Goal: Contribute content: Contribute content

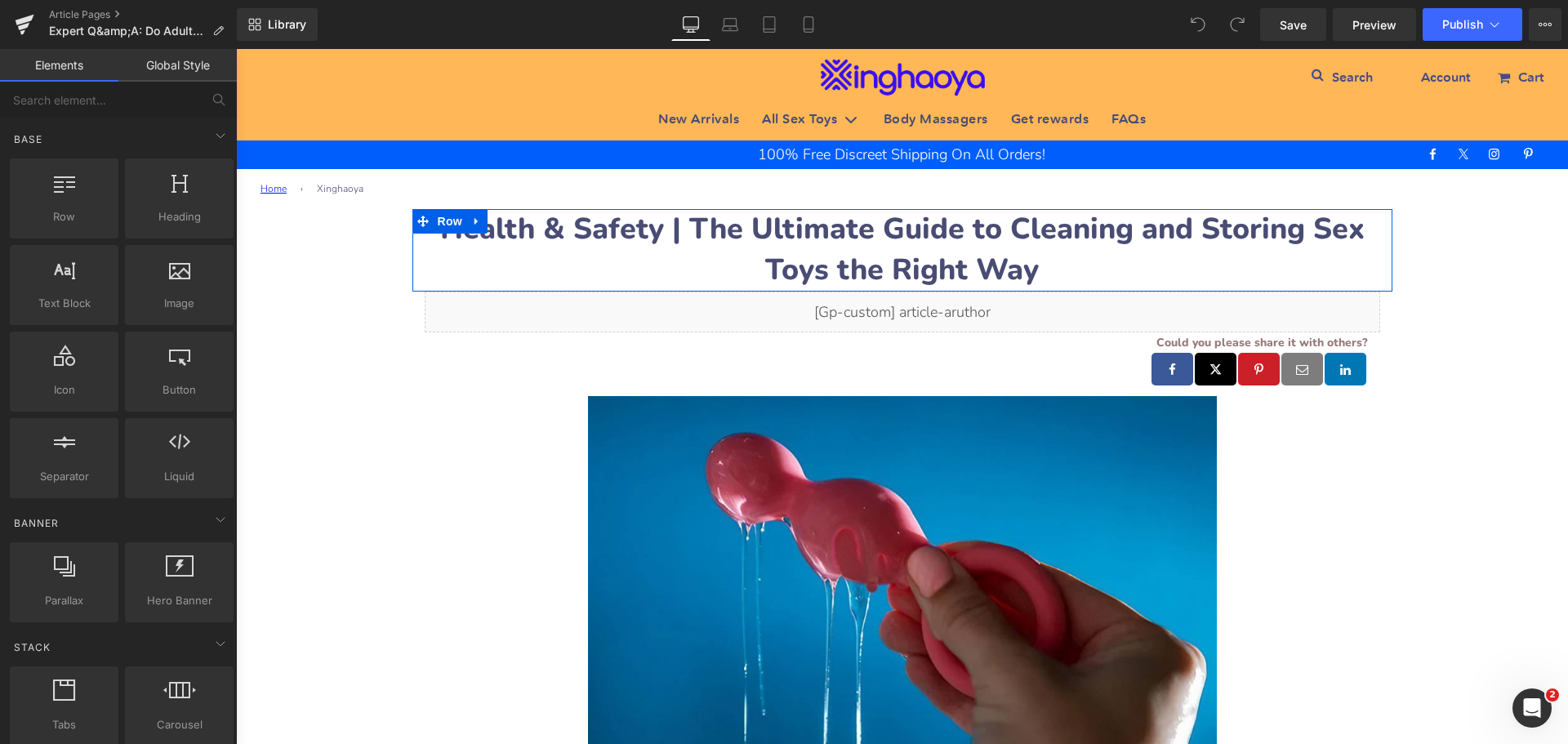
click at [534, 232] on strong "Health & Safety | The Ultimate Guide to Cleaning and Storing Sex Toys the Right…" at bounding box center [903, 249] width 925 height 81
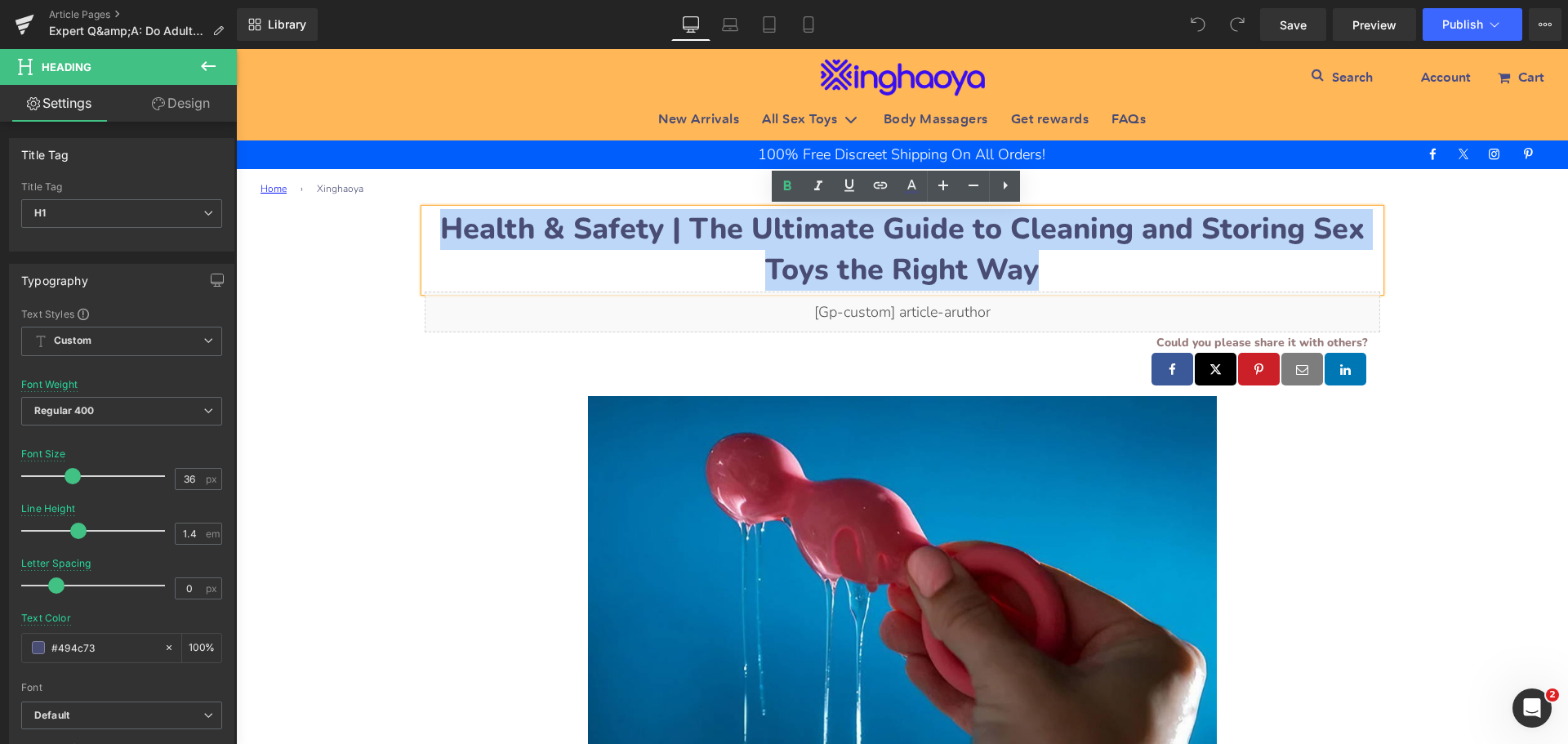
drag, startPoint x: 445, startPoint y: 225, endPoint x: 1030, endPoint y: 283, distance: 587.9
click at [1030, 283] on h1 "Health & Safety | The Ultimate Guide to Cleaning and Storing Sex Toys the Right…" at bounding box center [902, 250] width 956 height 83
paste div
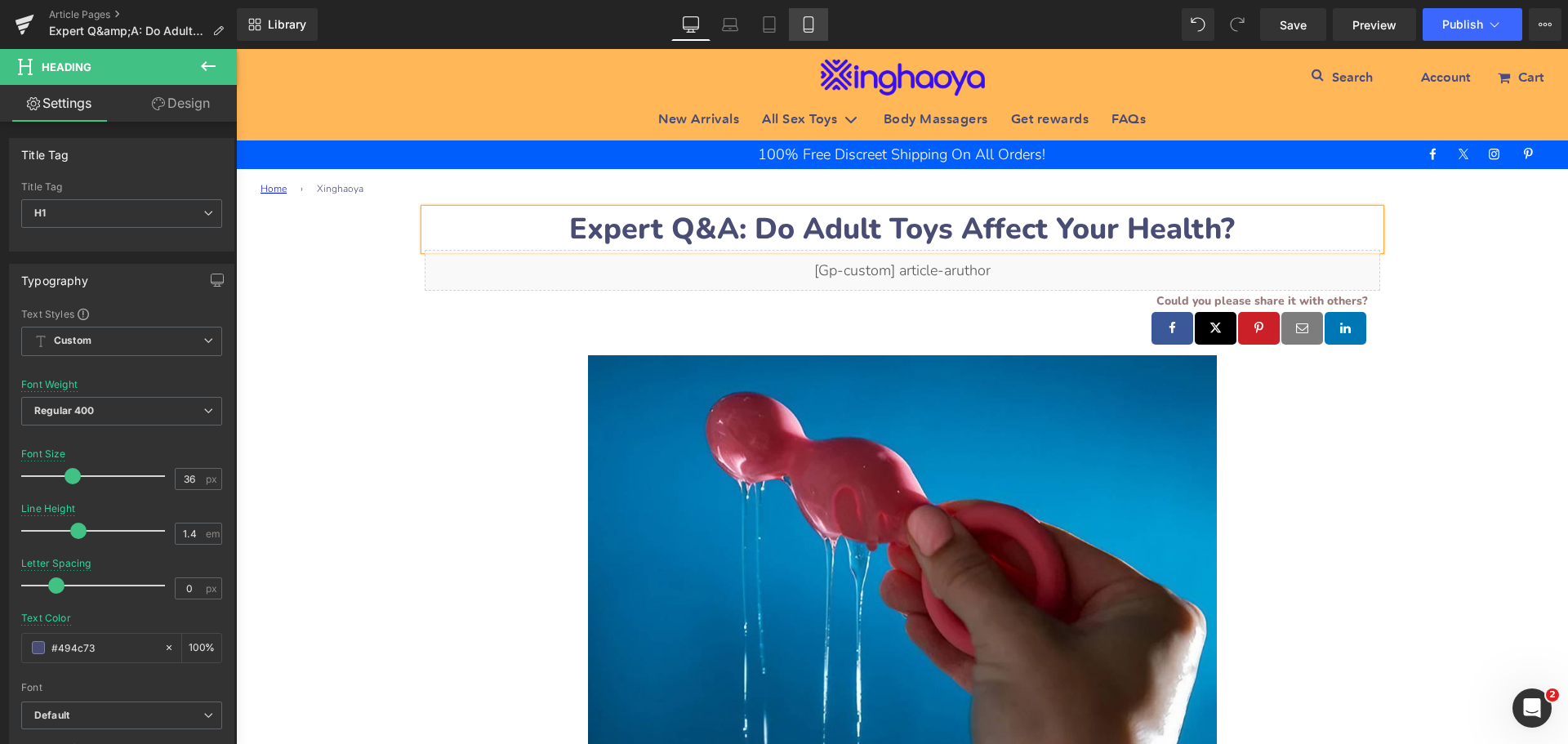
drag, startPoint x: 134, startPoint y: 158, endPoint x: 815, endPoint y: 25, distance: 693.9
click at [815, 25] on icon at bounding box center [809, 25] width 16 height 16
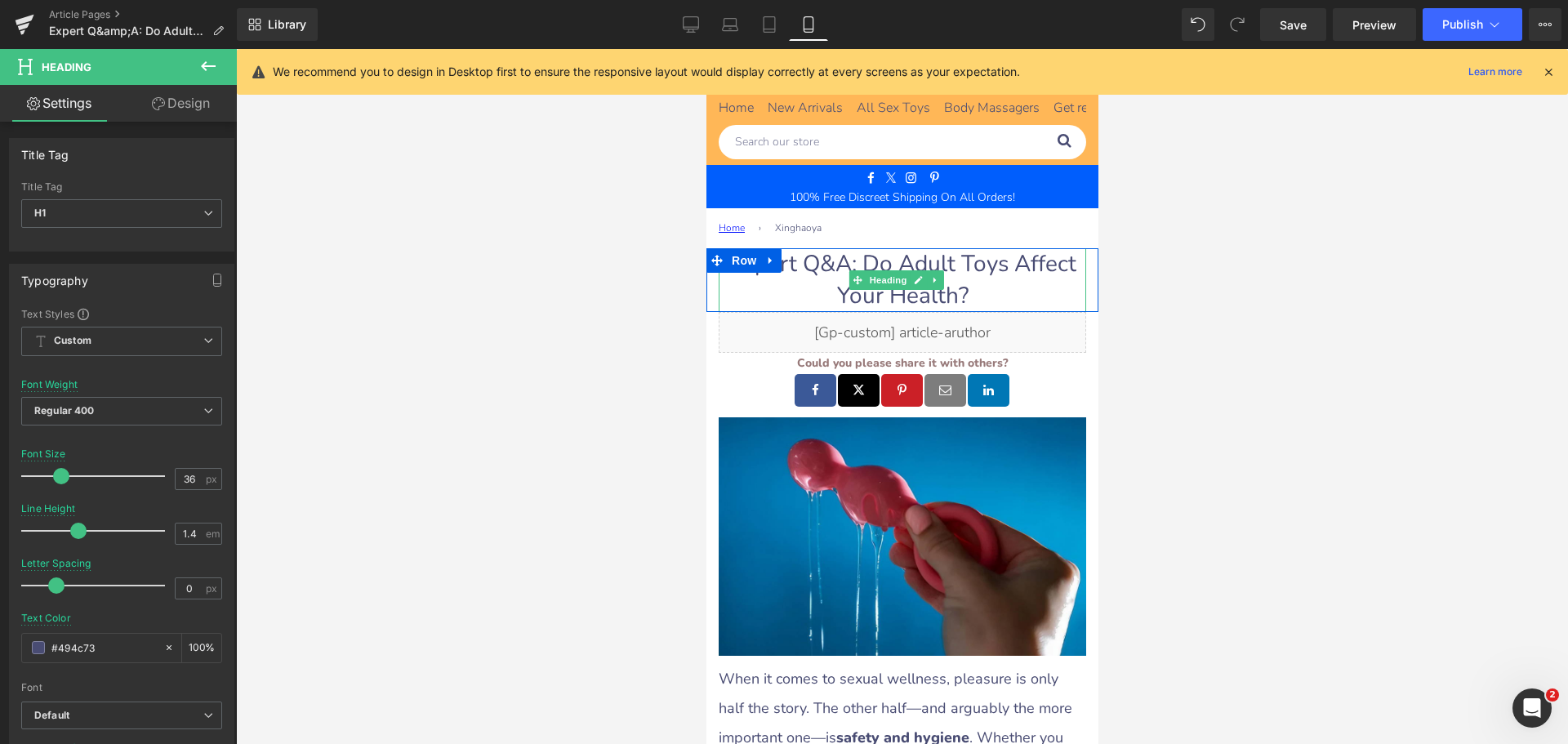
click at [801, 265] on h1 "Expert Q&A: Do Adult Toys Affect Your Health?" at bounding box center [901, 280] width 368 height 64
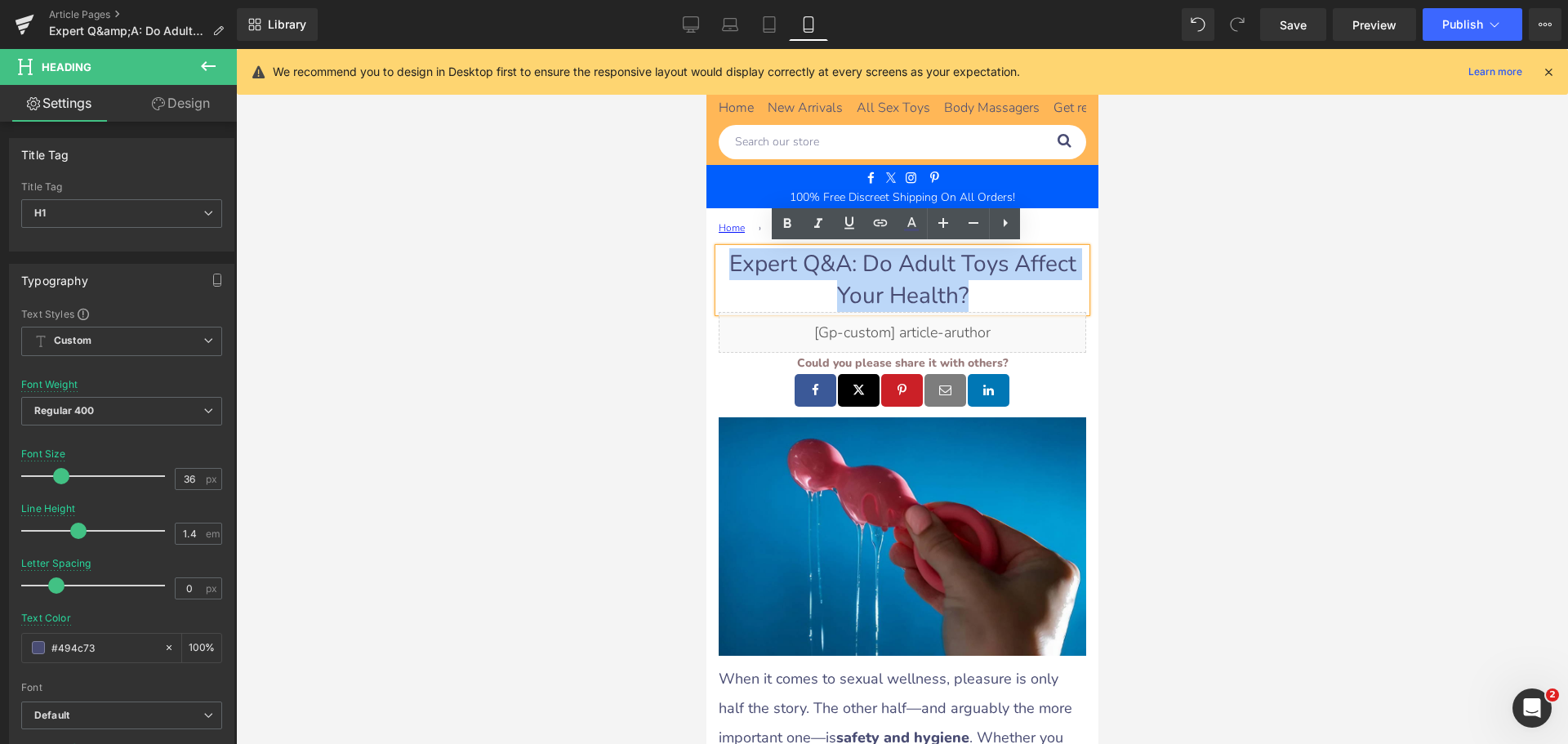
drag, startPoint x: 727, startPoint y: 259, endPoint x: 987, endPoint y: 288, distance: 261.6
click at [987, 288] on h1 "Expert Q&A: Do Adult Toys Affect Your Health?" at bounding box center [901, 280] width 368 height 64
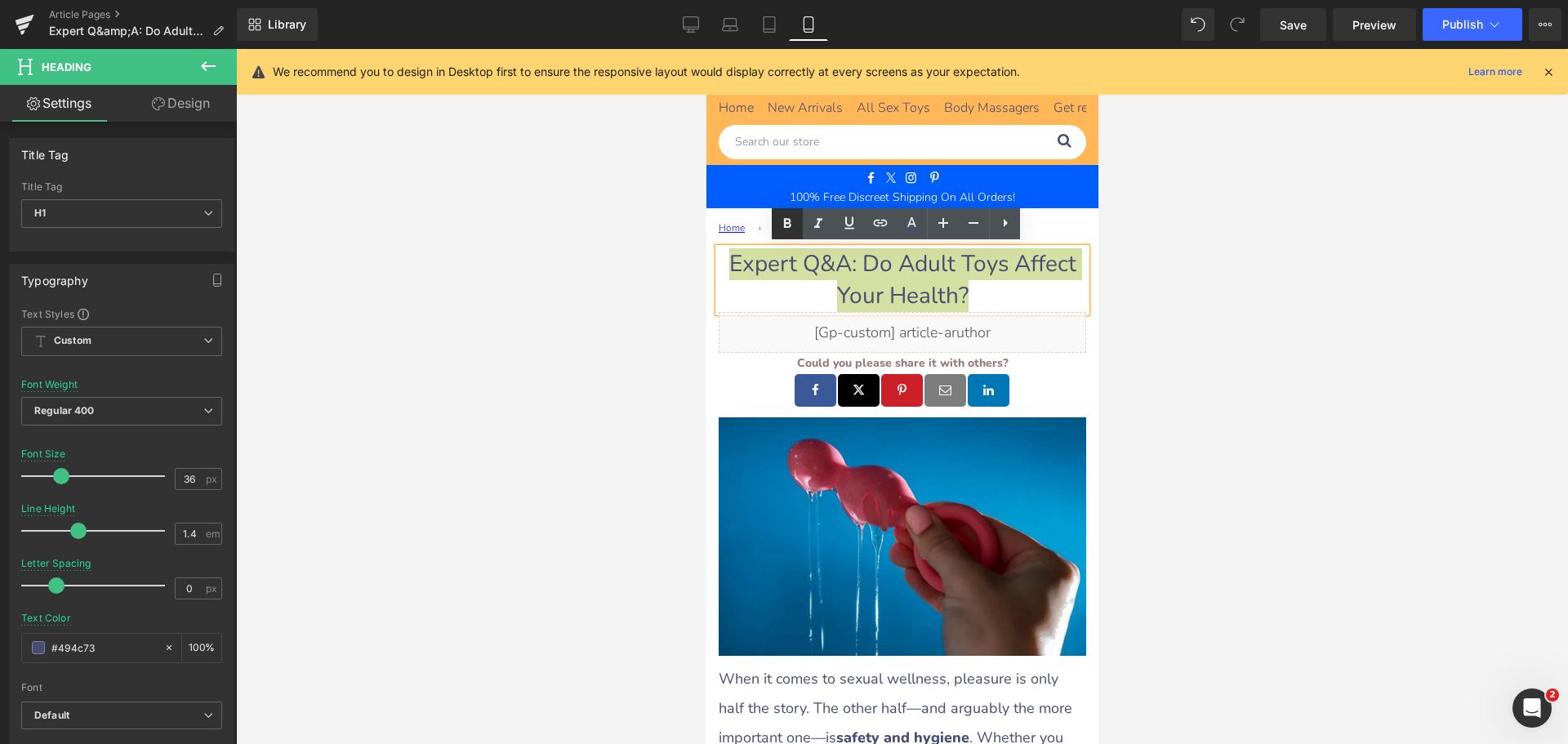
click at [783, 228] on icon at bounding box center [788, 224] width 20 height 20
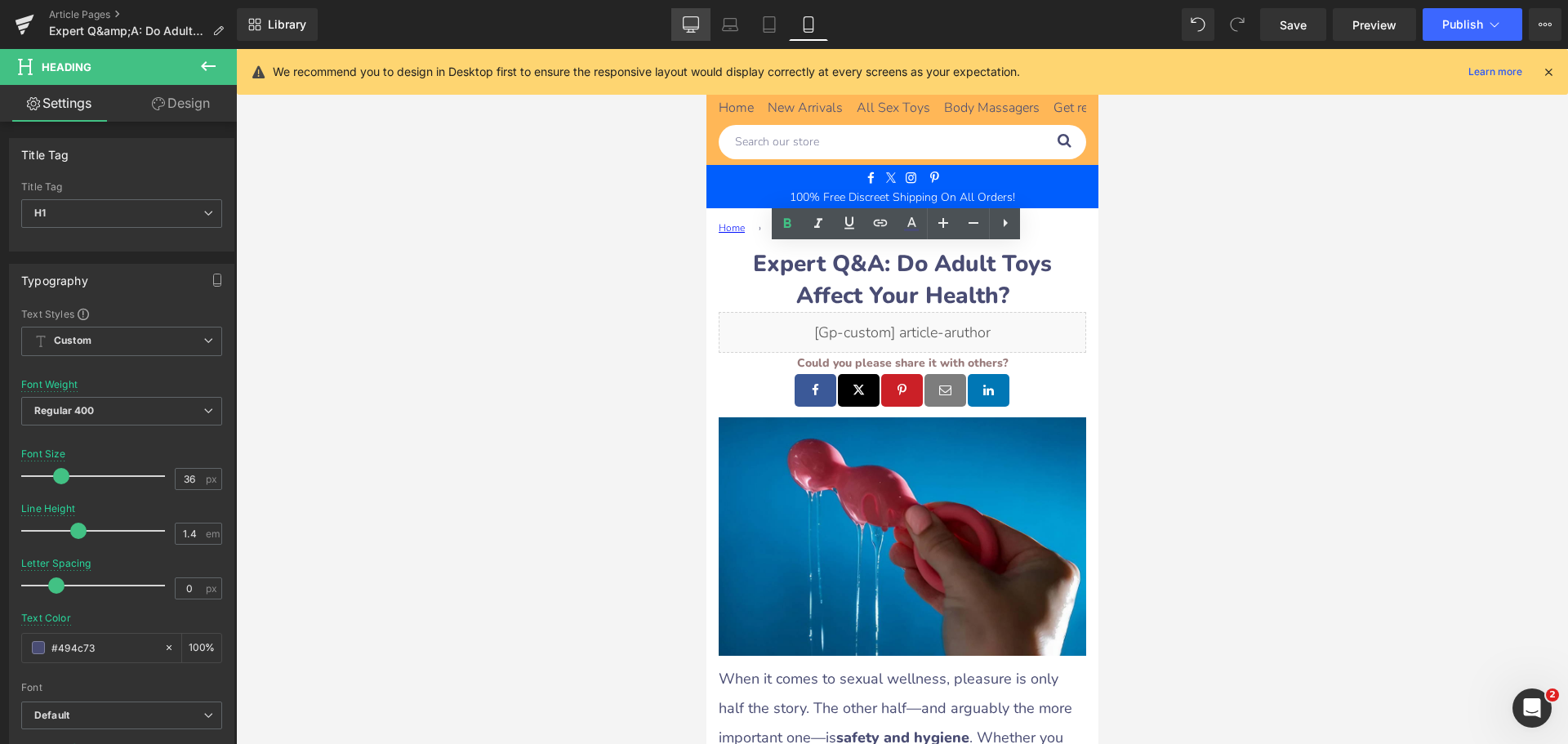
click at [690, 23] on icon at bounding box center [690, 25] width 16 height 16
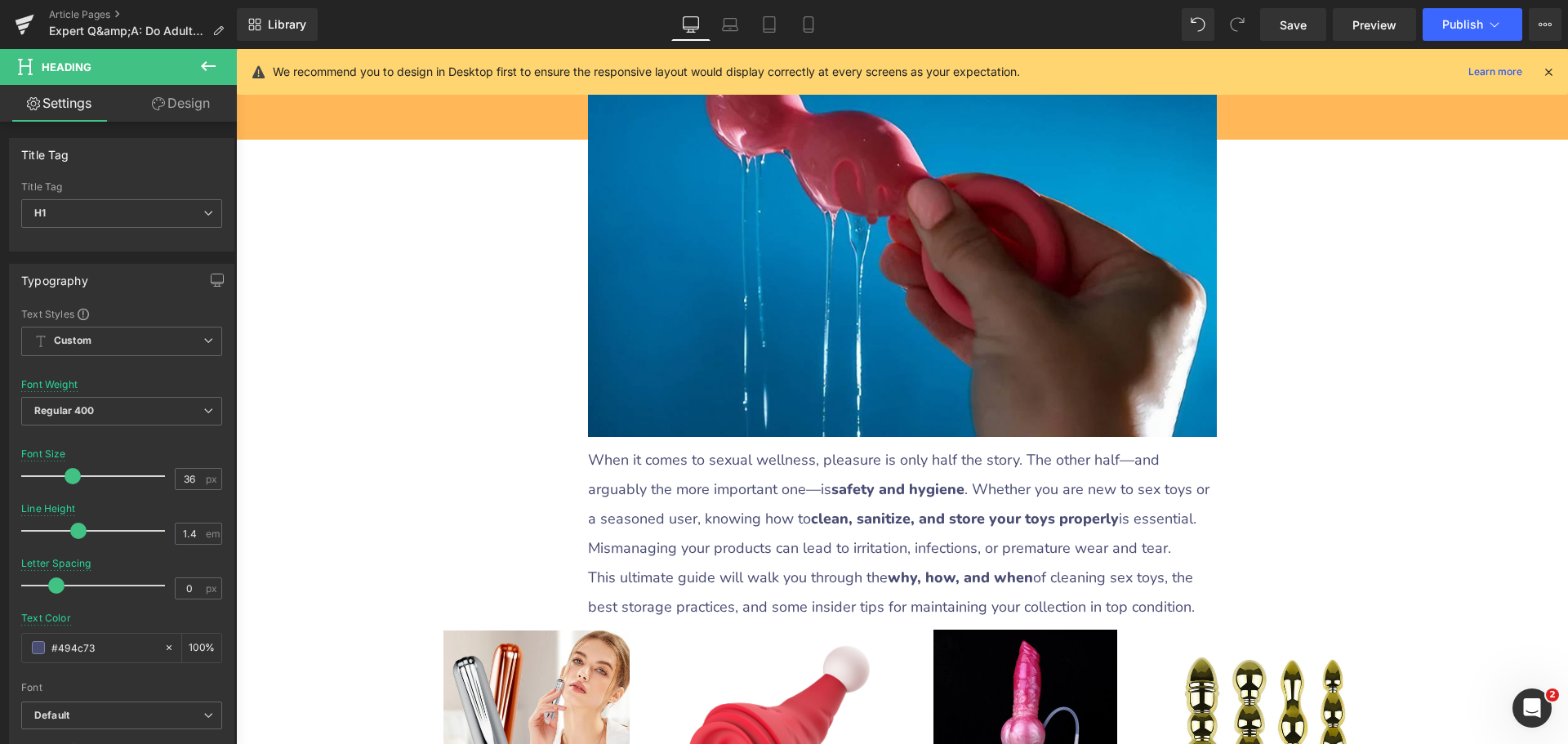
scroll to position [571, 0]
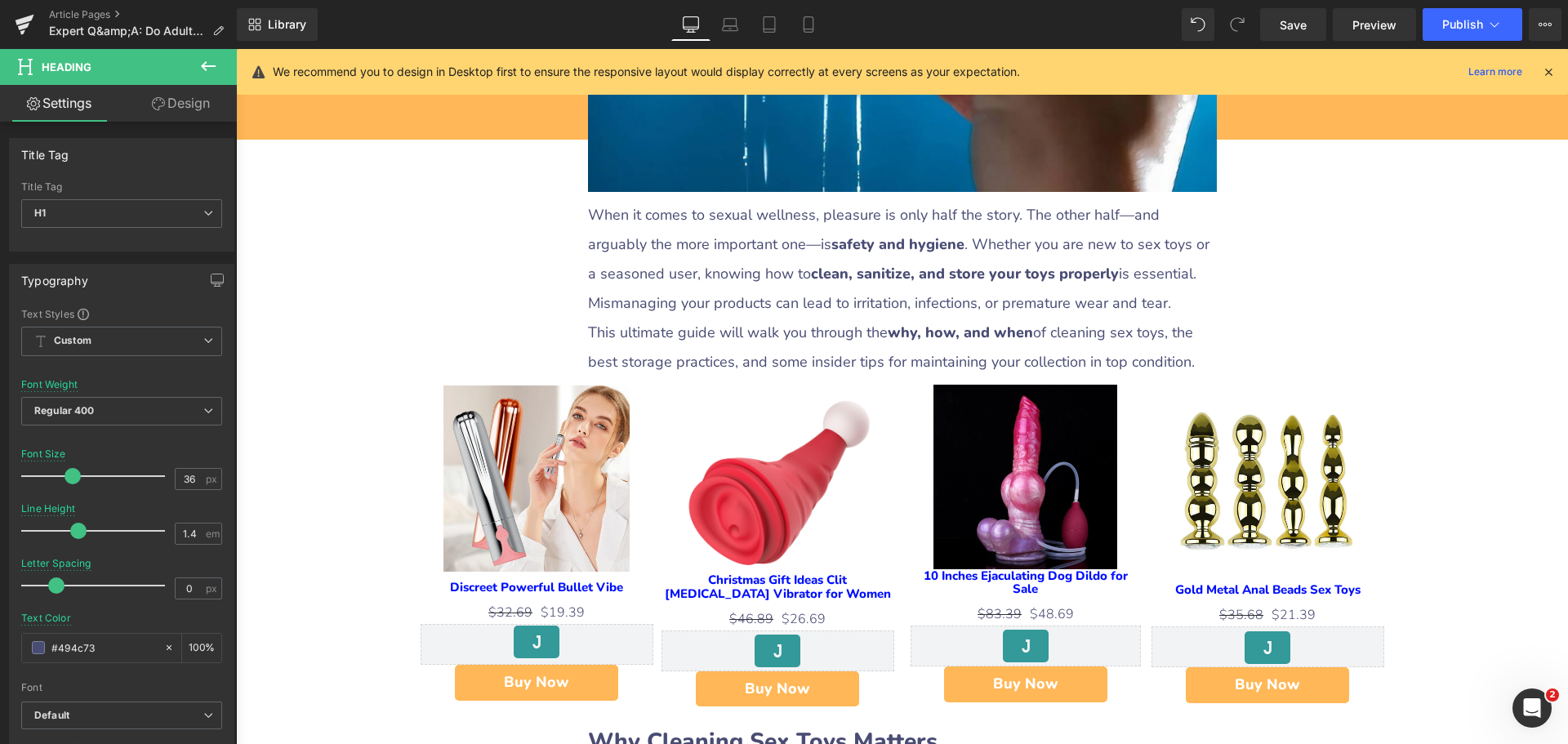
drag, startPoint x: 699, startPoint y: 295, endPoint x: 624, endPoint y: 261, distance: 82.3
click at [699, 295] on p "When it comes to sexual wellness, pleasure is only half the story. The other ha…" at bounding box center [902, 258] width 629 height 117
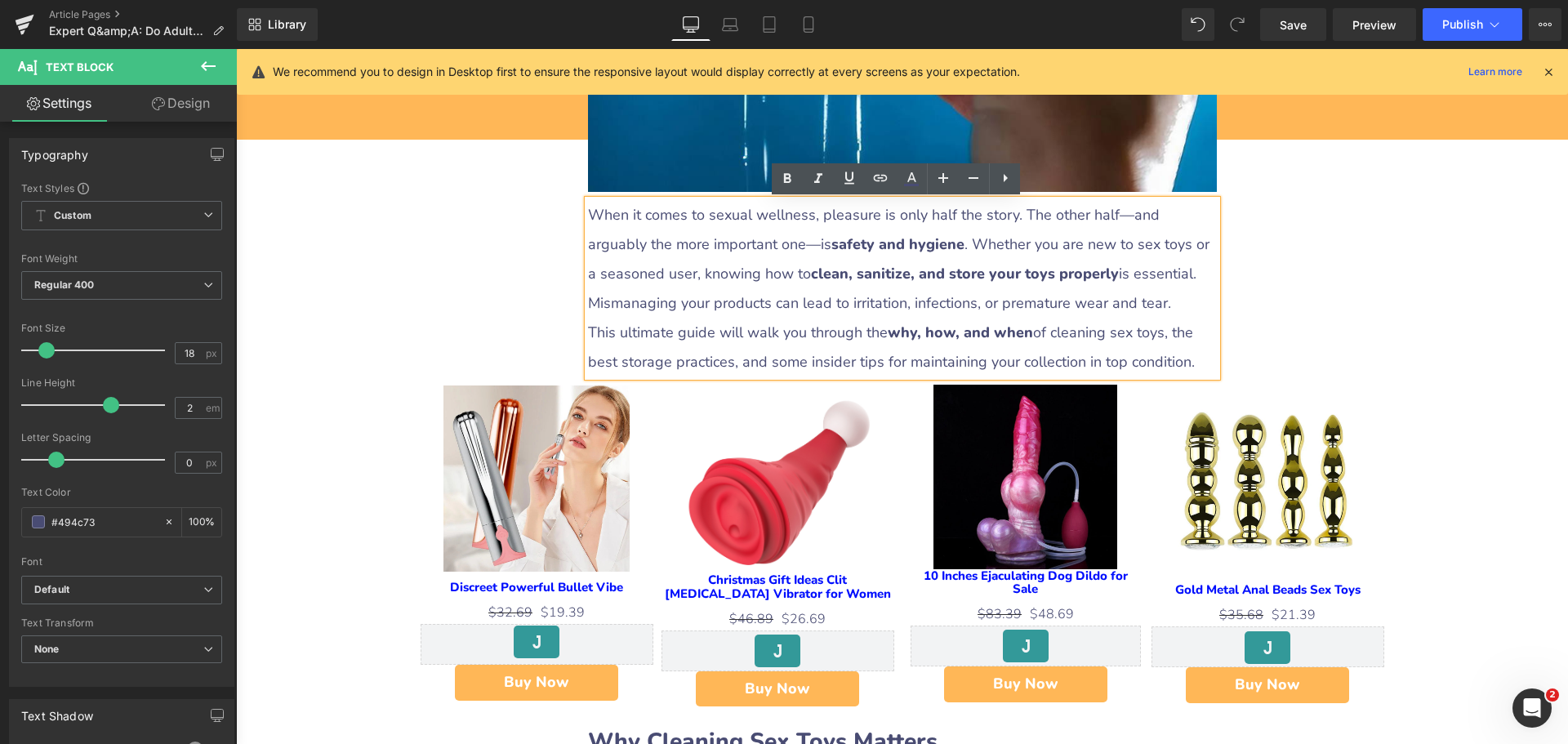
drag, startPoint x: 584, startPoint y: 214, endPoint x: 1151, endPoint y: 358, distance: 585.0
click at [1151, 358] on div "When it comes to sexual wellness, pleasure is only half the story. The other ha…" at bounding box center [902, 288] width 629 height 176
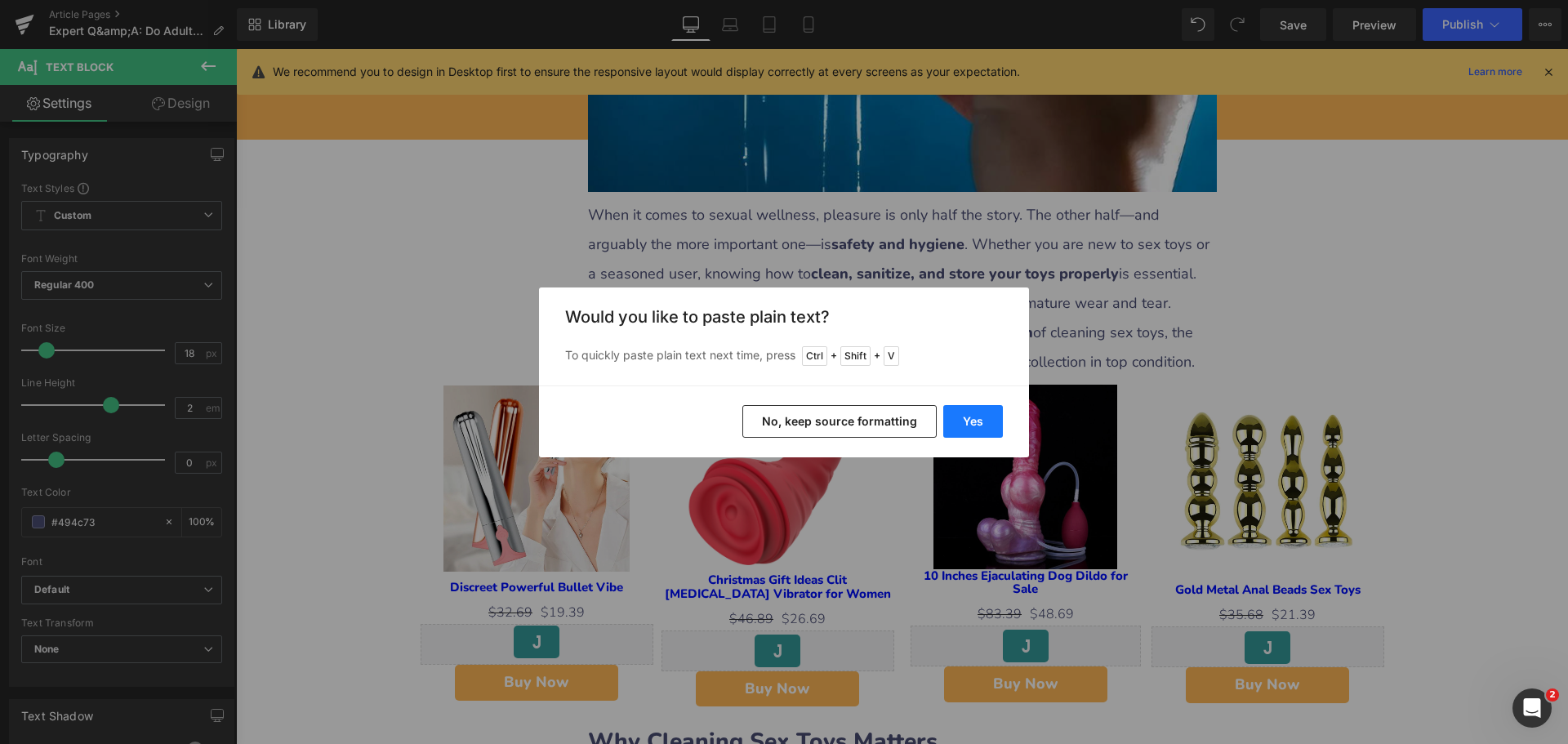
click at [981, 427] on button "Yes" at bounding box center [973, 422] width 60 height 33
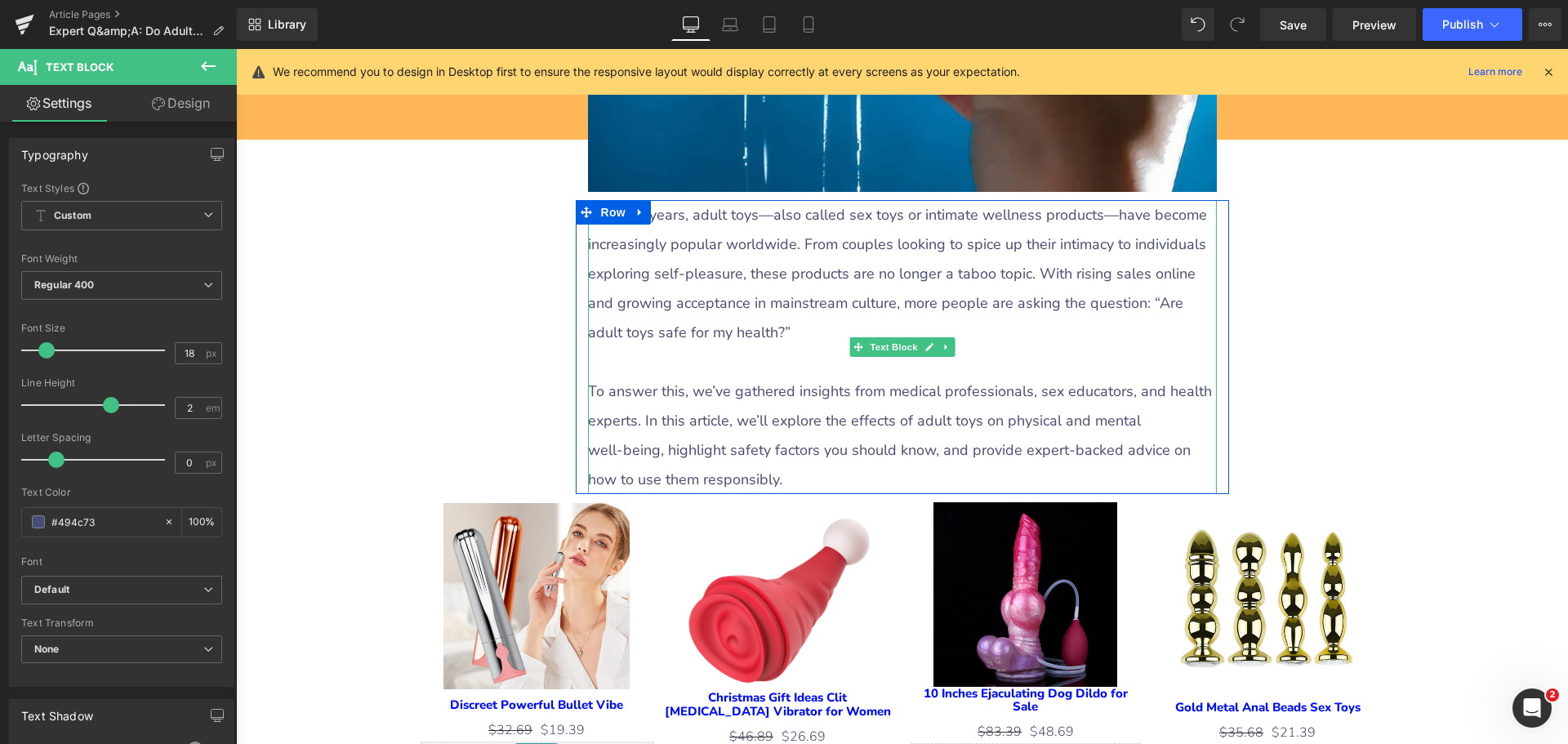
click at [712, 352] on p at bounding box center [902, 362] width 629 height 29
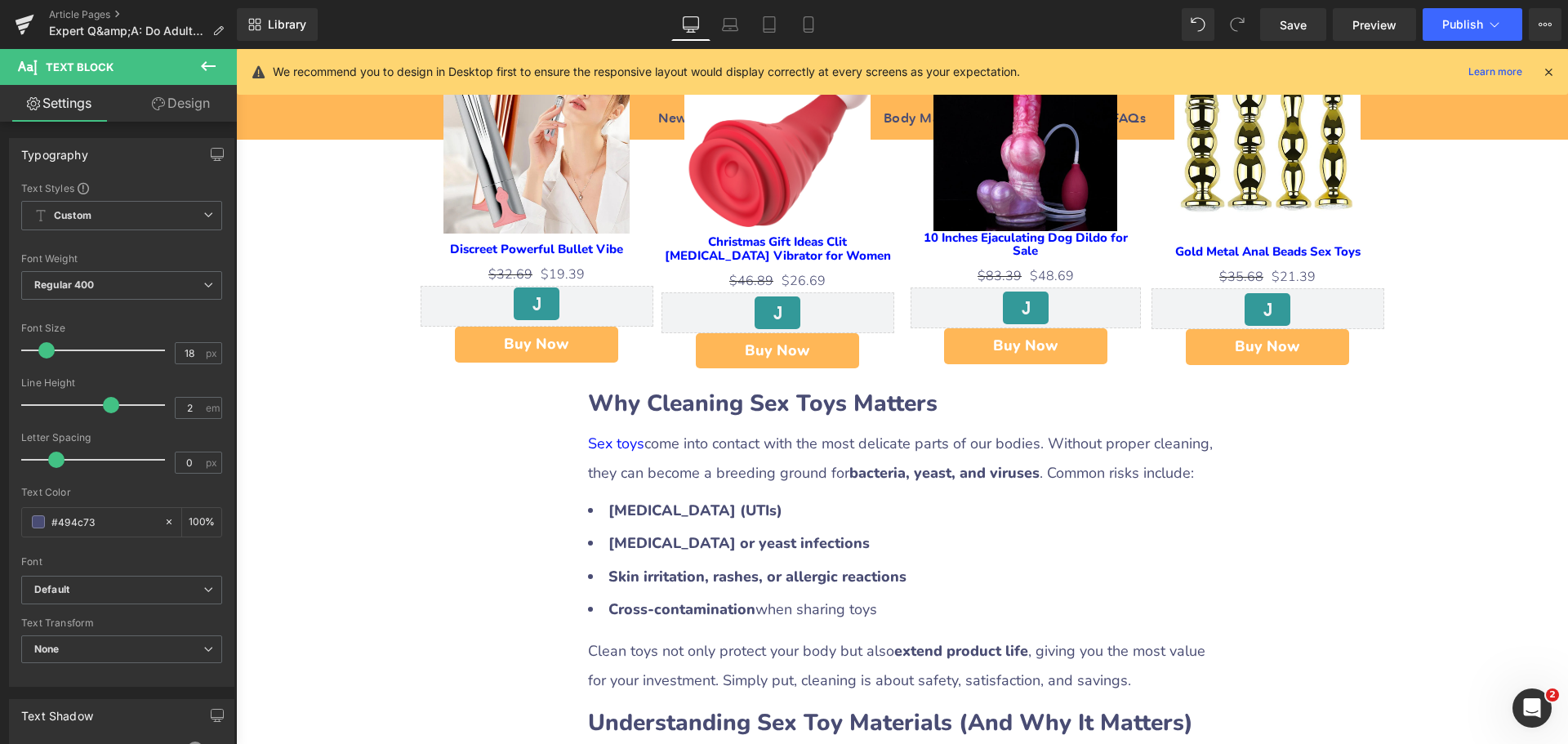
scroll to position [1062, 0]
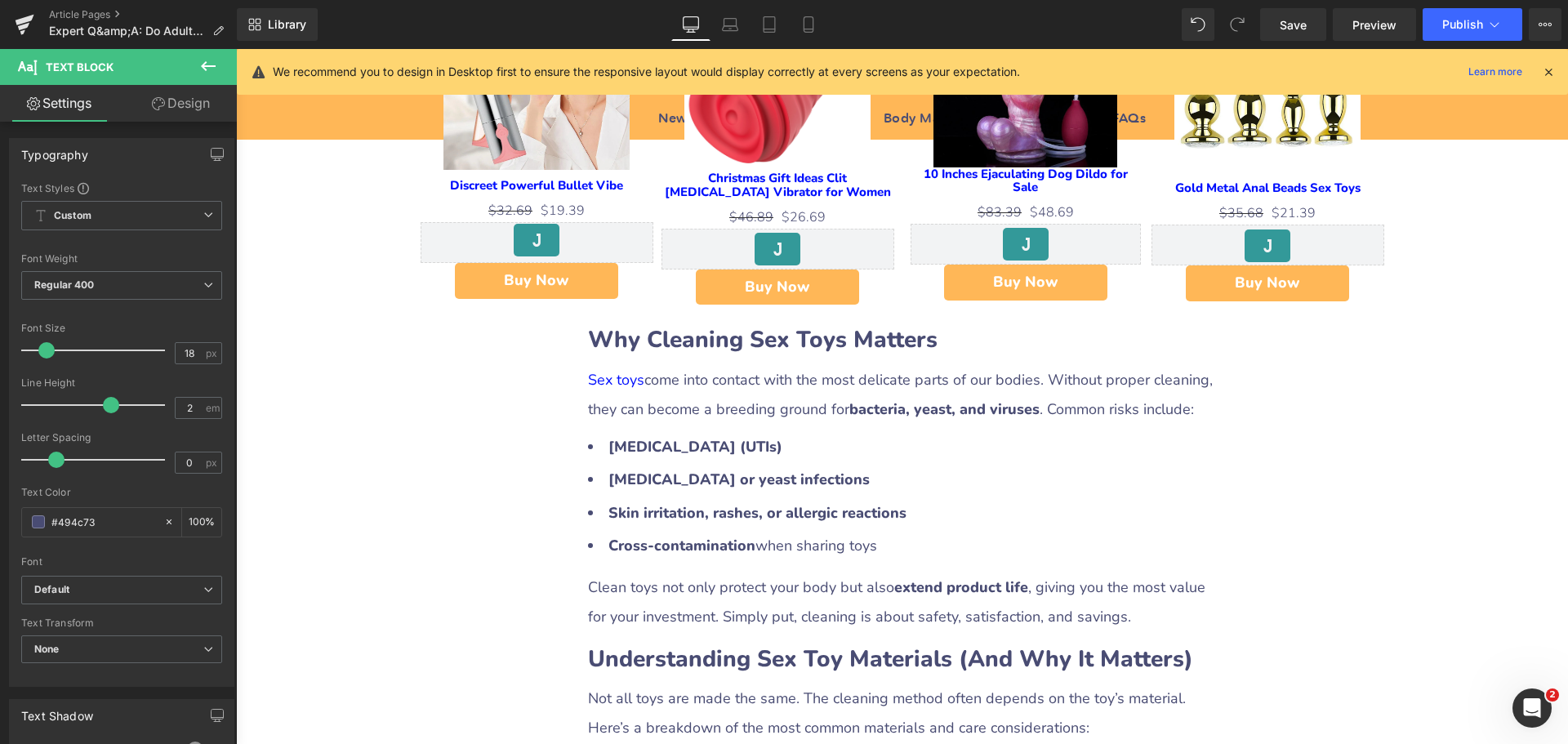
click at [737, 348] on b "Why Cleaning Sex Toys Matters" at bounding box center [762, 340] width 350 height 31
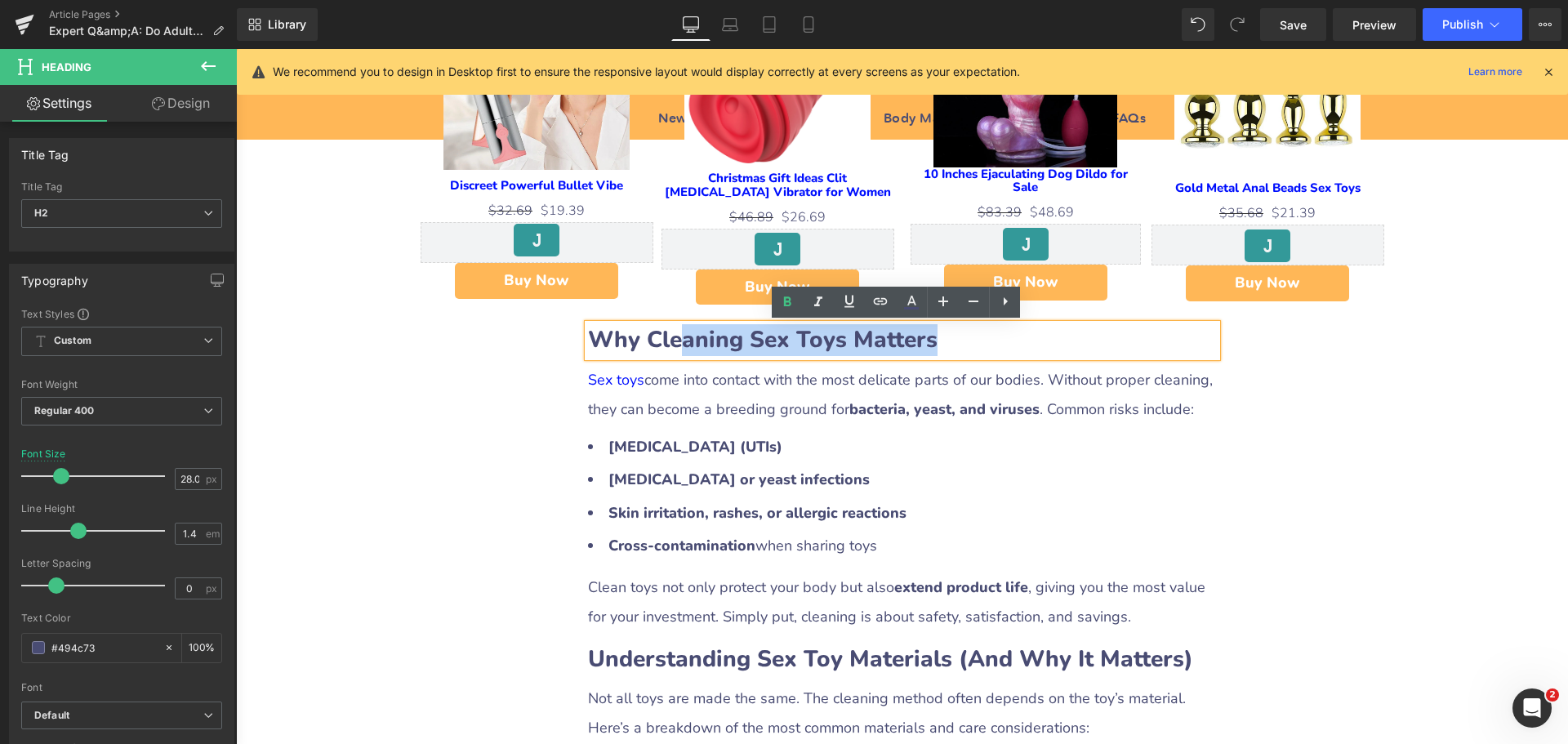
drag, startPoint x: 675, startPoint y: 344, endPoint x: 989, endPoint y: 358, distance: 314.3
click at [989, 356] on div "Why Cleaning Sex Toys Matters" at bounding box center [902, 340] width 629 height 32
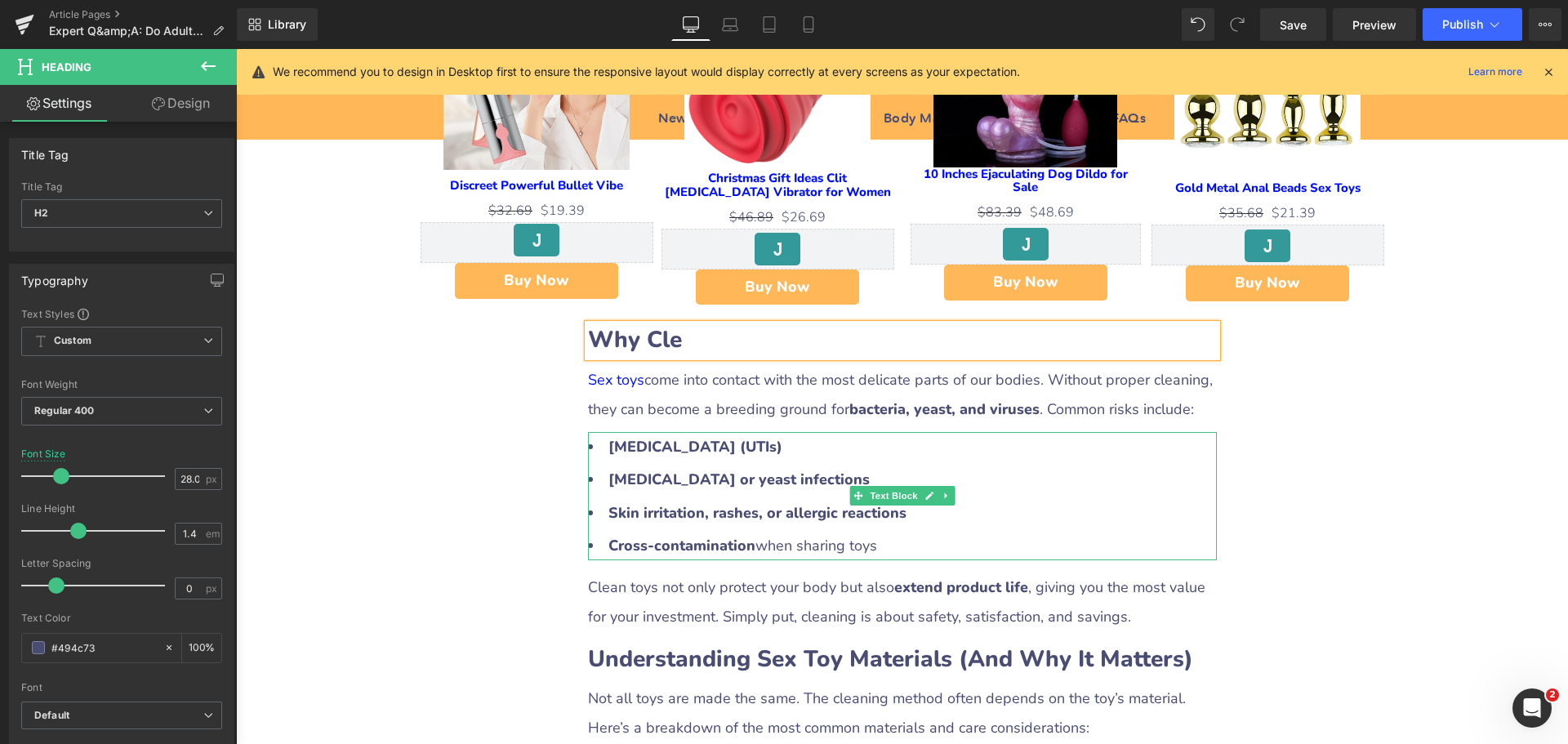
click at [701, 456] on li "[MEDICAL_DATA] (UTIs)" at bounding box center [902, 447] width 629 height 29
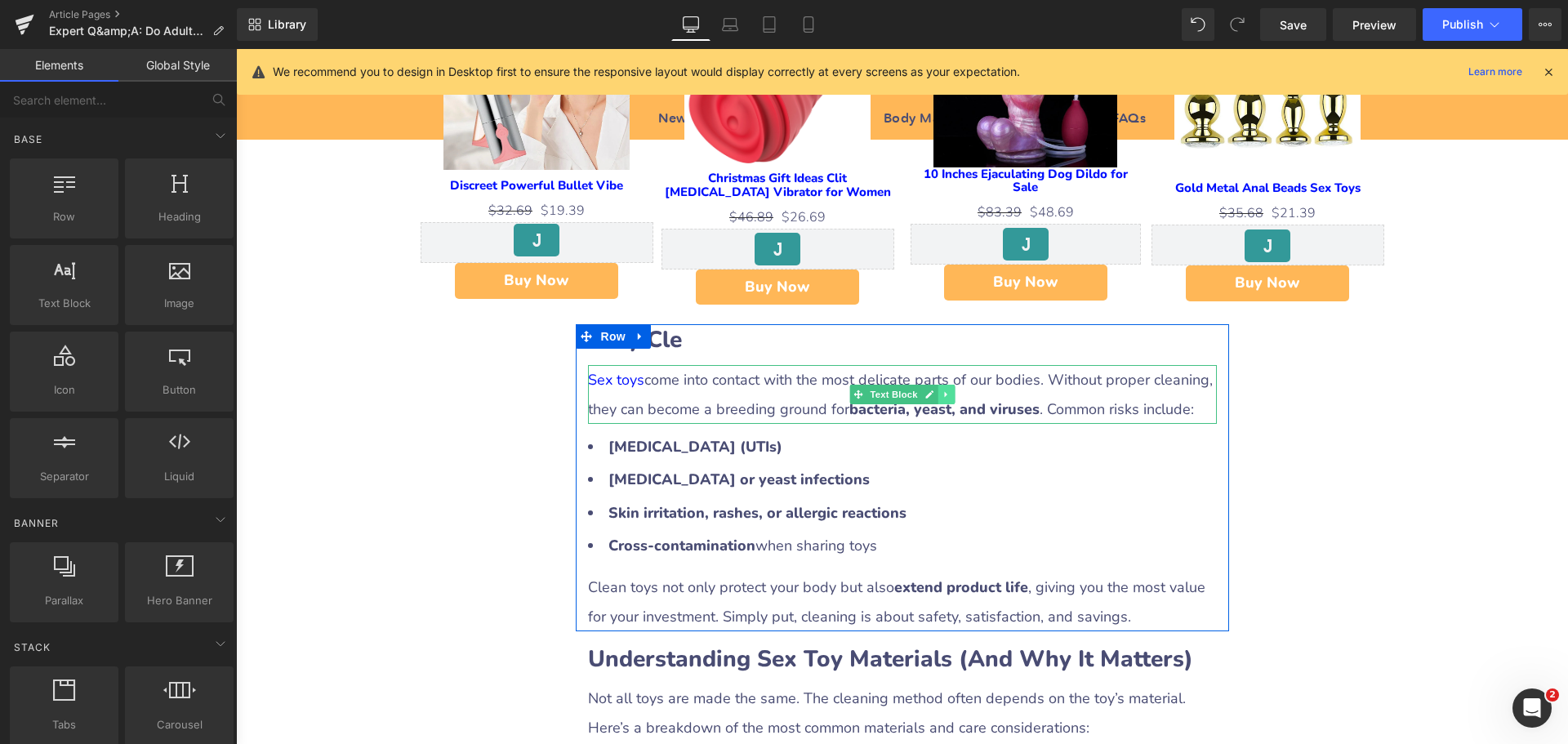
click at [941, 393] on icon at bounding box center [946, 394] width 9 height 10
click at [949, 396] on icon at bounding box center [954, 394] width 9 height 9
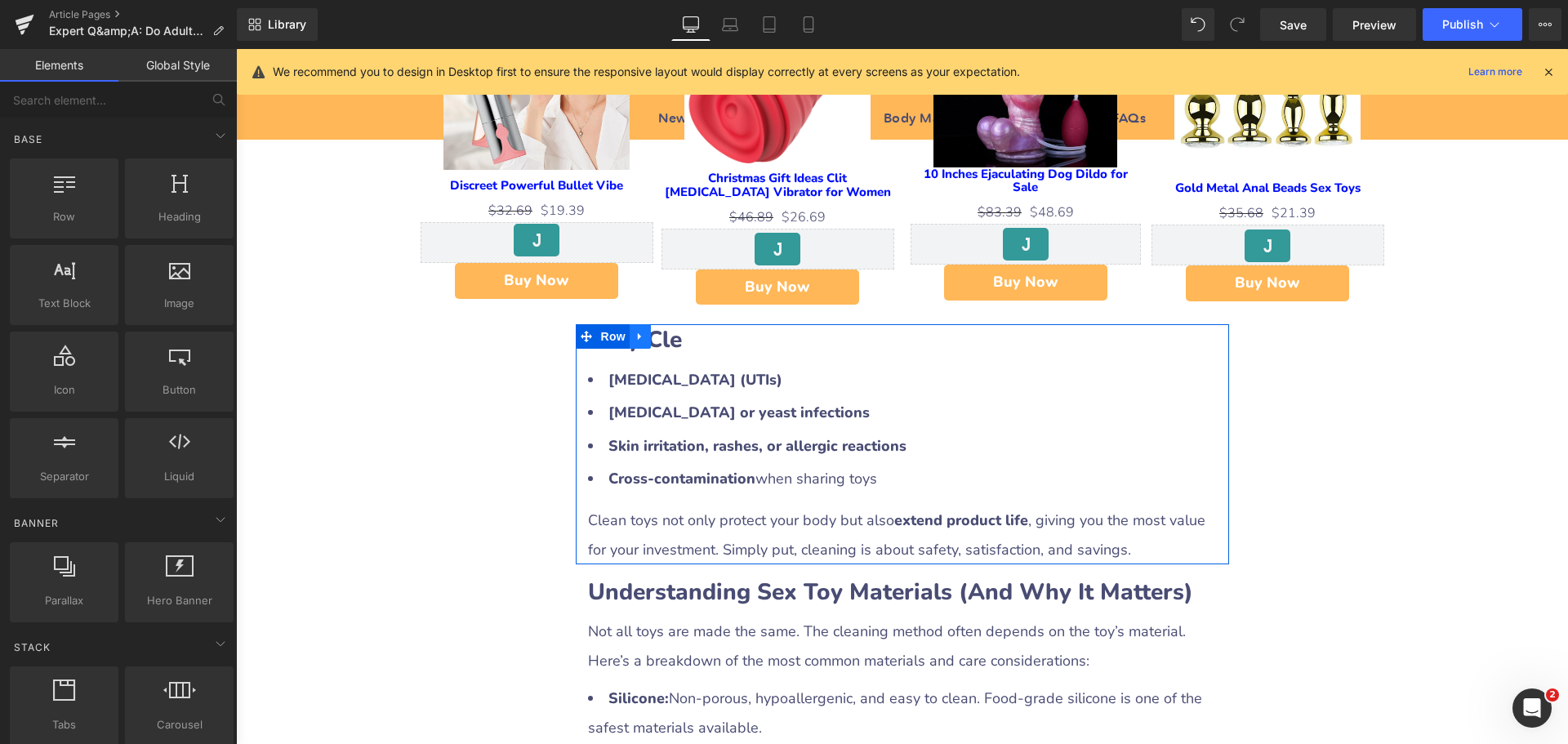
click at [636, 338] on icon at bounding box center [640, 336] width 12 height 12
click at [677, 338] on icon at bounding box center [682, 336] width 12 height 12
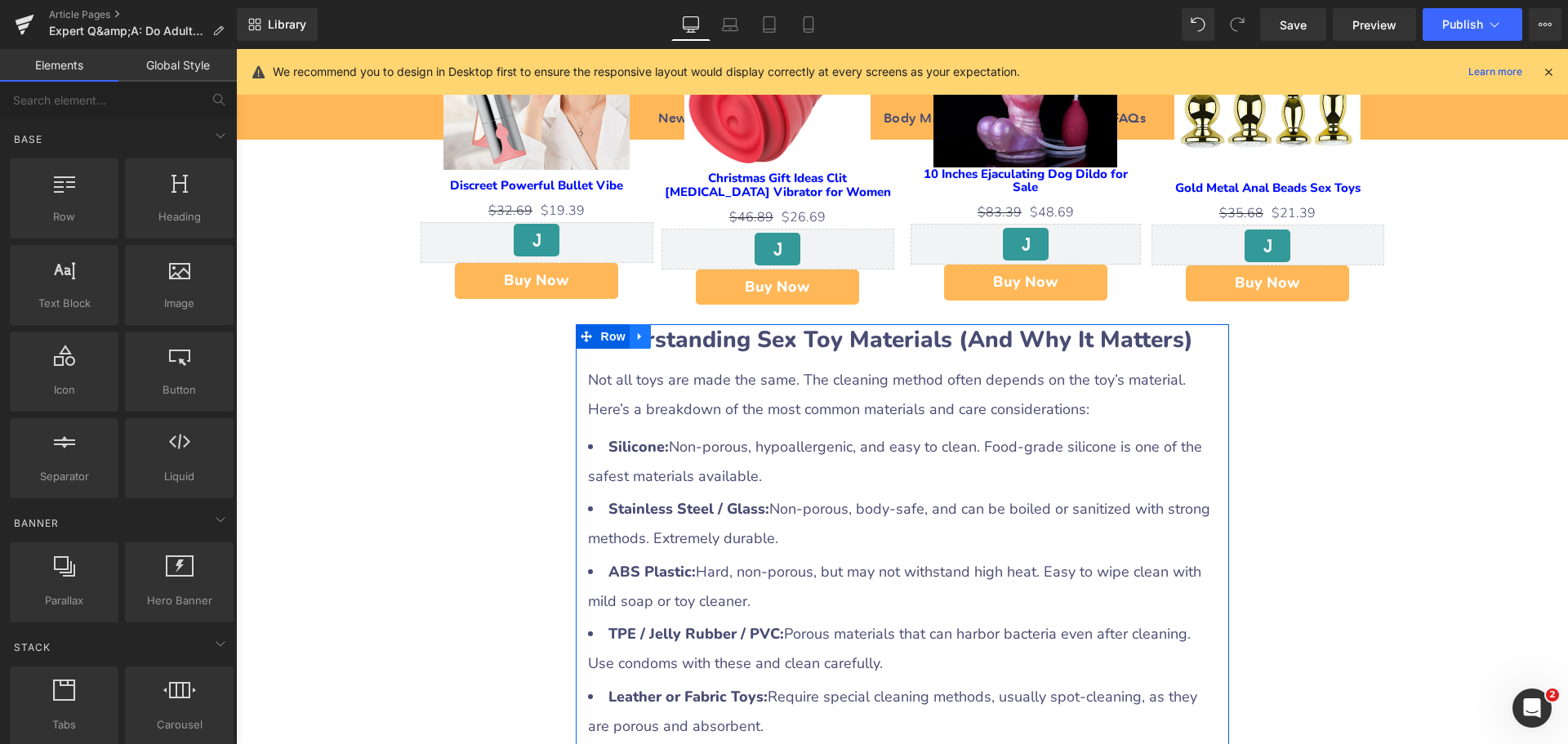
click at [638, 334] on icon at bounding box center [640, 337] width 4 height 7
click at [677, 335] on icon at bounding box center [682, 336] width 12 height 12
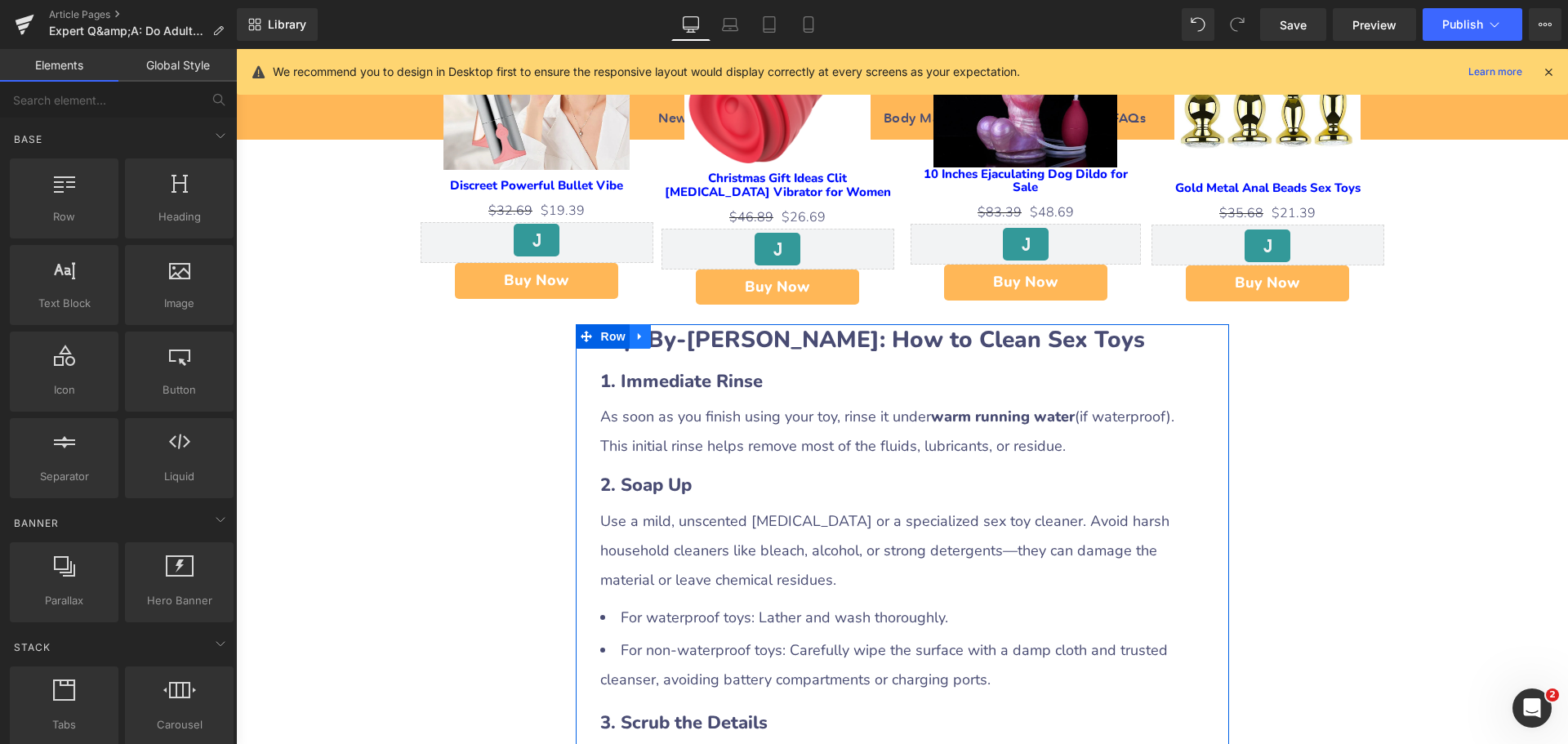
click at [639, 341] on icon at bounding box center [640, 336] width 12 height 12
click at [678, 337] on icon at bounding box center [682, 336] width 12 height 12
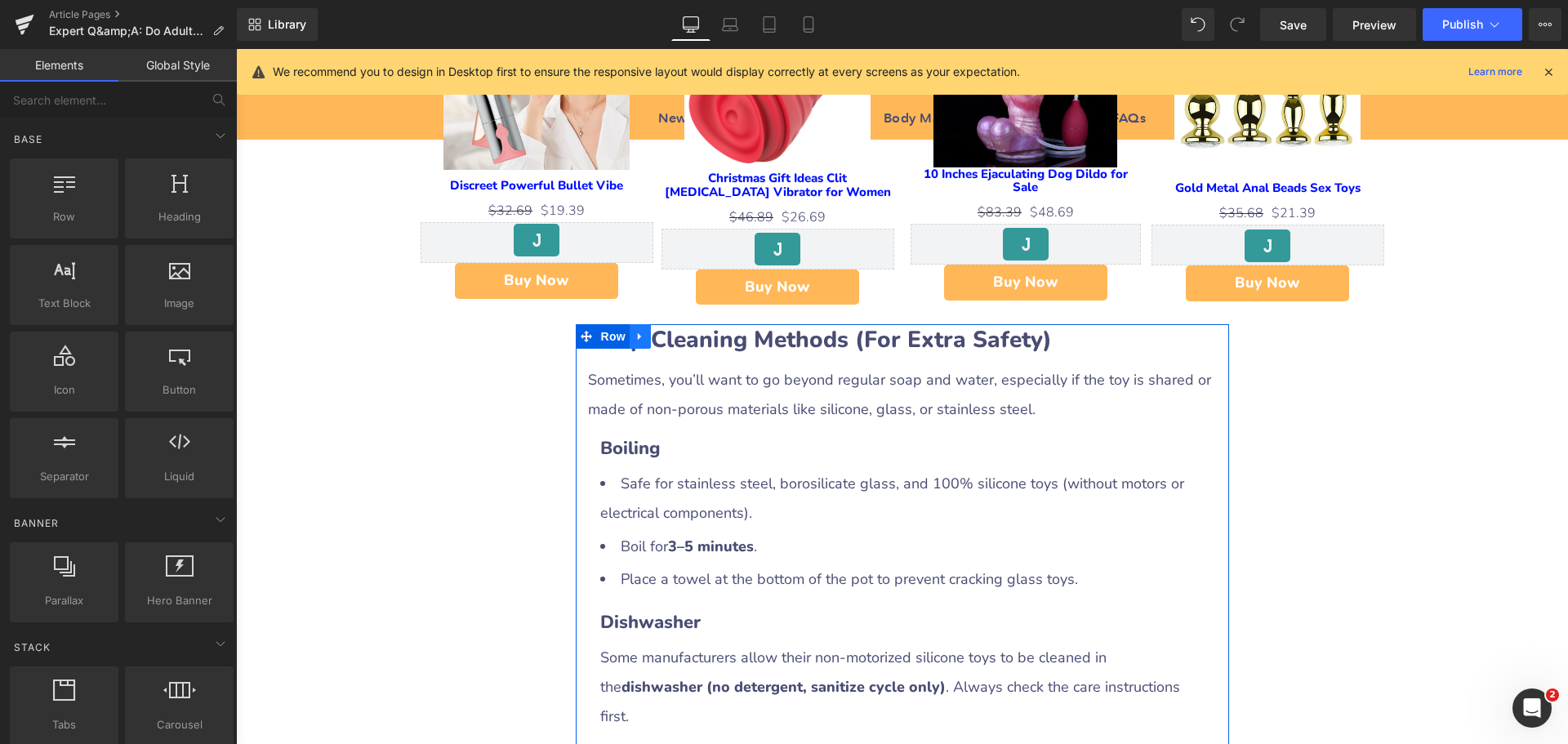
click at [638, 337] on icon at bounding box center [640, 337] width 4 height 7
click at [679, 339] on icon at bounding box center [682, 336] width 12 height 12
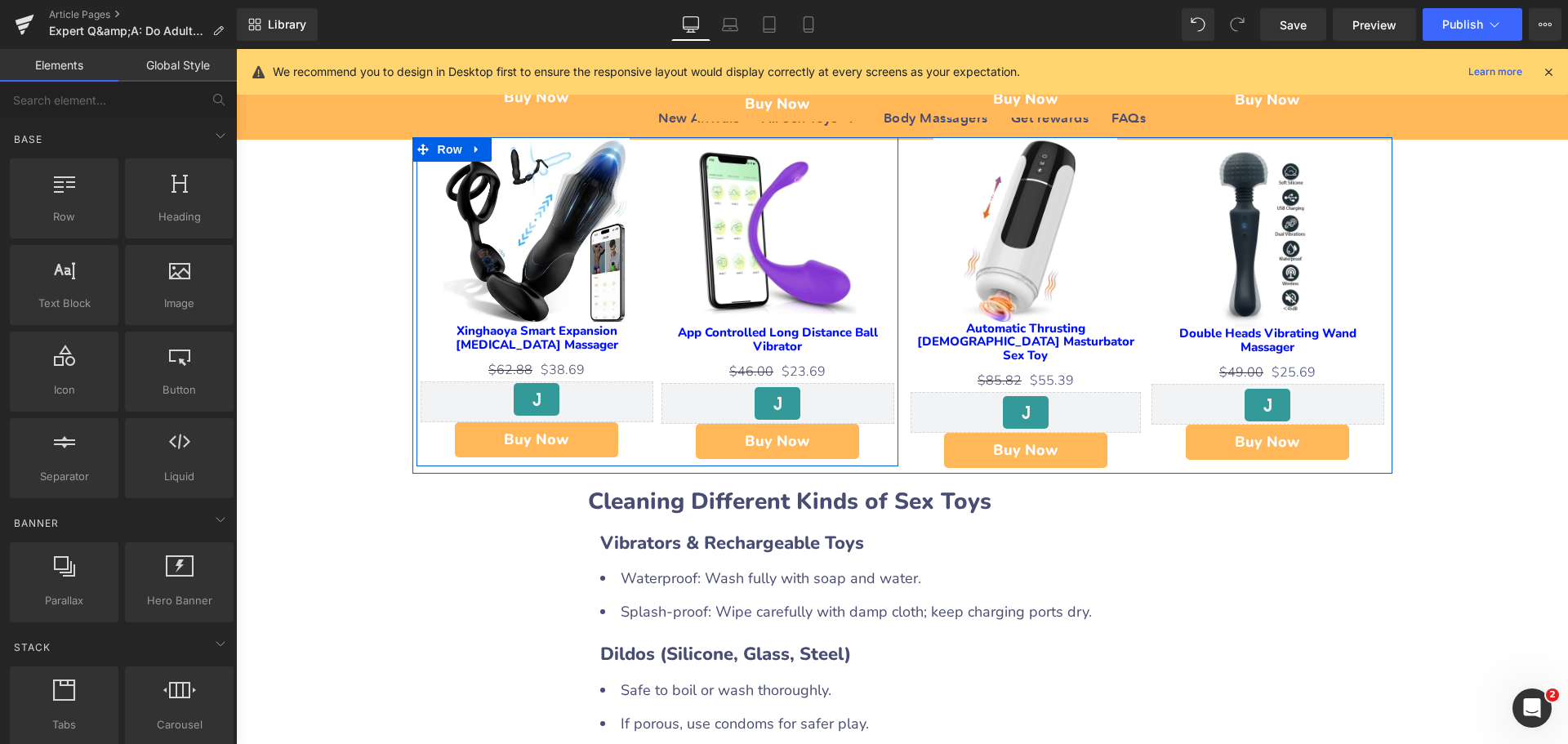
scroll to position [1388, 0]
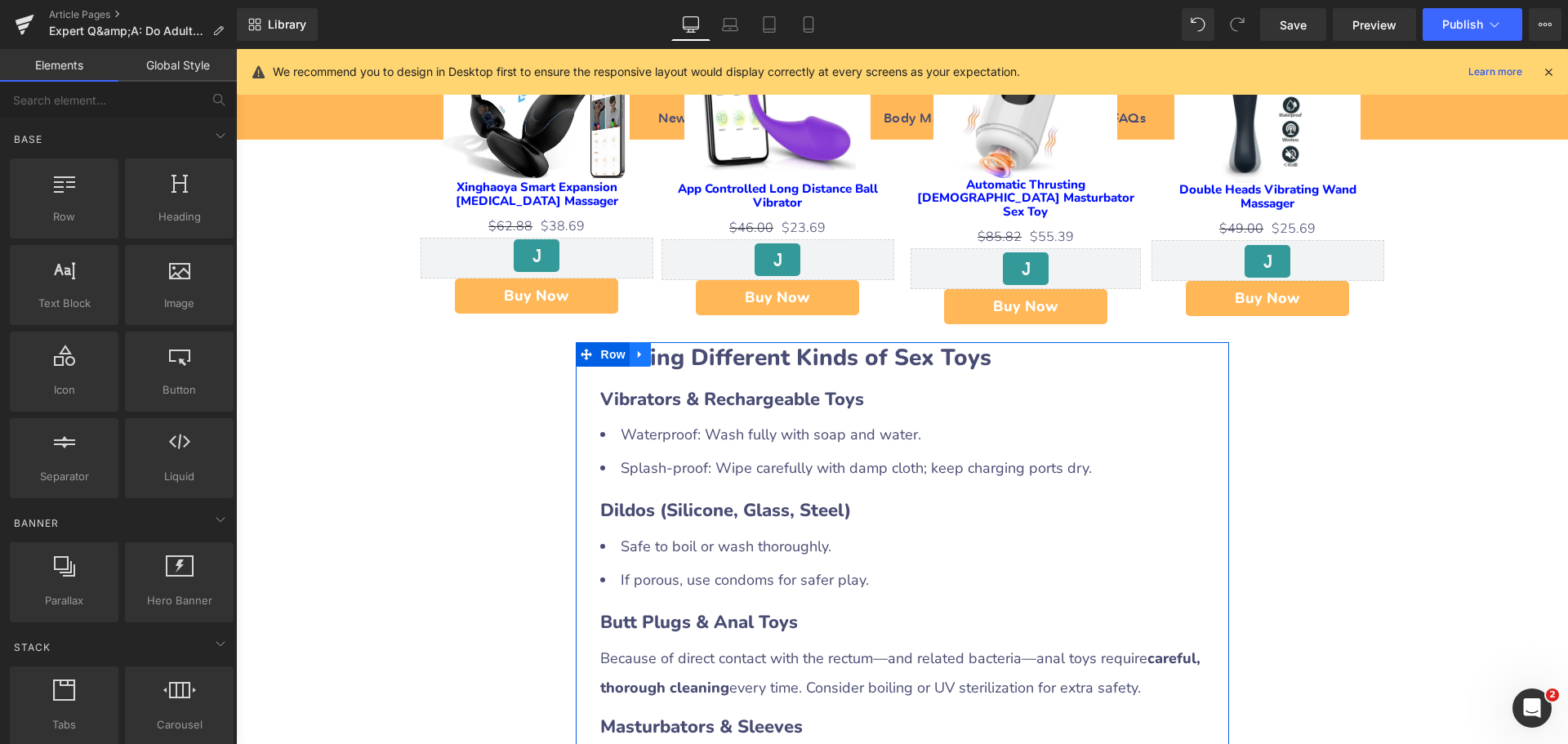
click at [638, 352] on icon at bounding box center [640, 355] width 4 height 7
click at [677, 349] on icon at bounding box center [682, 354] width 12 height 12
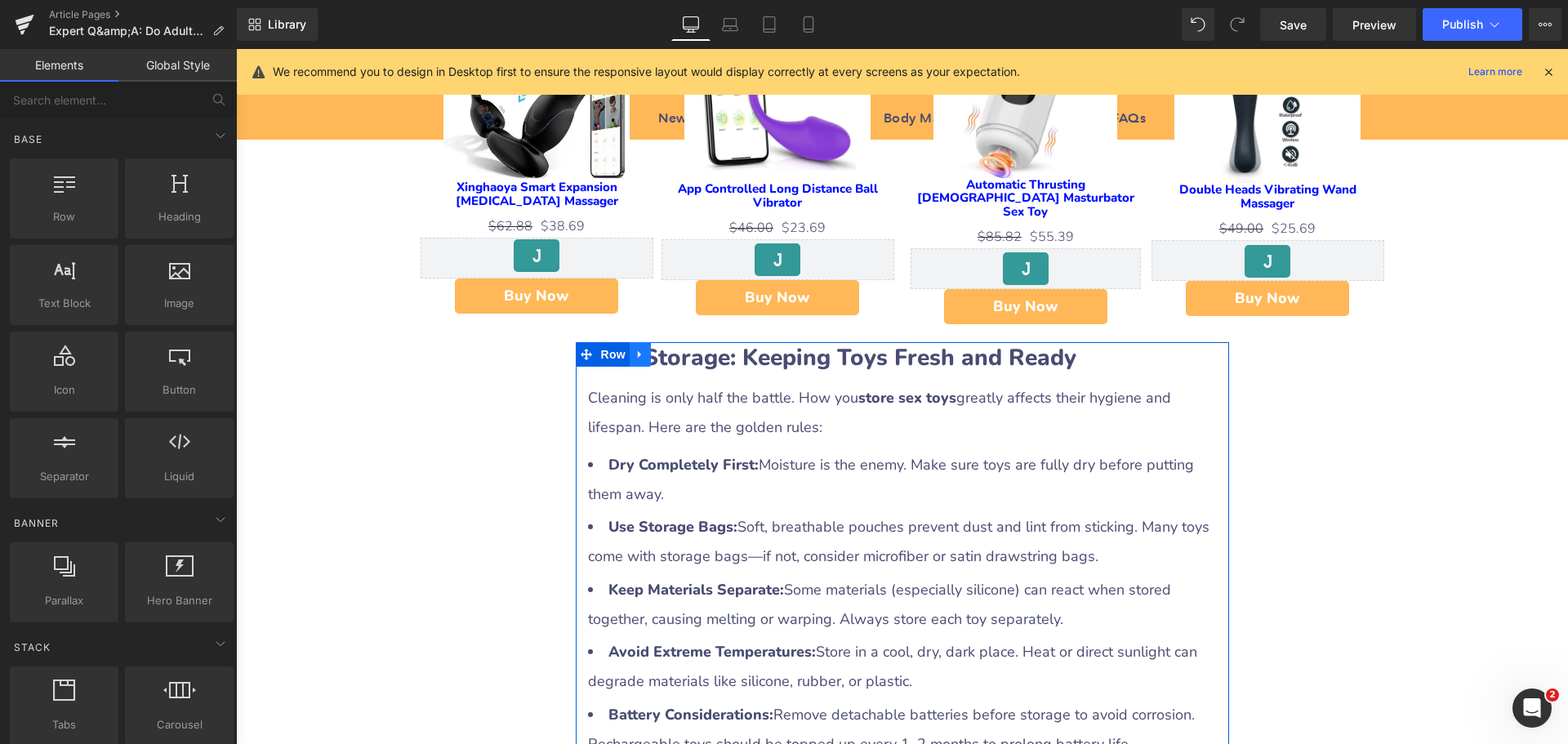
click at [634, 349] on icon at bounding box center [640, 354] width 12 height 12
click at [677, 349] on icon at bounding box center [682, 354] width 12 height 12
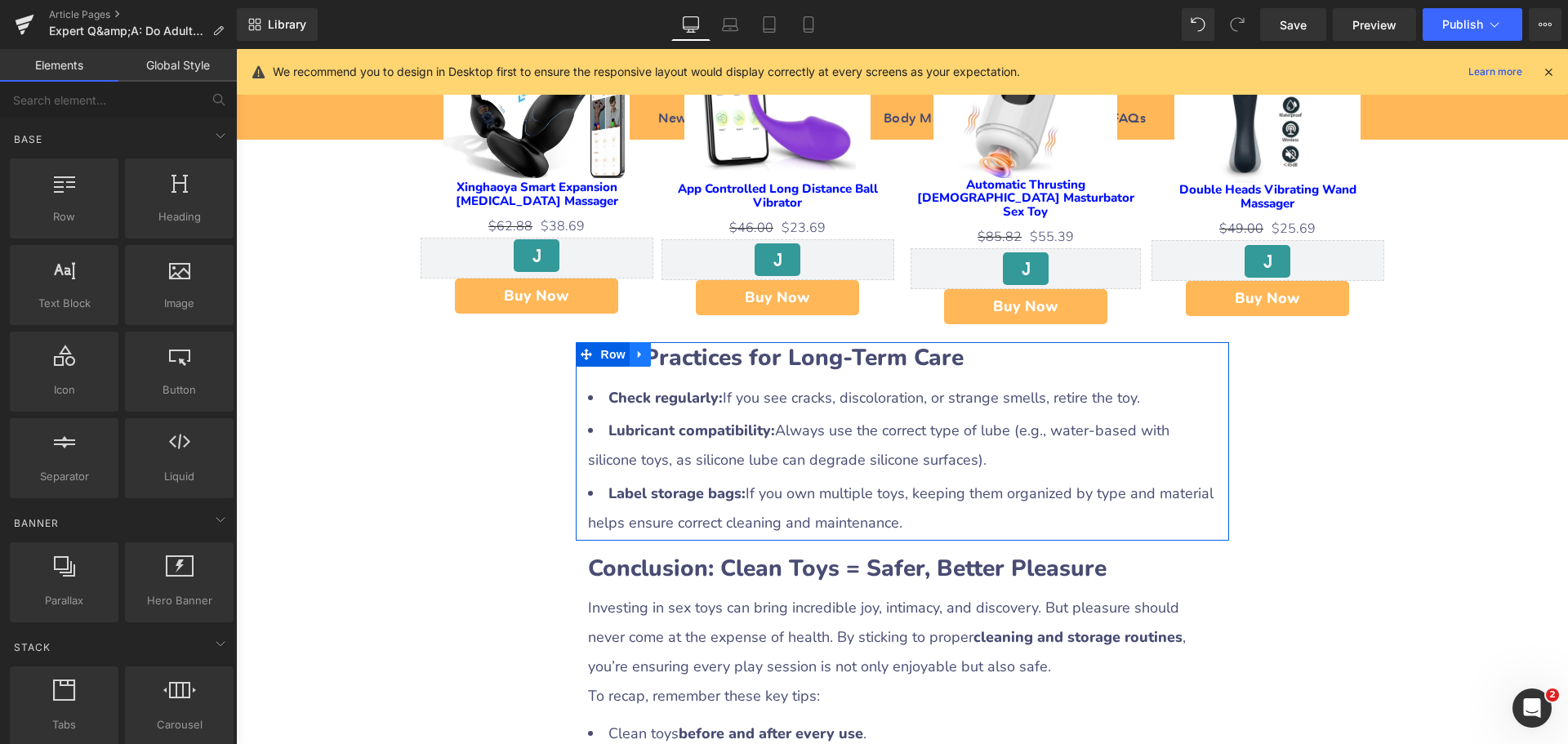
click at [635, 350] on icon at bounding box center [640, 354] width 12 height 12
click at [677, 352] on icon at bounding box center [682, 354] width 12 height 12
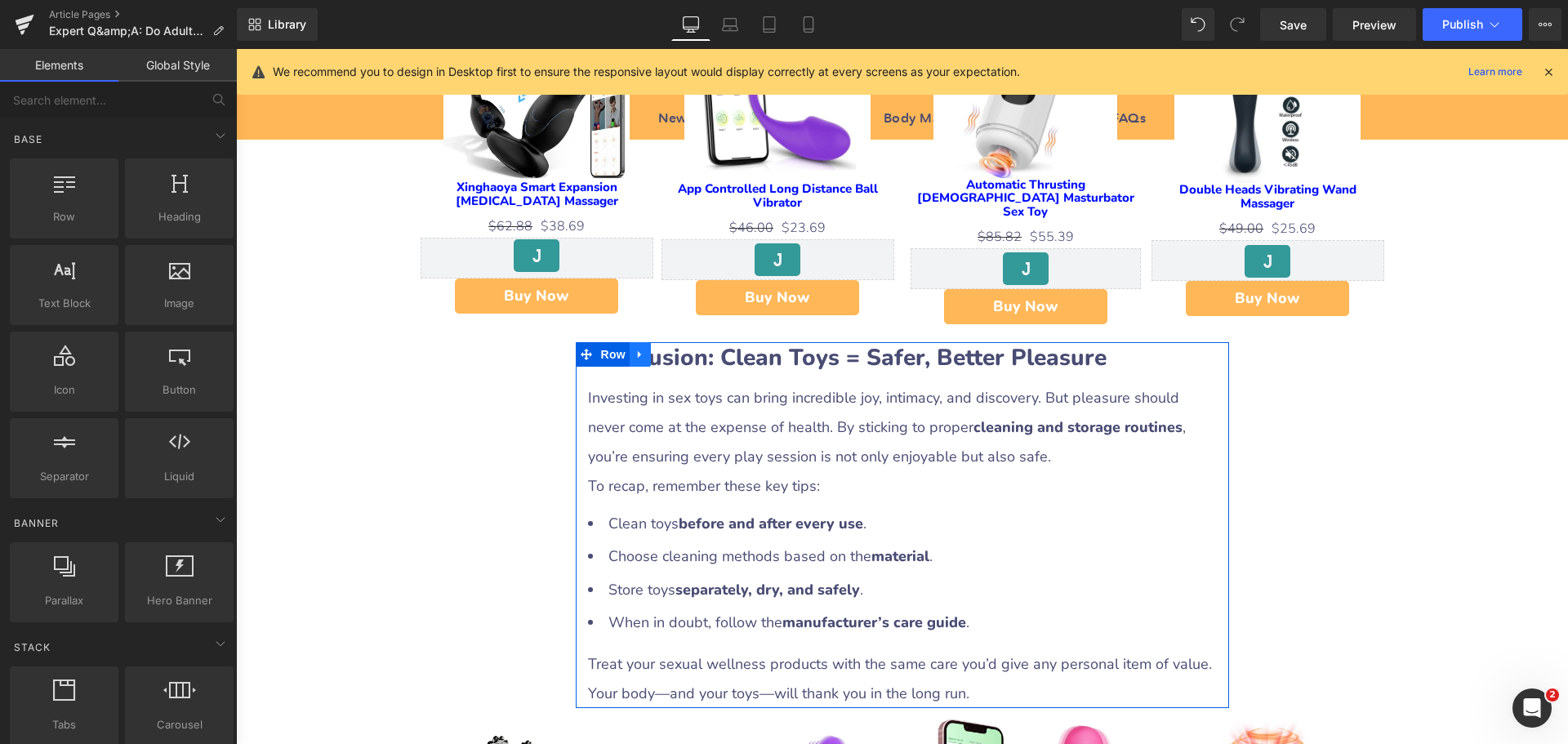
click at [634, 349] on icon at bounding box center [640, 354] width 12 height 12
click at [677, 349] on icon at bounding box center [682, 354] width 12 height 12
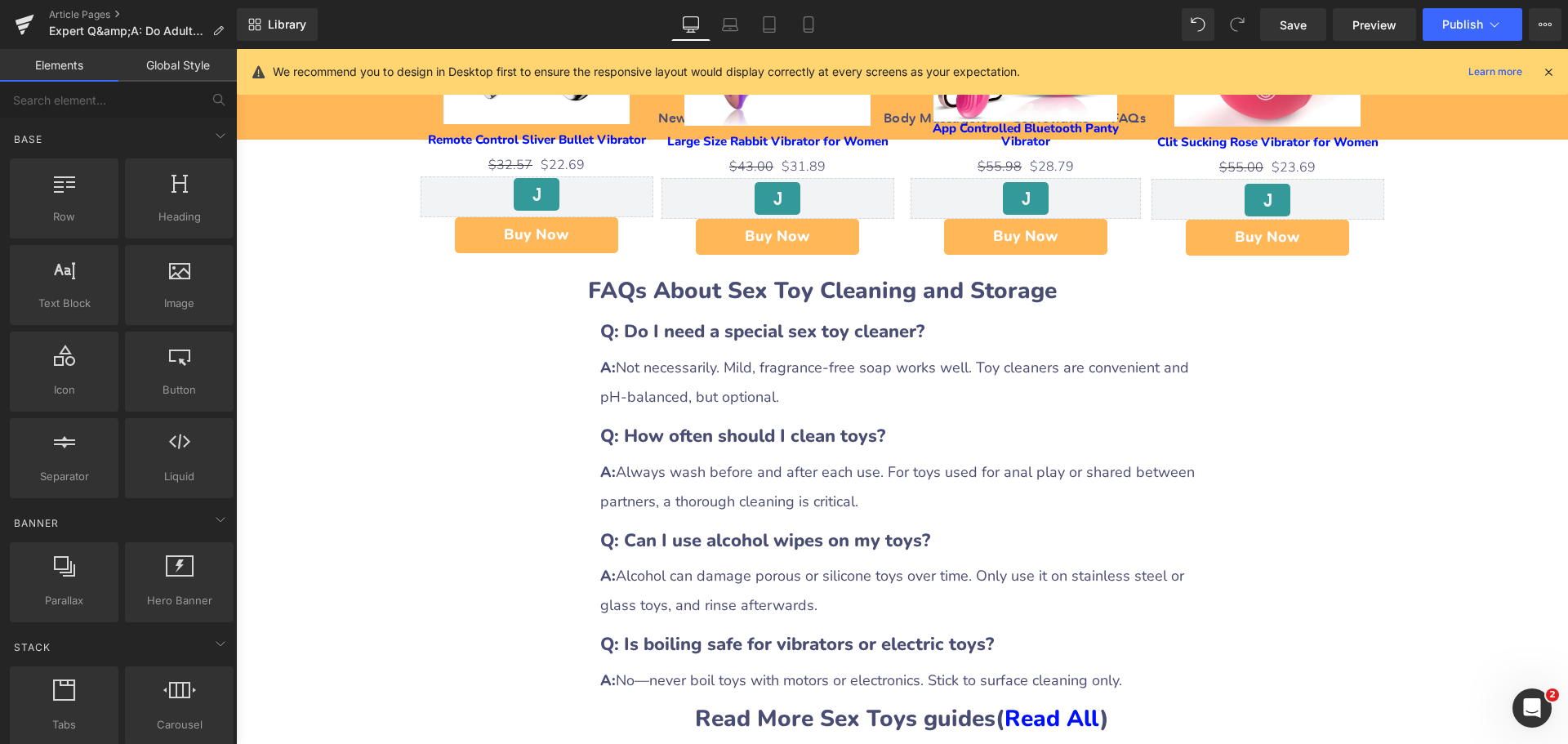
scroll to position [1797, 0]
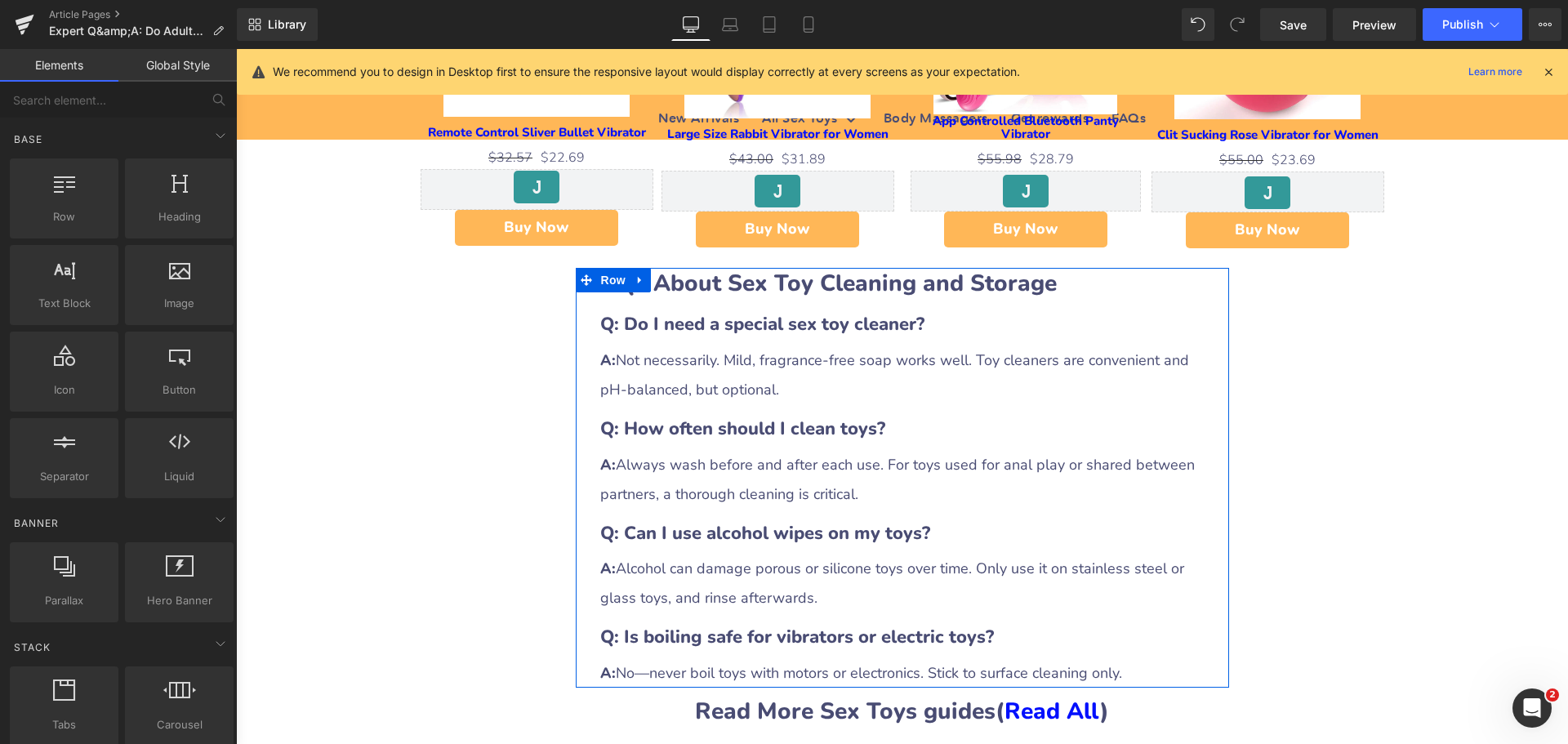
click at [639, 280] on icon at bounding box center [640, 279] width 12 height 12
click at [677, 279] on icon at bounding box center [682, 280] width 12 height 12
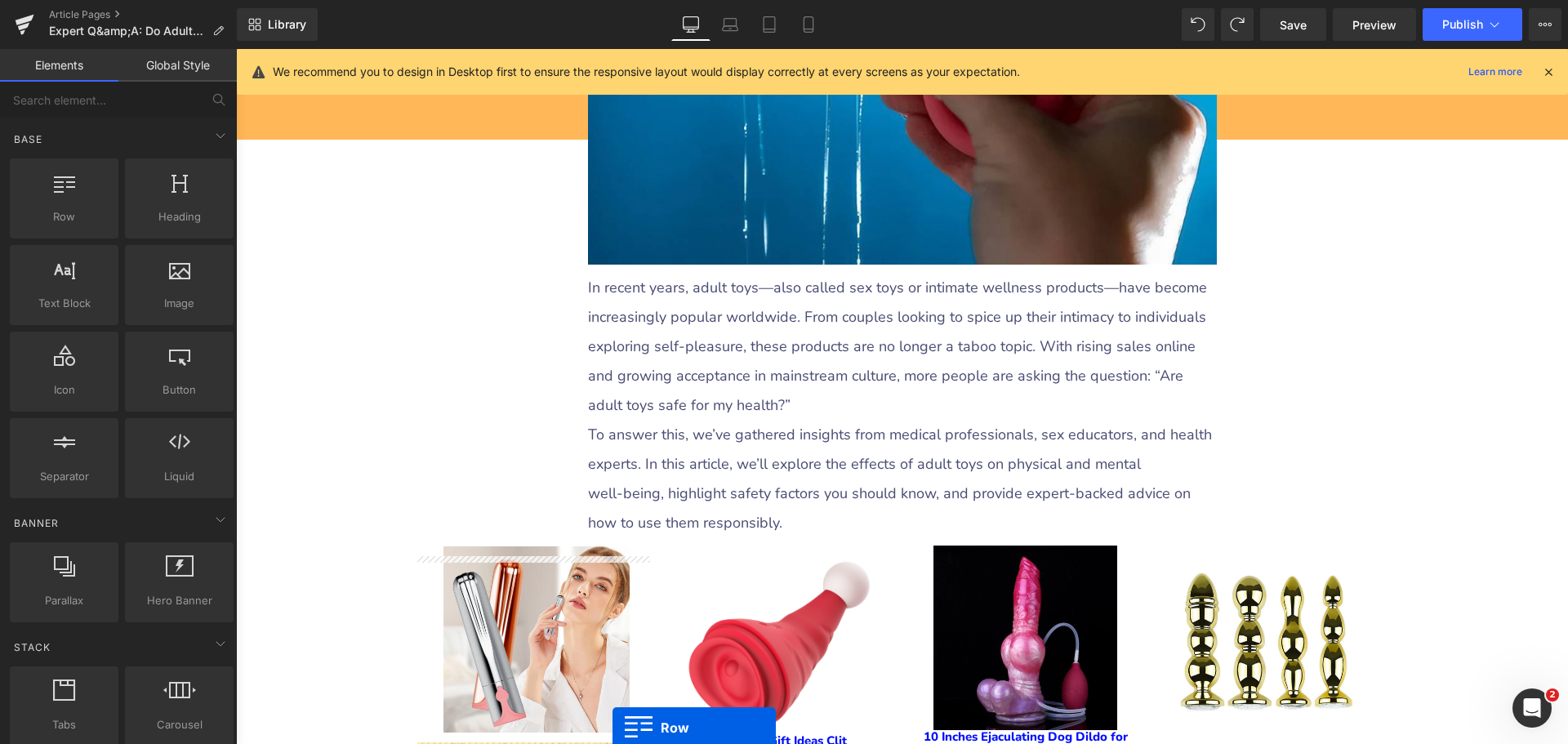
scroll to position [490, 0]
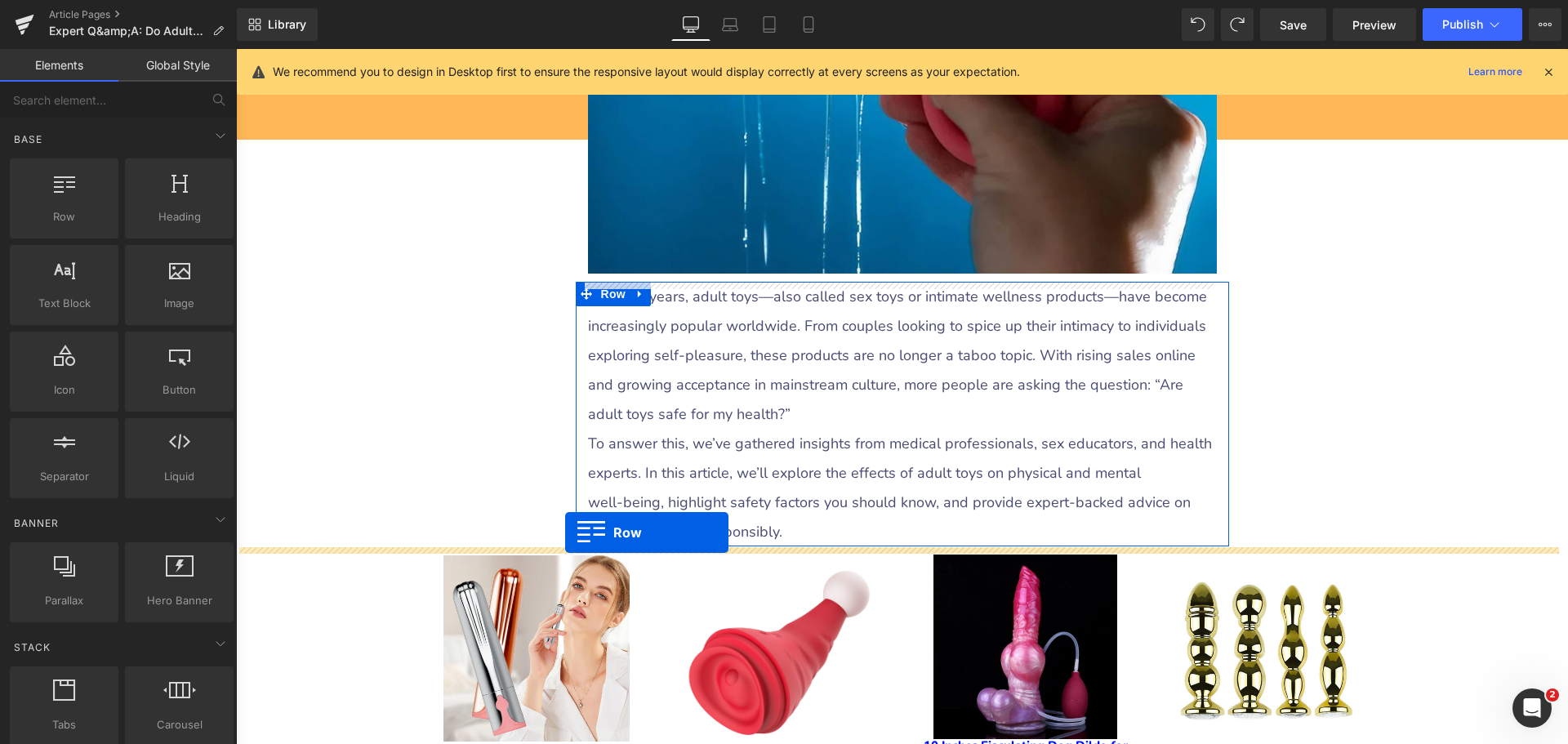
drag, startPoint x: 581, startPoint y: 521, endPoint x: 565, endPoint y: 532, distance: 19.4
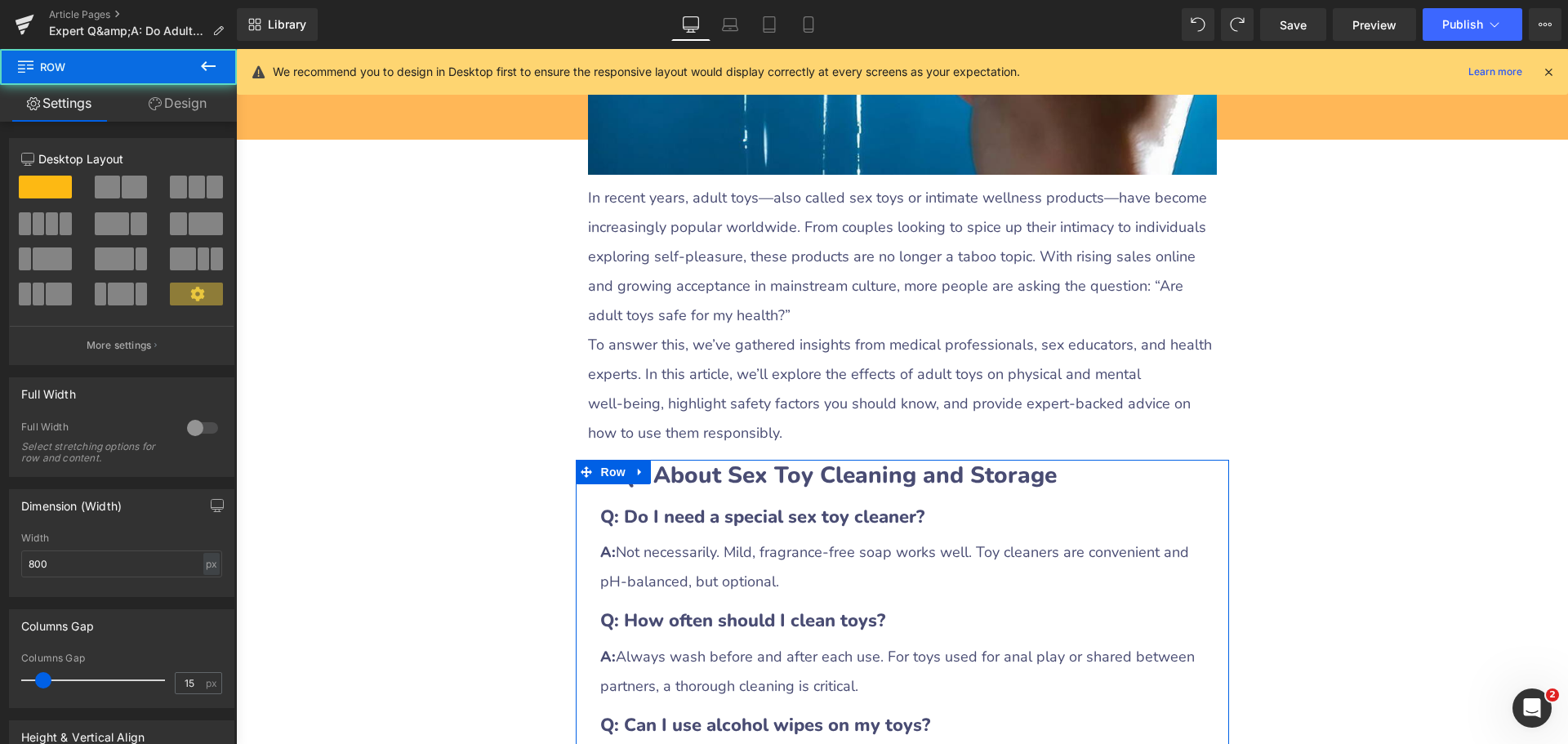
scroll to position [735, 0]
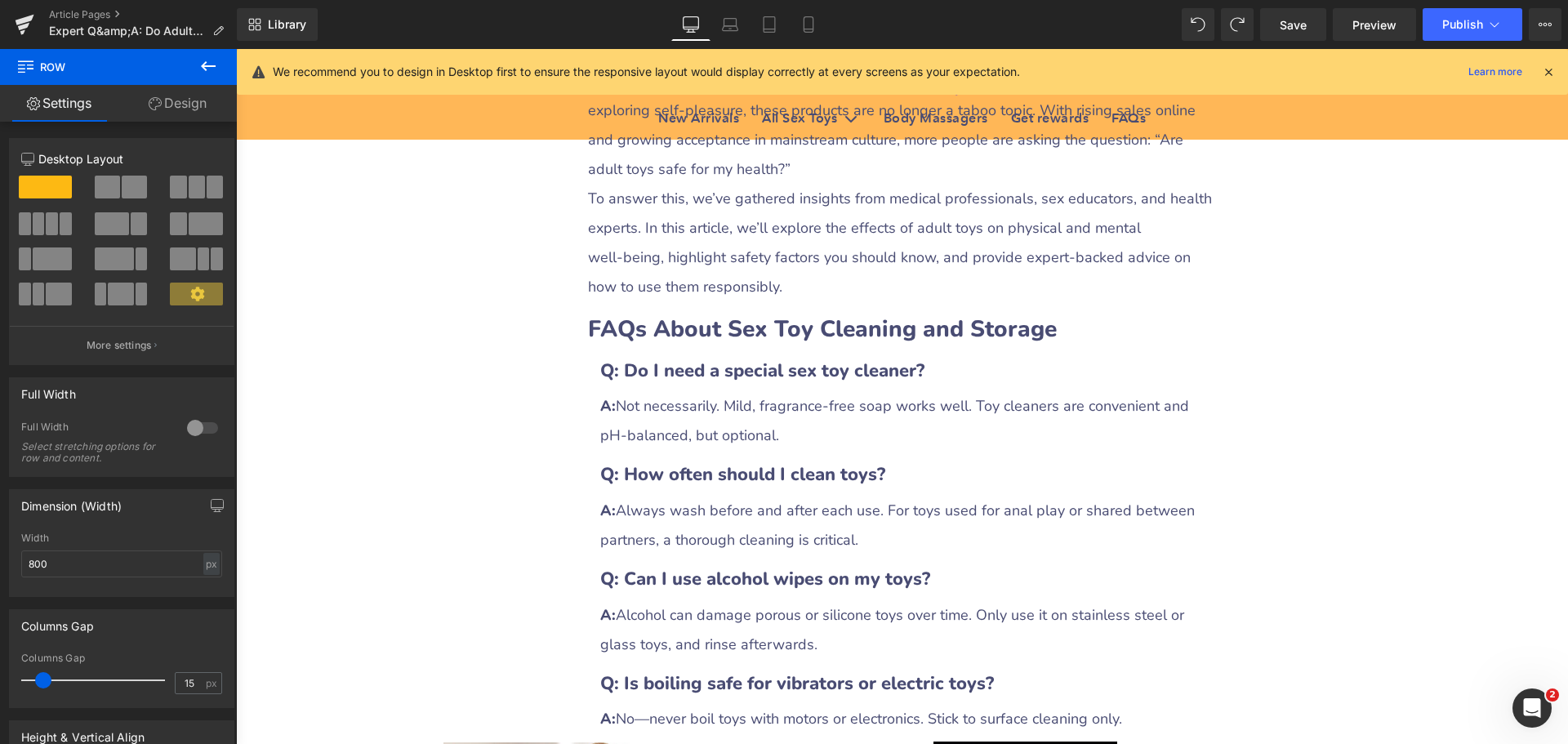
click at [714, 320] on b "FAQs About Sex Toy Cleaning and Storage" at bounding box center [822, 329] width 469 height 31
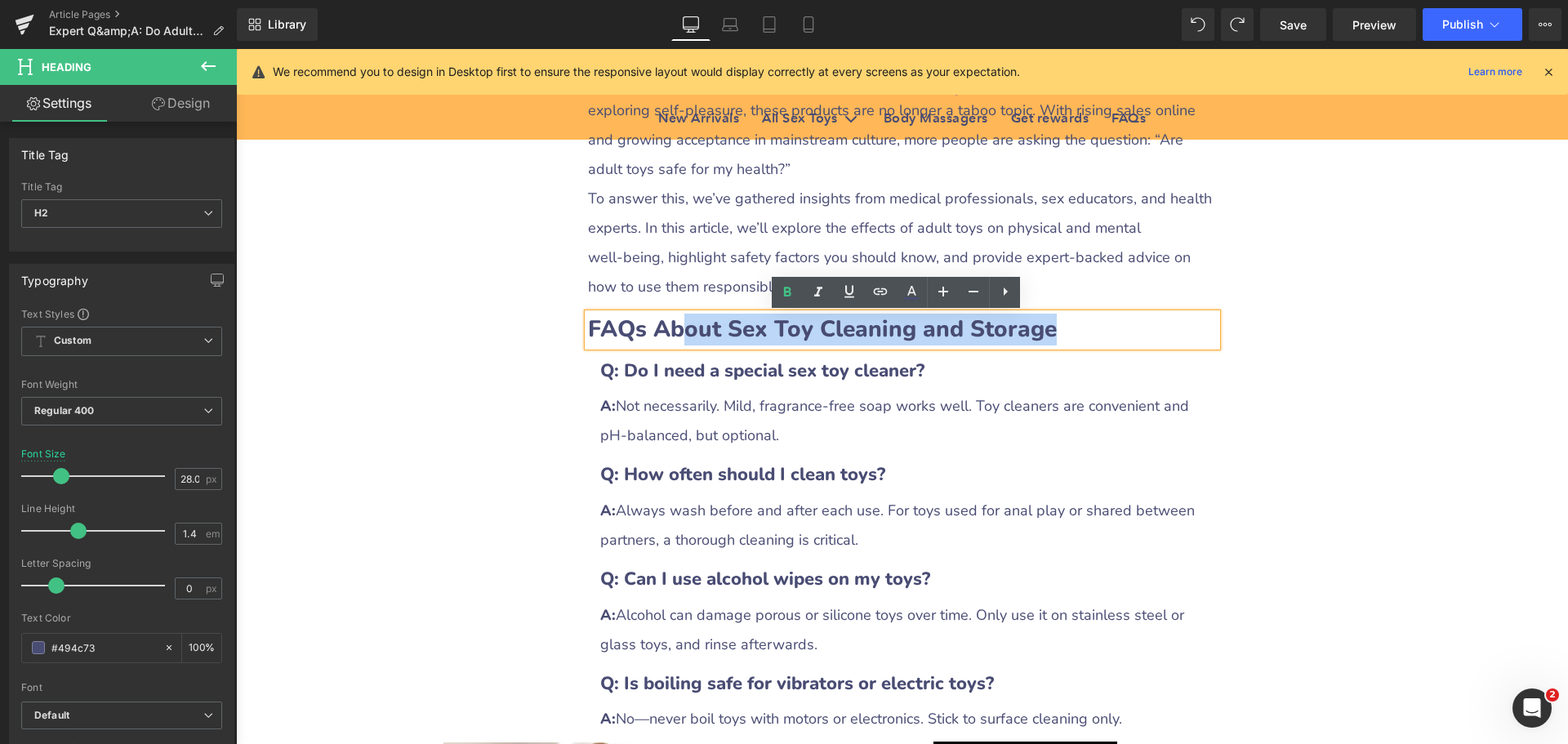
drag, startPoint x: 678, startPoint y: 332, endPoint x: 1095, endPoint y: 329, distance: 417.0
click at [1095, 329] on h2 "FAQs About Sex Toy Cleaning and Storage" at bounding box center [902, 329] width 629 height 32
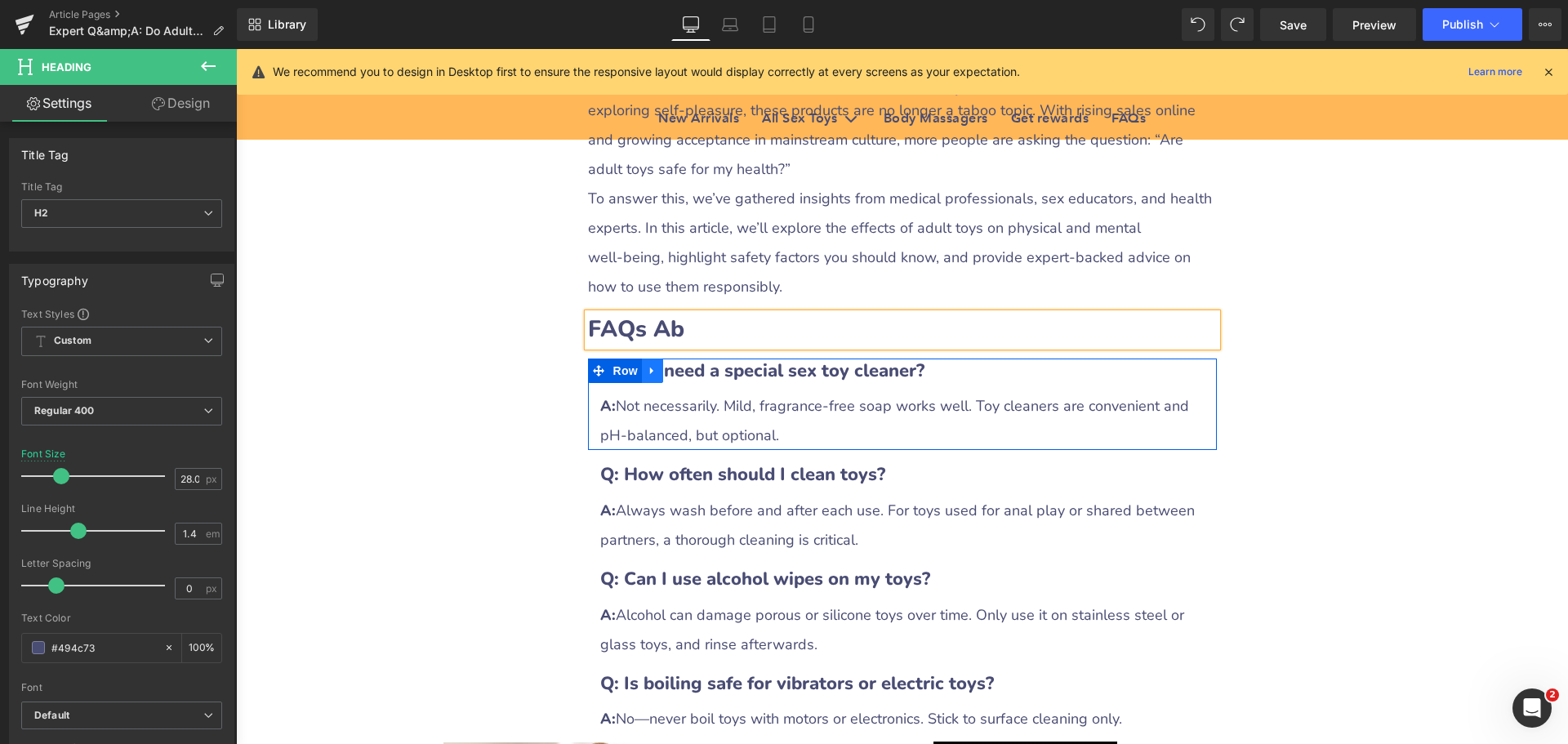
click at [649, 373] on icon at bounding box center [652, 370] width 12 height 12
click at [690, 375] on icon at bounding box center [695, 371] width 12 height 12
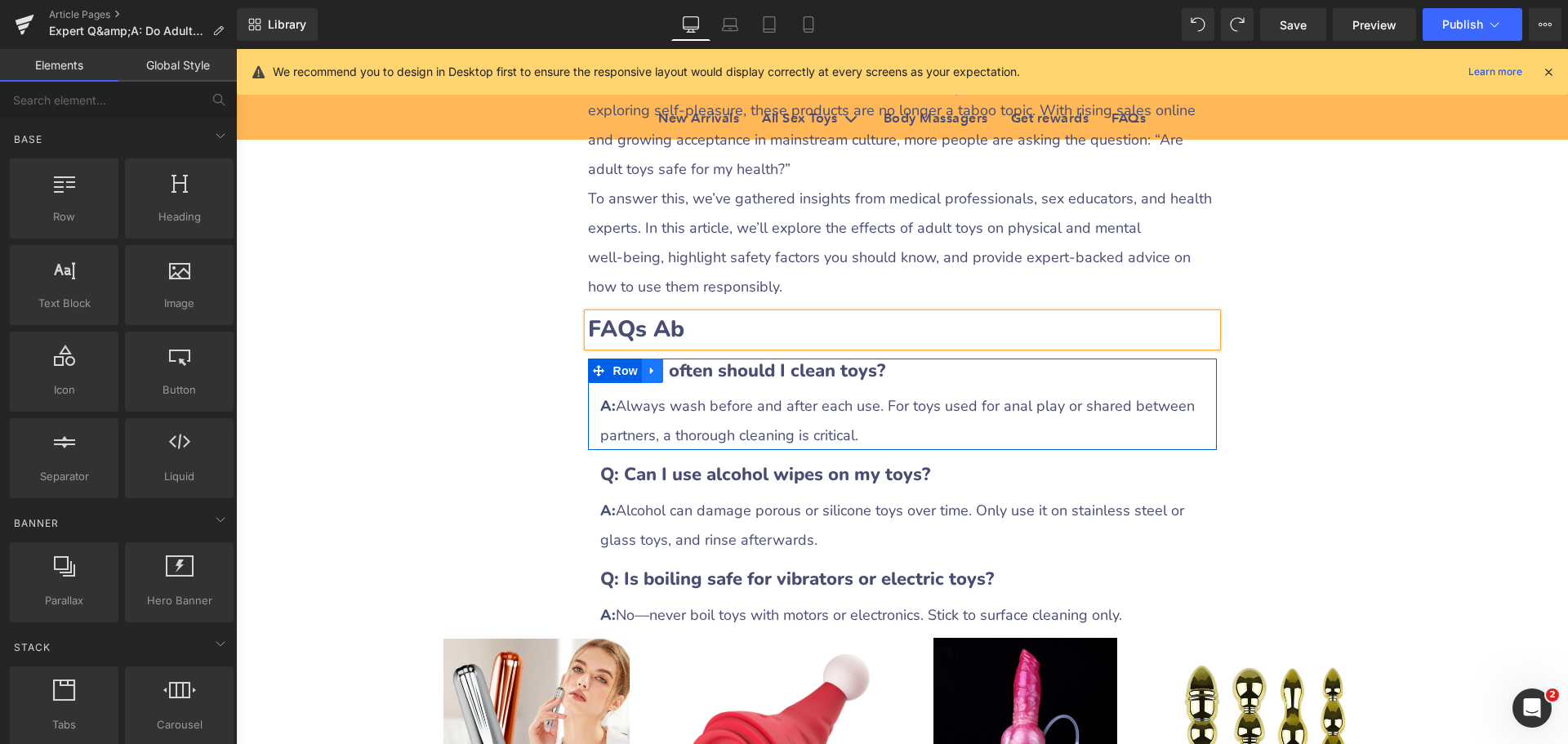
click at [647, 375] on icon at bounding box center [652, 370] width 12 height 12
click at [690, 373] on icon at bounding box center [695, 370] width 12 height 12
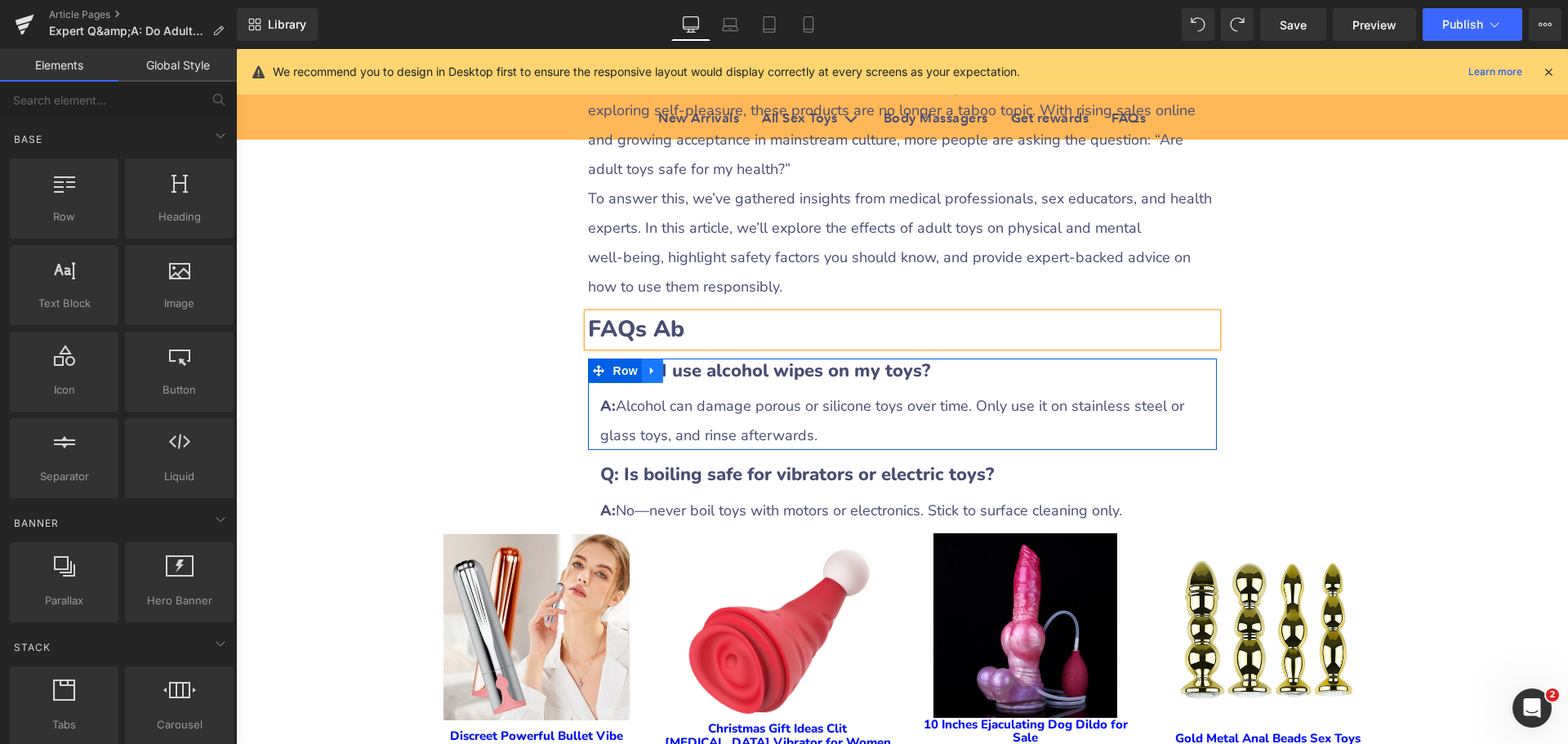
click at [650, 374] on icon at bounding box center [652, 371] width 4 height 7
click at [690, 369] on icon at bounding box center [695, 370] width 12 height 12
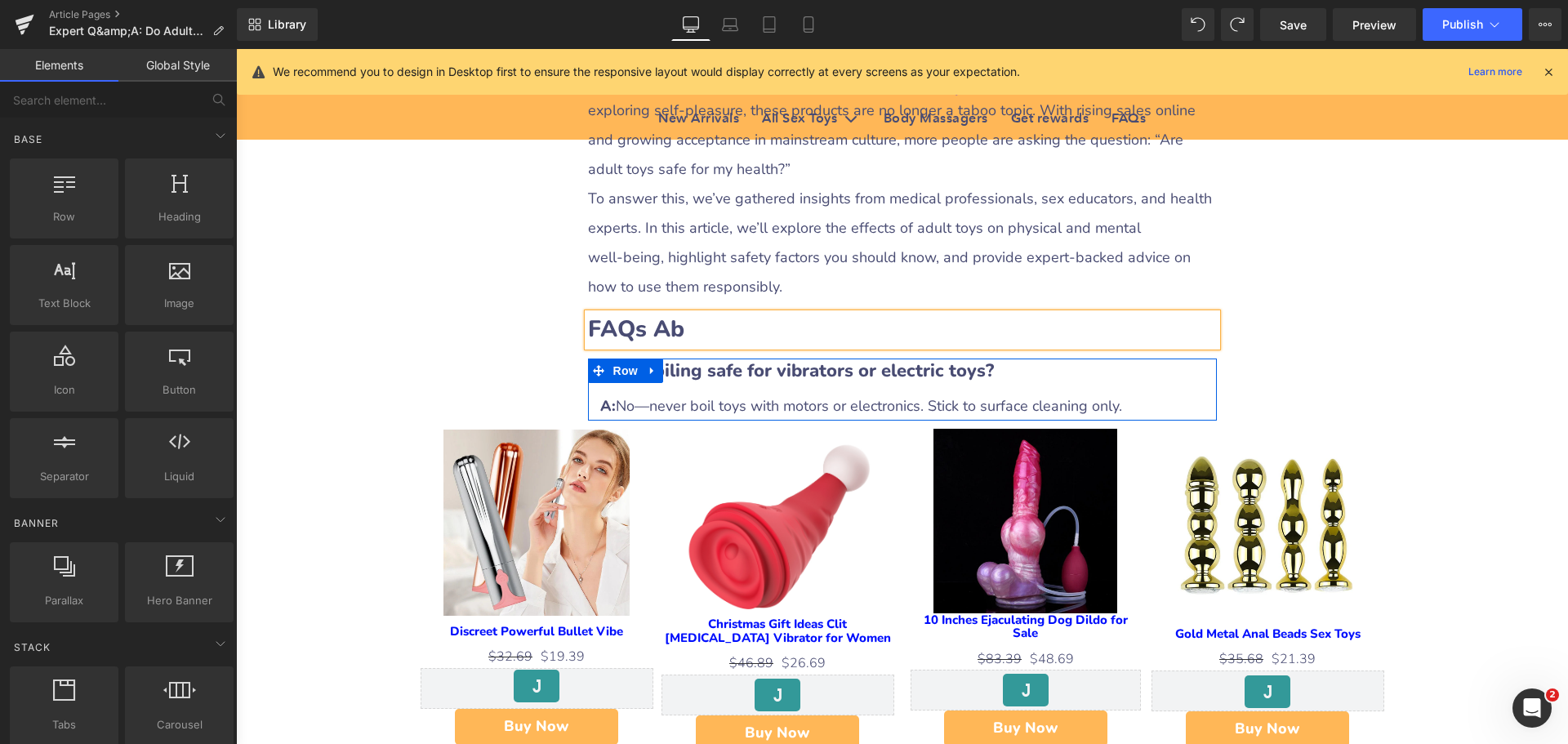
drag, startPoint x: 705, startPoint y: 374, endPoint x: 687, endPoint y: 375, distance: 18.0
click at [705, 373] on b "Q: Is boiling safe for vibrators or electric toys?" at bounding box center [797, 371] width 393 height 25
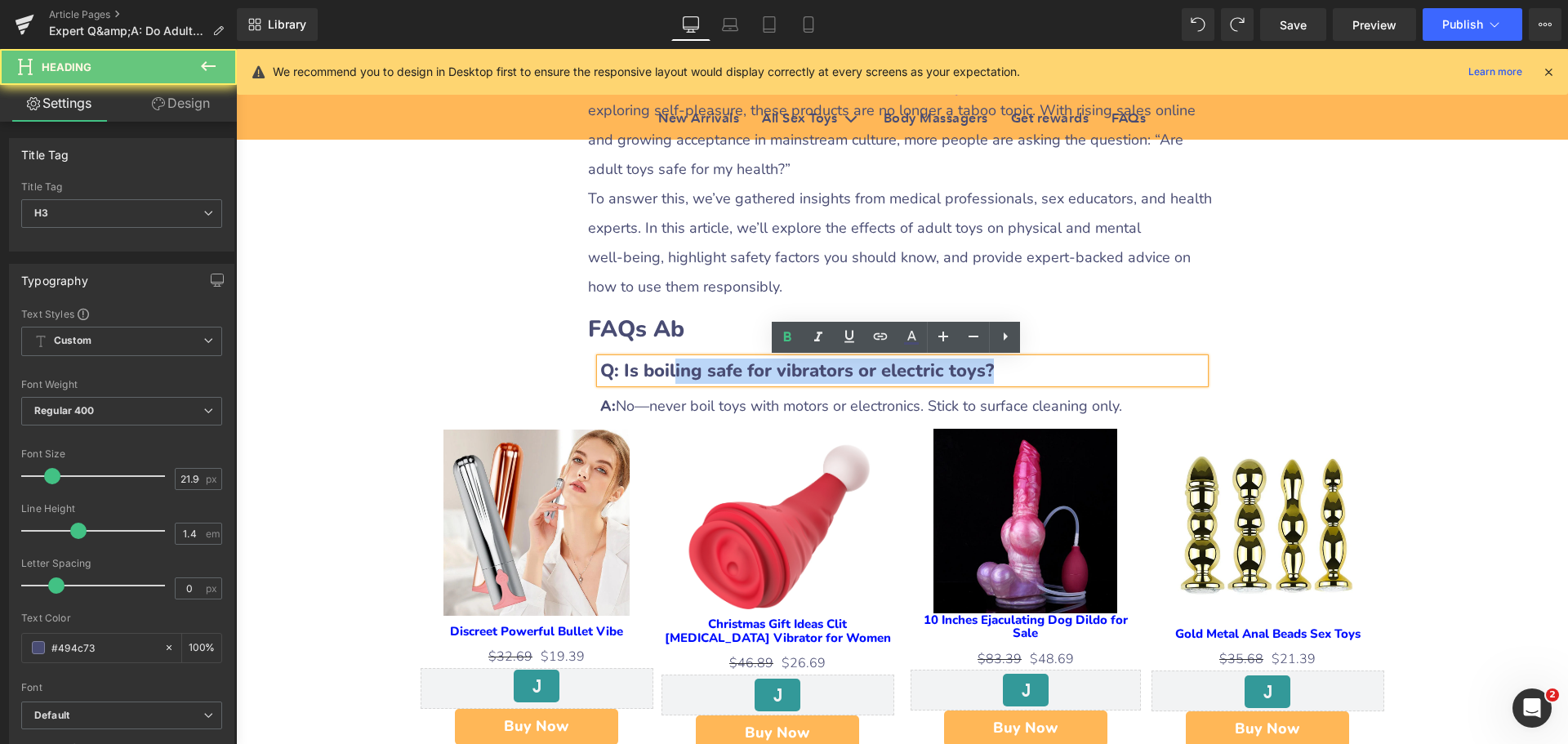
drag, startPoint x: 670, startPoint y: 373, endPoint x: 1014, endPoint y: 367, distance: 344.1
click at [1014, 367] on h3 "Q: Is boiling safe for vibrators or electric toys?" at bounding box center [902, 372] width 604 height 25
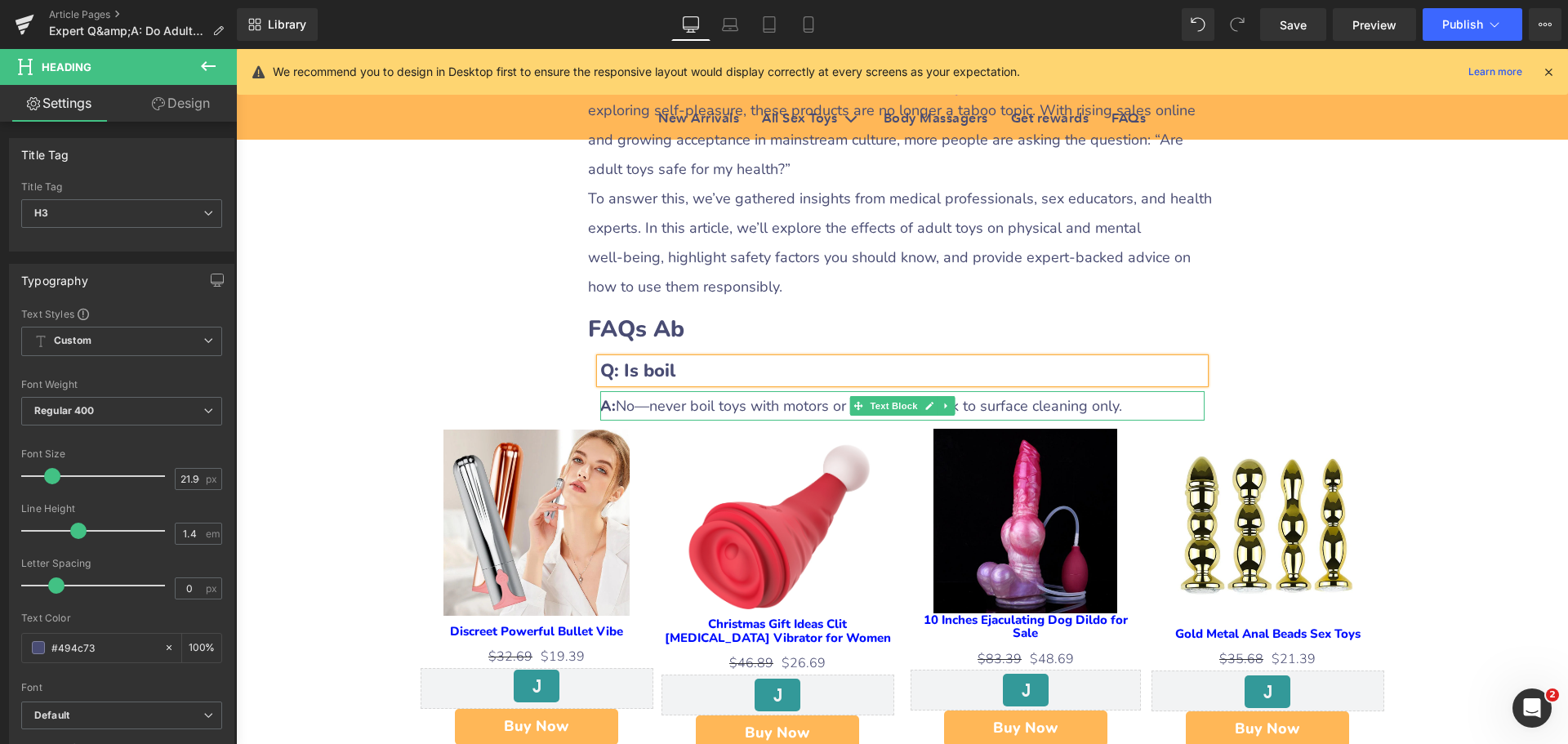
click at [668, 406] on div "A: No—never boil toys with motors or electronics. Stick to surface cleaning onl…" at bounding box center [902, 406] width 604 height 29
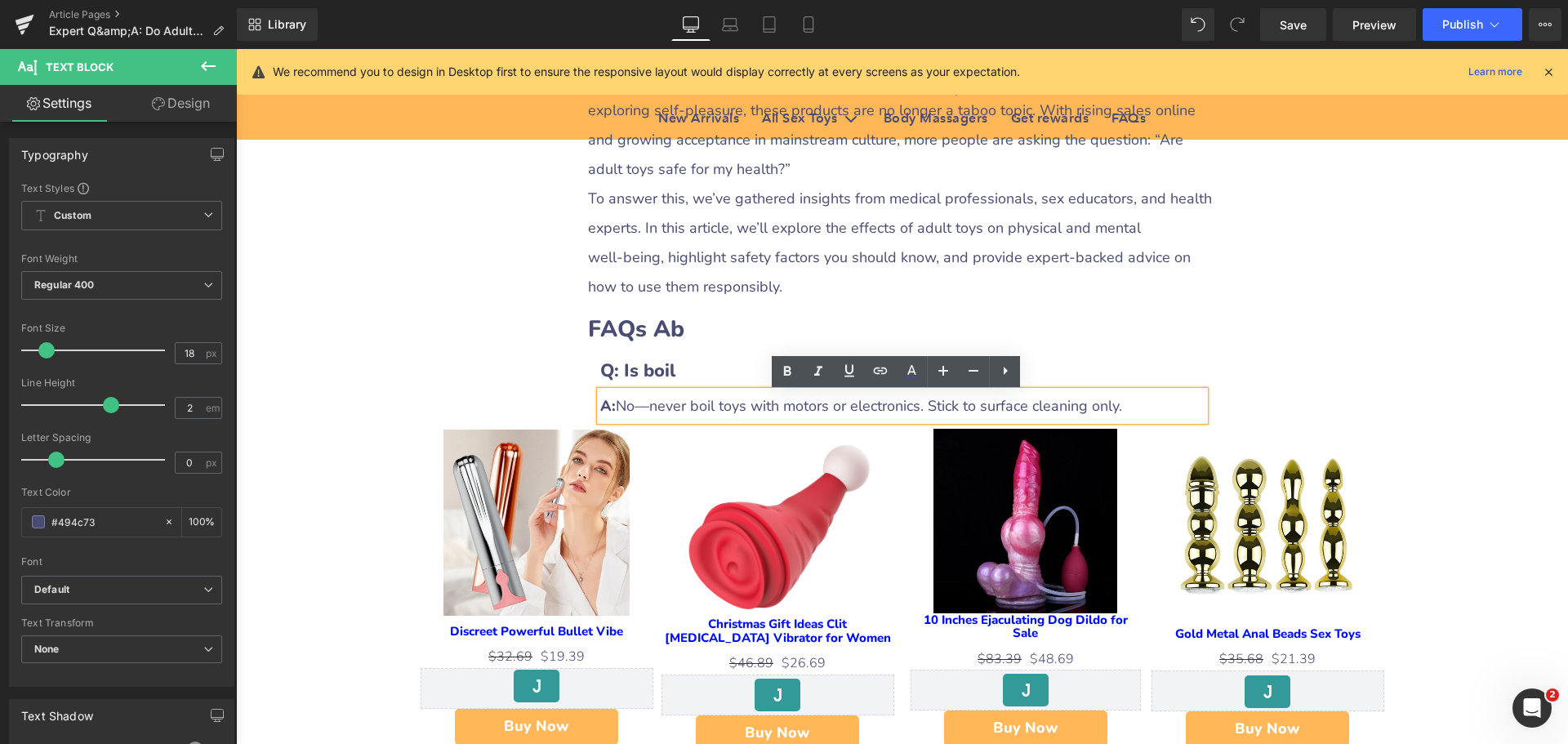
drag, startPoint x: 677, startPoint y: 413, endPoint x: 1132, endPoint y: 412, distance: 455.0
click at [1132, 412] on div "A: No—never boil toys with motors or electronics. Stick to surface cleaning onl…" at bounding box center [902, 406] width 604 height 29
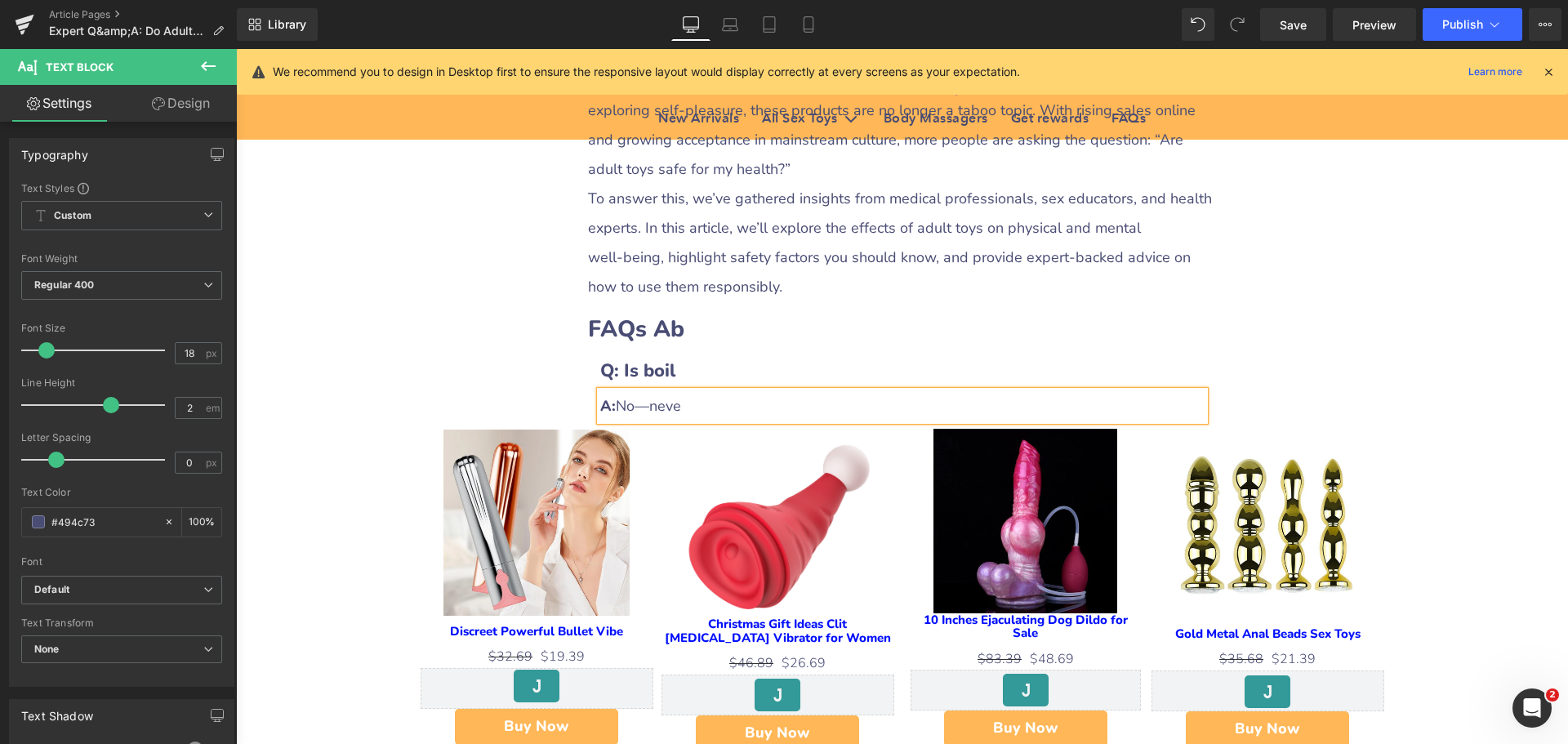
click at [615, 406] on div "A: No—neve" at bounding box center [902, 406] width 604 height 29
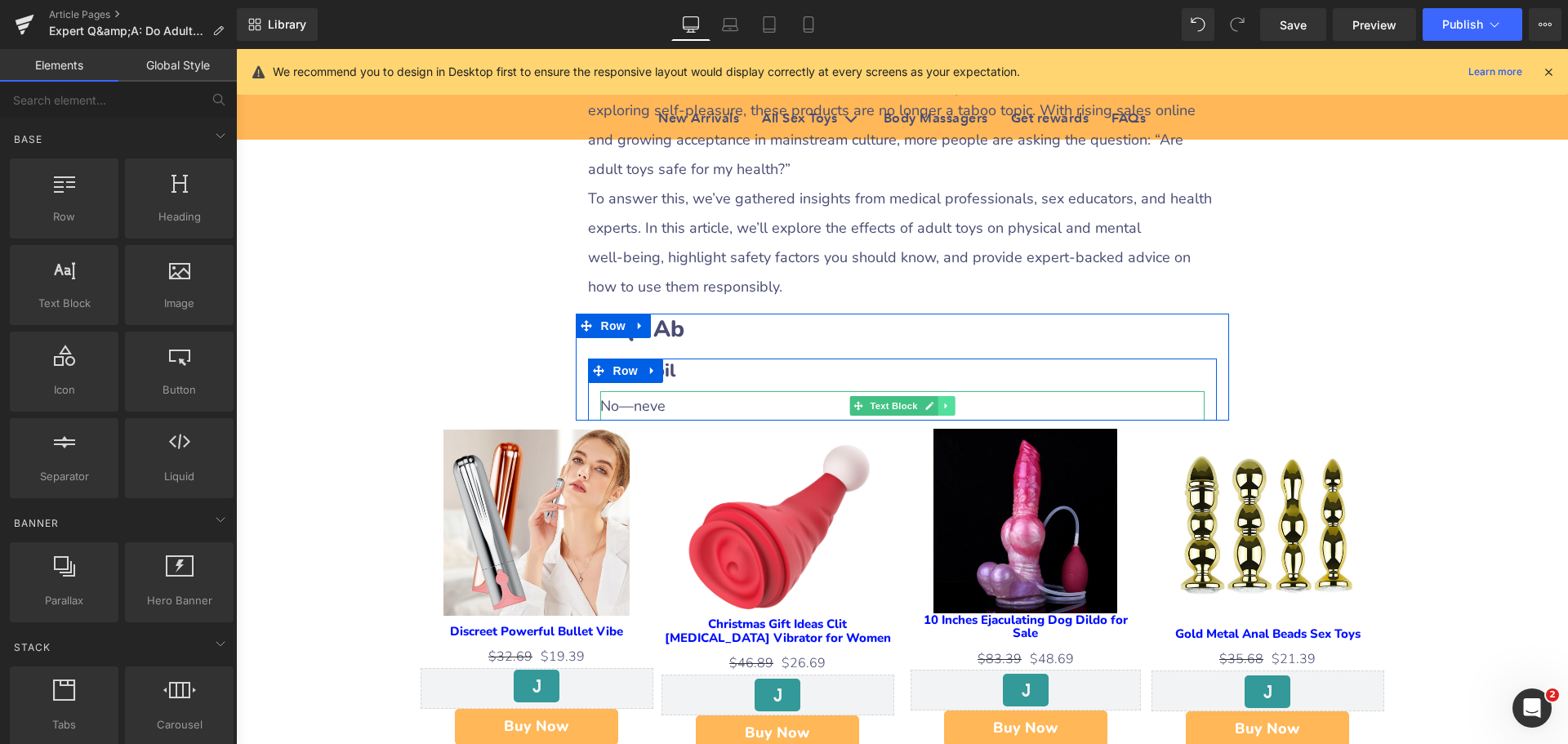
click at [938, 414] on link at bounding box center [946, 406] width 17 height 20
click at [933, 409] on icon at bounding box center [938, 406] width 9 height 9
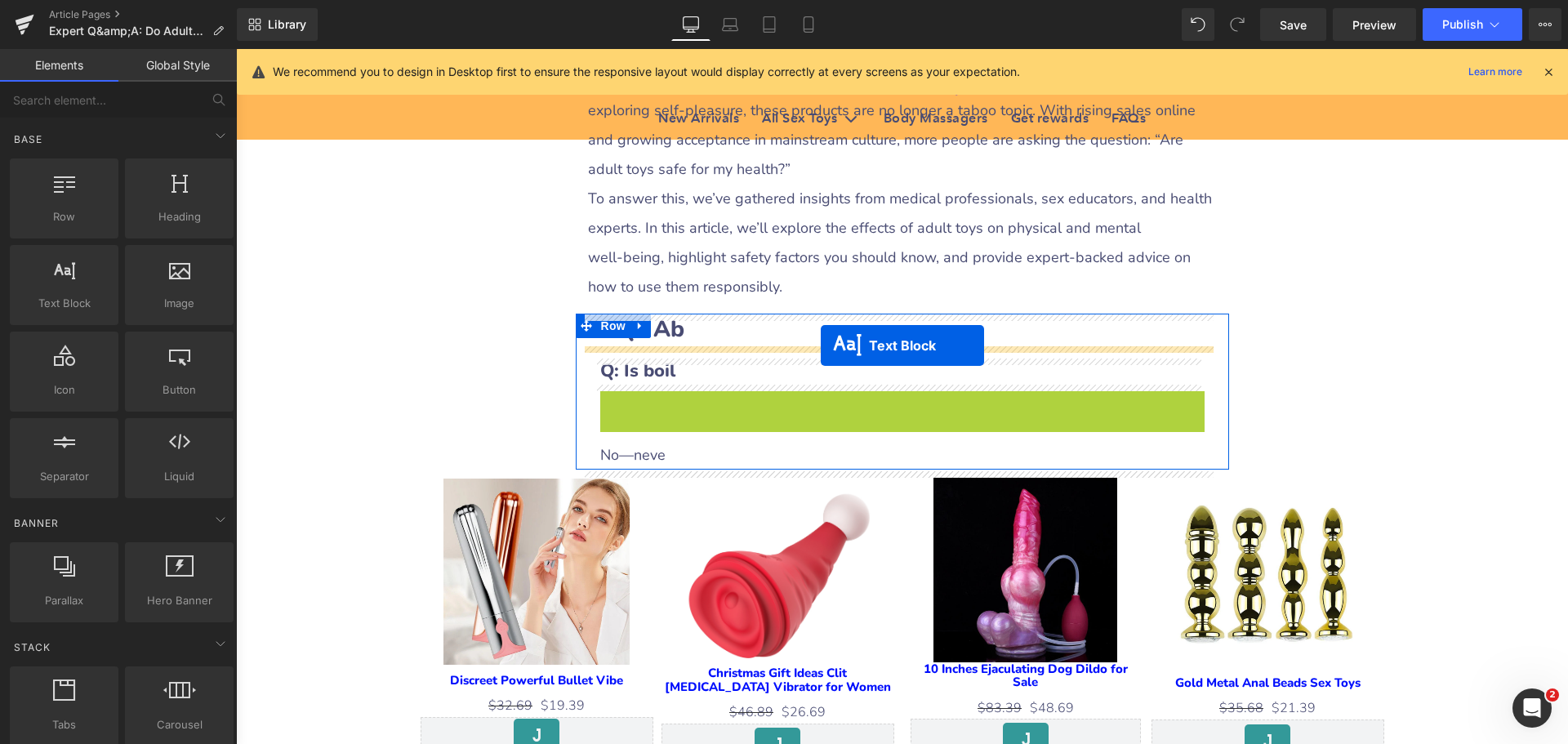
drag, startPoint x: 821, startPoint y: 411, endPoint x: 820, endPoint y: 345, distance: 66.0
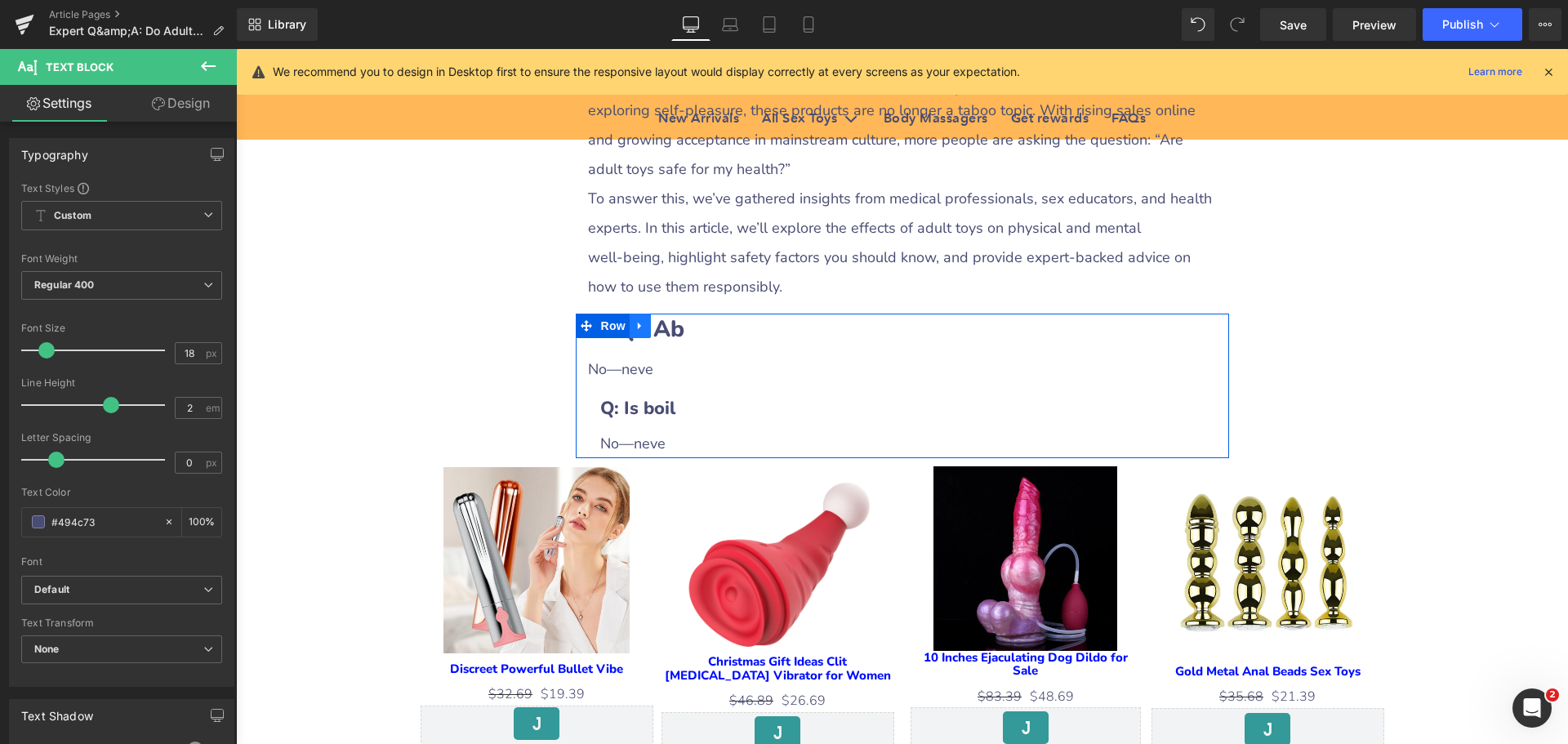
click at [635, 328] on icon at bounding box center [640, 325] width 12 height 12
click at [658, 327] on icon at bounding box center [661, 325] width 12 height 12
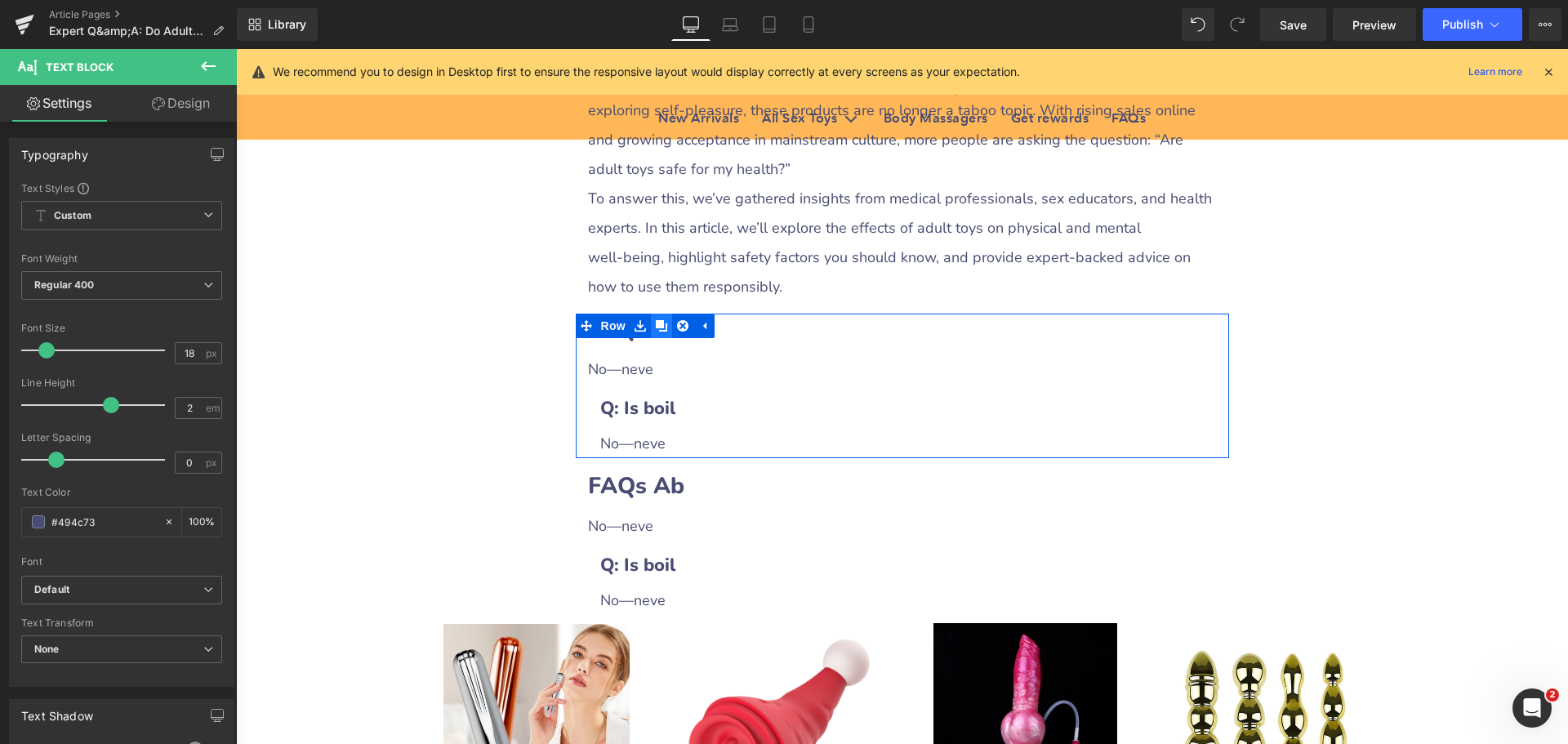
click at [658, 327] on icon at bounding box center [661, 325] width 12 height 12
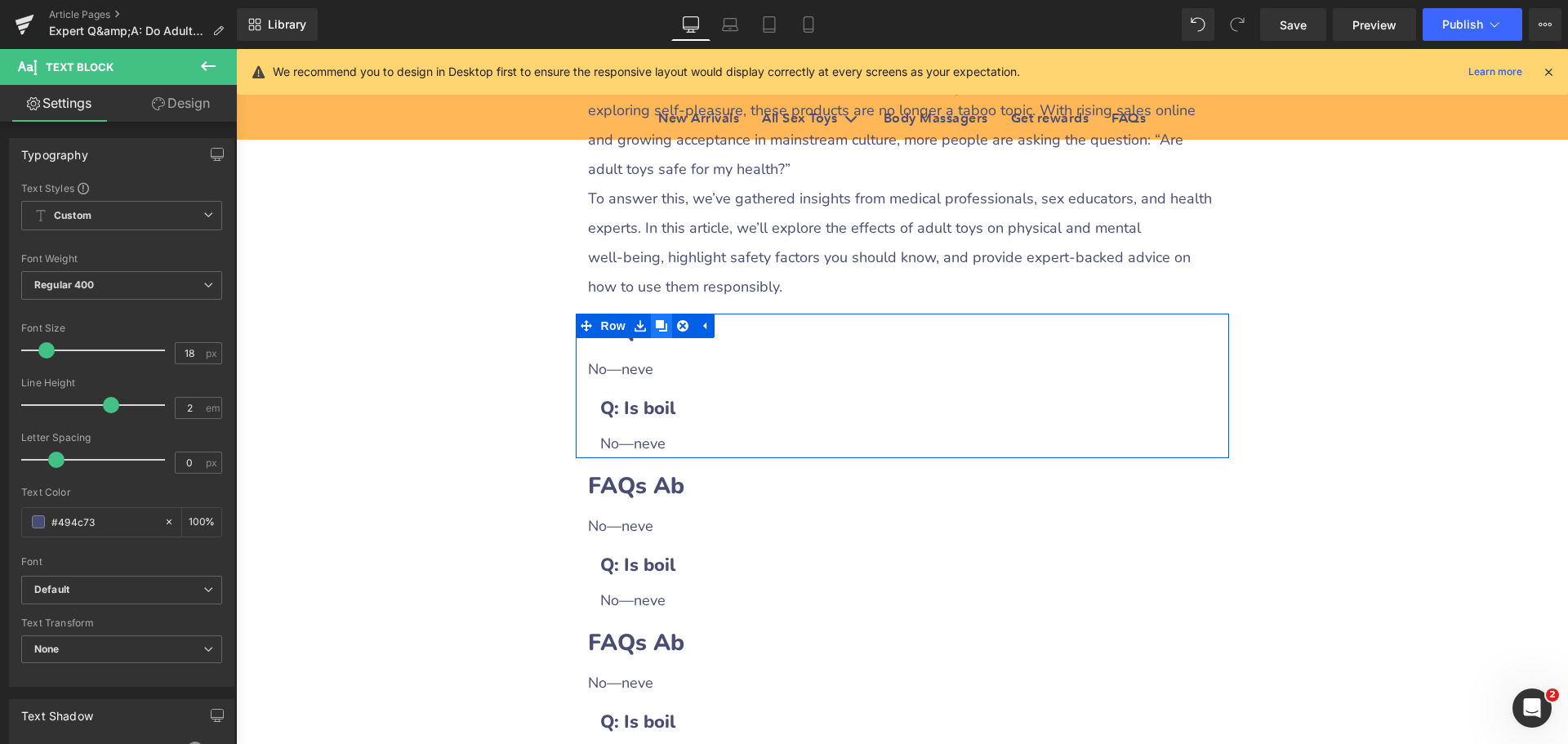
click at [658, 327] on icon at bounding box center [661, 325] width 12 height 12
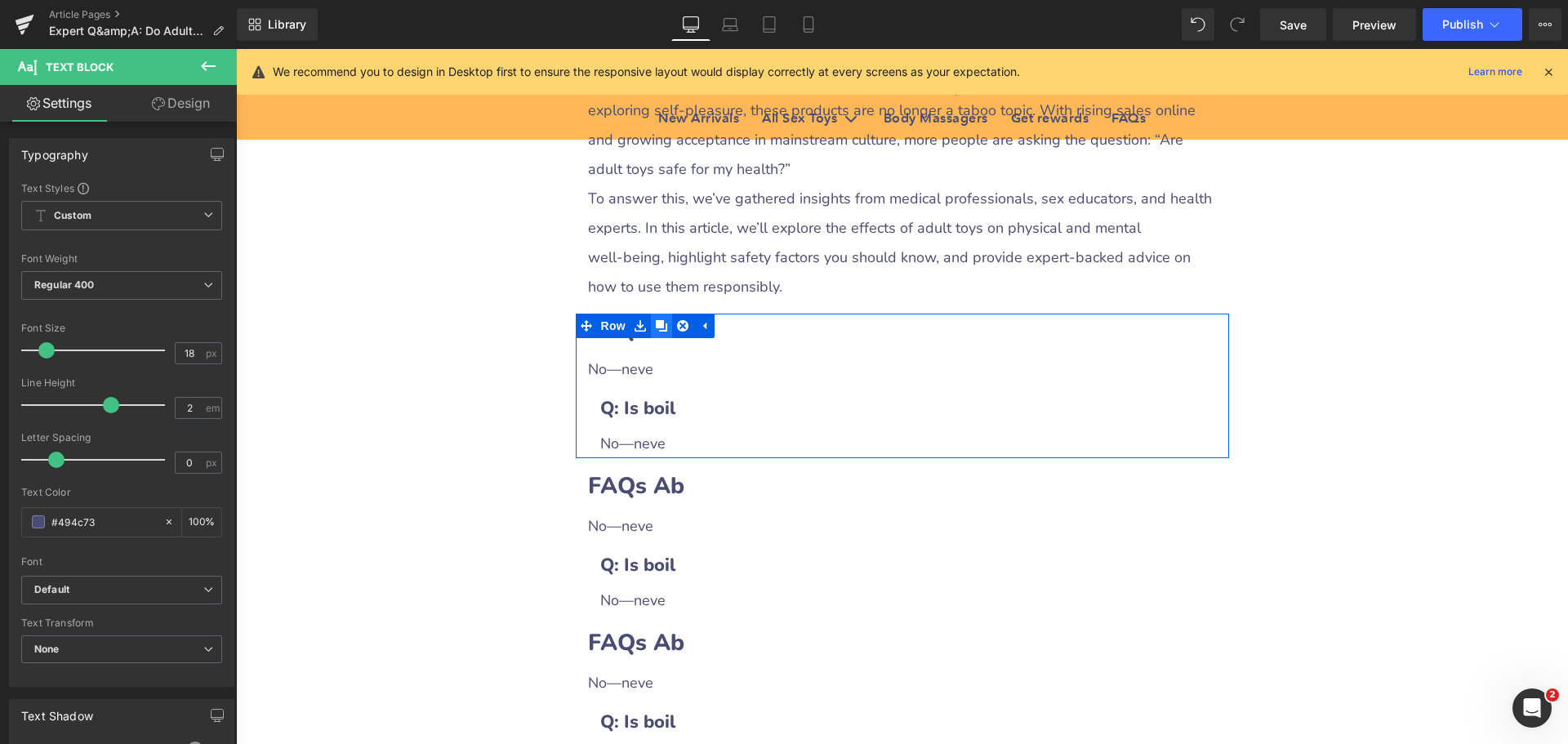
click at [658, 327] on icon at bounding box center [661, 325] width 12 height 12
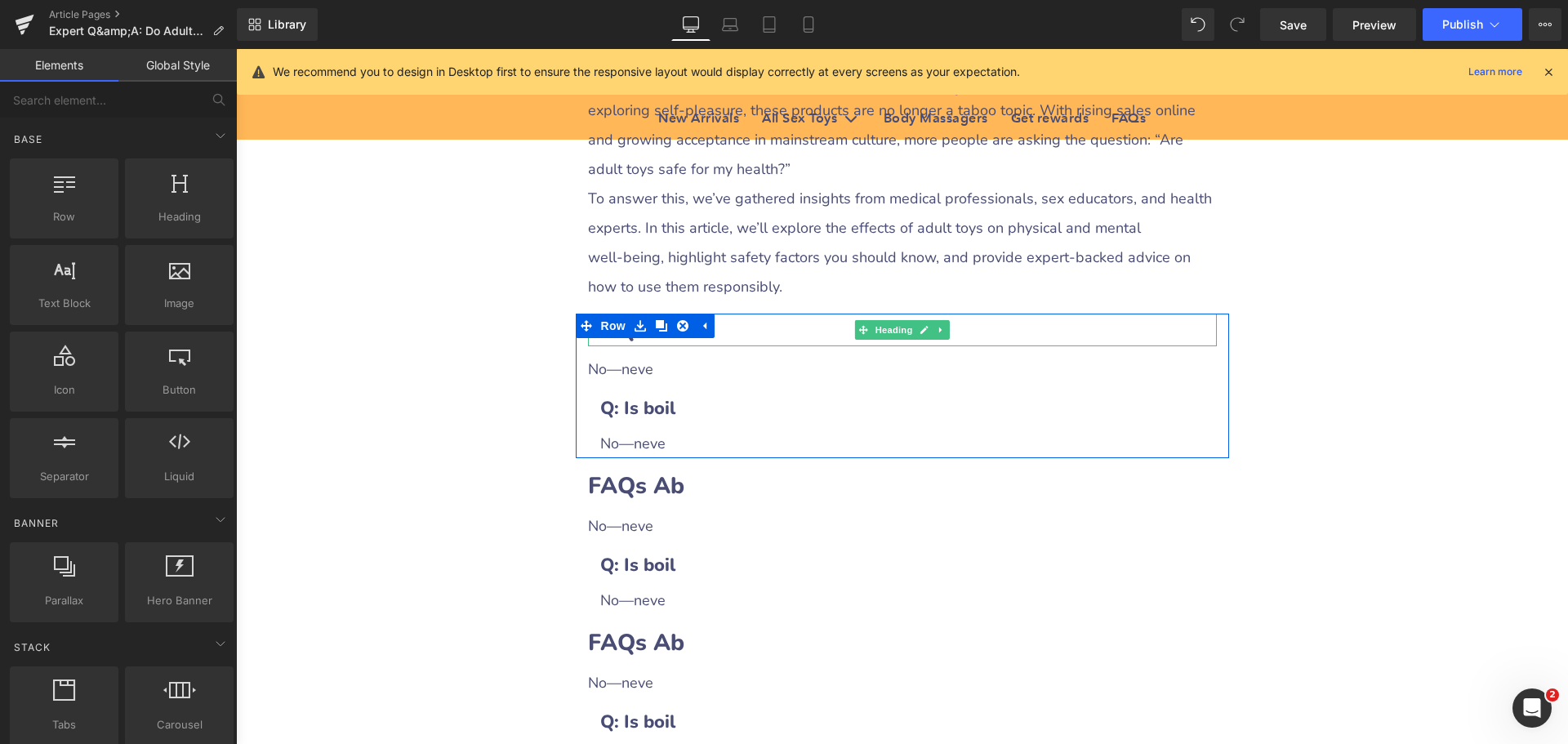
click at [736, 332] on h2 "FAQs Ab" at bounding box center [902, 329] width 629 height 32
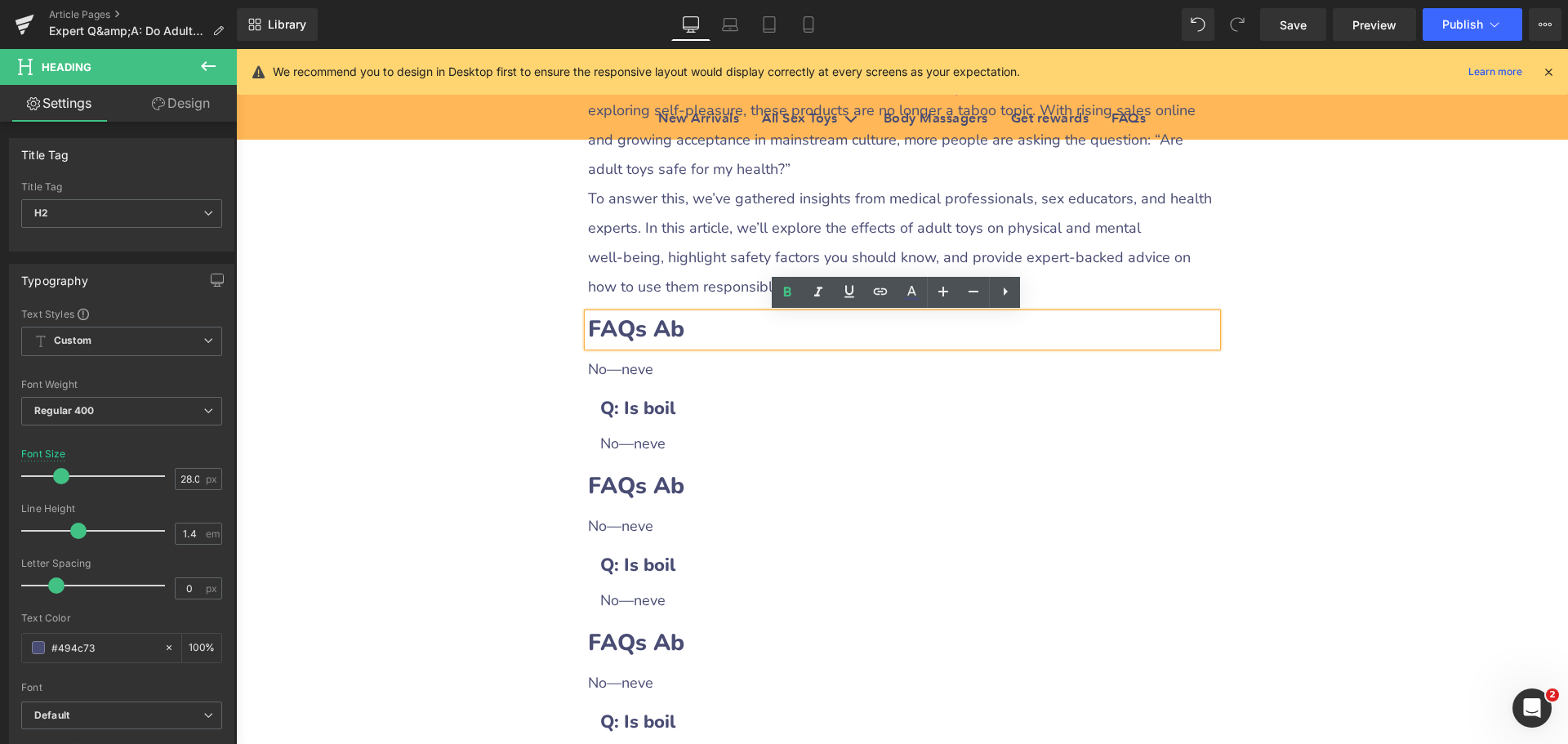
click at [699, 339] on h2 "FAQs Ab" at bounding box center [902, 329] width 629 height 32
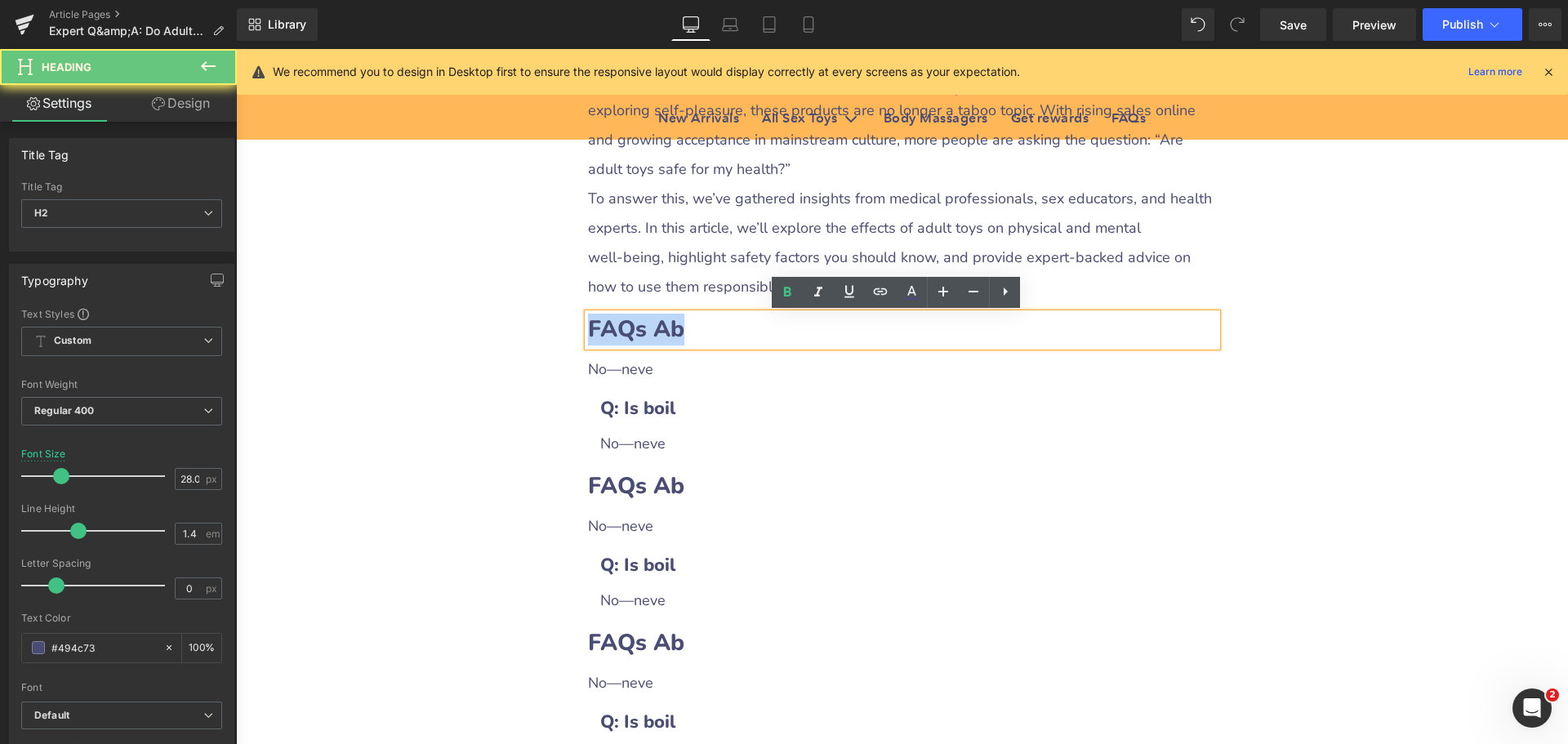
drag, startPoint x: 586, startPoint y: 331, endPoint x: 707, endPoint y: 327, distance: 121.1
click at [707, 327] on h2 "FAQs Ab" at bounding box center [902, 329] width 629 height 32
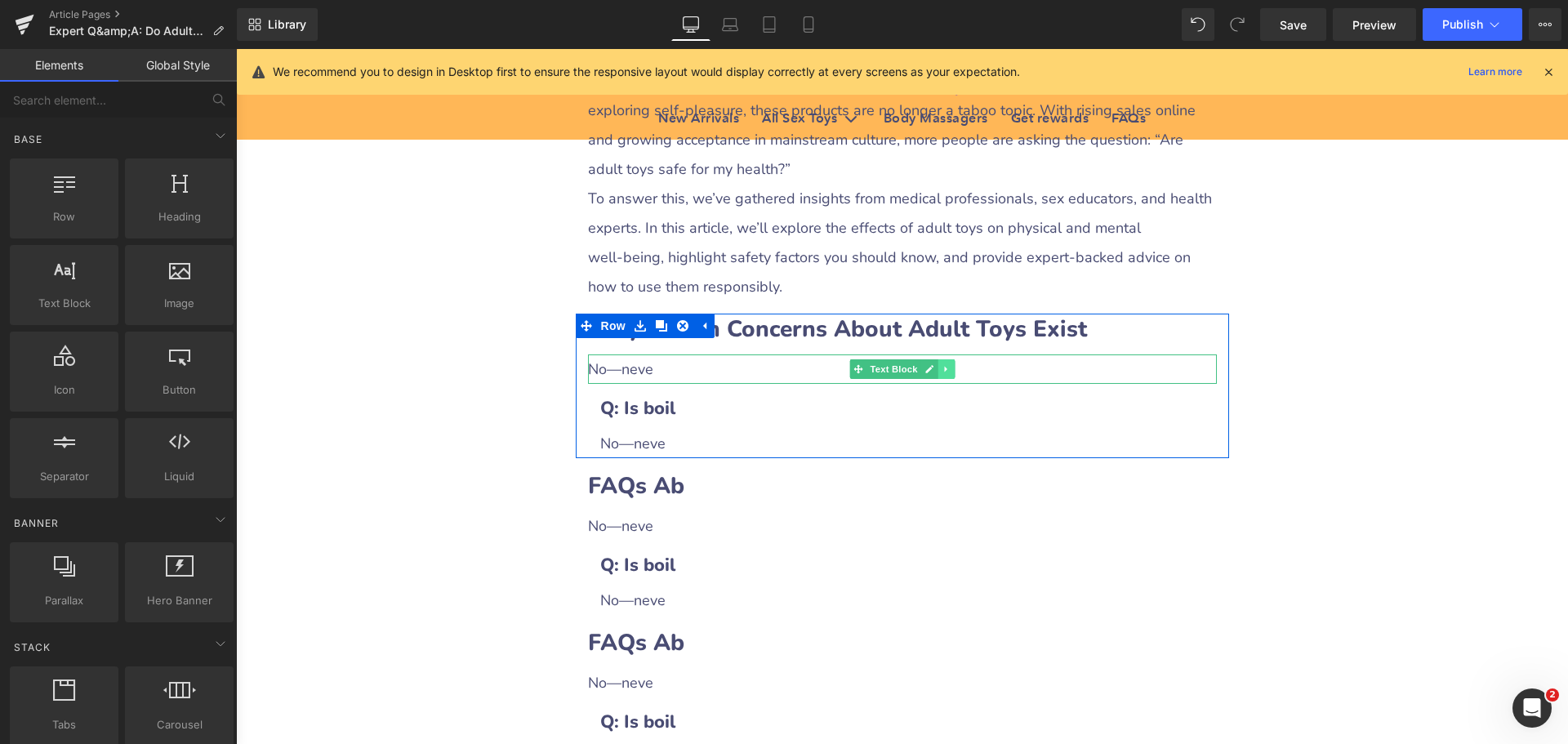
click at [939, 376] on link at bounding box center [946, 370] width 17 height 20
click at [935, 372] on icon at bounding box center [938, 369] width 9 height 9
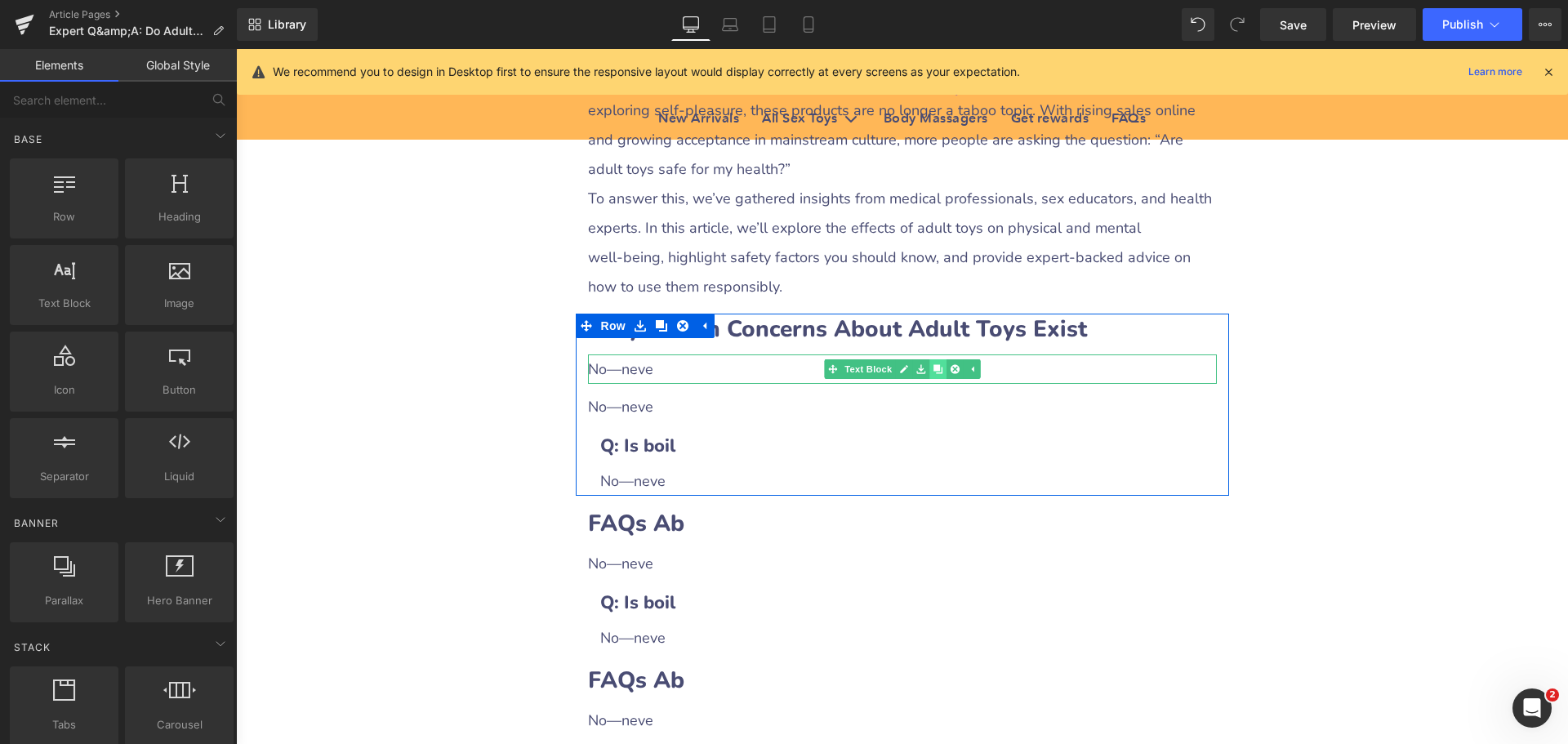
click at [935, 372] on icon at bounding box center [938, 369] width 9 height 9
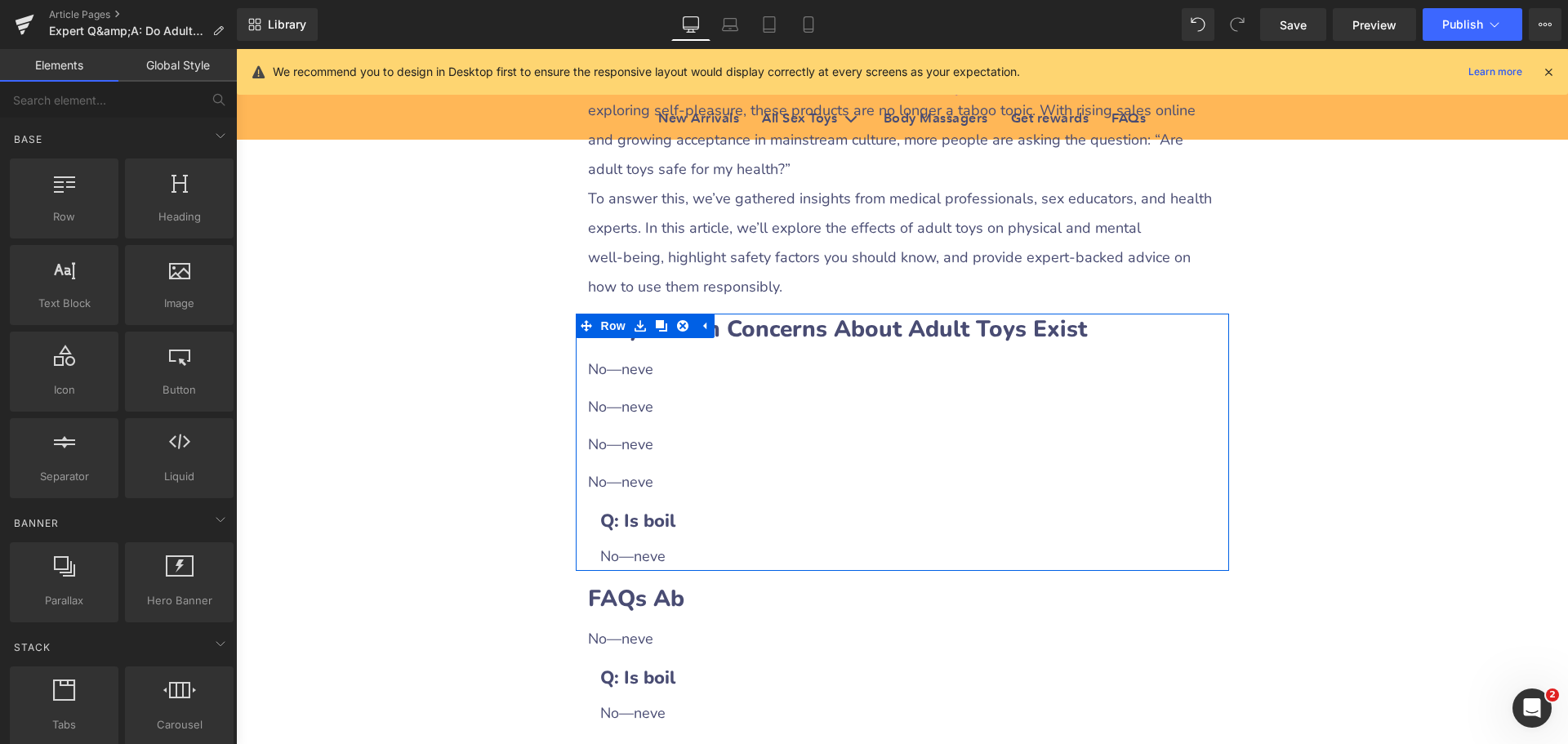
click at [693, 373] on div "No—neve" at bounding box center [902, 369] width 629 height 29
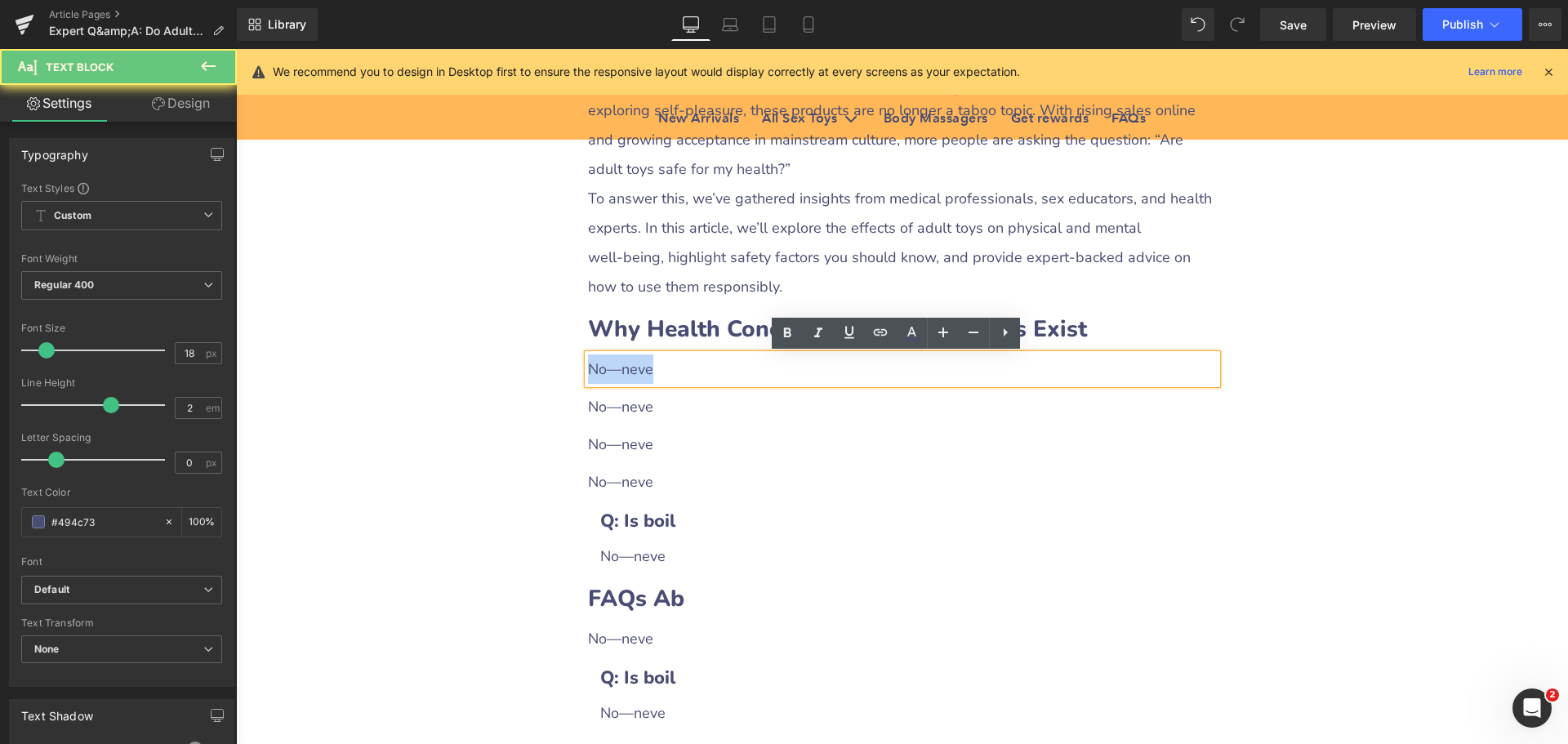
drag, startPoint x: 586, startPoint y: 369, endPoint x: 675, endPoint y: 372, distance: 89.1
click at [675, 372] on div "No—neve" at bounding box center [902, 369] width 629 height 29
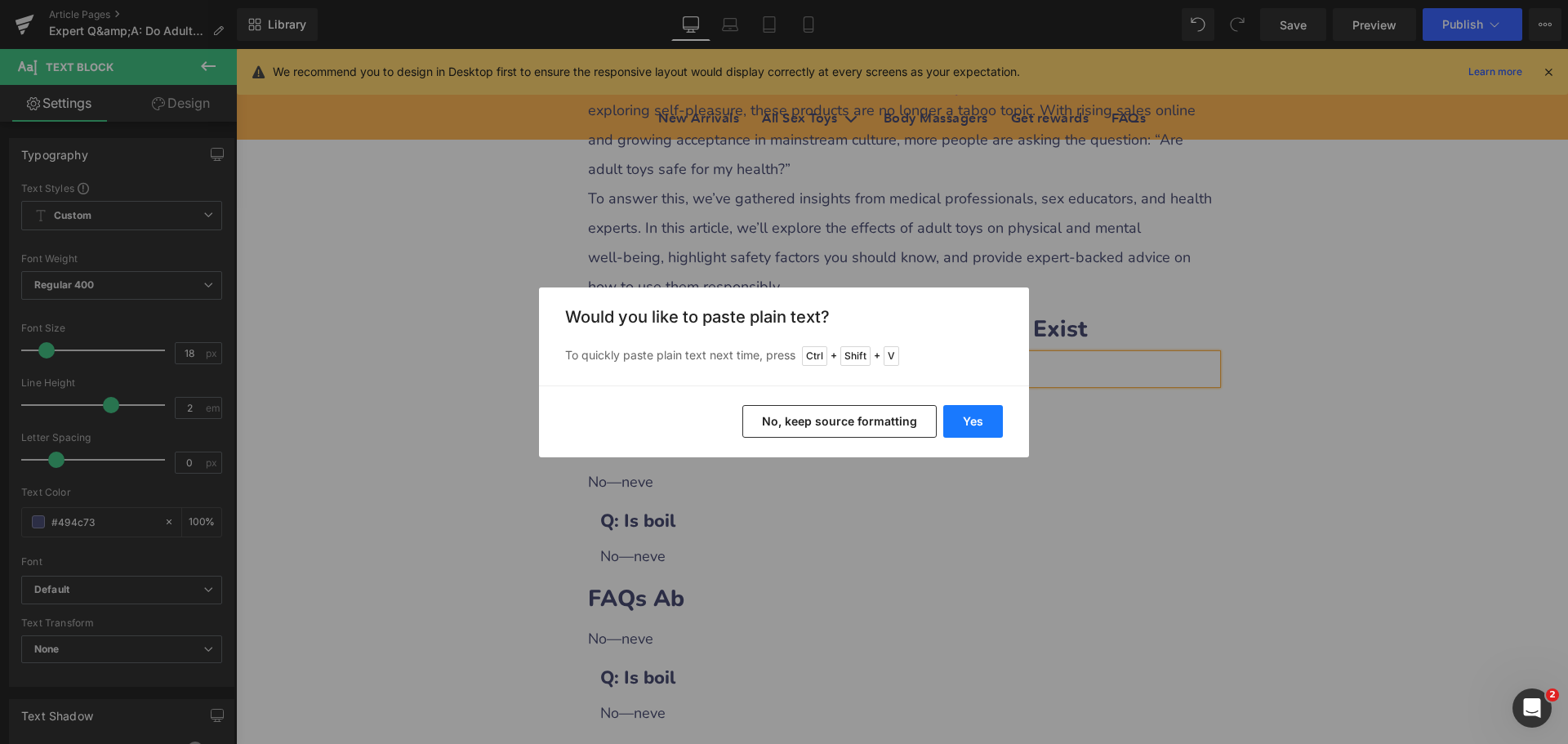
click at [959, 423] on button "Yes" at bounding box center [973, 422] width 60 height 33
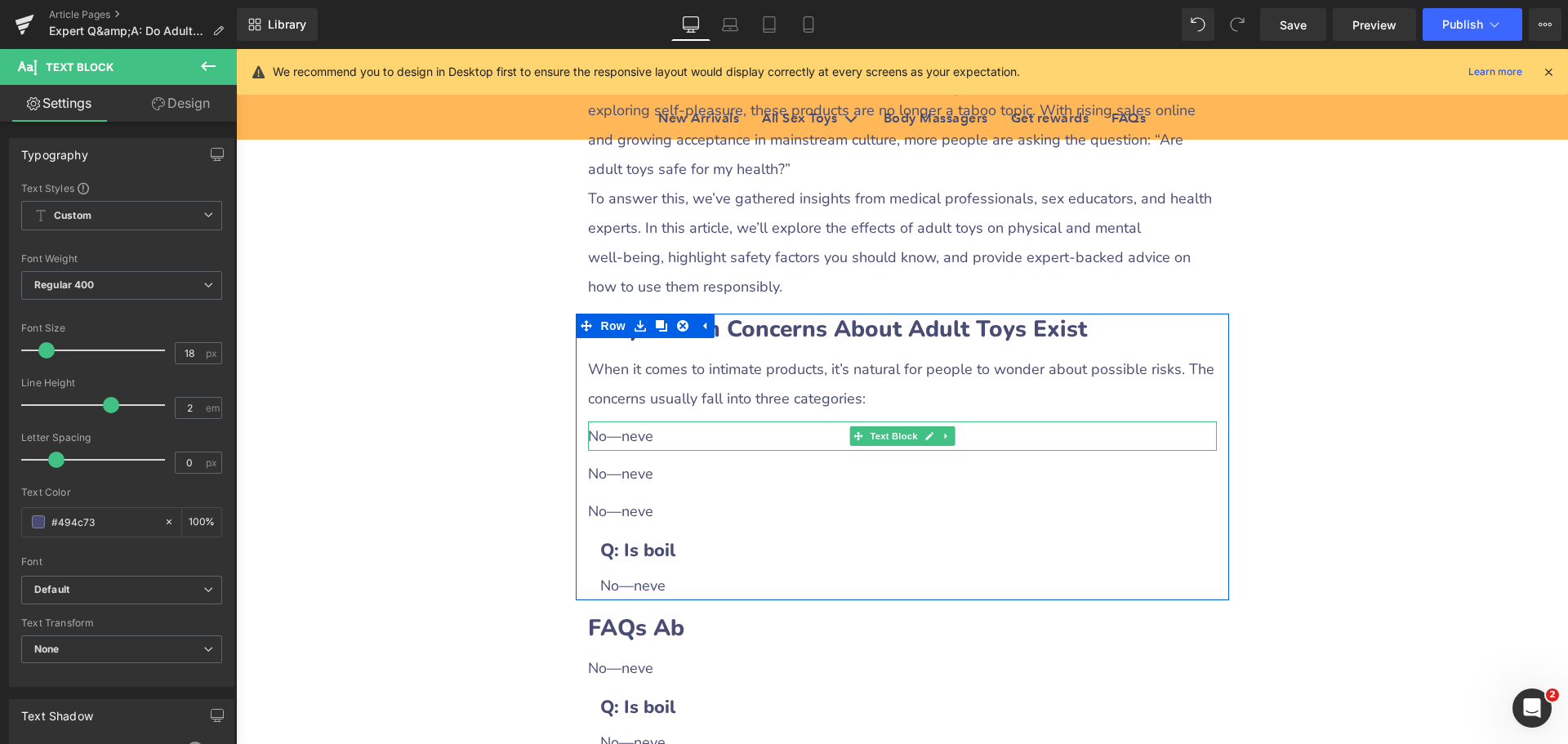
click at [652, 442] on div "No—neve" at bounding box center [902, 436] width 629 height 29
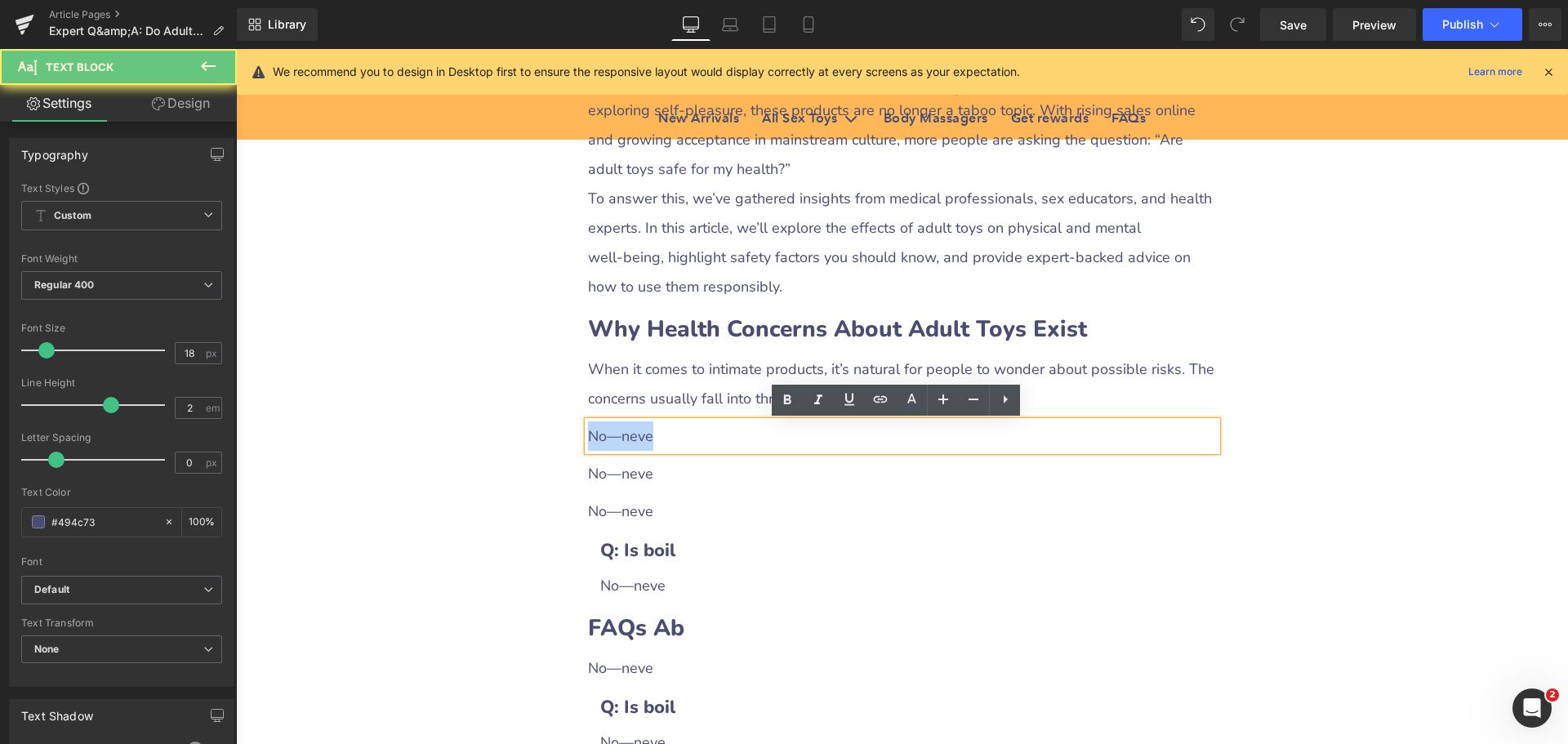
drag, startPoint x: 584, startPoint y: 438, endPoint x: 660, endPoint y: 438, distance: 76.0
click at [660, 438] on div "No—neve" at bounding box center [902, 436] width 629 height 29
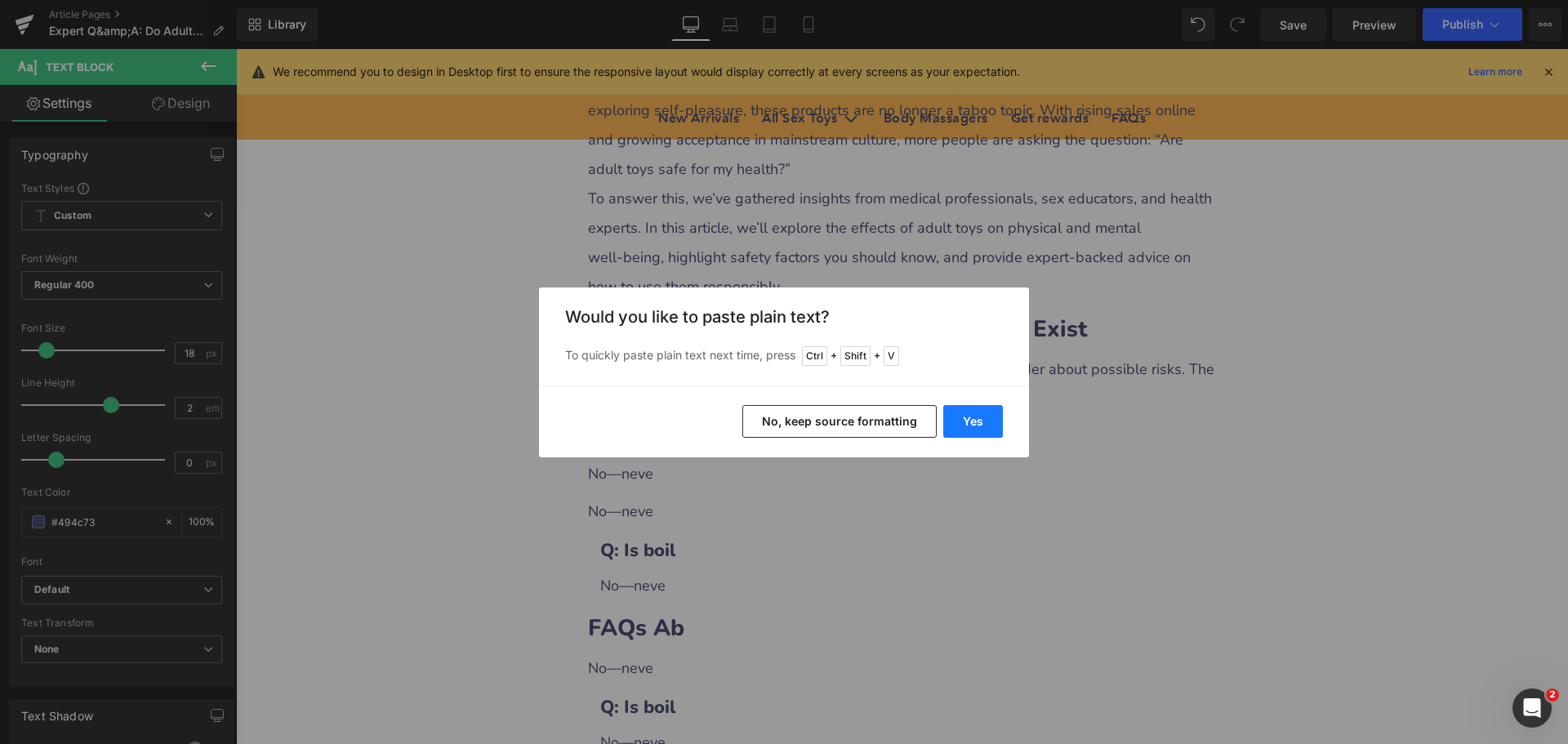
click at [982, 426] on button "Yes" at bounding box center [973, 422] width 60 height 33
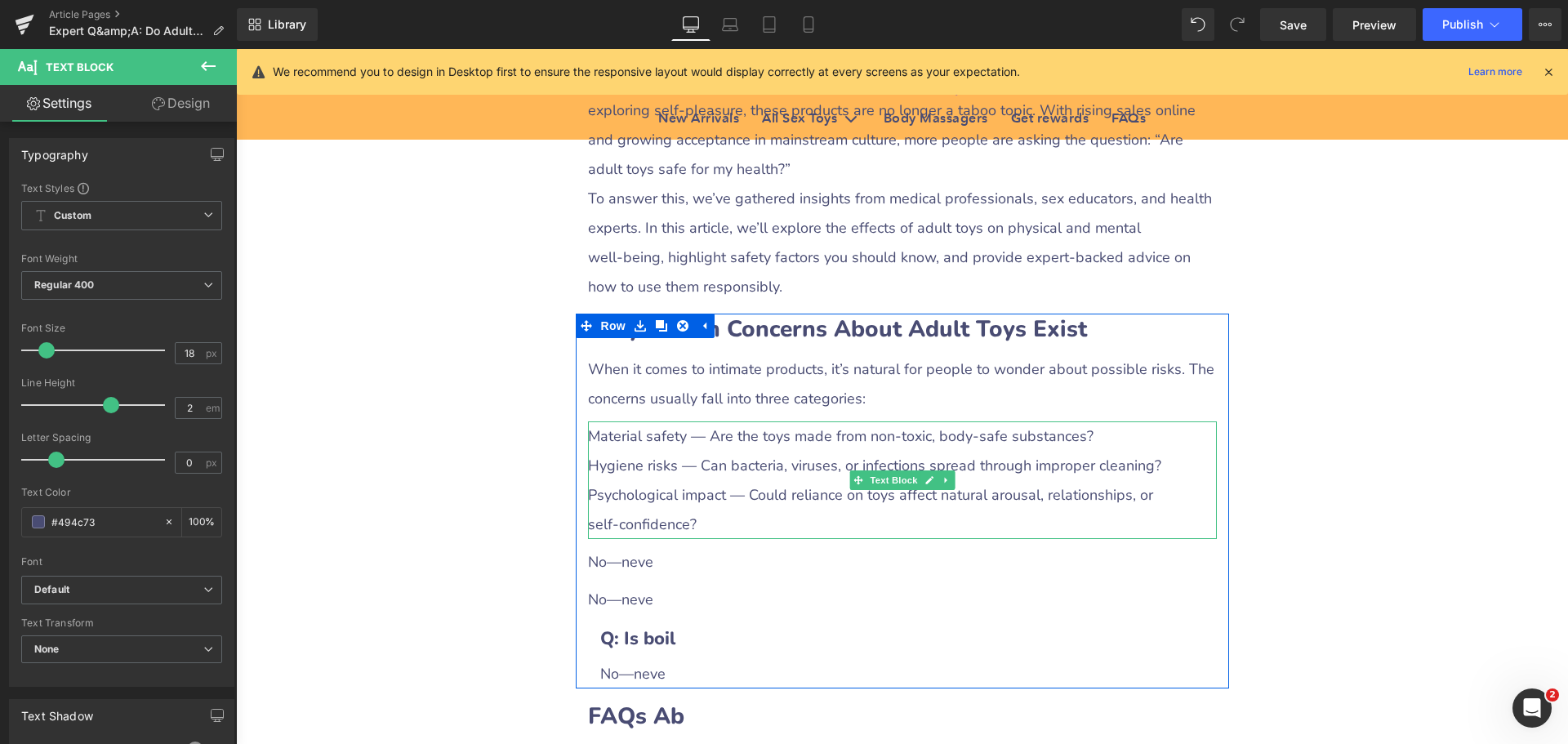
click at [654, 461] on div "Hygiene risks — Can bacteria, viruses, or infections spread through improper cl…" at bounding box center [902, 465] width 629 height 29
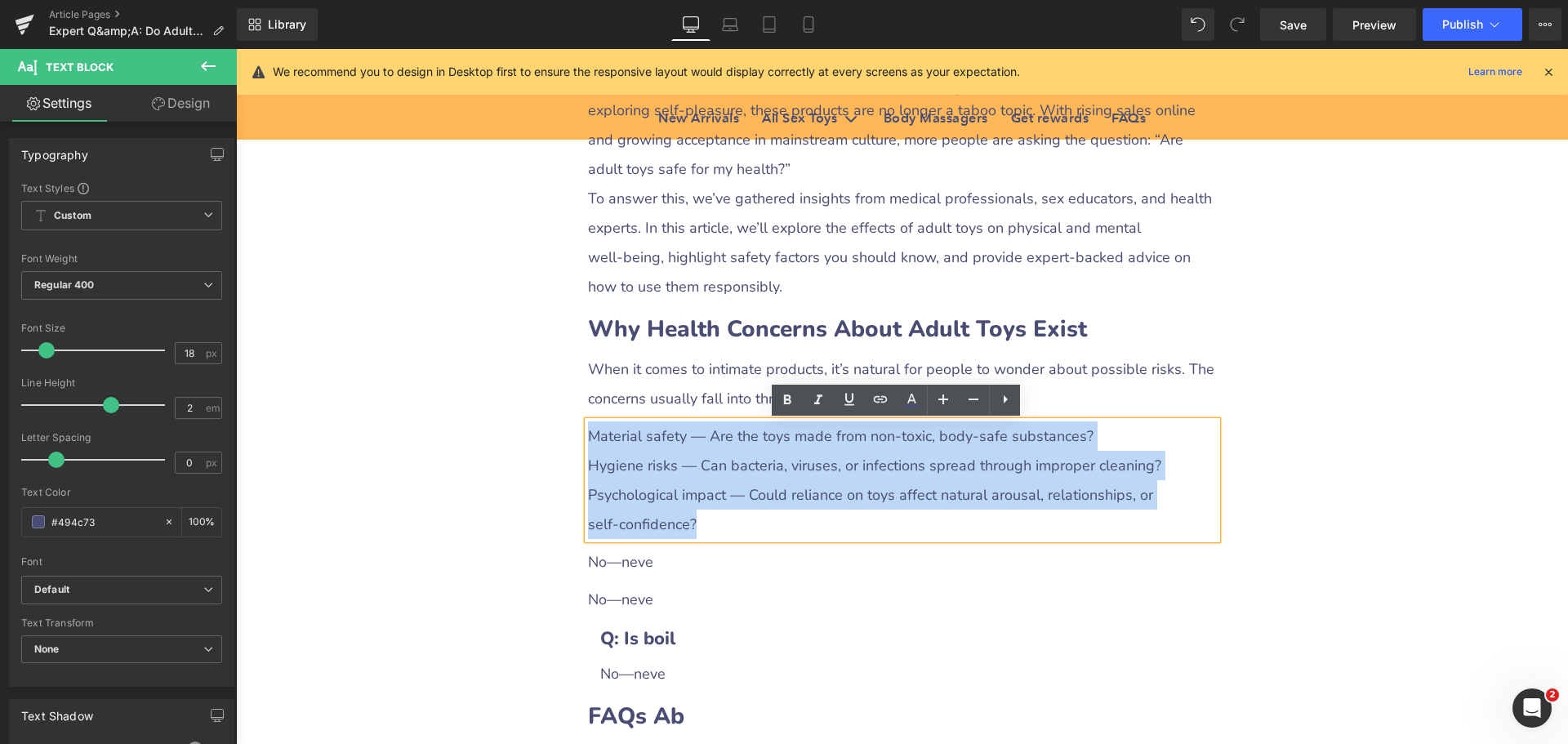
drag, startPoint x: 581, startPoint y: 439, endPoint x: 714, endPoint y: 518, distance: 154.7
click at [714, 518] on div "Material safety — Are the toys made from non‑toxic, body‑safe substances? Hygie…" at bounding box center [902, 480] width 629 height 117
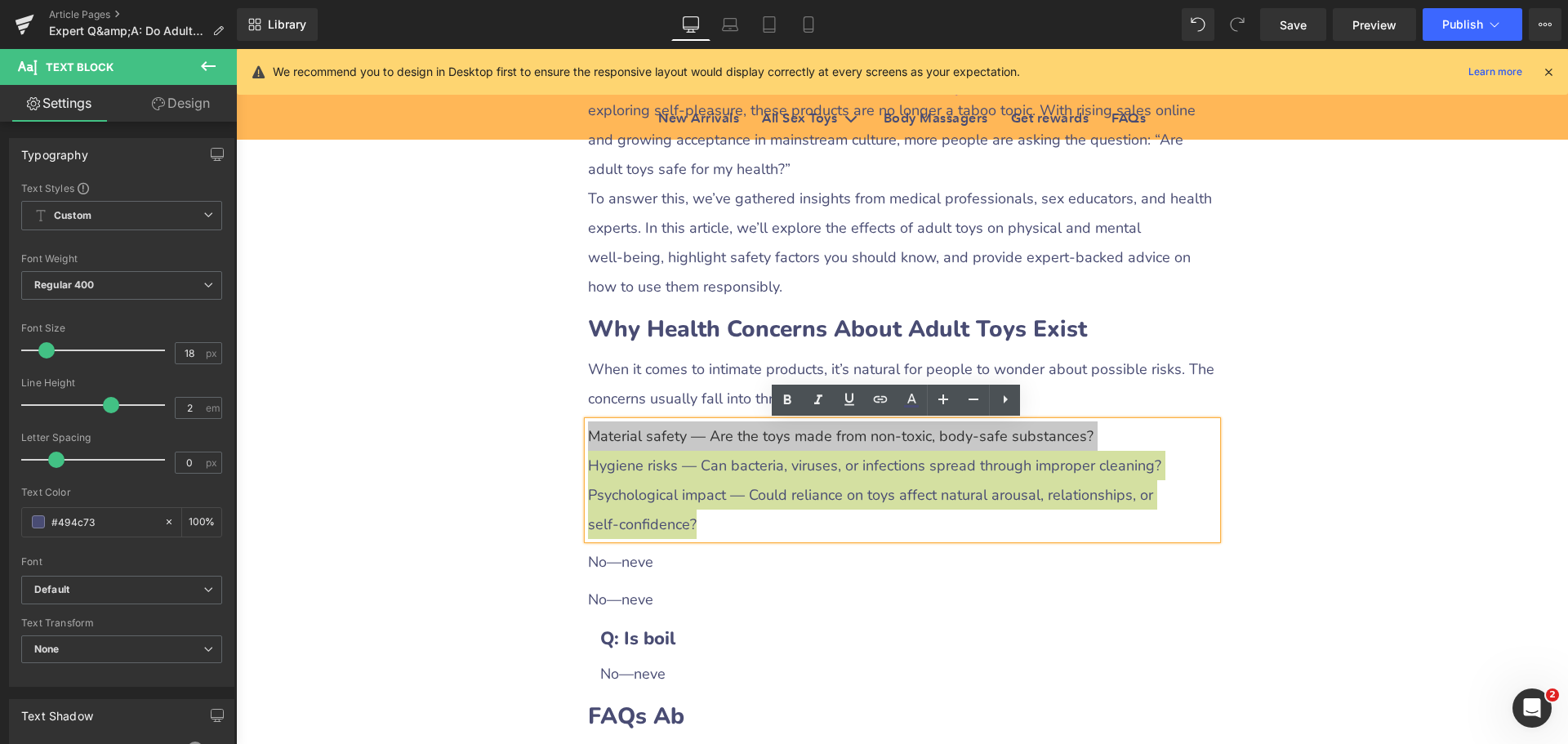
click at [998, 404] on icon at bounding box center [1006, 400] width 20 height 20
click at [982, 400] on icon at bounding box center [975, 400] width 20 height 20
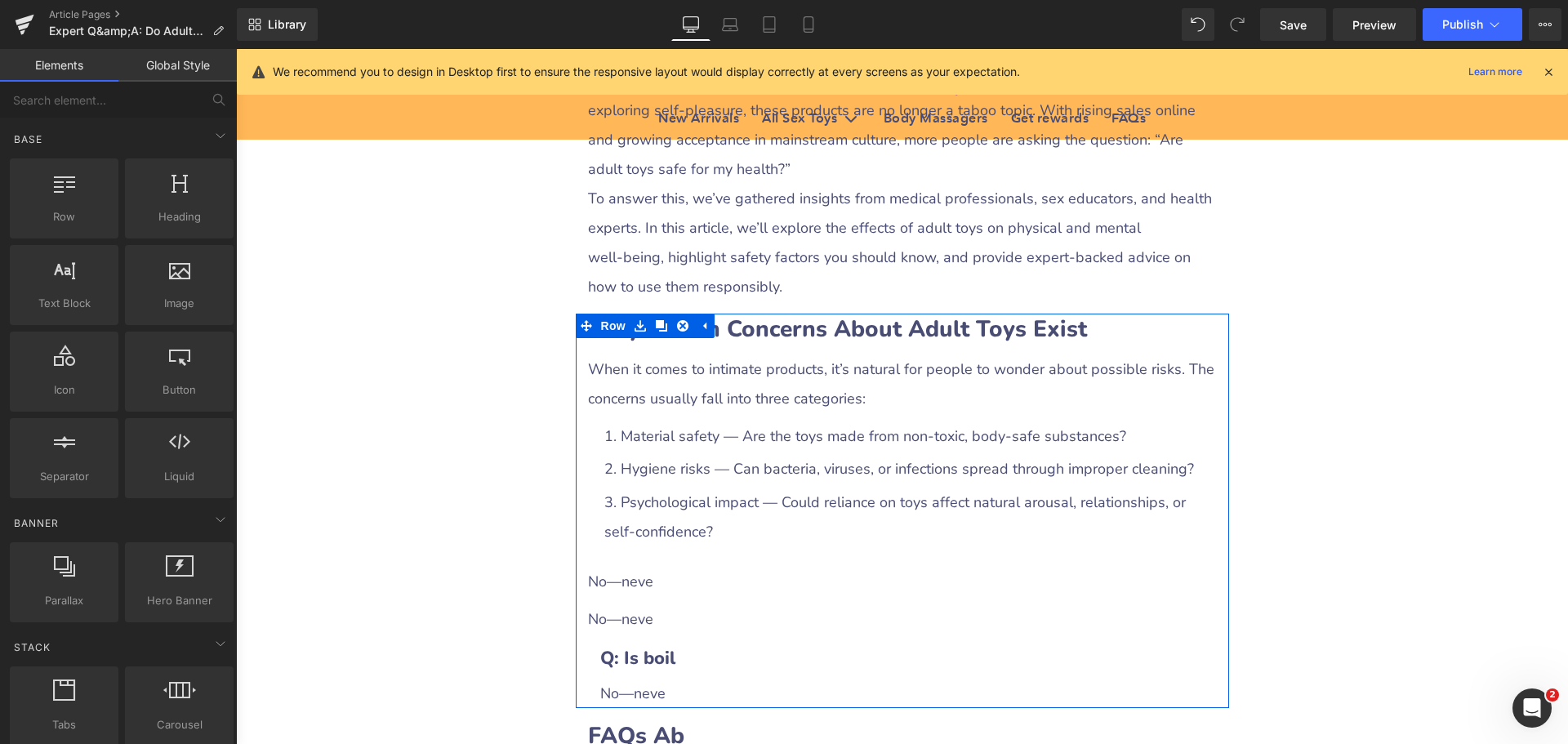
click at [650, 581] on div "No—neve" at bounding box center [902, 581] width 629 height 29
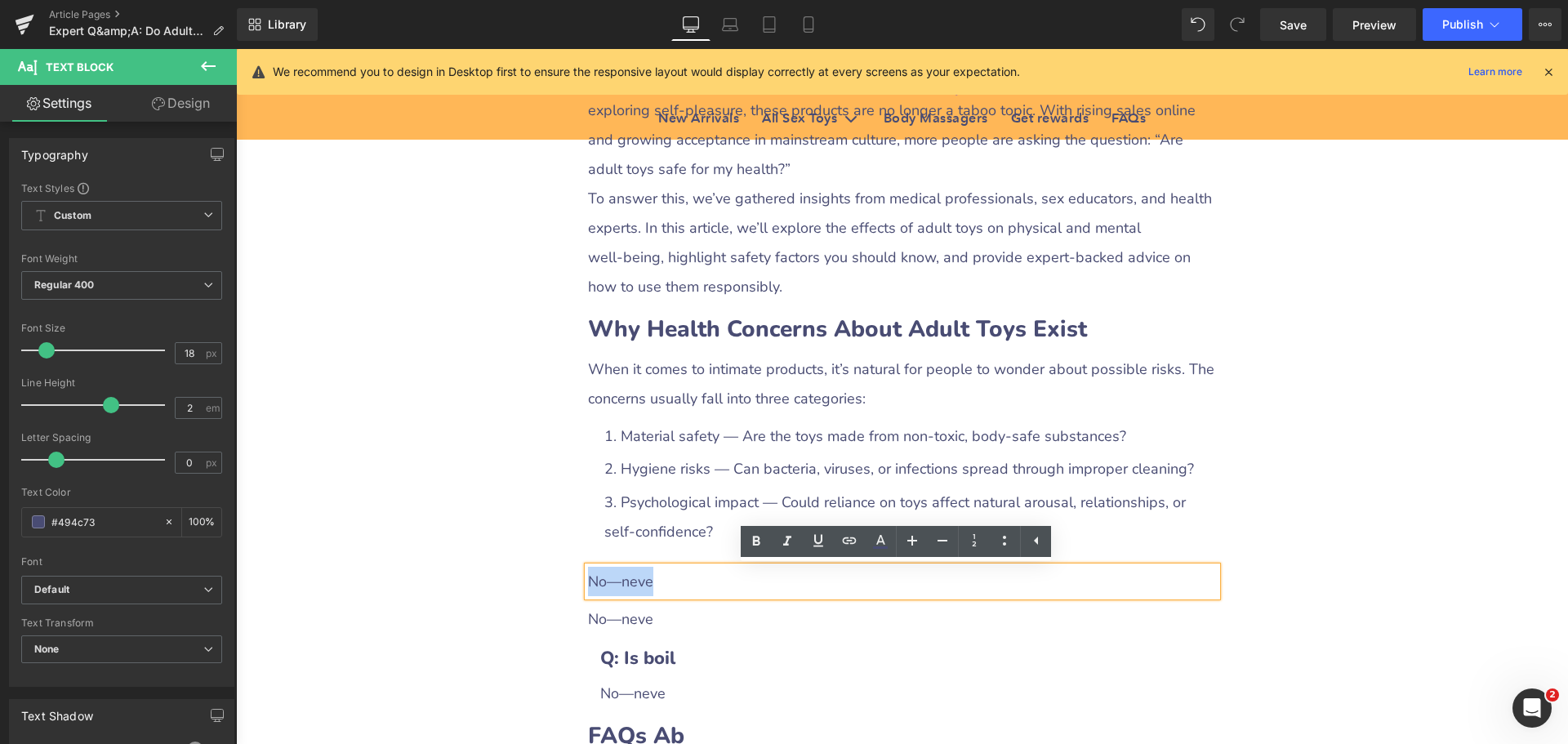
drag, startPoint x: 584, startPoint y: 579, endPoint x: 665, endPoint y: 580, distance: 81.0
click at [665, 580] on div "No—neve" at bounding box center [902, 581] width 629 height 29
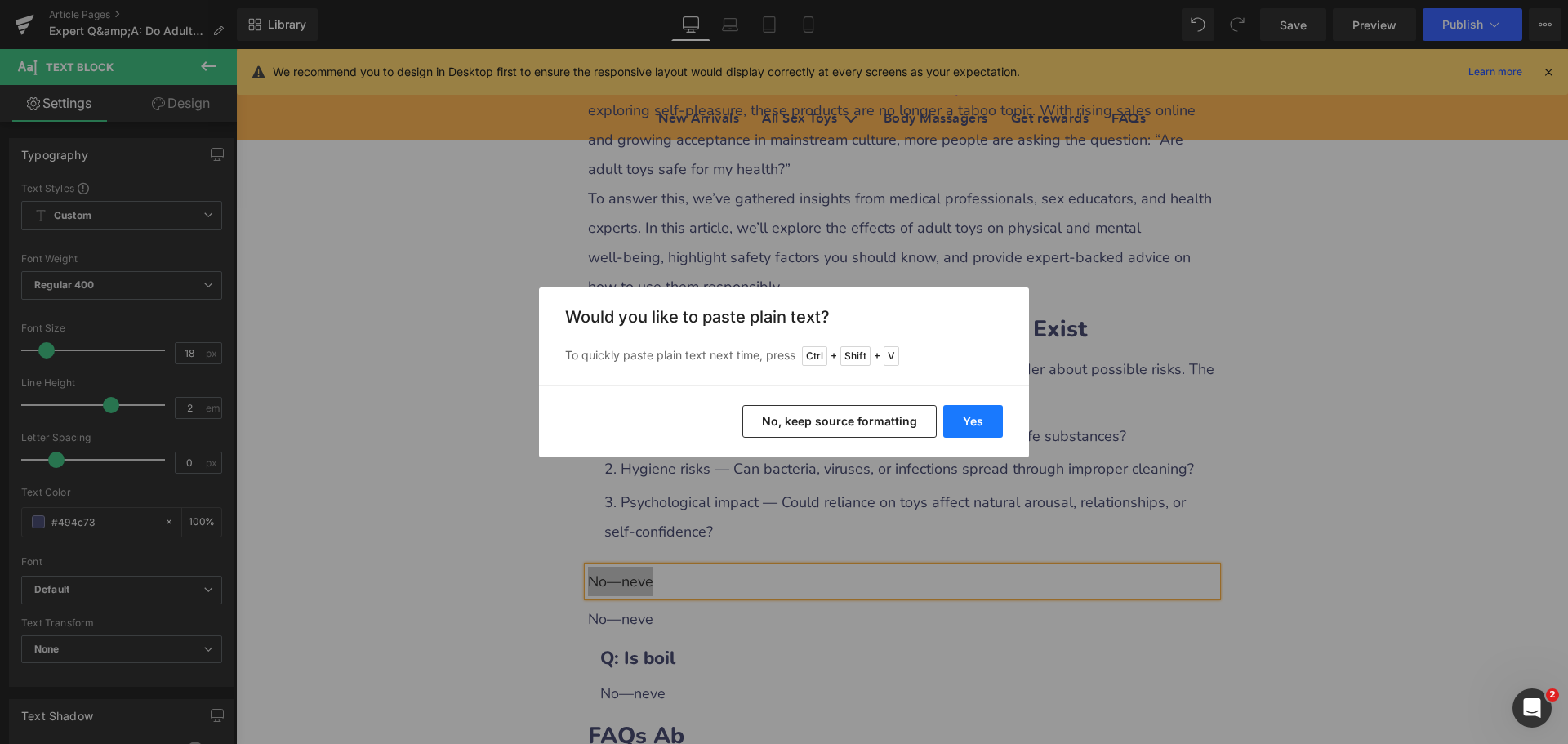
click at [961, 432] on button "Yes" at bounding box center [973, 422] width 60 height 33
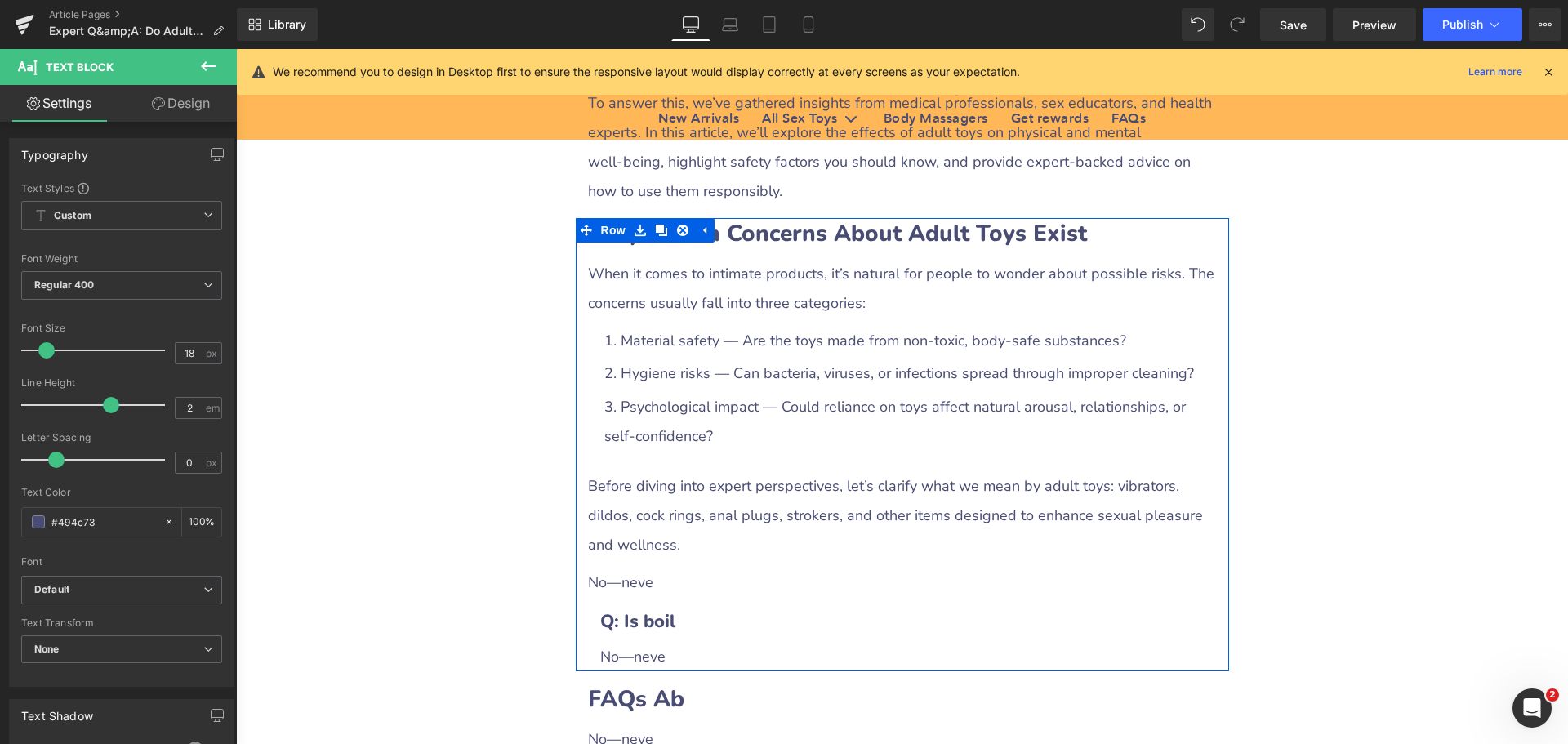
scroll to position [980, 0]
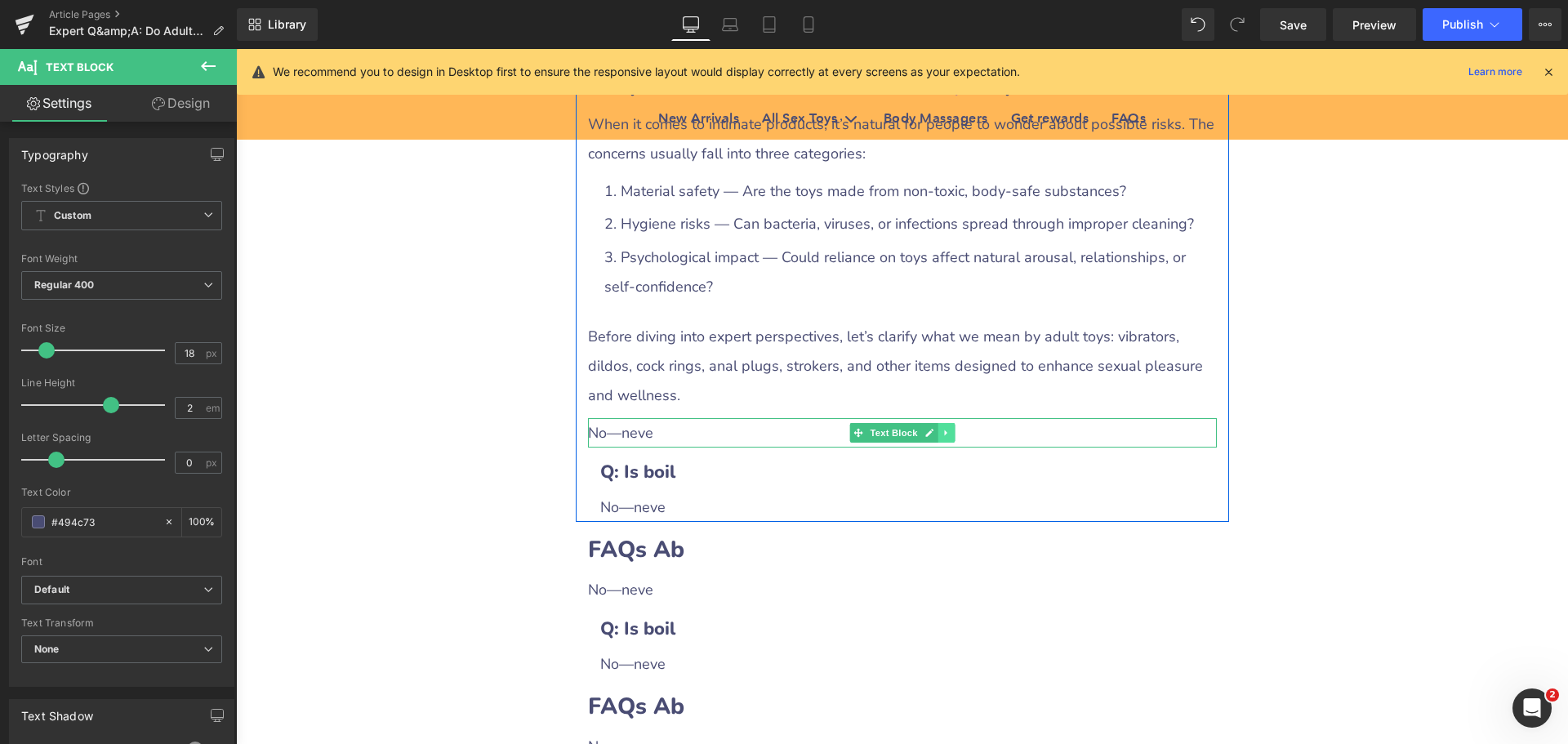
click at [943, 440] on link at bounding box center [946, 433] width 17 height 20
click at [956, 434] on link at bounding box center [954, 433] width 17 height 20
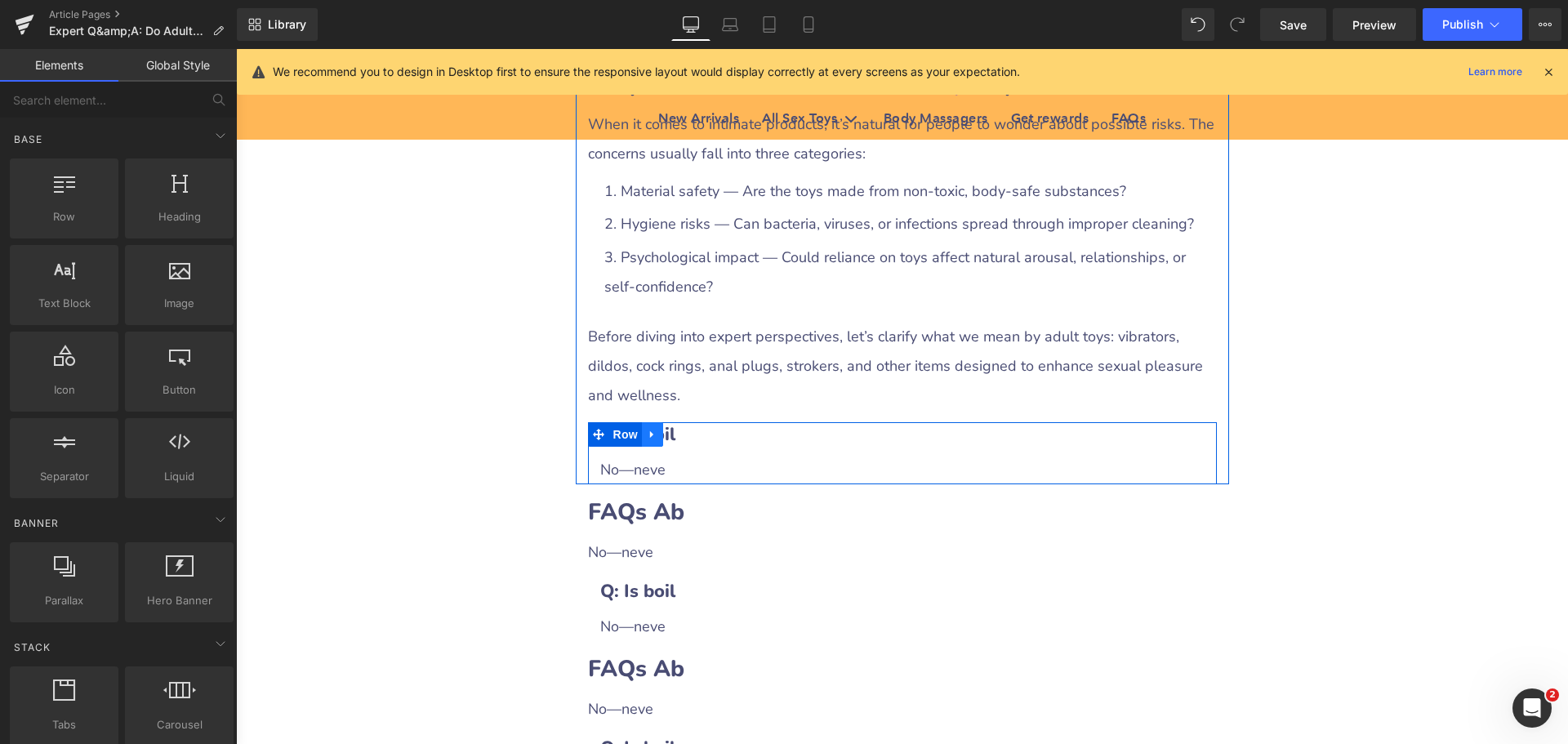
click at [650, 433] on icon at bounding box center [652, 434] width 4 height 7
click at [690, 434] on icon at bounding box center [695, 433] width 12 height 12
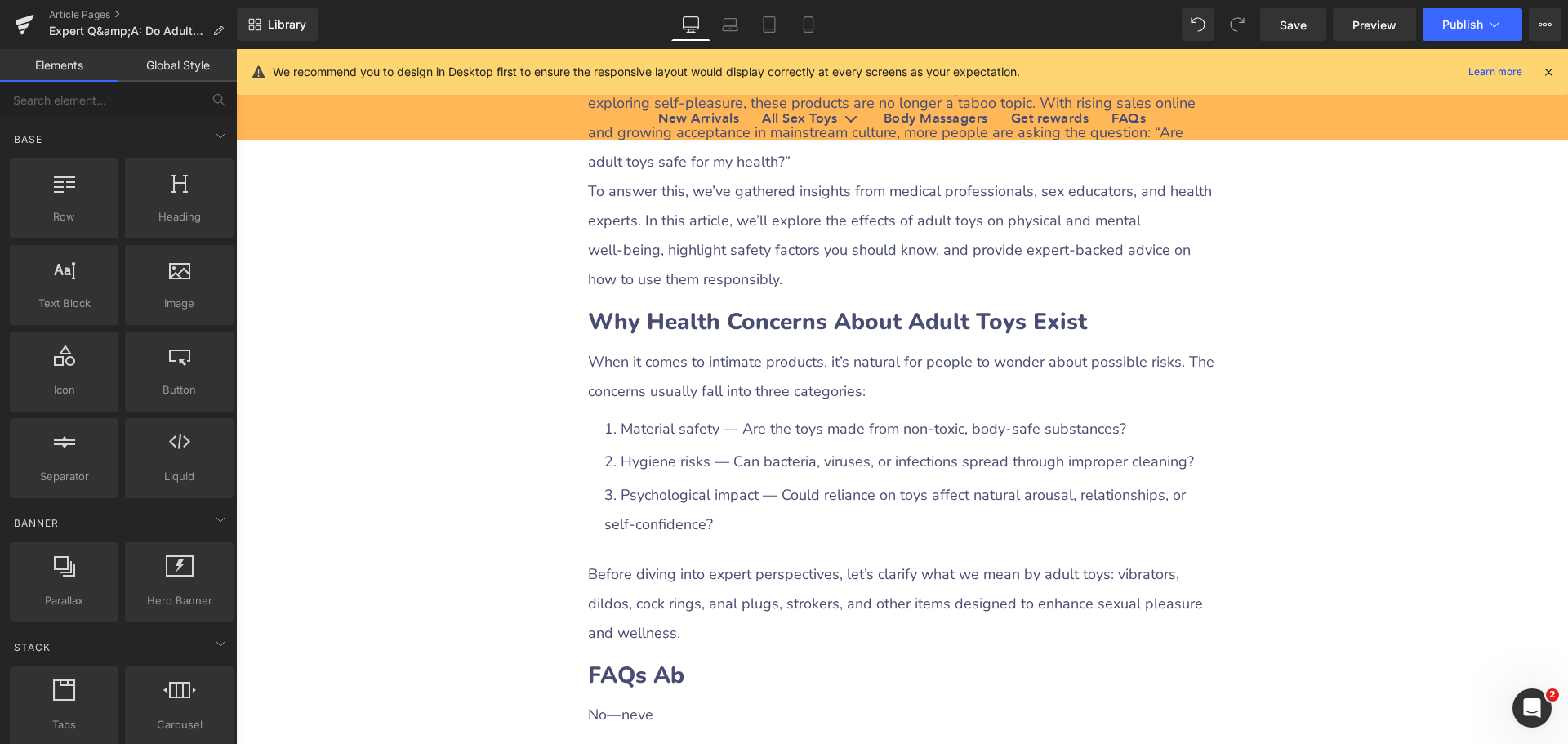
scroll to position [735, 0]
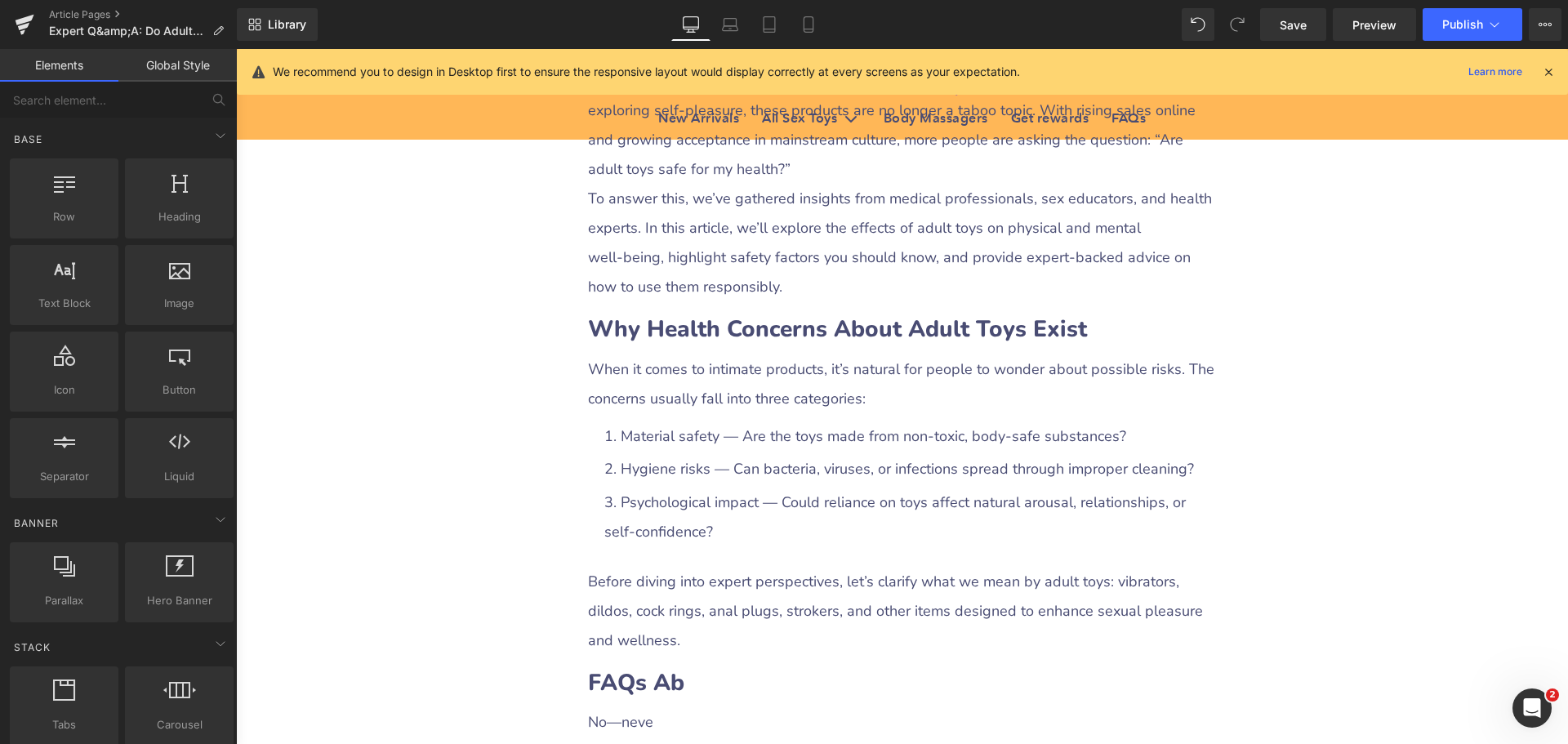
click at [1304, 25] on span "Save" at bounding box center [1294, 25] width 27 height 17
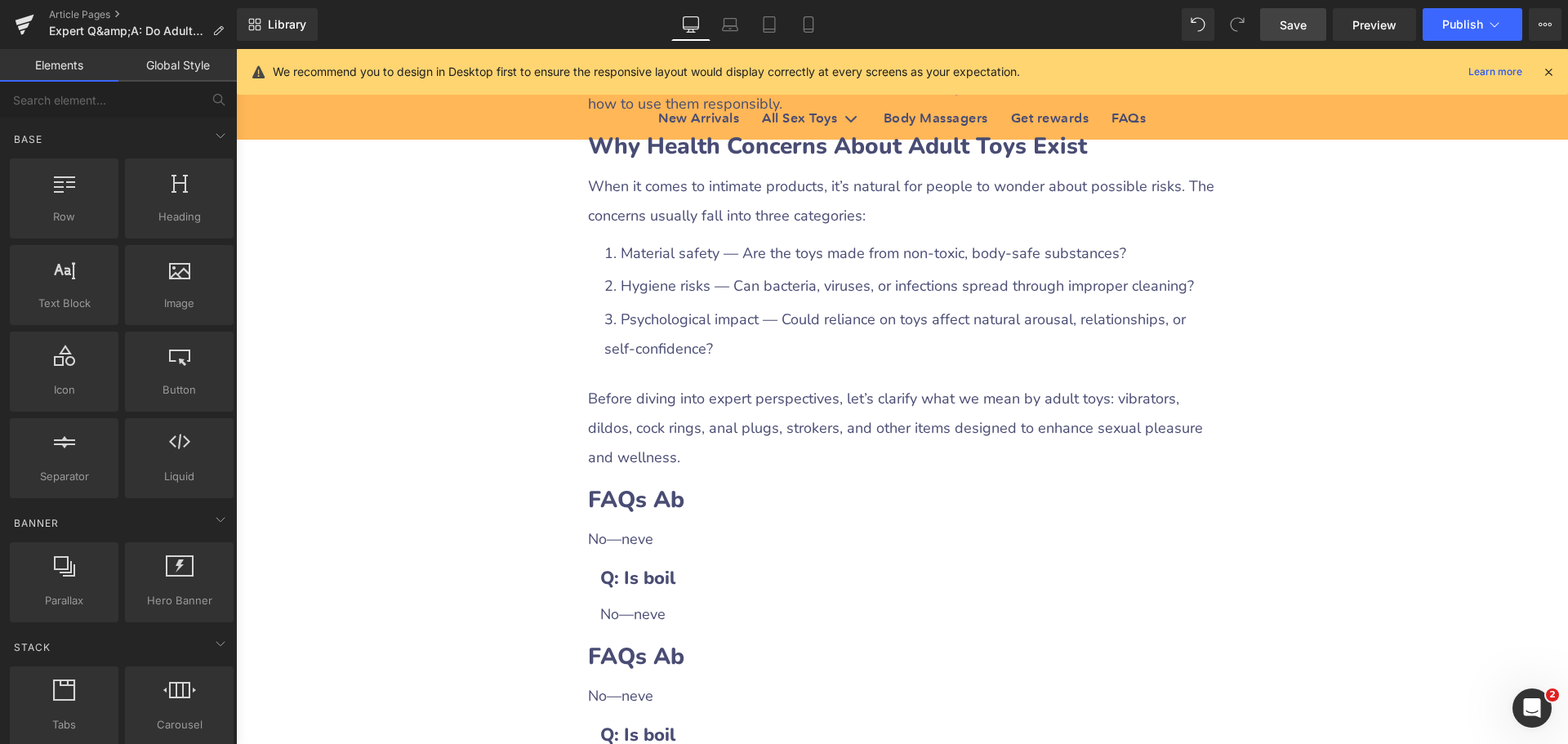
scroll to position [1062, 0]
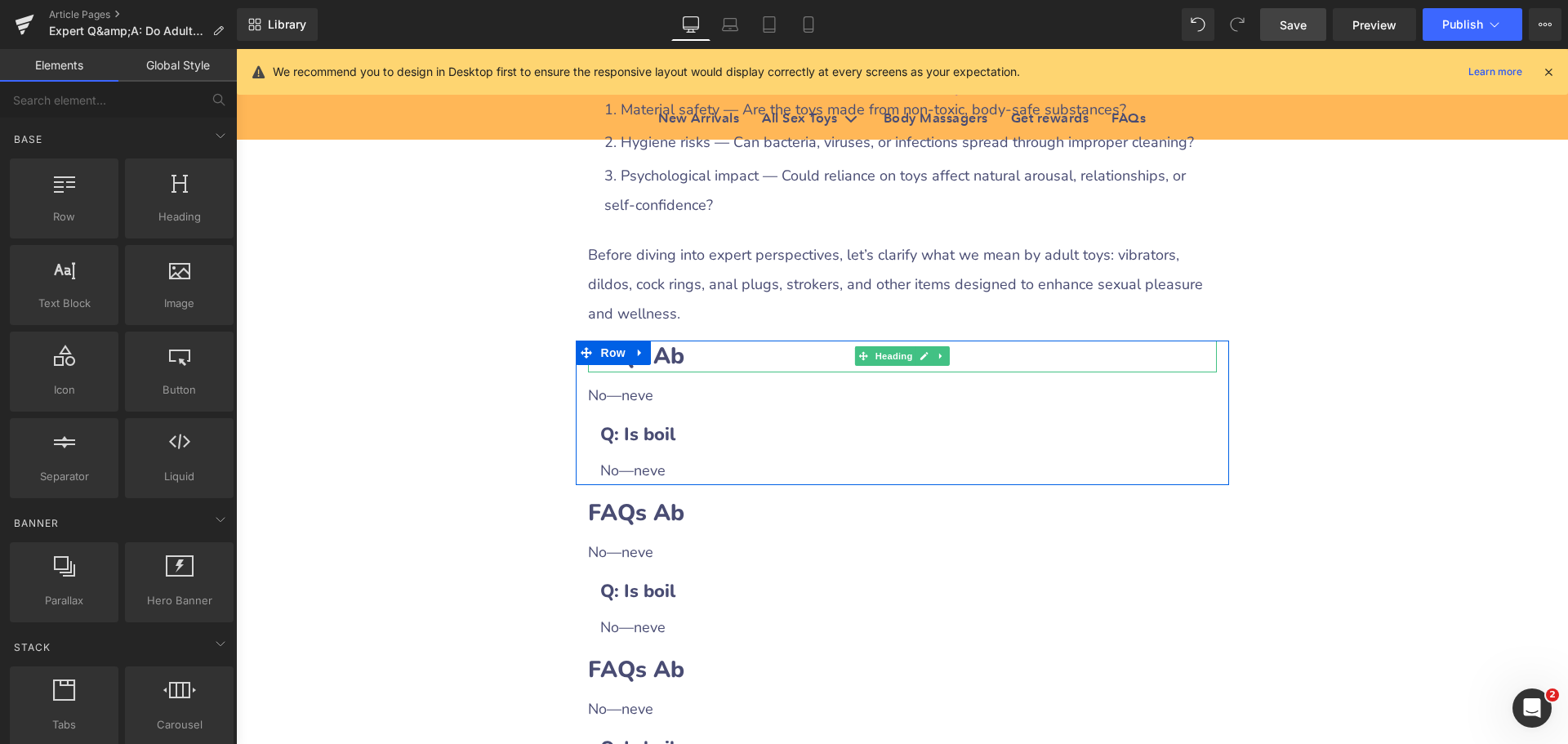
click at [691, 360] on h2 "FAQs Ab" at bounding box center [902, 356] width 629 height 32
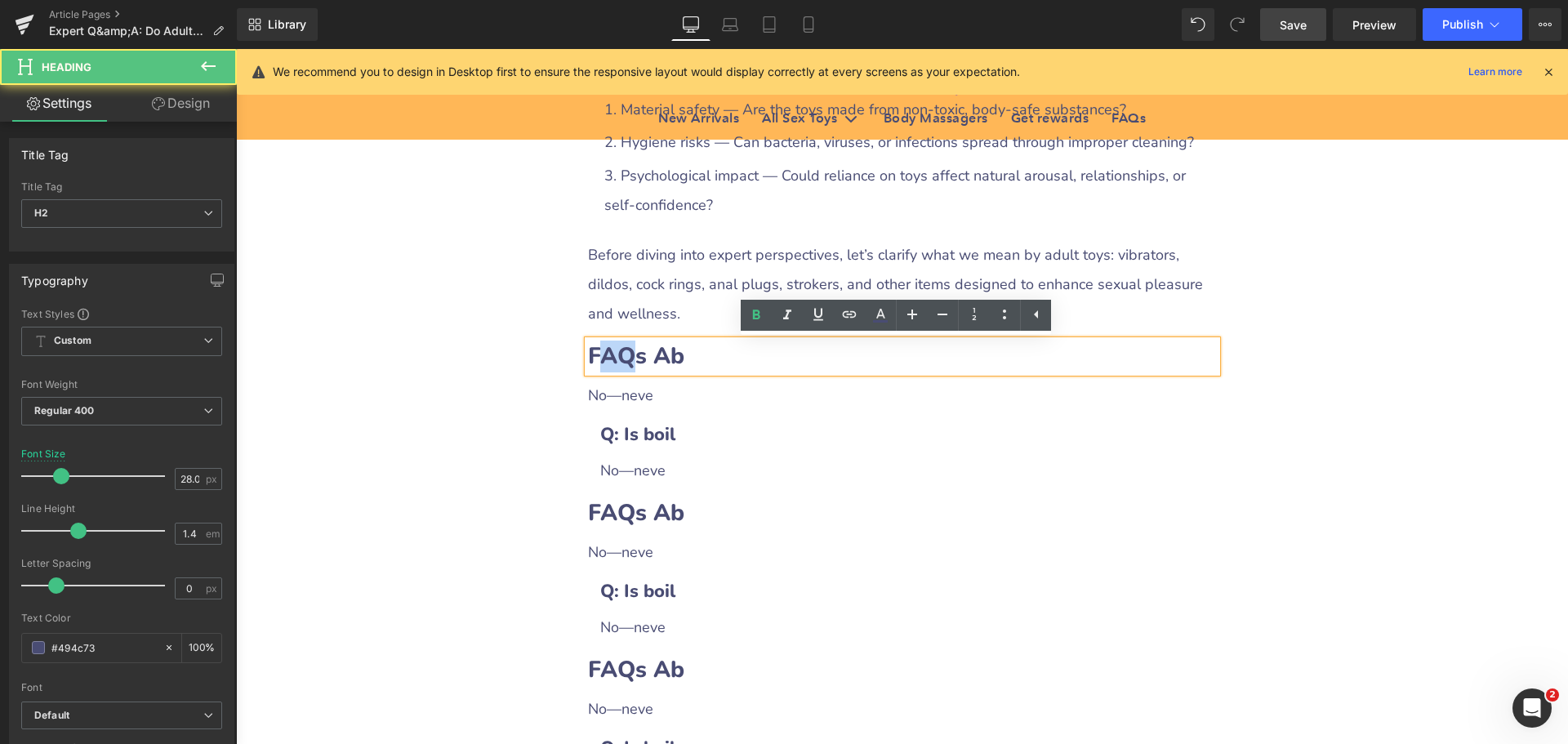
drag, startPoint x: 588, startPoint y: 359, endPoint x: 634, endPoint y: 354, distance: 46.3
click at [634, 354] on b "FAQs Ab" at bounding box center [636, 356] width 96 height 31
click at [590, 355] on b "FAQs Ab" at bounding box center [636, 356] width 96 height 31
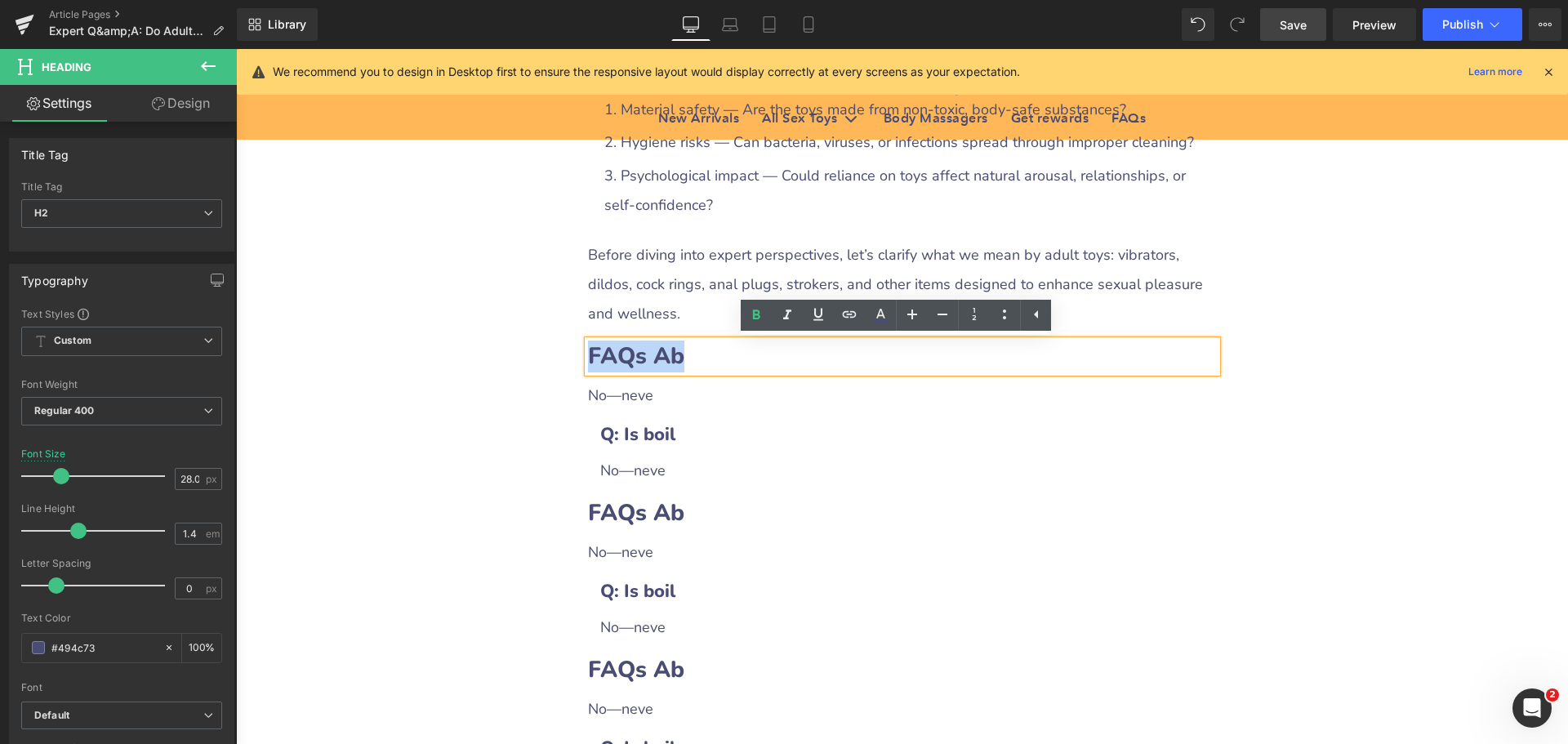
drag, startPoint x: 586, startPoint y: 352, endPoint x: 700, endPoint y: 352, distance: 114.0
click at [700, 352] on h2 "FAQs Ab" at bounding box center [902, 356] width 629 height 32
paste div
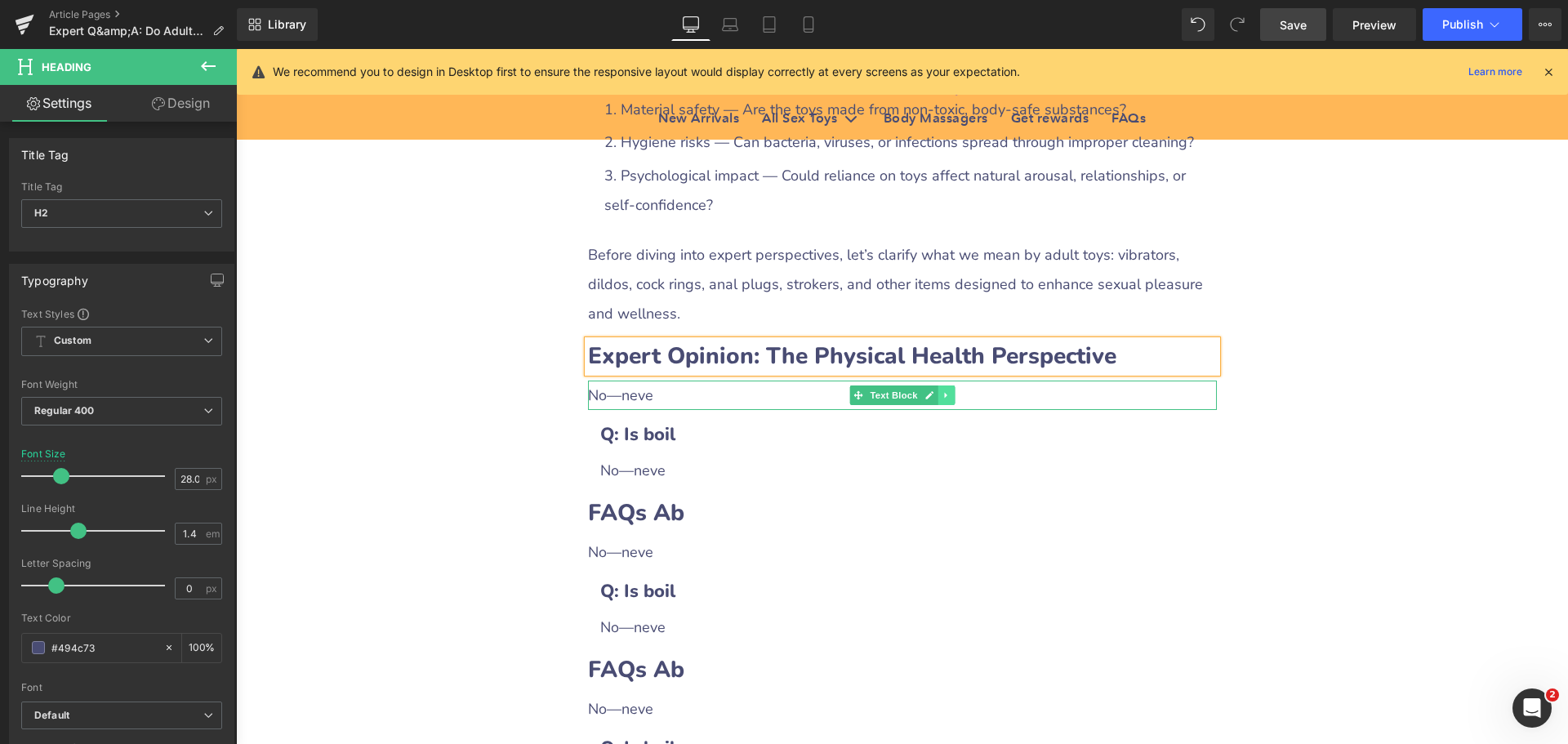
click at [941, 400] on icon at bounding box center [946, 395] width 9 height 10
click at [949, 400] on icon at bounding box center [954, 395] width 9 height 9
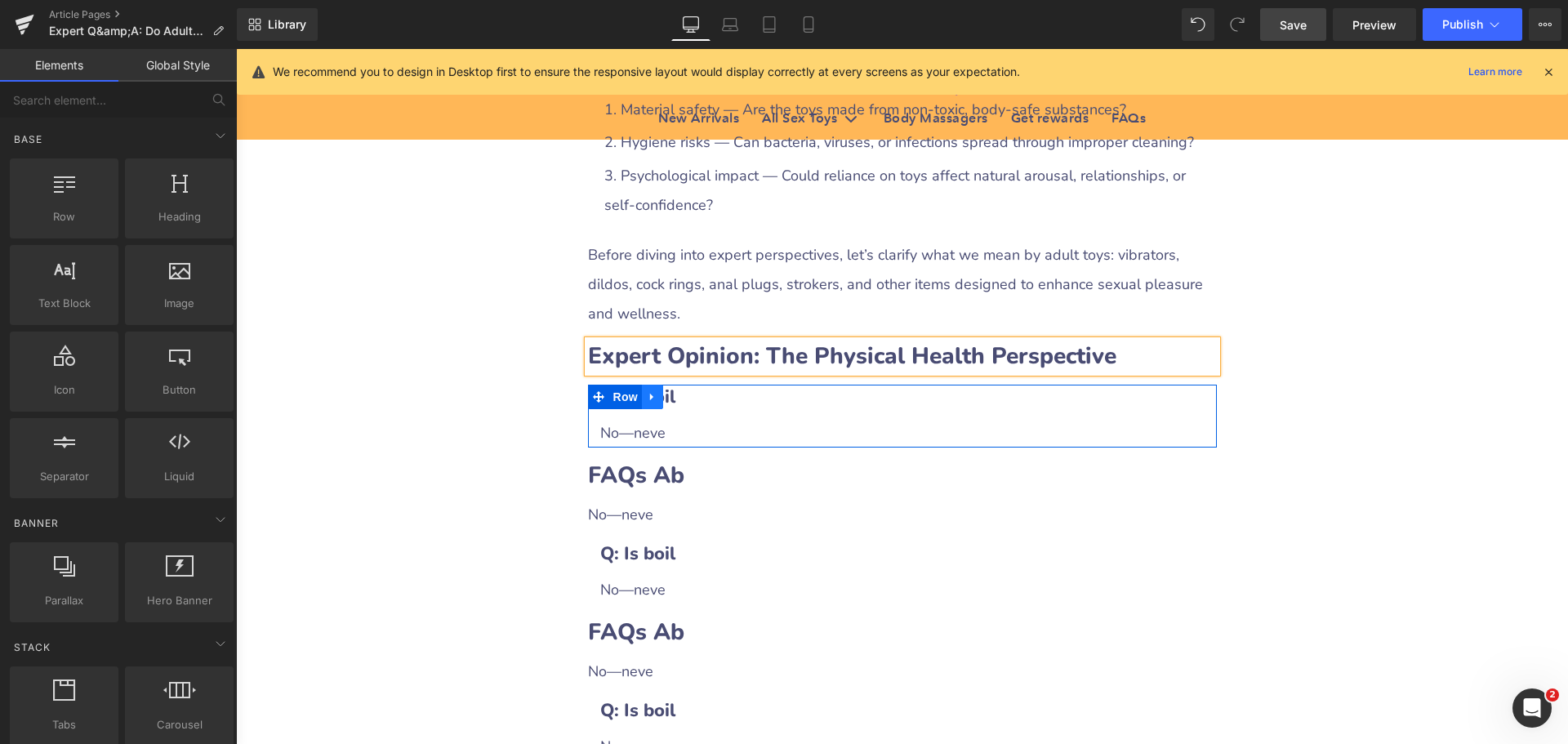
click at [650, 400] on icon at bounding box center [652, 397] width 4 height 7
click at [668, 396] on icon at bounding box center [673, 397] width 12 height 12
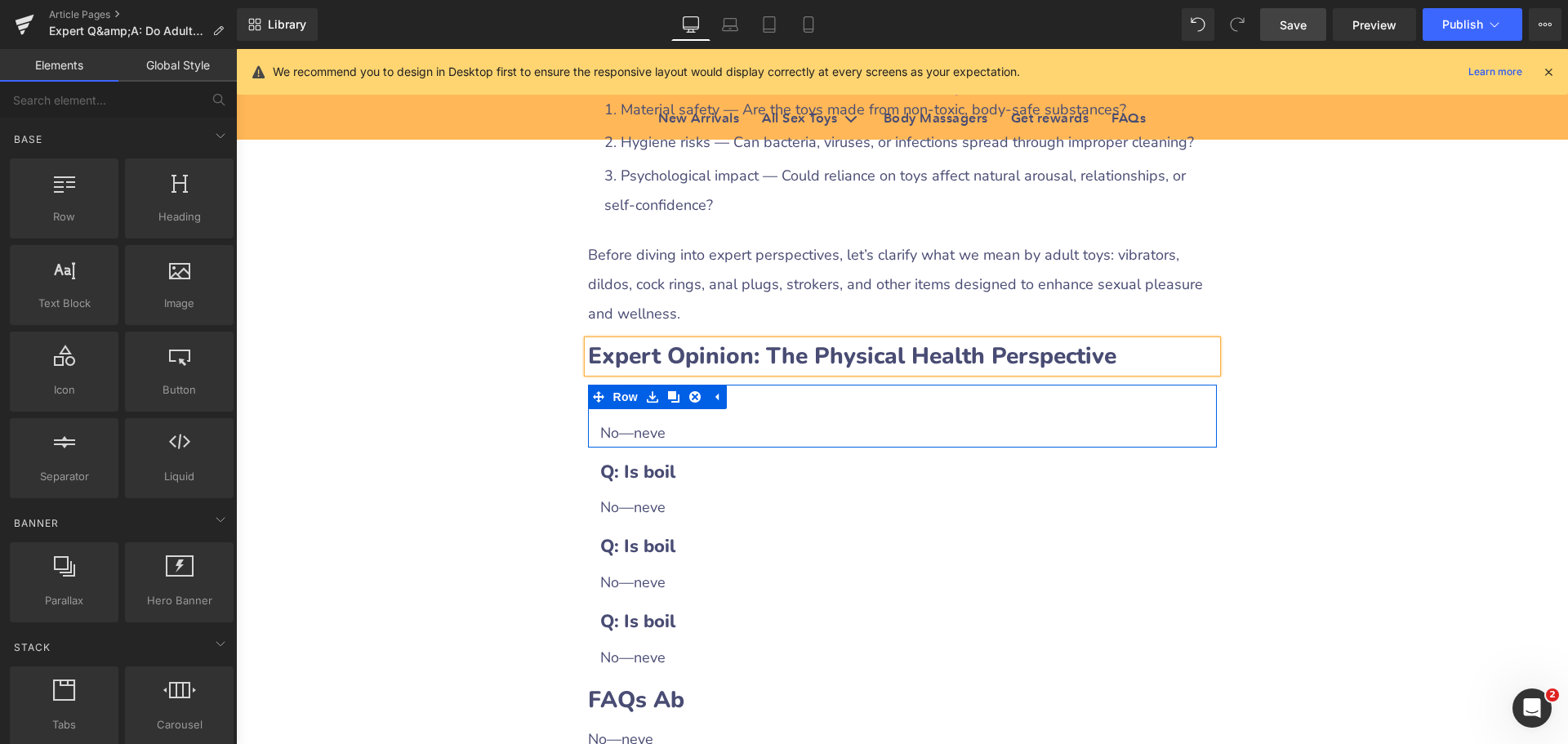
click at [236, 49] on div at bounding box center [236, 49] width 0 height 0
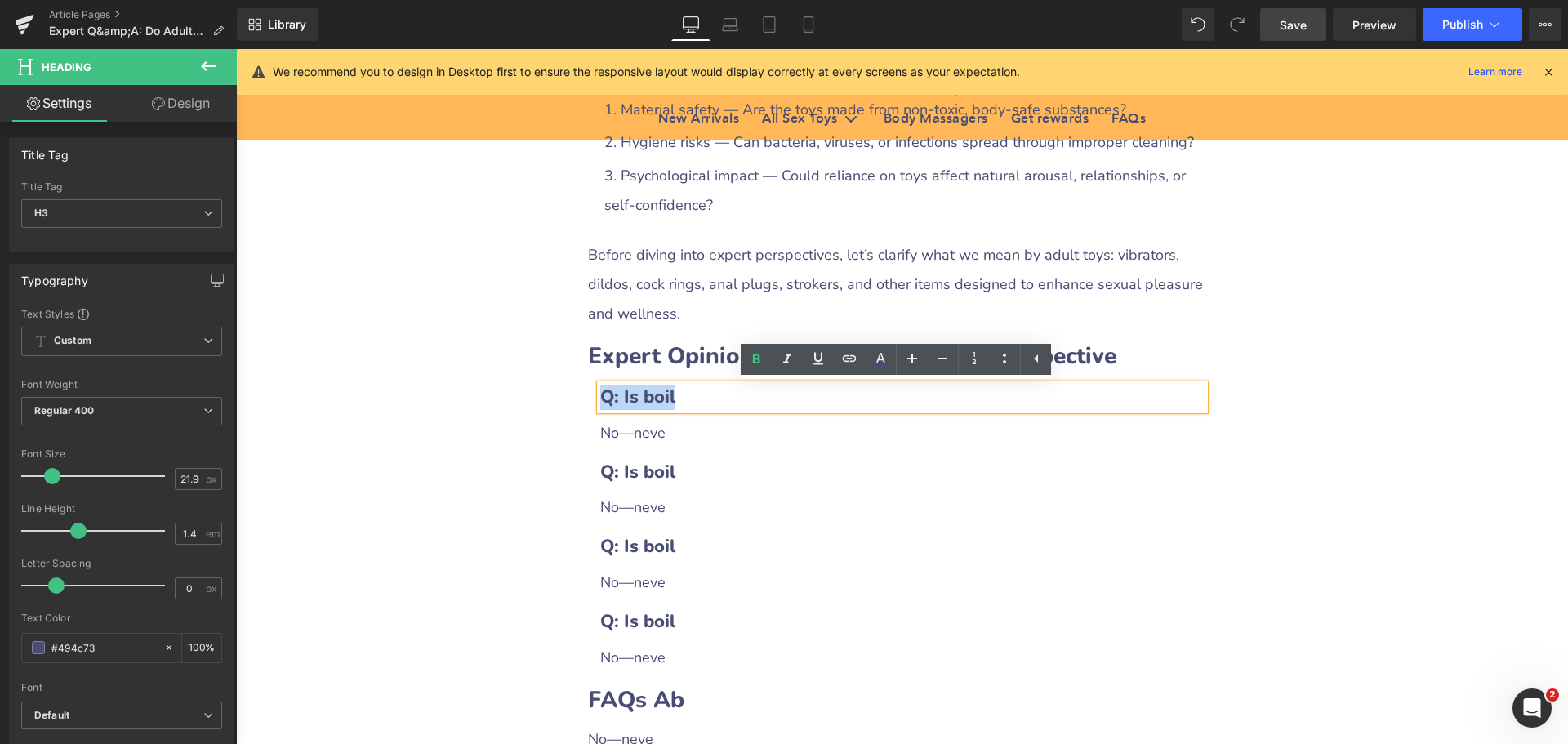
drag, startPoint x: 598, startPoint y: 397, endPoint x: 705, endPoint y: 397, distance: 107.0
click at [705, 397] on h3 "Q: Is boil" at bounding box center [902, 397] width 604 height 25
paste div
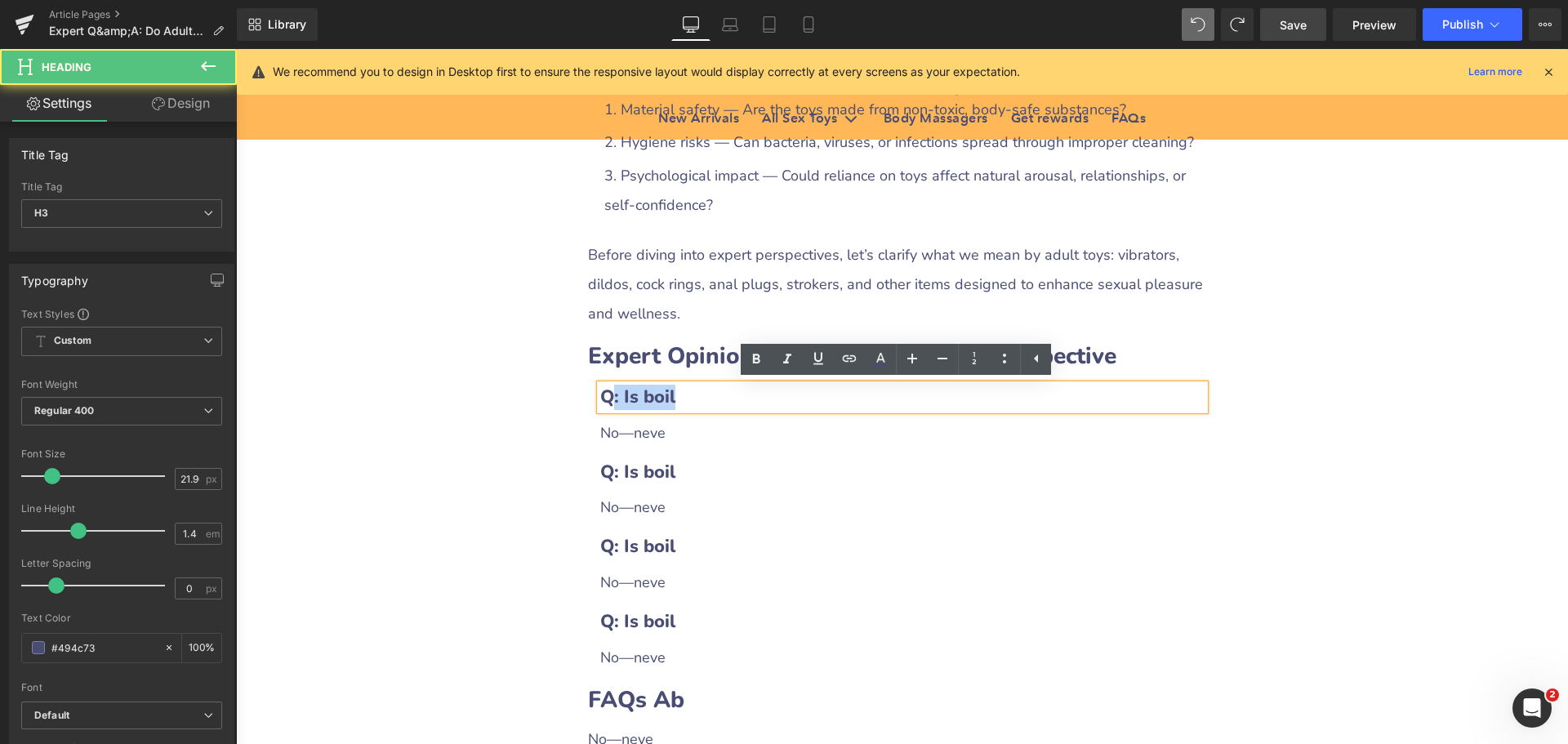
drag, startPoint x: 606, startPoint y: 403, endPoint x: 724, endPoint y: 399, distance: 118.1
click at [724, 399] on h3 "Q: Is boil" at bounding box center [902, 397] width 604 height 25
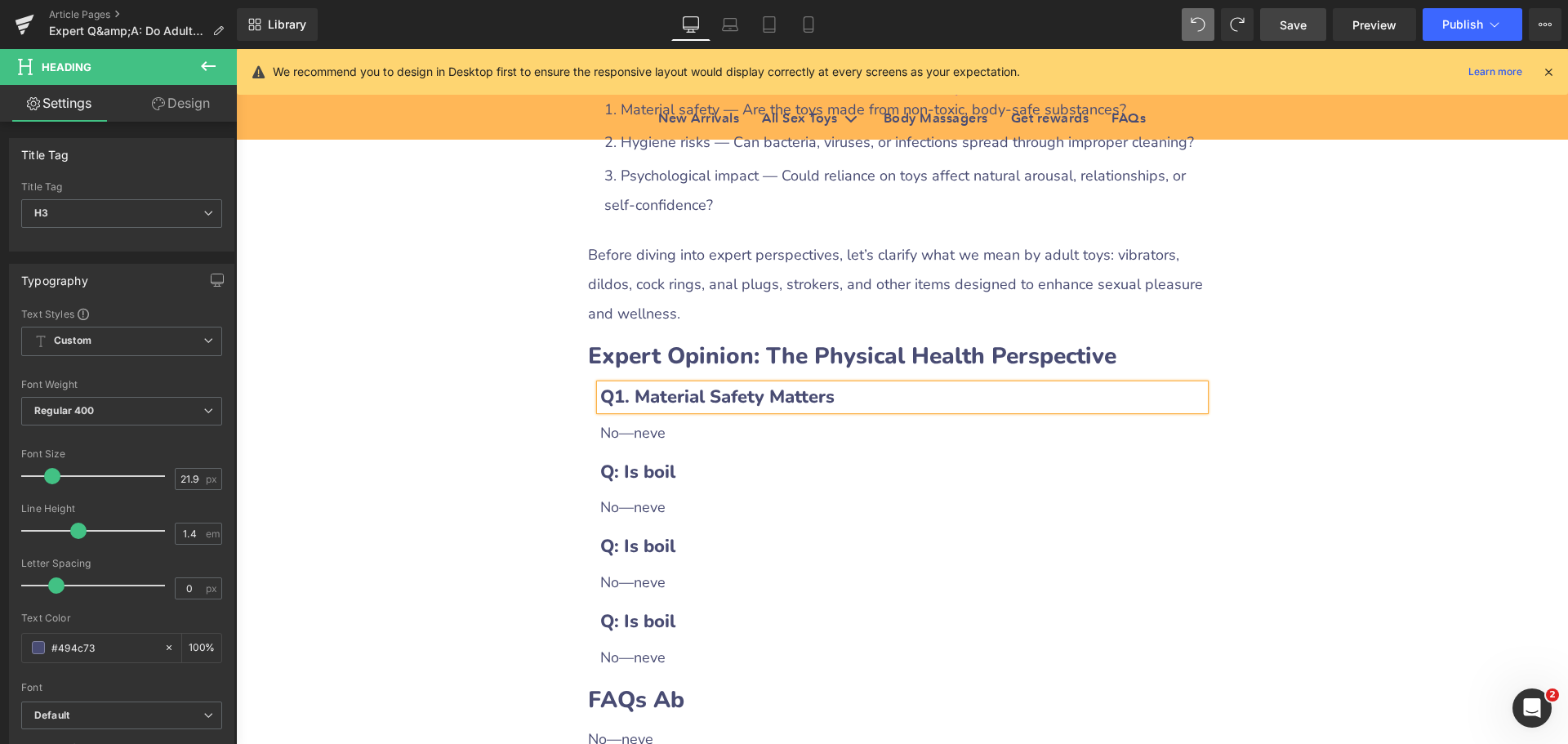
click at [610, 397] on b "Q1. Material Safety Matters" at bounding box center [718, 396] width 234 height 25
click at [944, 434] on icon at bounding box center [945, 432] width 3 height 5
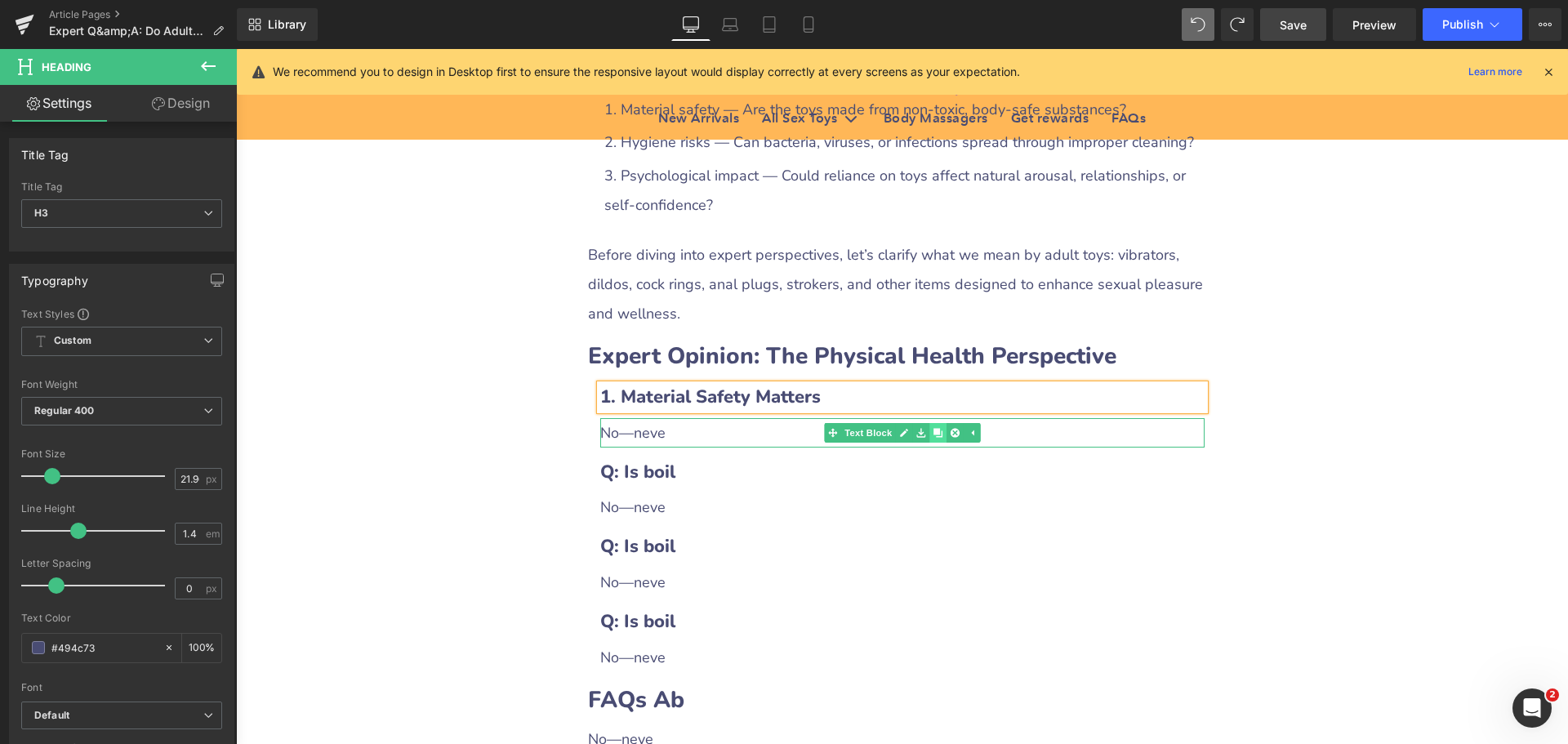
click at [933, 432] on icon at bounding box center [938, 432] width 9 height 9
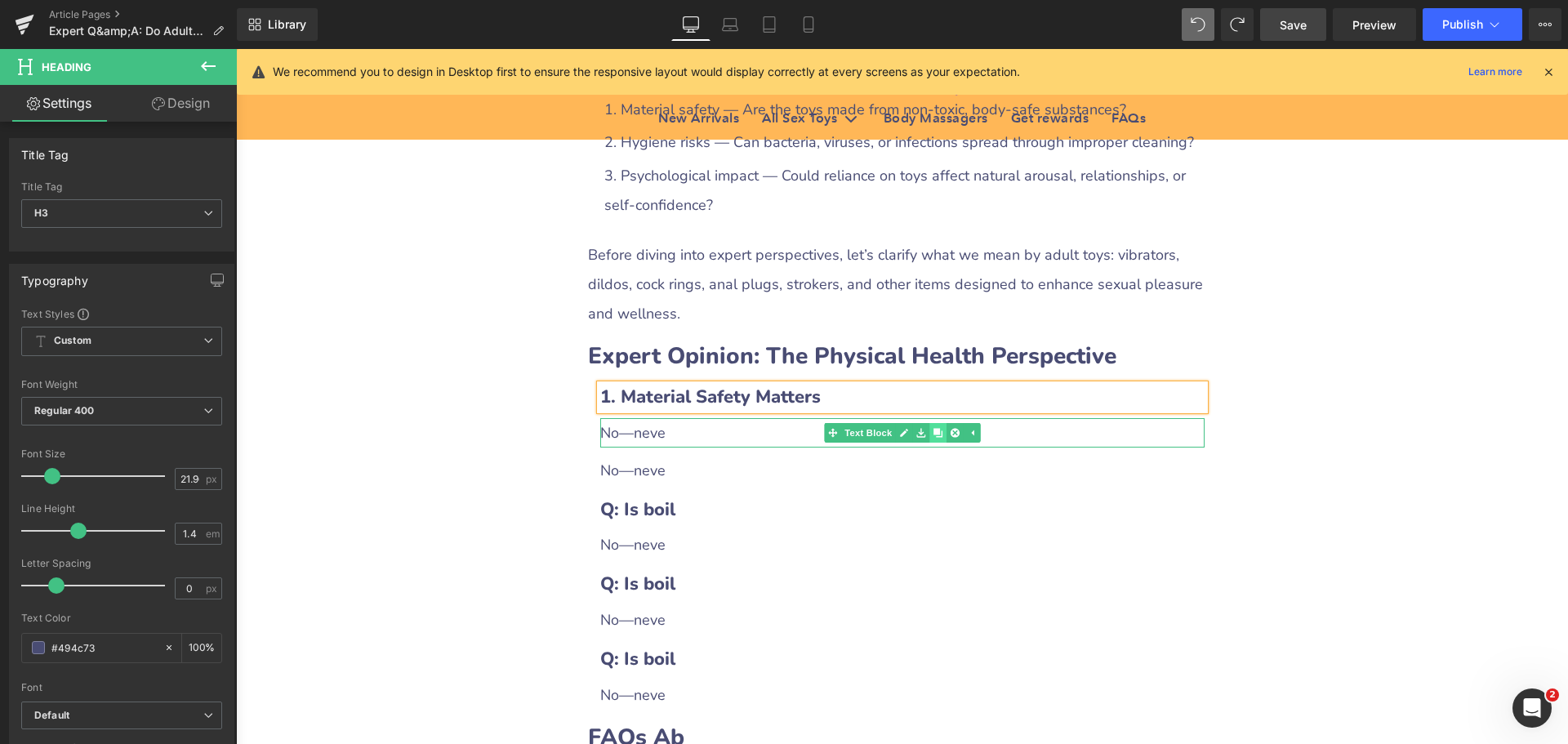
click at [933, 432] on icon at bounding box center [938, 432] width 9 height 9
click at [662, 432] on div "No—neve" at bounding box center [902, 432] width 604 height 29
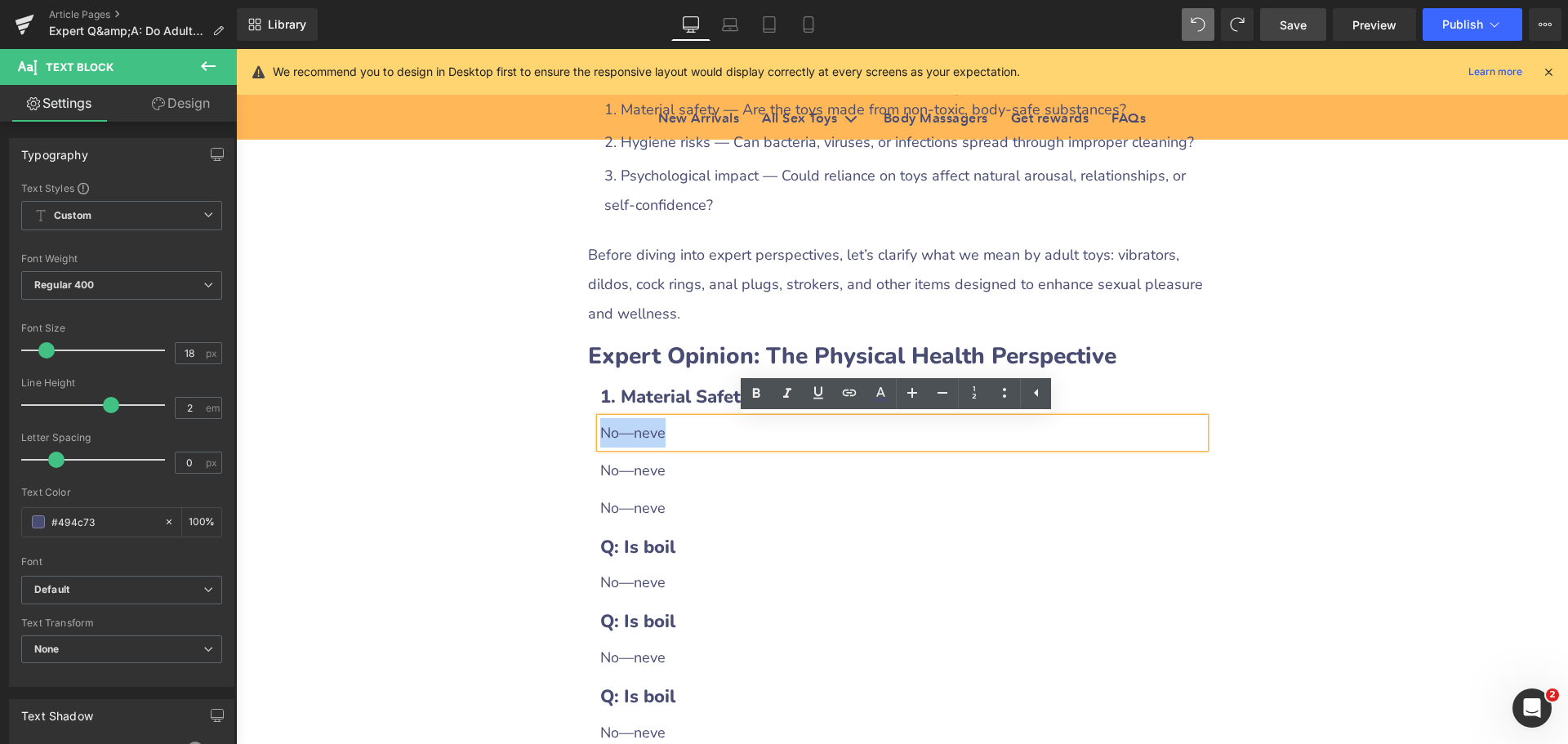
drag, startPoint x: 595, startPoint y: 432, endPoint x: 670, endPoint y: 434, distance: 75.0
click at [670, 434] on div "No—neve" at bounding box center [902, 432] width 604 height 29
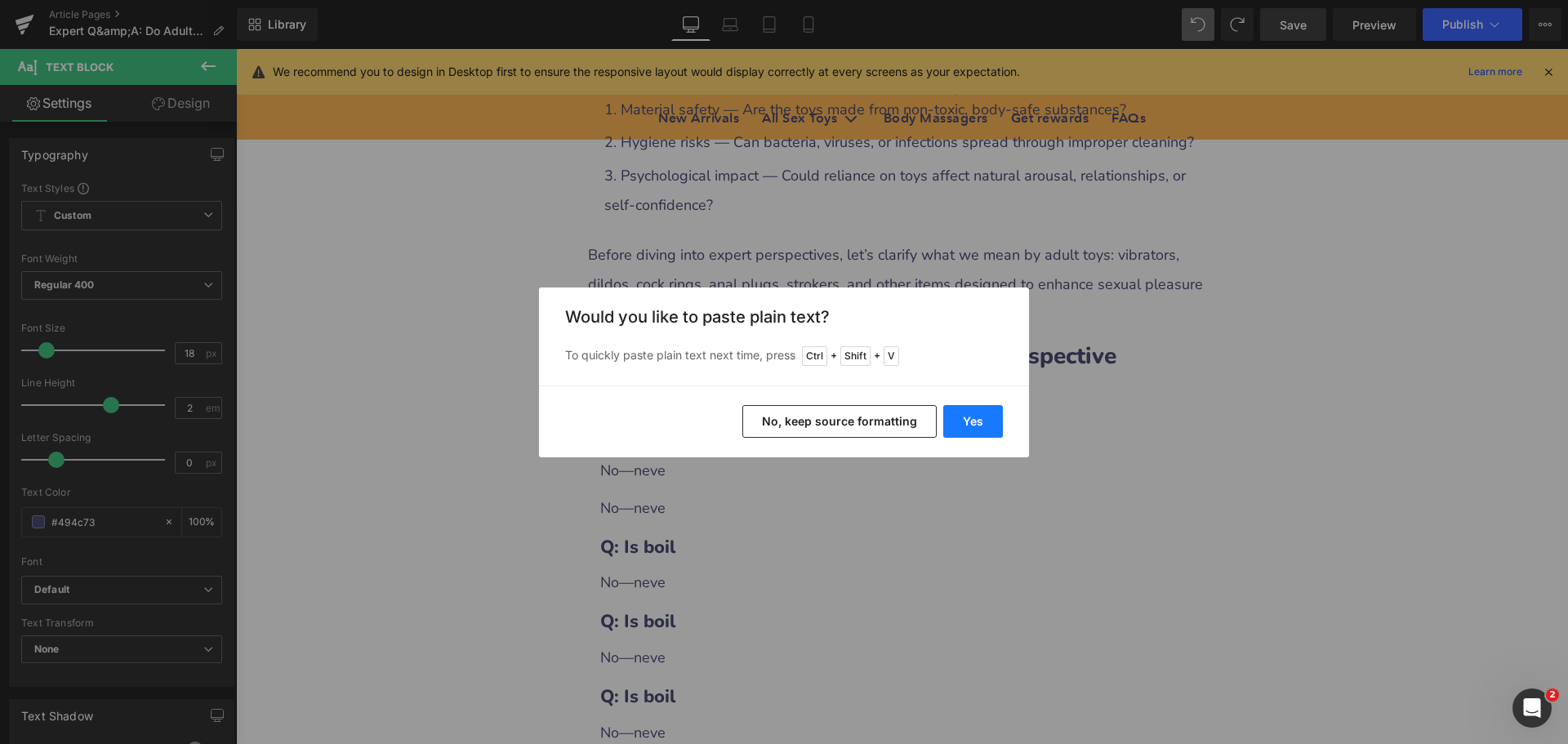
click at [975, 432] on button "Yes" at bounding box center [973, 422] width 60 height 33
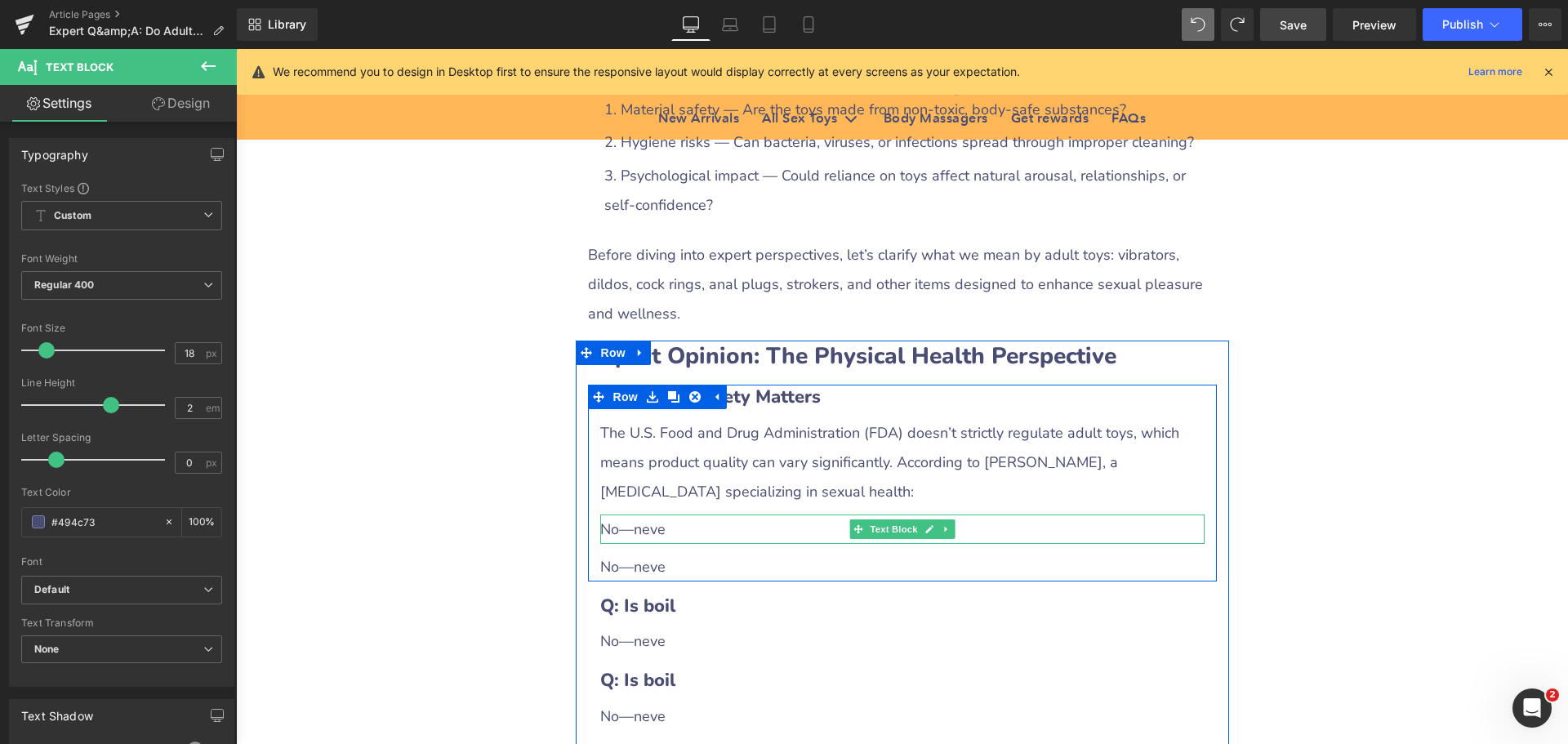
click at [649, 530] on div "No—neve" at bounding box center [902, 529] width 604 height 29
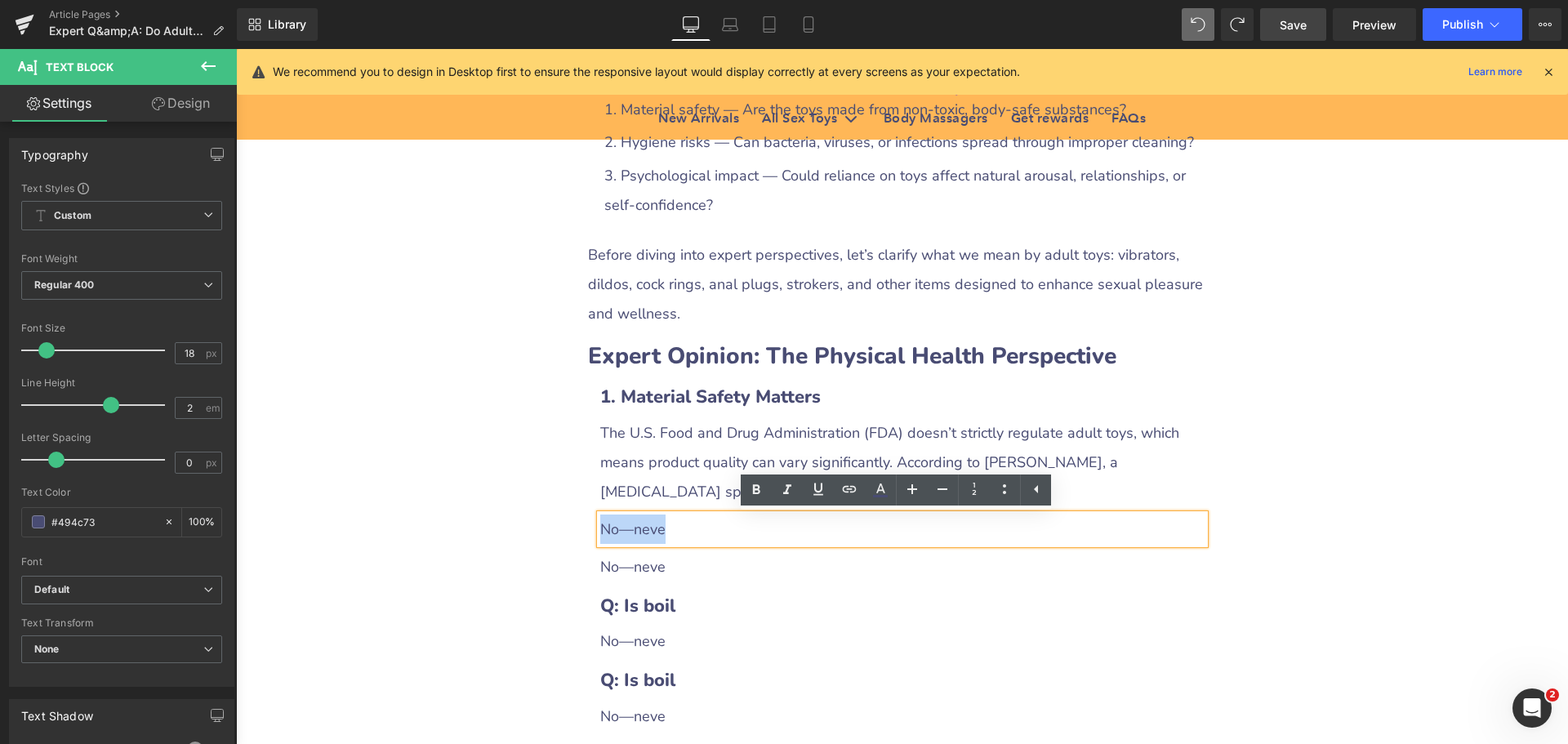
drag, startPoint x: 629, startPoint y: 533, endPoint x: 700, endPoint y: 538, distance: 71.2
click at [700, 538] on div "No—neve" at bounding box center [902, 529] width 604 height 29
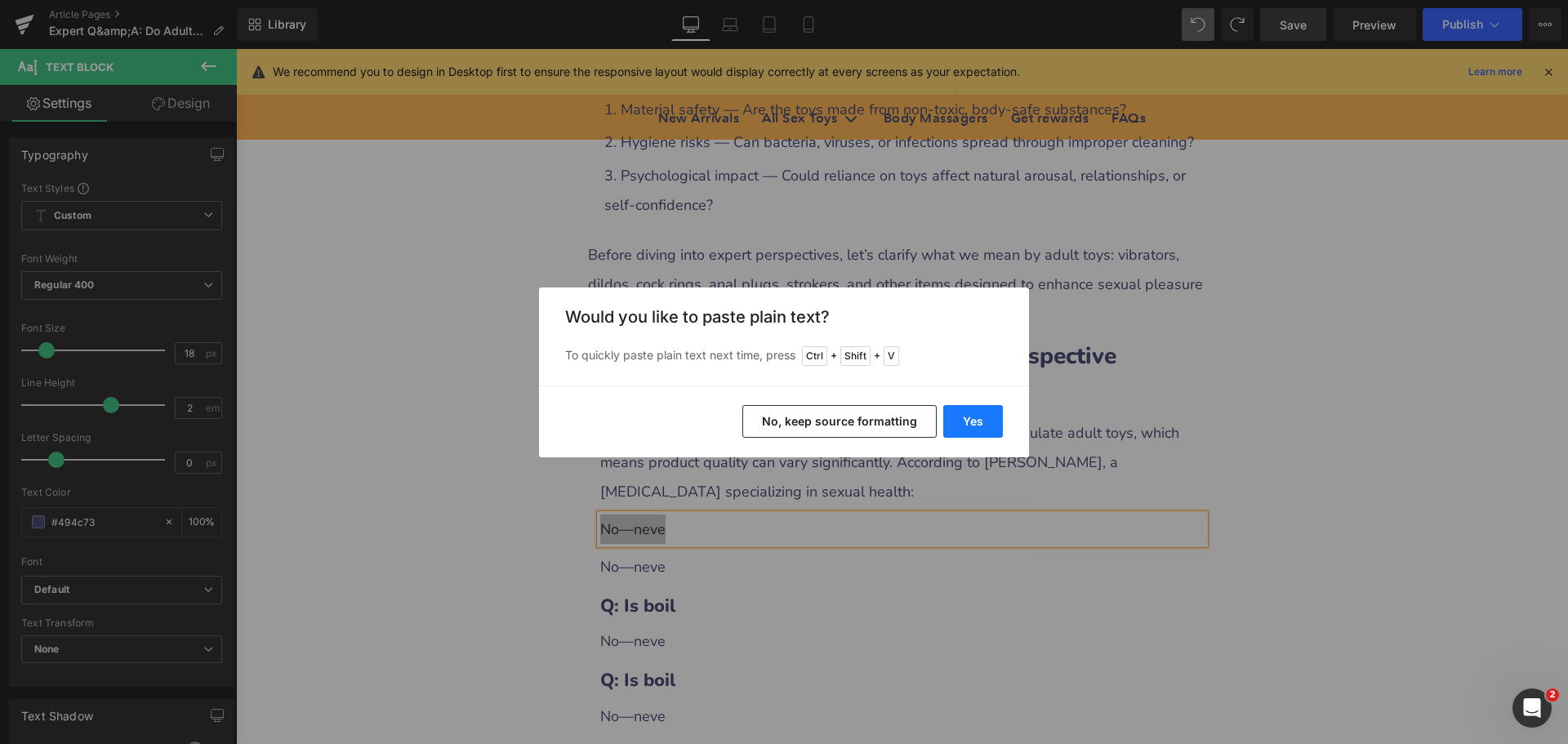
click at [965, 413] on button "Yes" at bounding box center [973, 422] width 60 height 33
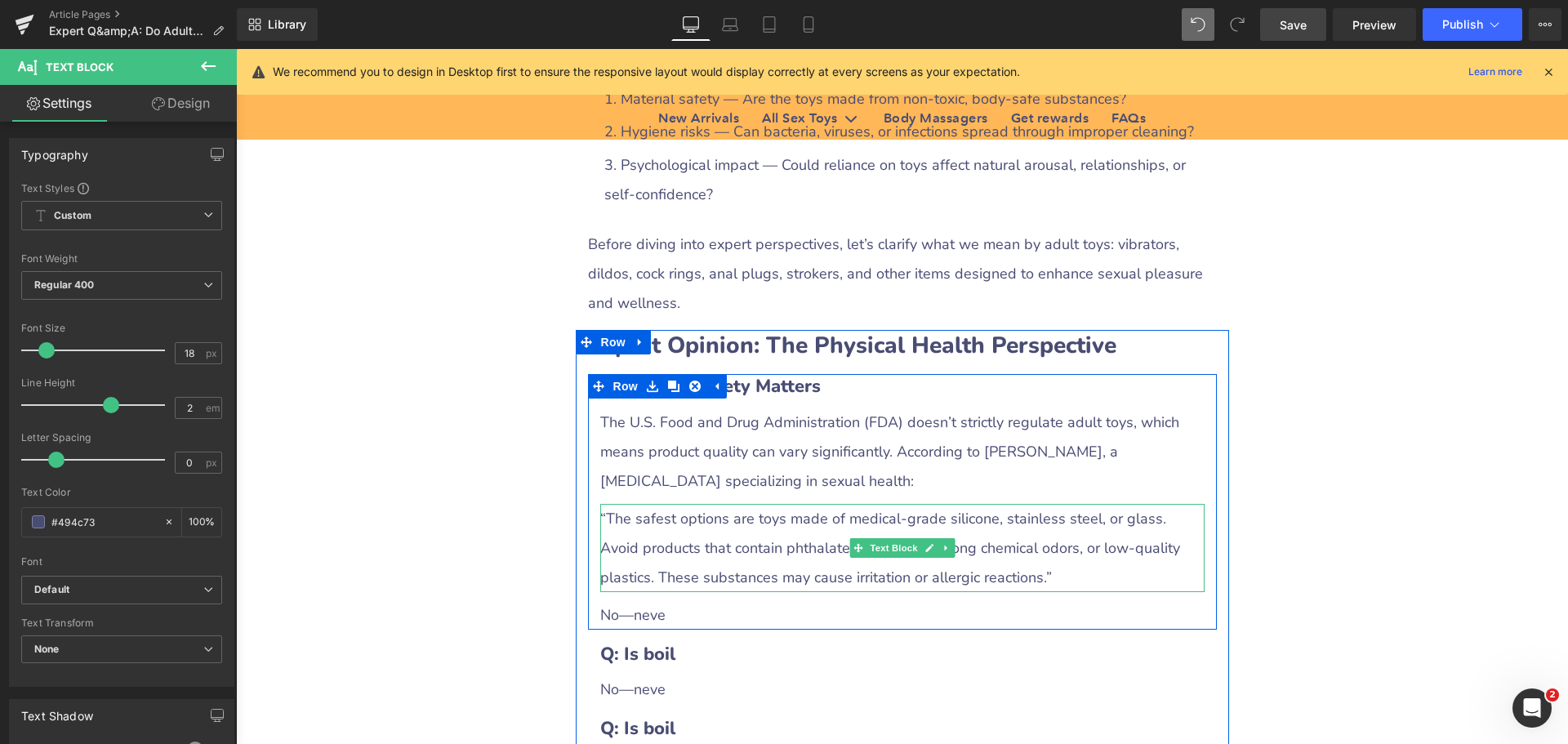
scroll to position [1143, 0]
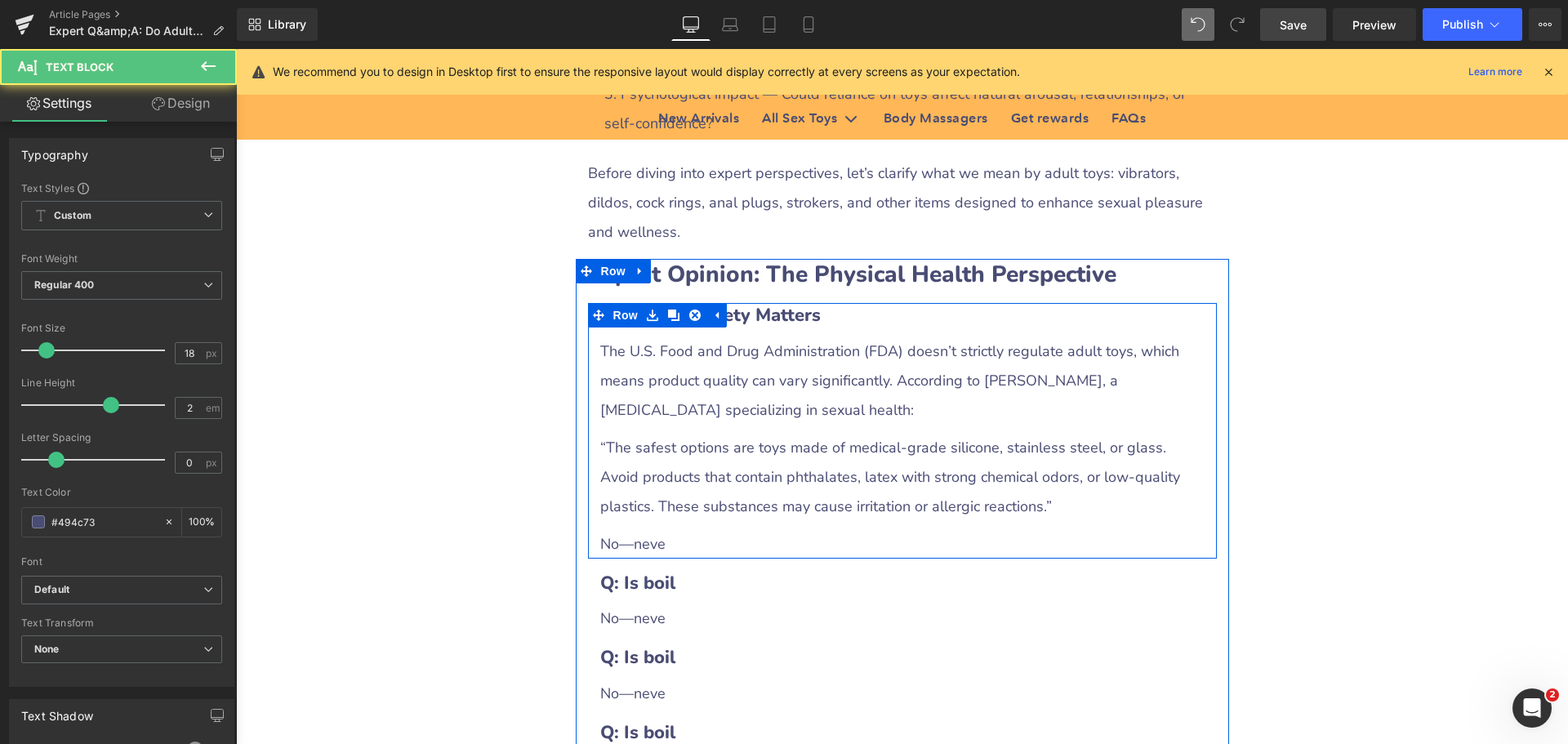
click at [663, 468] on div "“The safest options are toys made of medical‑grade silicone, stainless steel, o…" at bounding box center [902, 476] width 604 height 88
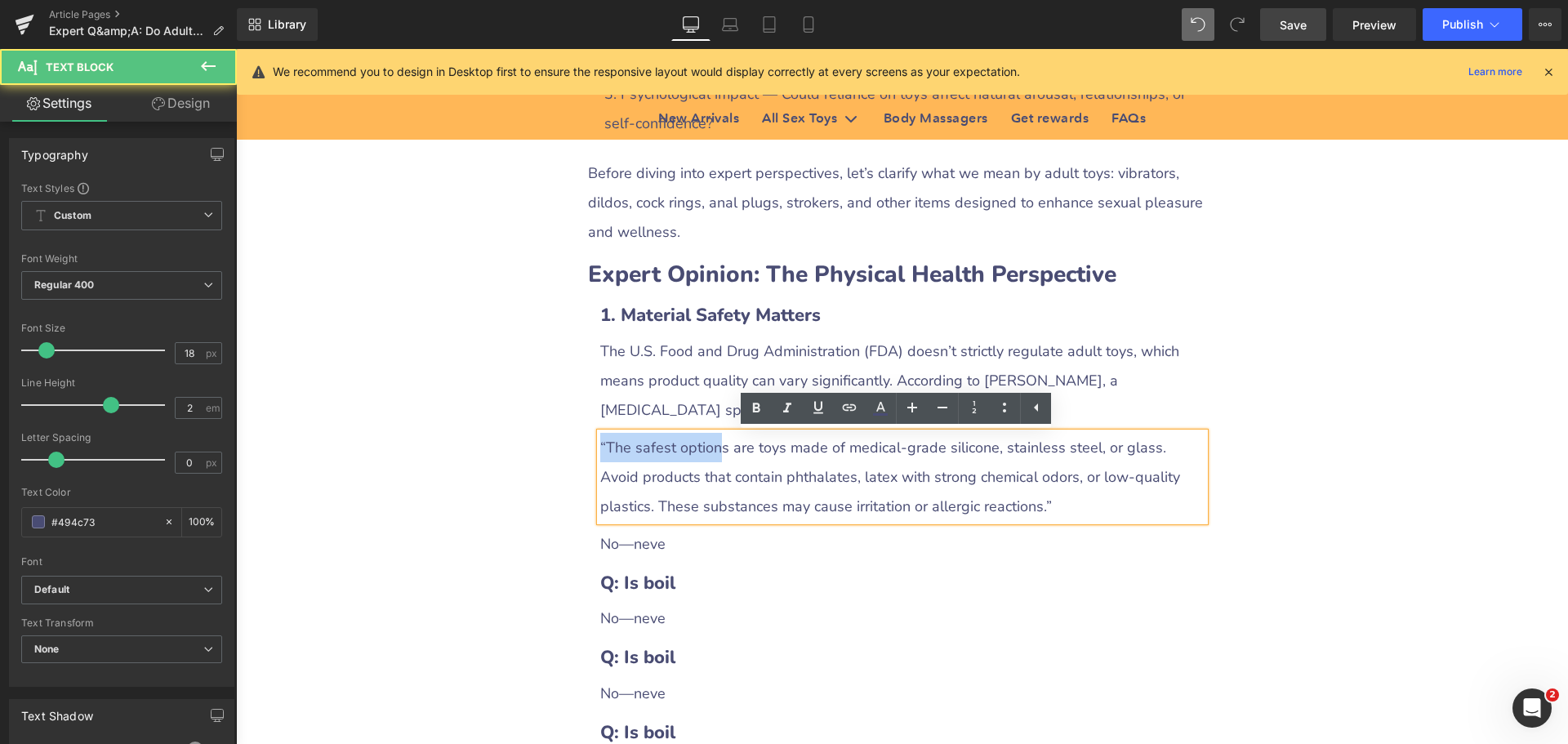
drag, startPoint x: 594, startPoint y: 444, endPoint x: 711, endPoint y: 463, distance: 118.5
click at [711, 463] on div "“The safest options are toys made of medical‑grade silicone, stainless steel, o…" at bounding box center [902, 476] width 604 height 88
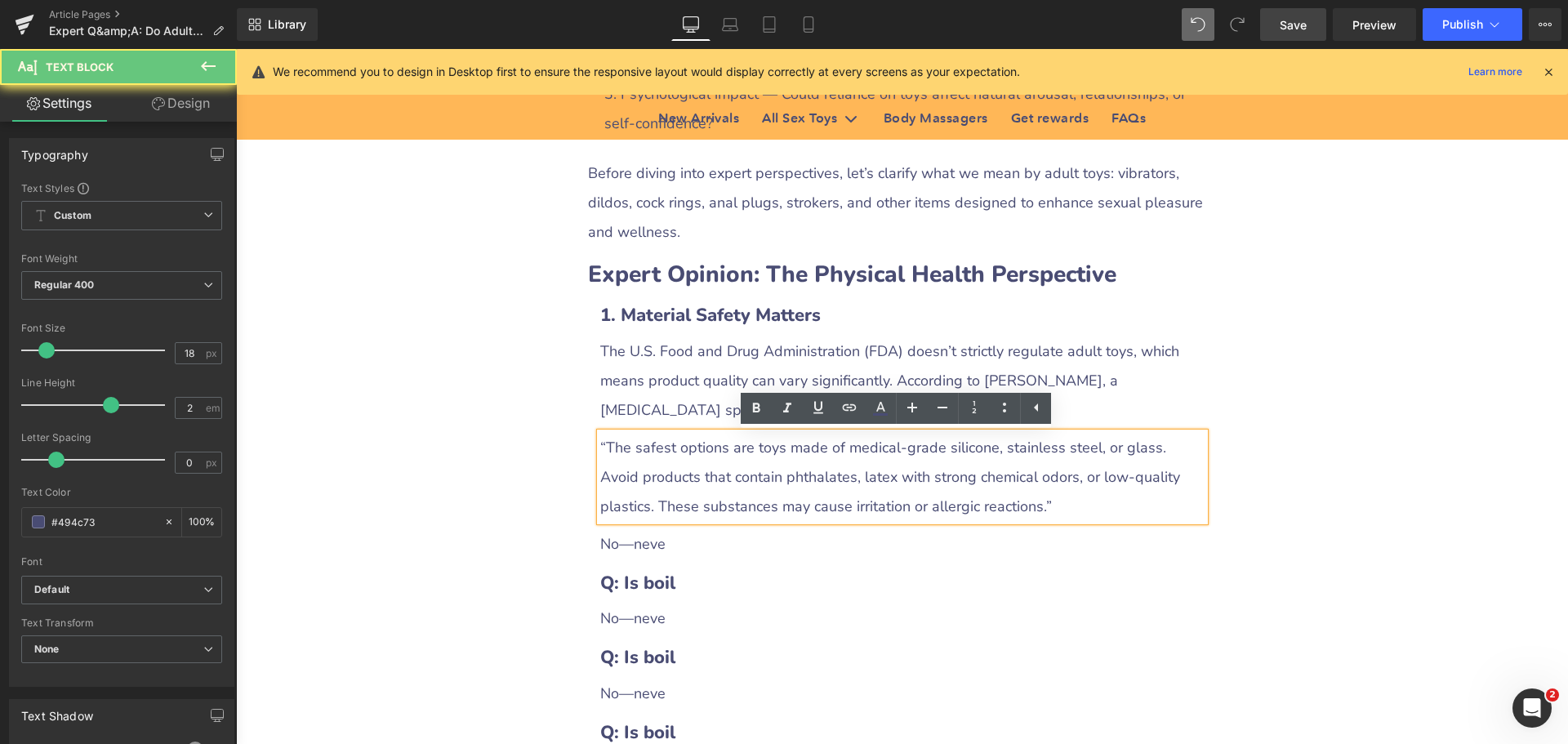
click at [726, 466] on div "“The safest options are toys made of medical‑grade silicone, stainless steel, o…" at bounding box center [902, 476] width 604 height 88
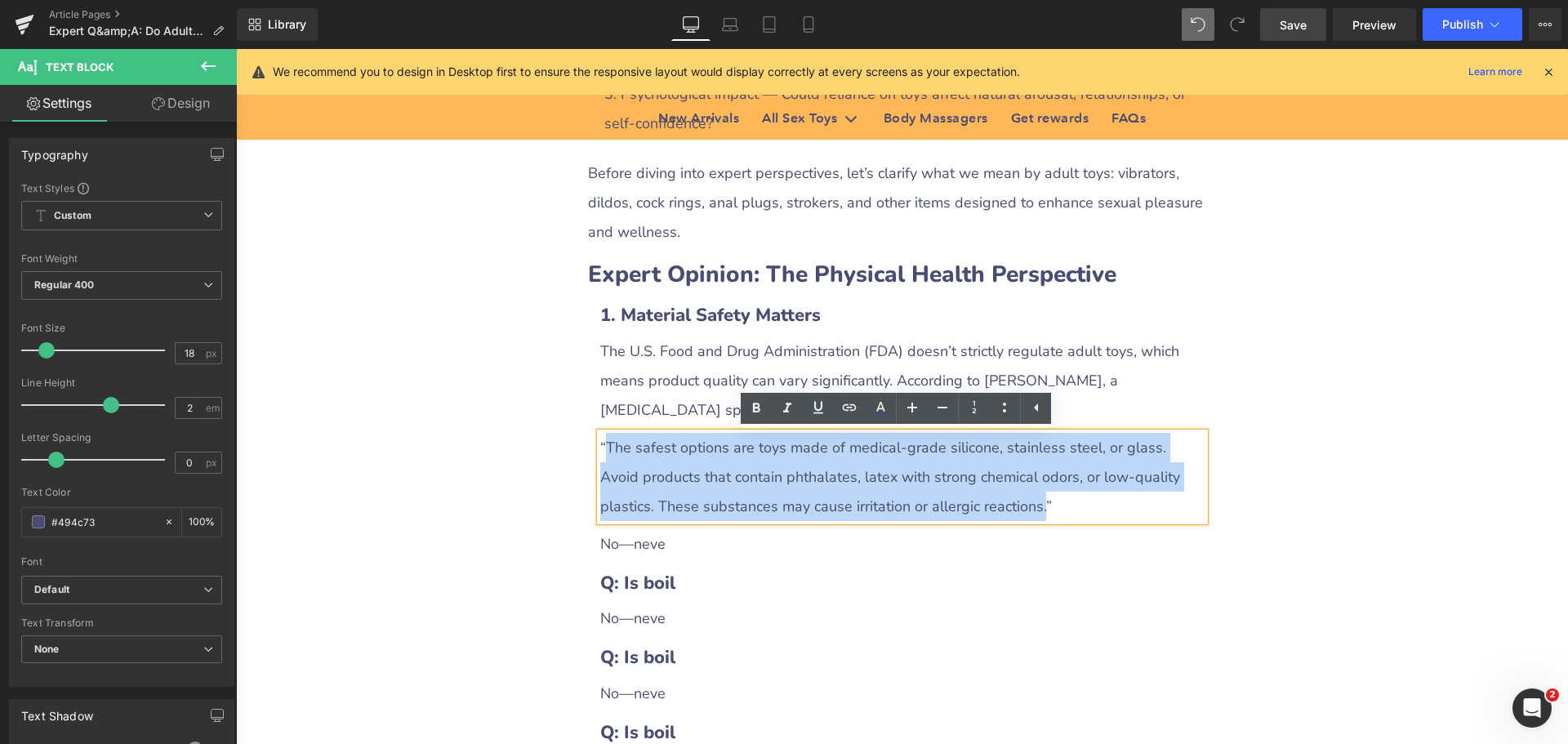
drag, startPoint x: 601, startPoint y: 449, endPoint x: 981, endPoint y: 509, distance: 384.7
click at [981, 509] on div "“The safest options are toys made of medical‑grade silicone, stainless steel, o…" at bounding box center [902, 476] width 604 height 88
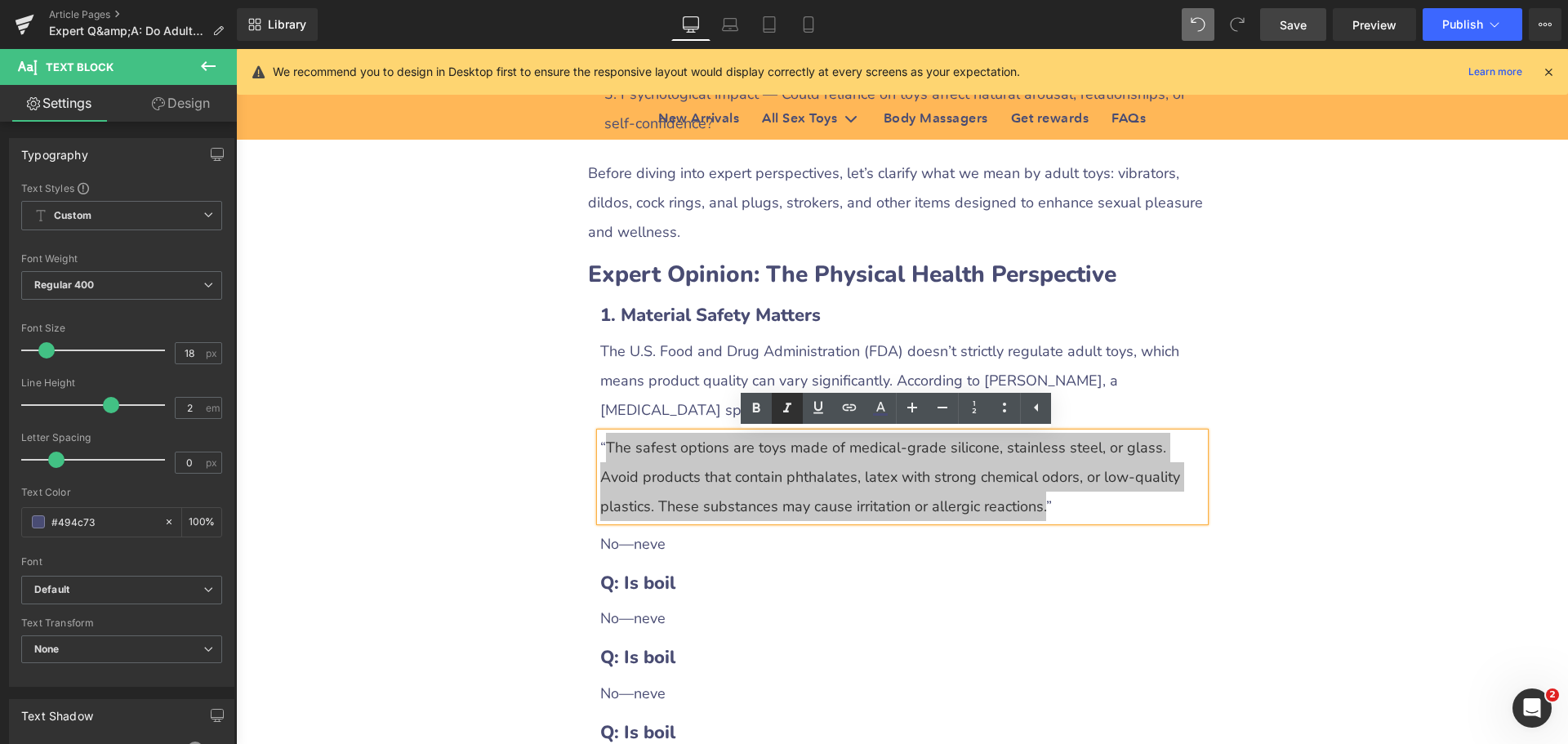
click at [783, 409] on icon at bounding box center [788, 409] width 20 height 20
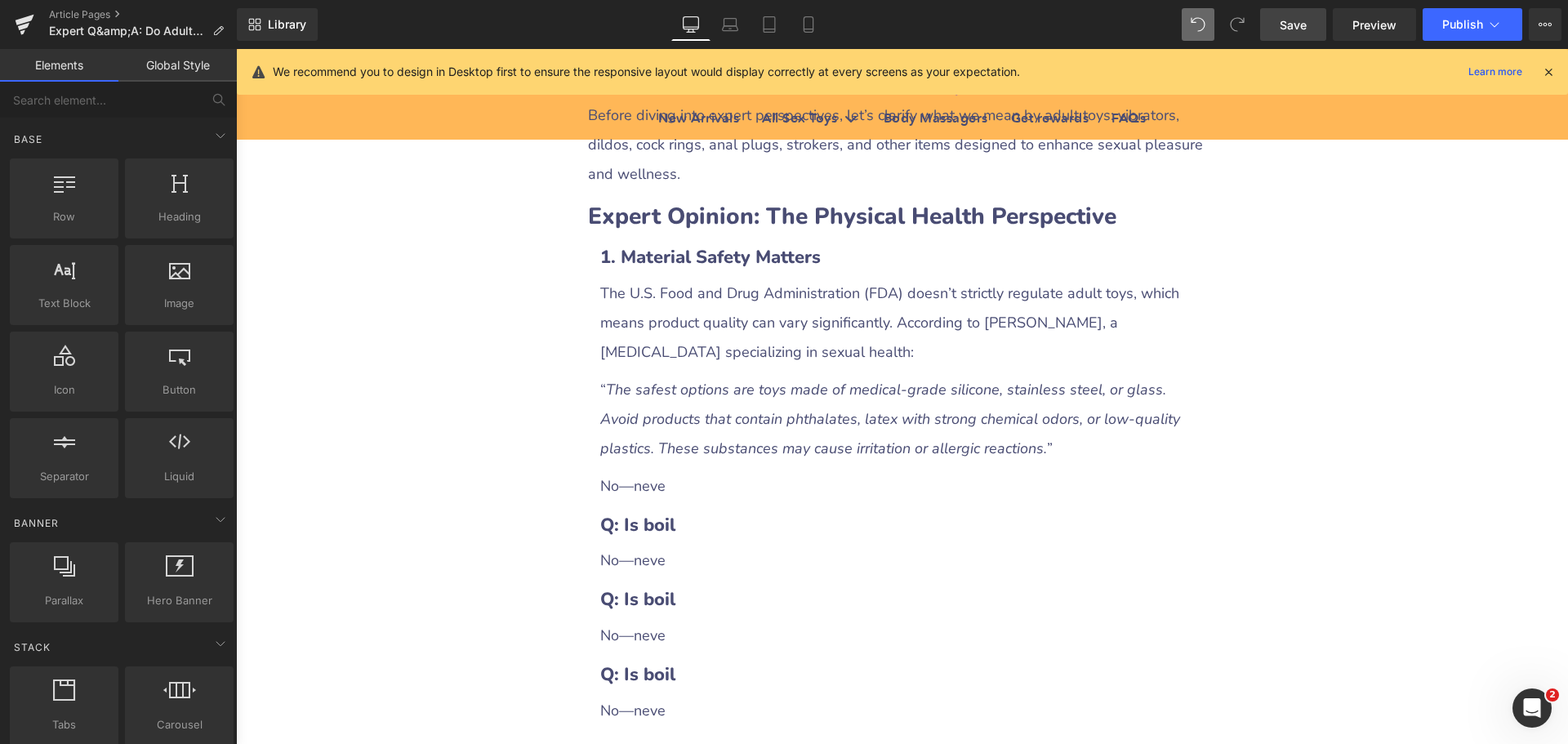
scroll to position [1306, 0]
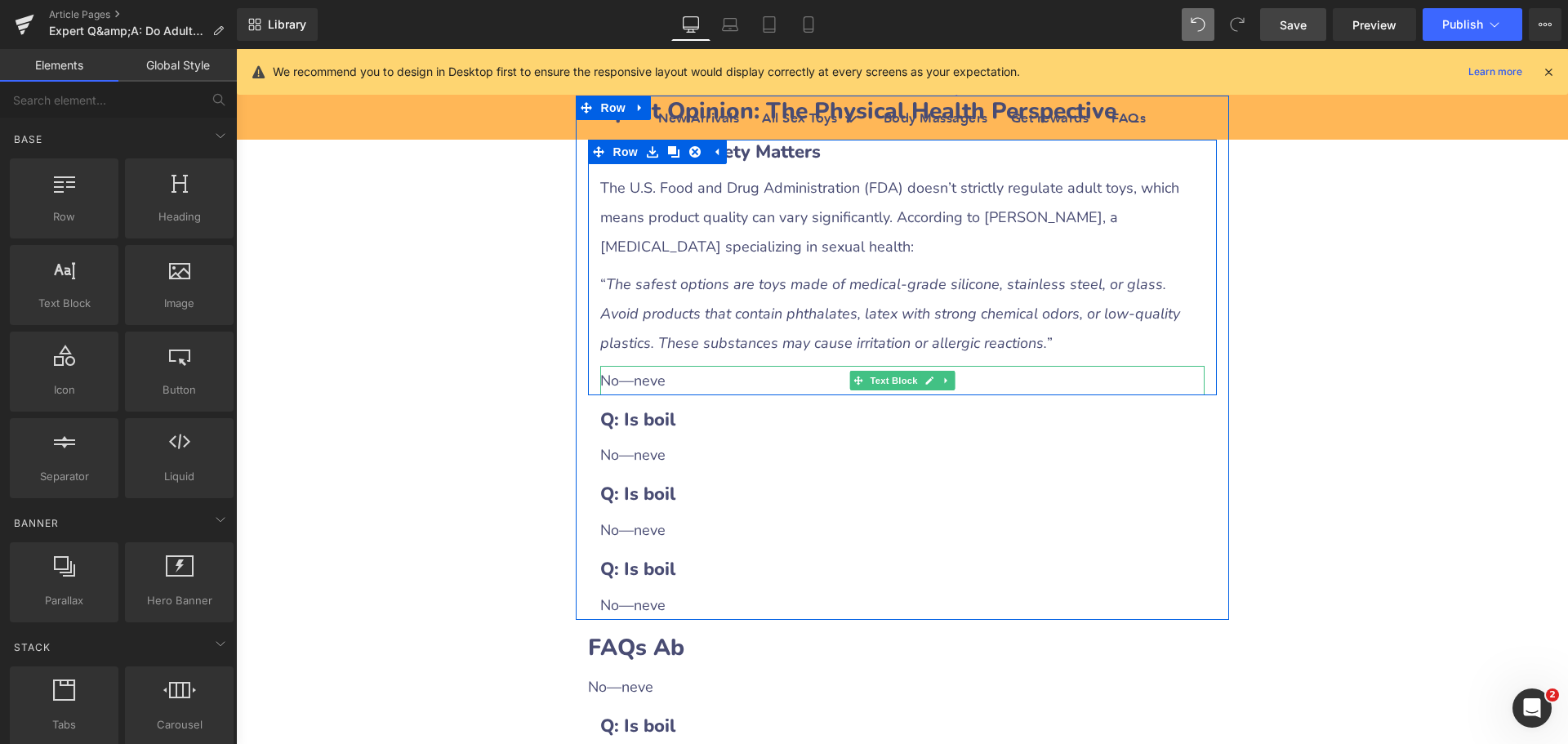
click at [649, 384] on div "No—neve" at bounding box center [902, 381] width 604 height 29
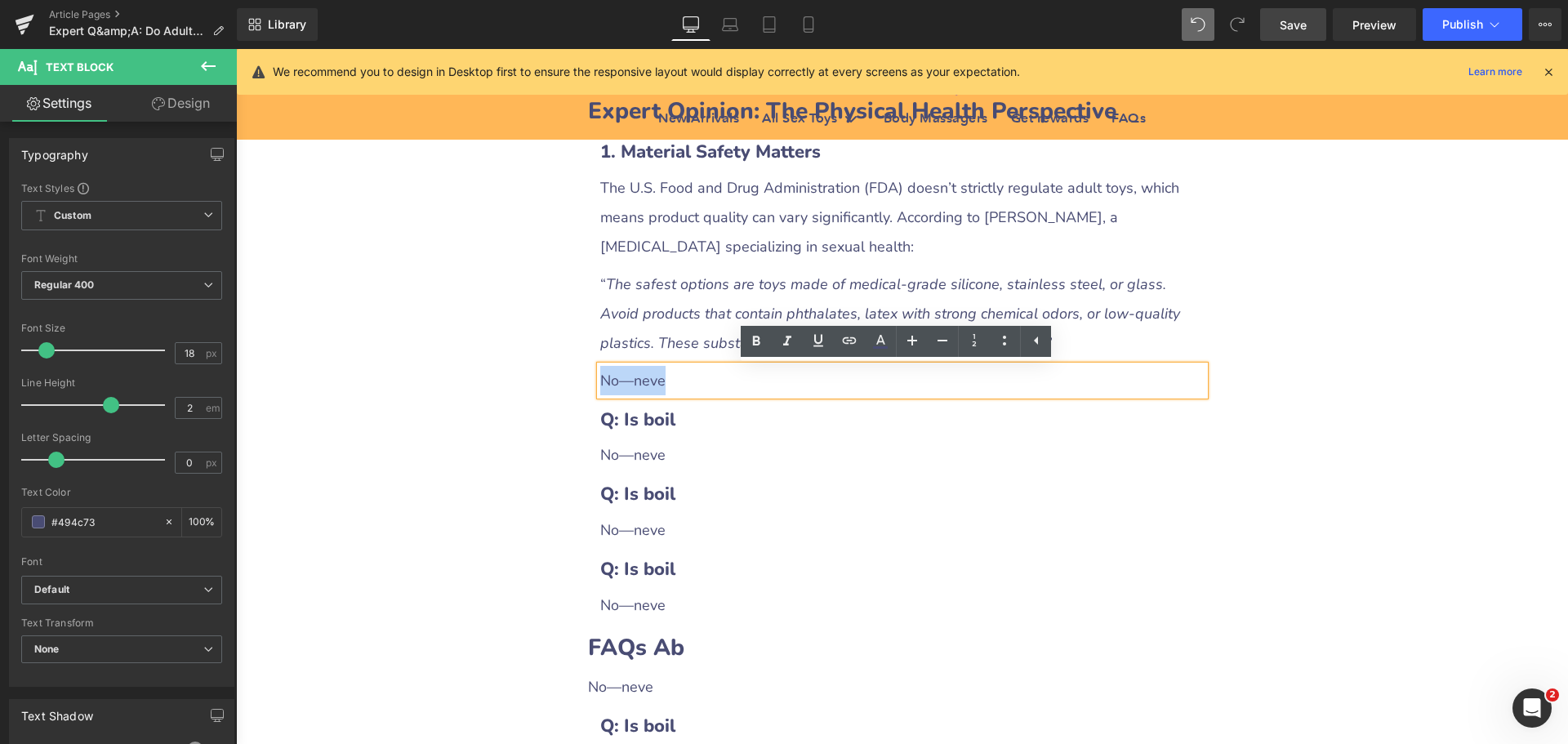
drag, startPoint x: 594, startPoint y: 382, endPoint x: 685, endPoint y: 382, distance: 91.0
click at [685, 382] on div "No—neve" at bounding box center [902, 381] width 604 height 29
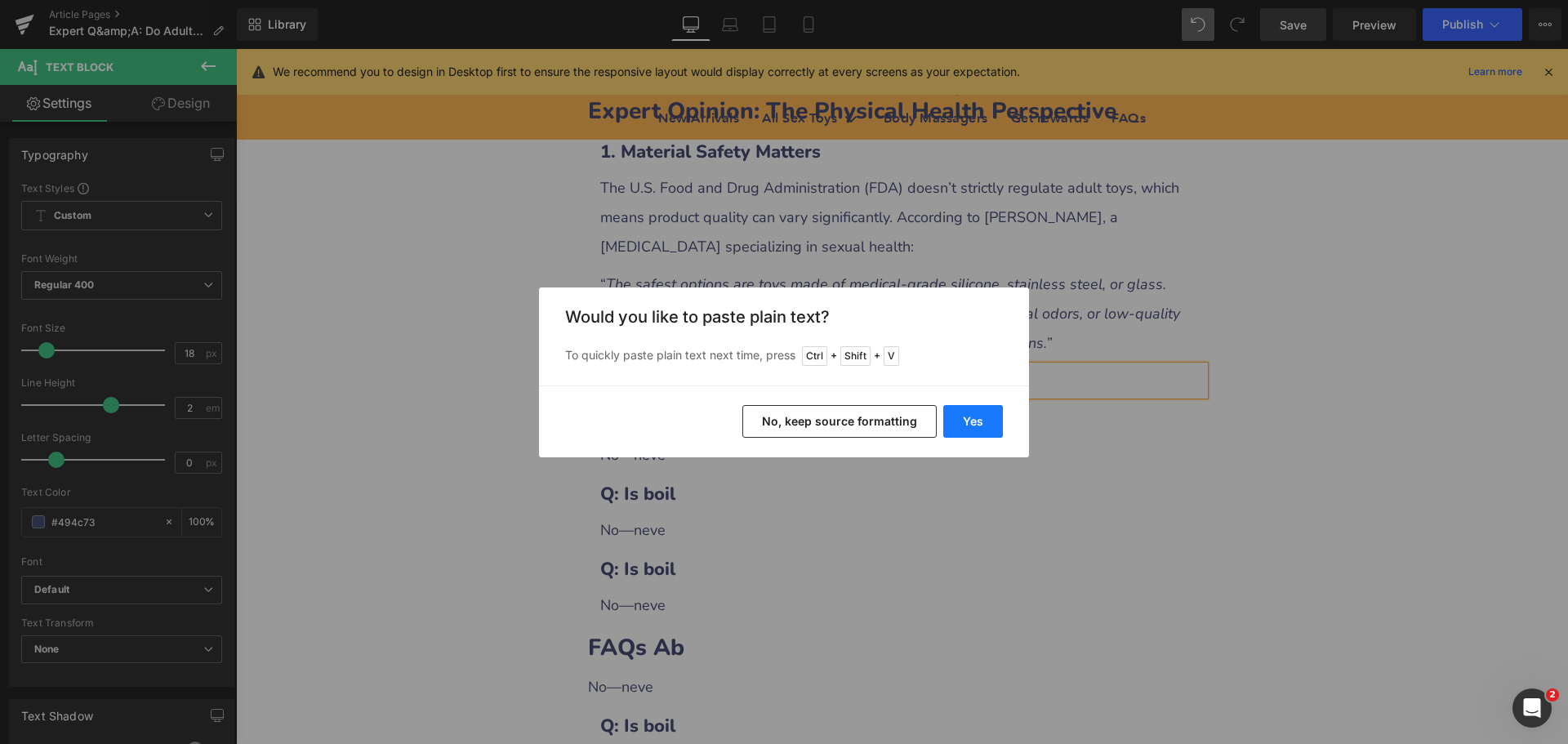
drag, startPoint x: 975, startPoint y: 424, endPoint x: 631, endPoint y: 390, distance: 345.7
click at [975, 424] on button "Yes" at bounding box center [973, 422] width 60 height 33
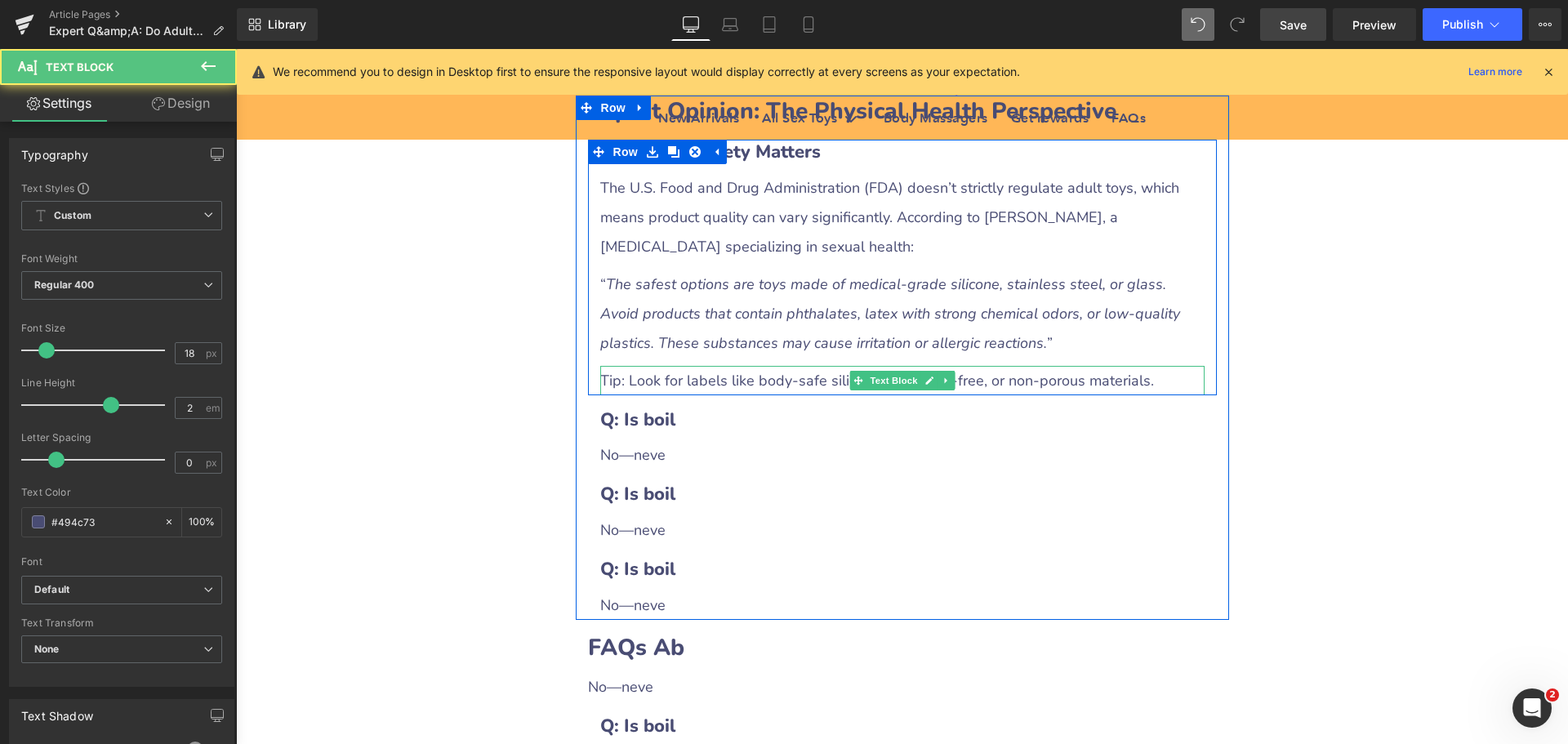
click at [672, 384] on div "Tip: Look for labels like body‑safe silicone, phthalate‑free, or non‑porous mat…" at bounding box center [902, 381] width 604 height 29
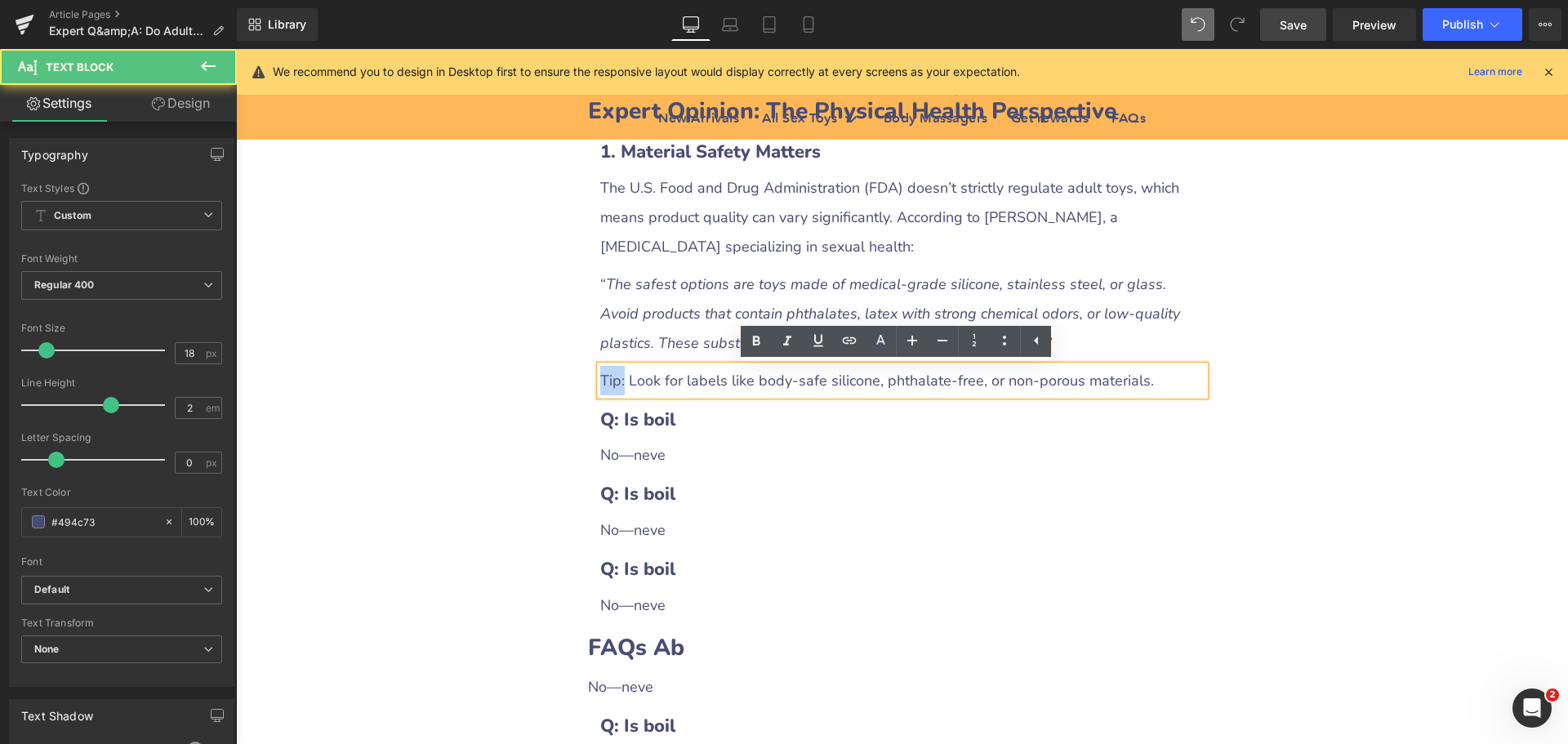
drag, startPoint x: 594, startPoint y: 378, endPoint x: 618, endPoint y: 382, distance: 24.3
click at [618, 382] on div "Tip: Look for labels like body‑safe silicone, phthalate‑free, or non‑porous mat…" at bounding box center [902, 381] width 604 height 29
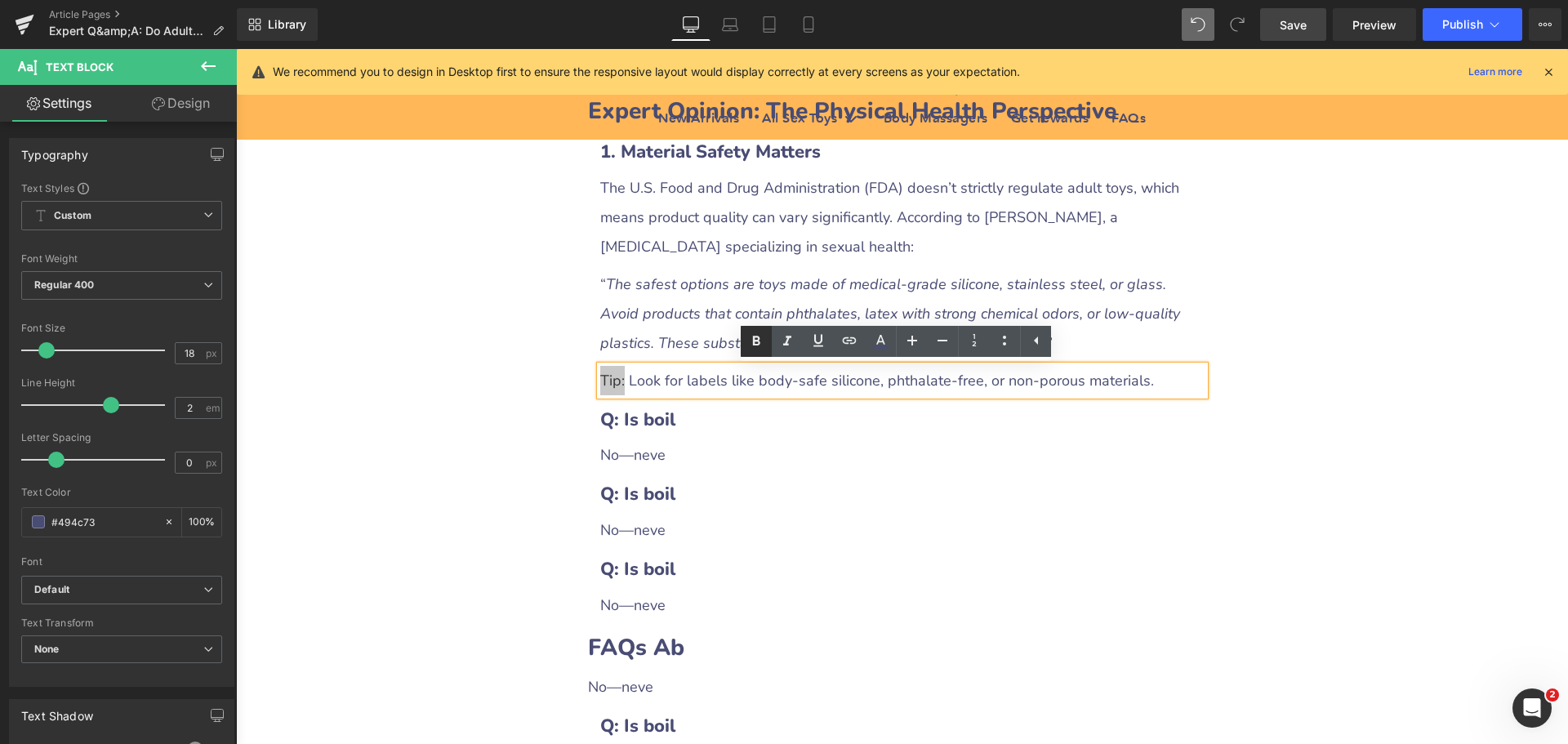
click at [758, 334] on icon at bounding box center [757, 342] width 20 height 20
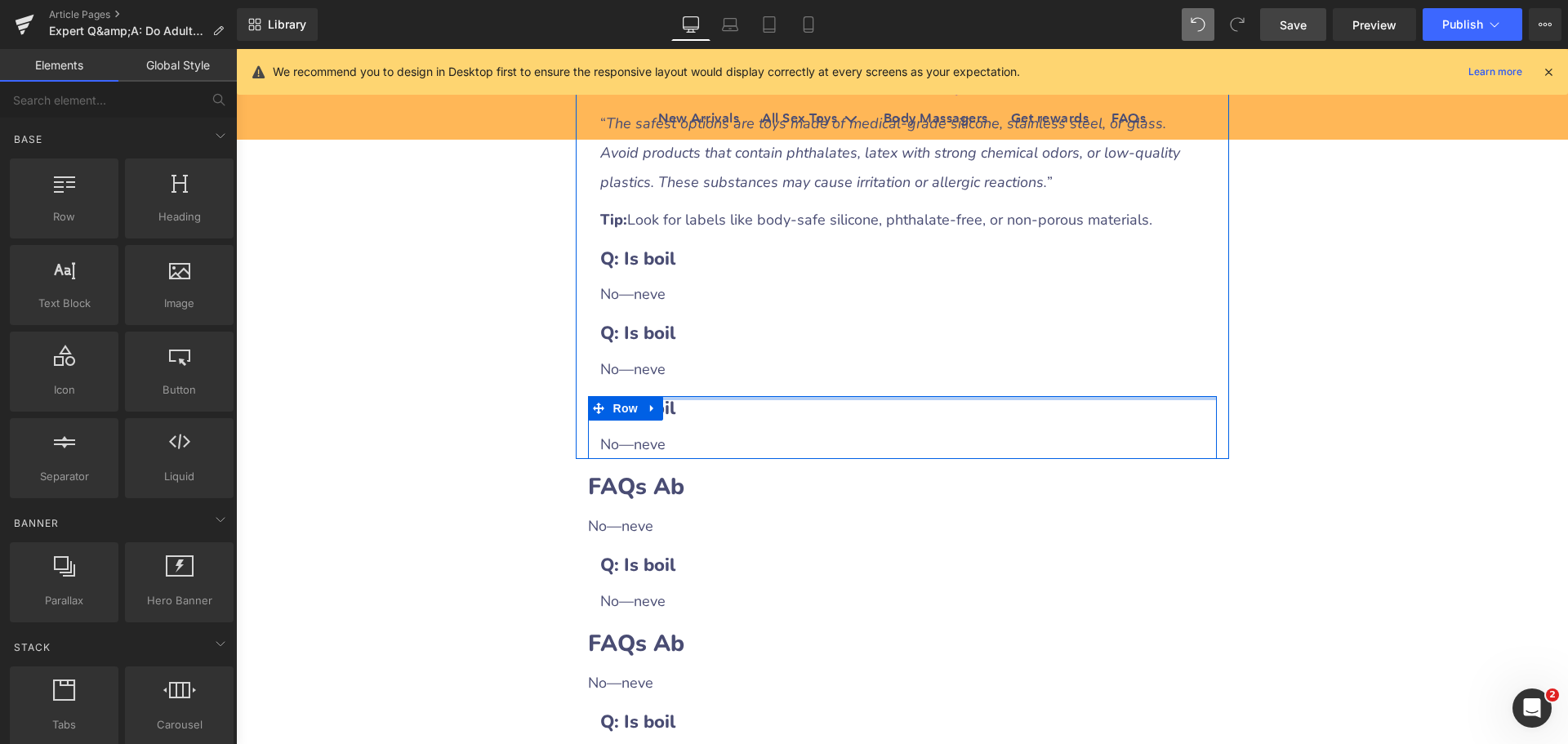
scroll to position [1388, 0]
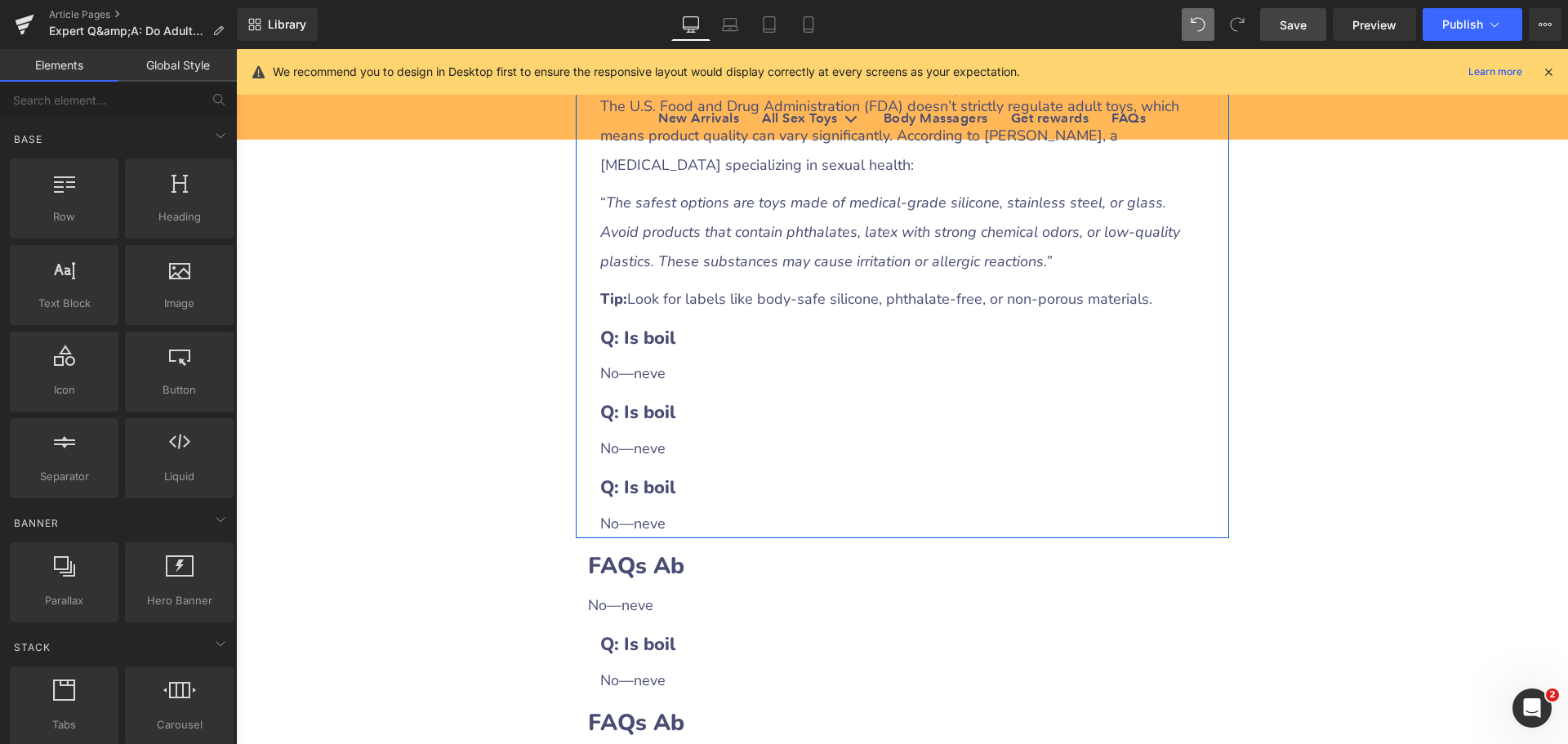
click at [712, 348] on h3 "Q: Is boil" at bounding box center [902, 339] width 604 height 25
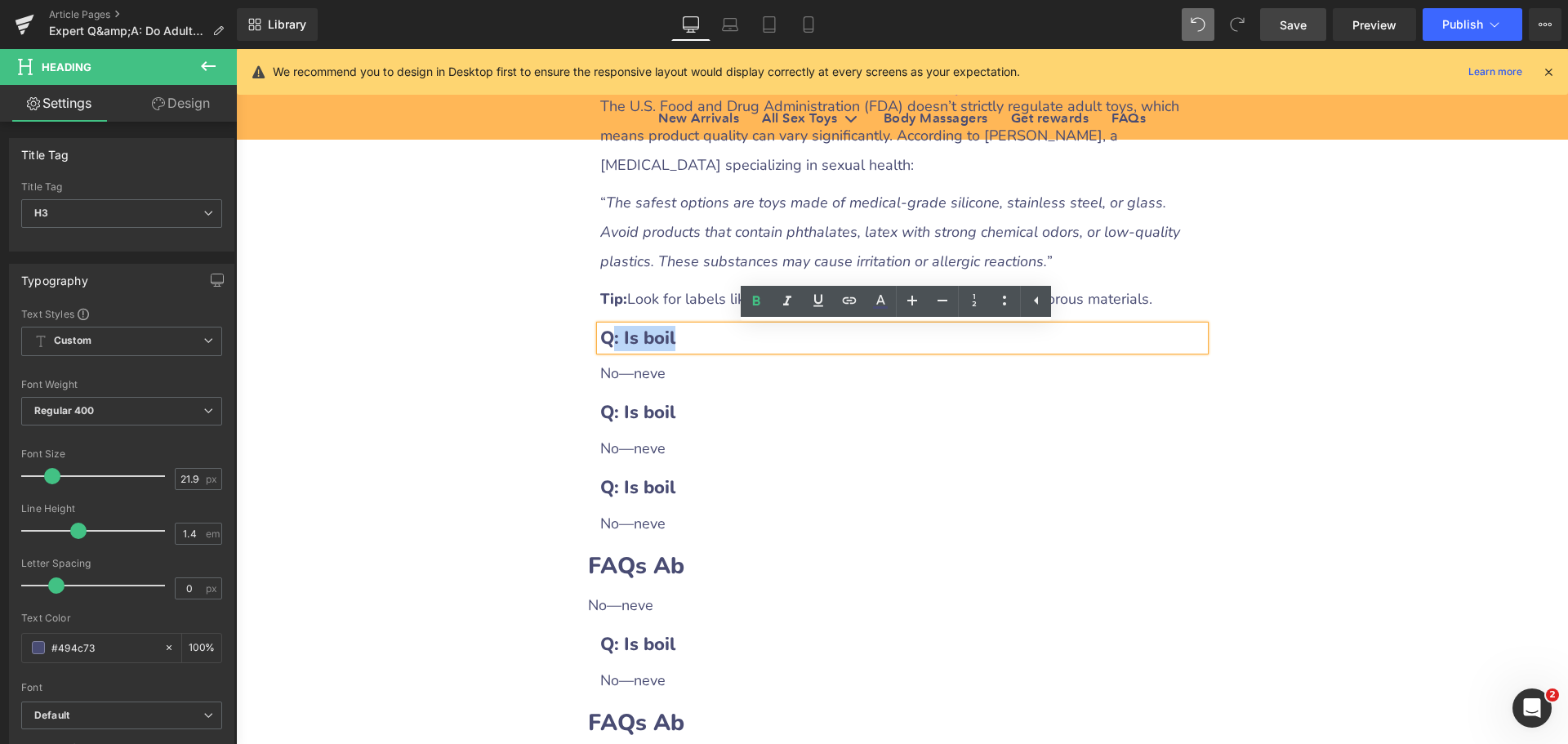
drag, startPoint x: 610, startPoint y: 339, endPoint x: 729, endPoint y: 343, distance: 119.1
click at [729, 343] on h3 "Q: Is boil" at bounding box center [902, 339] width 604 height 25
paste div
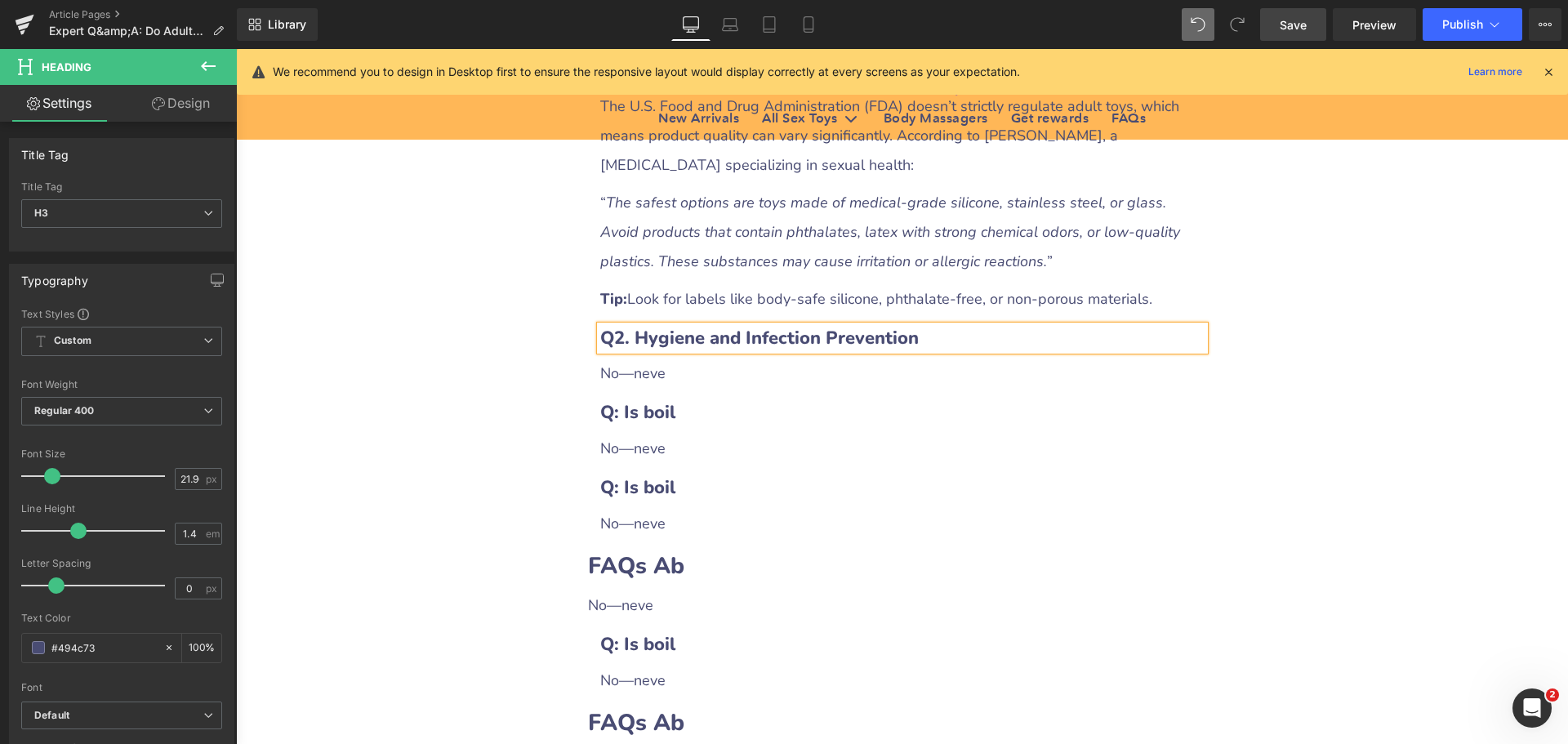
click at [609, 345] on b "Q2. Hygiene and Infection Prevention" at bounding box center [759, 338] width 319 height 25
click at [941, 378] on icon at bounding box center [946, 372] width 9 height 10
click at [933, 378] on icon at bounding box center [938, 373] width 9 height 9
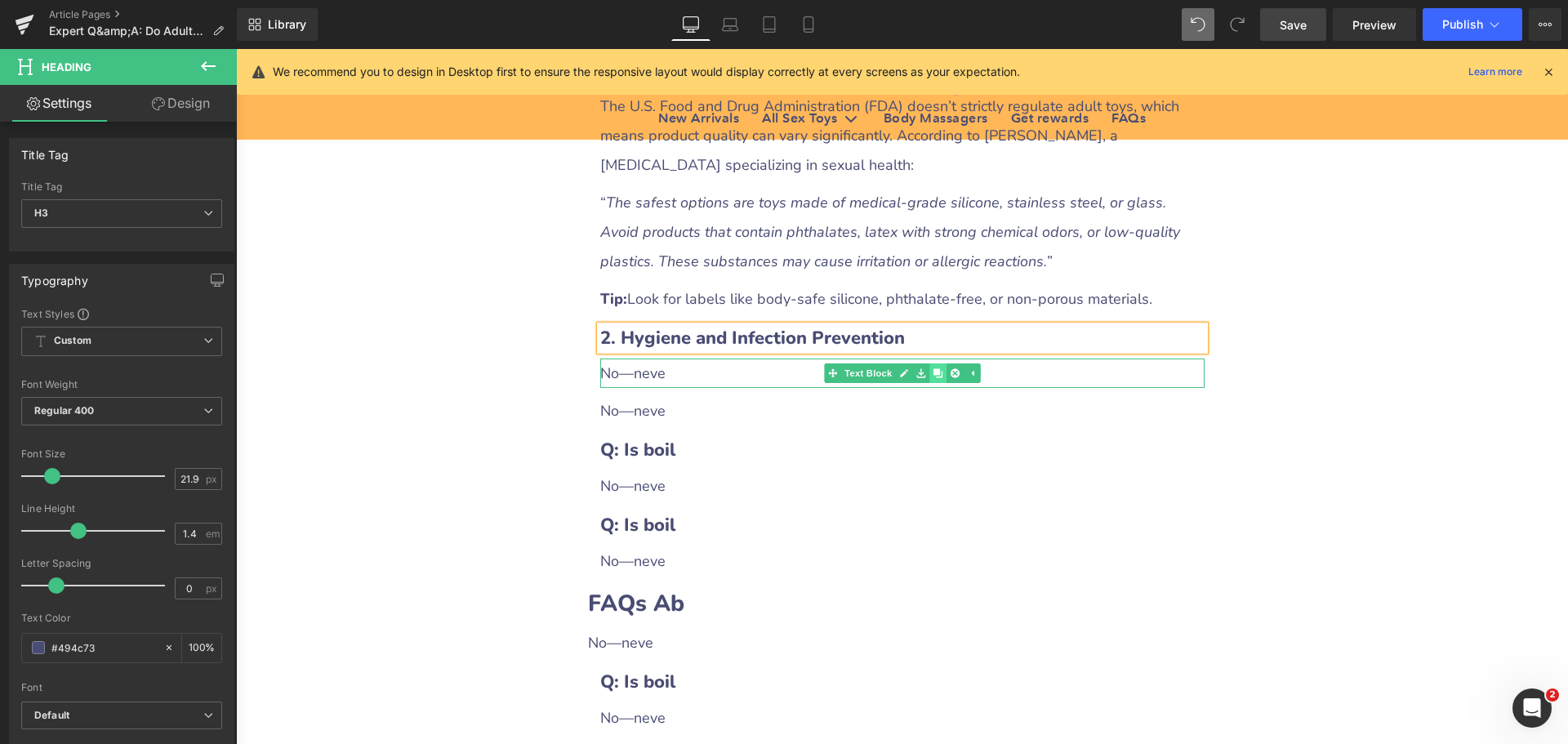
click at [933, 378] on icon at bounding box center [938, 373] width 9 height 9
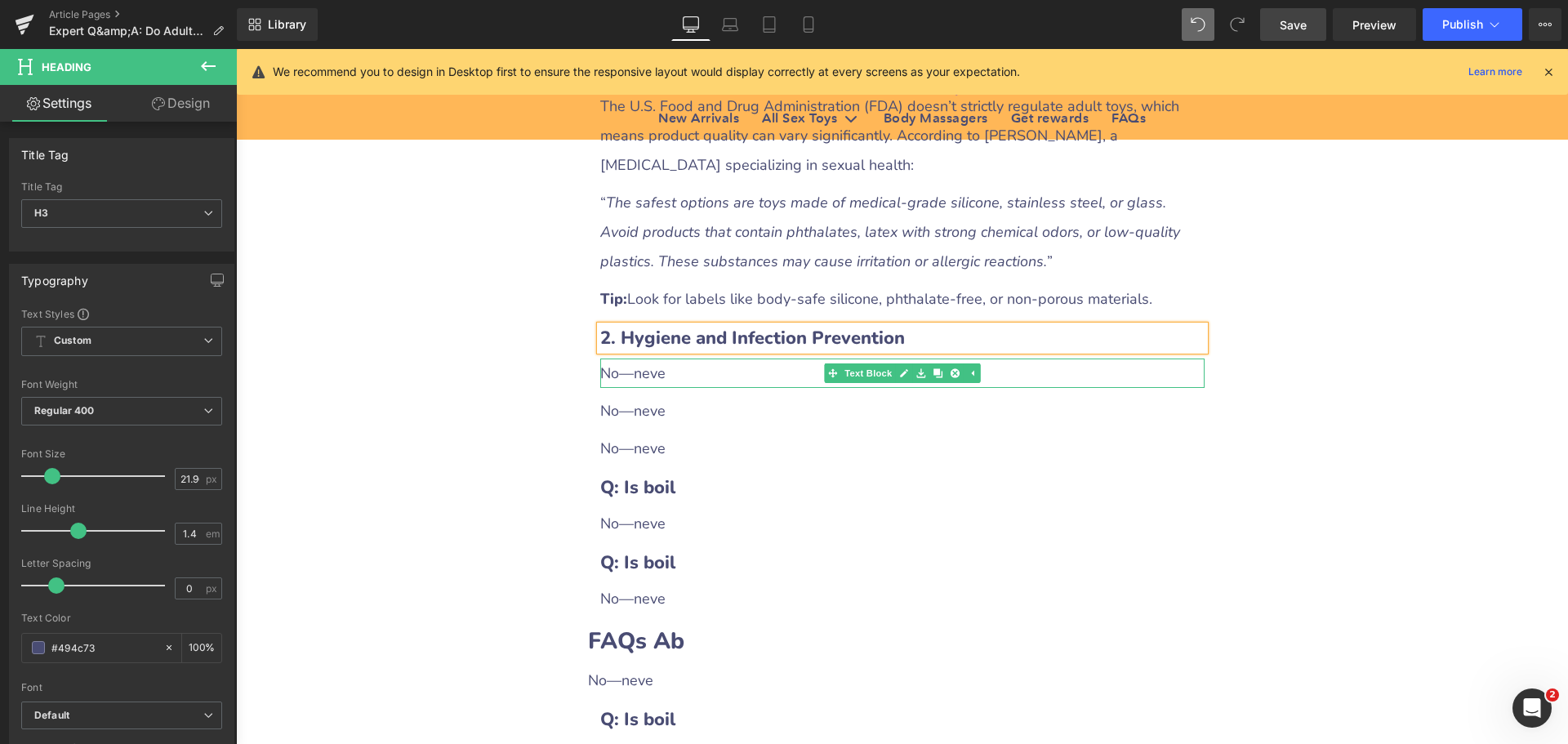
click at [675, 383] on div "No—neve" at bounding box center [902, 373] width 604 height 29
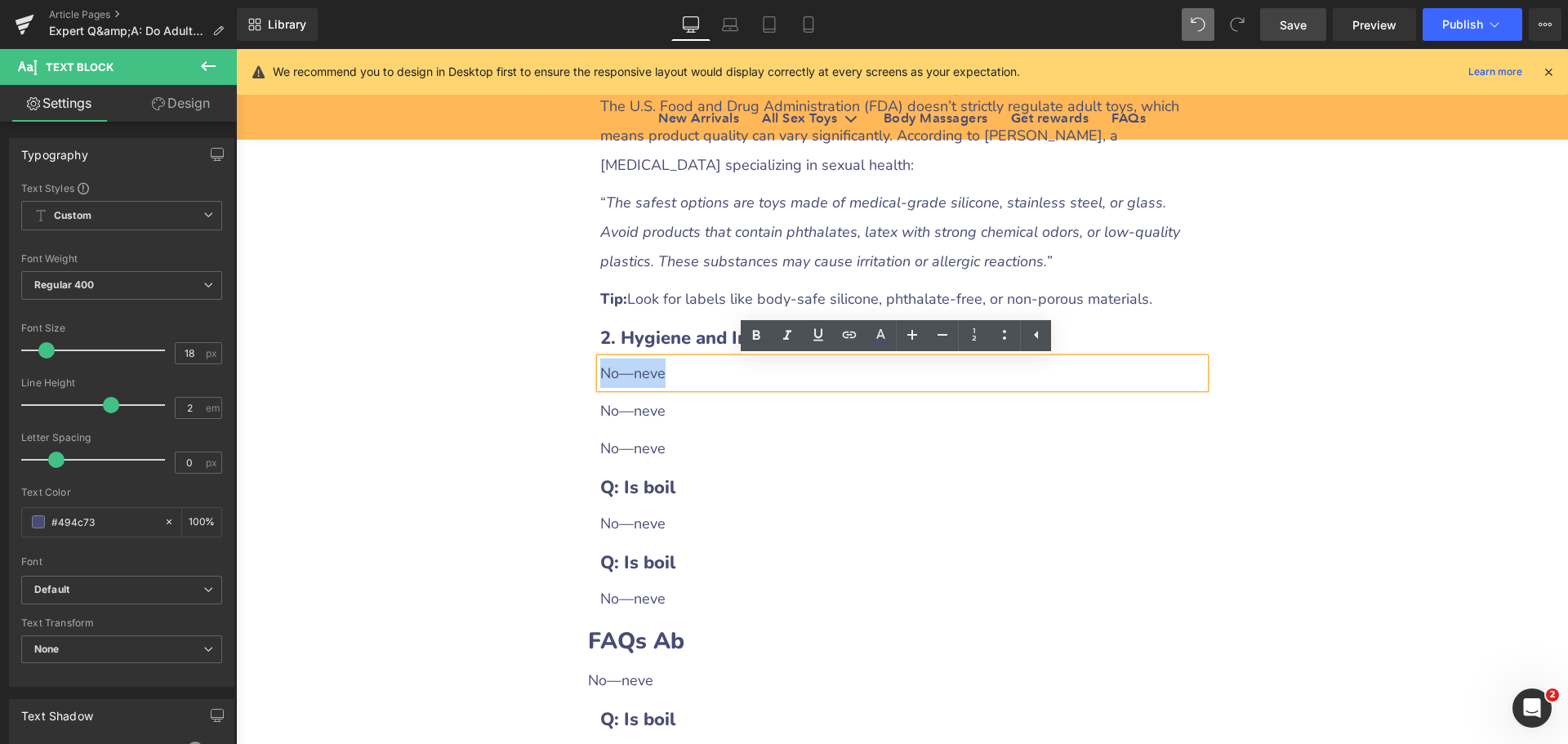
drag, startPoint x: 595, startPoint y: 372, endPoint x: 686, endPoint y: 376, distance: 91.1
click at [686, 376] on div "No—neve" at bounding box center [902, 373] width 604 height 29
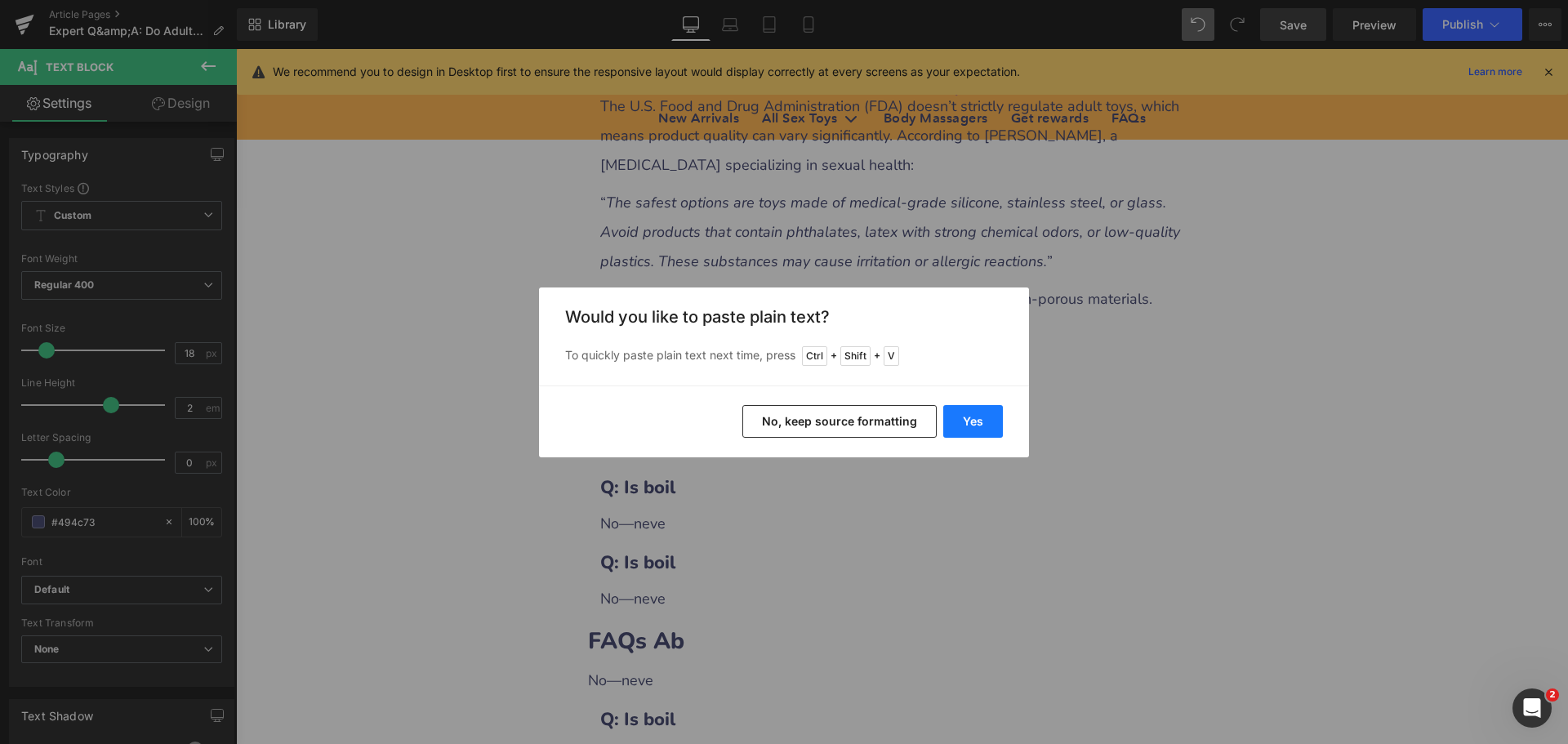
click at [948, 424] on button "Yes" at bounding box center [973, 422] width 60 height 33
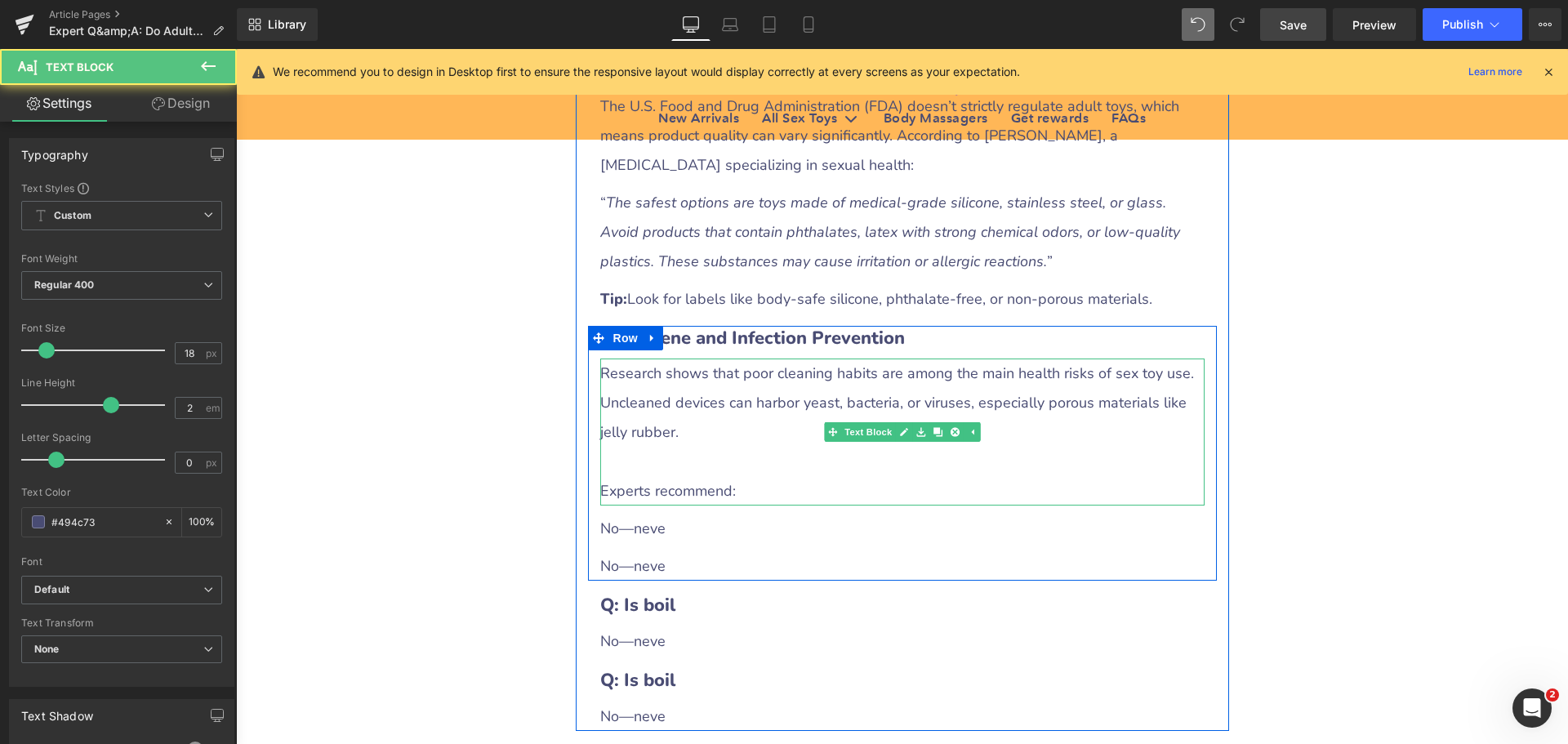
click at [679, 466] on div at bounding box center [902, 461] width 604 height 29
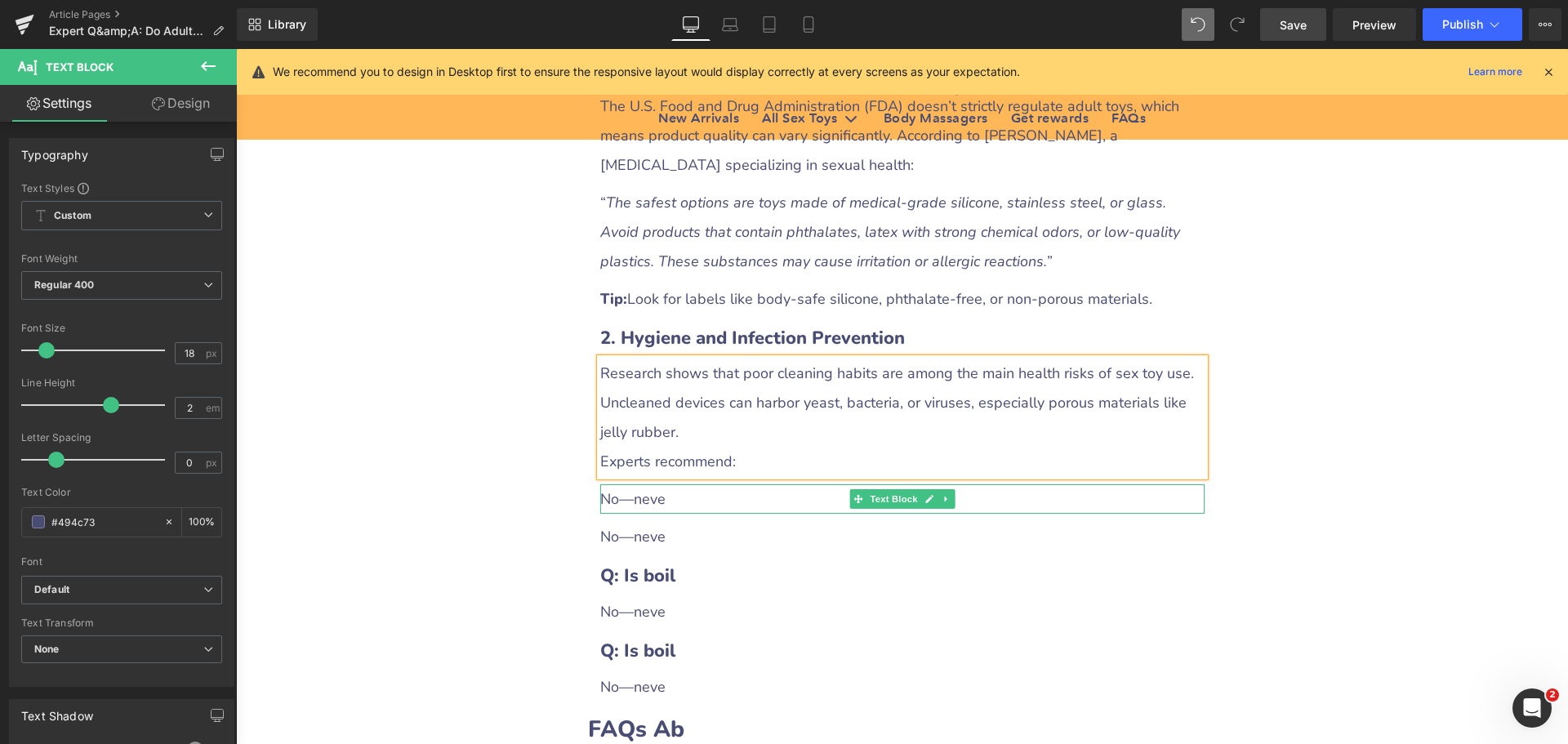
click at [650, 505] on div "No—neve" at bounding box center [902, 499] width 604 height 29
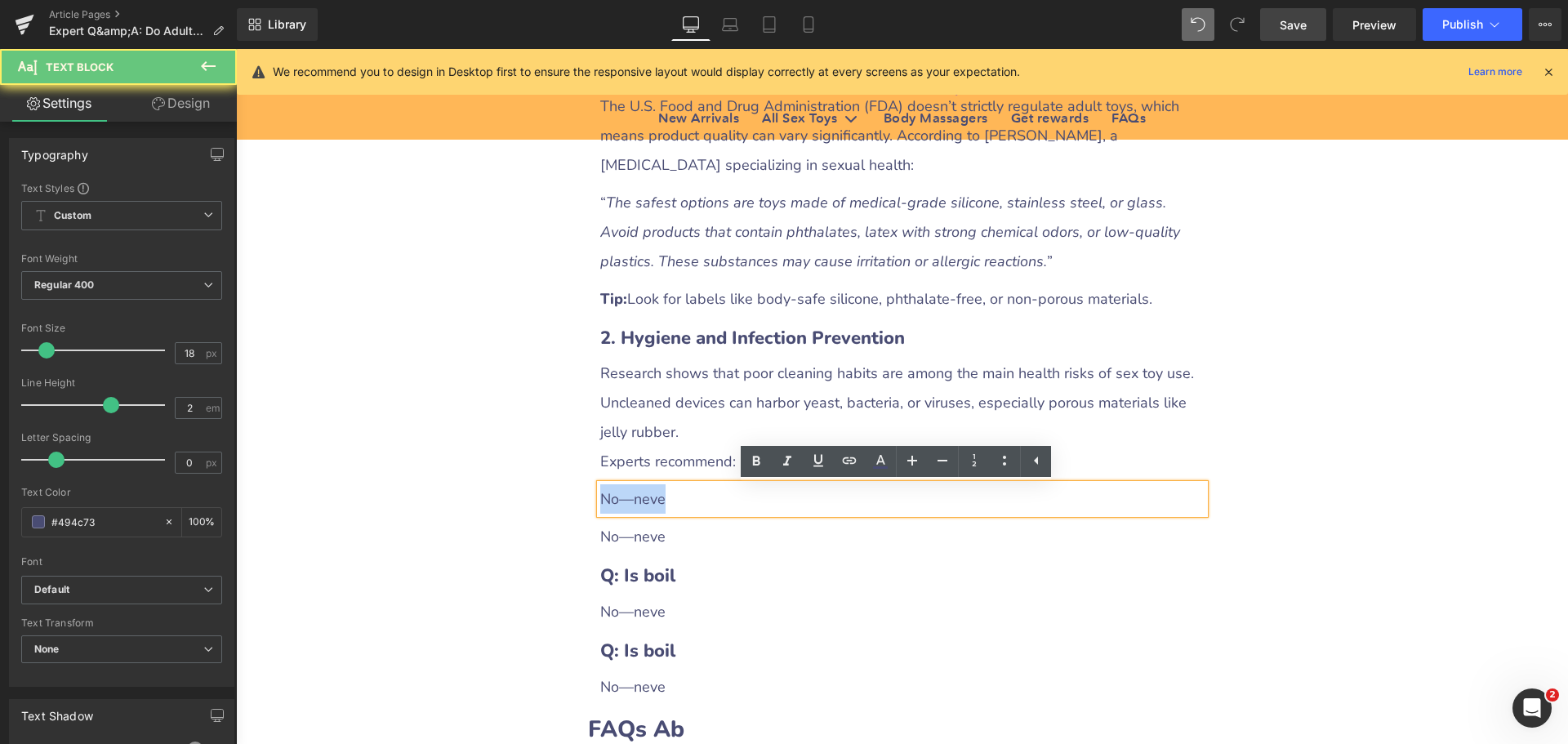
drag, startPoint x: 598, startPoint y: 505, endPoint x: 690, endPoint y: 504, distance: 92.0
click at [690, 504] on div "No—neve" at bounding box center [902, 499] width 604 height 29
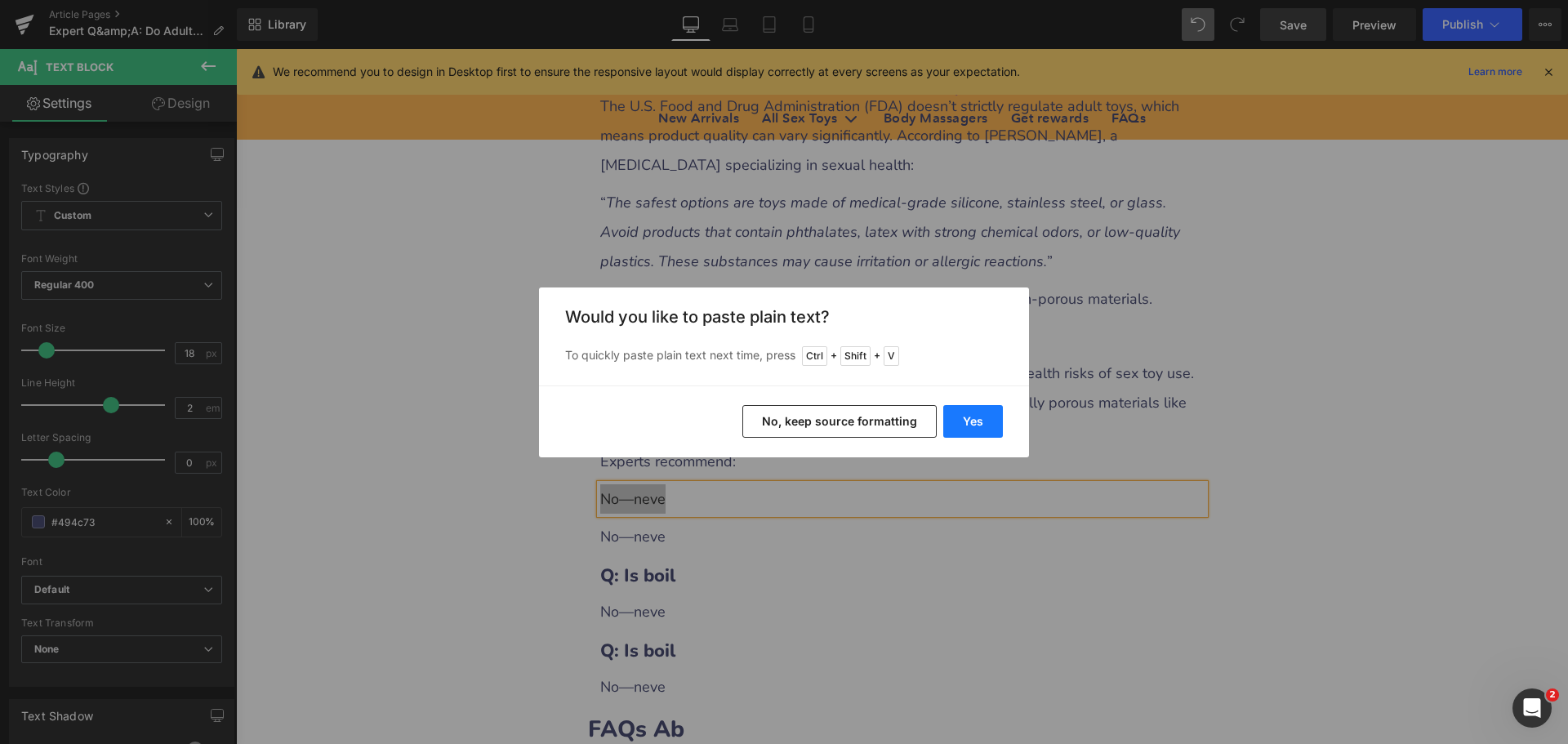
drag, startPoint x: 958, startPoint y: 422, endPoint x: 590, endPoint y: 403, distance: 368.5
click at [958, 422] on button "Yes" at bounding box center [973, 422] width 60 height 33
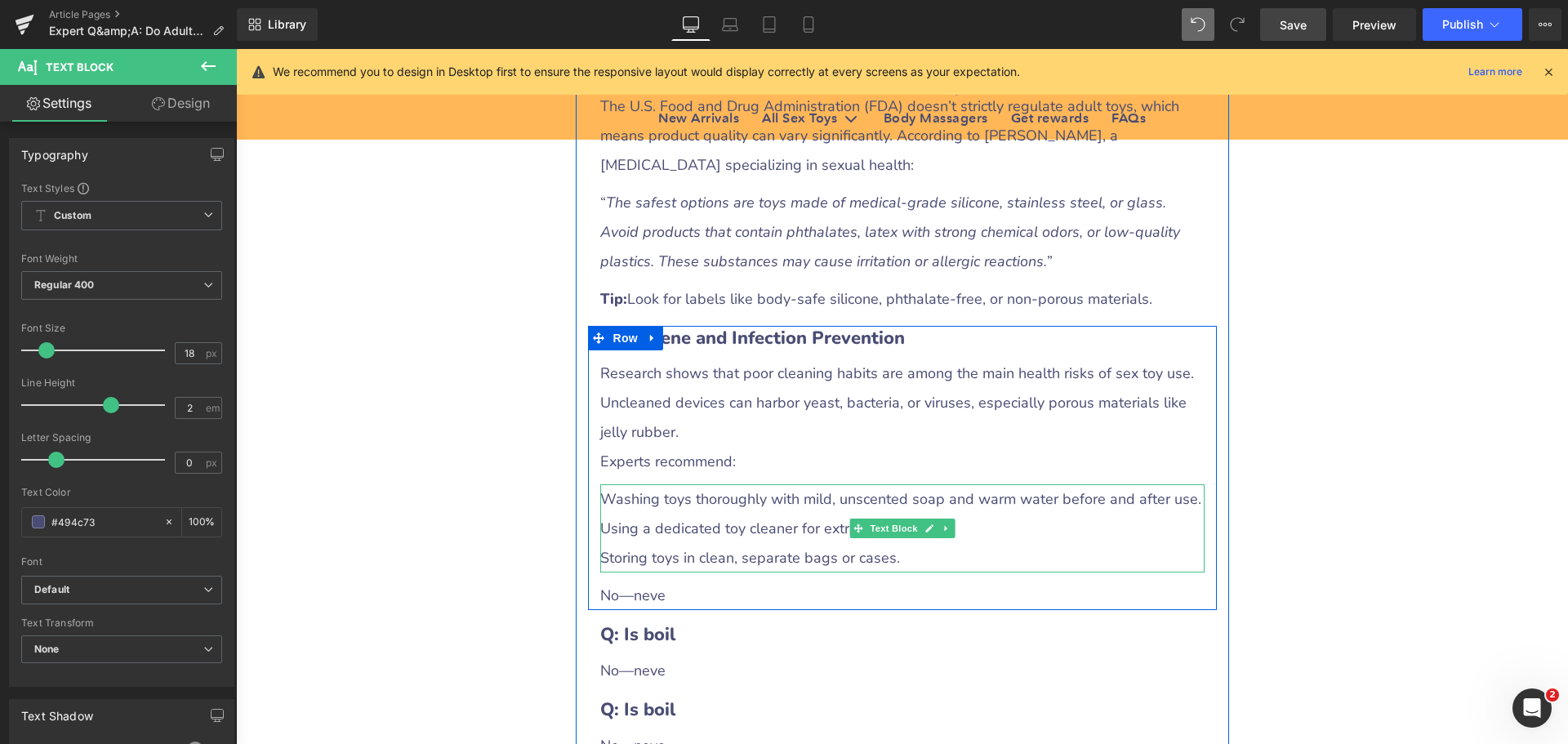
click at [654, 529] on div "Using a dedicated toy cleaner for extra protection." at bounding box center [902, 528] width 604 height 29
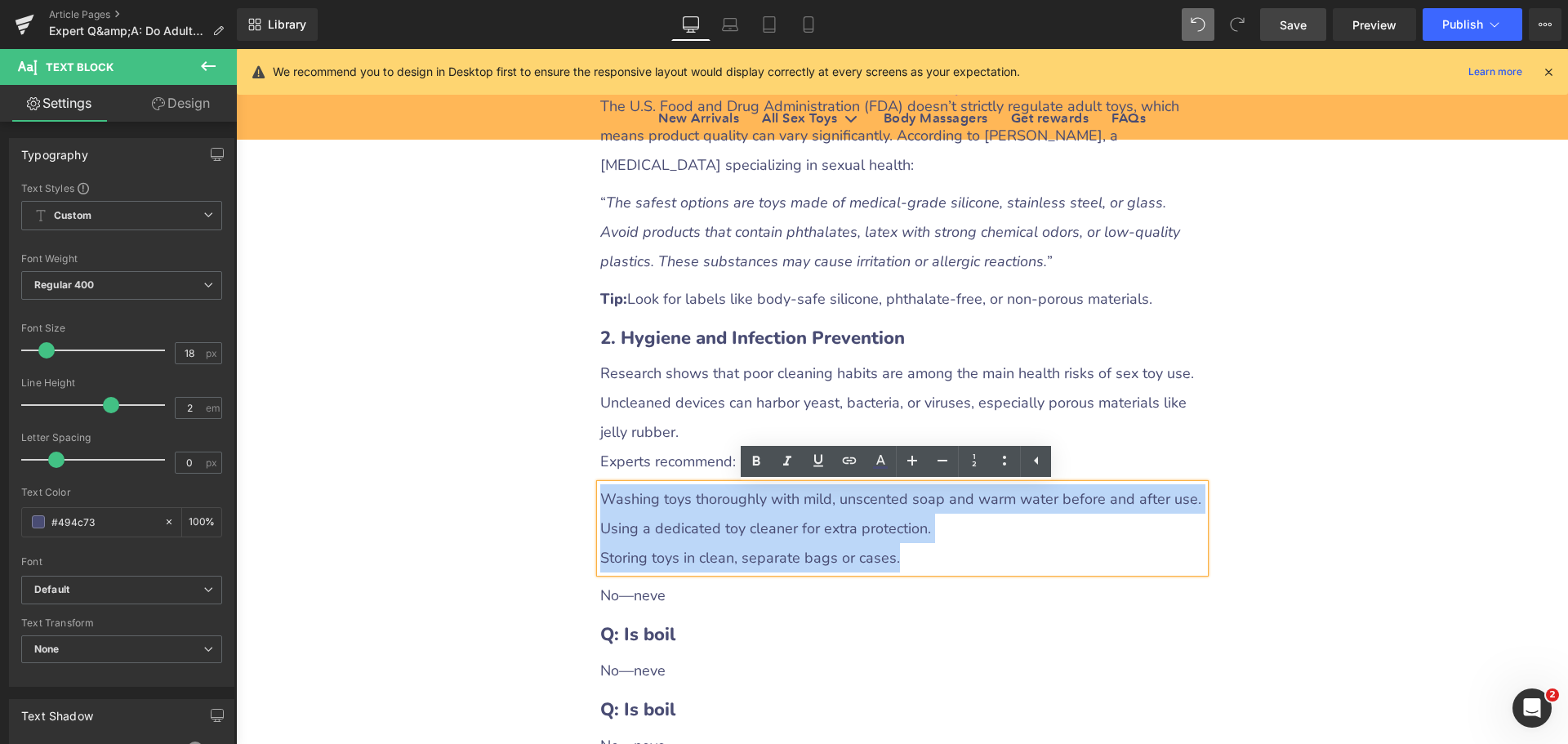
drag, startPoint x: 626, startPoint y: 508, endPoint x: 936, endPoint y: 551, distance: 313.0
click at [936, 551] on div "Washing toys thoroughly with mild, unscented soap and warm water before and aft…" at bounding box center [902, 528] width 604 height 88
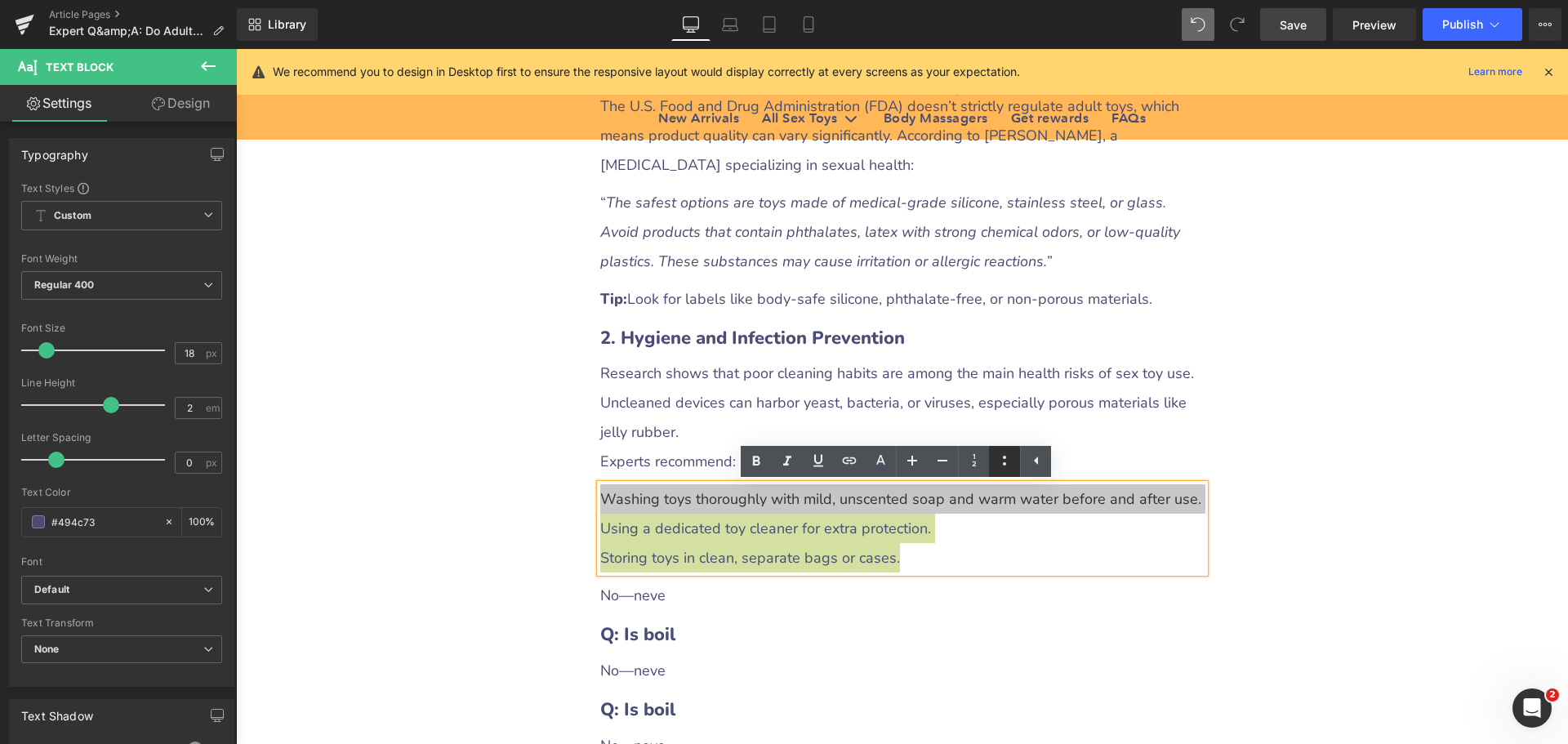
click at [1002, 456] on icon at bounding box center [1005, 461] width 20 height 20
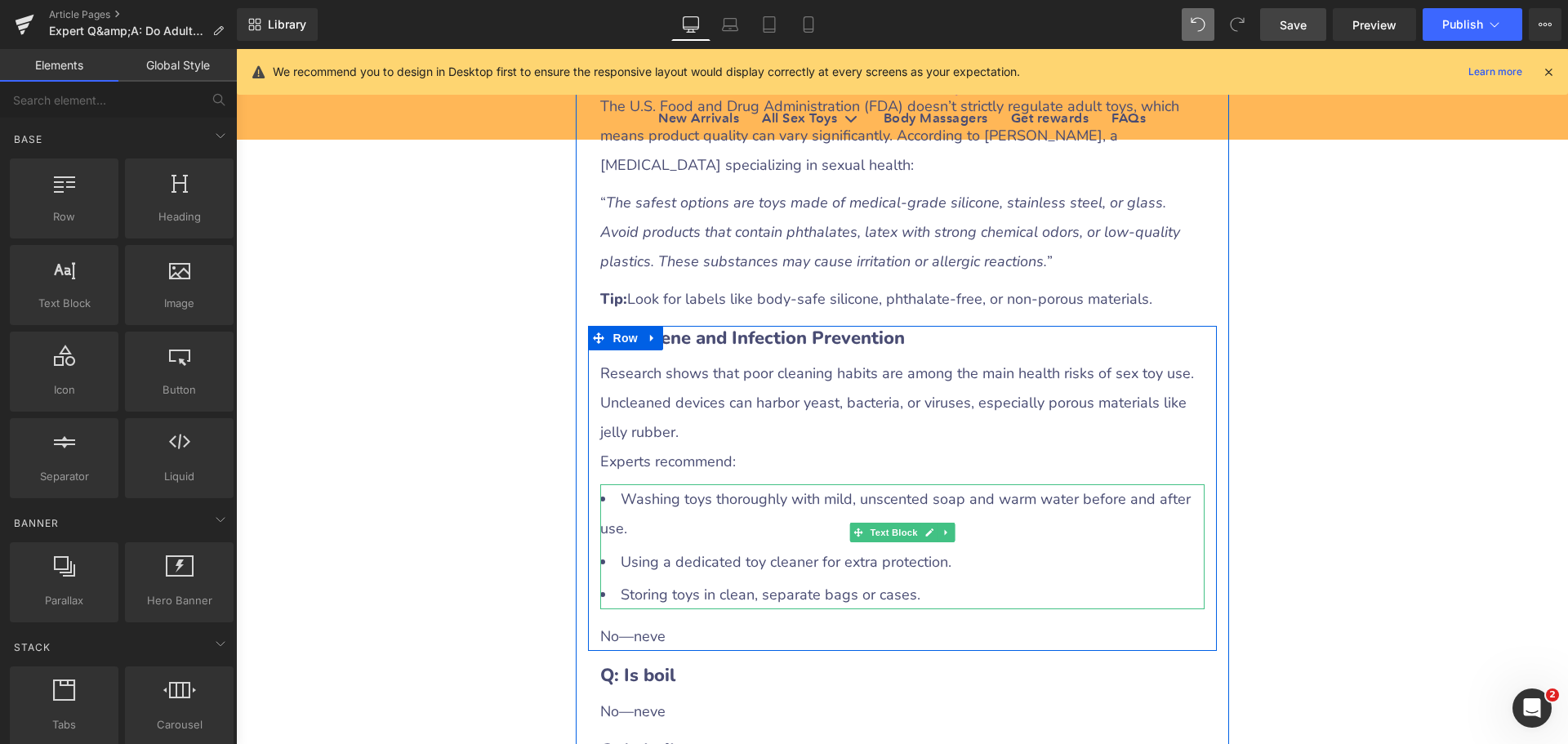
click at [726, 505] on li "Washing toys thoroughly with mild, unscented soap and warm water before and aft…" at bounding box center [902, 513] width 604 height 59
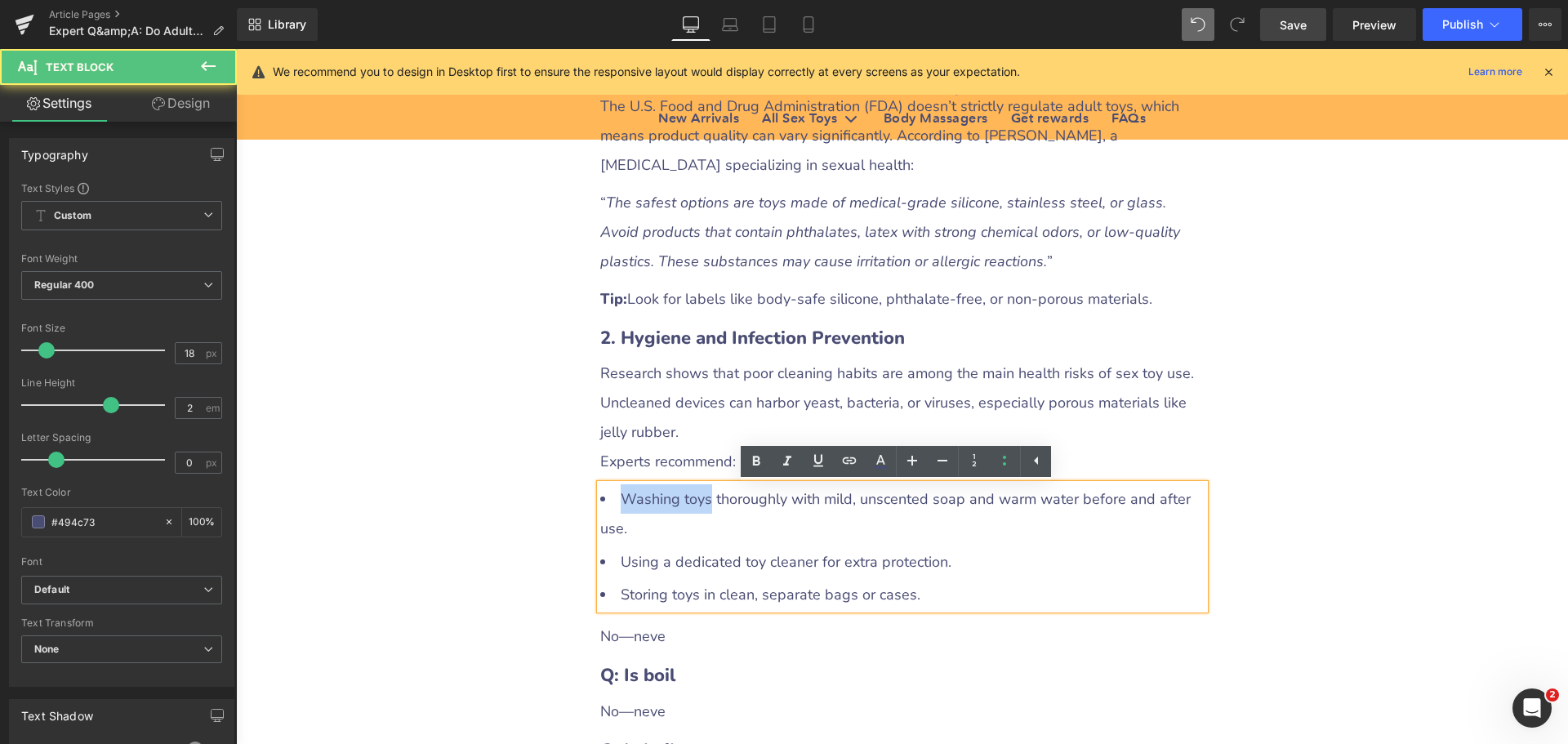
drag, startPoint x: 617, startPoint y: 501, endPoint x: 699, endPoint y: 499, distance: 82.0
click at [699, 499] on li "Washing toys thoroughly with mild, unscented soap and warm water before and aft…" at bounding box center [902, 513] width 604 height 59
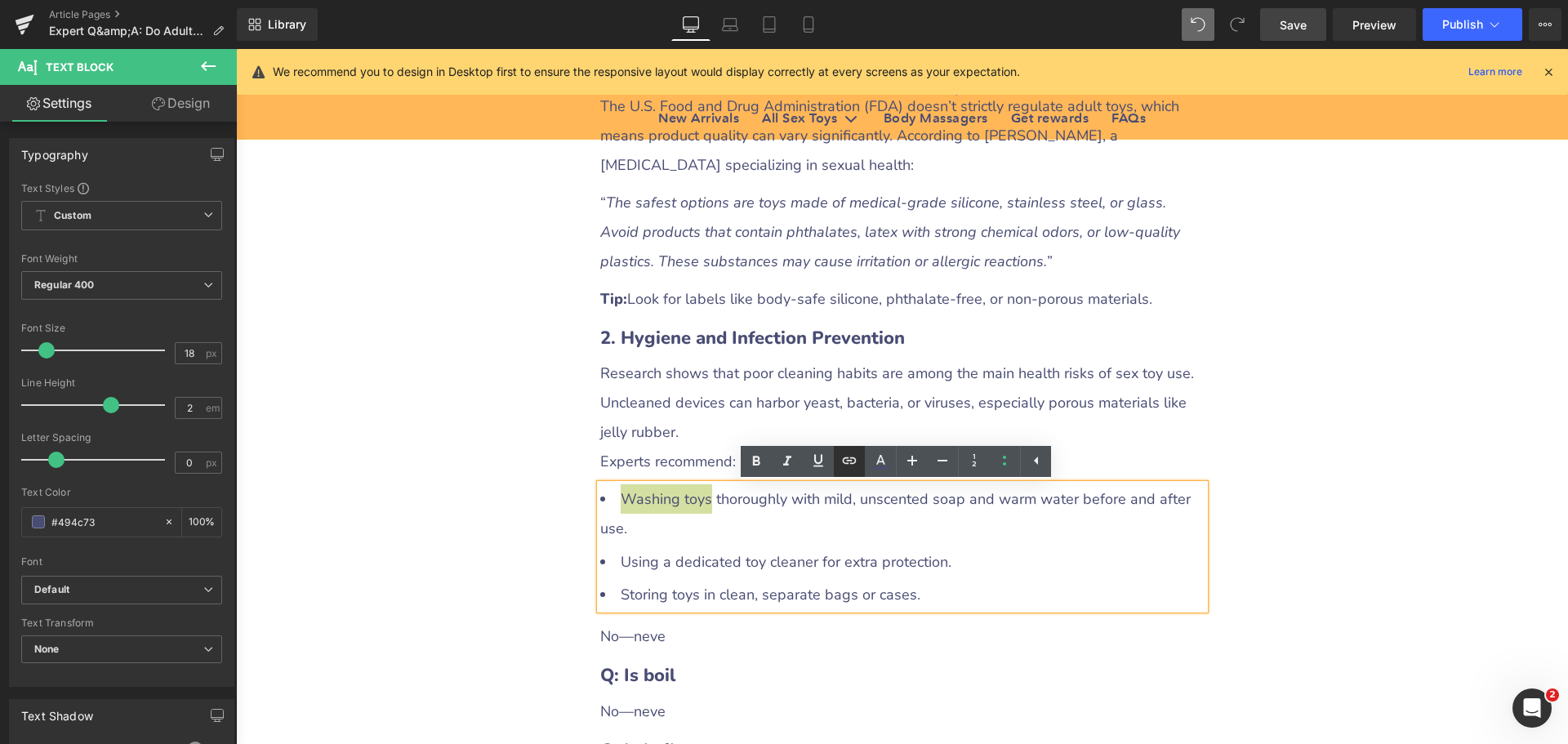
click at [854, 463] on icon at bounding box center [849, 459] width 14 height 6
click at [730, 535] on input "text" at bounding box center [712, 537] width 252 height 41
paste input "[URL][DOMAIN_NAME]"
type input "[URL][DOMAIN_NAME]"
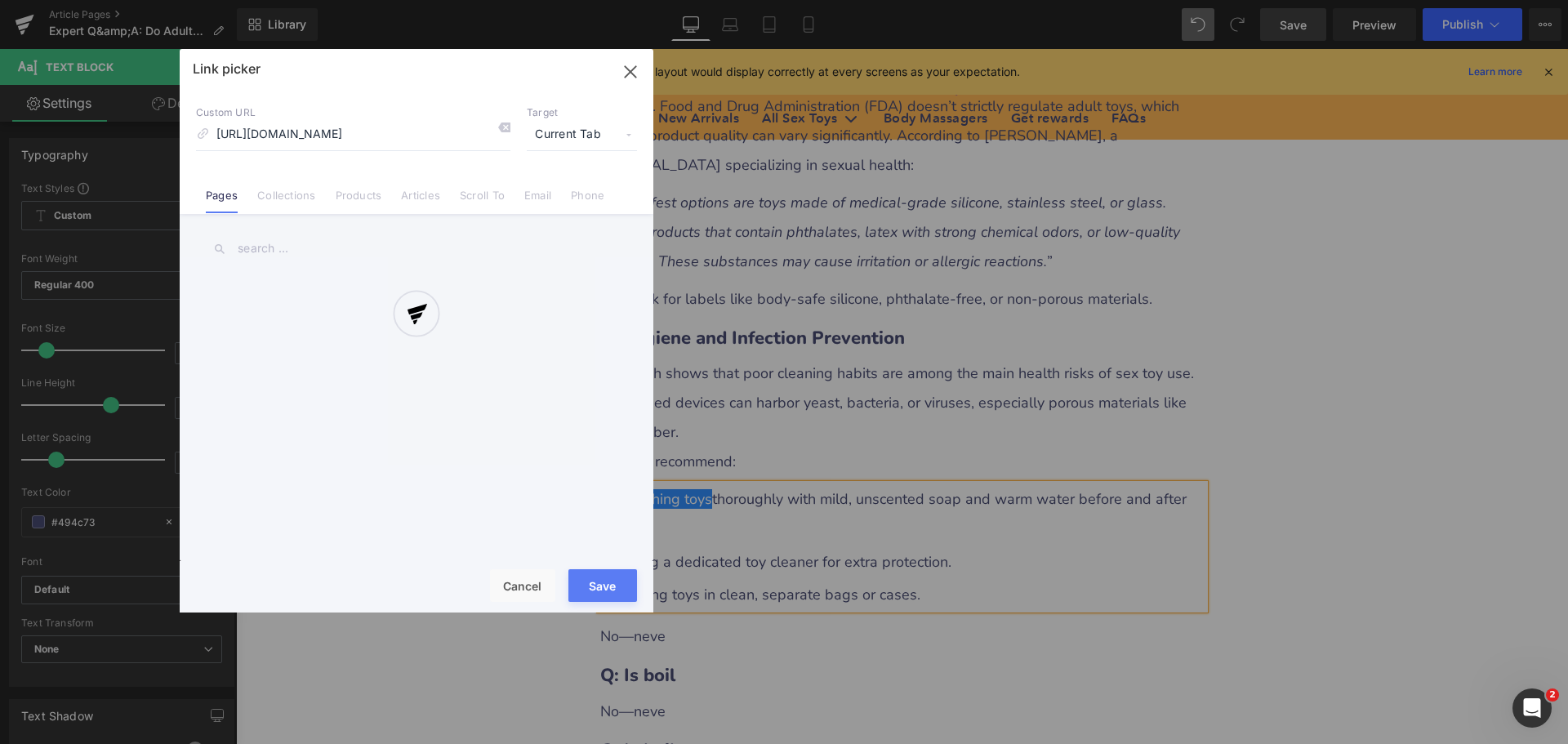
click at [895, 0] on div "Text Color Highlight Color #333333 Edit or remove link: Edit - Unlink - Cancel …" at bounding box center [784, 0] width 1568 height 0
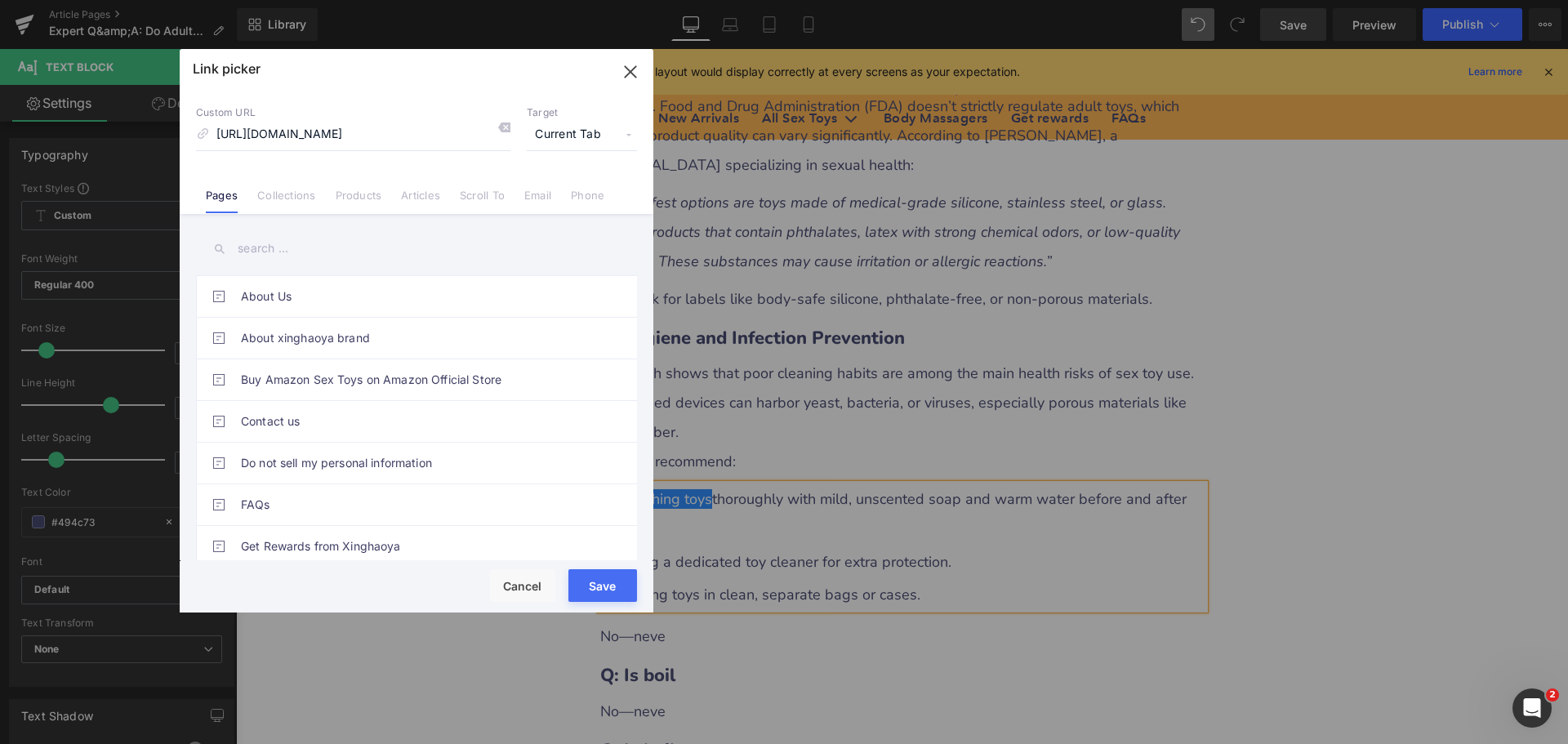
click at [568, 133] on span "Current Tab" at bounding box center [581, 134] width 110 height 31
click at [537, 203] on li "New Tab" at bounding box center [581, 193] width 126 height 28
click at [610, 582] on button "Save" at bounding box center [603, 586] width 69 height 33
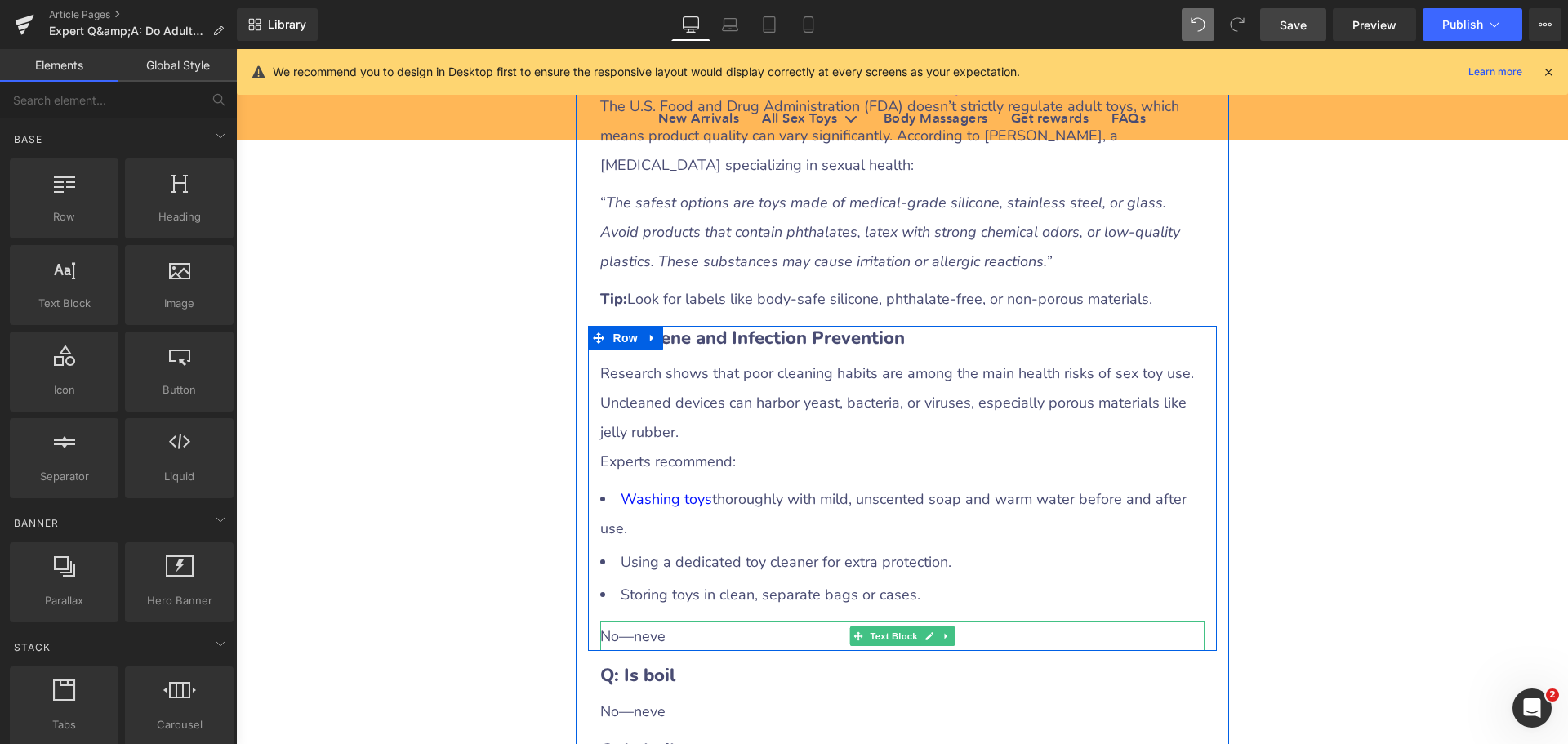
drag, startPoint x: 667, startPoint y: 616, endPoint x: 628, endPoint y: 618, distance: 39.1
click at [666, 621] on div "No—neve" at bounding box center [902, 636] width 604 height 29
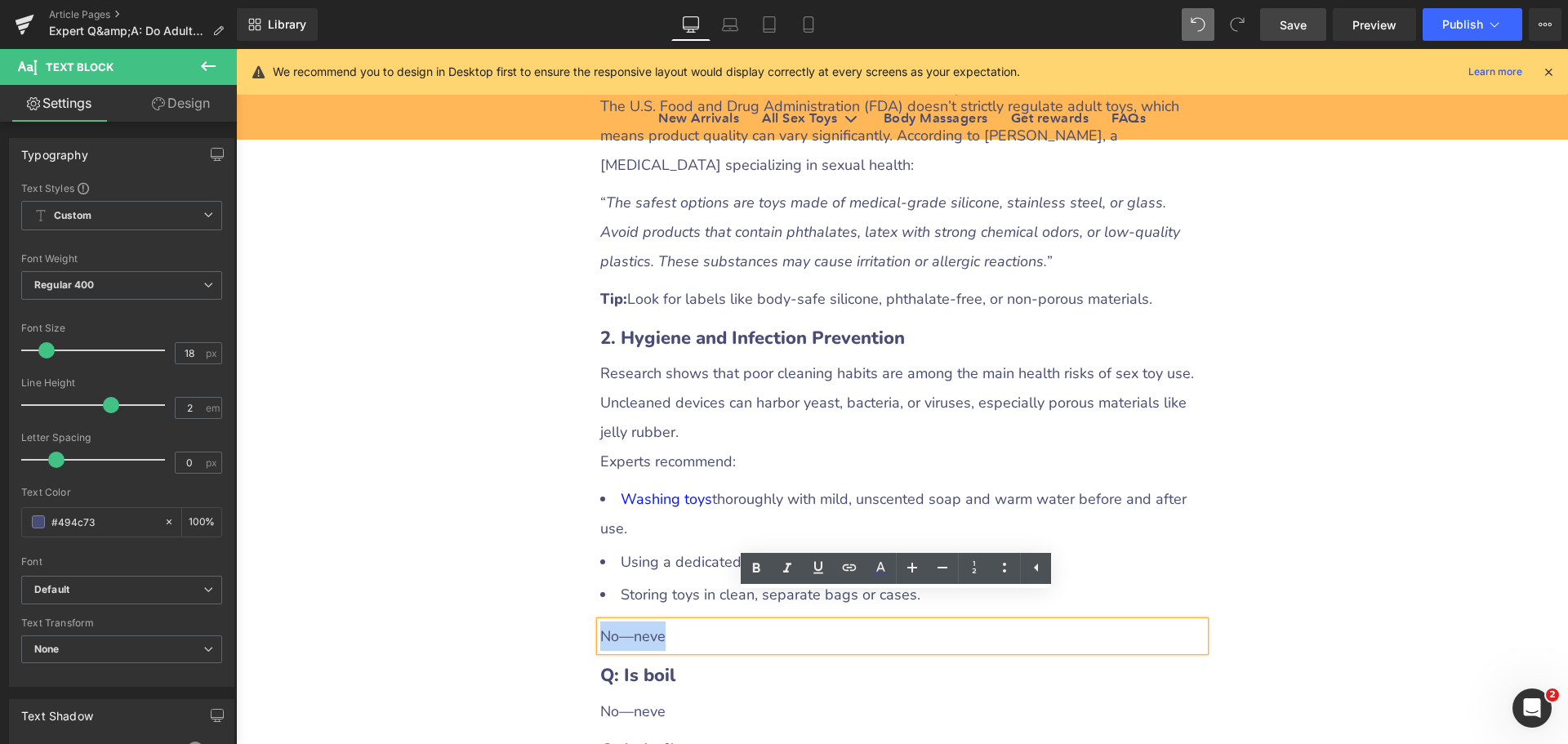
drag, startPoint x: 594, startPoint y: 608, endPoint x: 665, endPoint y: 606, distance: 71.0
click at [665, 621] on div "No—neve" at bounding box center [902, 636] width 604 height 29
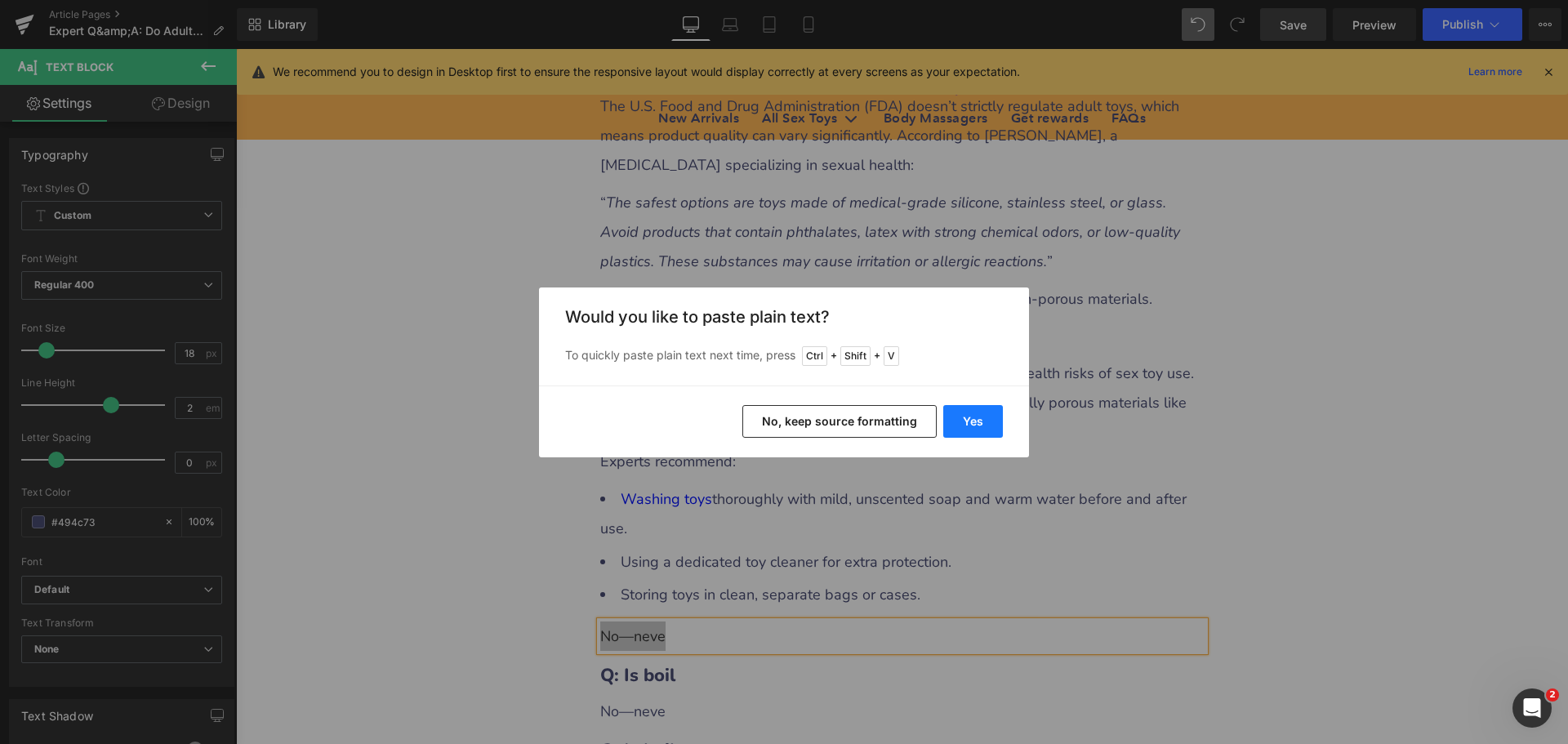
click at [974, 424] on button "Yes" at bounding box center [973, 422] width 60 height 33
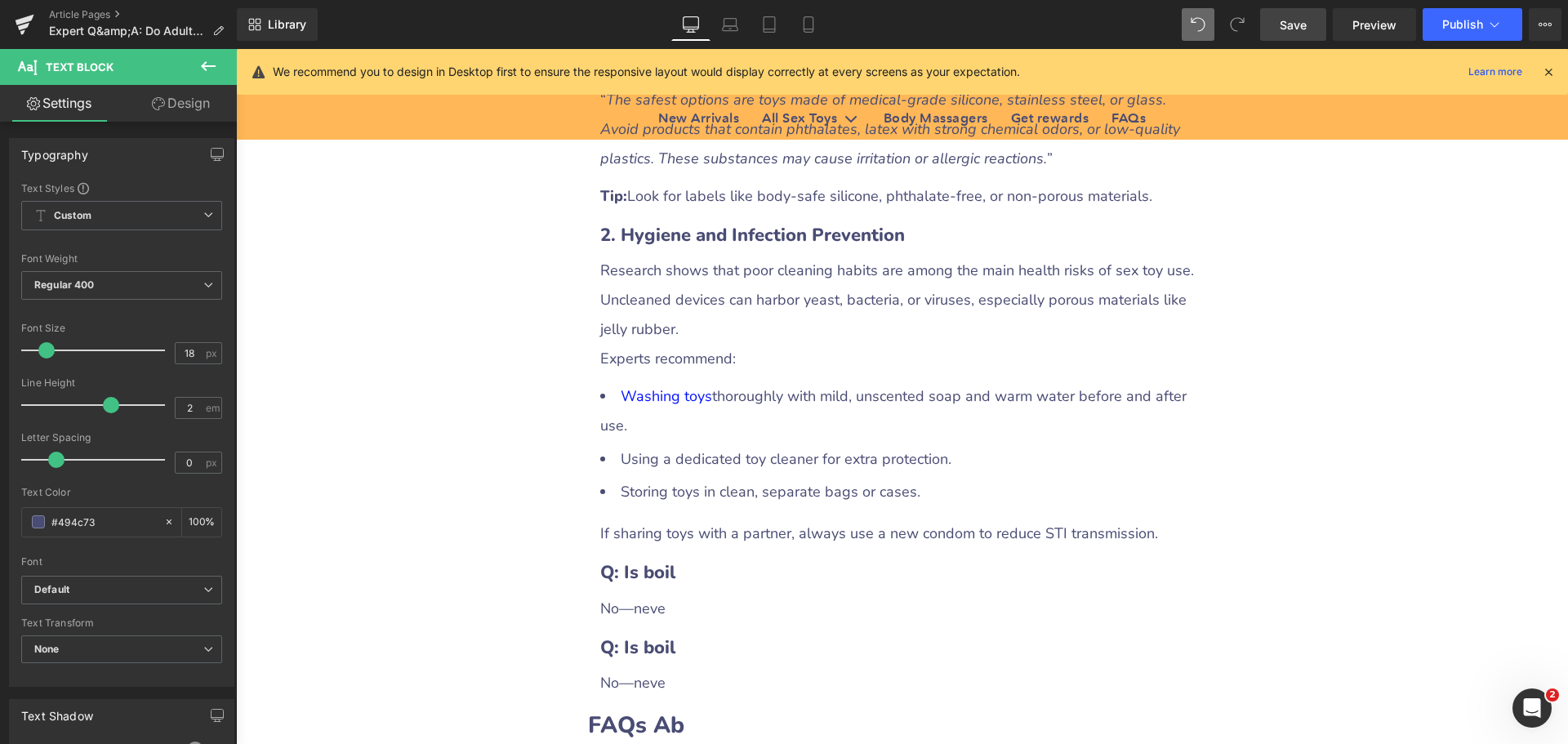
scroll to position [1633, 0]
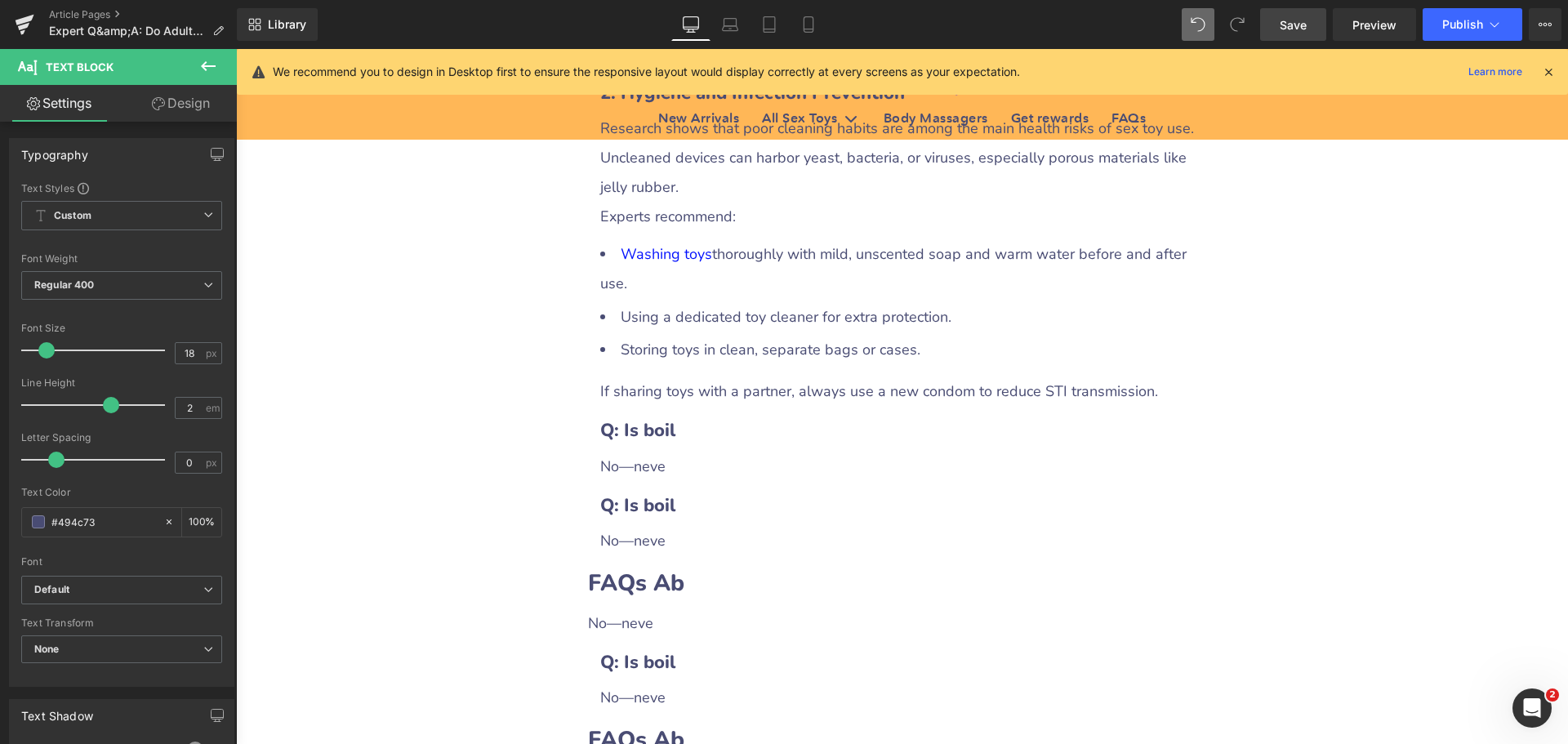
click at [1294, 25] on span "Save" at bounding box center [1294, 25] width 27 height 17
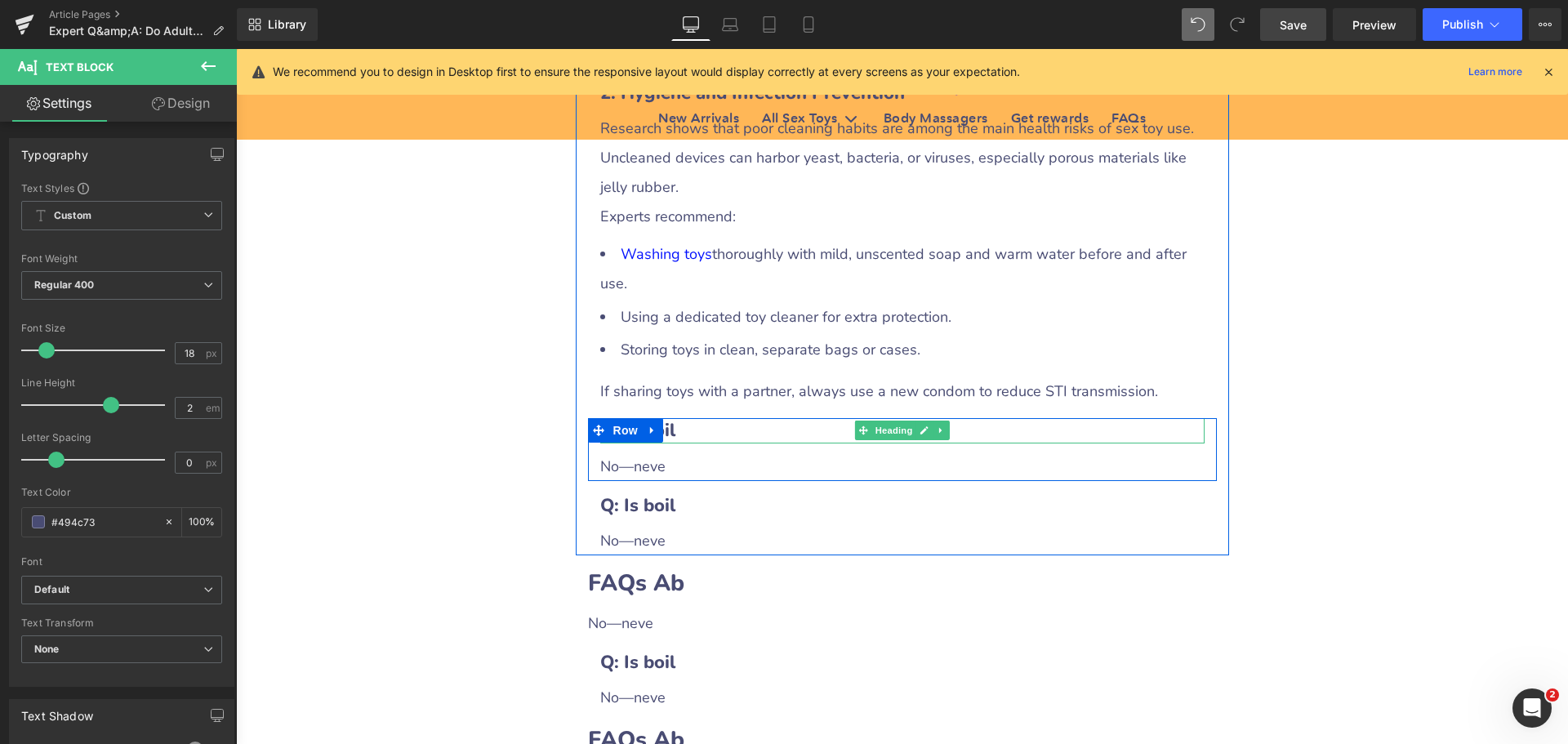
click at [746, 418] on h3 "Q: Is boil" at bounding box center [902, 431] width 604 height 25
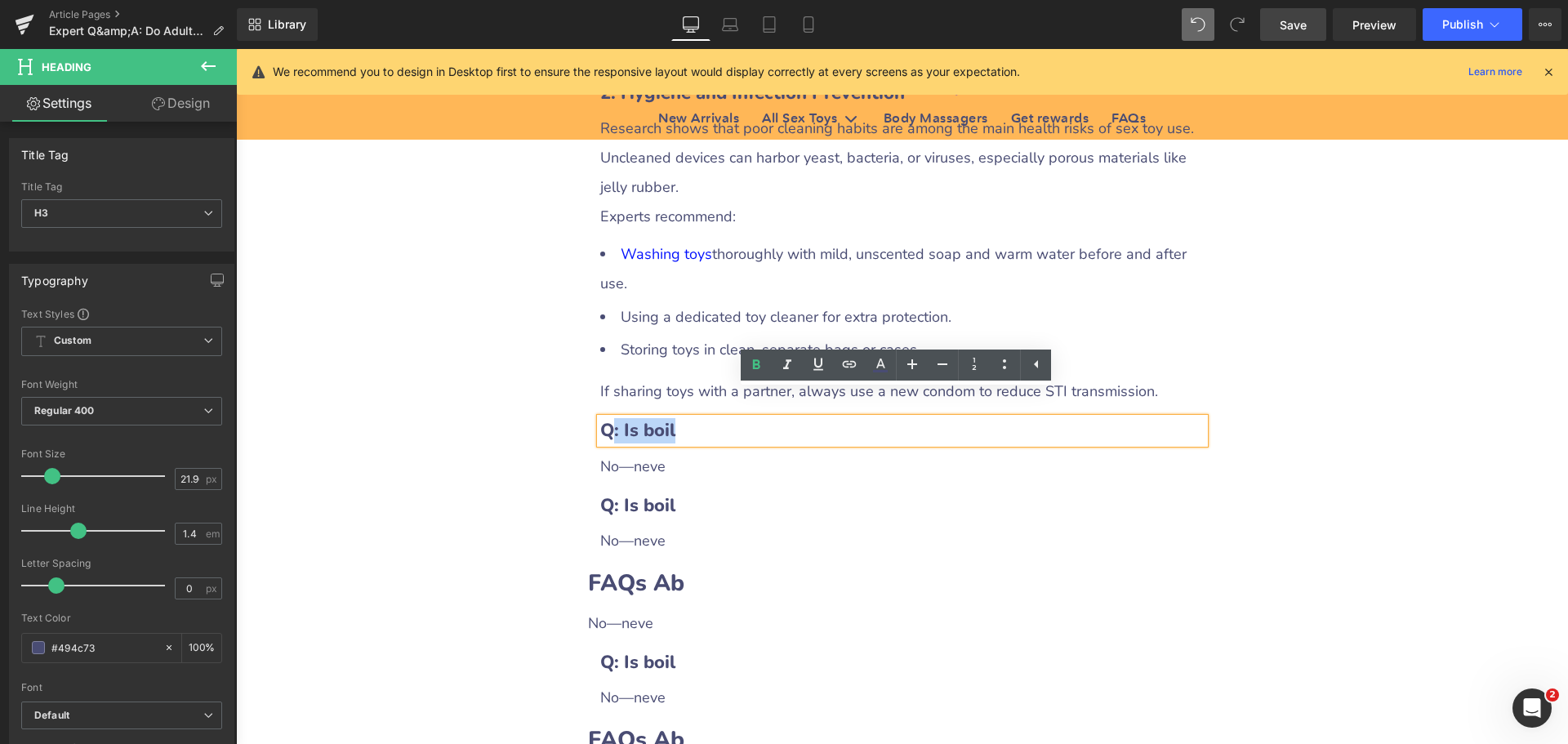
drag, startPoint x: 605, startPoint y: 405, endPoint x: 713, endPoint y: 397, distance: 108.3
click at [713, 418] on h3 "Q: Is boil" at bounding box center [902, 431] width 604 height 25
paste div
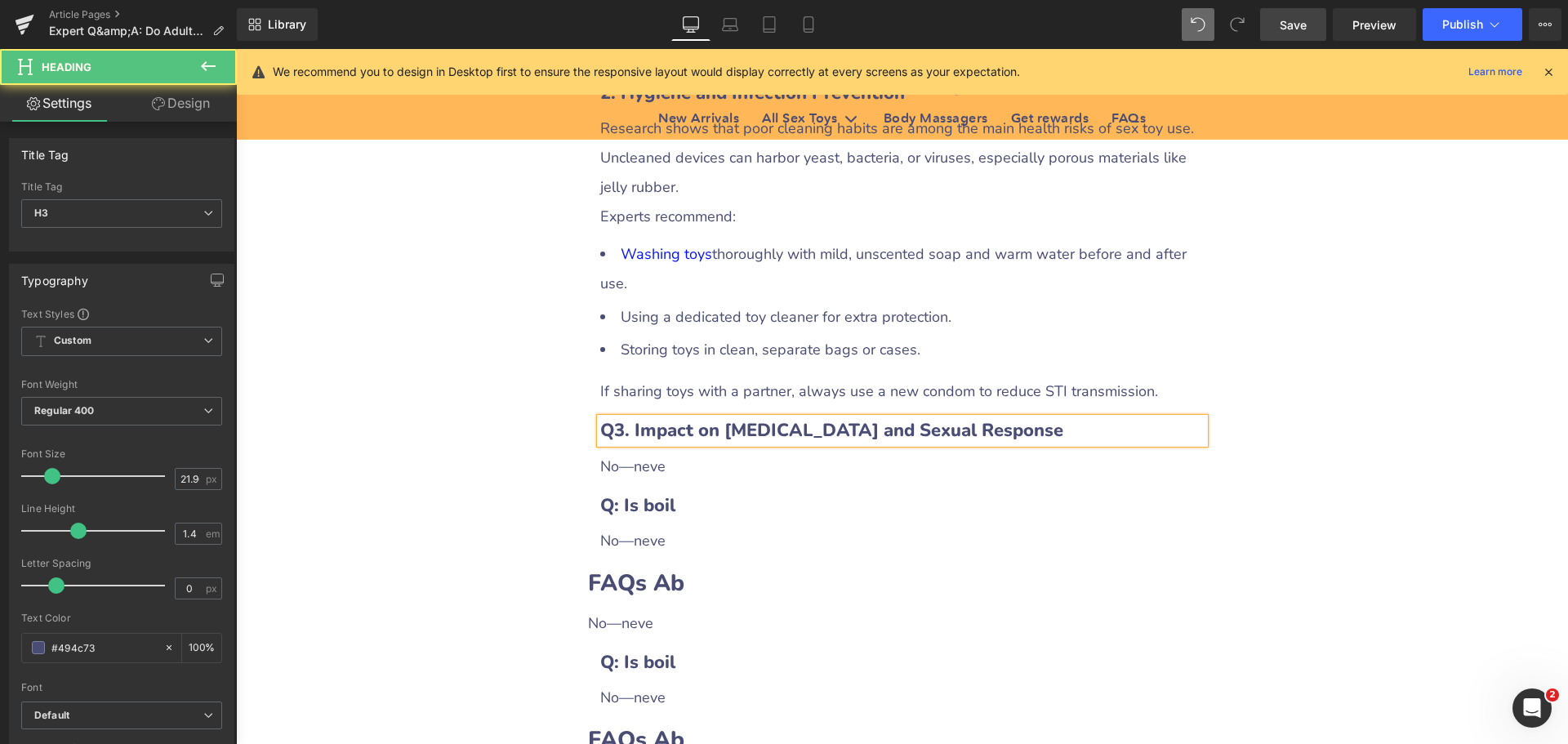
click at [607, 418] on b "Q3. Impact on [MEDICAL_DATA] and Sexual Response" at bounding box center [832, 430] width 463 height 25
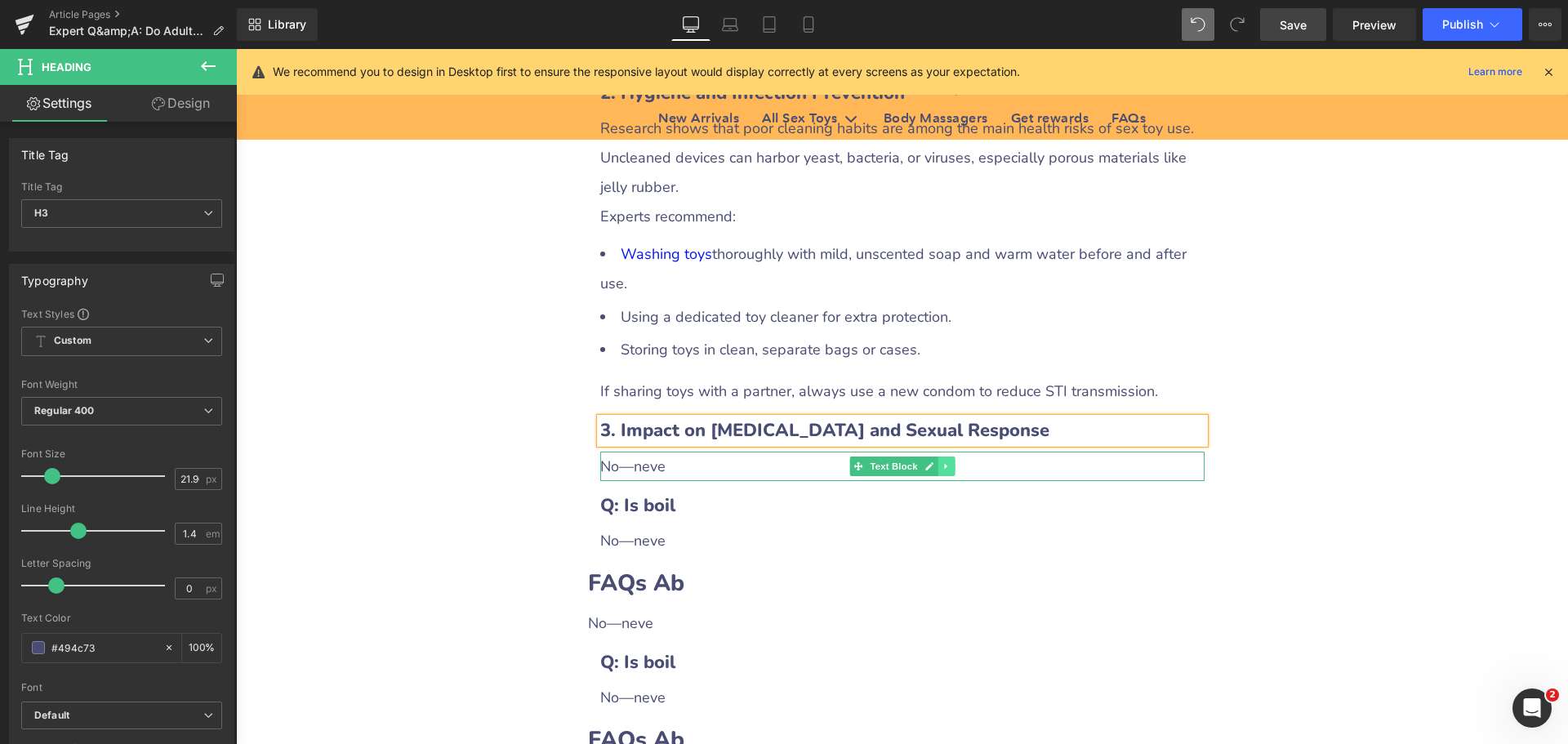
click at [944, 461] on icon at bounding box center [946, 466] width 9 height 10
click at [933, 461] on icon at bounding box center [938, 466] width 9 height 9
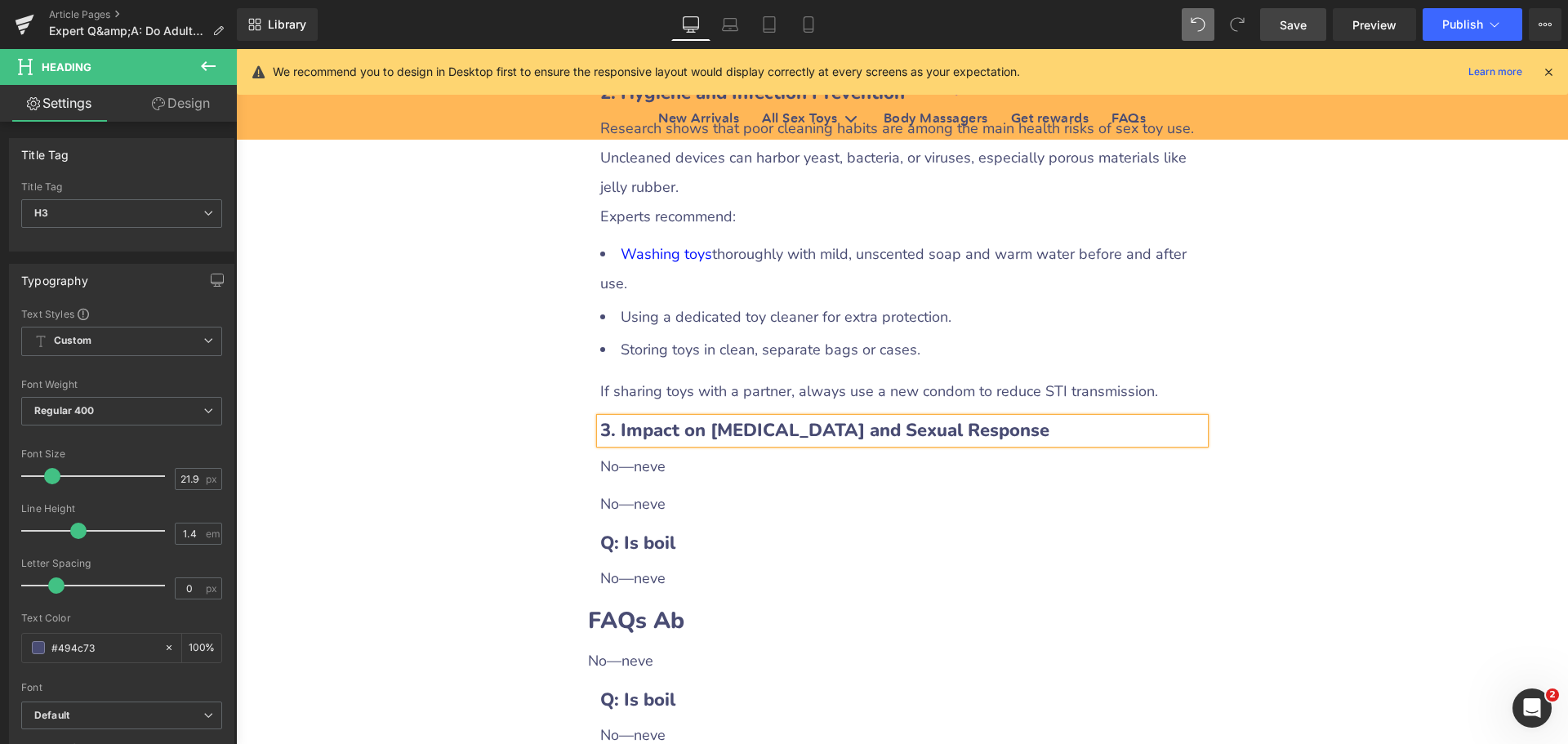
click at [634, 451] on div "No—neve" at bounding box center [902, 466] width 604 height 29
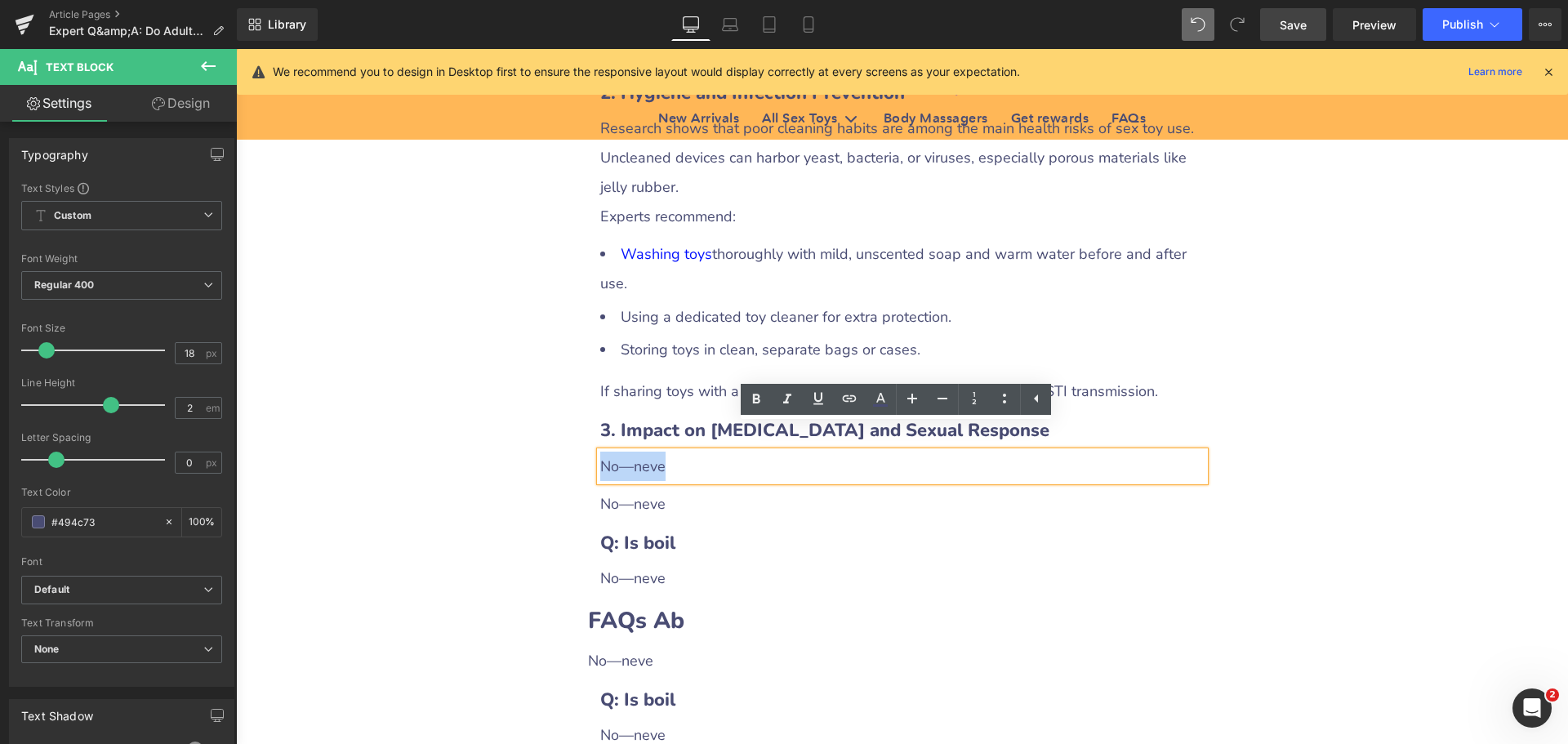
drag, startPoint x: 595, startPoint y: 440, endPoint x: 688, endPoint y: 442, distance: 93.0
click at [688, 451] on div "No—neve" at bounding box center [902, 466] width 604 height 29
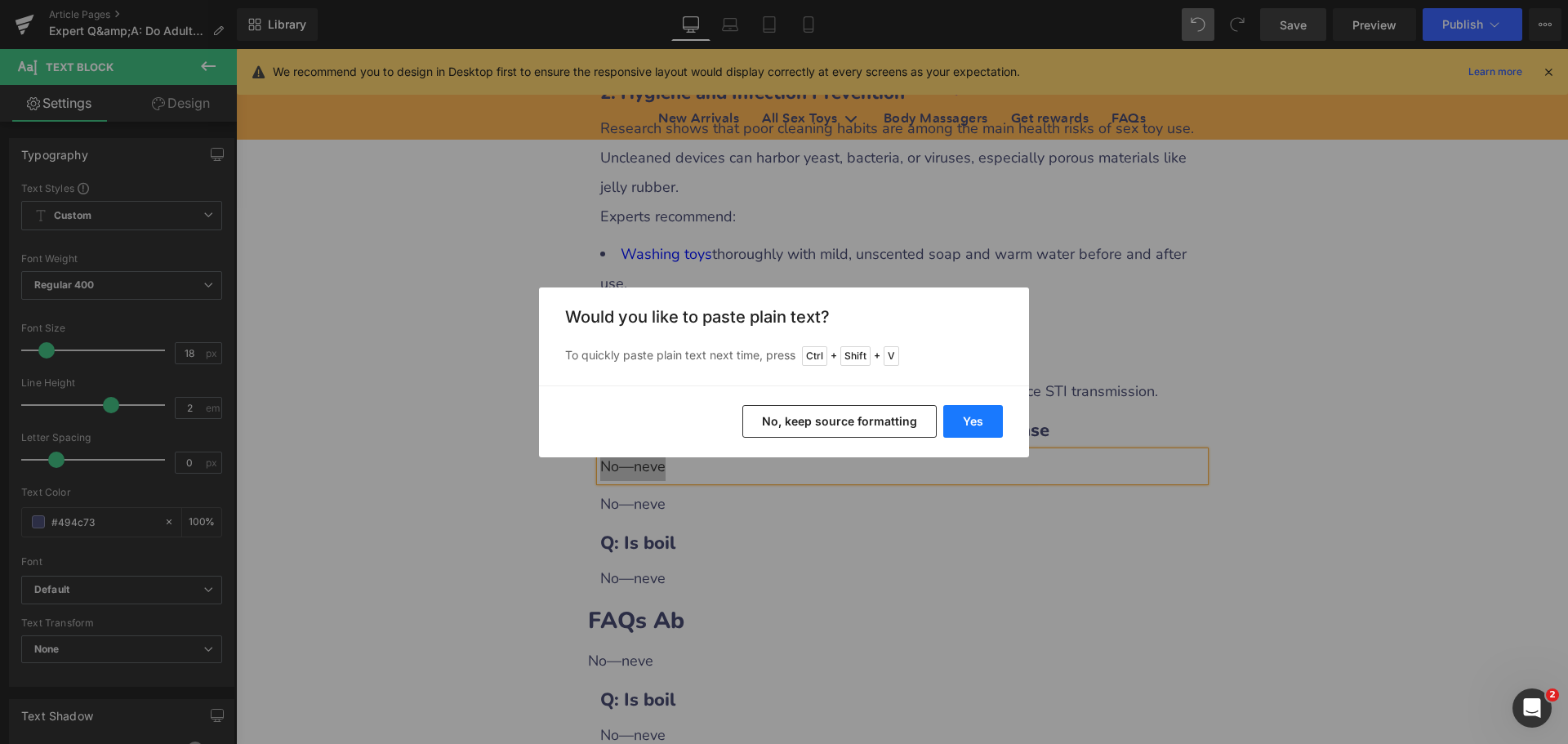
click at [973, 417] on button "Yes" at bounding box center [973, 422] width 60 height 33
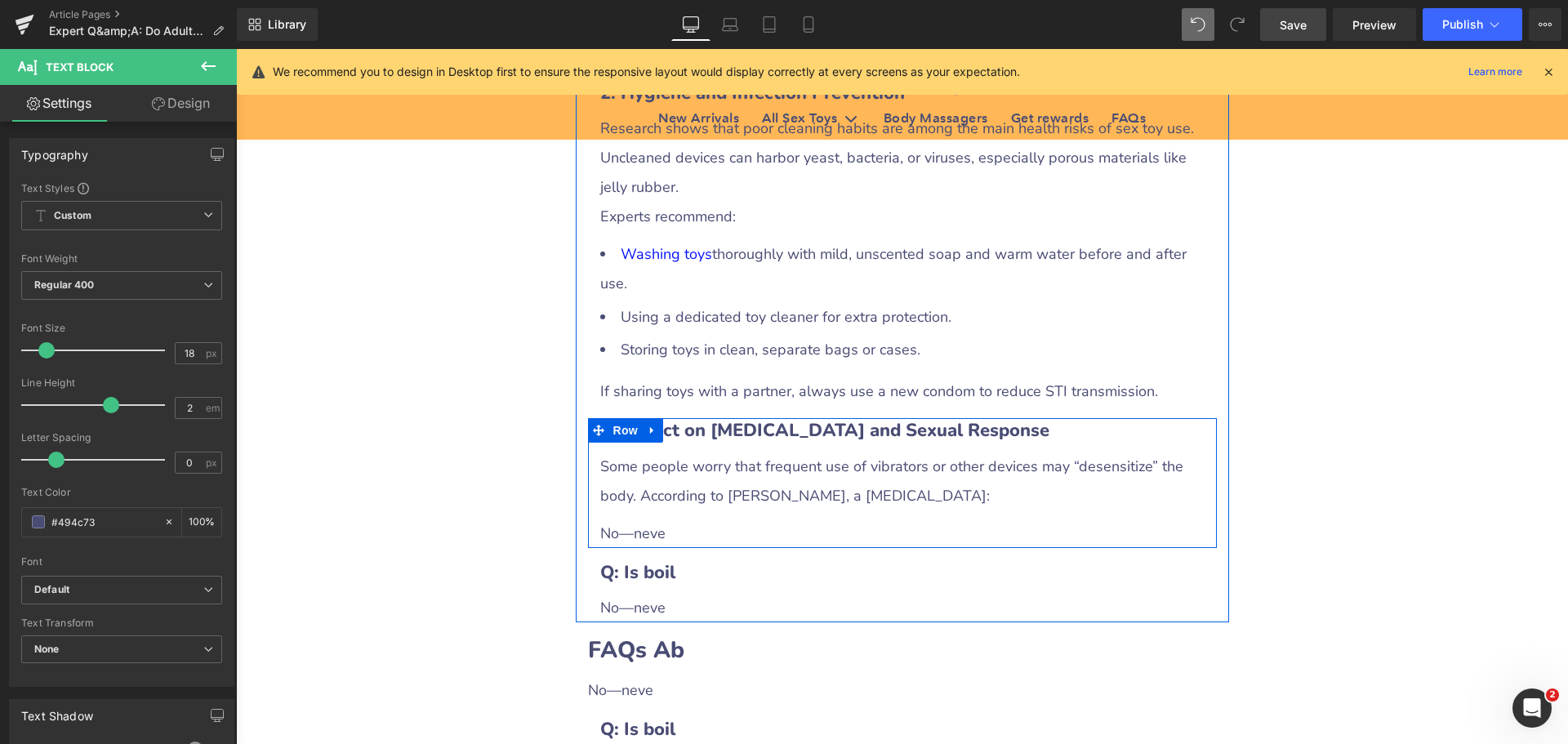
click at [658, 519] on div "No—neve" at bounding box center [902, 533] width 604 height 29
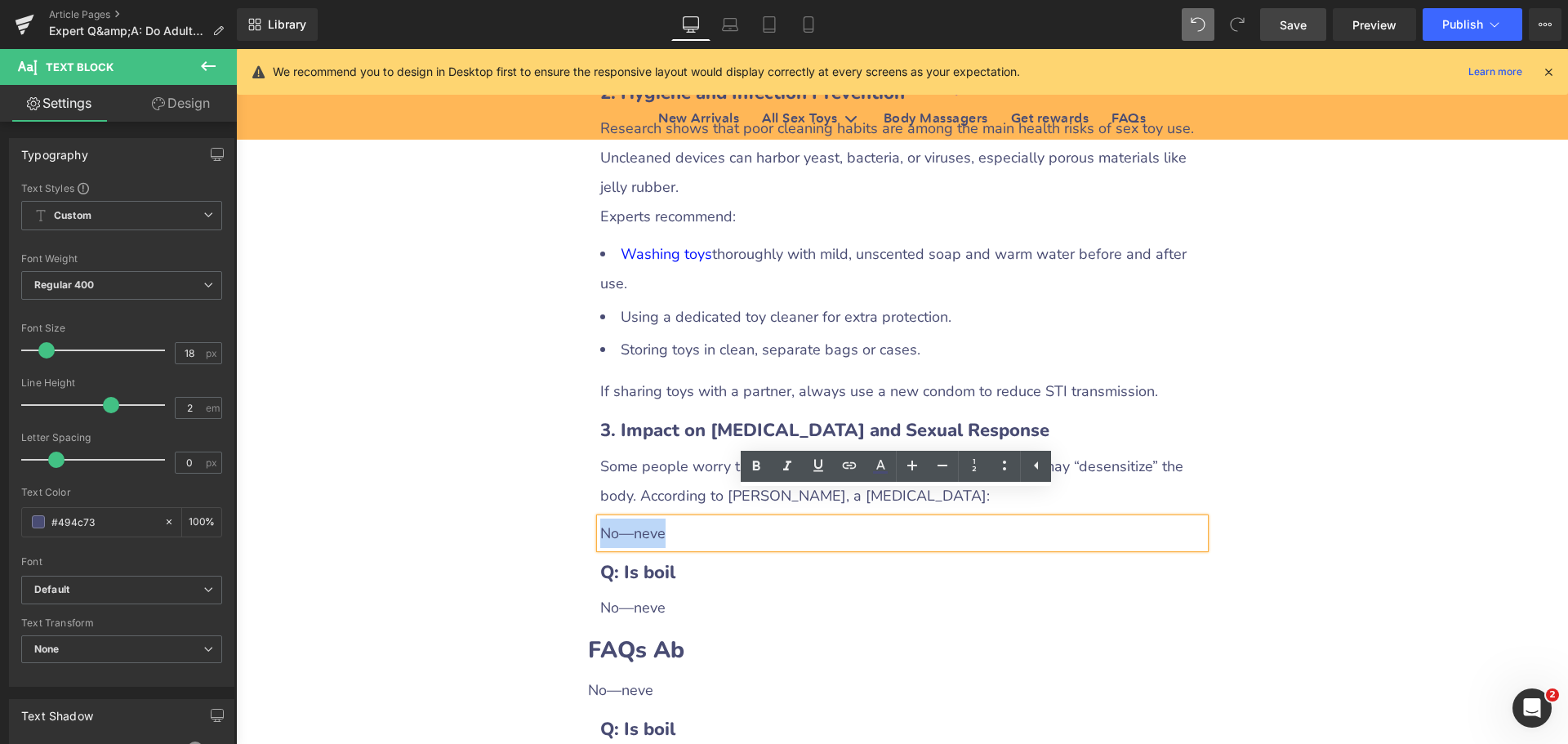
drag, startPoint x: 599, startPoint y: 511, endPoint x: 717, endPoint y: 506, distance: 118.1
click at [717, 519] on div "No—neve" at bounding box center [902, 533] width 604 height 29
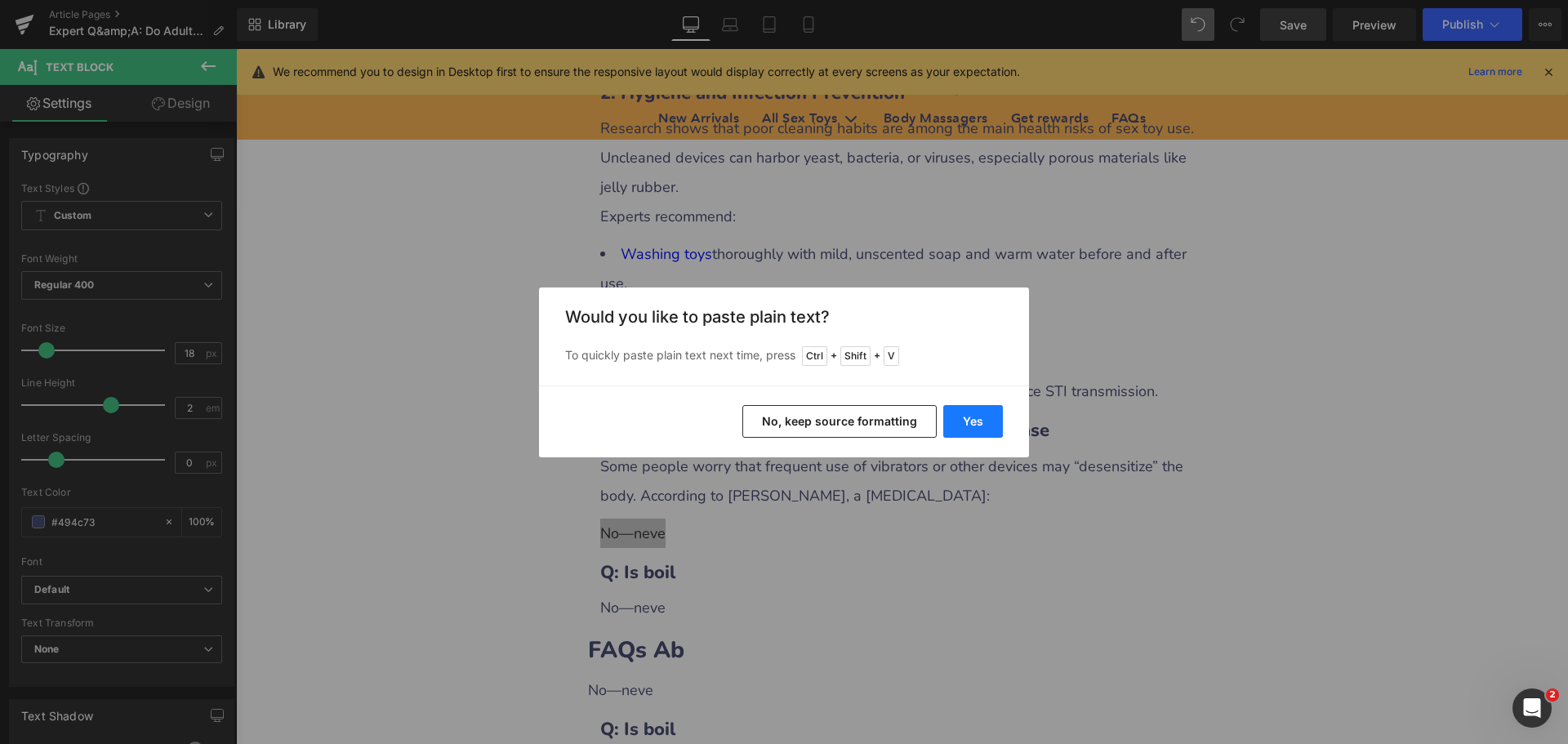
click at [972, 424] on button "Yes" at bounding box center [973, 422] width 60 height 33
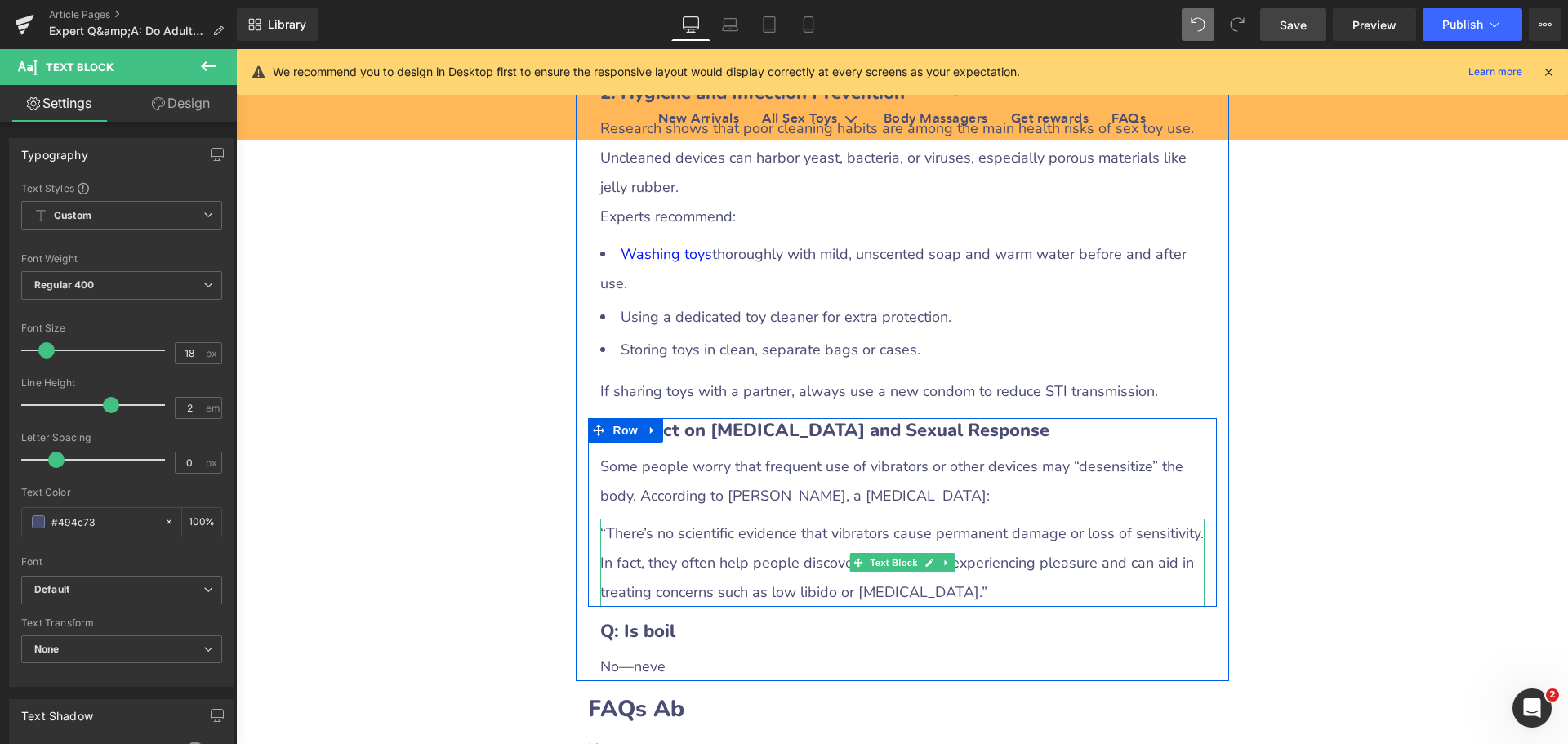
click at [673, 532] on div "“There’s no scientific evidence that vibrators cause permanent damage or loss o…" at bounding box center [902, 562] width 604 height 88
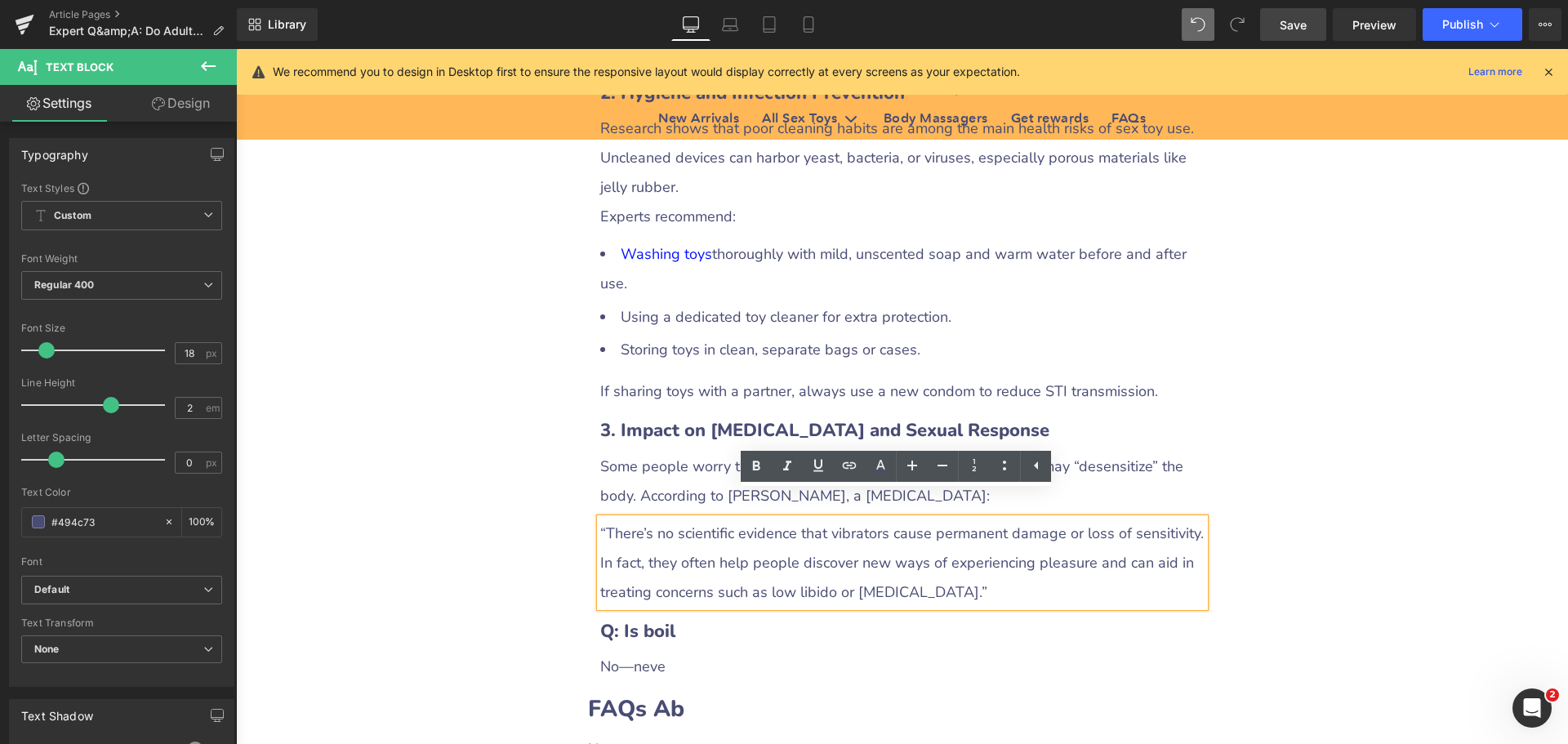
drag, startPoint x: 599, startPoint y: 499, endPoint x: 973, endPoint y: 565, distance: 379.8
click at [973, 565] on div "“There’s no scientific evidence that vibrators cause permanent damage or loss o…" at bounding box center [902, 562] width 604 height 88
click at [789, 471] on icon at bounding box center [788, 466] width 20 height 20
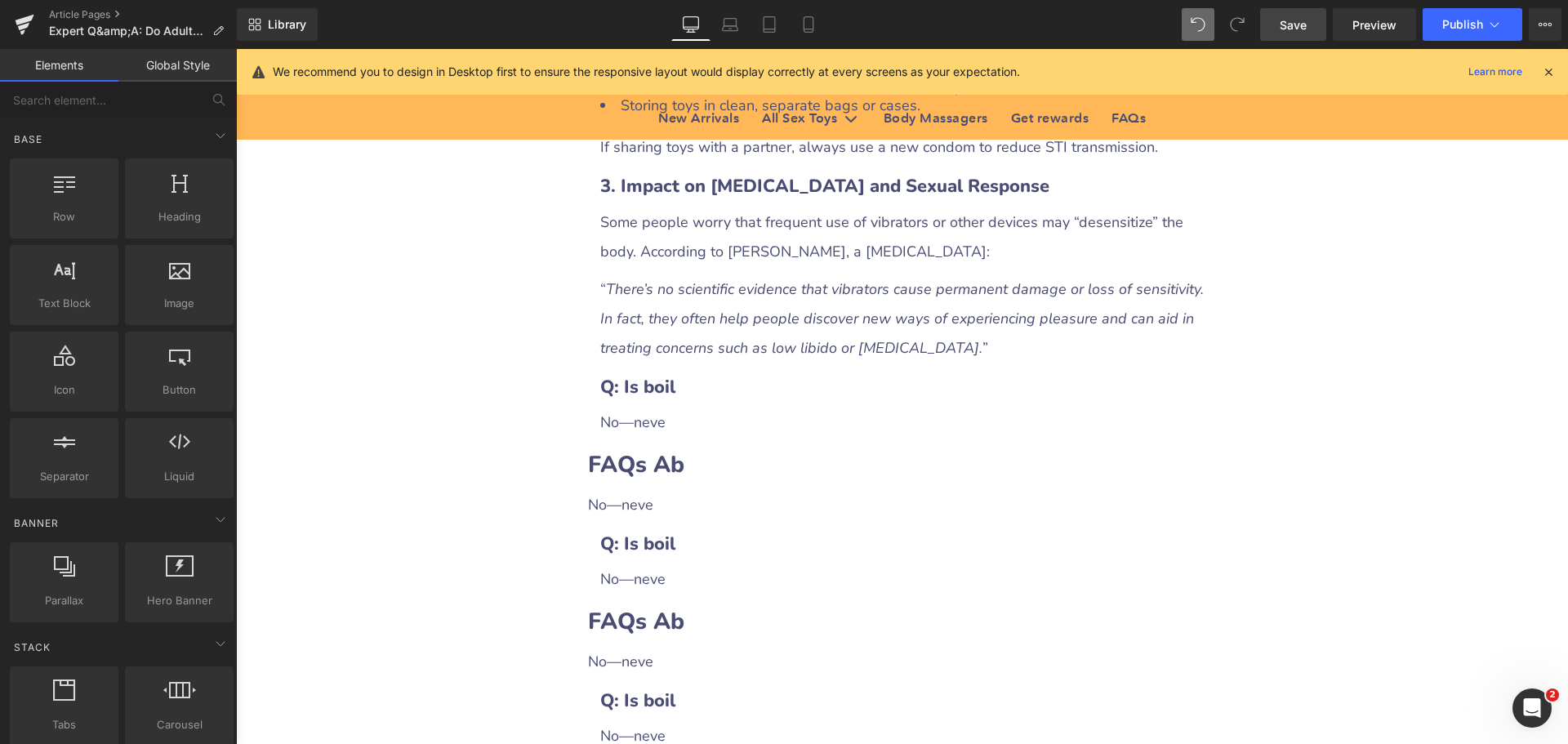
scroll to position [1879, 0]
click at [650, 382] on icon at bounding box center [652, 386] width 4 height 7
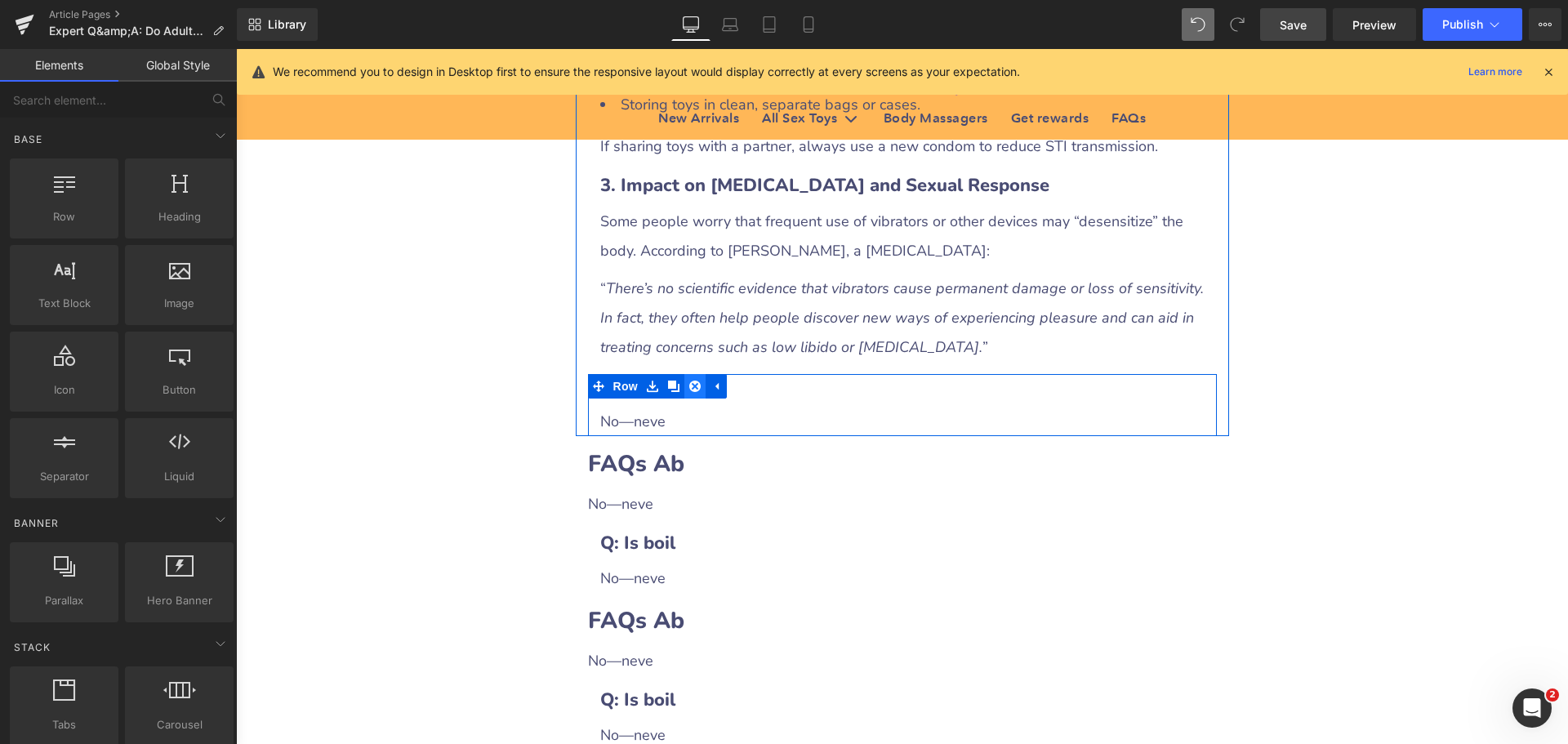
click at [690, 381] on icon at bounding box center [695, 386] width 12 height 12
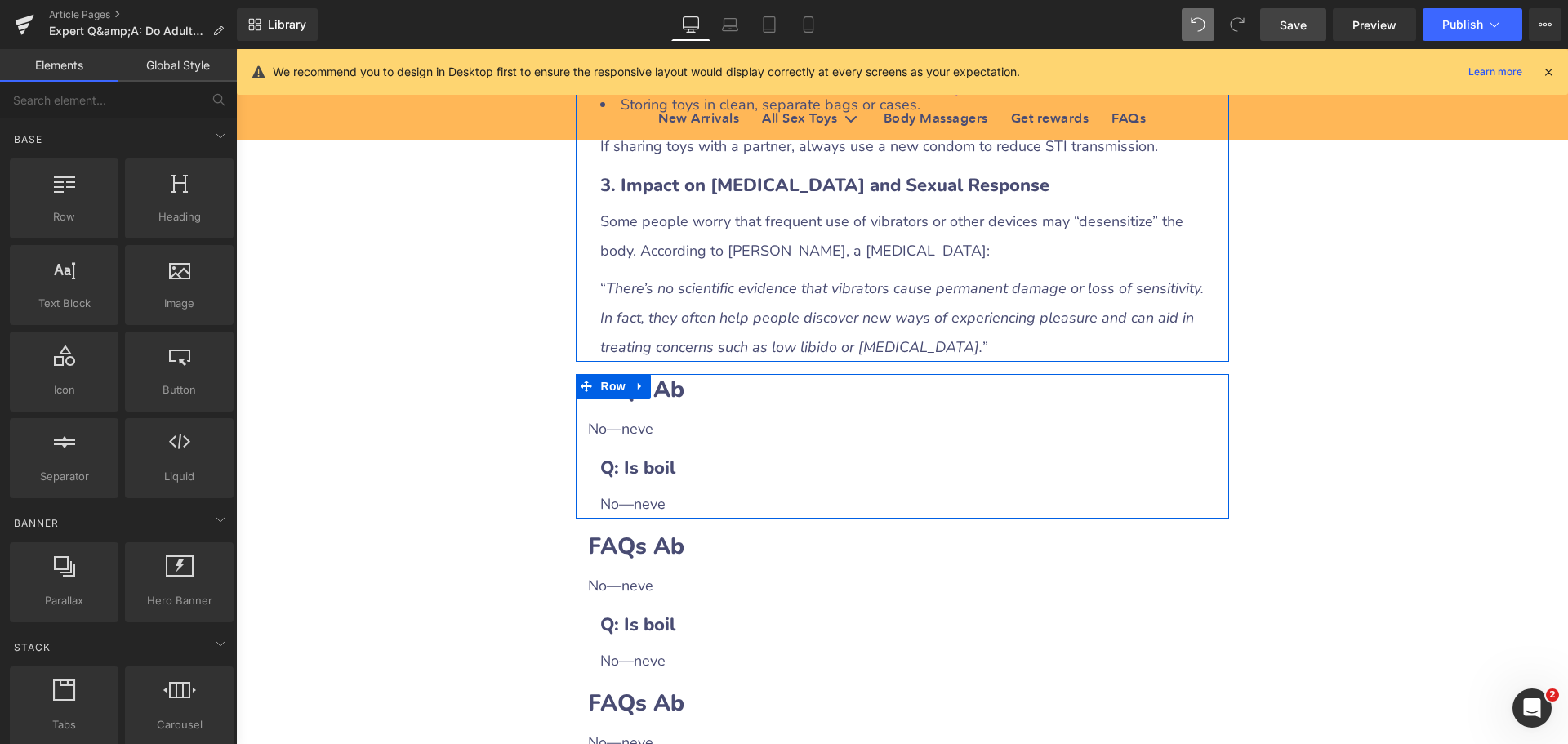
click at [672, 374] on b "FAQs Ab" at bounding box center [636, 390] width 96 height 31
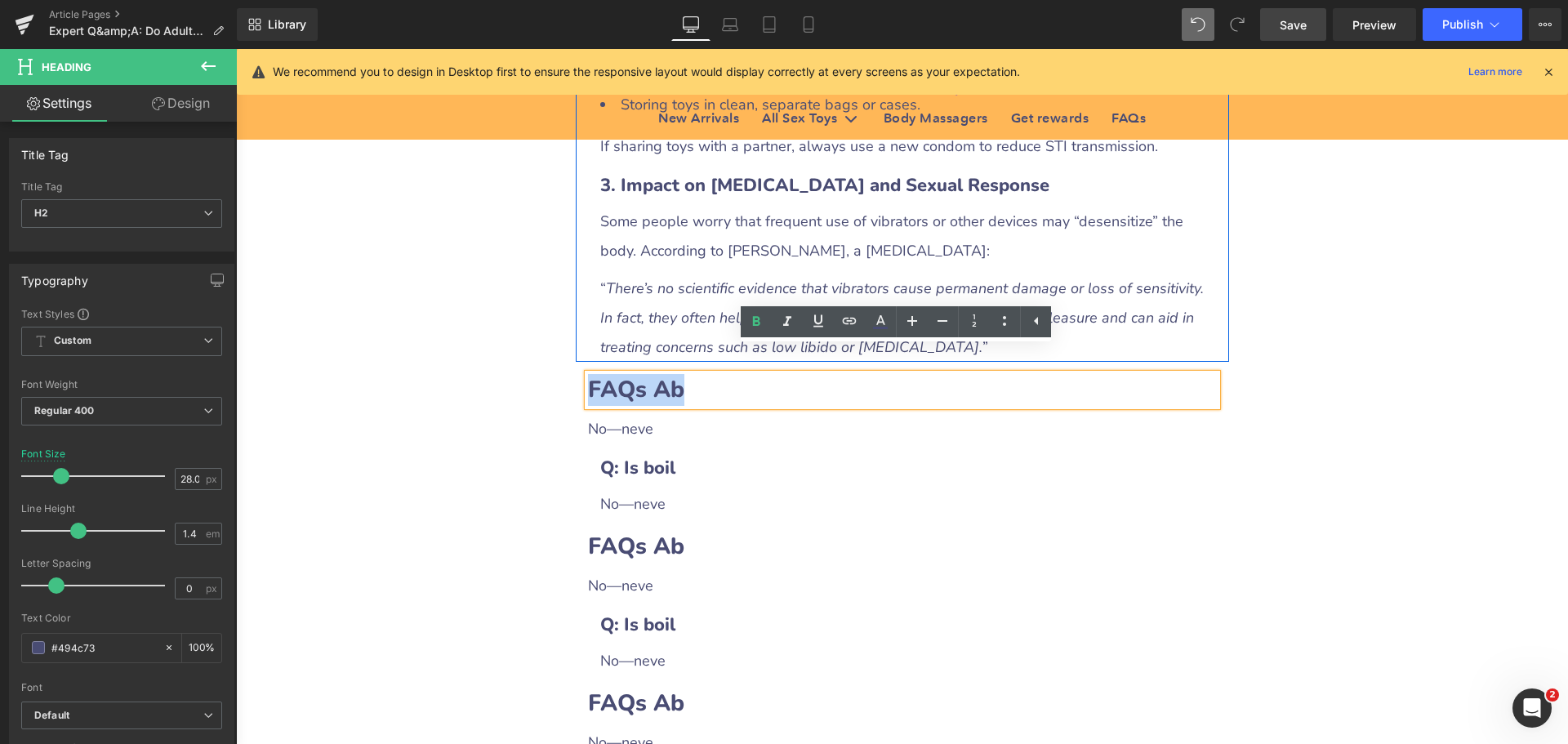
drag, startPoint x: 585, startPoint y: 359, endPoint x: 722, endPoint y: 371, distance: 137.5
click at [722, 374] on h2 "FAQs Ab" at bounding box center [902, 390] width 629 height 32
paste div
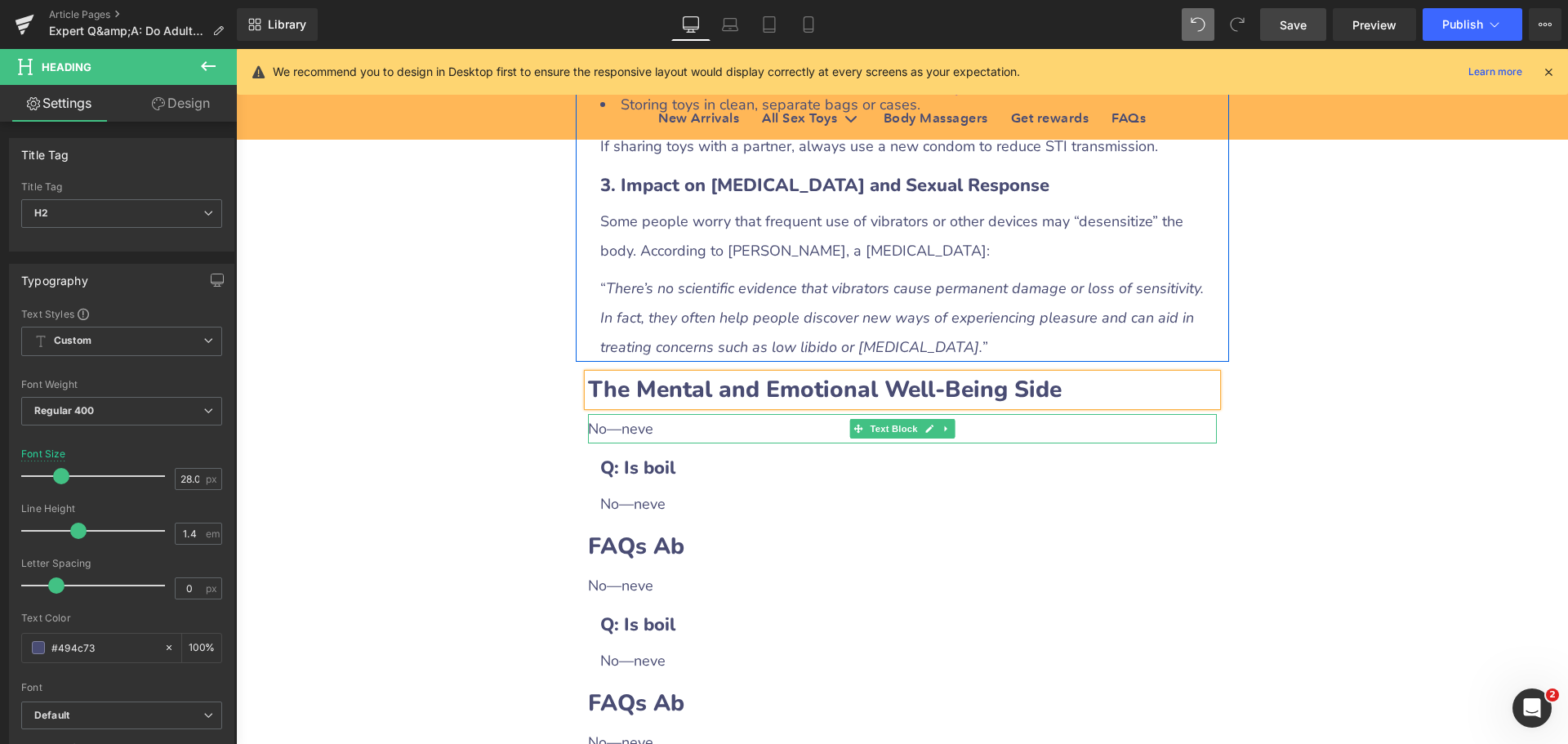
click at [642, 414] on div "No—neve" at bounding box center [902, 429] width 629 height 29
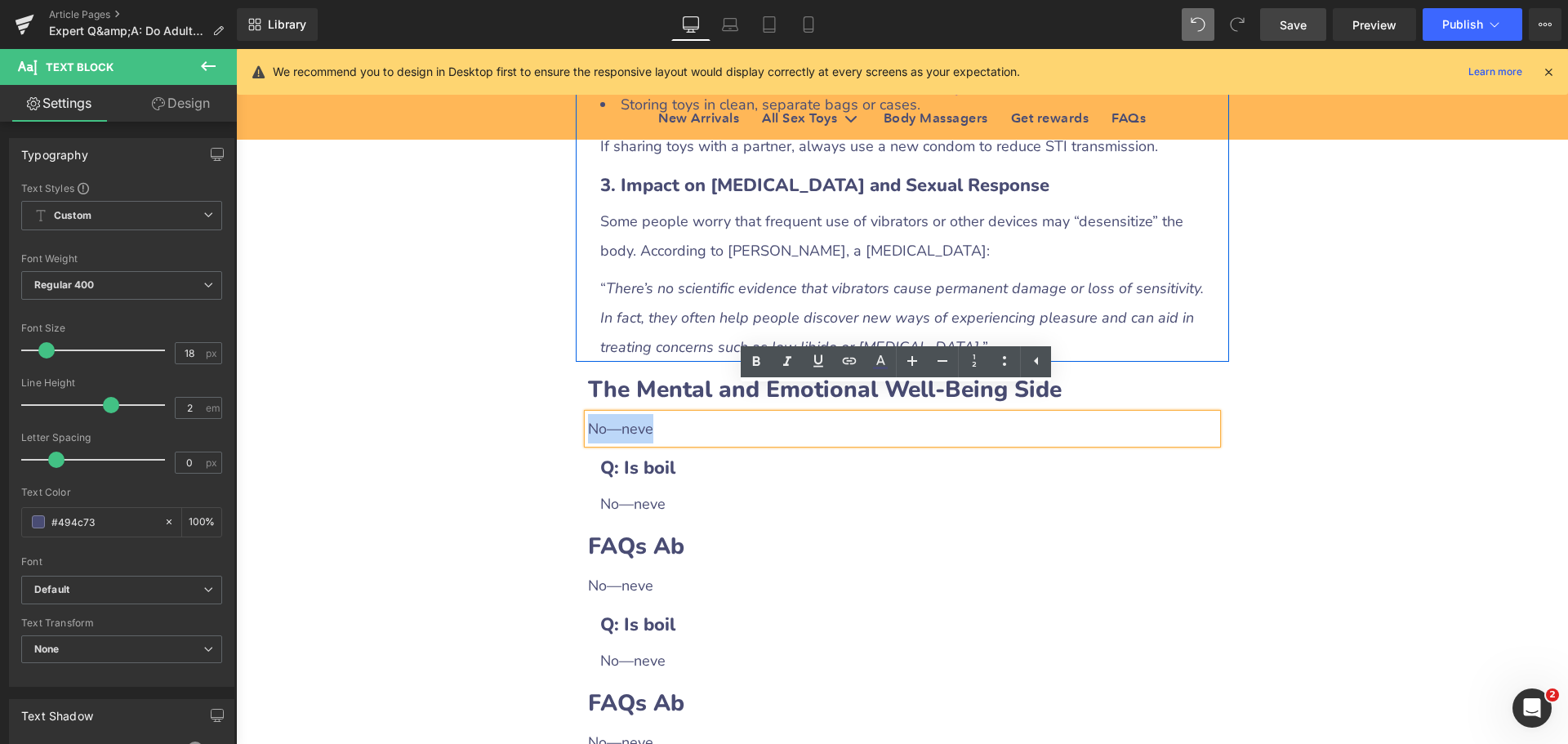
drag, startPoint x: 586, startPoint y: 402, endPoint x: 666, endPoint y: 402, distance: 80.0
click at [666, 414] on div "No—neve" at bounding box center [902, 429] width 629 height 29
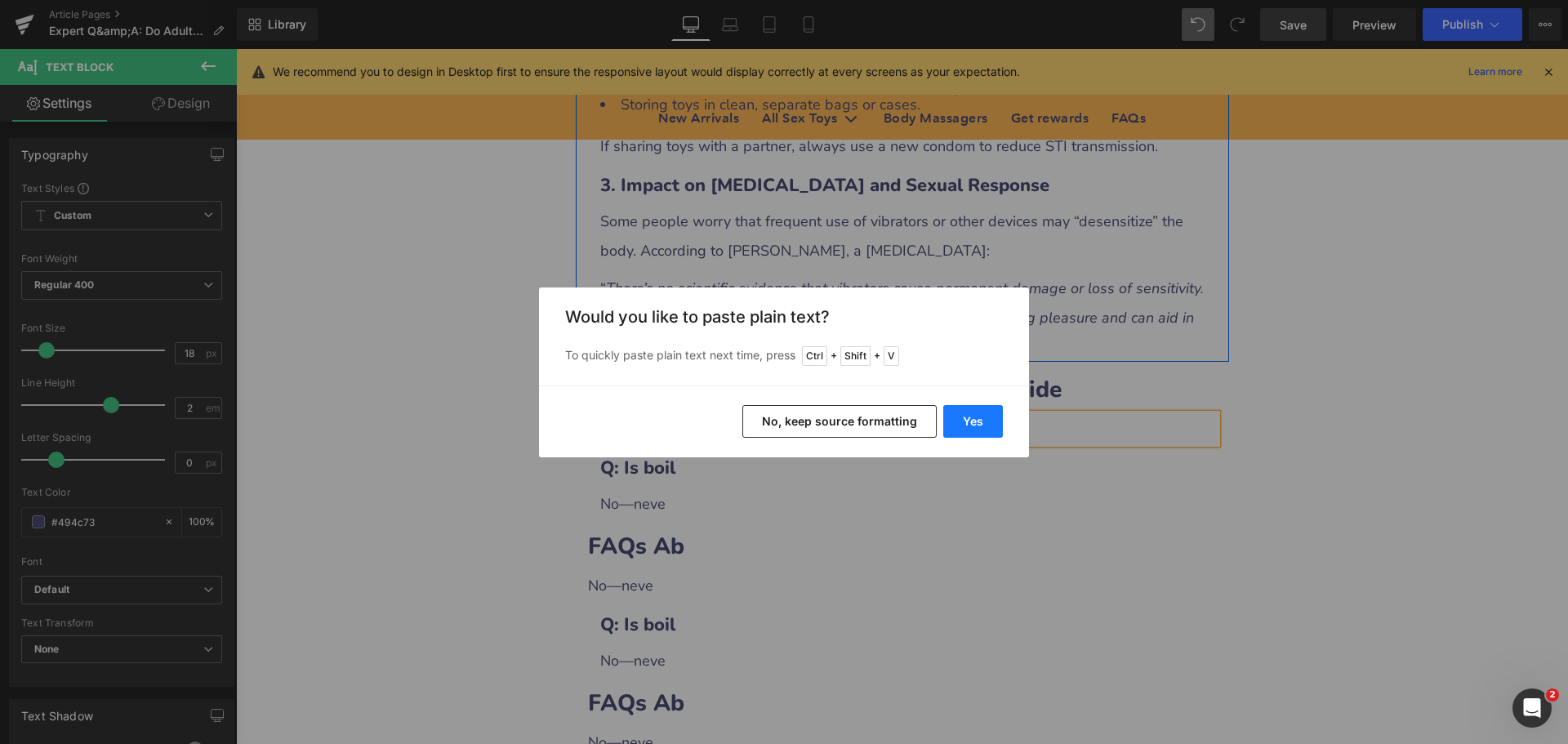
click at [961, 422] on button "Yes" at bounding box center [973, 422] width 60 height 33
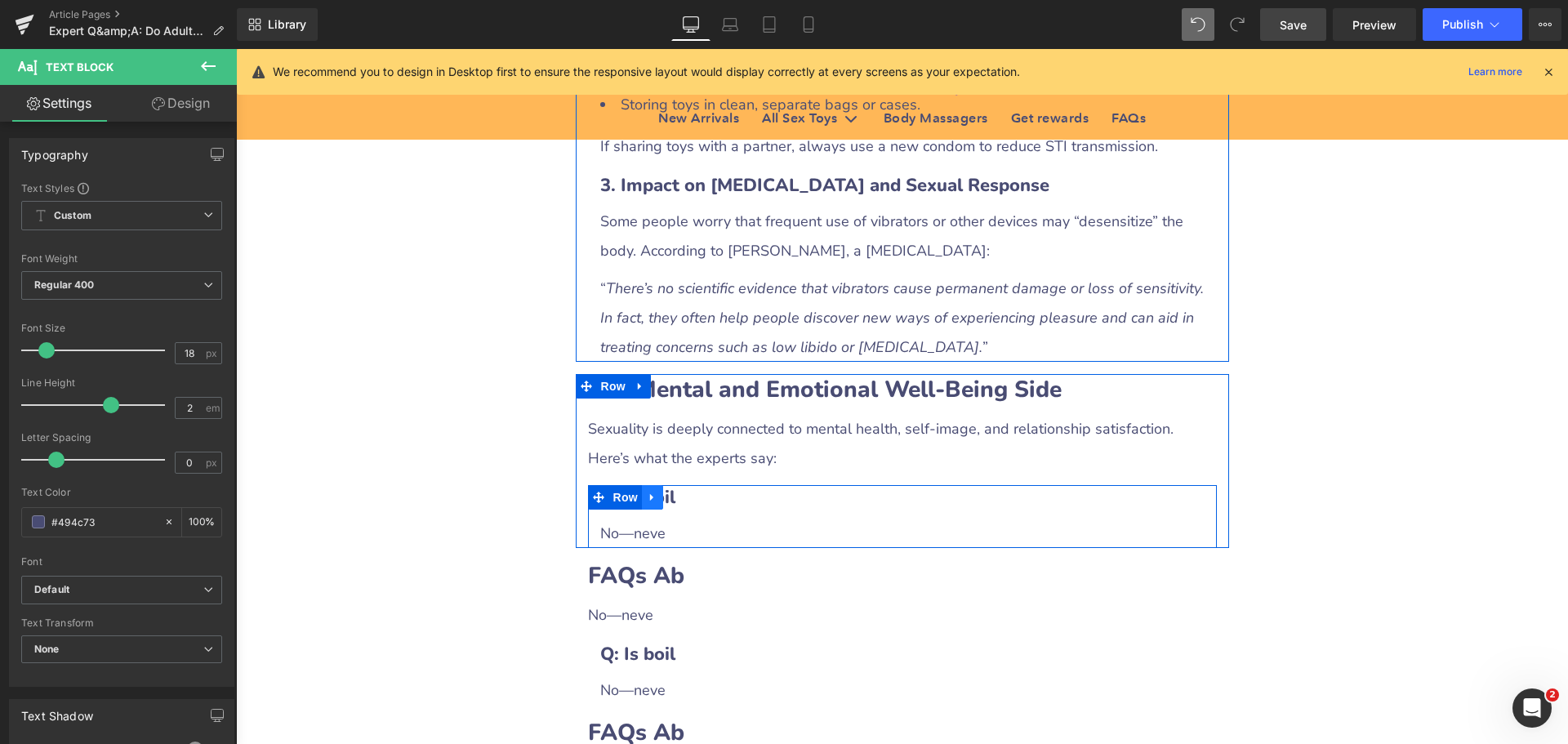
click at [647, 491] on icon at bounding box center [652, 496] width 12 height 12
click at [668, 491] on icon at bounding box center [673, 497] width 12 height 12
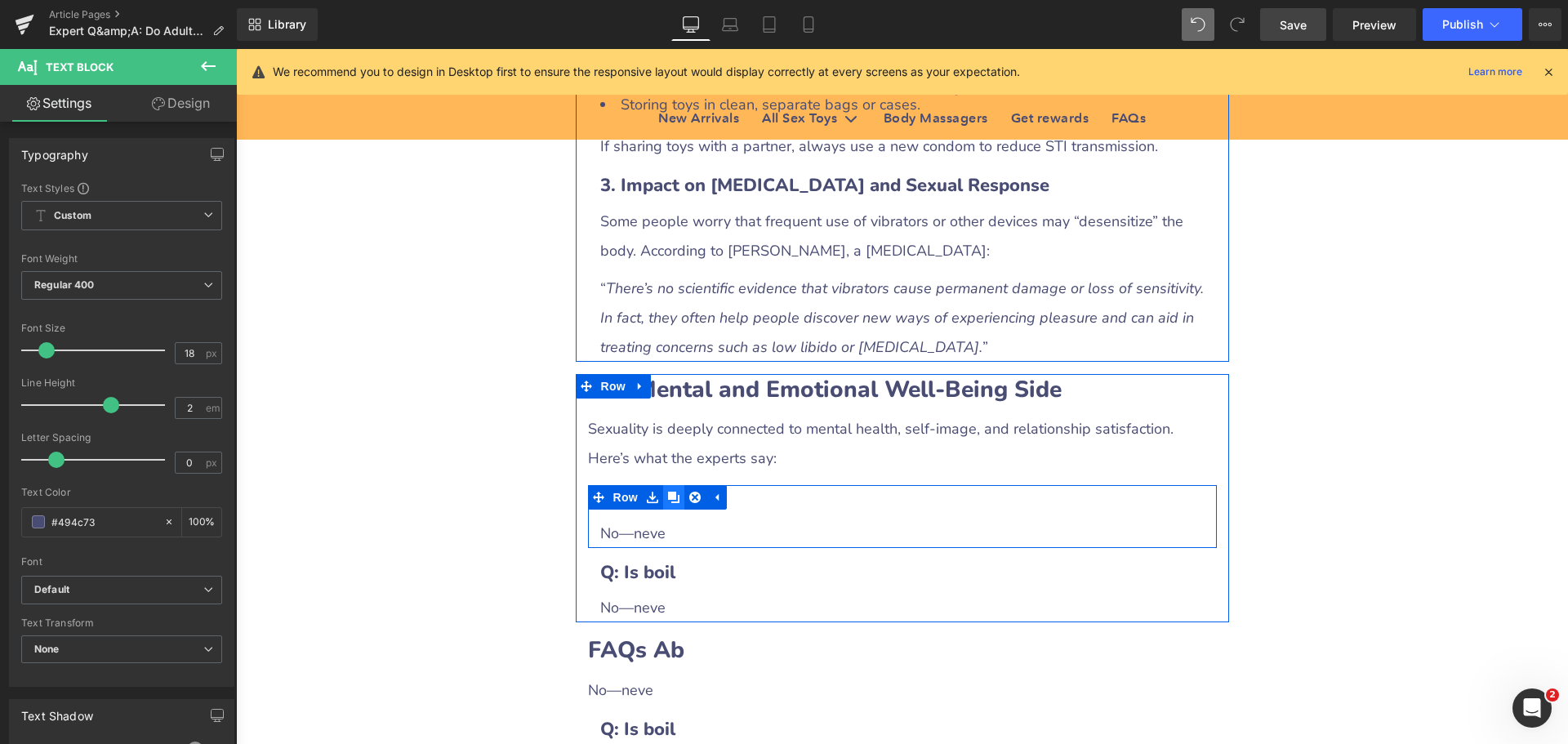
click at [668, 491] on icon at bounding box center [673, 497] width 12 height 12
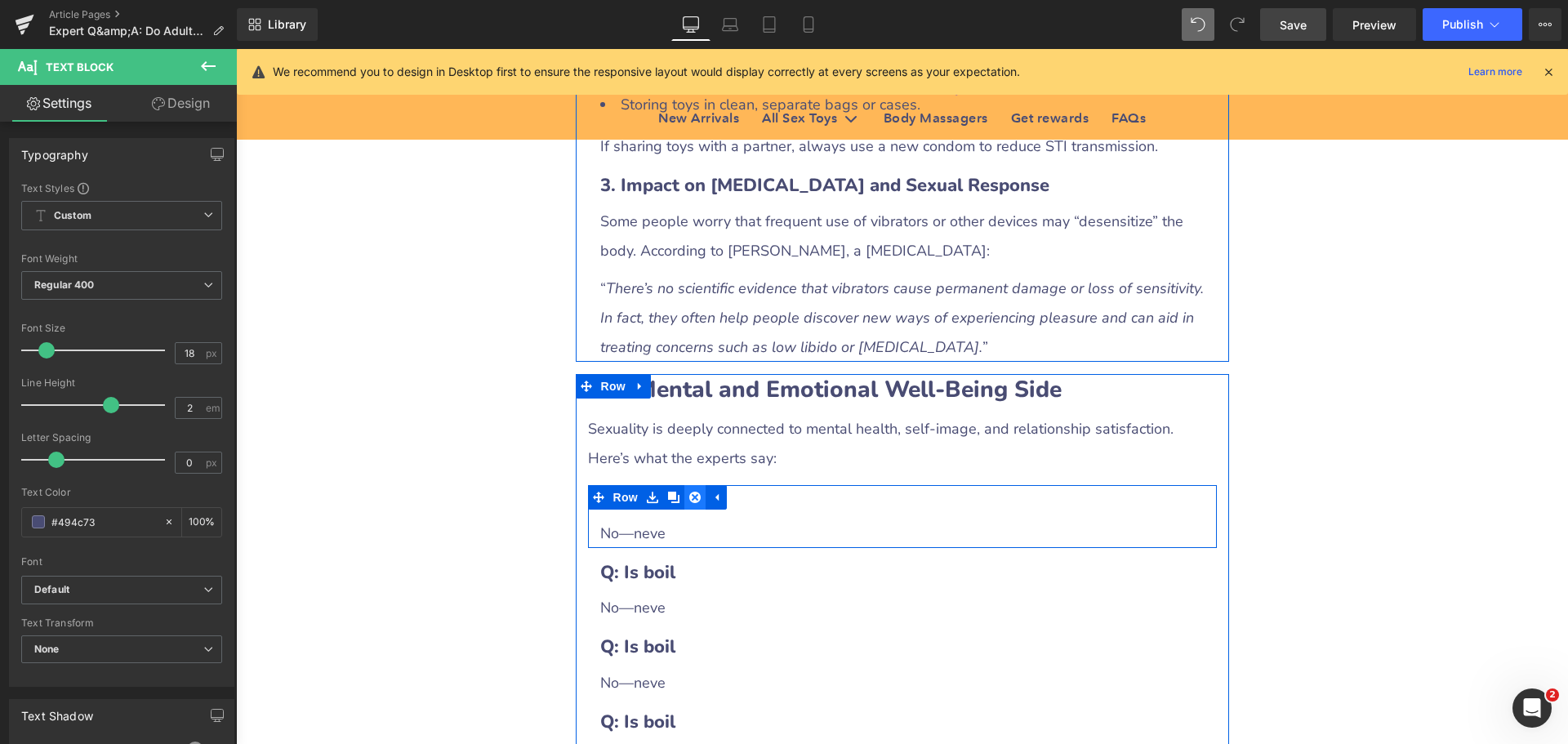
click at [693, 491] on icon at bounding box center [695, 497] width 12 height 12
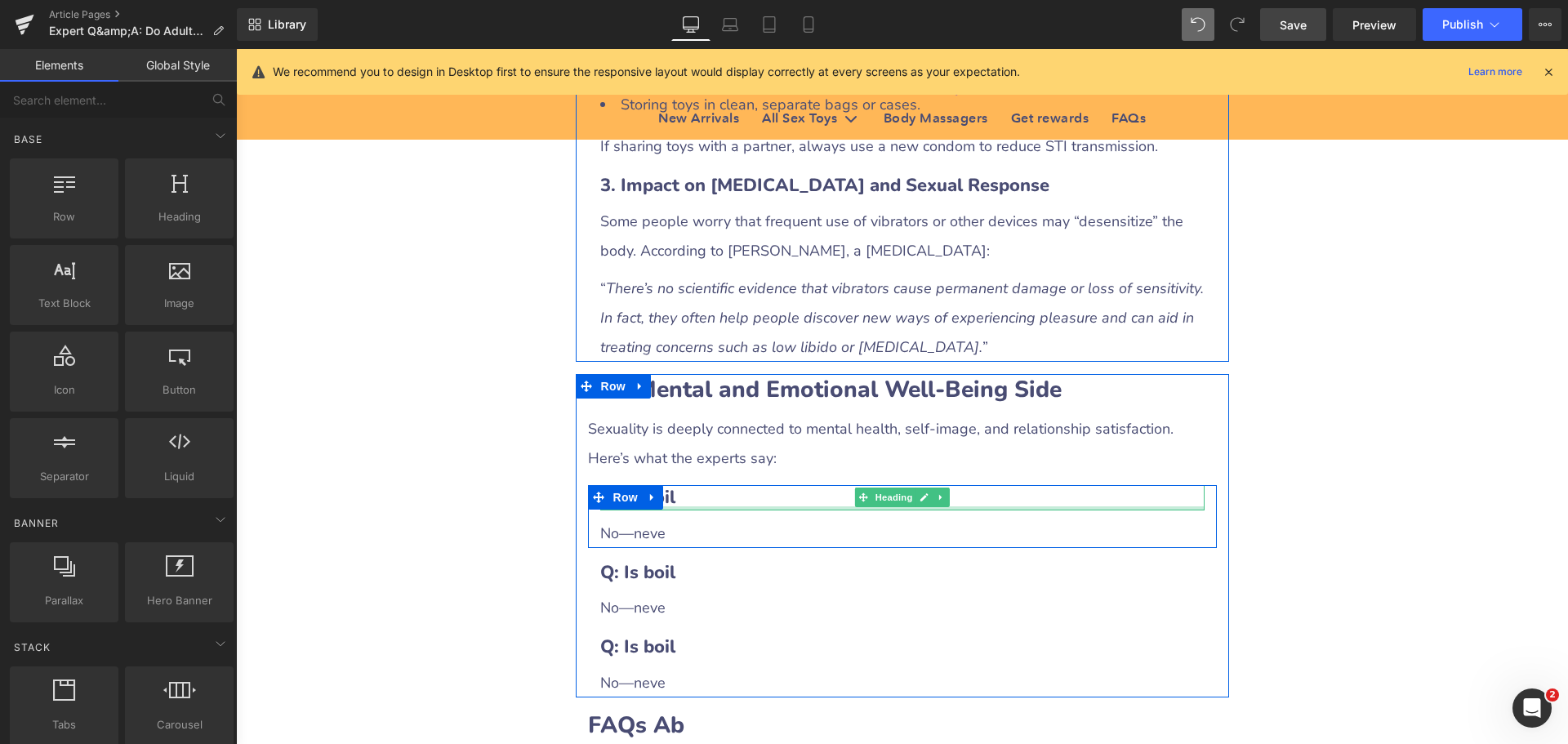
click at [700, 485] on h3 "Q: Is boil" at bounding box center [902, 498] width 604 height 25
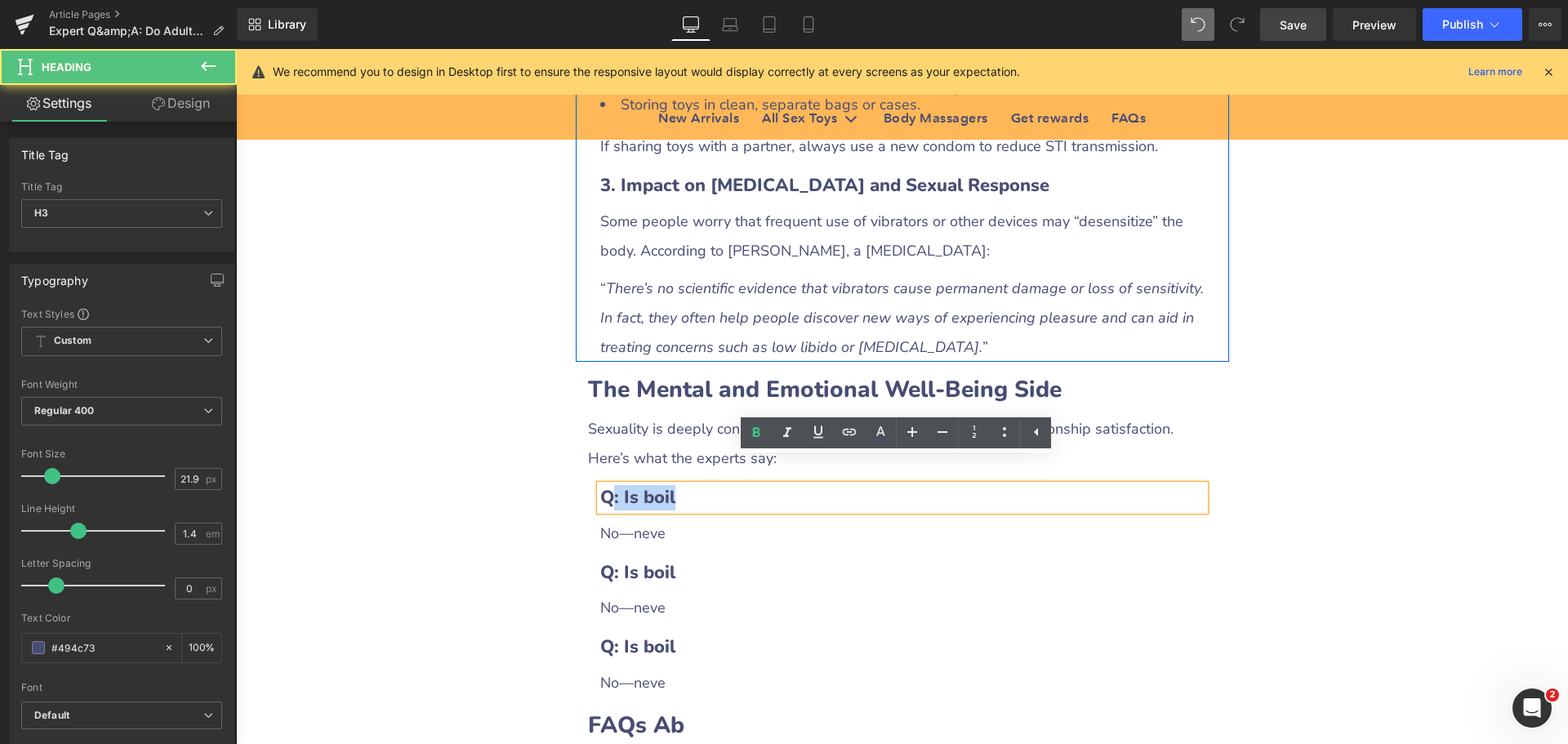
drag, startPoint x: 603, startPoint y: 469, endPoint x: 739, endPoint y: 470, distance: 136.0
click at [739, 485] on h3 "Q: Is boil" at bounding box center [902, 498] width 604 height 25
paste div
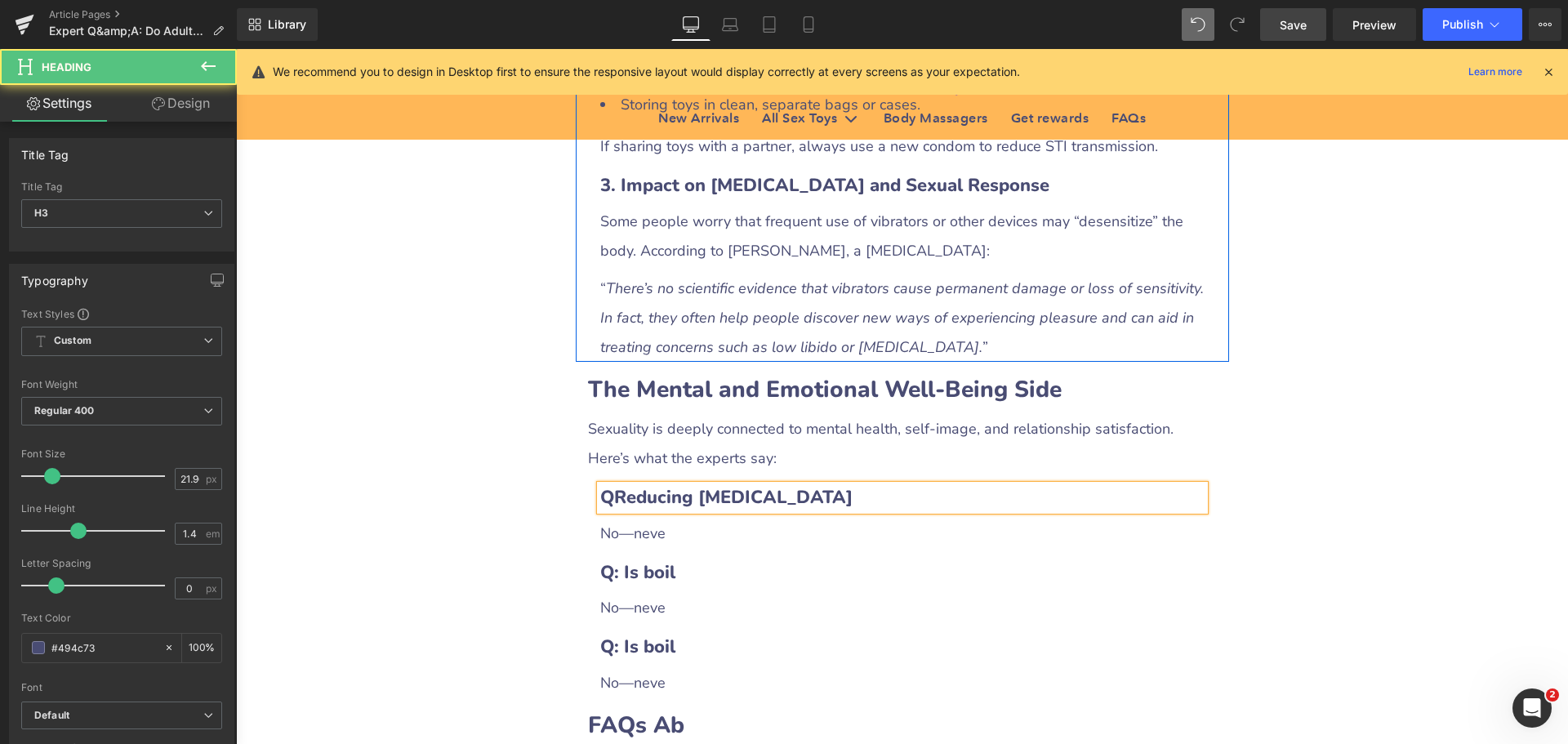
click at [610, 485] on b "QReducing [MEDICAL_DATA]" at bounding box center [727, 497] width 253 height 25
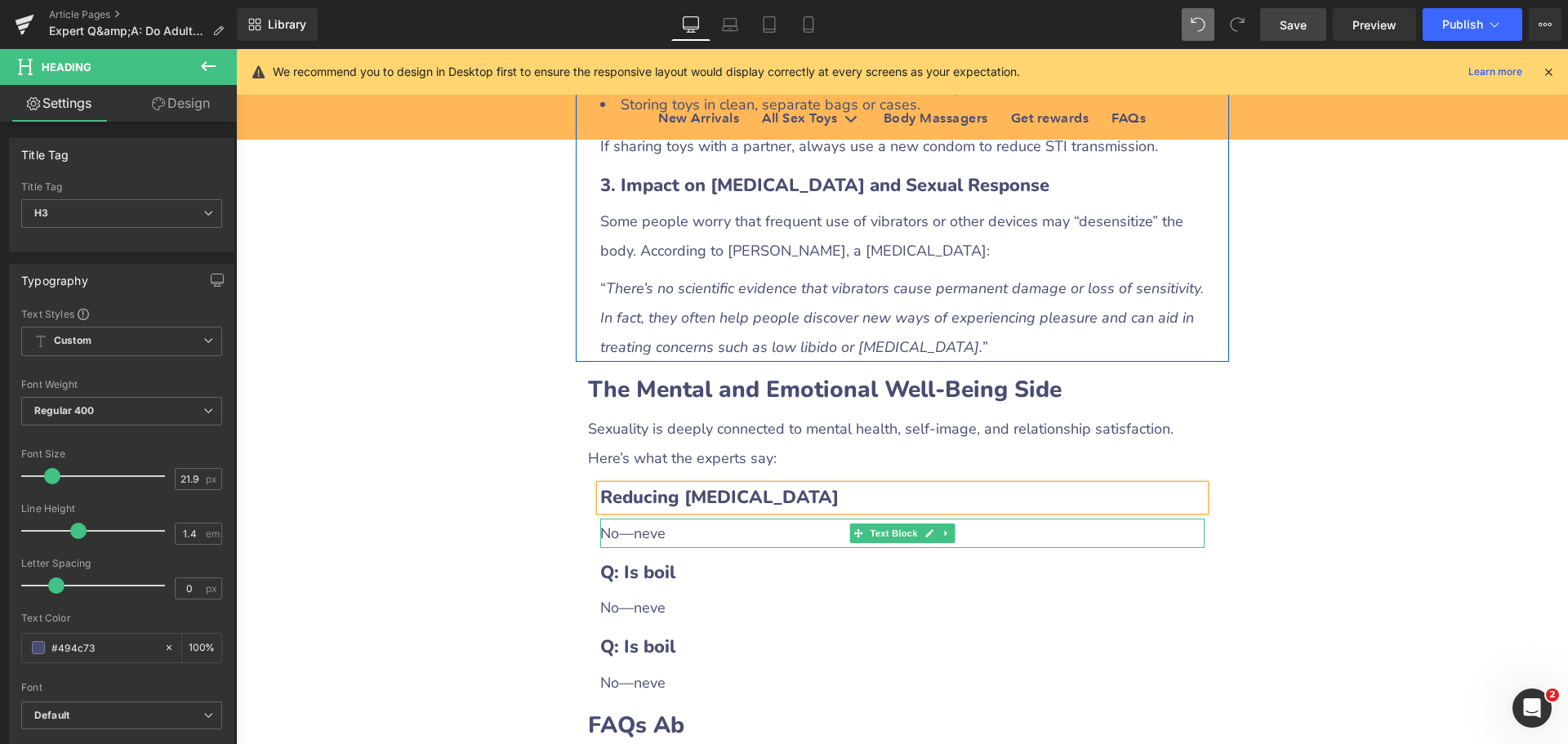
click at [647, 519] on div "No—neve" at bounding box center [902, 533] width 604 height 29
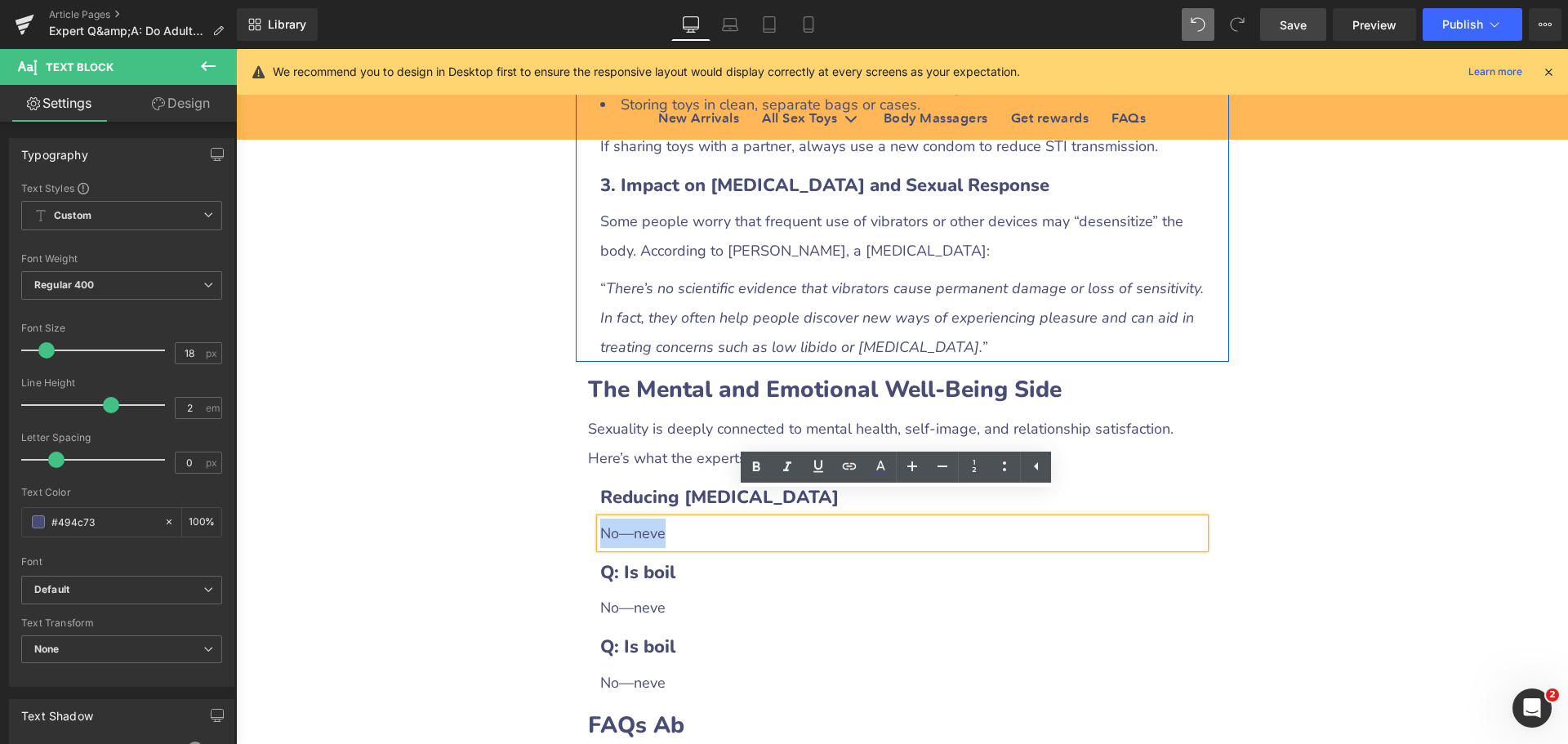
drag, startPoint x: 599, startPoint y: 509, endPoint x: 681, endPoint y: 508, distance: 82.0
click at [681, 519] on div "No—neve" at bounding box center [902, 533] width 604 height 29
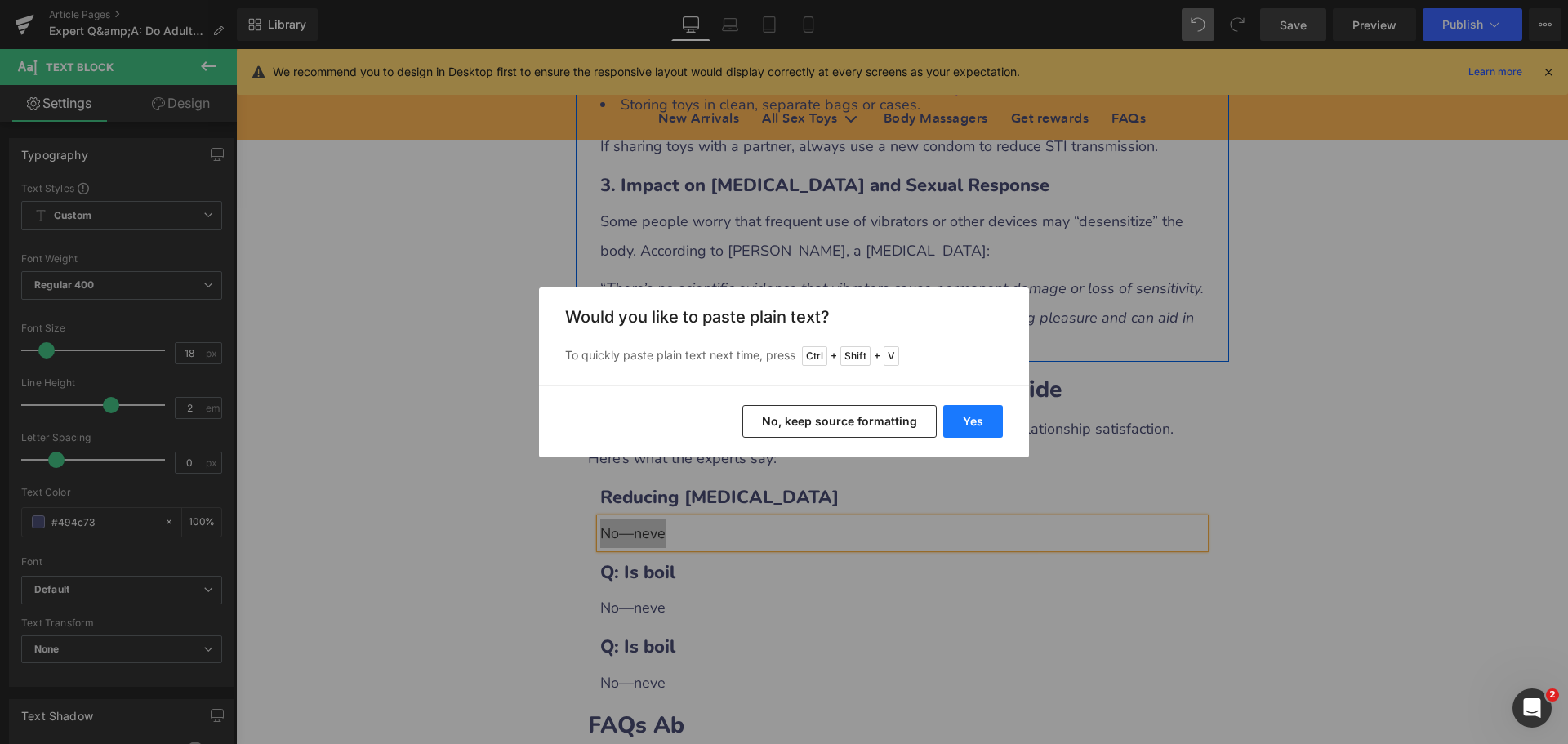
click at [958, 430] on button "Yes" at bounding box center [973, 422] width 60 height 33
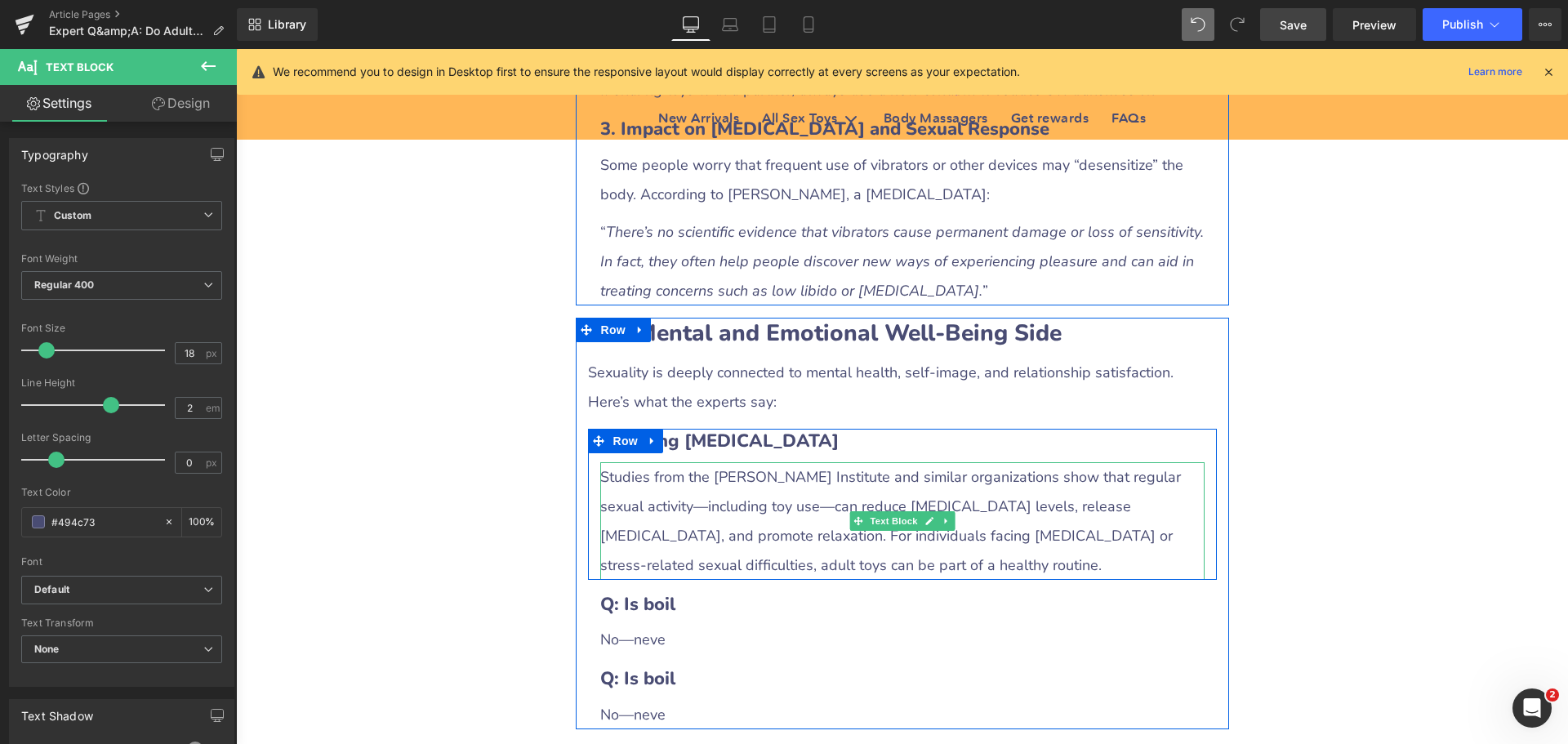
scroll to position [2123, 0]
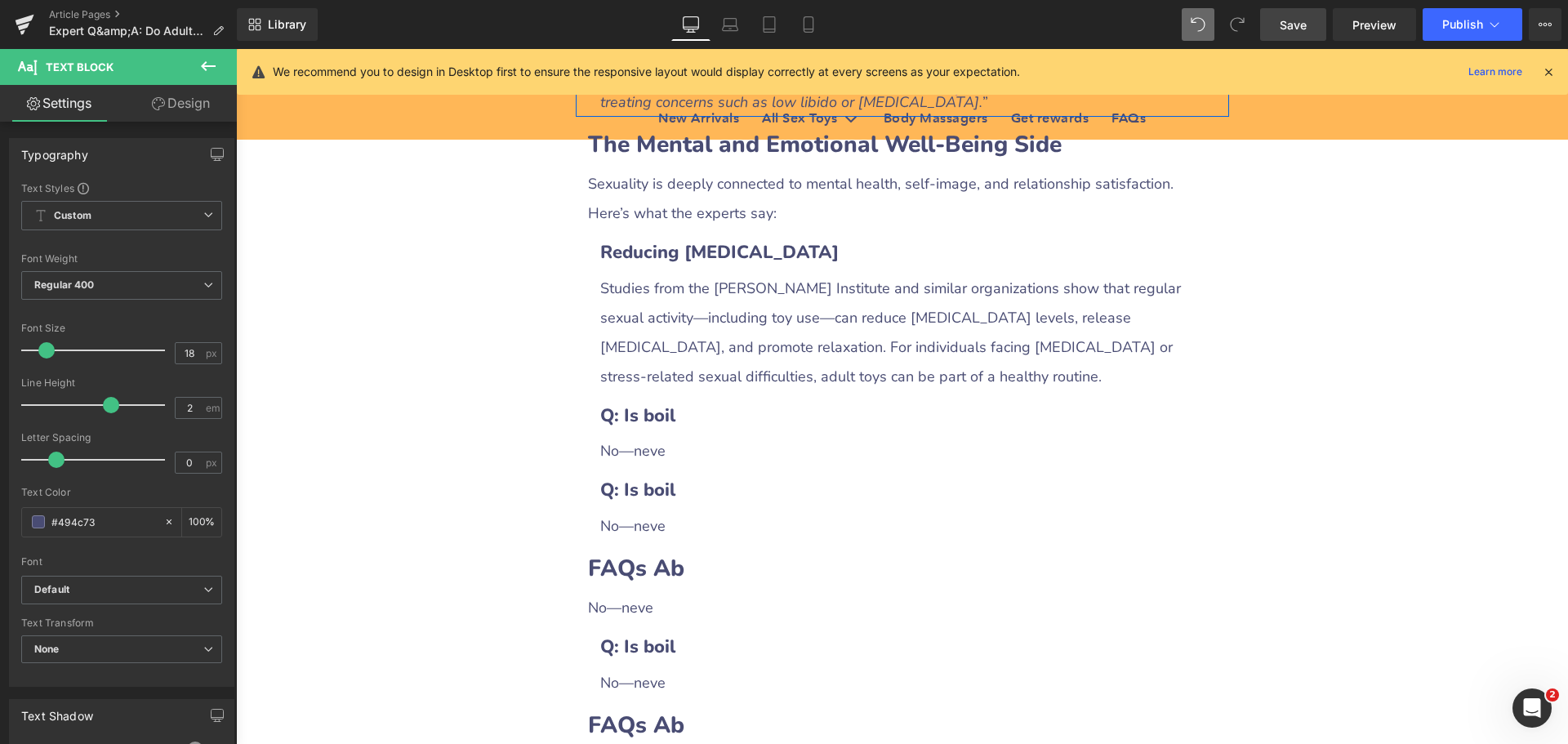
click at [681, 403] on h3 "Q: Is boil" at bounding box center [902, 416] width 604 height 25
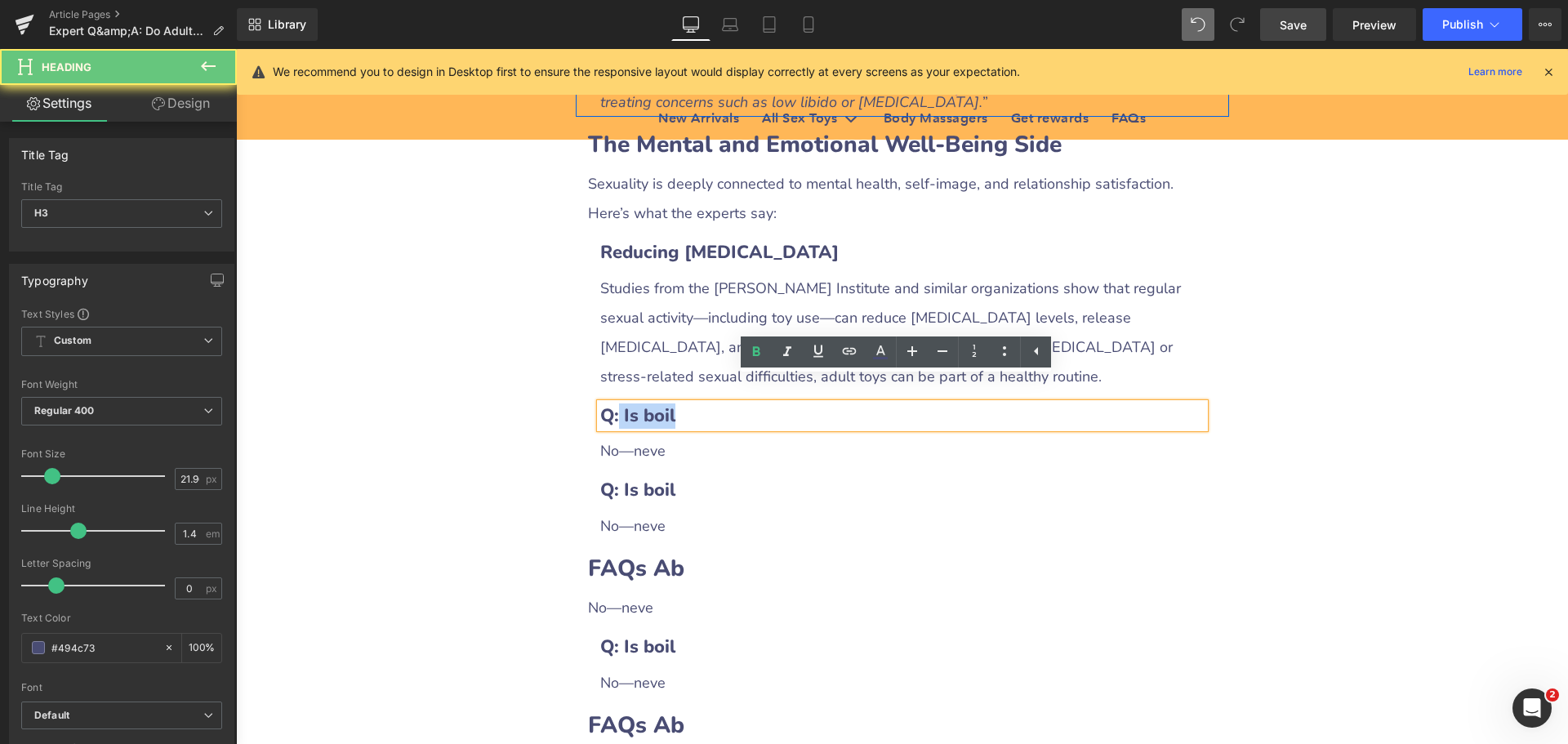
drag, startPoint x: 610, startPoint y: 392, endPoint x: 723, endPoint y: 392, distance: 113.0
click at [723, 403] on h3 "Q: Is boil" at bounding box center [902, 416] width 604 height 25
paste div
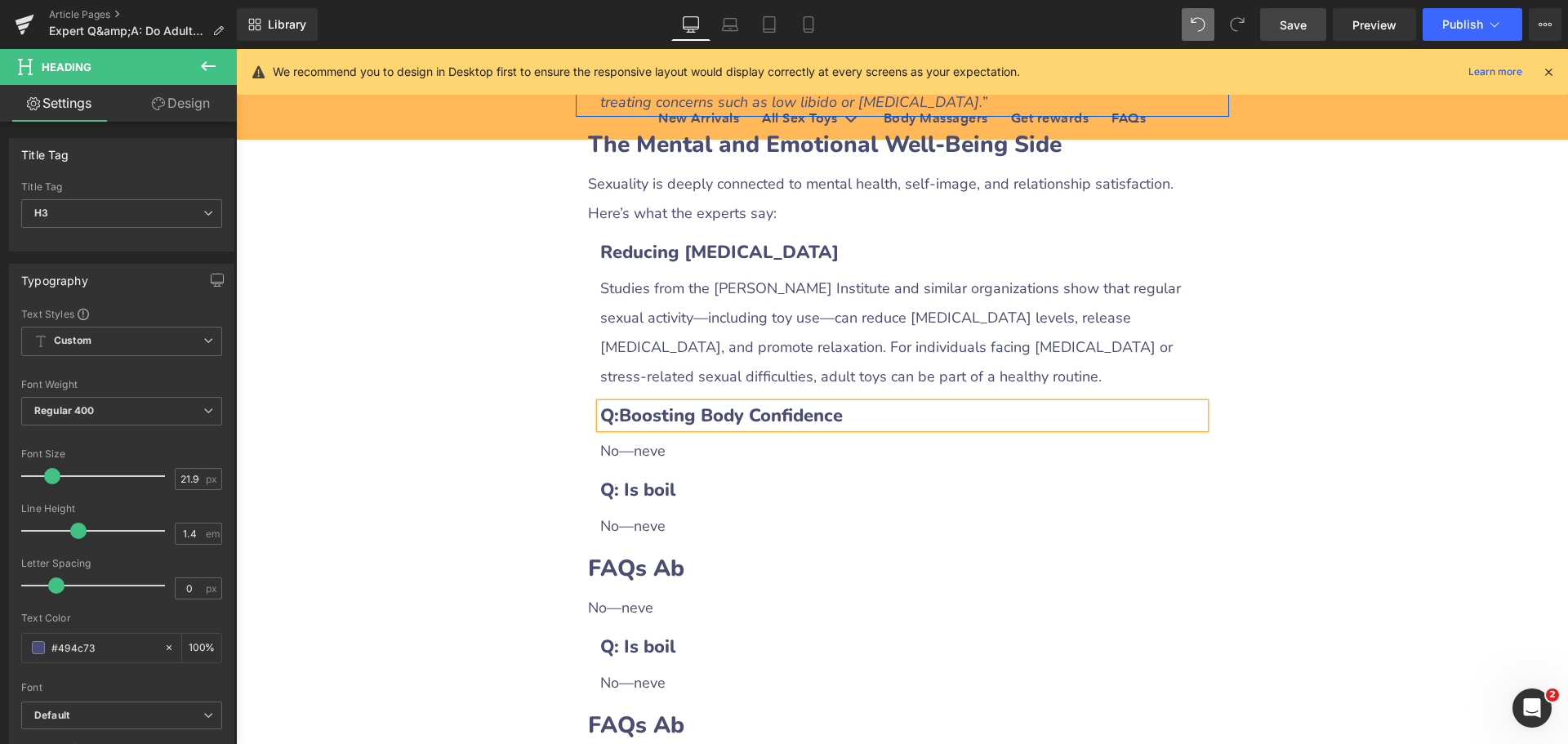
click at [614, 403] on b "Q:Boosting Body Confidence" at bounding box center [721, 415] width 243 height 25
click at [645, 436] on div "No—neve" at bounding box center [902, 451] width 604 height 29
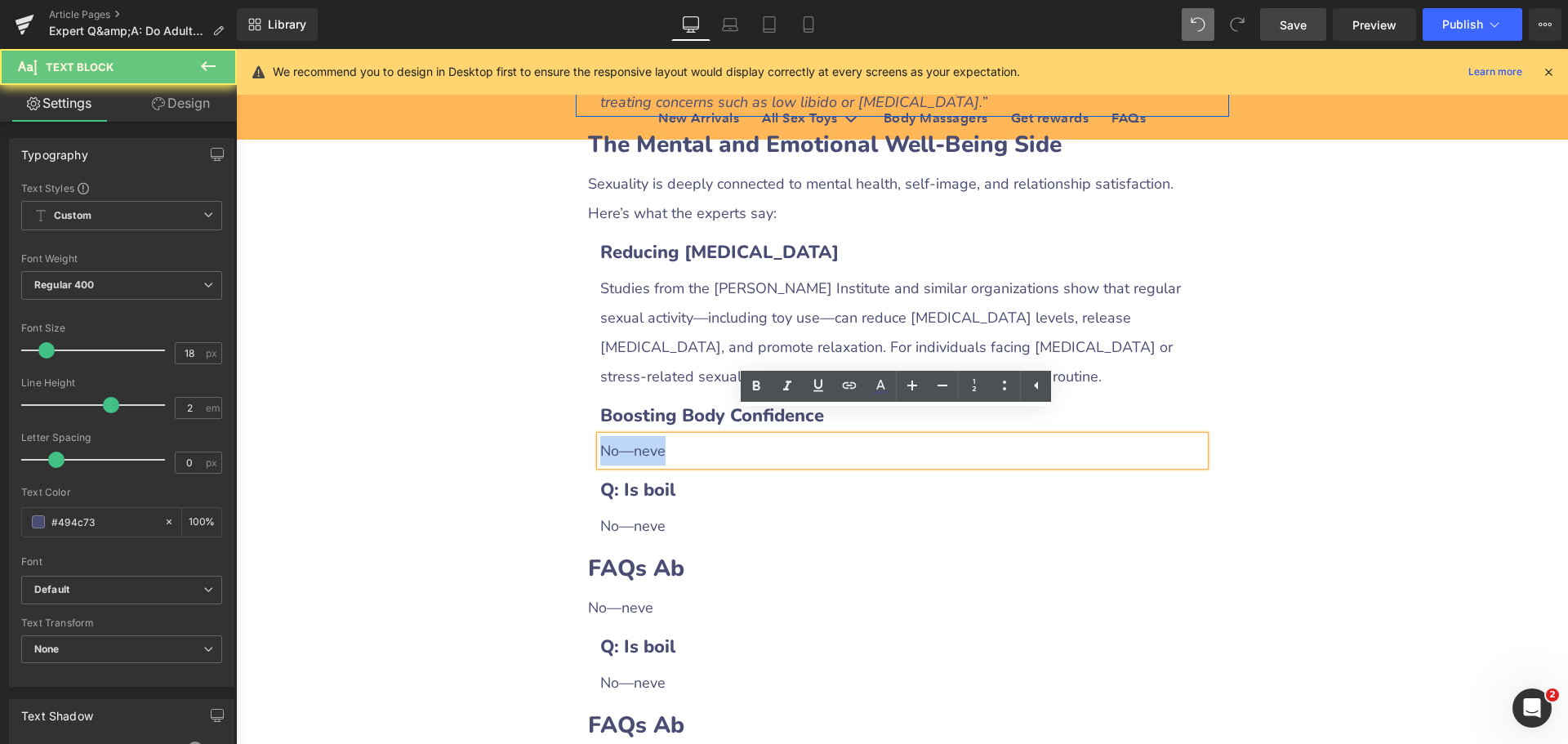
drag, startPoint x: 596, startPoint y: 426, endPoint x: 705, endPoint y: 432, distance: 109.2
click at [705, 436] on div "No—neve" at bounding box center [902, 451] width 604 height 29
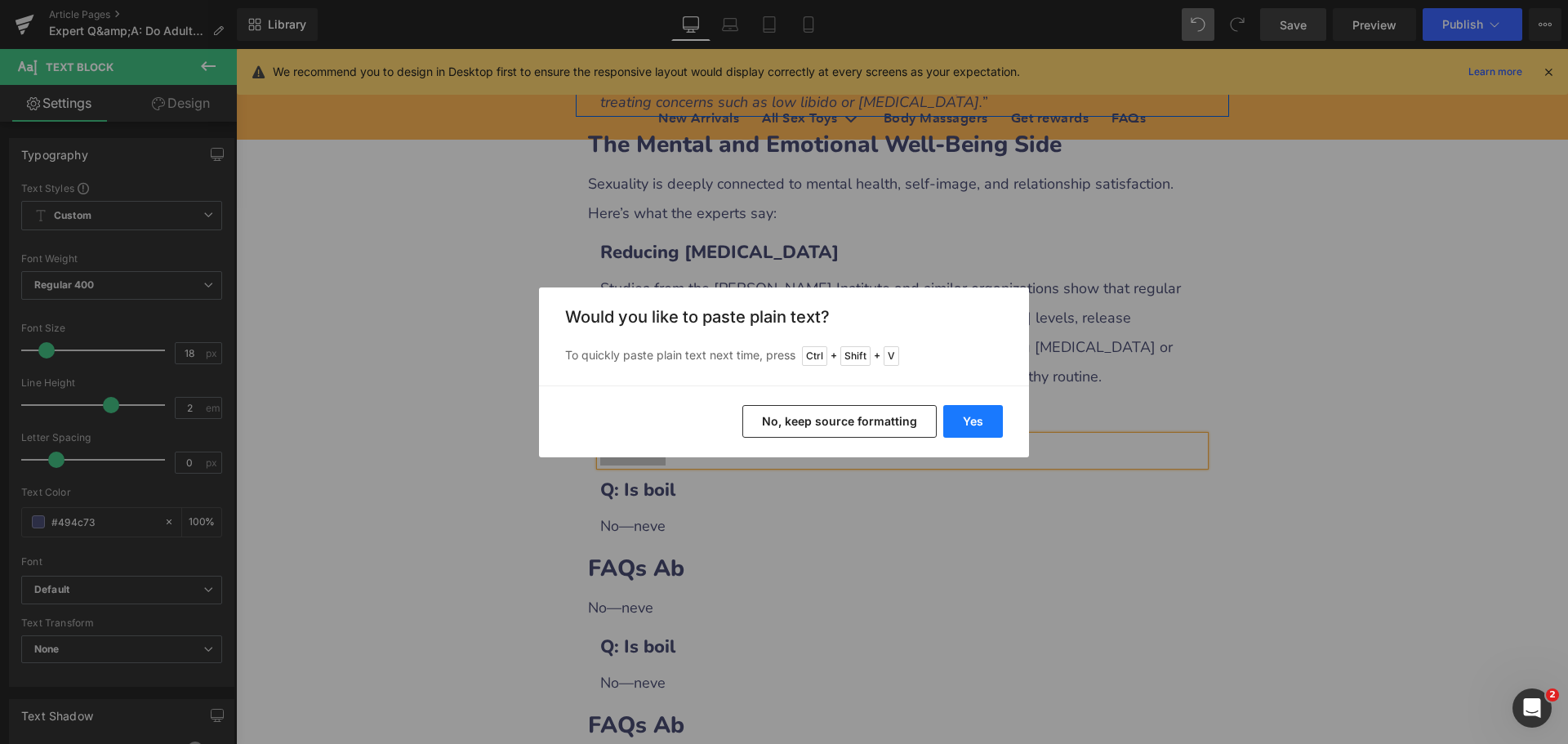
drag, startPoint x: 958, startPoint y: 424, endPoint x: 770, endPoint y: 474, distance: 194.5
click at [958, 424] on button "Yes" at bounding box center [973, 422] width 60 height 33
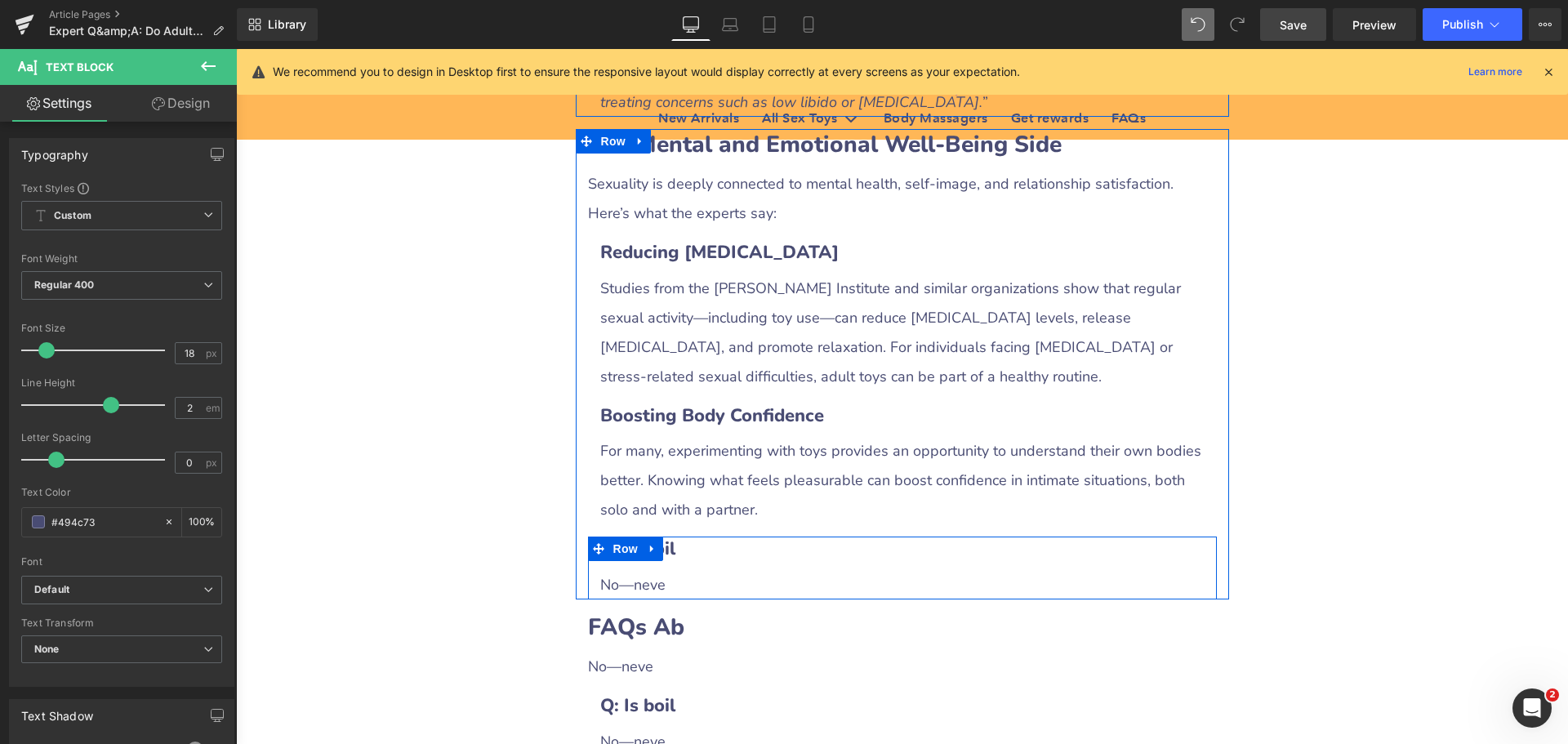
click at [672, 537] on h3 "Q: Is boil" at bounding box center [902, 550] width 604 height 25
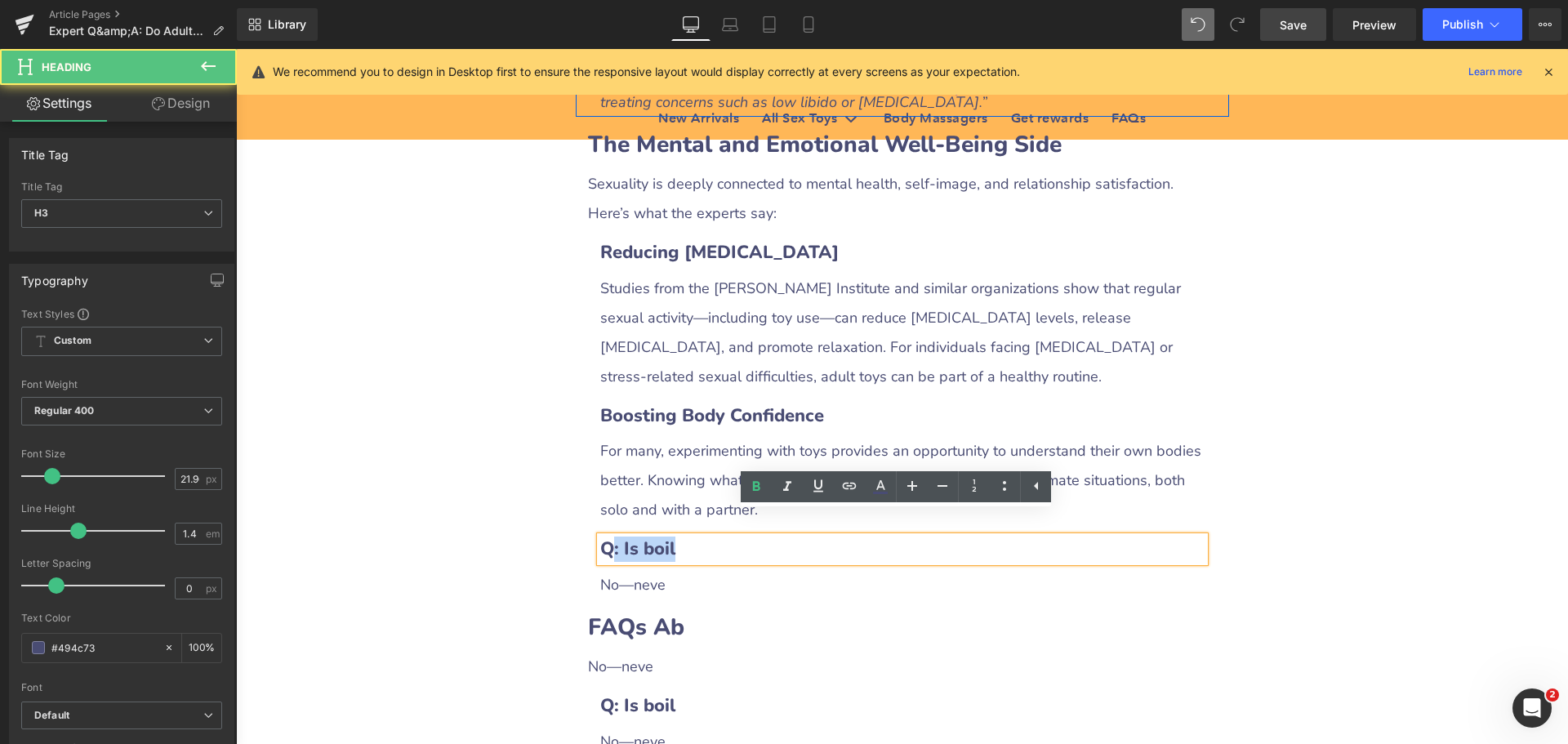
drag, startPoint x: 610, startPoint y: 521, endPoint x: 700, endPoint y: 525, distance: 90.1
click at [700, 537] on h3 "Q: Is boil" at bounding box center [902, 550] width 604 height 25
paste div
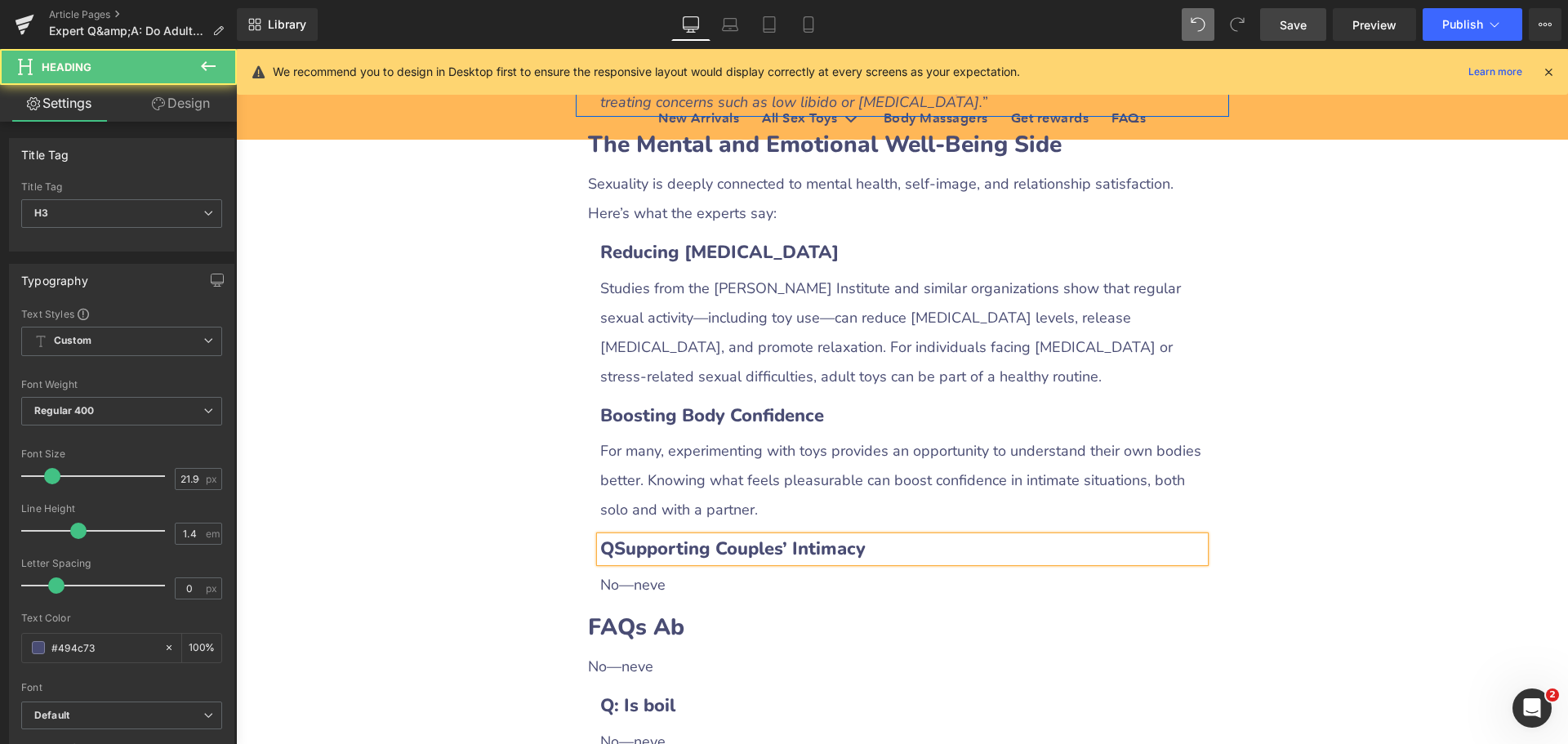
click at [607, 537] on b "QSupporting Couples’ Intimacy" at bounding box center [733, 549] width 265 height 25
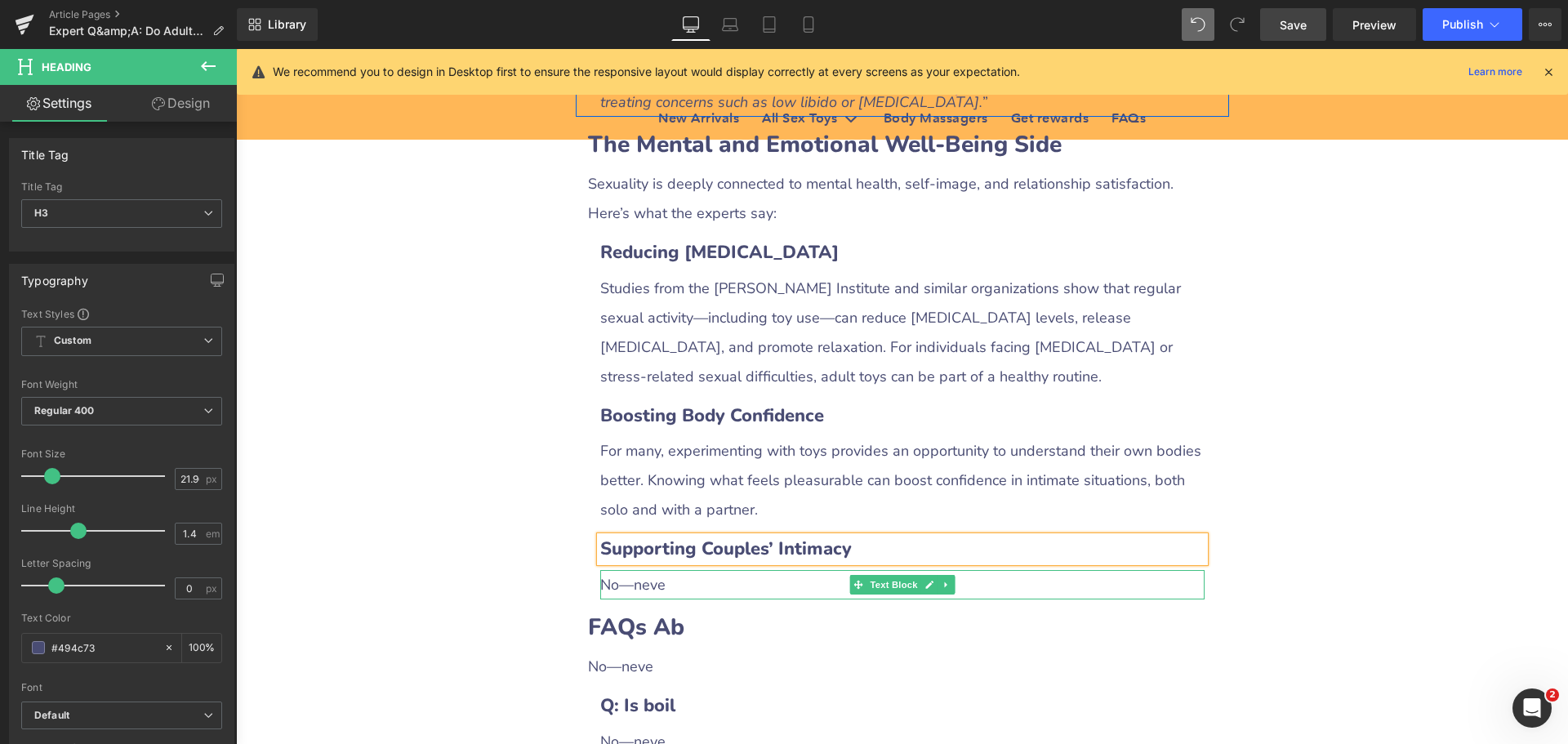
click at [634, 570] on div "No—neve" at bounding box center [902, 584] width 604 height 29
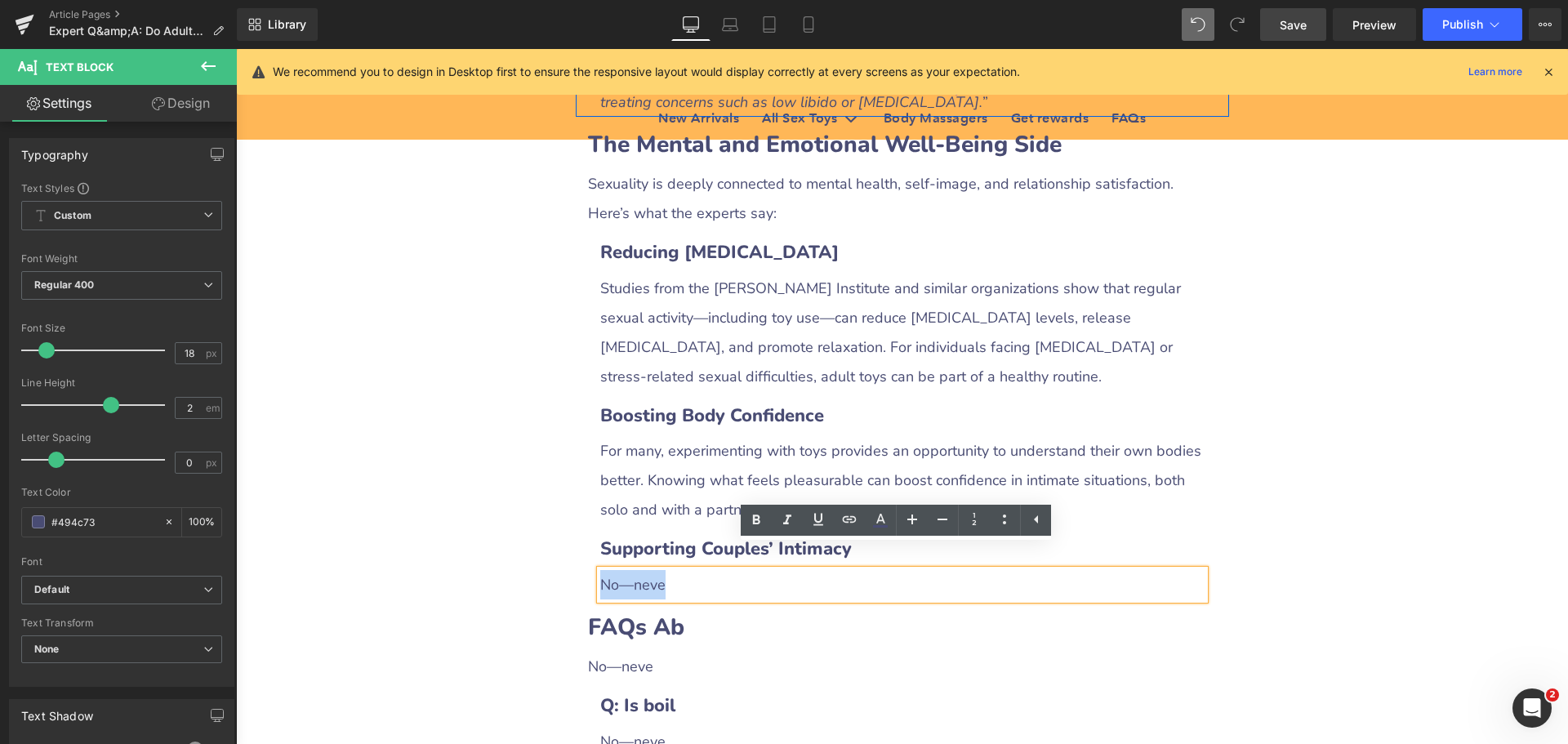
drag, startPoint x: 597, startPoint y: 556, endPoint x: 682, endPoint y: 553, distance: 85.1
click at [682, 570] on div "No—neve" at bounding box center [902, 584] width 604 height 29
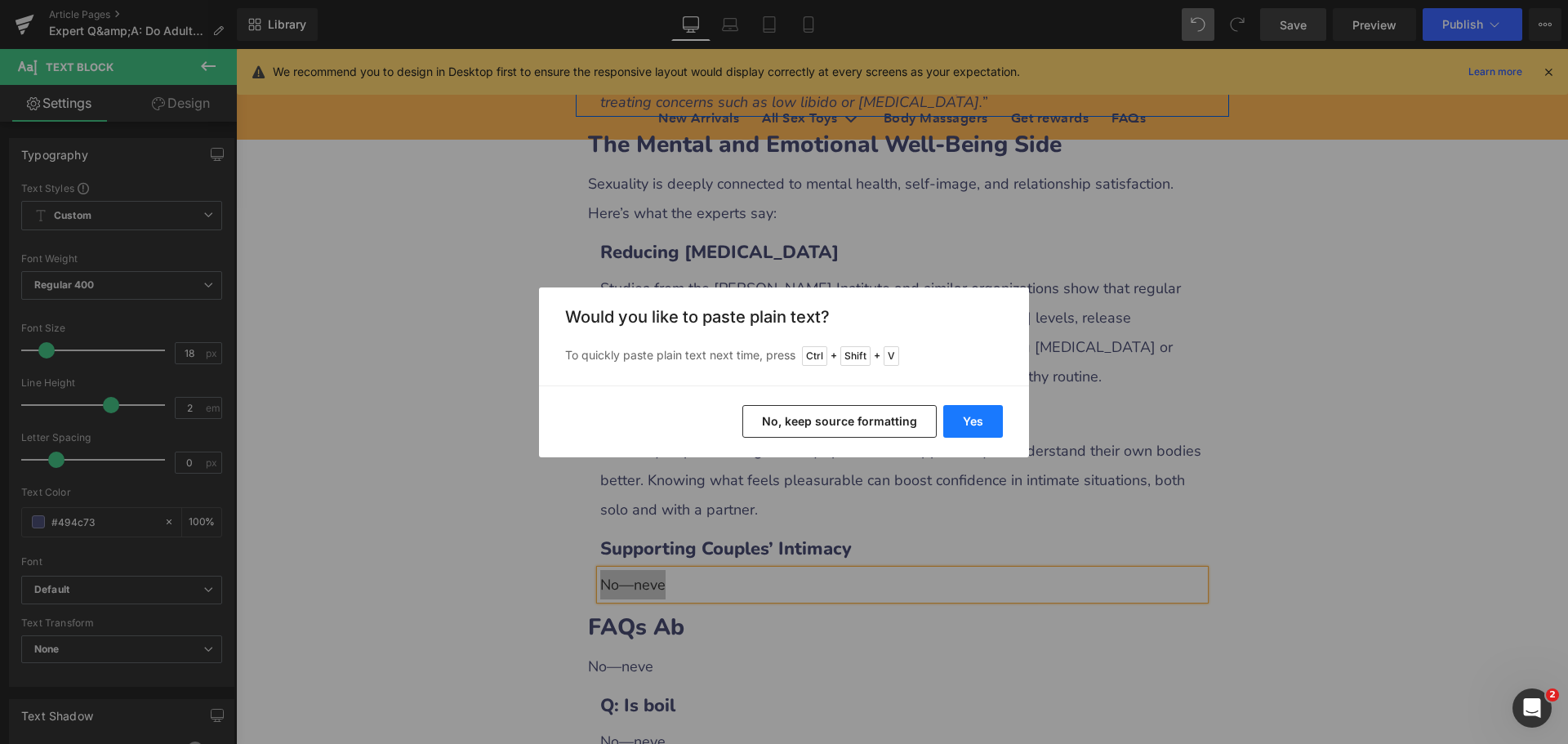
click at [961, 424] on button "Yes" at bounding box center [973, 422] width 60 height 33
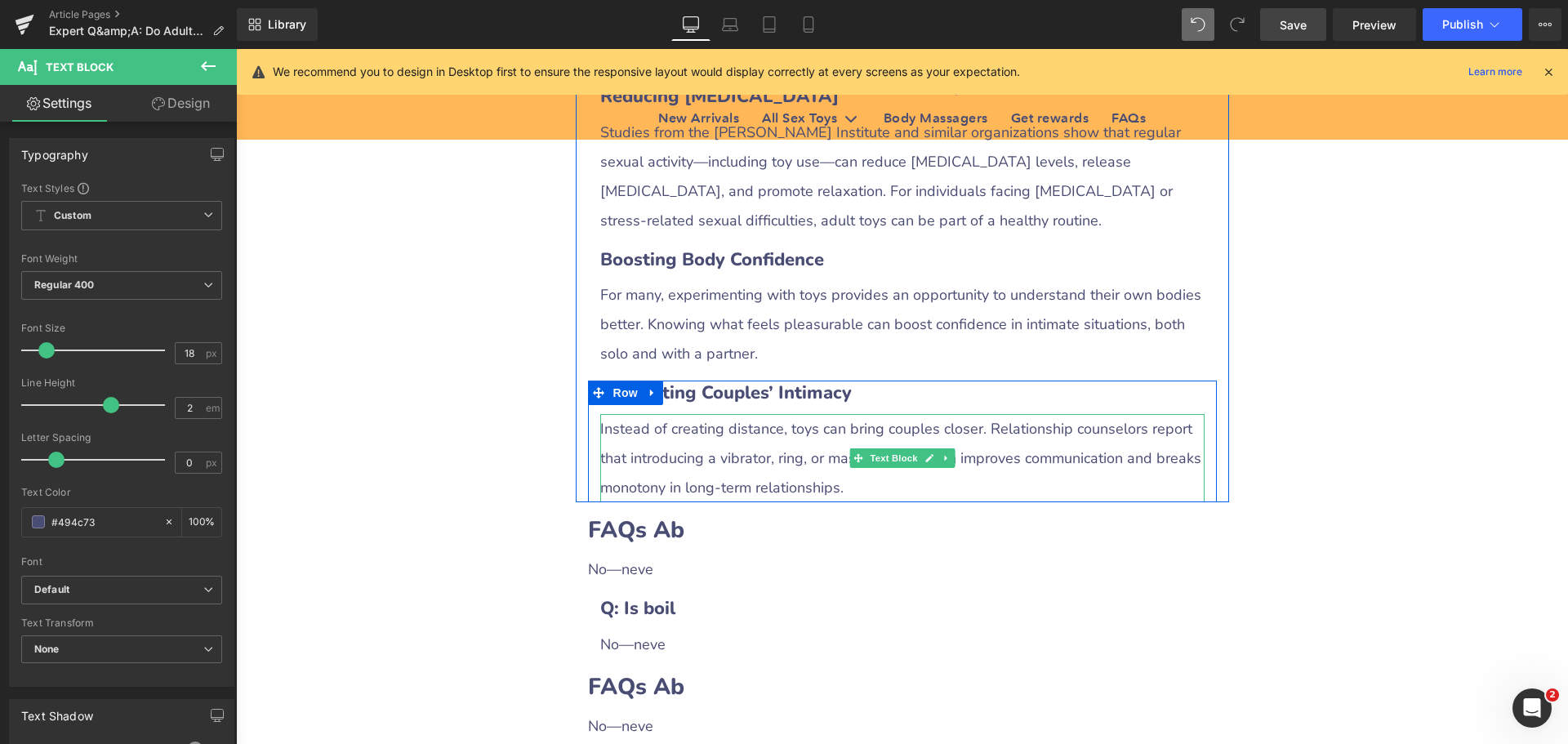
scroll to position [2287, 0]
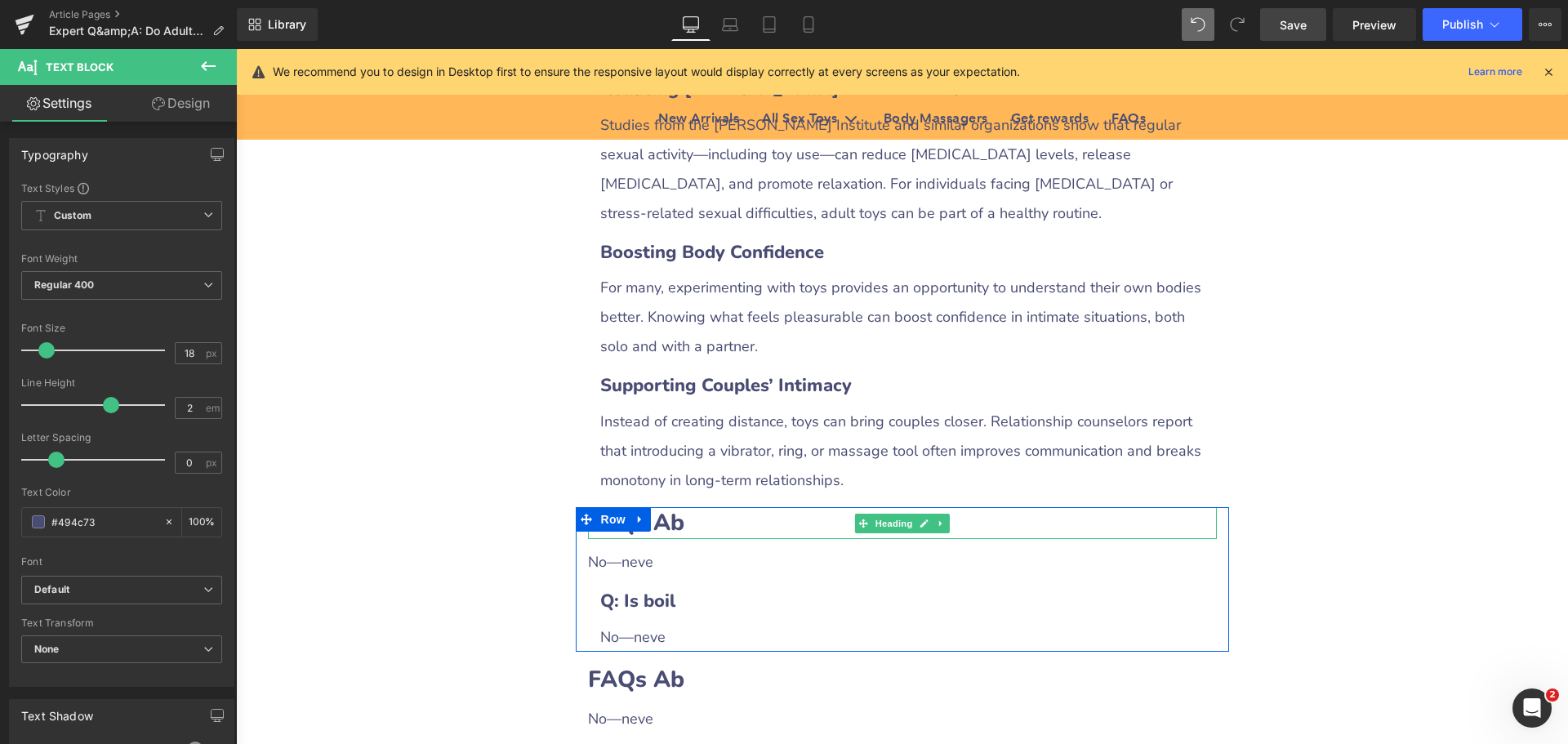
click at [690, 507] on h2 "FAQs Ab" at bounding box center [902, 522] width 629 height 32
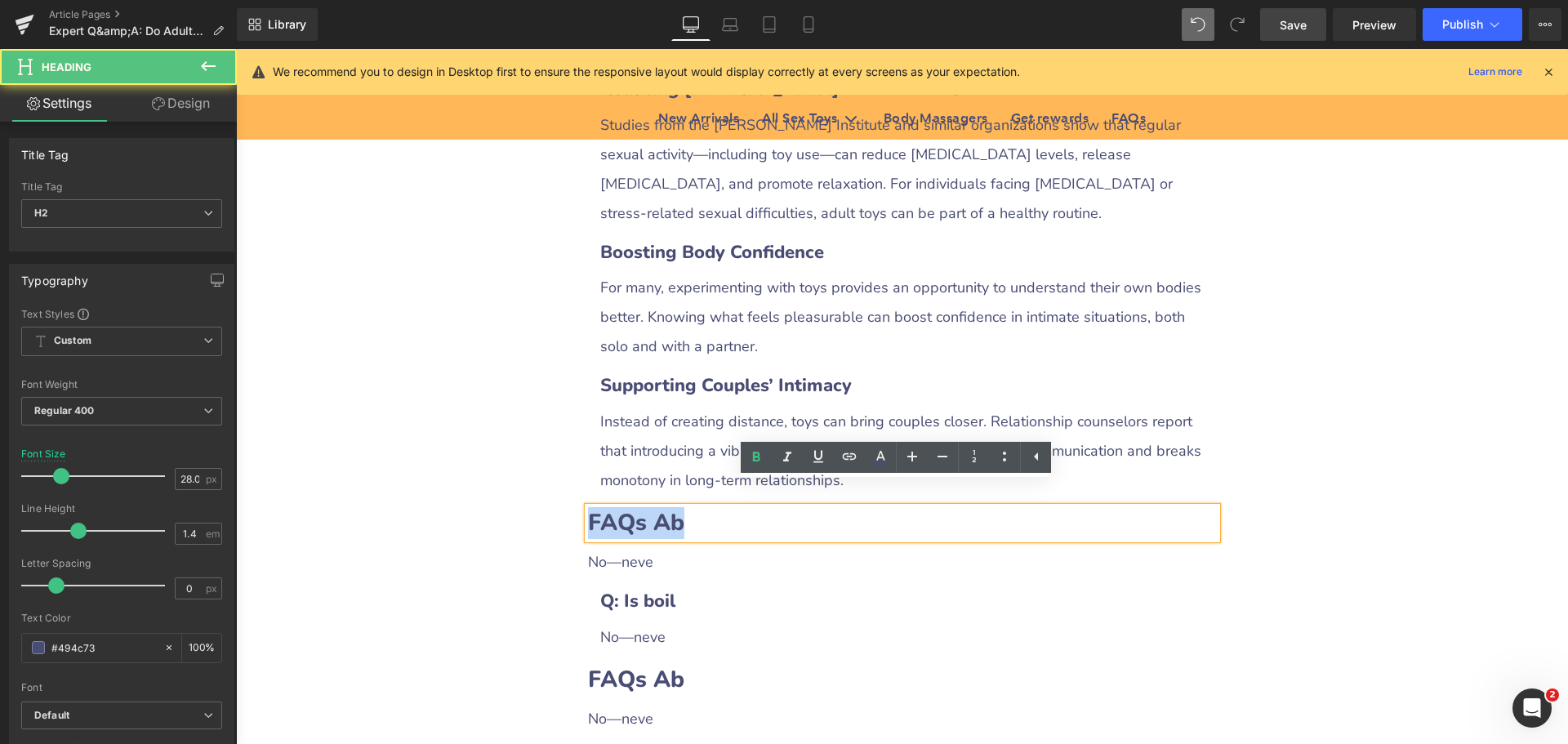
drag, startPoint x: 586, startPoint y: 497, endPoint x: 715, endPoint y: 510, distance: 129.7
click at [688, 507] on h2 "FAQs Ab" at bounding box center [902, 522] width 629 height 32
paste div
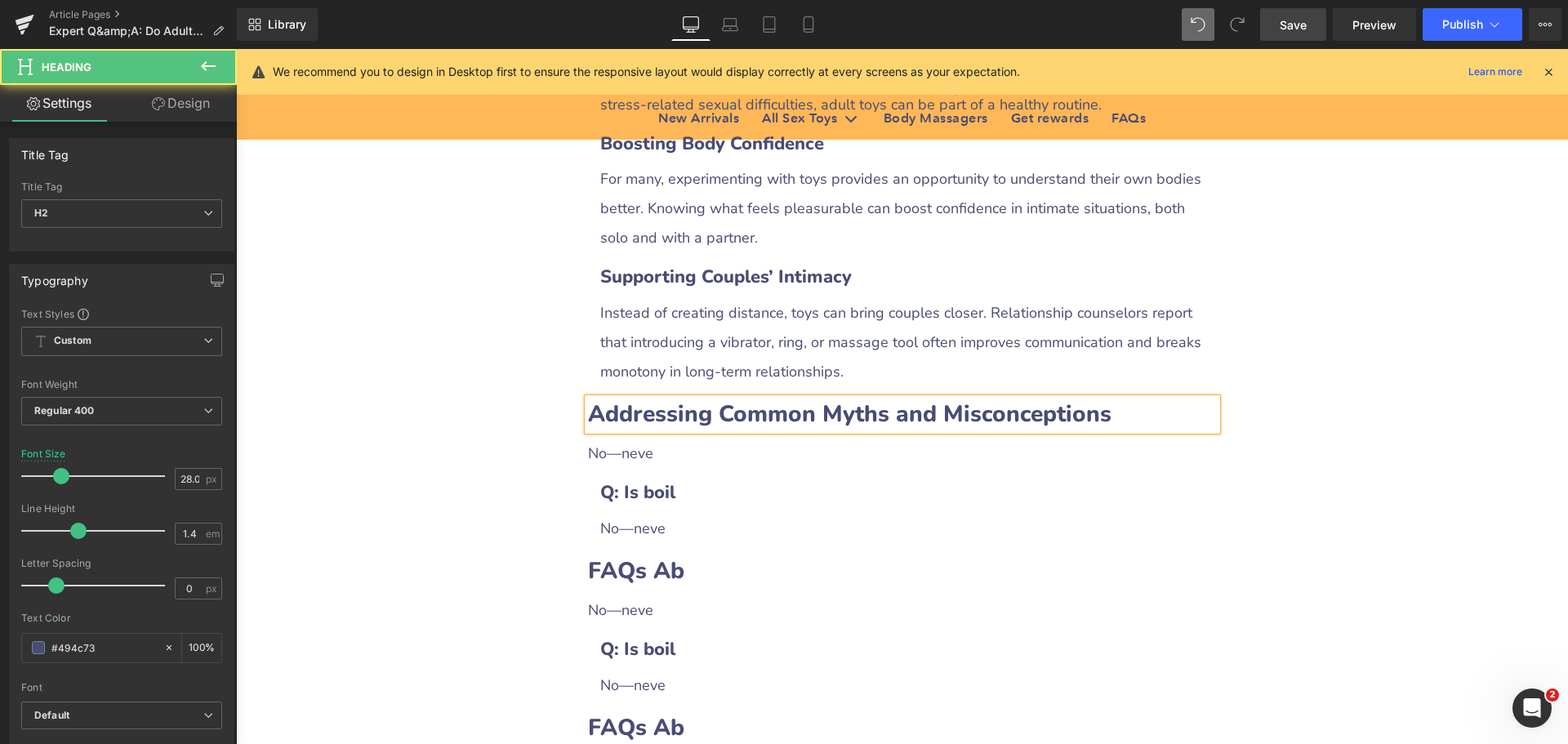
scroll to position [2532, 0]
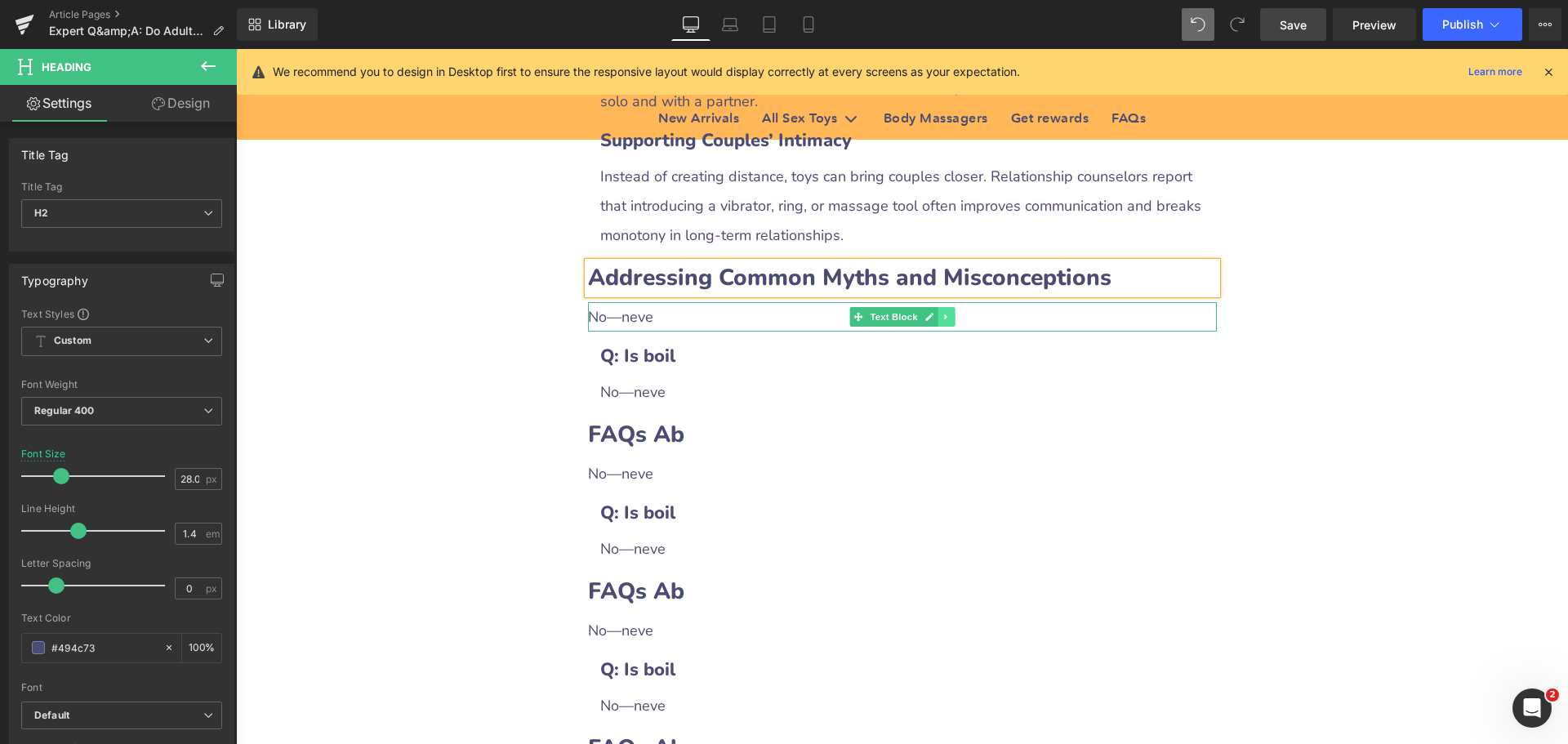
click at [946, 307] on link at bounding box center [946, 317] width 17 height 20
click at [949, 312] on icon at bounding box center [954, 317] width 9 height 9
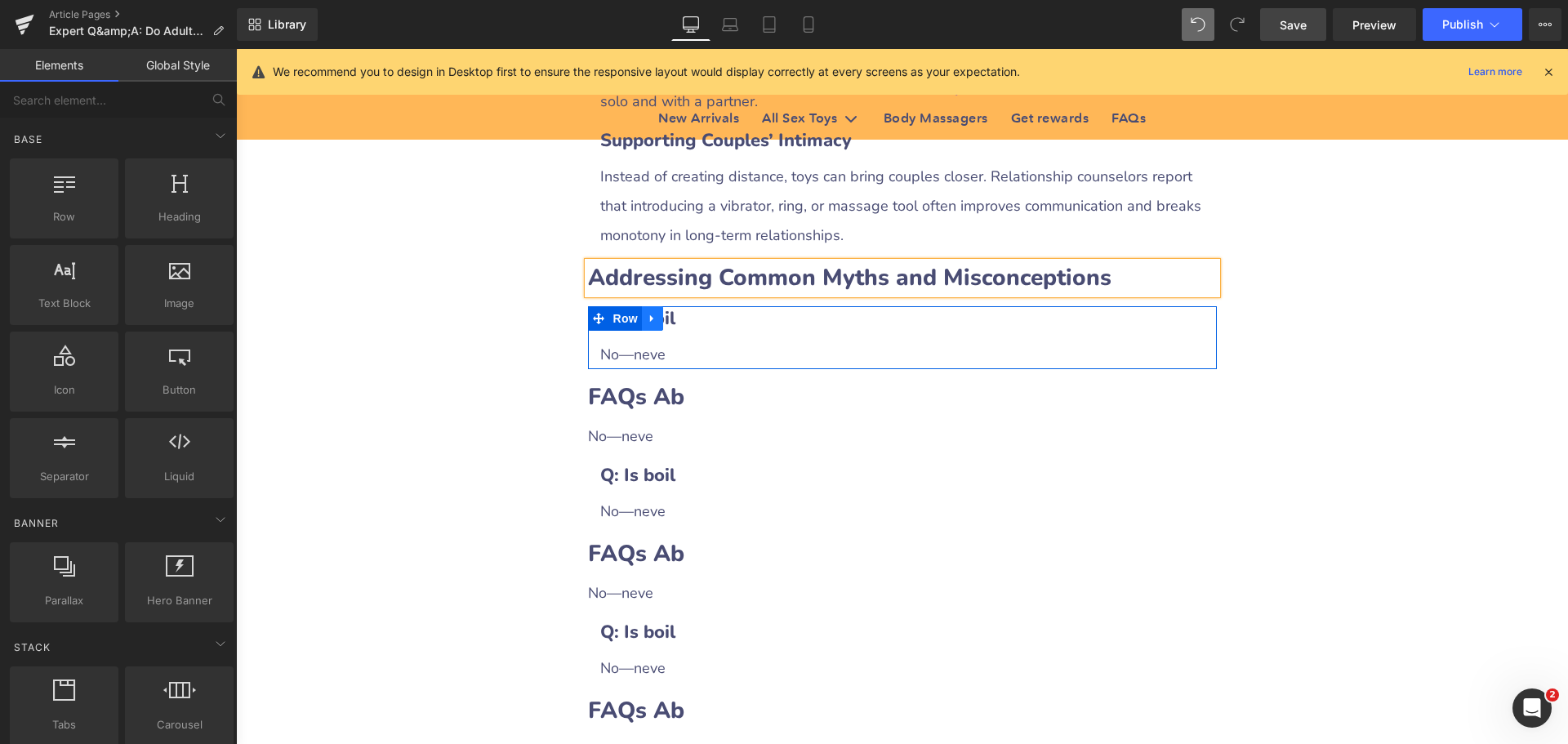
click at [647, 312] on icon at bounding box center [652, 318] width 12 height 12
click at [668, 312] on icon at bounding box center [673, 318] width 12 height 12
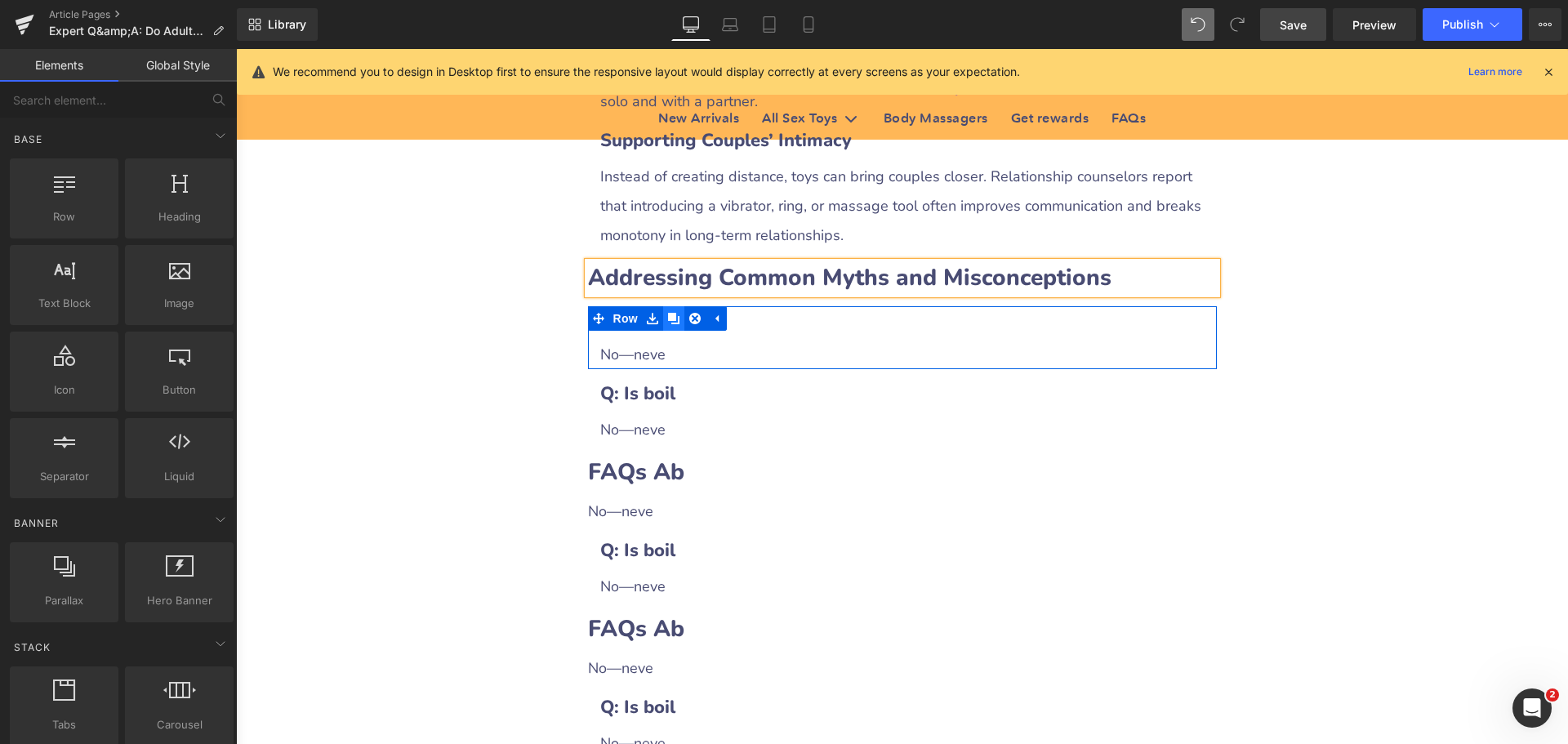
click at [668, 312] on icon at bounding box center [673, 318] width 12 height 12
click at [803, 309] on div "Q: Is boil Heading" at bounding box center [902, 319] width 604 height 25
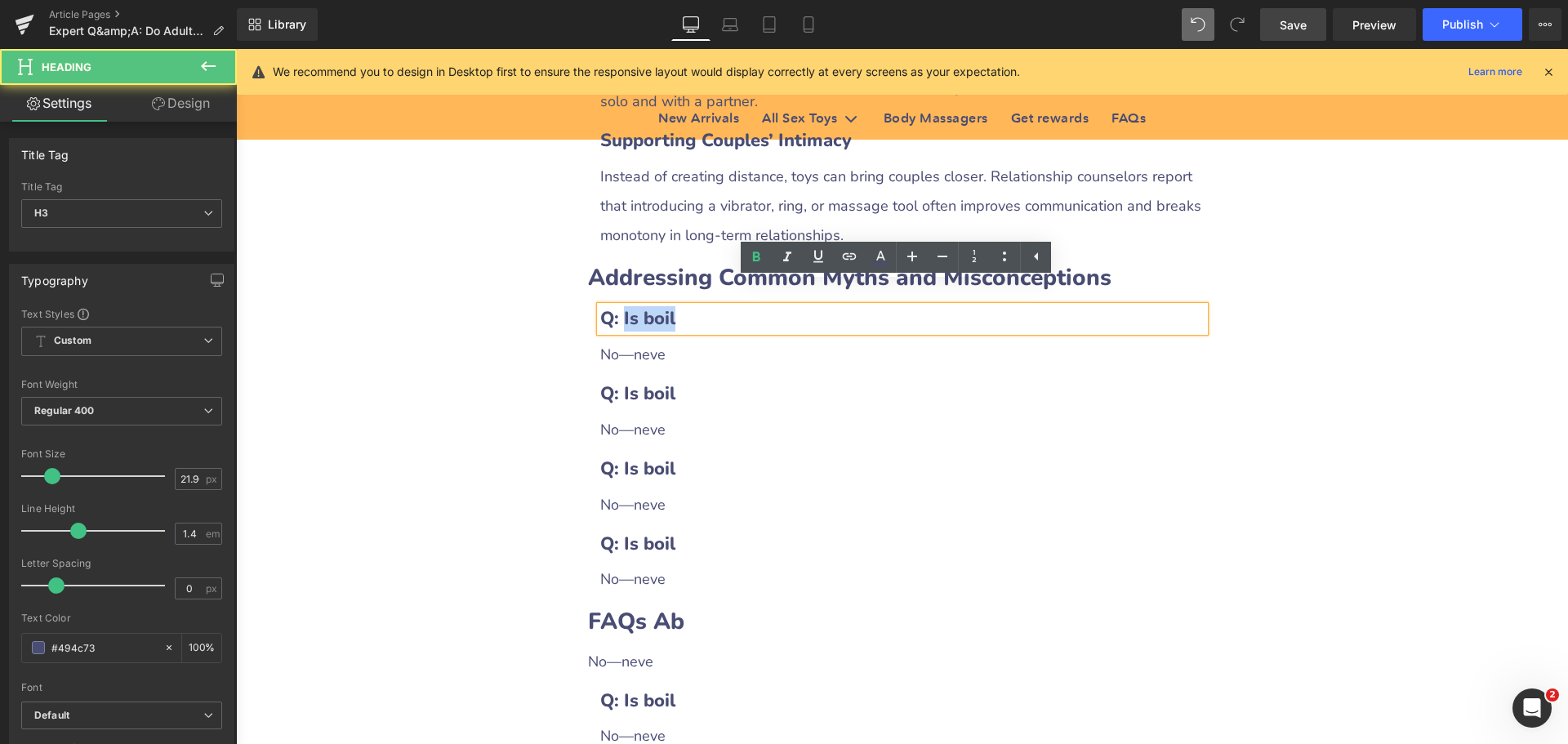
drag, startPoint x: 668, startPoint y: 299, endPoint x: 723, endPoint y: 299, distance: 55.0
click at [723, 306] on h3 "Q: Is boil" at bounding box center [902, 319] width 604 height 25
paste div
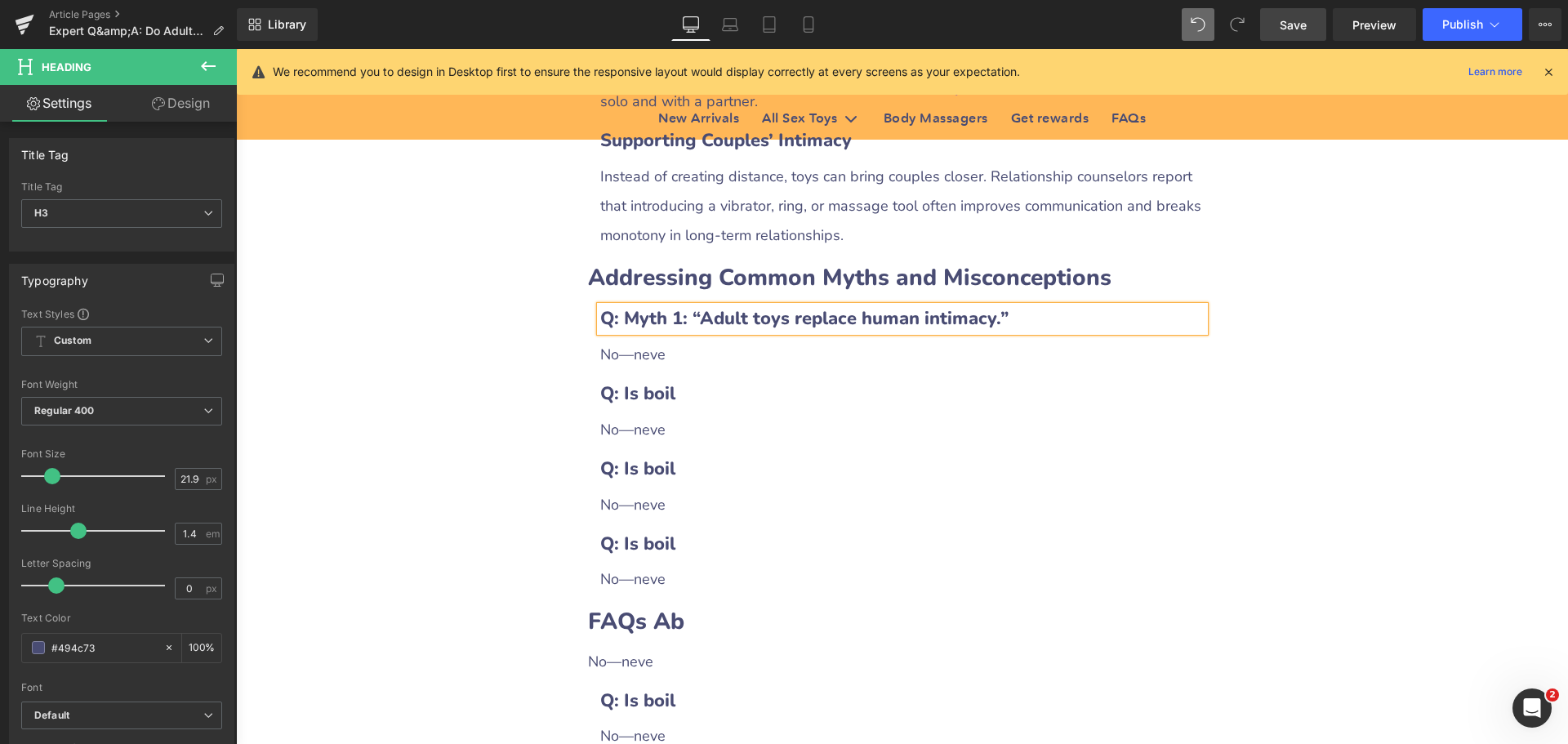
click at [618, 306] on b "Q: Myth 1: “Adult toys replace human intimacy.”" at bounding box center [804, 318] width 408 height 25
click at [634, 340] on div "No—neve" at bounding box center [902, 354] width 604 height 29
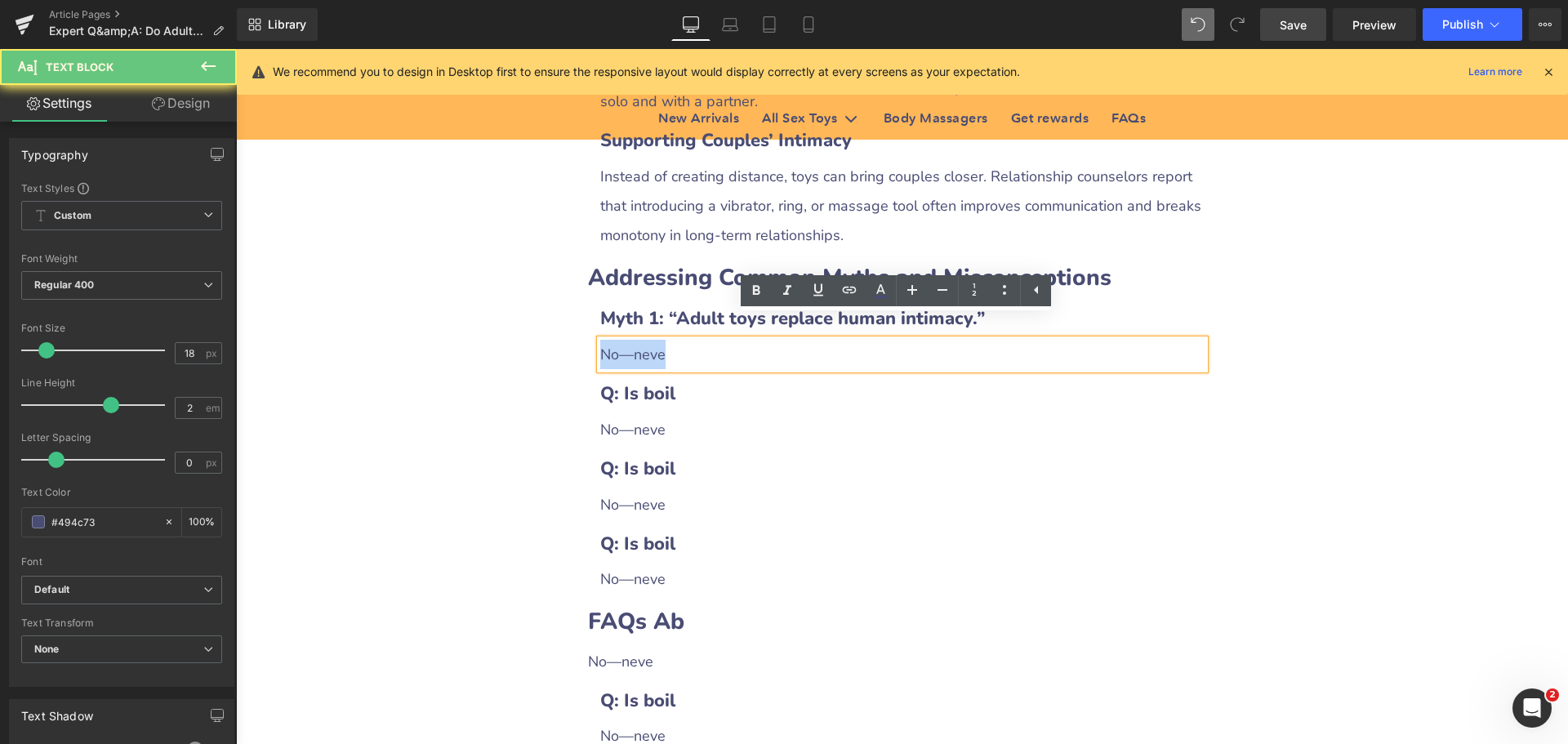
drag, startPoint x: 596, startPoint y: 324, endPoint x: 710, endPoint y: 328, distance: 114.1
click at [710, 340] on div "No—neve" at bounding box center [902, 354] width 604 height 29
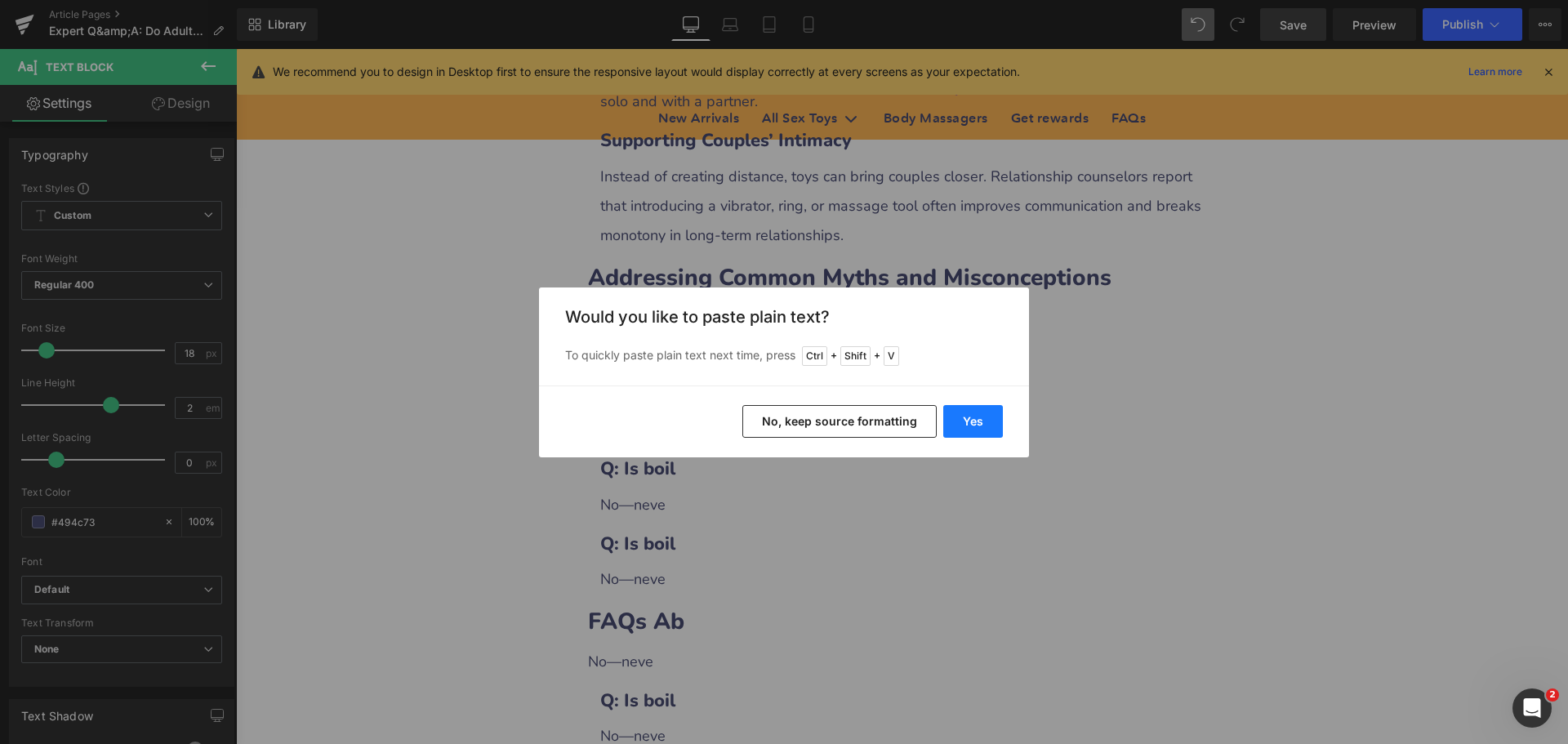
click at [974, 429] on button "Yes" at bounding box center [973, 422] width 60 height 33
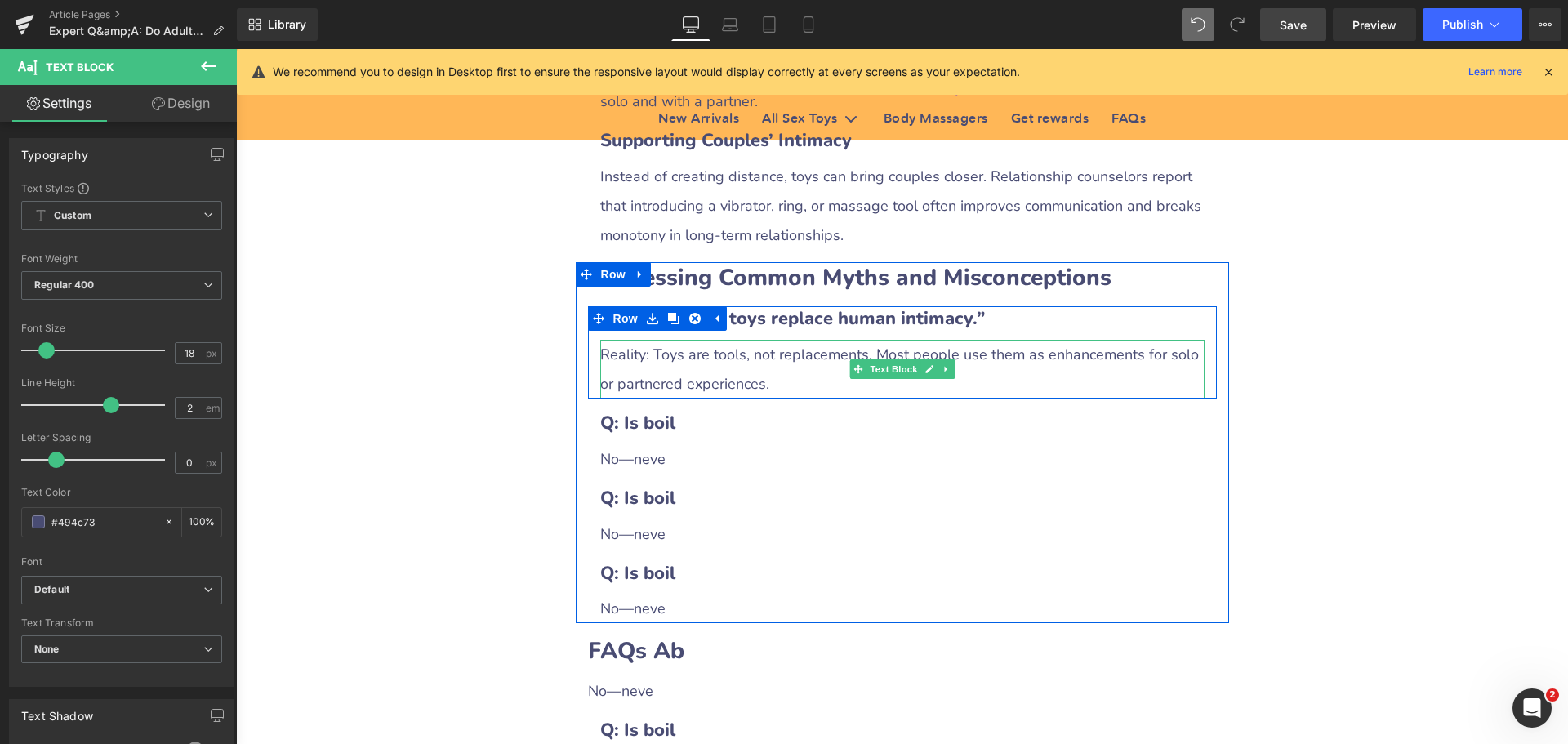
click at [660, 340] on div "Reality: Toys are tools, not replacements. Most people use them as enhancements…" at bounding box center [902, 369] width 604 height 59
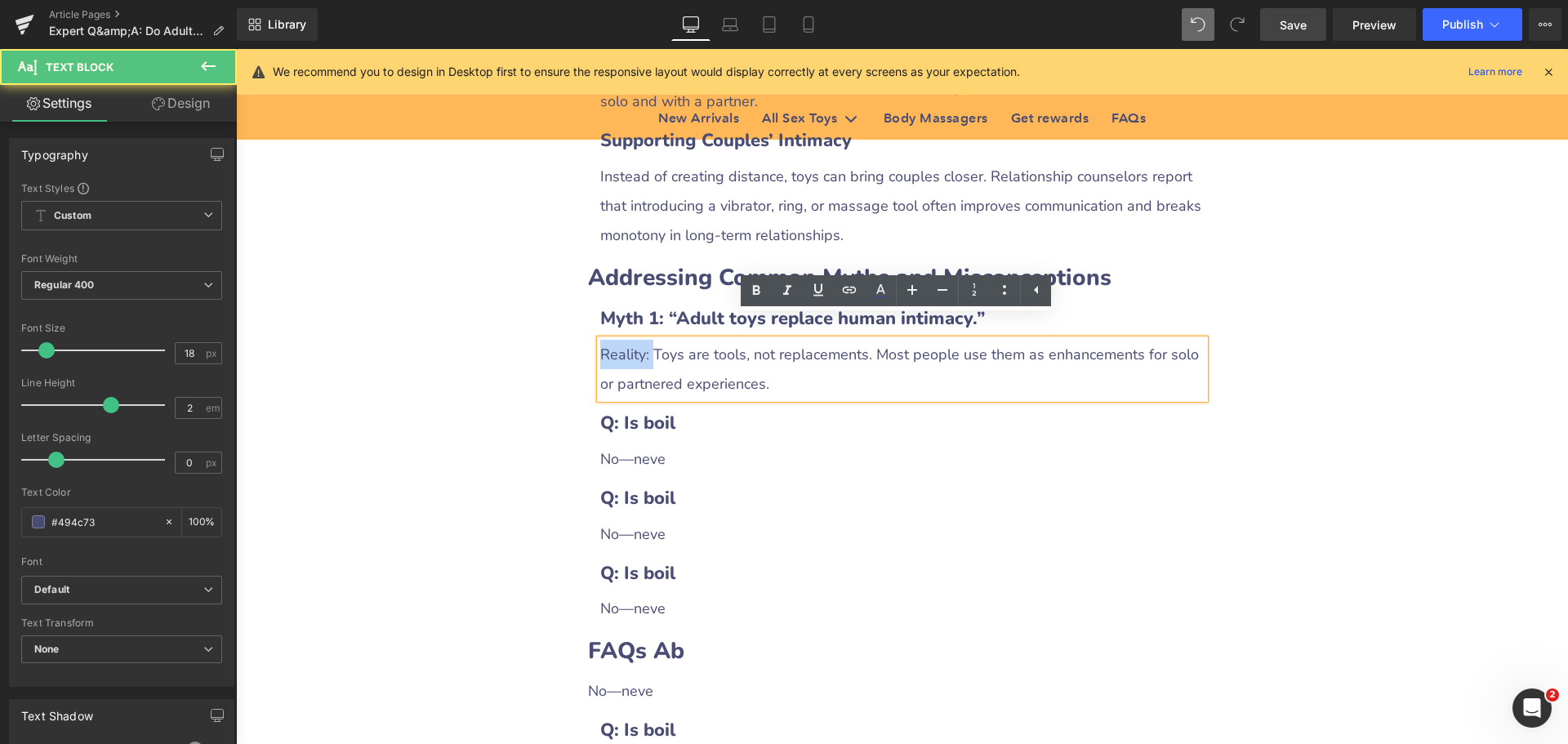
drag, startPoint x: 597, startPoint y: 328, endPoint x: 645, endPoint y: 332, distance: 48.2
click at [645, 340] on div "Reality: Toys are tools, not replacements. Most people use them as enhancements…" at bounding box center [902, 369] width 604 height 59
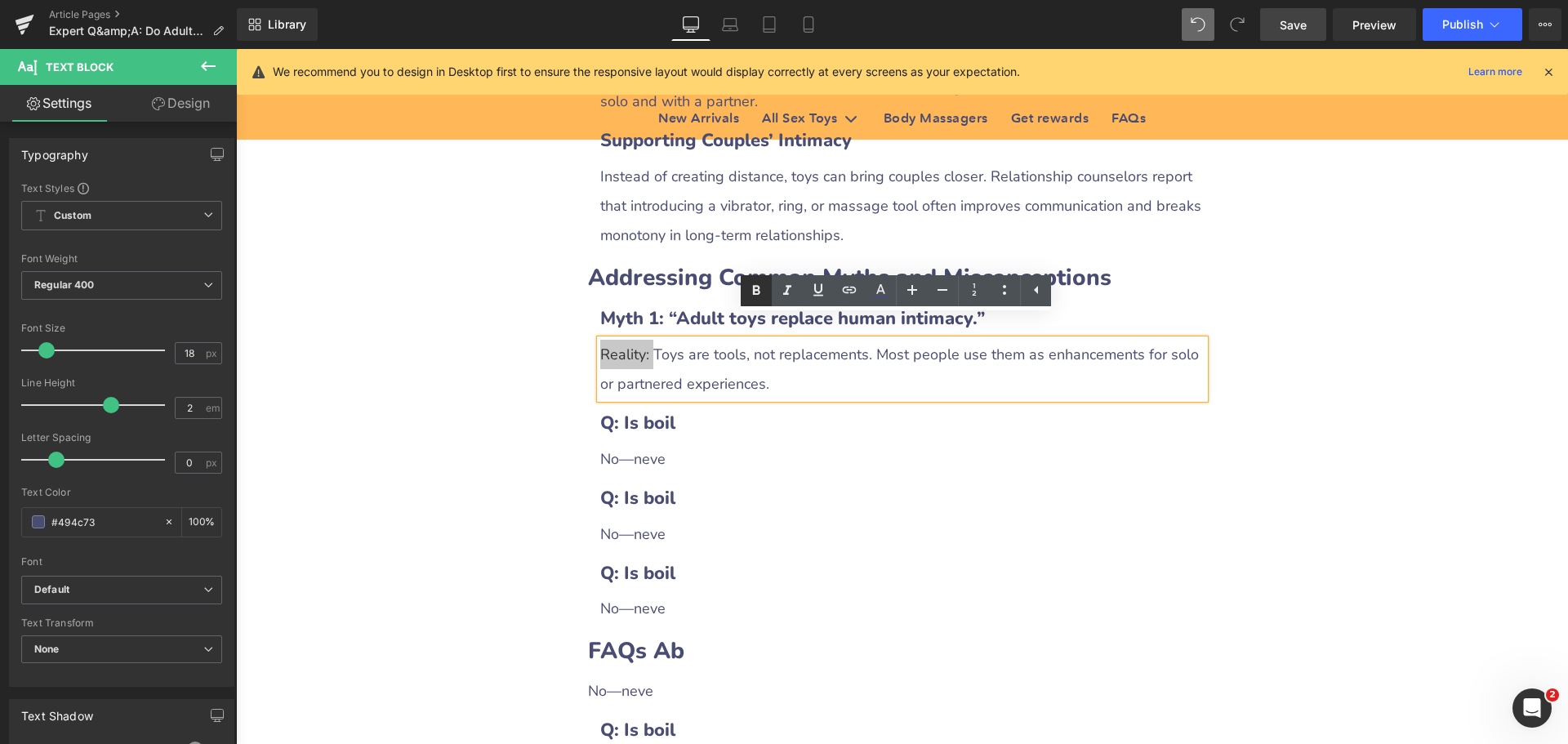
click at [758, 283] on icon at bounding box center [757, 291] width 20 height 20
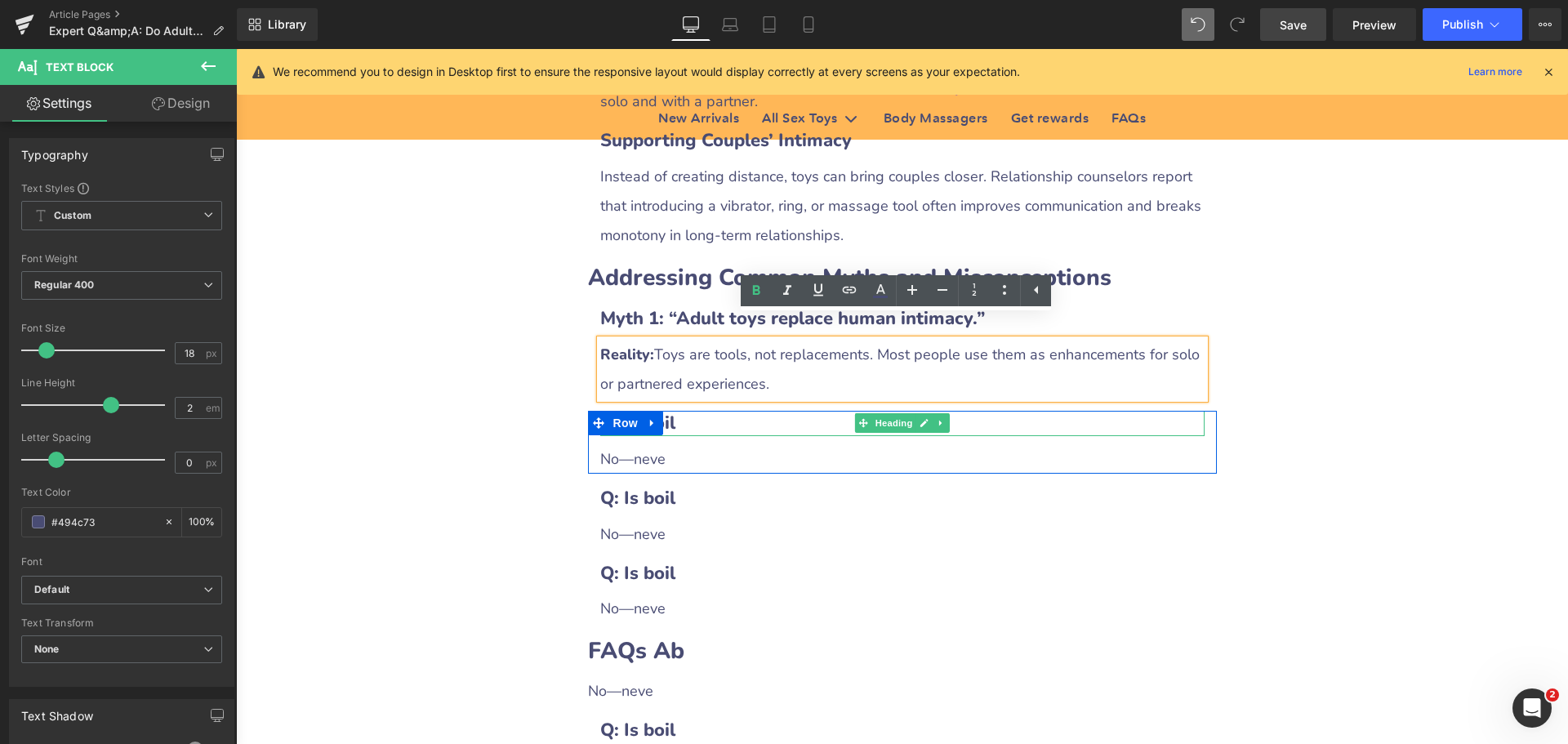
click at [670, 411] on h3 "Q: Is boil" at bounding box center [902, 423] width 604 height 25
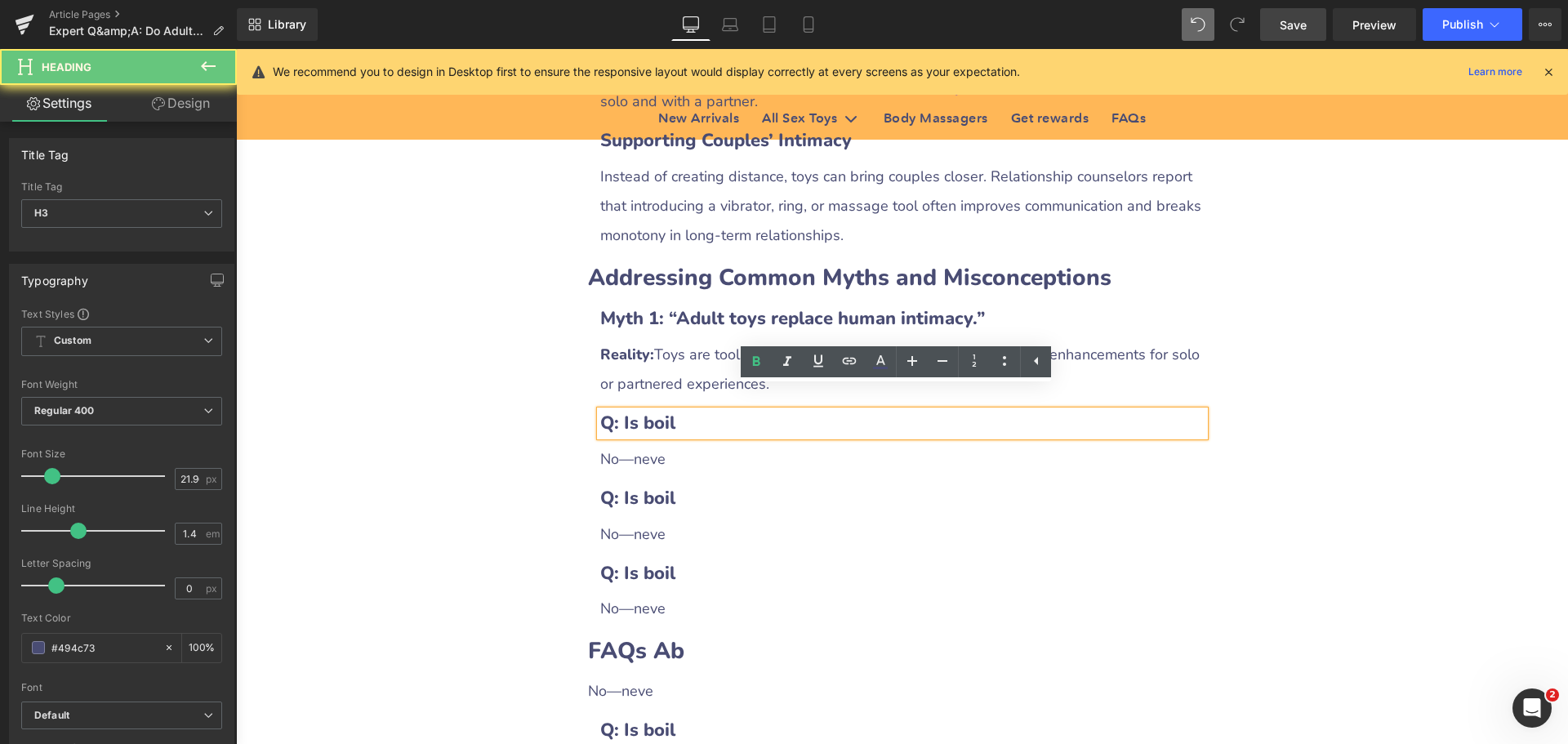
click at [600, 411] on b "Q: Is boil" at bounding box center [638, 422] width 75 height 25
drag, startPoint x: 610, startPoint y: 399, endPoint x: 768, endPoint y: 400, distance: 158.0
click at [768, 411] on h3 "Q: Is boil" at bounding box center [902, 423] width 604 height 25
paste div
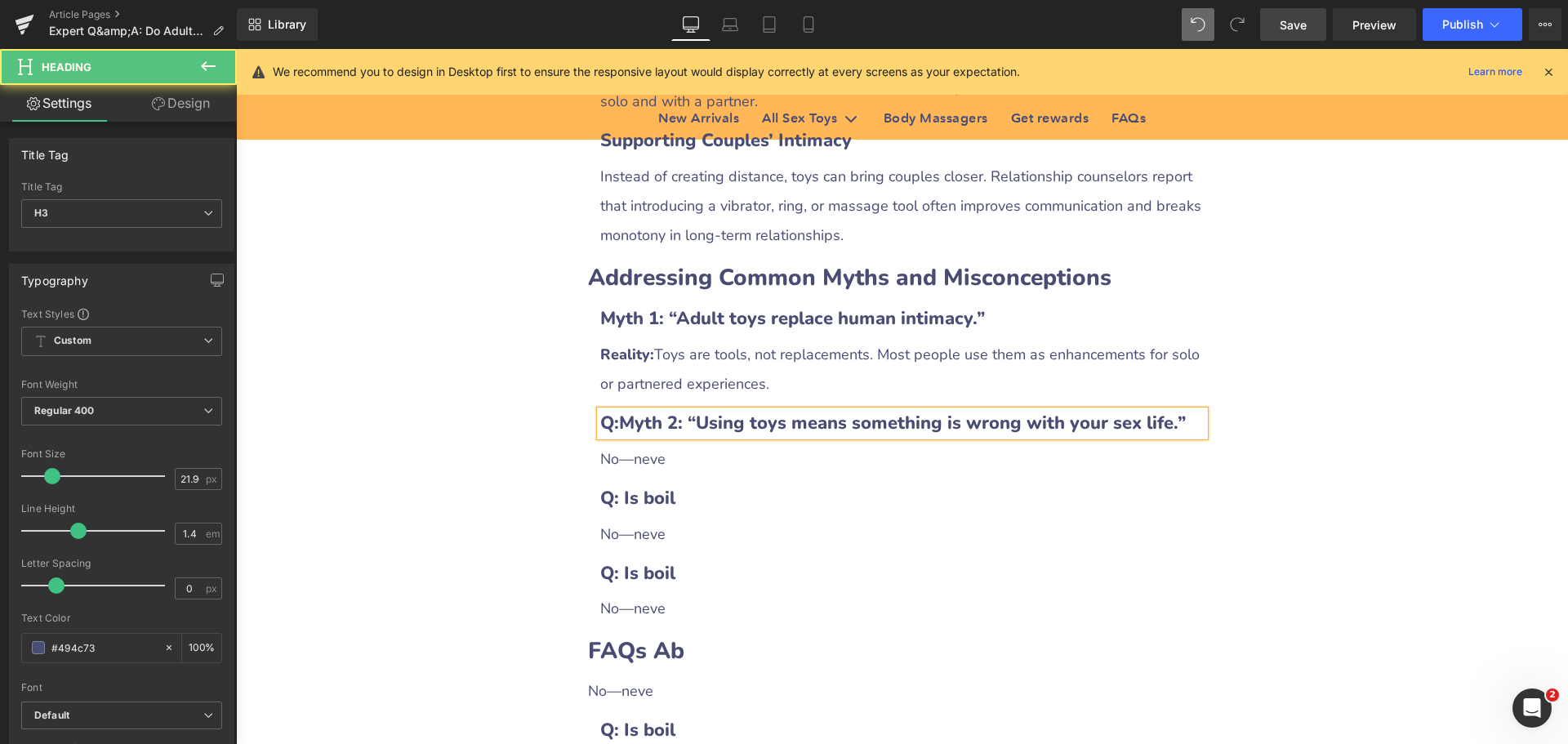
click at [610, 411] on b "Q:Myth 2: “Using toys means something is wrong with your sex life.”" at bounding box center [893, 422] width 586 height 25
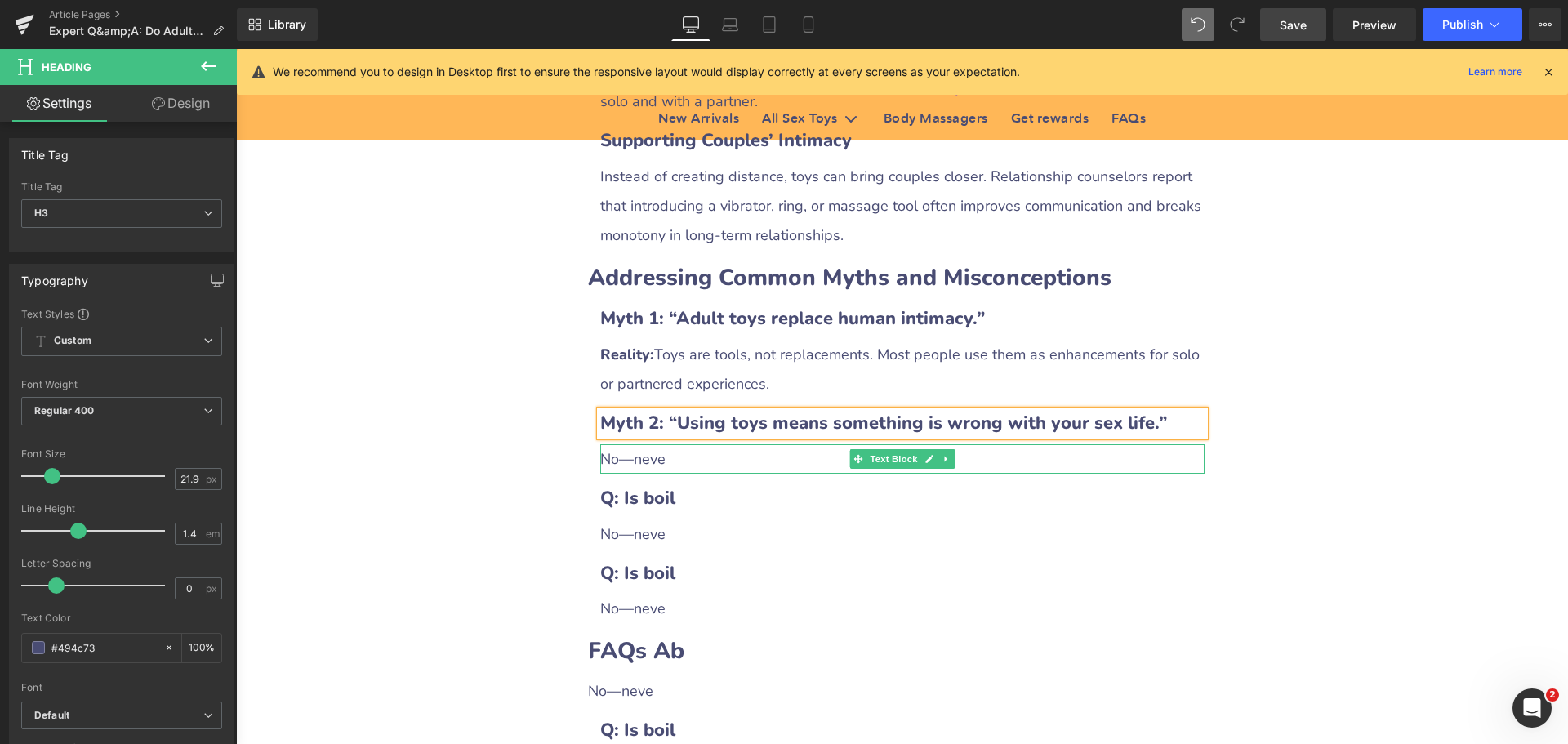
click at [642, 444] on div "No—neve" at bounding box center [902, 459] width 604 height 29
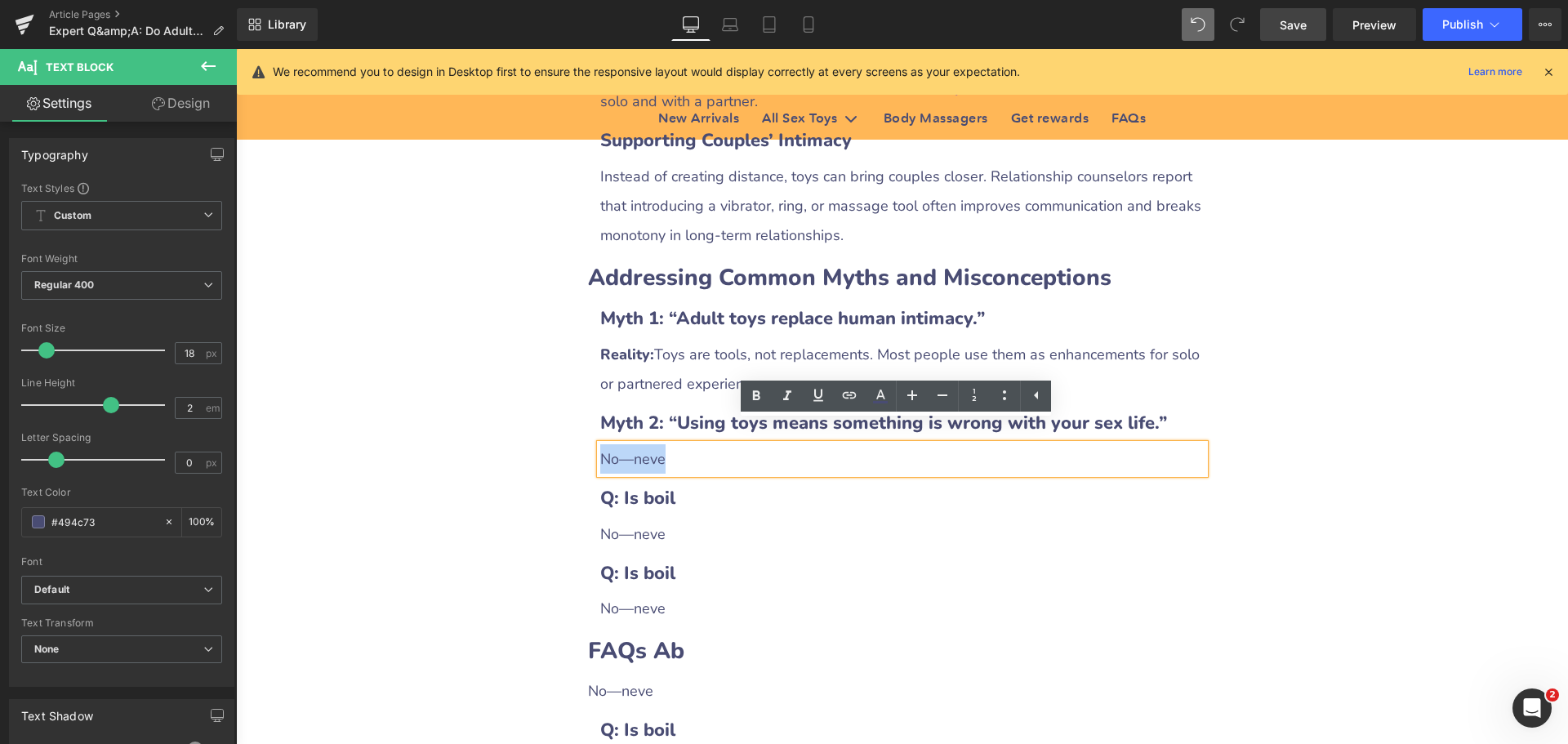
drag, startPoint x: 594, startPoint y: 433, endPoint x: 693, endPoint y: 441, distance: 99.3
click at [693, 444] on div "No—neve" at bounding box center [902, 459] width 604 height 29
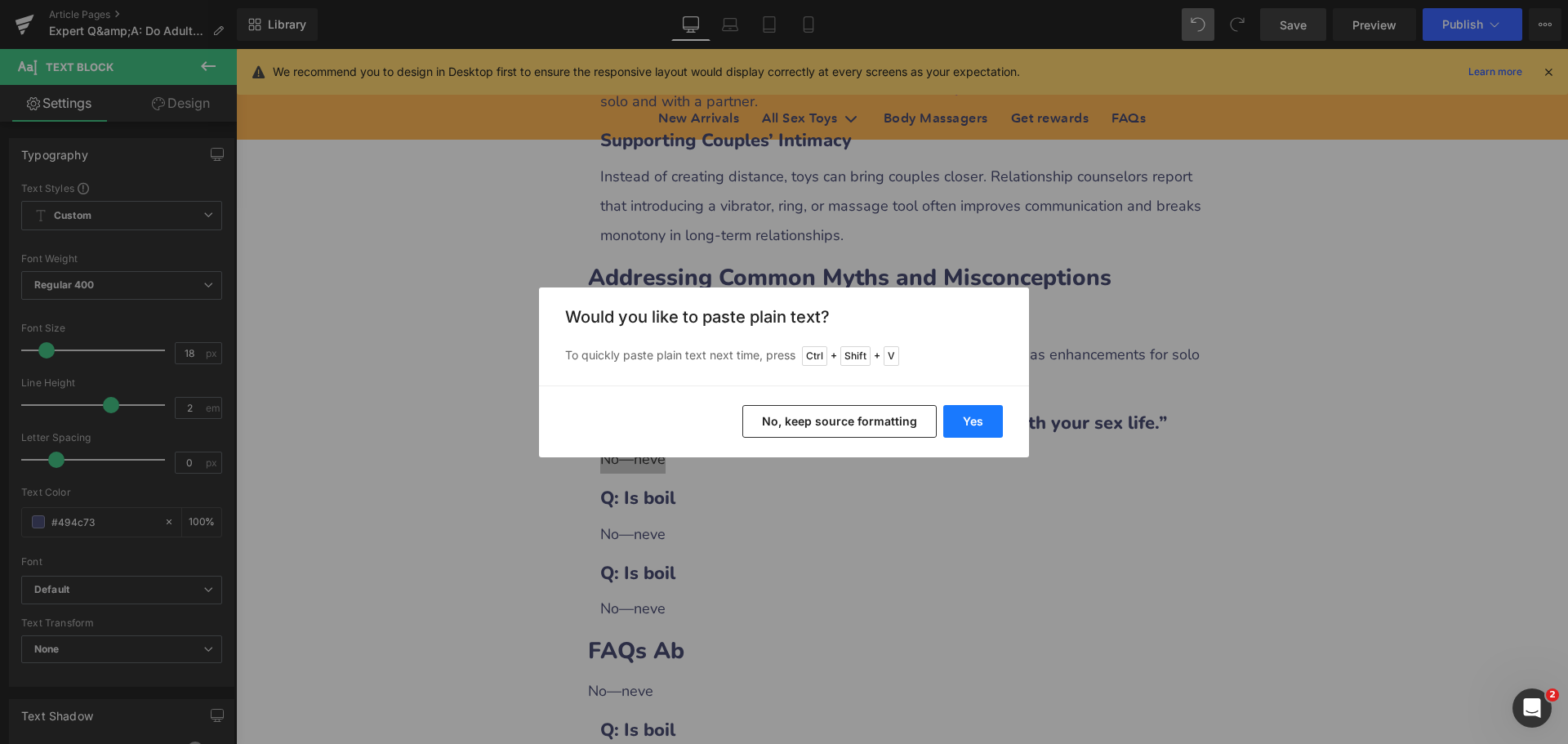
click at [988, 420] on button "Yes" at bounding box center [973, 422] width 60 height 33
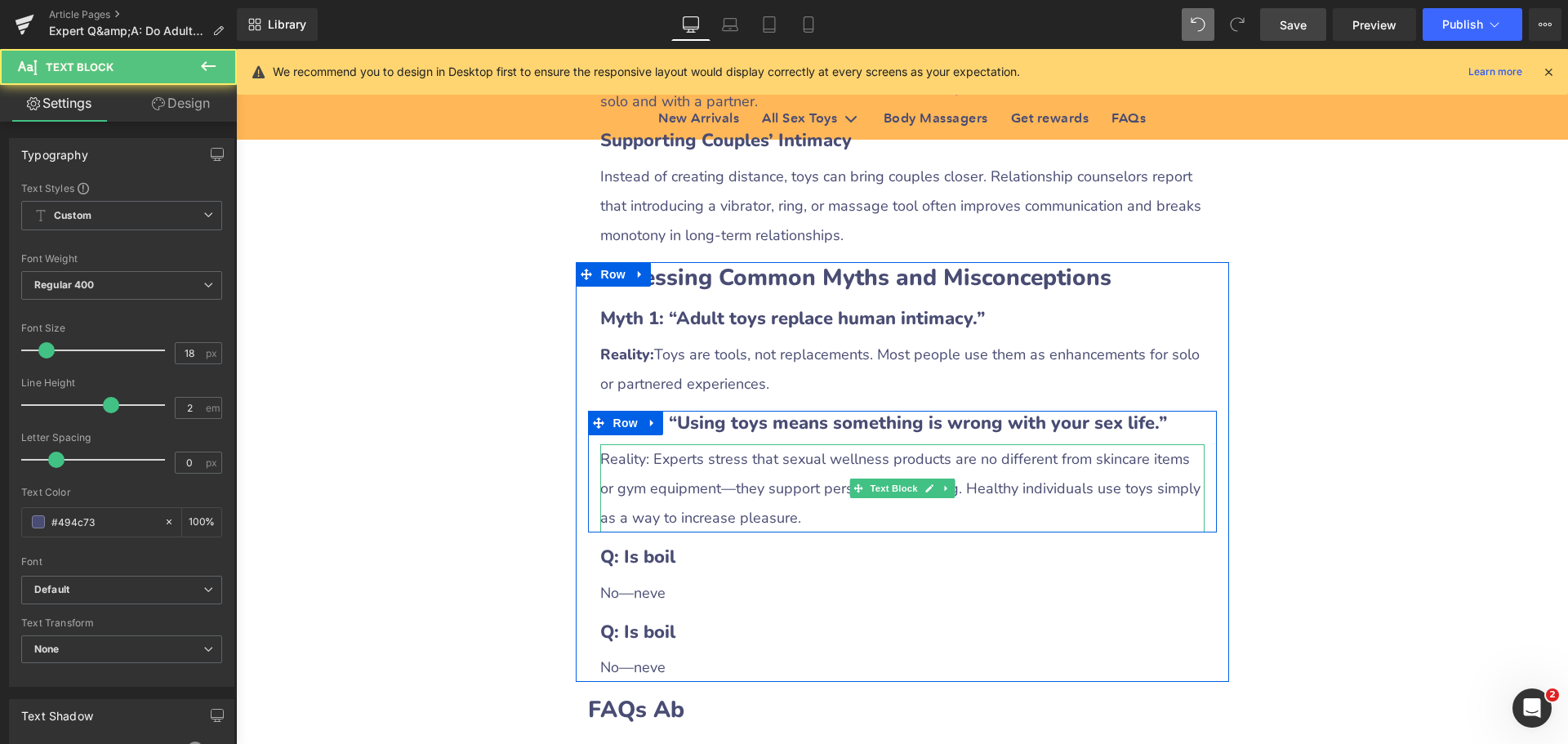
click at [650, 444] on div "Reality: Experts stress that sexual wellness products are no different from ski…" at bounding box center [902, 488] width 604 height 88
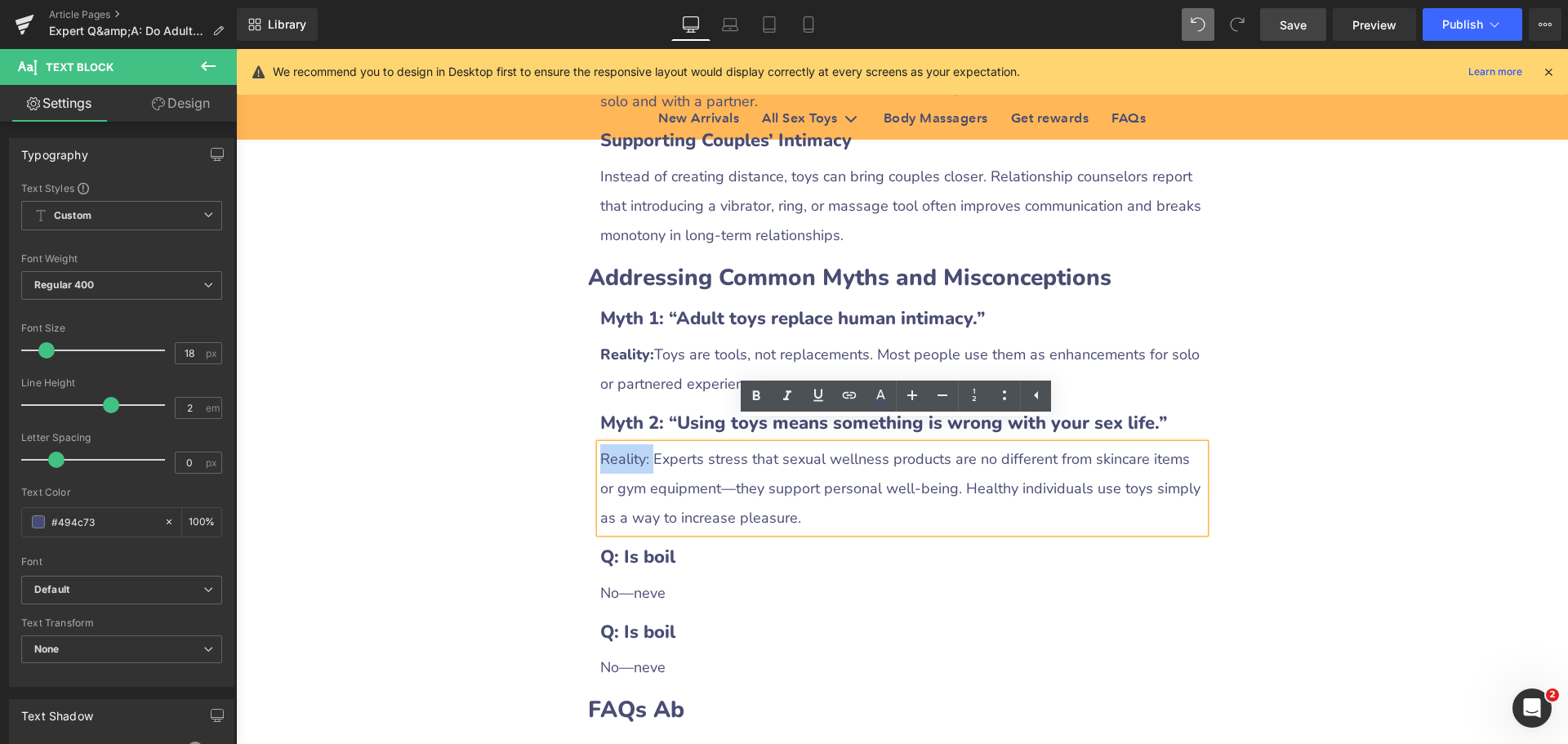
drag, startPoint x: 597, startPoint y: 440, endPoint x: 647, endPoint y: 440, distance: 50.0
click at [647, 444] on div "Reality: Experts stress that sexual wellness products are no different from ski…" at bounding box center [902, 488] width 604 height 88
click at [759, 401] on icon at bounding box center [757, 396] width 20 height 20
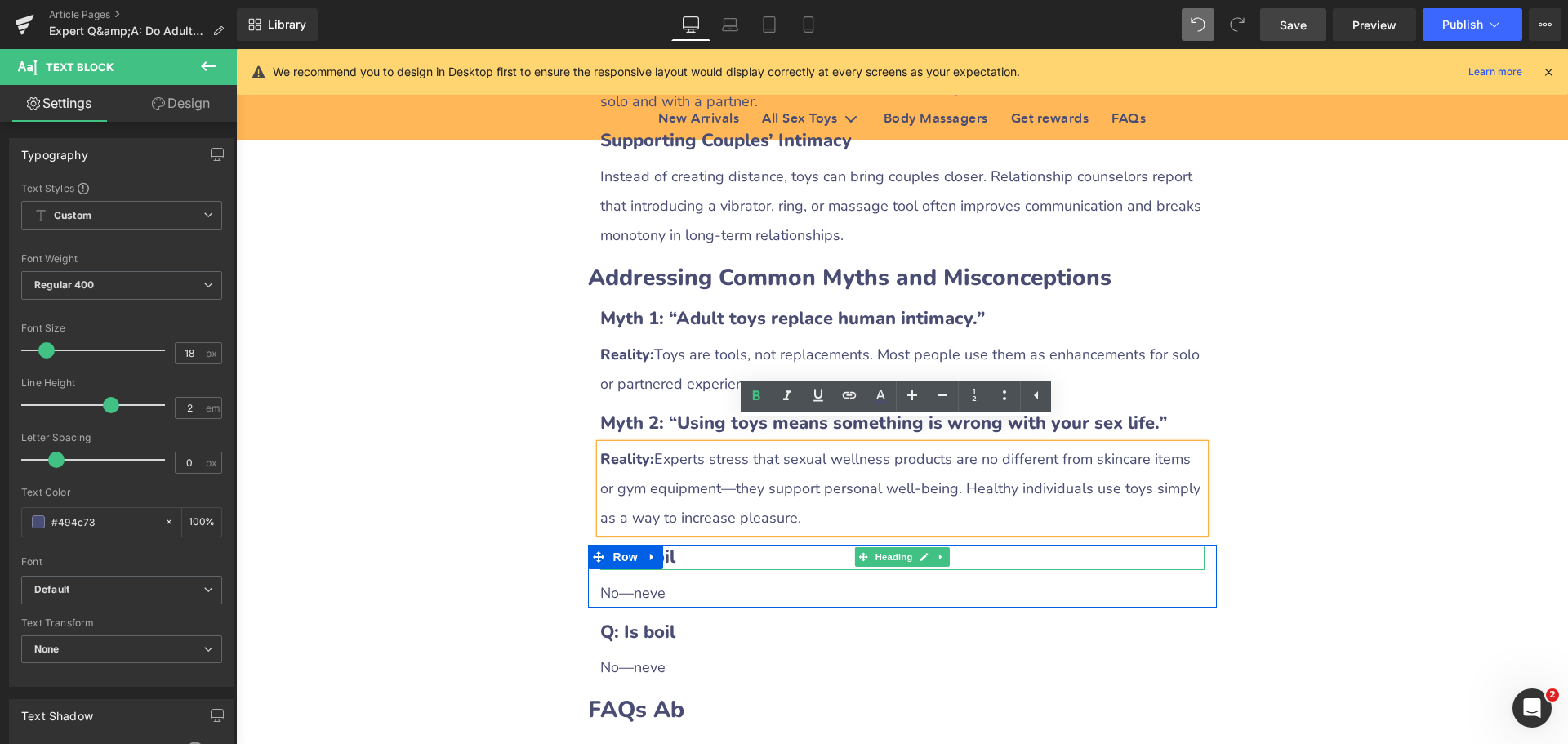
click at [665, 545] on b "Q: Is boil" at bounding box center [638, 557] width 75 height 25
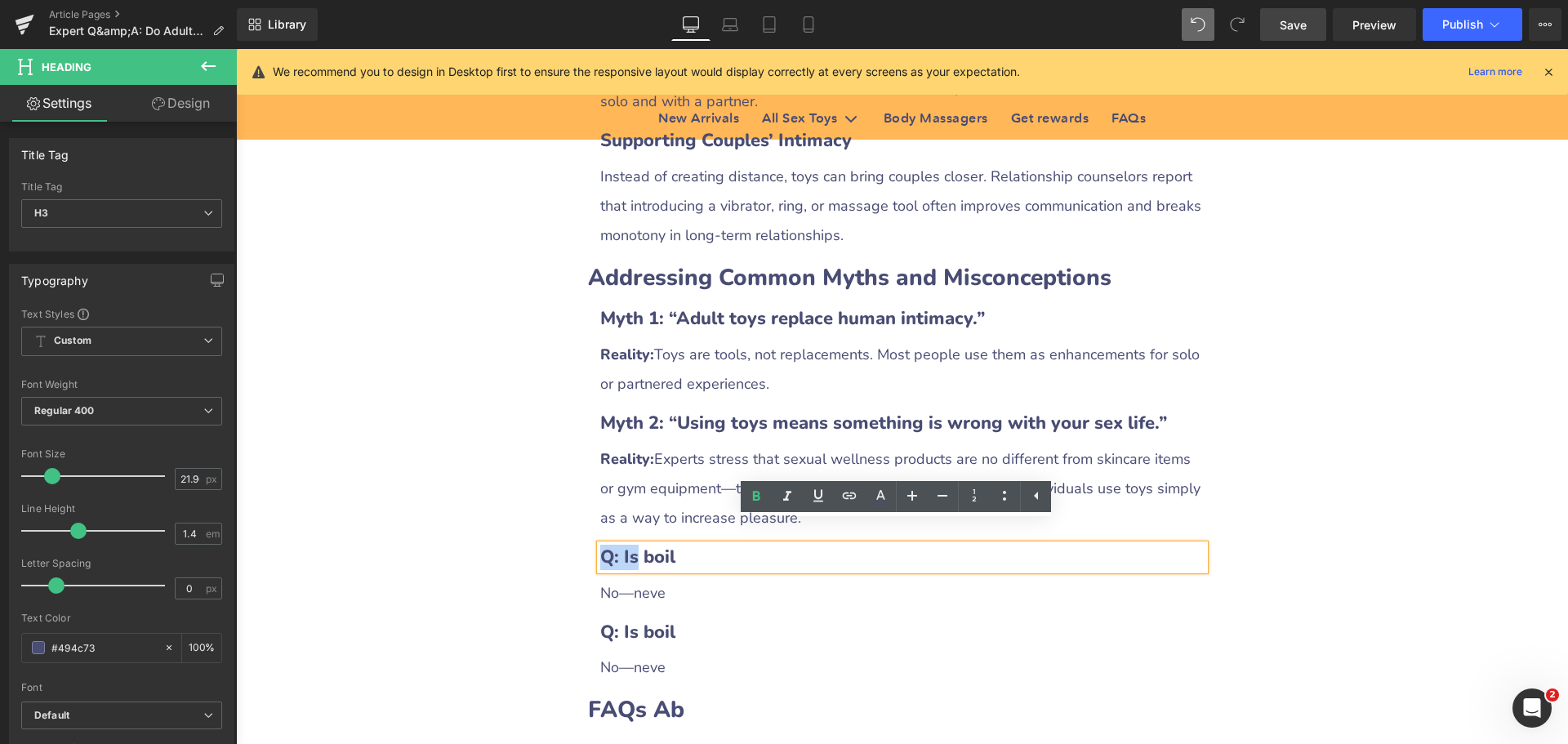
drag, startPoint x: 598, startPoint y: 540, endPoint x: 634, endPoint y: 537, distance: 36.1
click at [634, 545] on b "Q: Is boil" at bounding box center [638, 557] width 75 height 25
click at [635, 545] on b "Q: Is boil" at bounding box center [638, 557] width 75 height 25
click at [610, 545] on b "Q: Is boil" at bounding box center [638, 557] width 75 height 25
drag, startPoint x: 609, startPoint y: 532, endPoint x: 707, endPoint y: 531, distance: 98.0
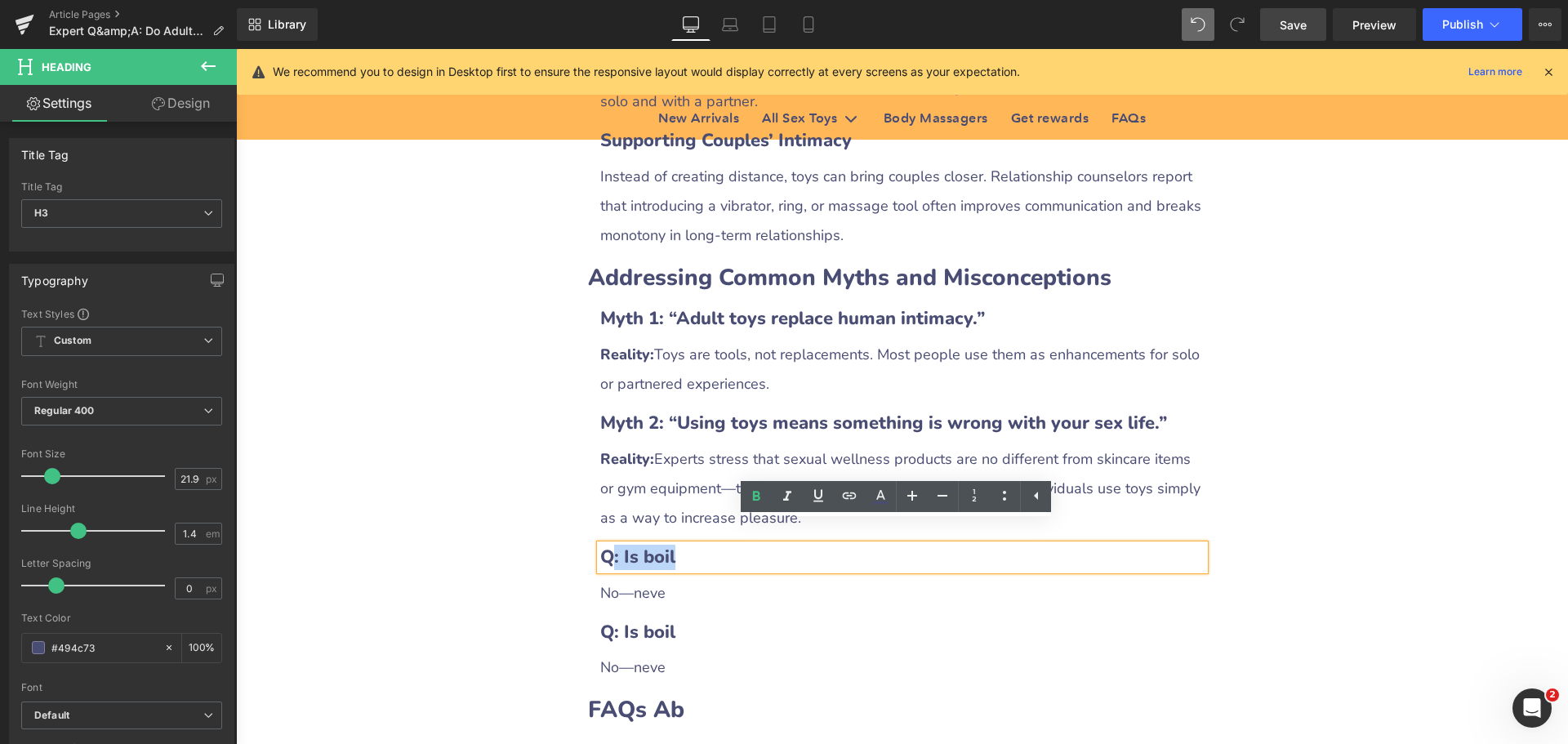
click at [707, 545] on h3 "Q: Is boil" at bounding box center [902, 558] width 604 height 25
paste div
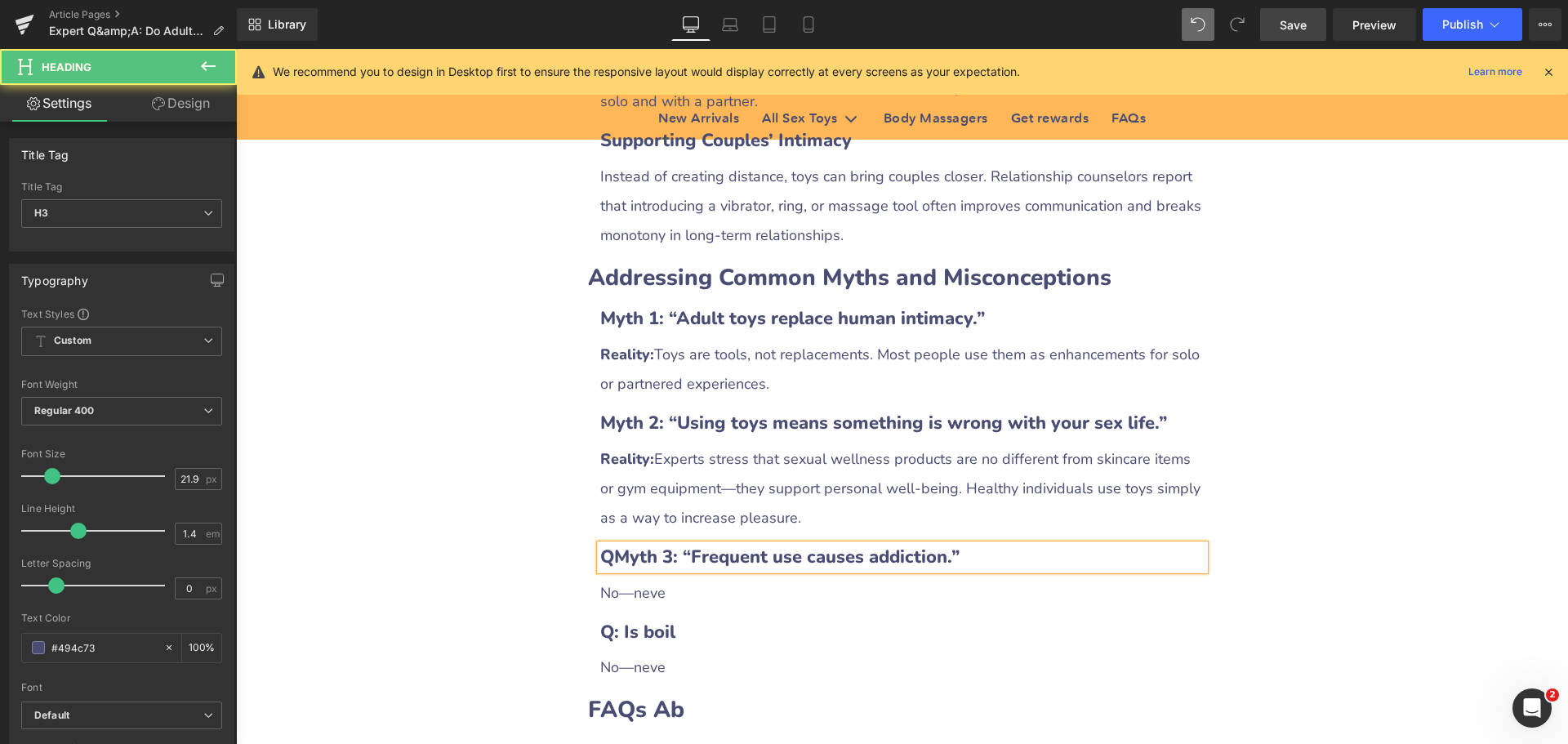
click at [610, 545] on b "QMyth 3: “Frequent use causes addiction.”" at bounding box center [780, 557] width 360 height 25
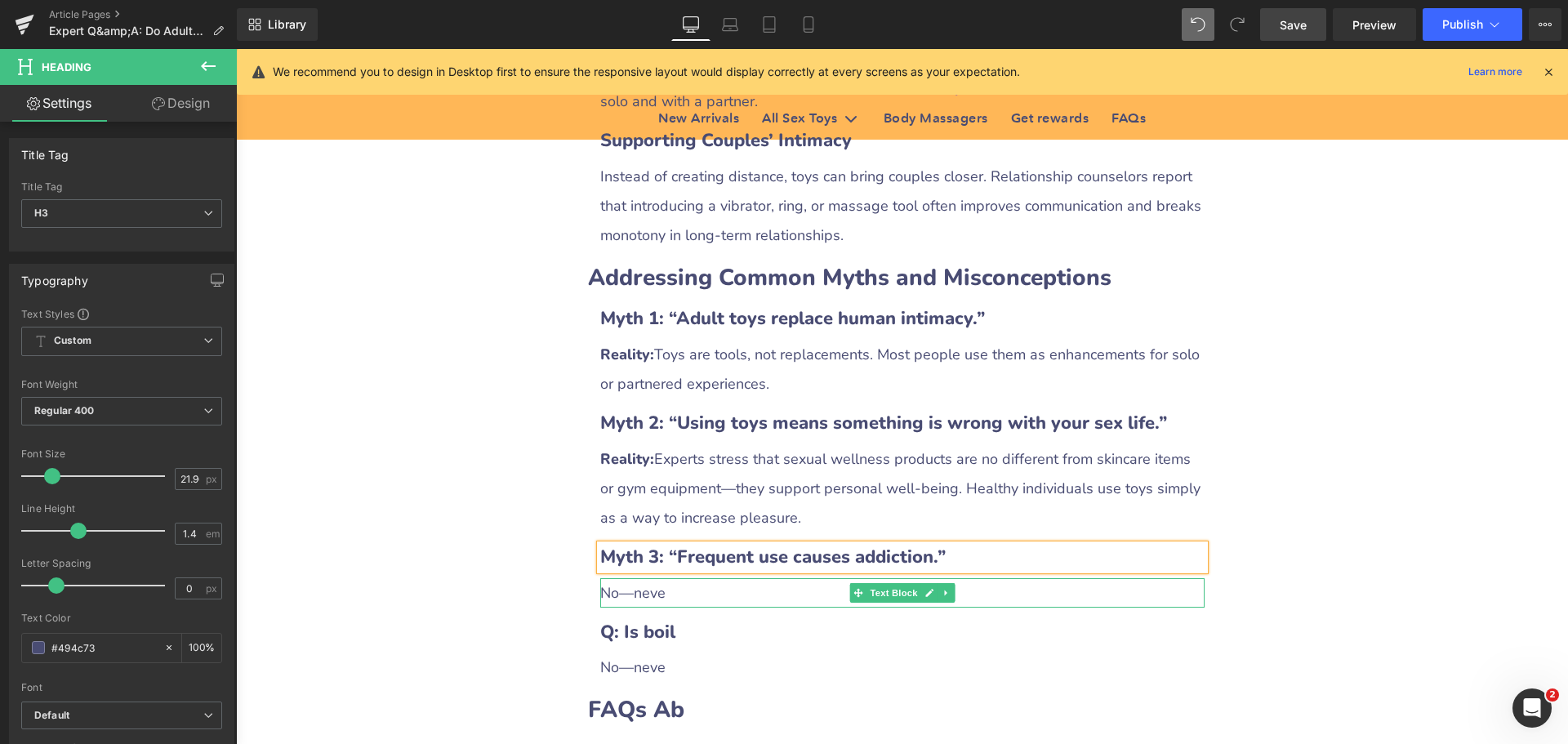
click at [634, 578] on div "No—neve" at bounding box center [902, 592] width 604 height 29
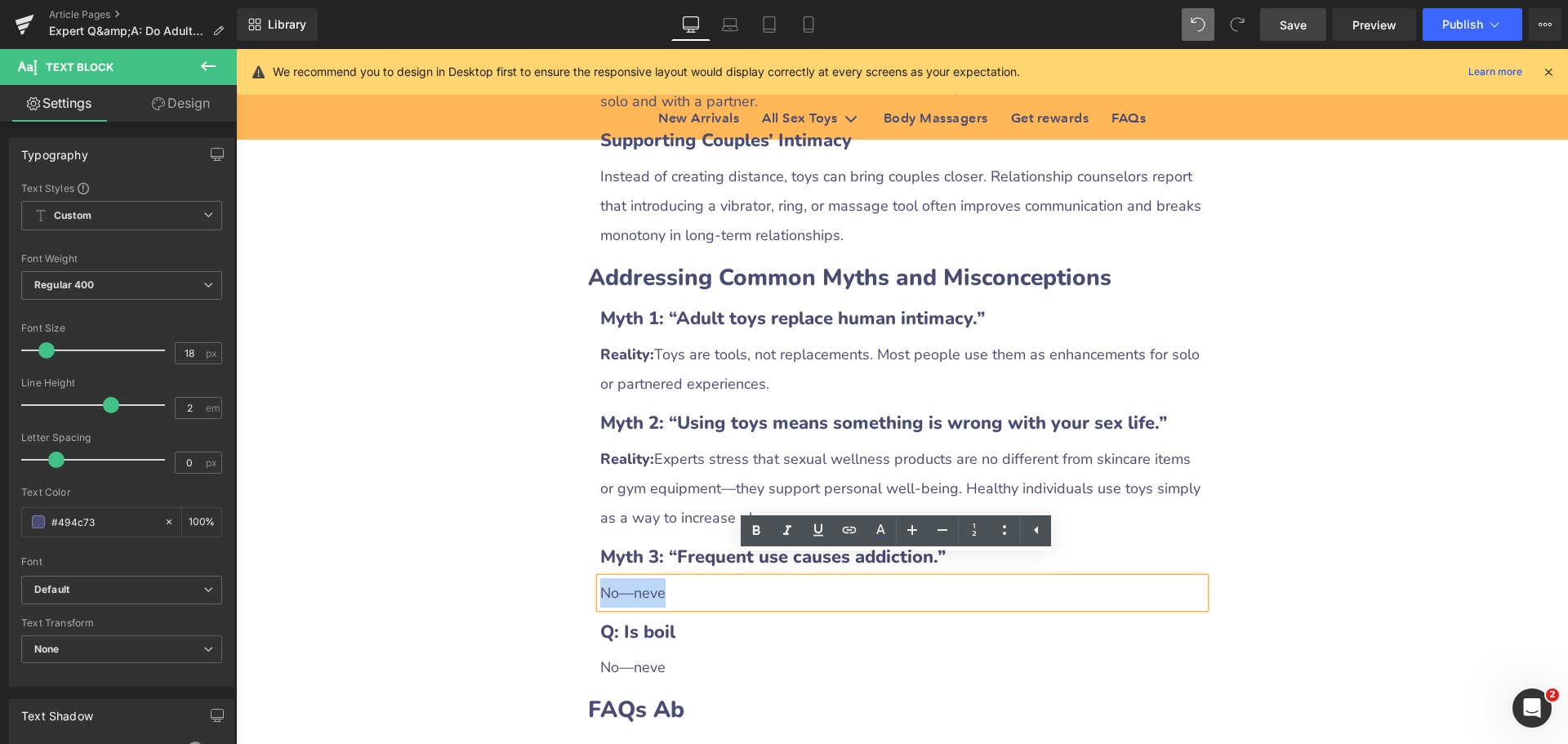
drag, startPoint x: 597, startPoint y: 570, endPoint x: 676, endPoint y: 570, distance: 79.0
click at [676, 578] on div "No—neve" at bounding box center [902, 592] width 604 height 29
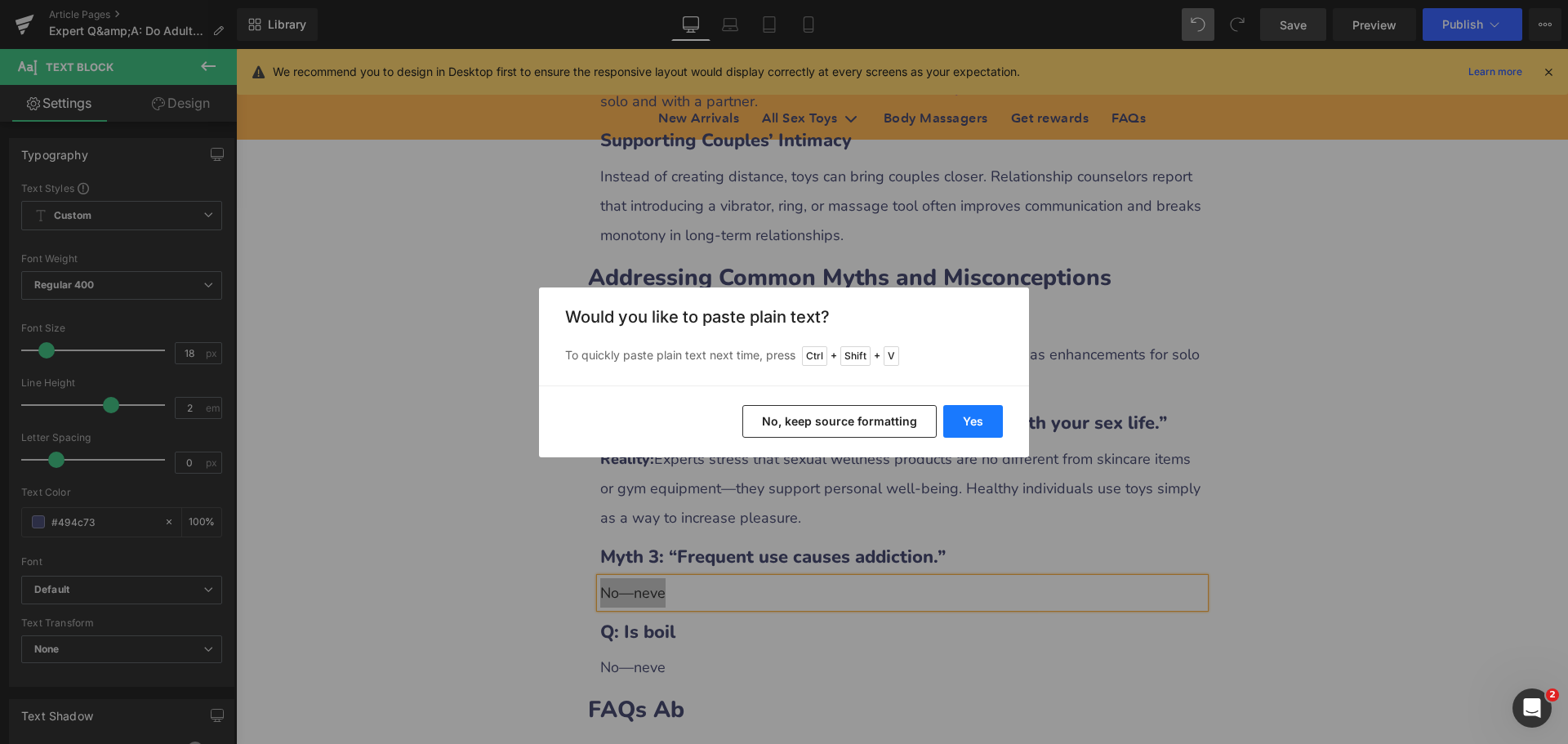
click at [980, 430] on button "Yes" at bounding box center [973, 422] width 60 height 33
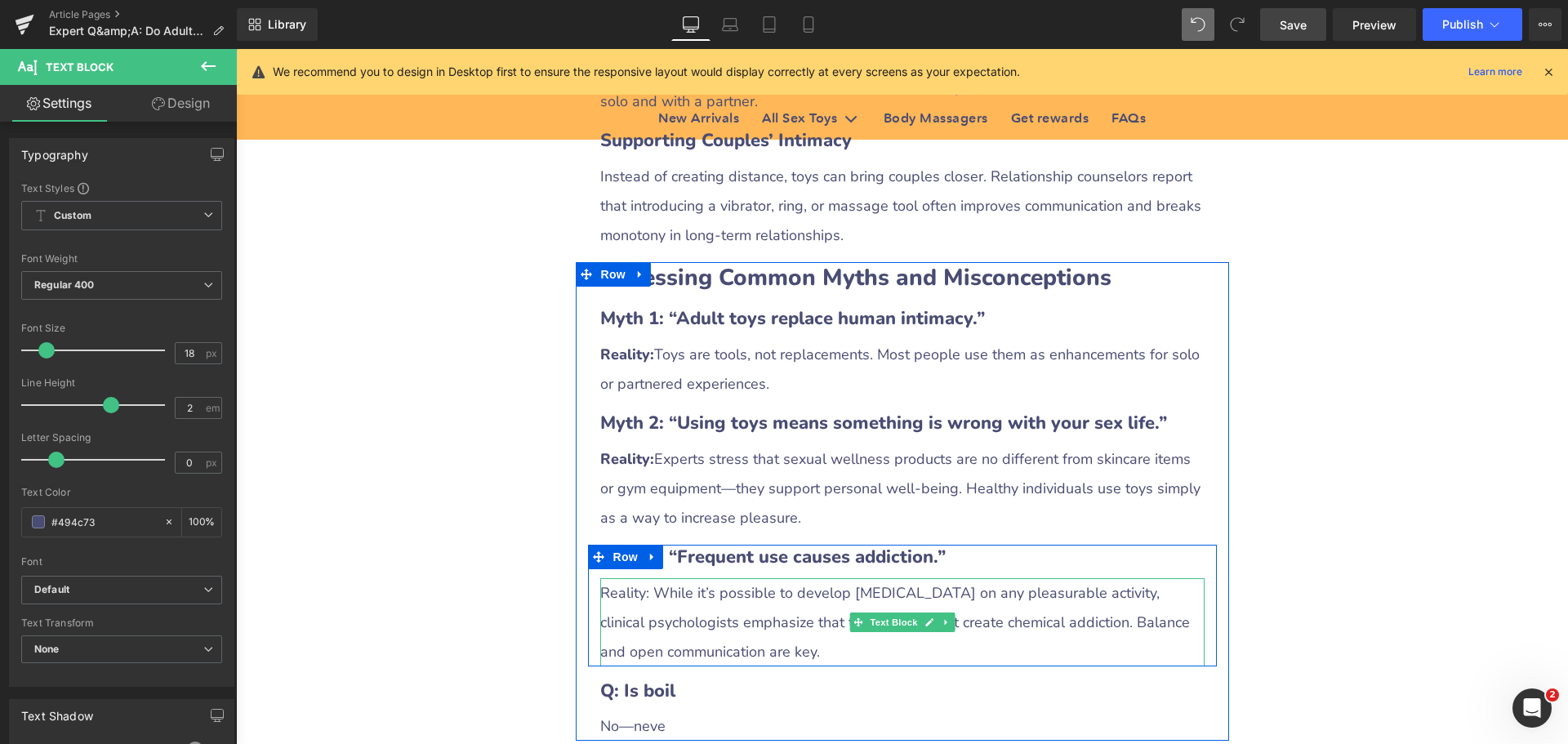
click at [603, 578] on div "Reality: While it’s possible to develop [MEDICAL_DATA] on any pleasurable activ…" at bounding box center [902, 621] width 604 height 88
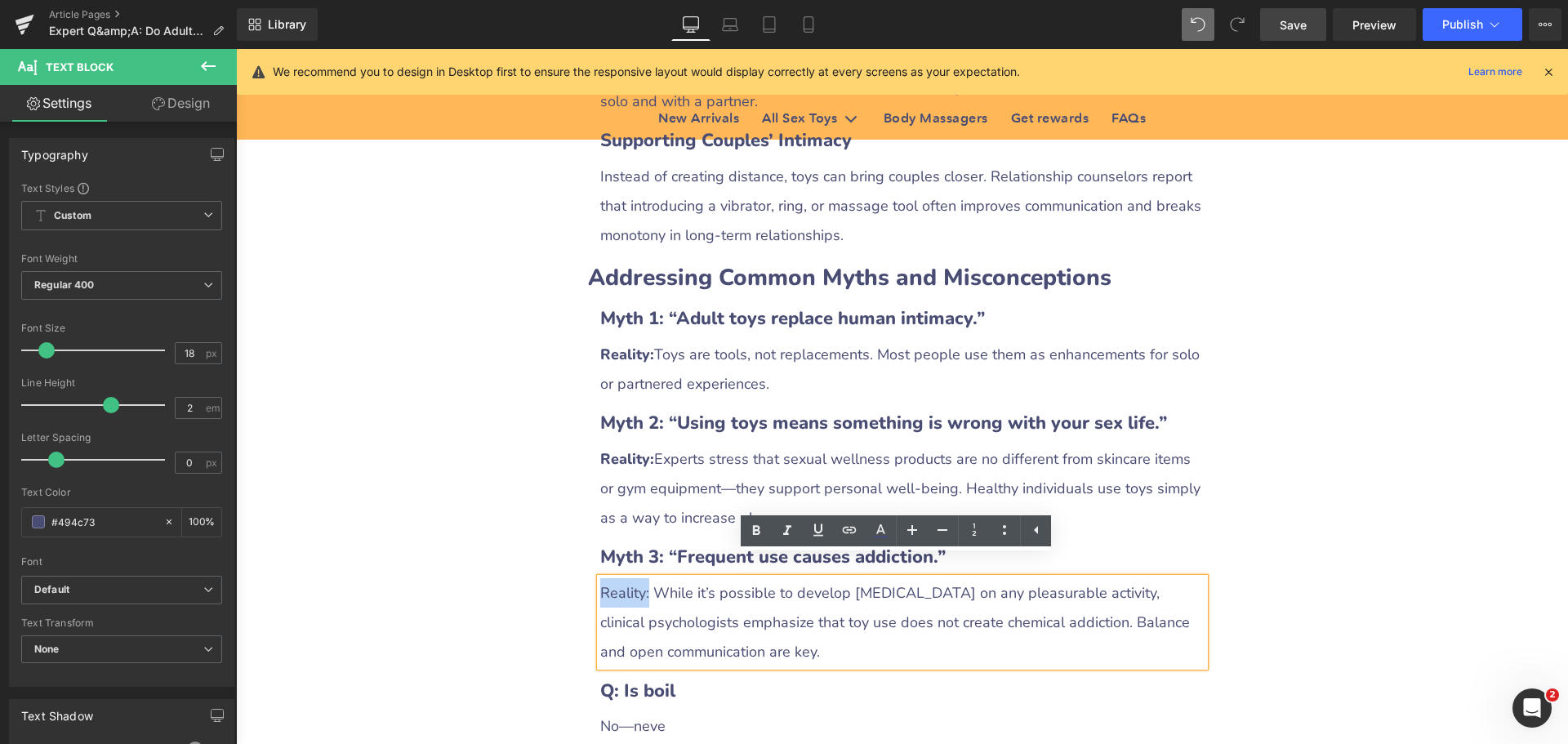
drag, startPoint x: 597, startPoint y: 570, endPoint x: 642, endPoint y: 570, distance: 45.0
click at [642, 578] on div "Reality: While it’s possible to develop [MEDICAL_DATA] on any pleasurable activ…" at bounding box center [902, 621] width 604 height 88
click at [761, 533] on icon at bounding box center [757, 531] width 20 height 20
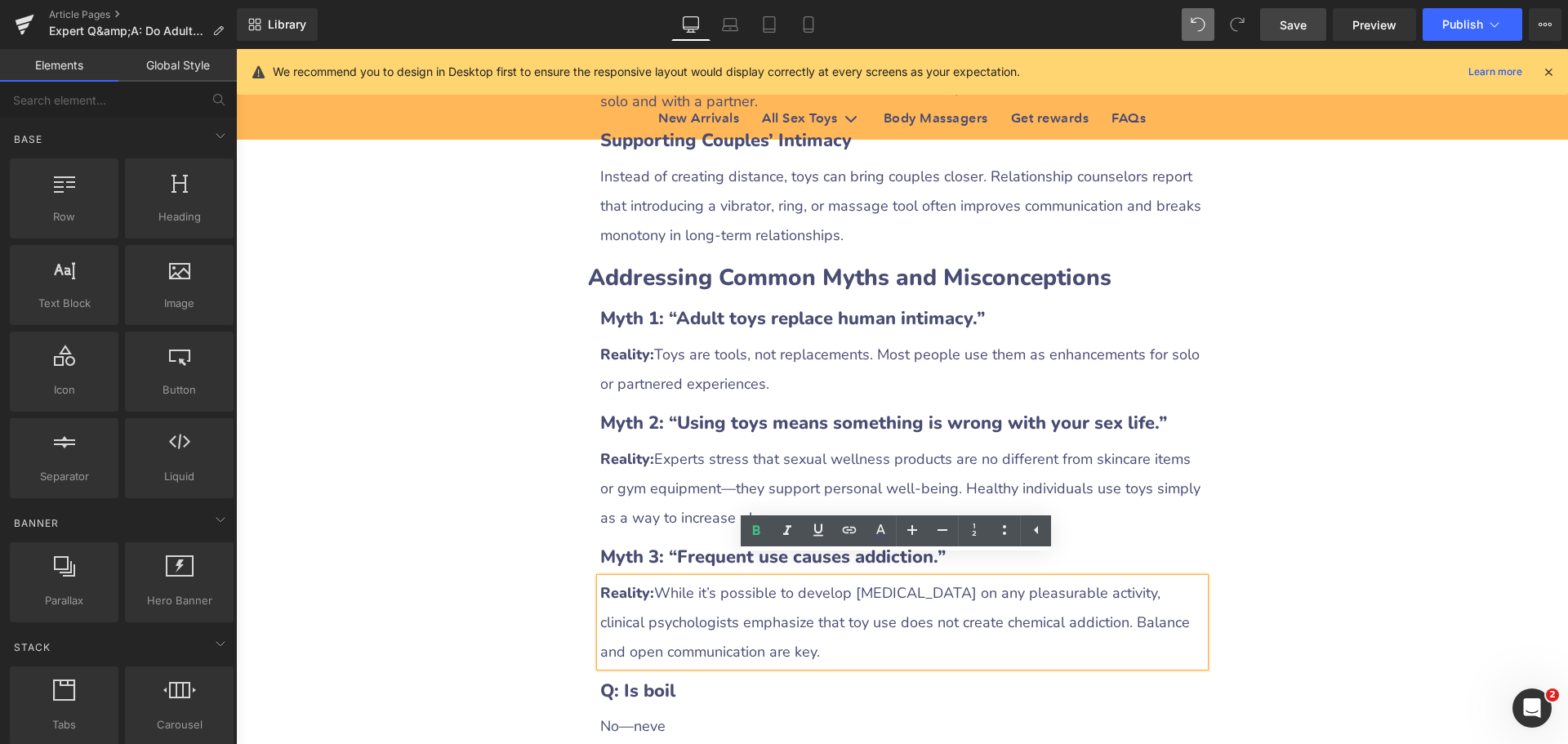
click at [1326, 504] on div "Expert Q&A: Do Adult Toys Affect Your Health? Heading Row Liquid Row Could you …" at bounding box center [902, 594] width 1332 height 5835
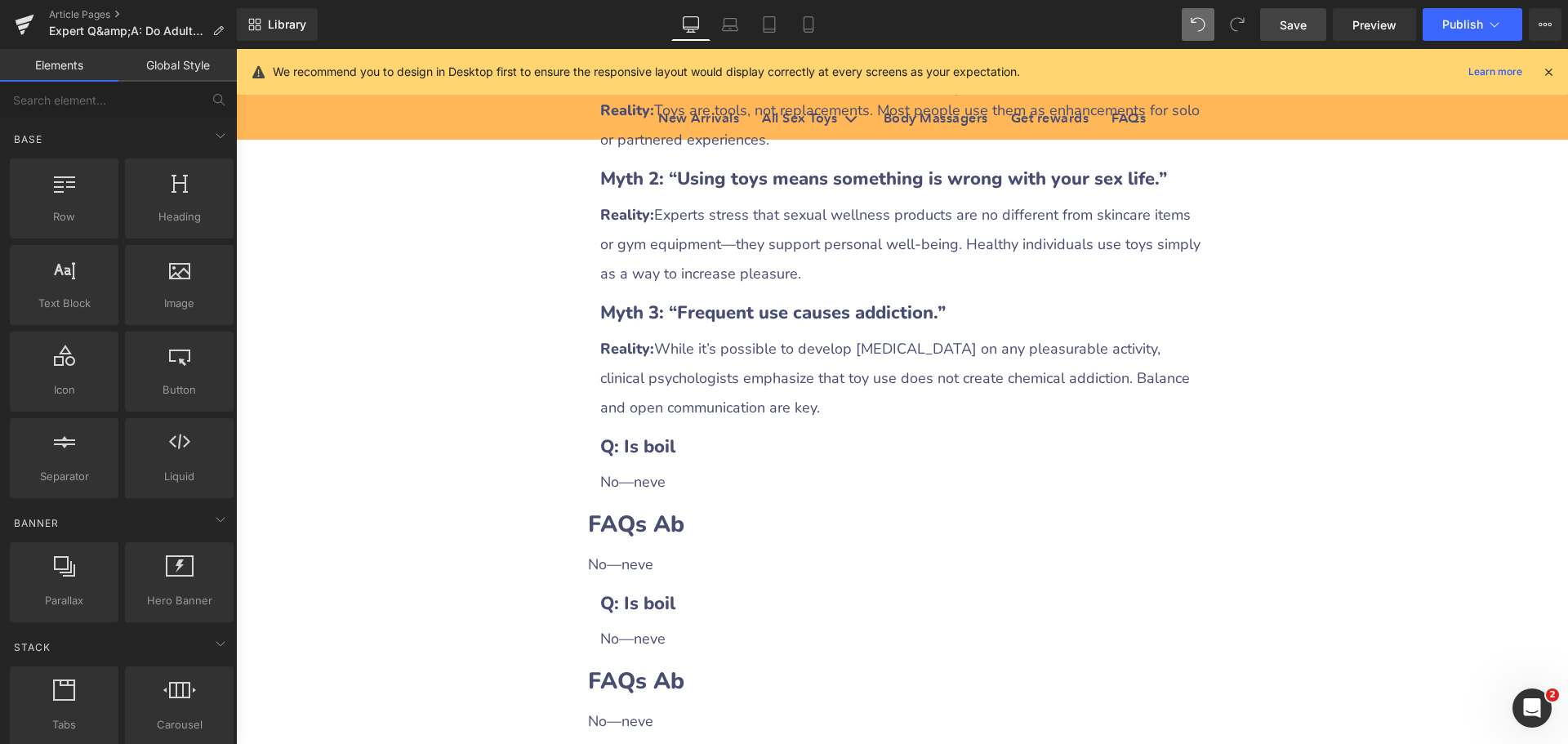
scroll to position [2776, 0]
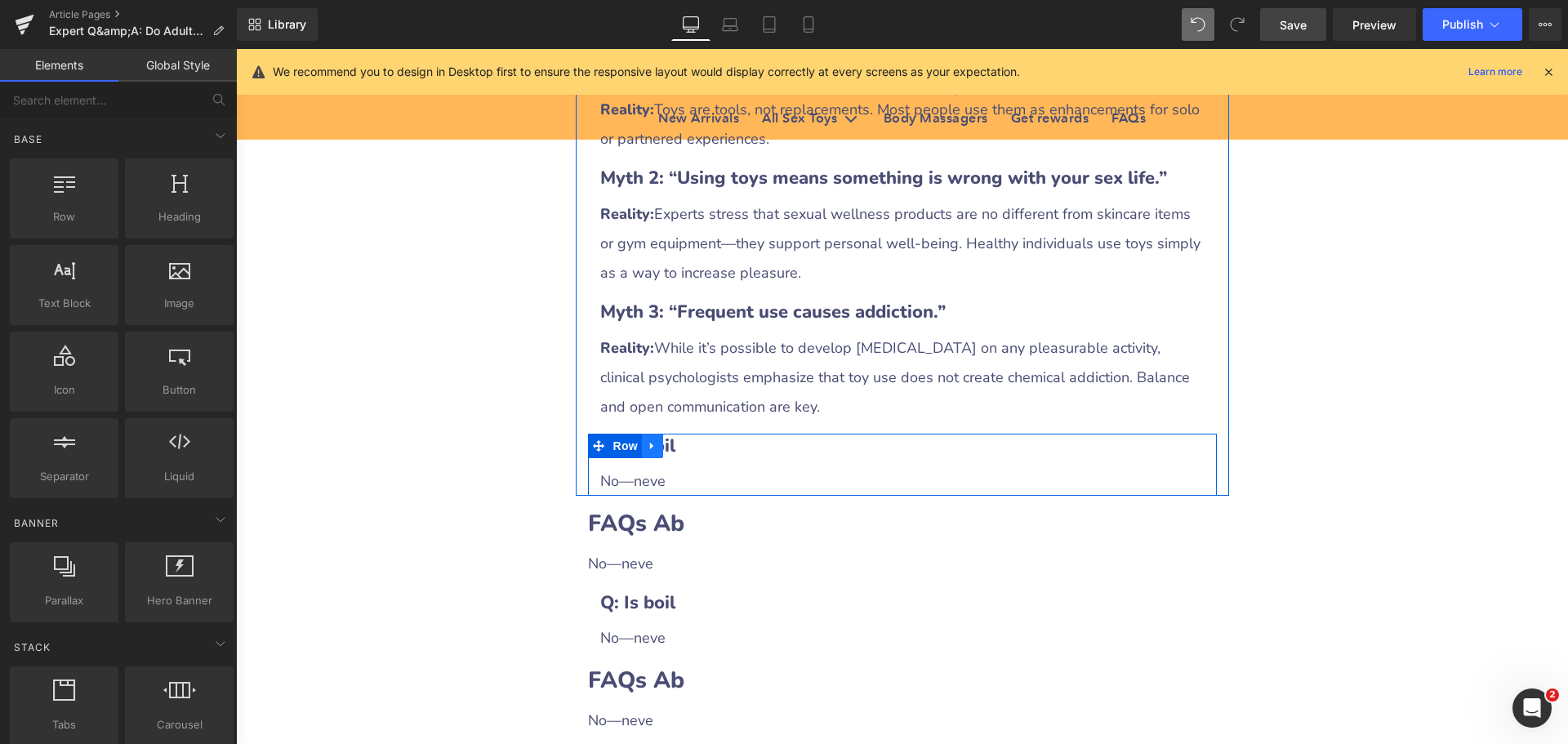
click at [647, 440] on icon at bounding box center [652, 445] width 12 height 12
click at [692, 441] on icon at bounding box center [695, 446] width 12 height 12
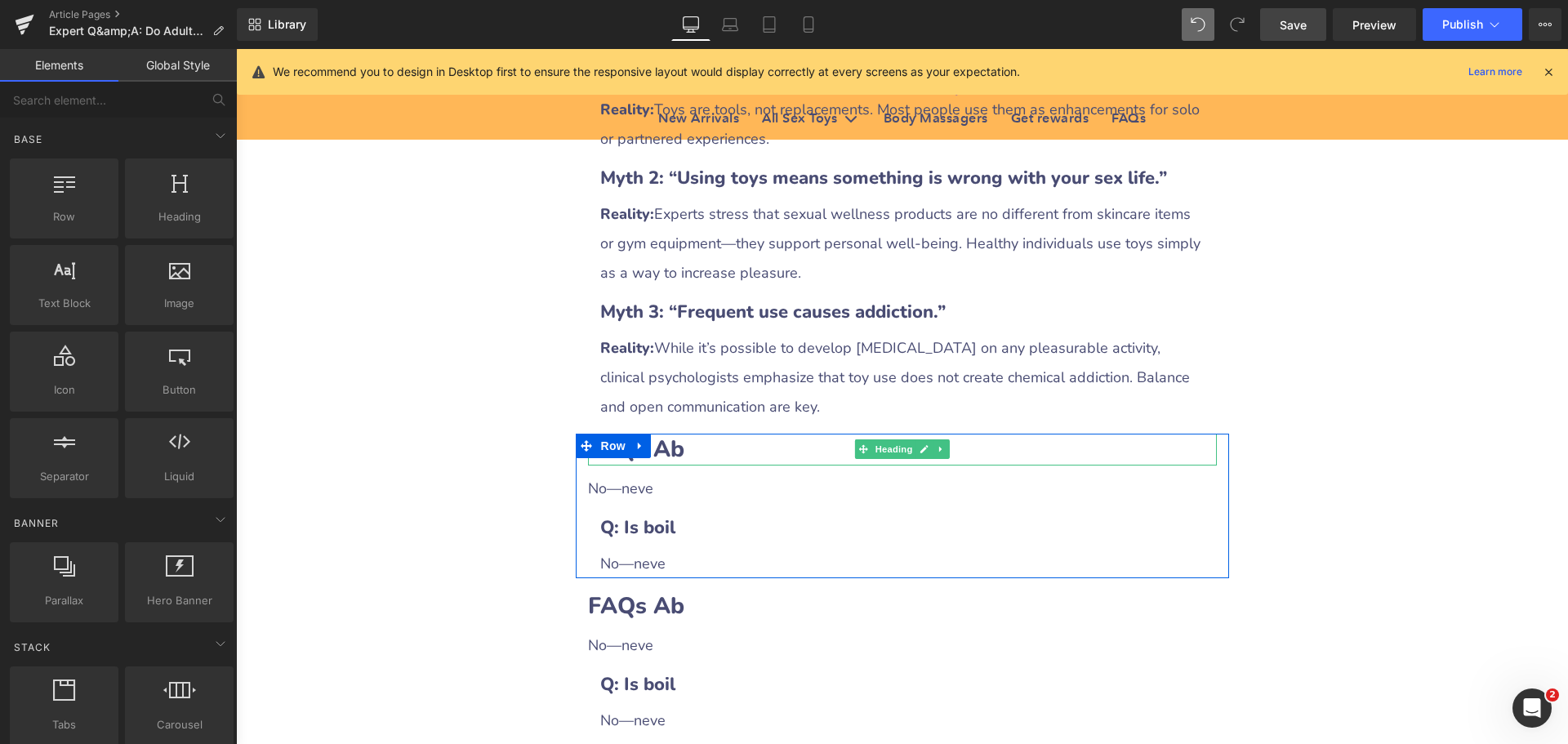
click at [706, 433] on h2 "FAQs Ab" at bounding box center [902, 449] width 629 height 32
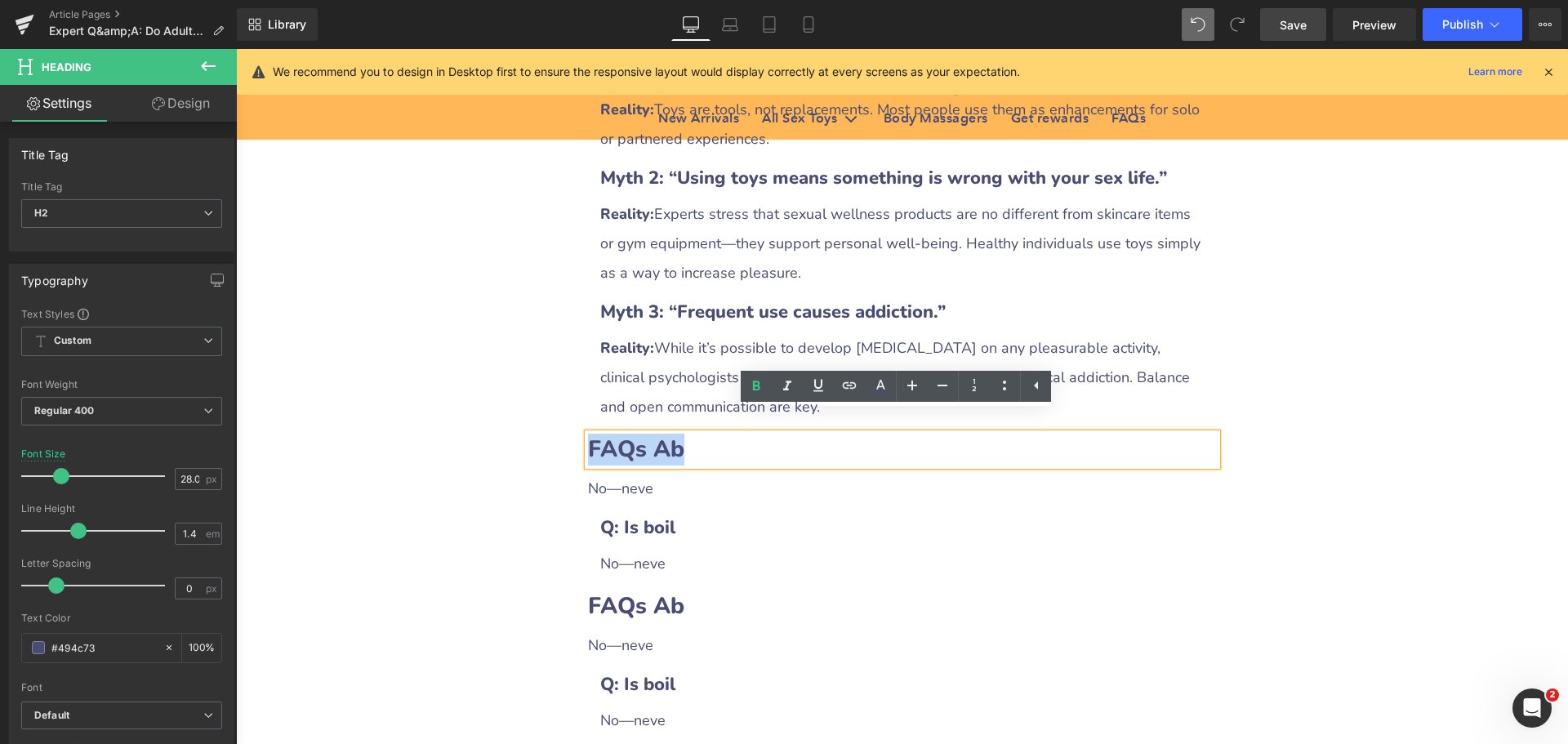
drag, startPoint x: 584, startPoint y: 424, endPoint x: 683, endPoint y: 426, distance: 99.0
click at [683, 433] on h2 "FAQs Ab" at bounding box center [902, 449] width 629 height 32
paste div
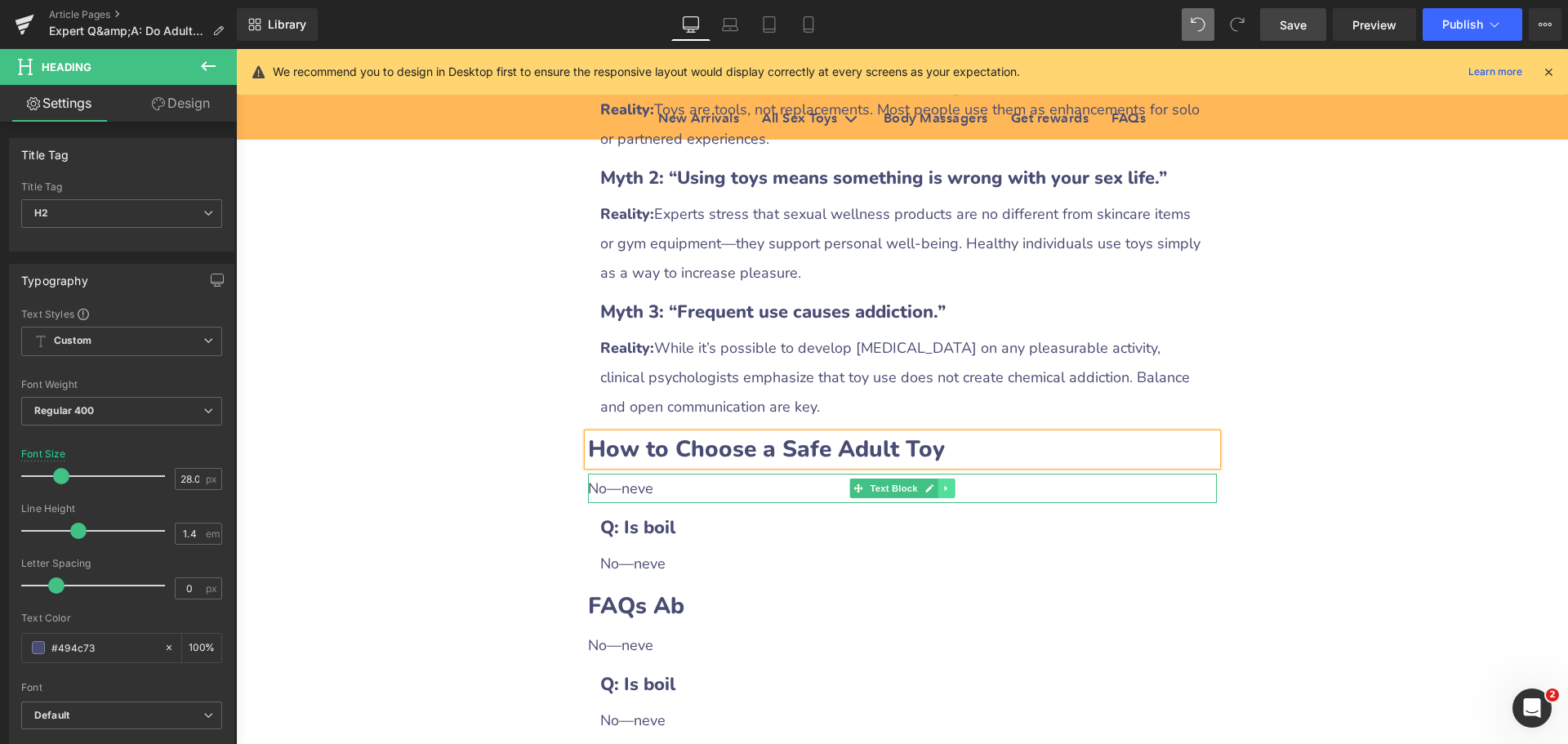
click at [946, 479] on link at bounding box center [946, 489] width 17 height 20
click at [937, 479] on link at bounding box center [938, 489] width 17 height 20
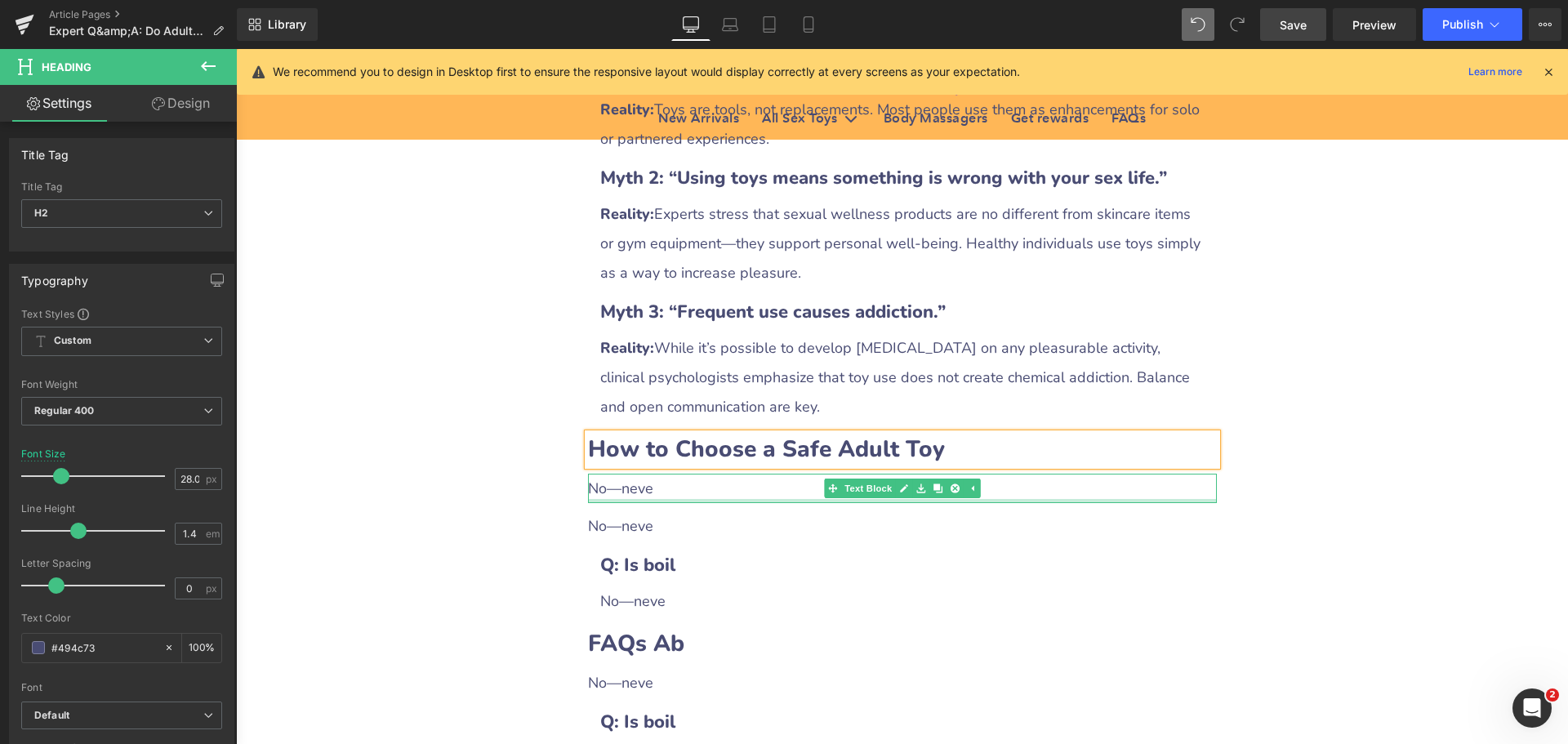
click at [653, 477] on div "No—neve" at bounding box center [902, 488] width 629 height 29
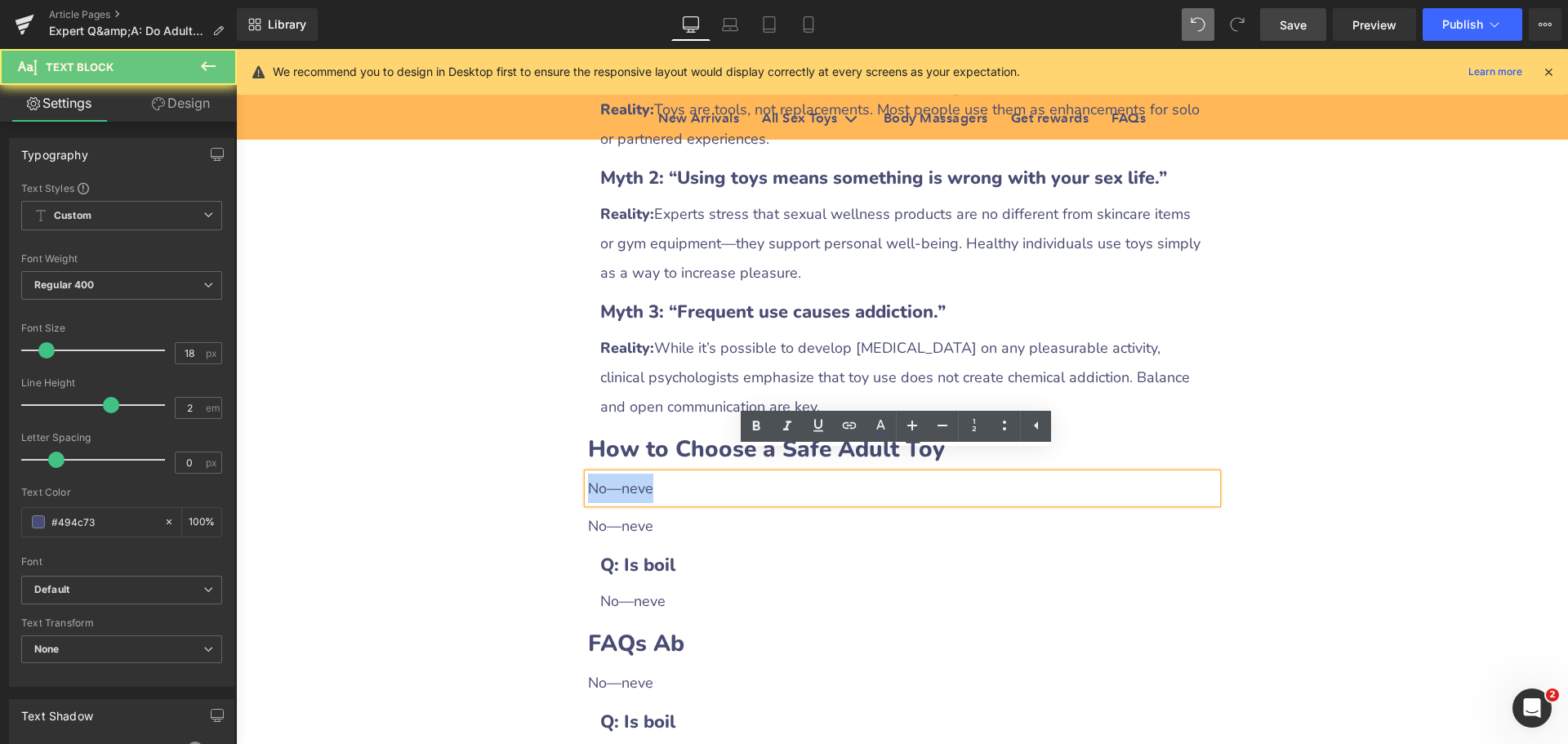
drag, startPoint x: 582, startPoint y: 472, endPoint x: 688, endPoint y: 477, distance: 106.1
click at [688, 477] on div "No—neve" at bounding box center [902, 488] width 629 height 29
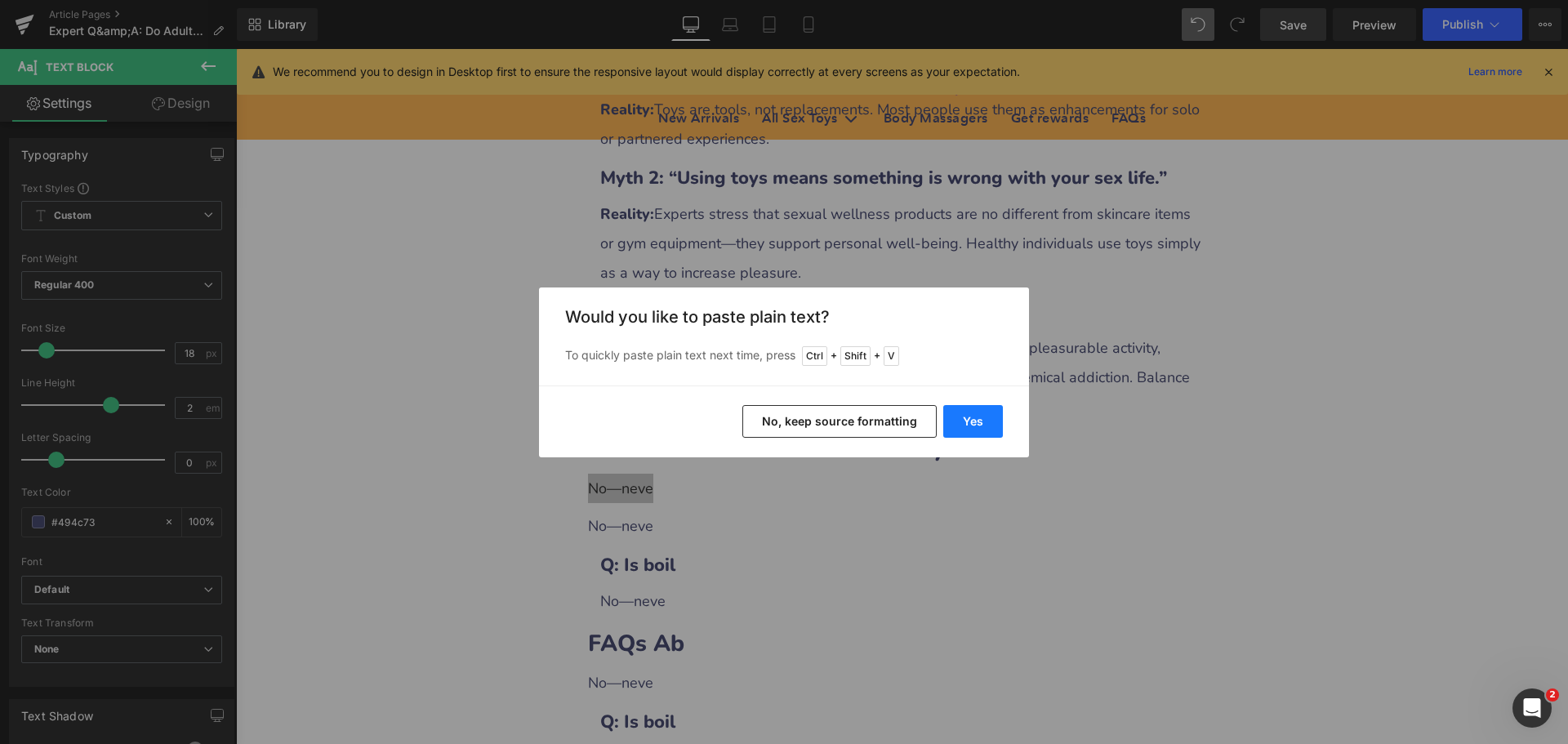
click at [964, 420] on button "Yes" at bounding box center [973, 422] width 60 height 33
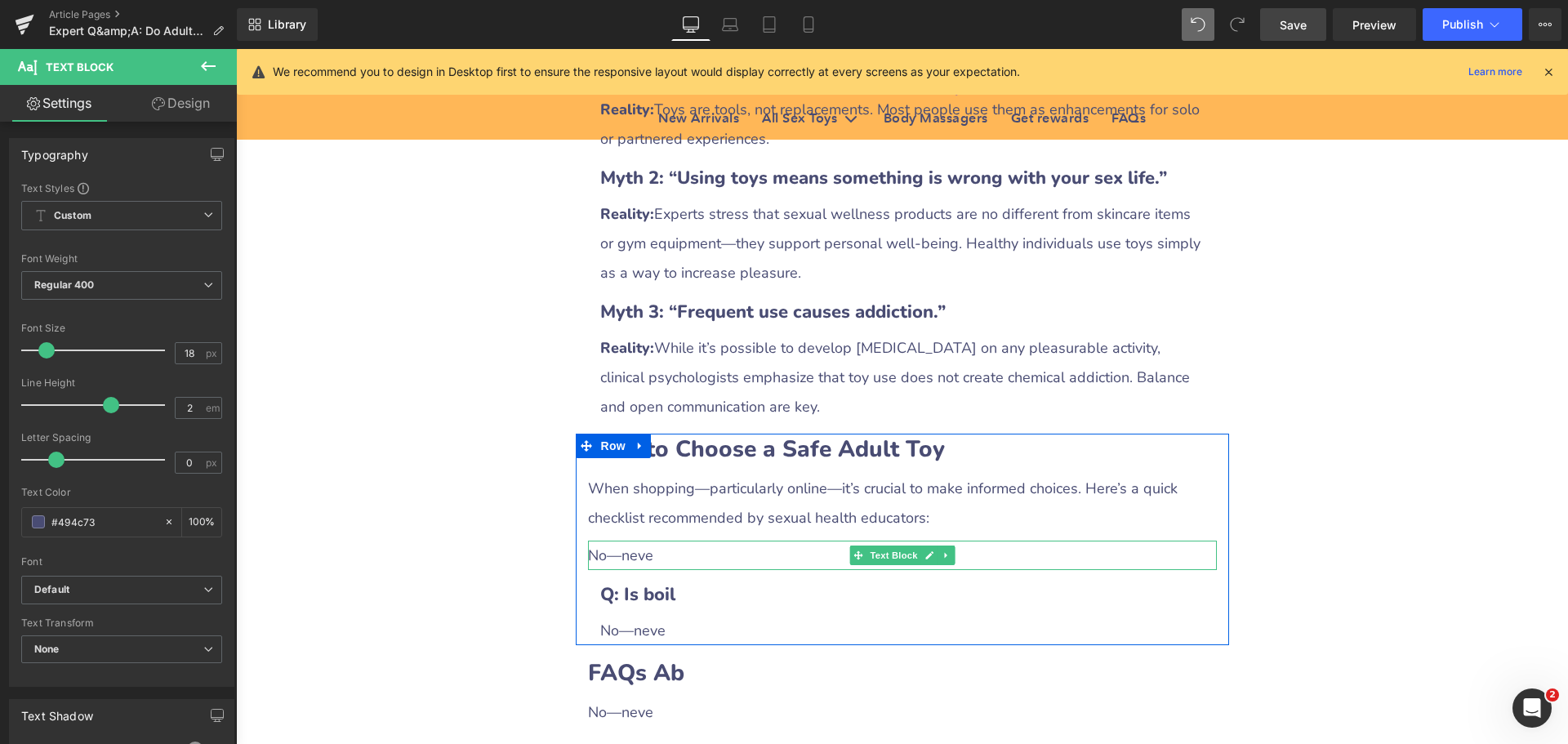
click at [637, 541] on div "No—neve" at bounding box center [902, 555] width 629 height 29
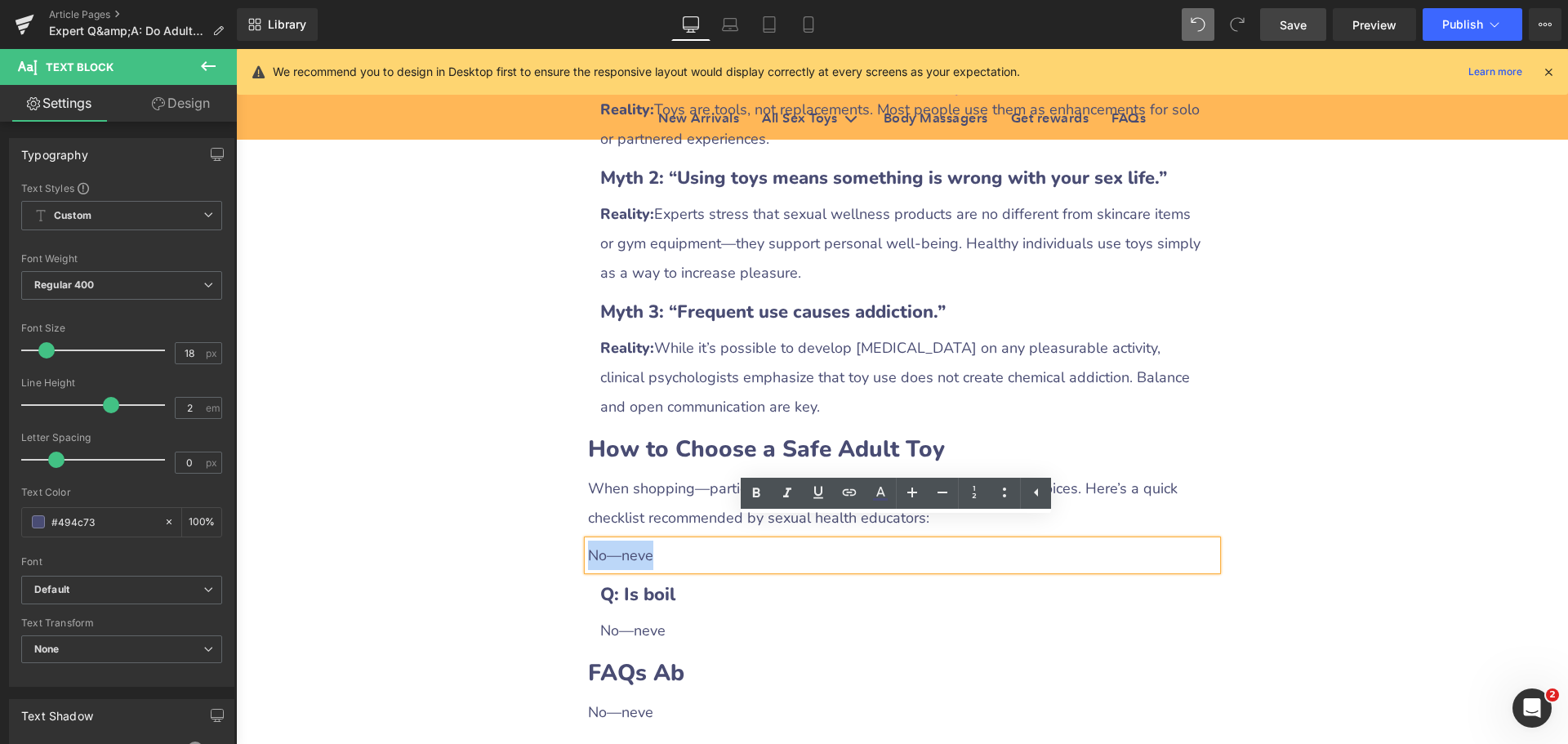
drag, startPoint x: 584, startPoint y: 530, endPoint x: 666, endPoint y: 530, distance: 82.0
click at [666, 541] on div "No—neve" at bounding box center [902, 555] width 629 height 29
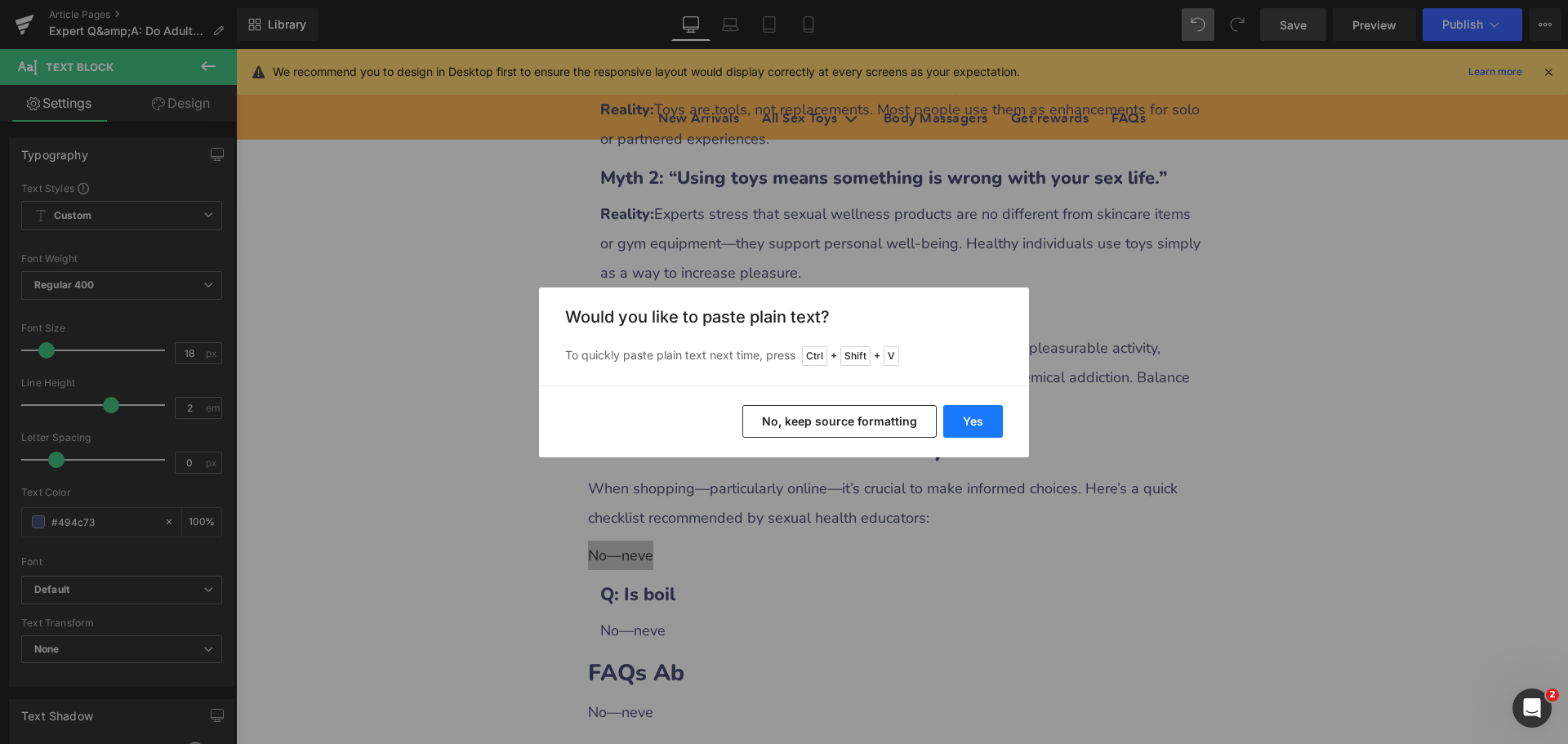
click at [967, 414] on button "Yes" at bounding box center [973, 422] width 60 height 33
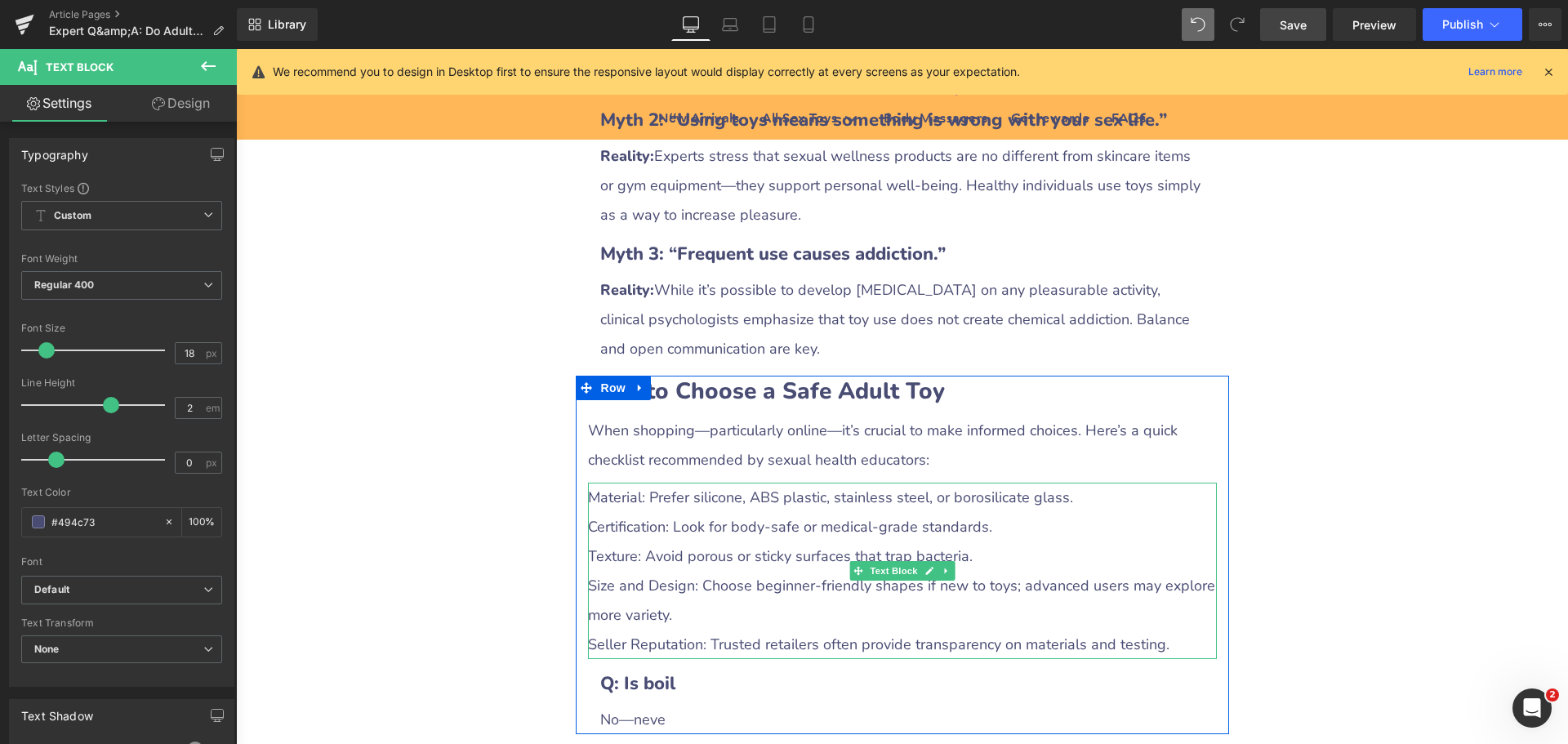
scroll to position [2940, 0]
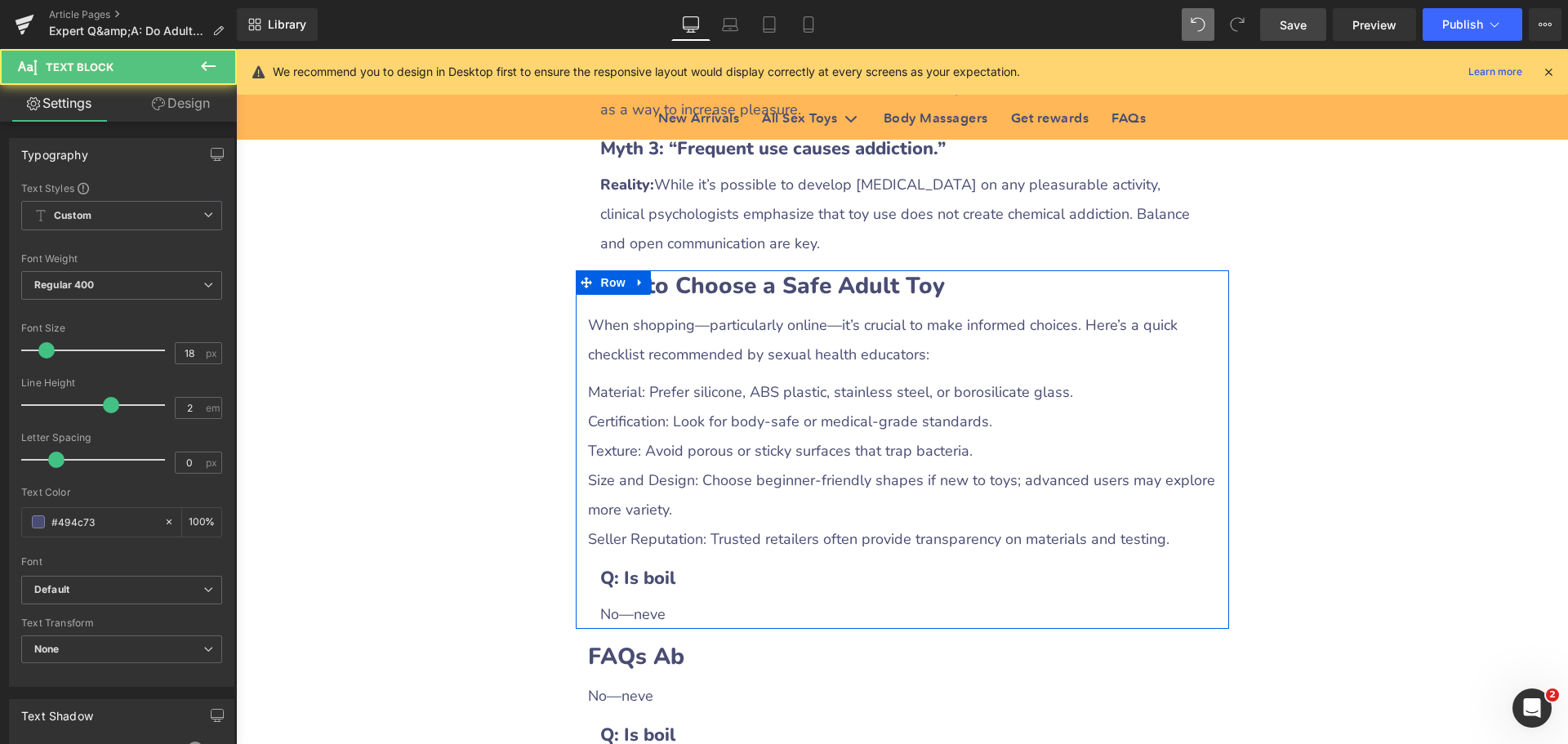
click at [670, 436] on div "Texture: Avoid porous or sticky surfaces that trap bacteria." at bounding box center [902, 451] width 629 height 29
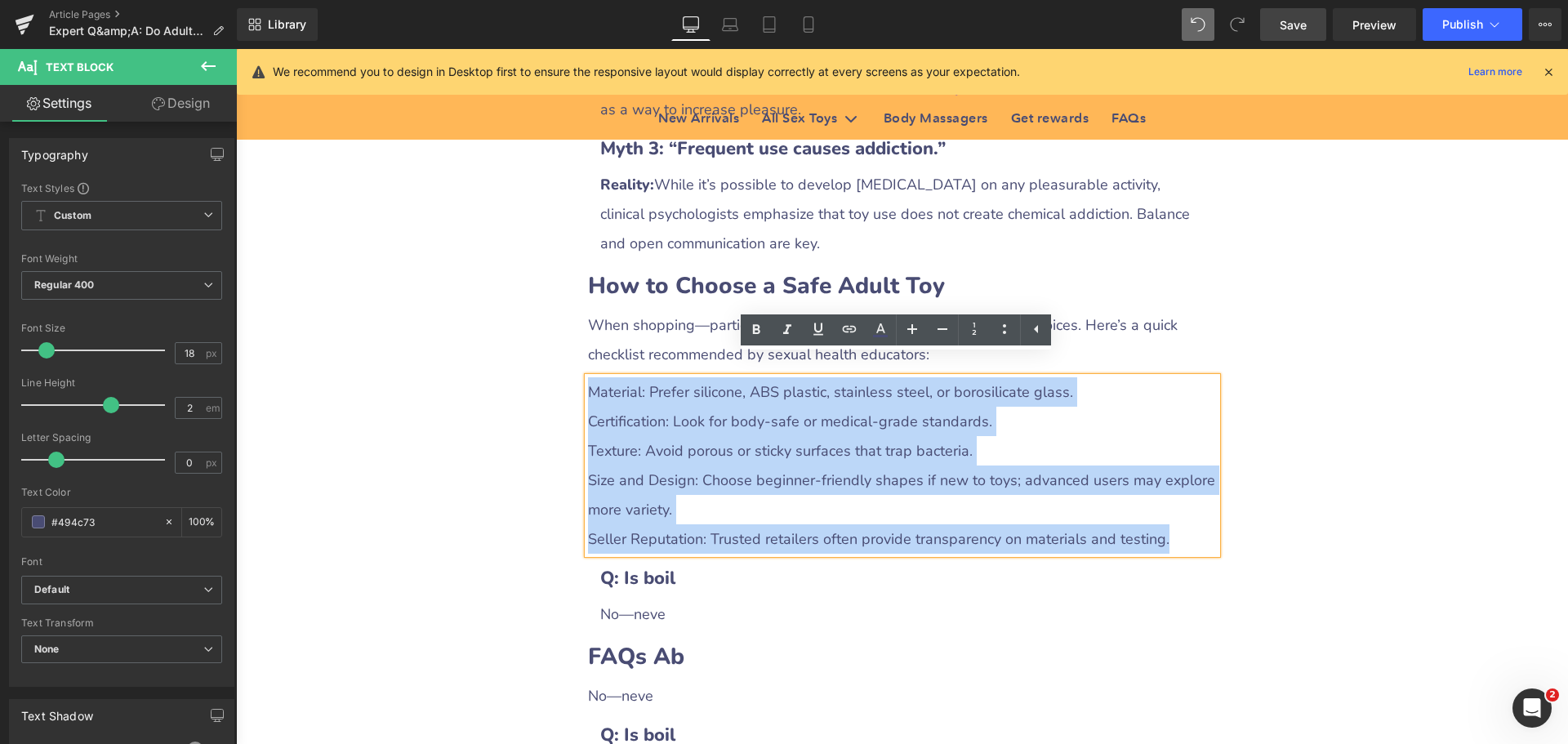
drag, startPoint x: 584, startPoint y: 369, endPoint x: 1167, endPoint y: 507, distance: 599.1
click at [1167, 507] on div "Material: Prefer silicone, ABS plastic, stainless steel, or borosilicate glass.…" at bounding box center [902, 465] width 629 height 176
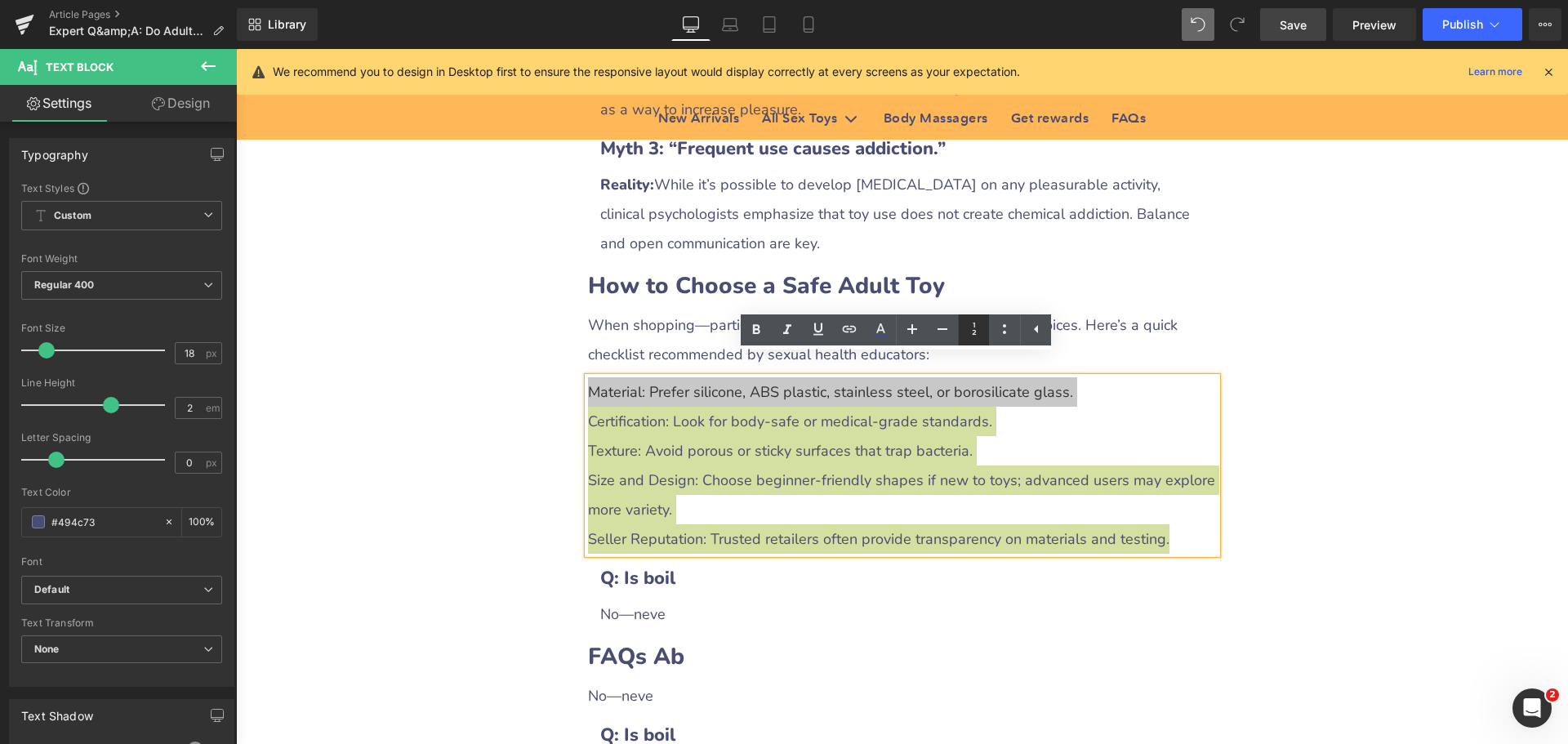
click at [976, 330] on icon at bounding box center [975, 329] width 20 height 20
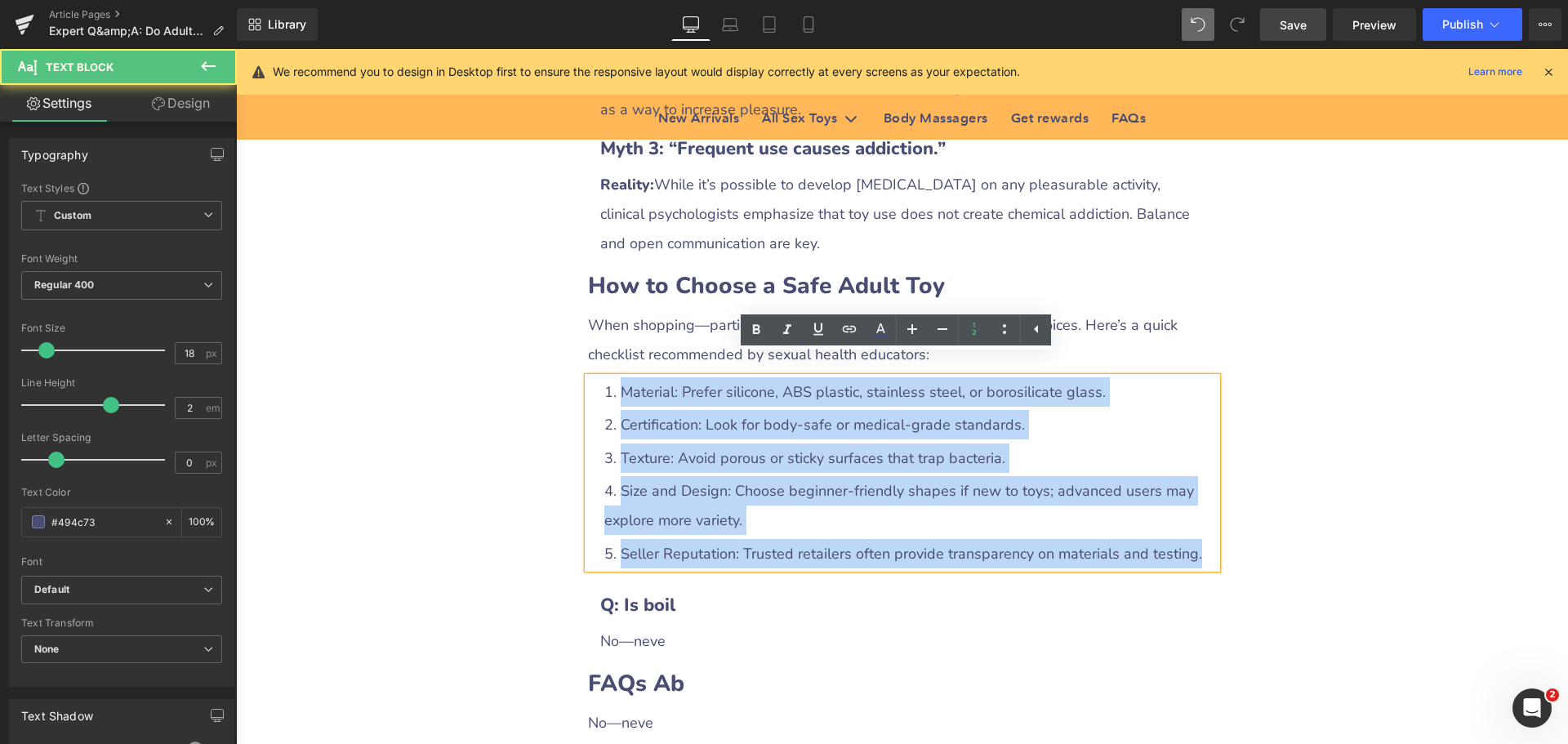
click at [725, 443] on li "Texture: Avoid porous or sticky surfaces that trap bacteria." at bounding box center [910, 458] width 612 height 29
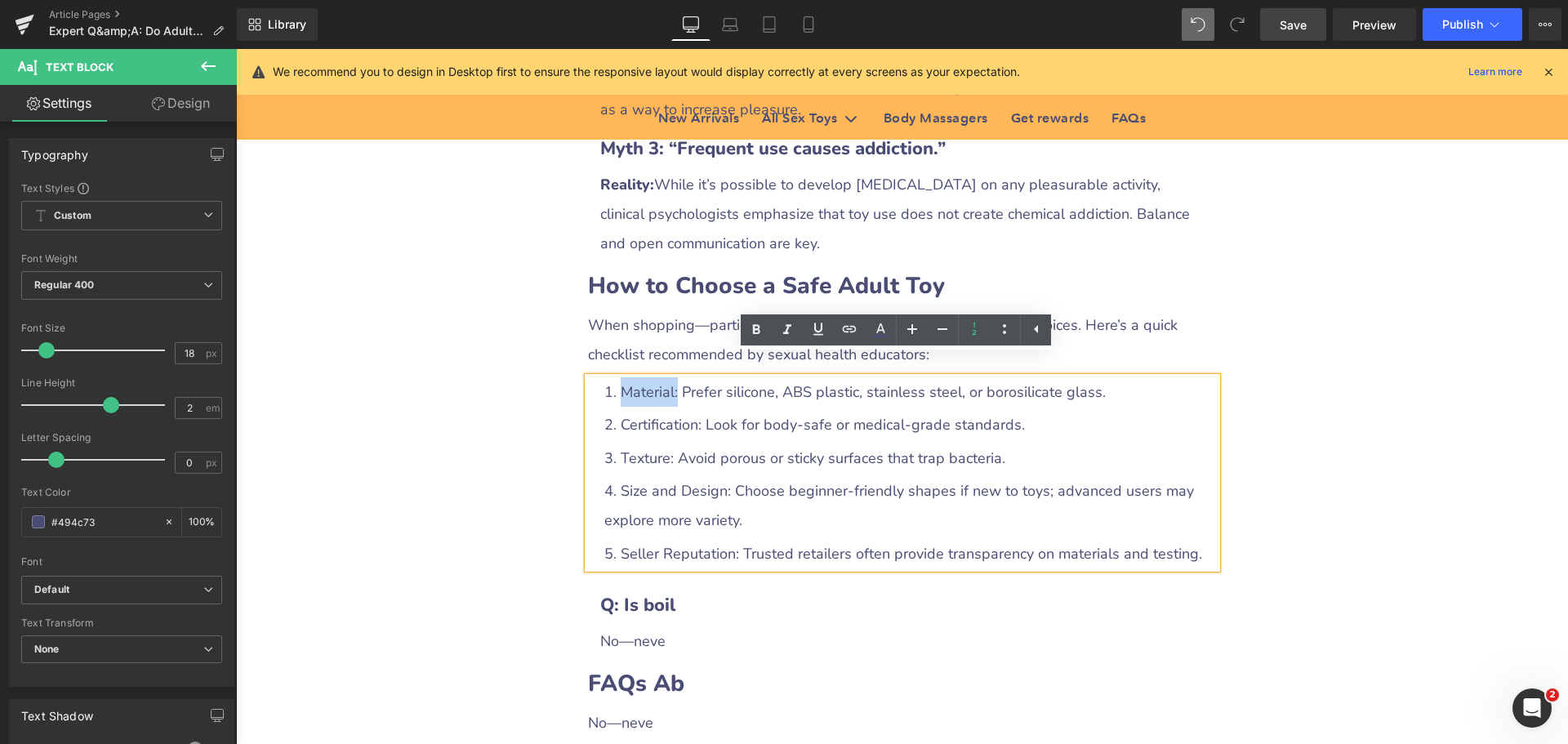
drag, startPoint x: 611, startPoint y: 371, endPoint x: 670, endPoint y: 371, distance: 59.0
click at [670, 377] on li "Material: Prefer silicone, ABS plastic, stainless steel, or borosilicate glass." at bounding box center [910, 392] width 612 height 29
click at [757, 335] on icon at bounding box center [757, 330] width 20 height 20
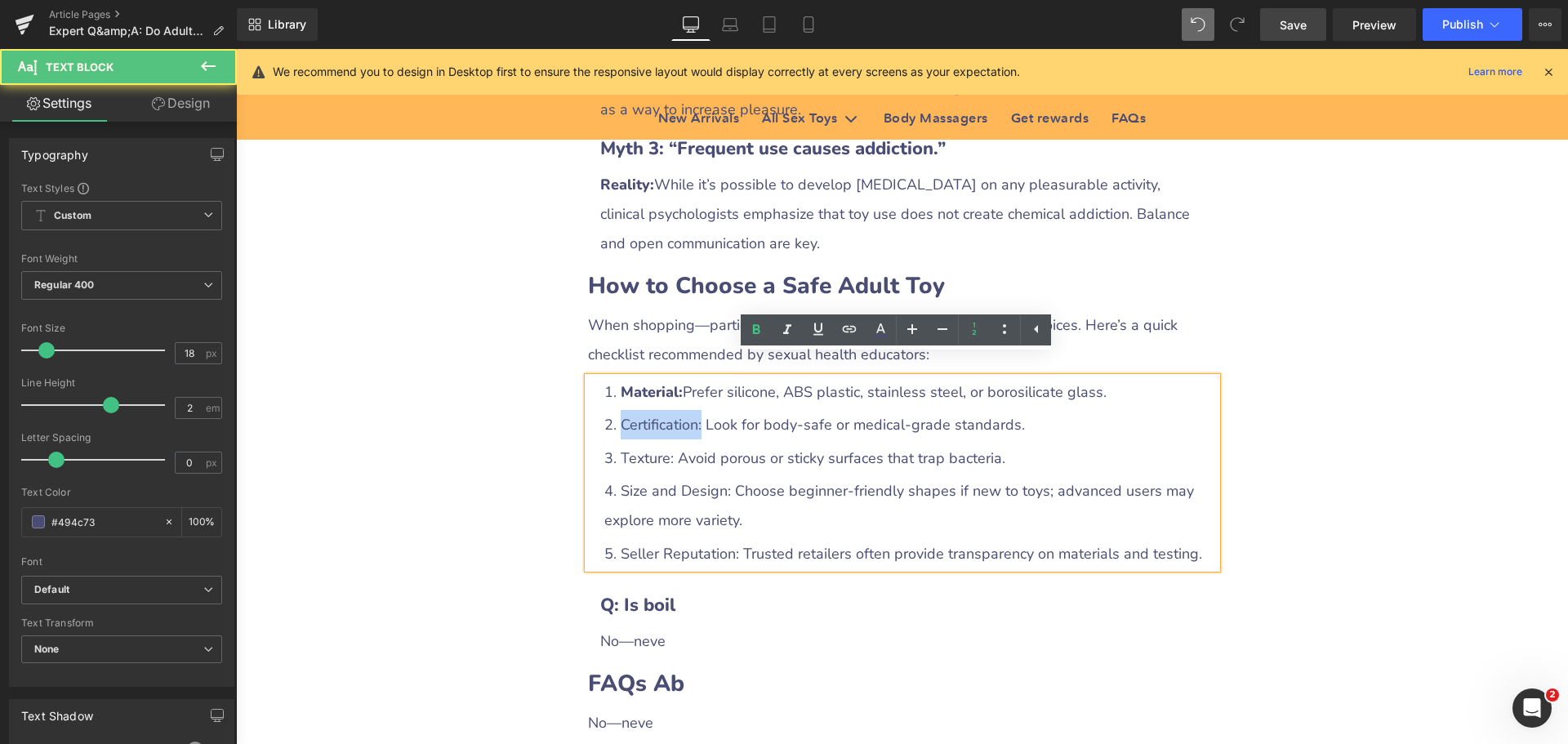
drag, startPoint x: 615, startPoint y: 401, endPoint x: 696, endPoint y: 403, distance: 81.0
click at [696, 410] on li "Certification: Look for body‑safe or medical‑grade standards." at bounding box center [910, 424] width 612 height 29
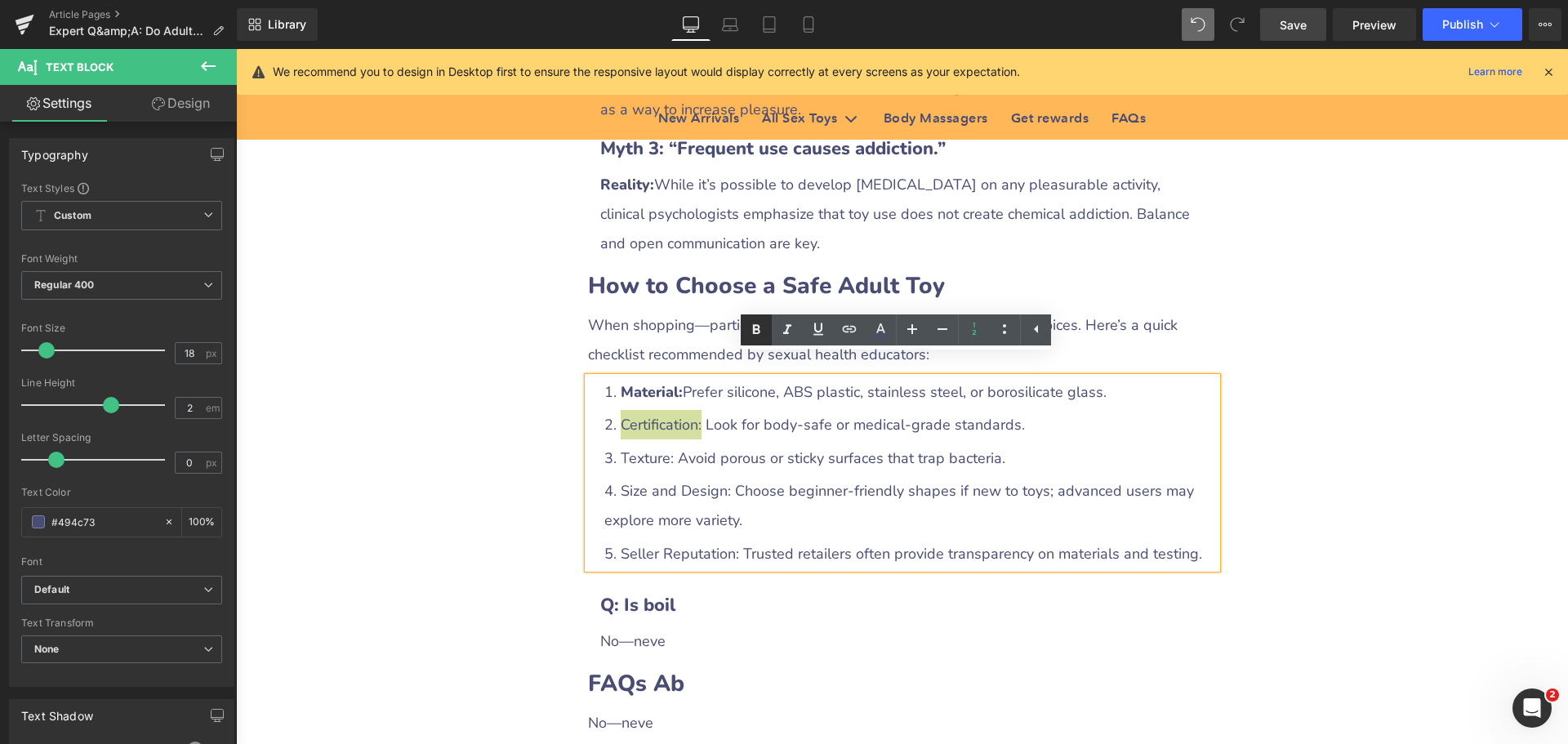
click at [755, 332] on icon at bounding box center [757, 330] width 20 height 20
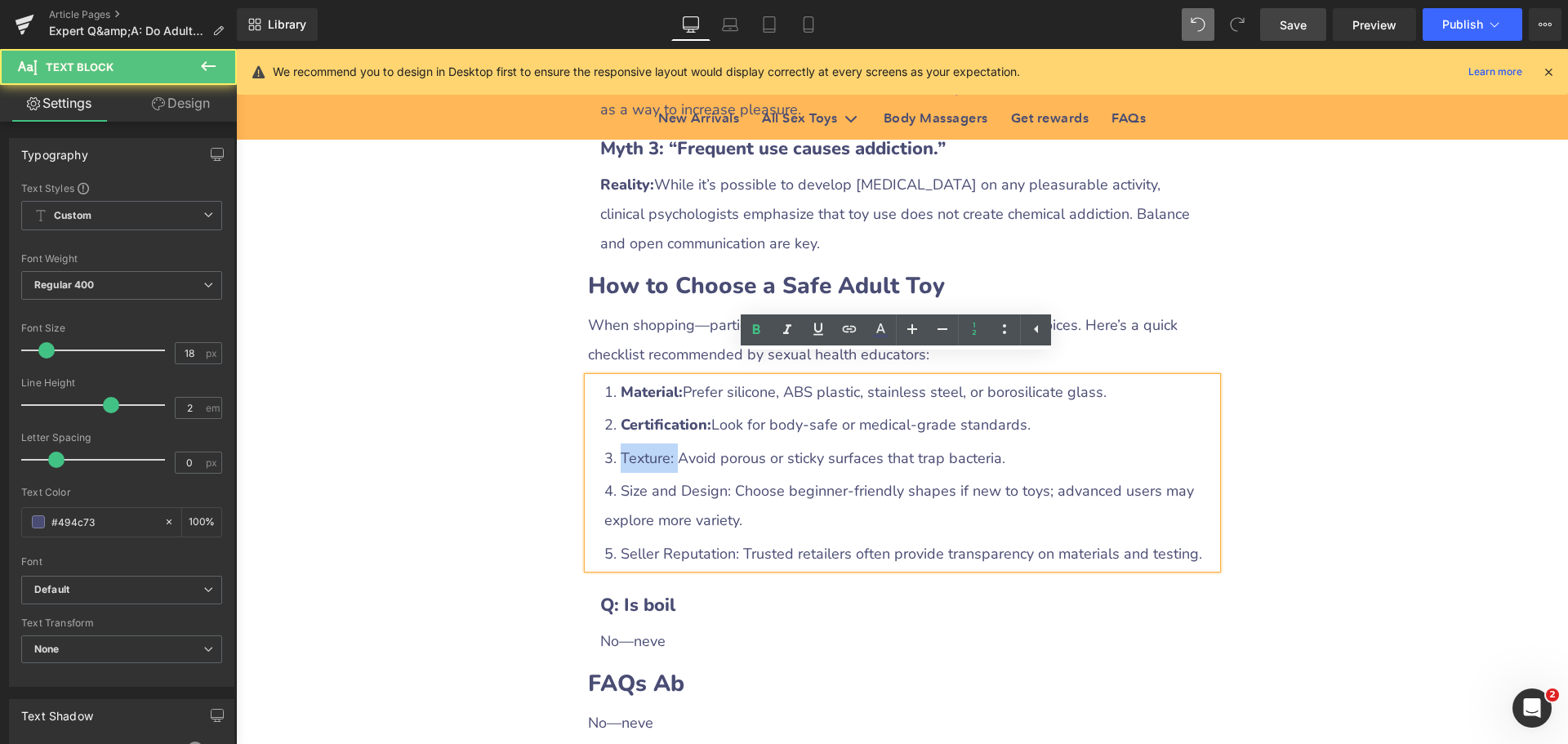
drag, startPoint x: 613, startPoint y: 432, endPoint x: 669, endPoint y: 436, distance: 56.1
click at [669, 443] on li "Texture: Avoid porous or sticky surfaces that trap bacteria." at bounding box center [910, 458] width 612 height 29
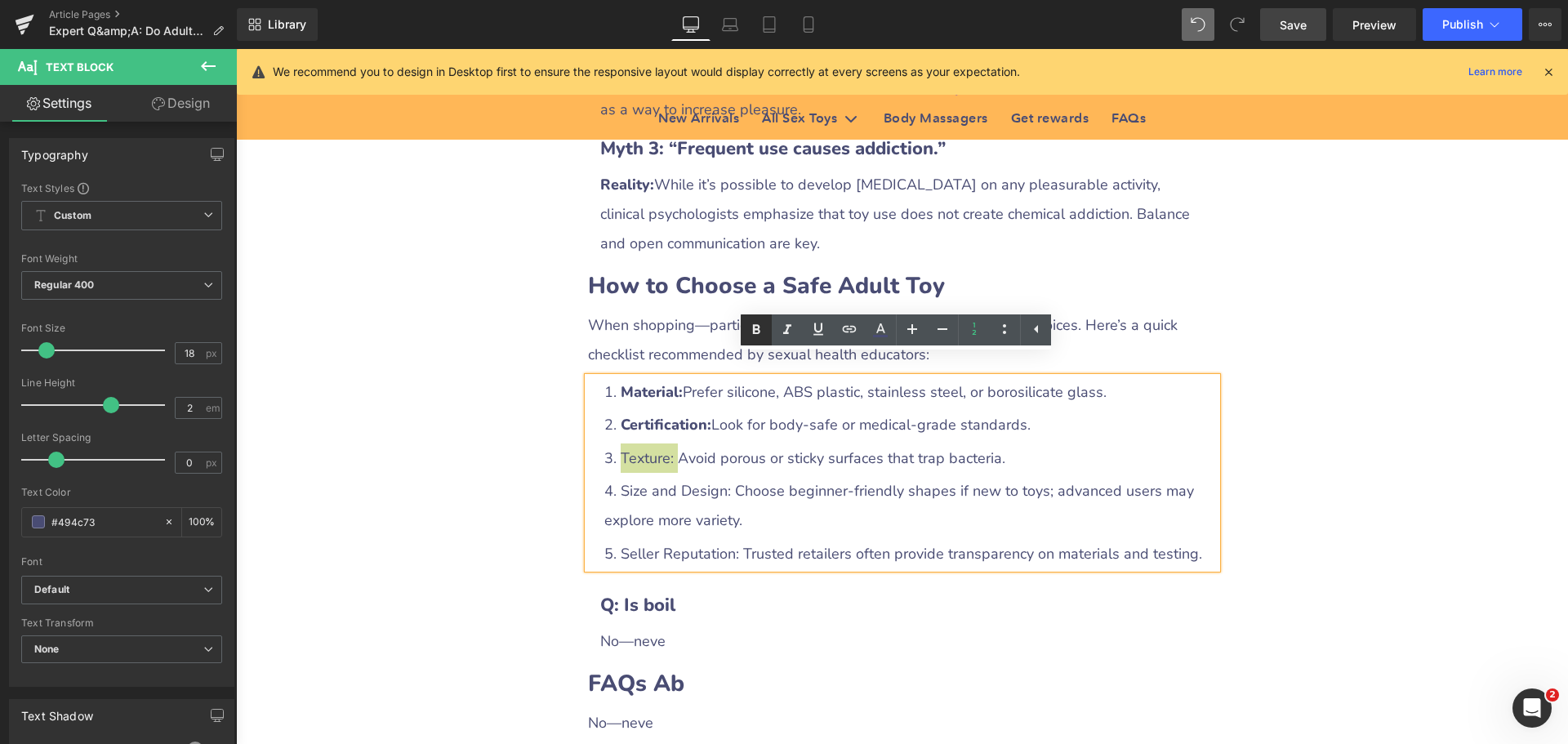
click at [759, 336] on icon at bounding box center [757, 330] width 20 height 20
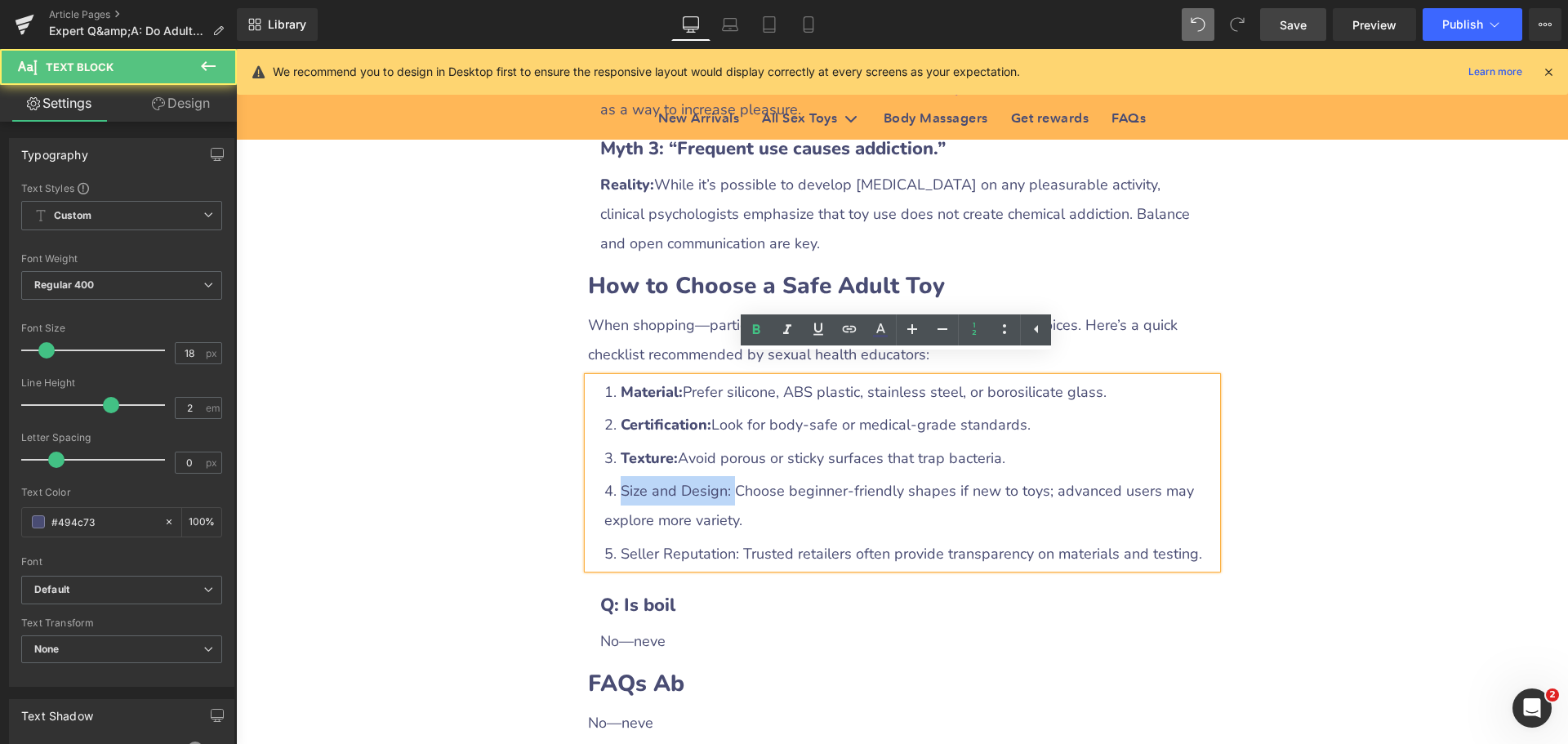
drag, startPoint x: 615, startPoint y: 463, endPoint x: 729, endPoint y: 475, distance: 114.6
click at [729, 476] on li "Size and Design: Choose beginner‑friendly shapes if new to toys; advanced users…" at bounding box center [910, 505] width 612 height 59
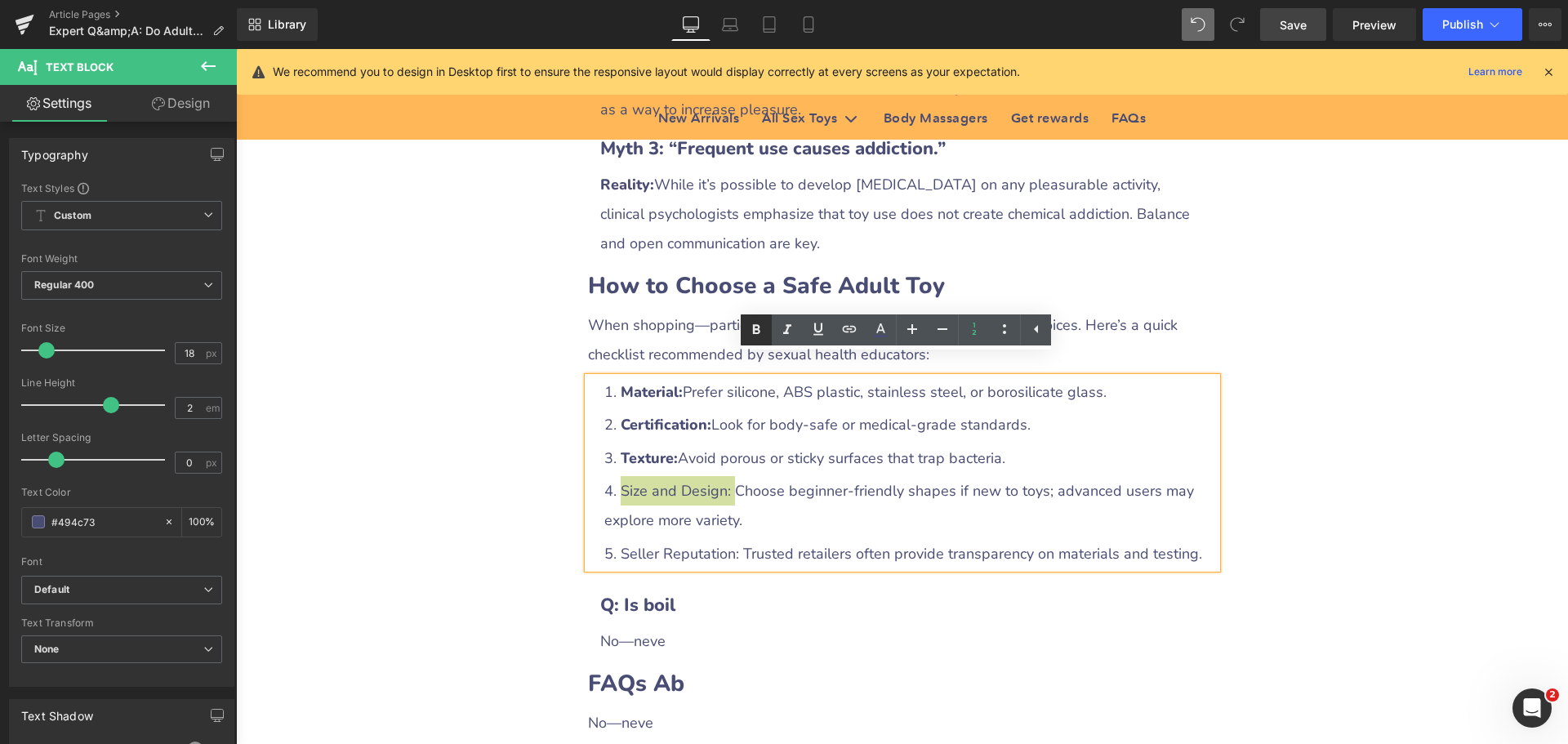
click at [754, 330] on icon at bounding box center [757, 329] width 7 height 10
drag, startPoint x: 614, startPoint y: 534, endPoint x: 731, endPoint y: 531, distance: 117.0
click at [731, 539] on li "Seller Reputation: Trusted retailers often provide transparency on materials an…" at bounding box center [910, 553] width 612 height 29
click at [755, 338] on icon at bounding box center [757, 330] width 20 height 20
click at [1287, 445] on div "Expert Q&A: Do Adult Toys Affect Your Health? Heading Row Liquid Row Could you …" at bounding box center [902, 269] width 1332 height 6000
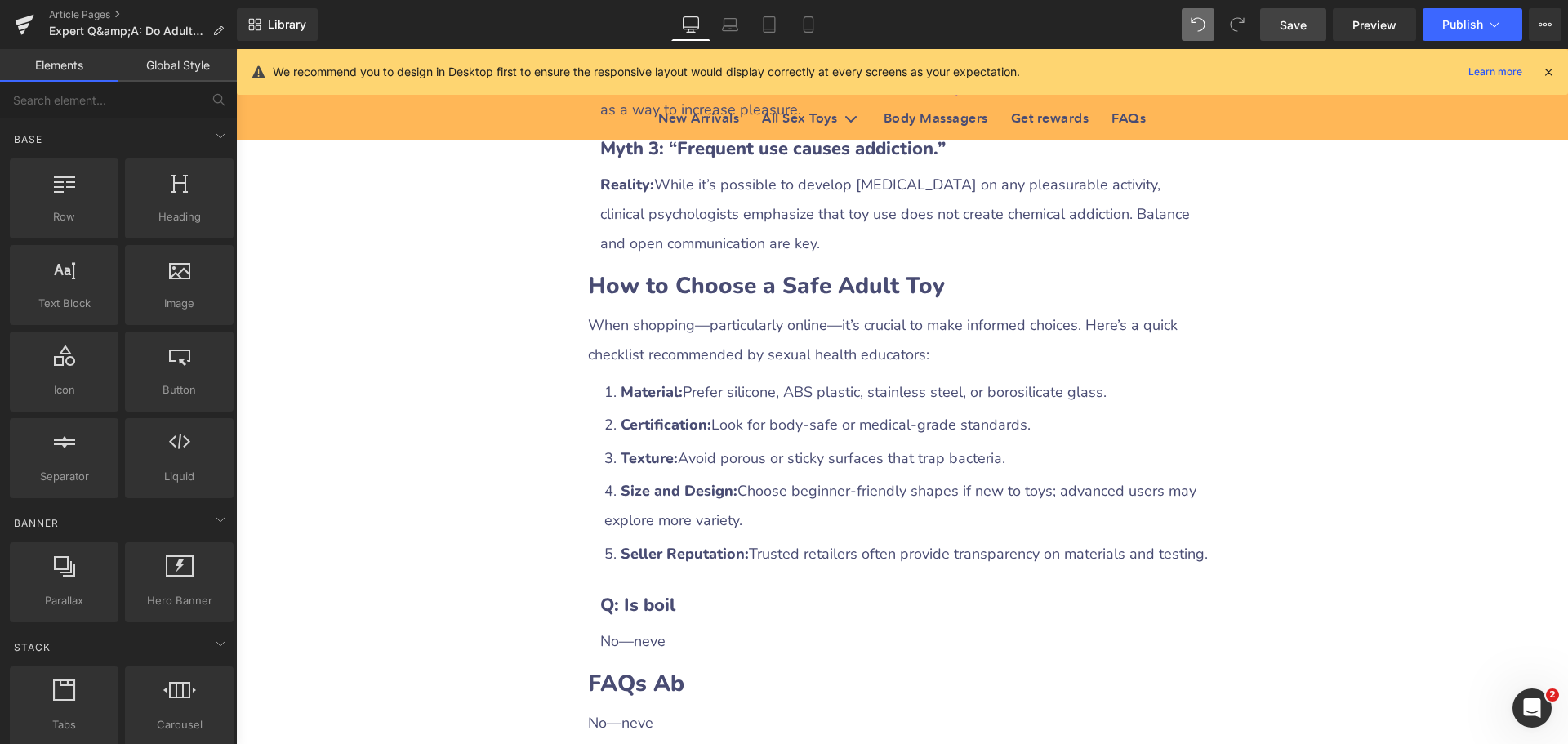
click at [1285, 28] on span "Save" at bounding box center [1294, 25] width 27 height 17
click at [1298, 498] on div "Expert Q&A: Do Adult Toys Affect Your Health? Heading Row Liquid Row Could you …" at bounding box center [902, 269] width 1332 height 6000
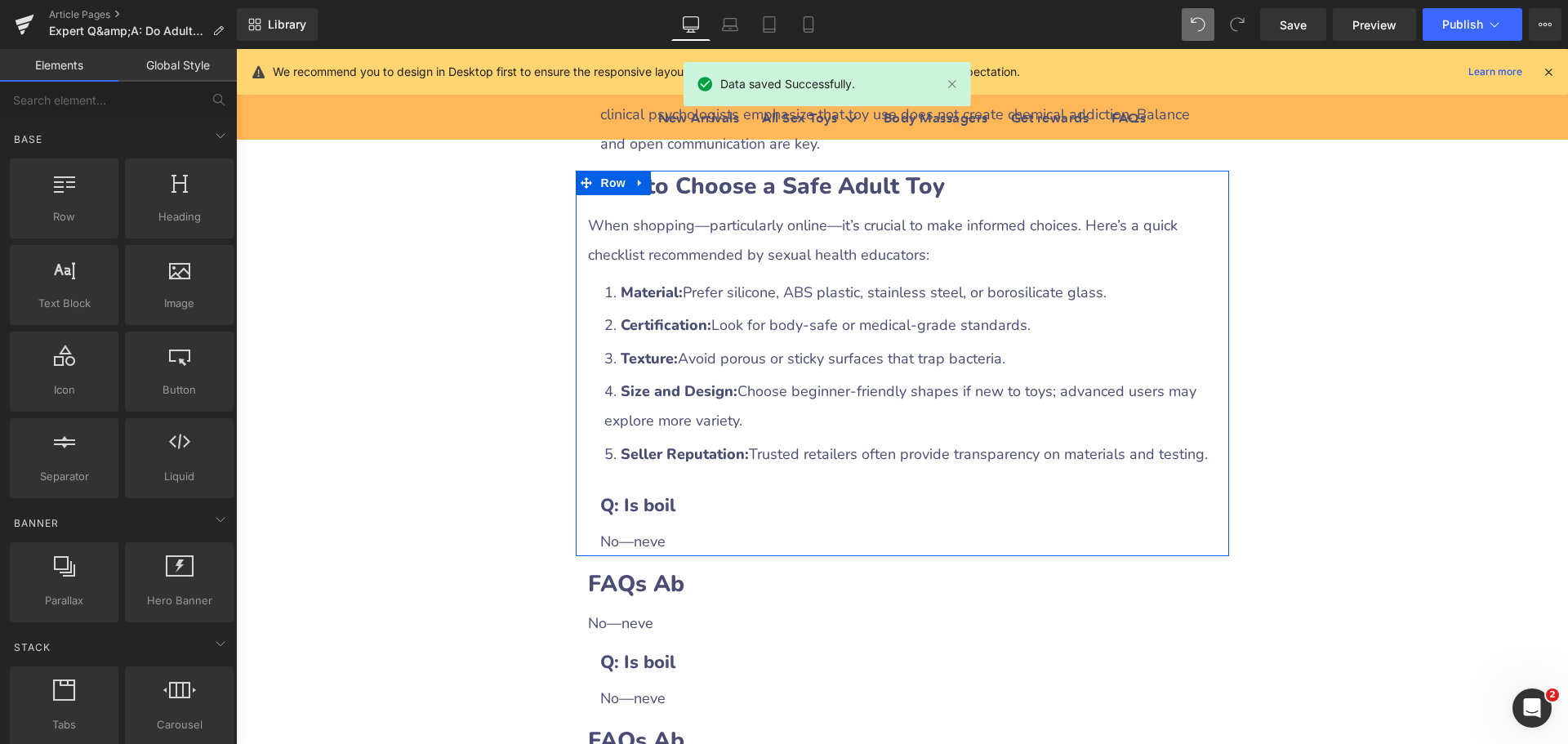
scroll to position [3185, 0]
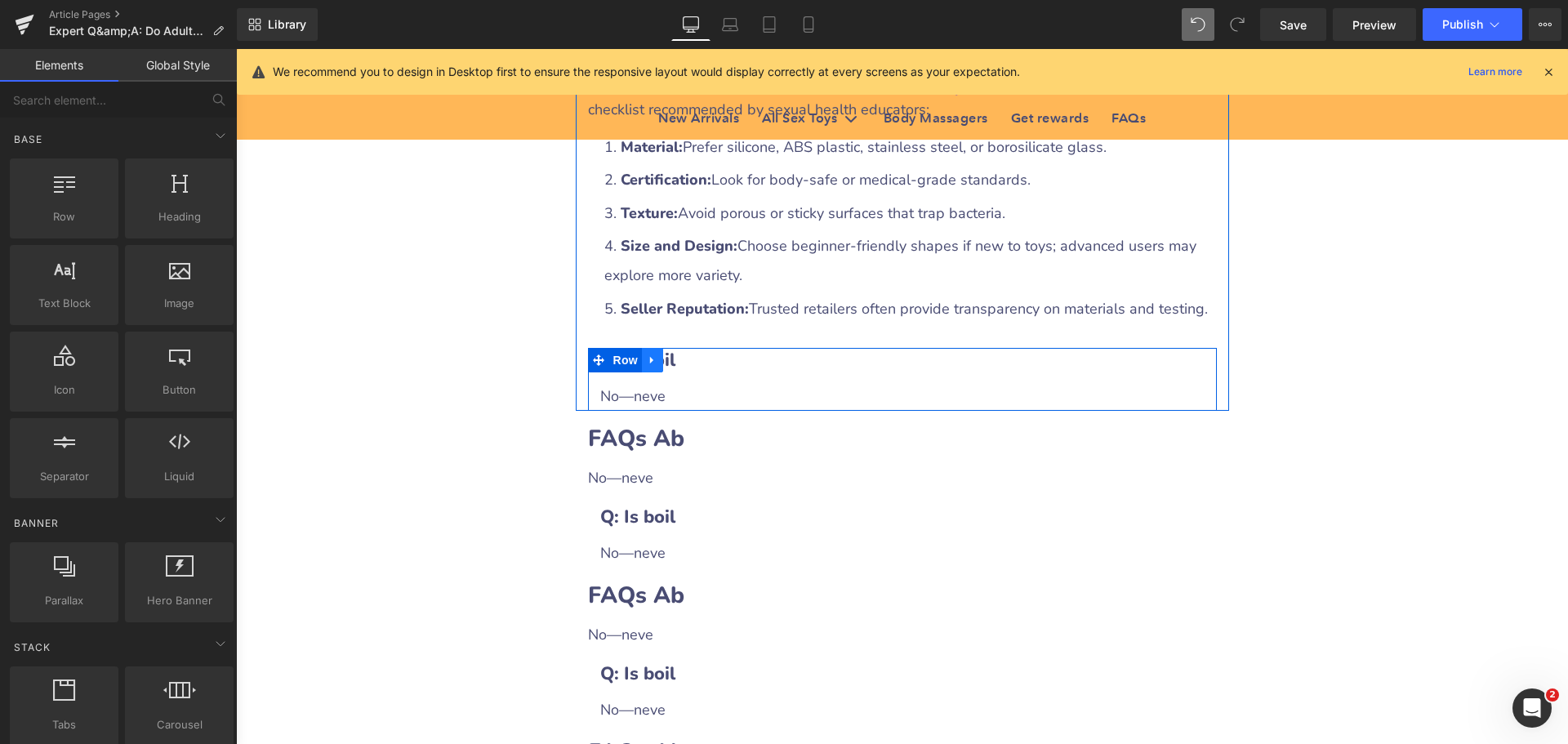
click at [647, 353] on icon at bounding box center [652, 359] width 12 height 12
click at [684, 348] on link at bounding box center [694, 360] width 21 height 25
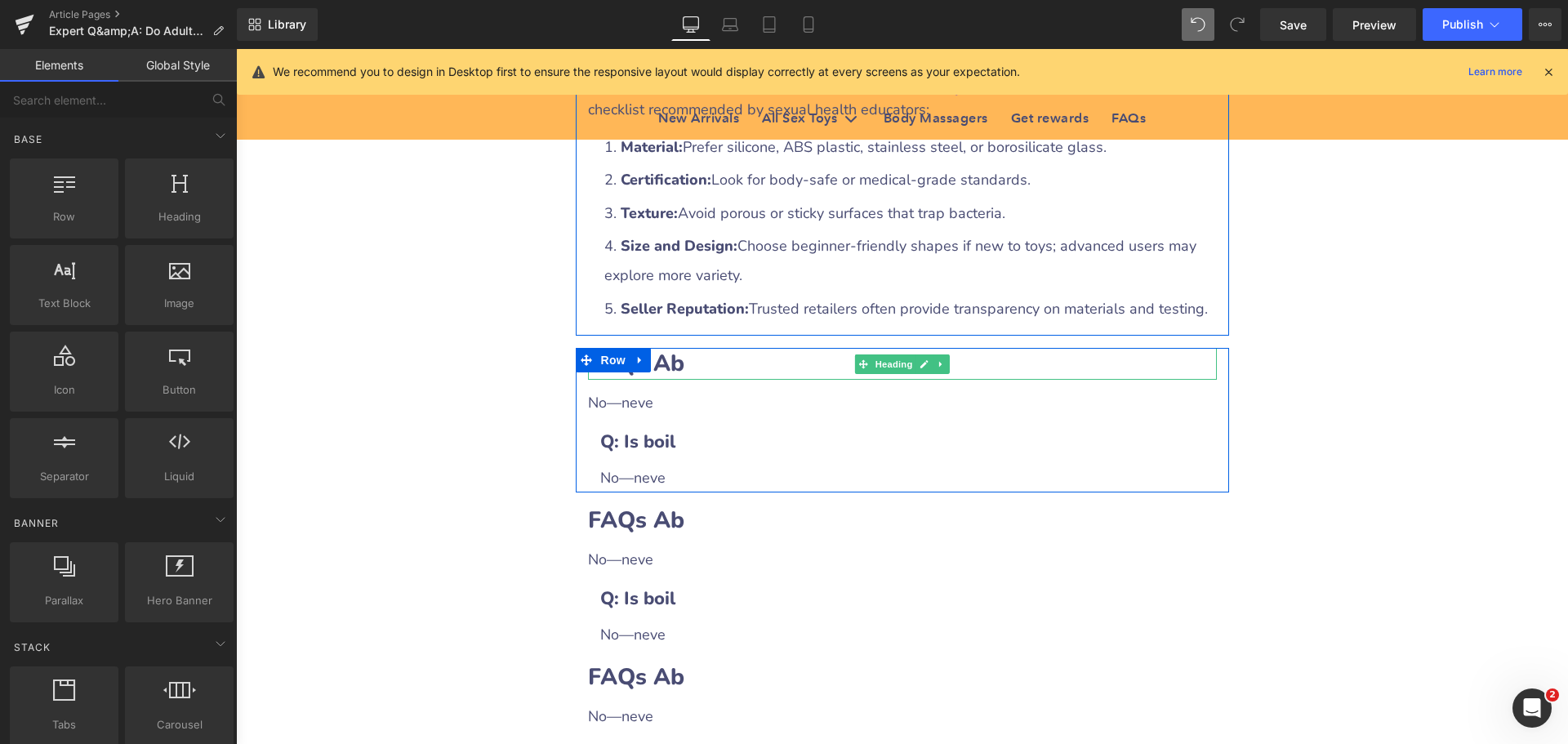
click at [672, 348] on b "FAQs Ab" at bounding box center [636, 363] width 96 height 31
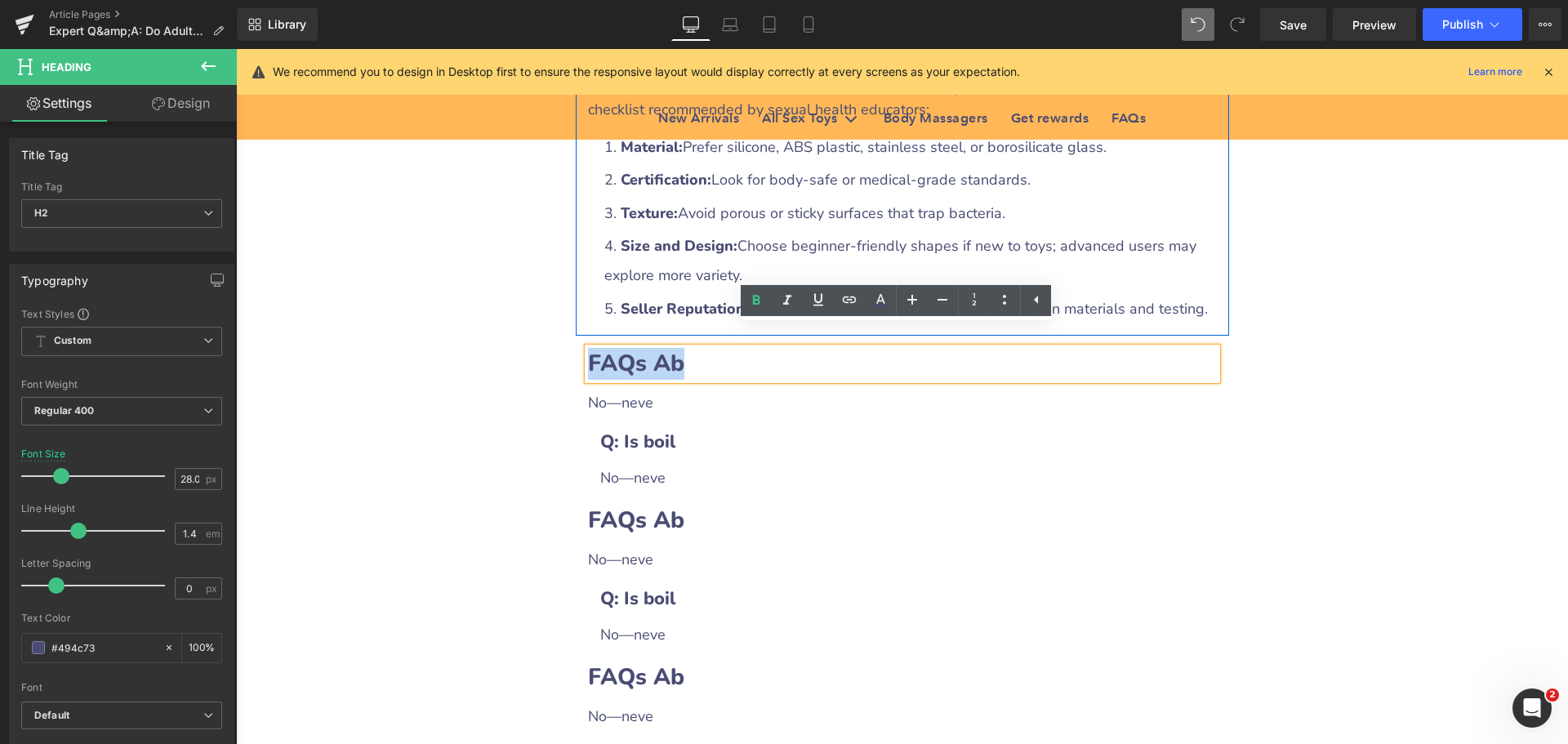
drag, startPoint x: 586, startPoint y: 344, endPoint x: 693, endPoint y: 347, distance: 107.0
click at [693, 348] on h2 "FAQs Ab" at bounding box center [902, 363] width 629 height 32
paste div
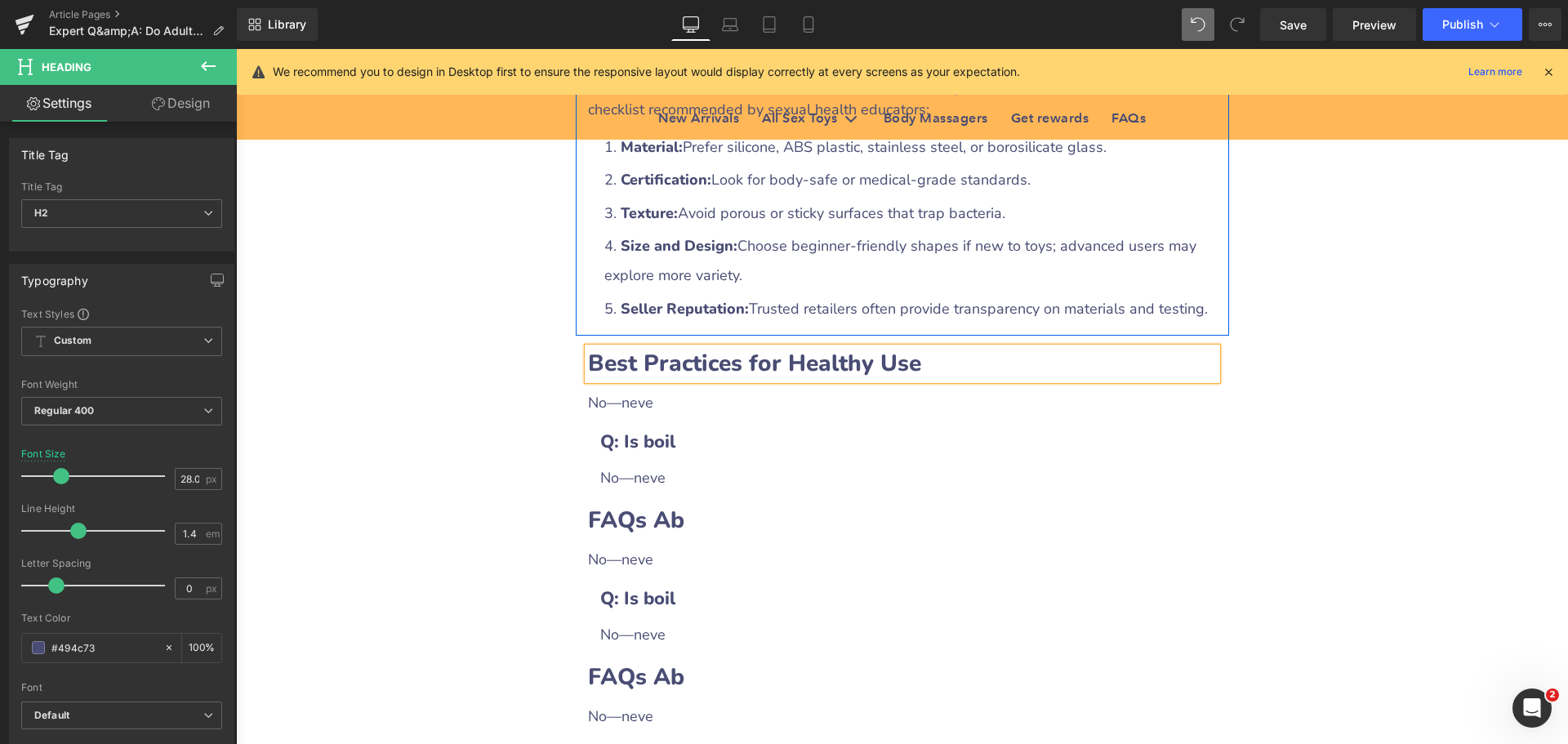
click at [629, 388] on div "No—neve" at bounding box center [902, 402] width 629 height 29
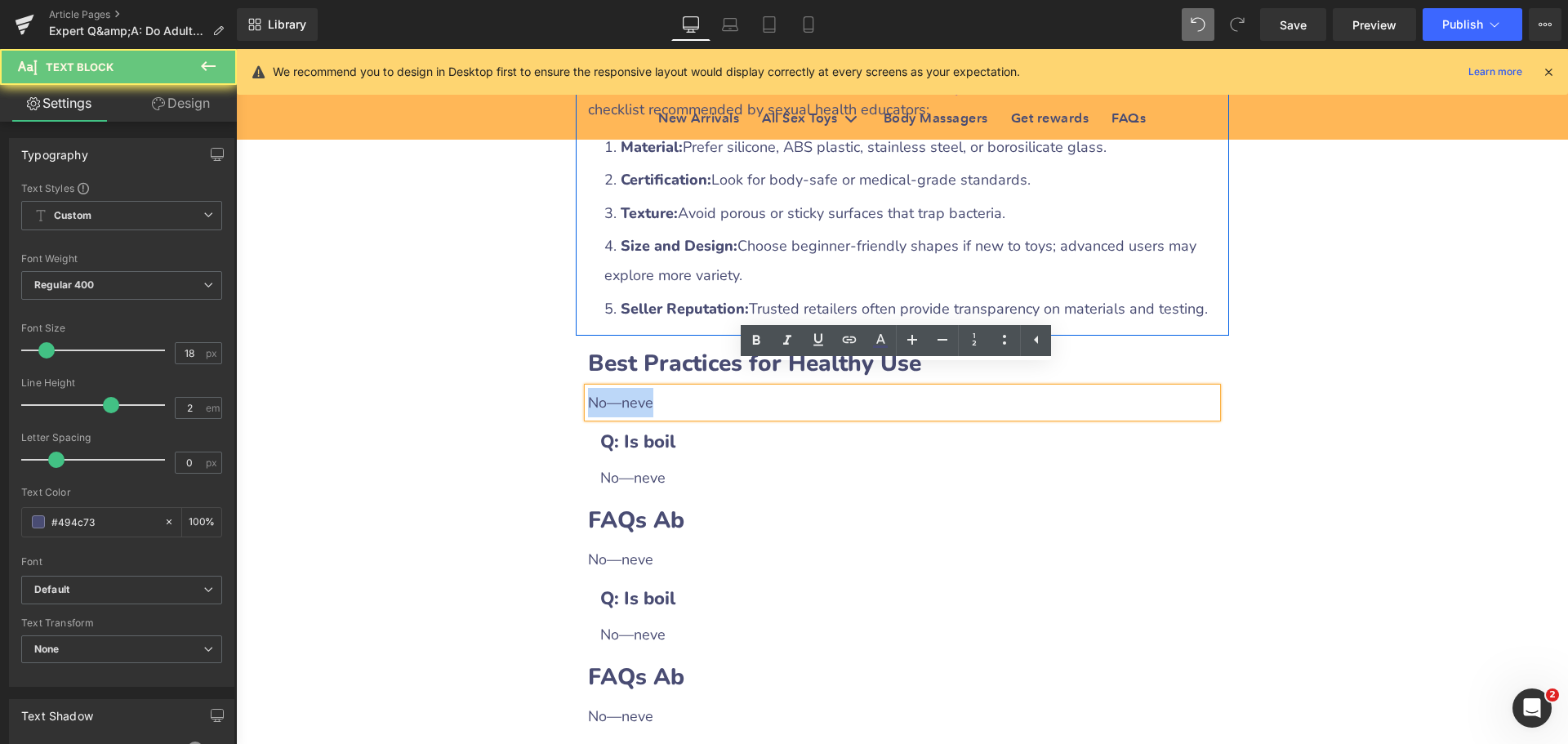
drag, startPoint x: 583, startPoint y: 378, endPoint x: 682, endPoint y: 378, distance: 99.0
click at [682, 388] on div "No—neve" at bounding box center [902, 402] width 629 height 29
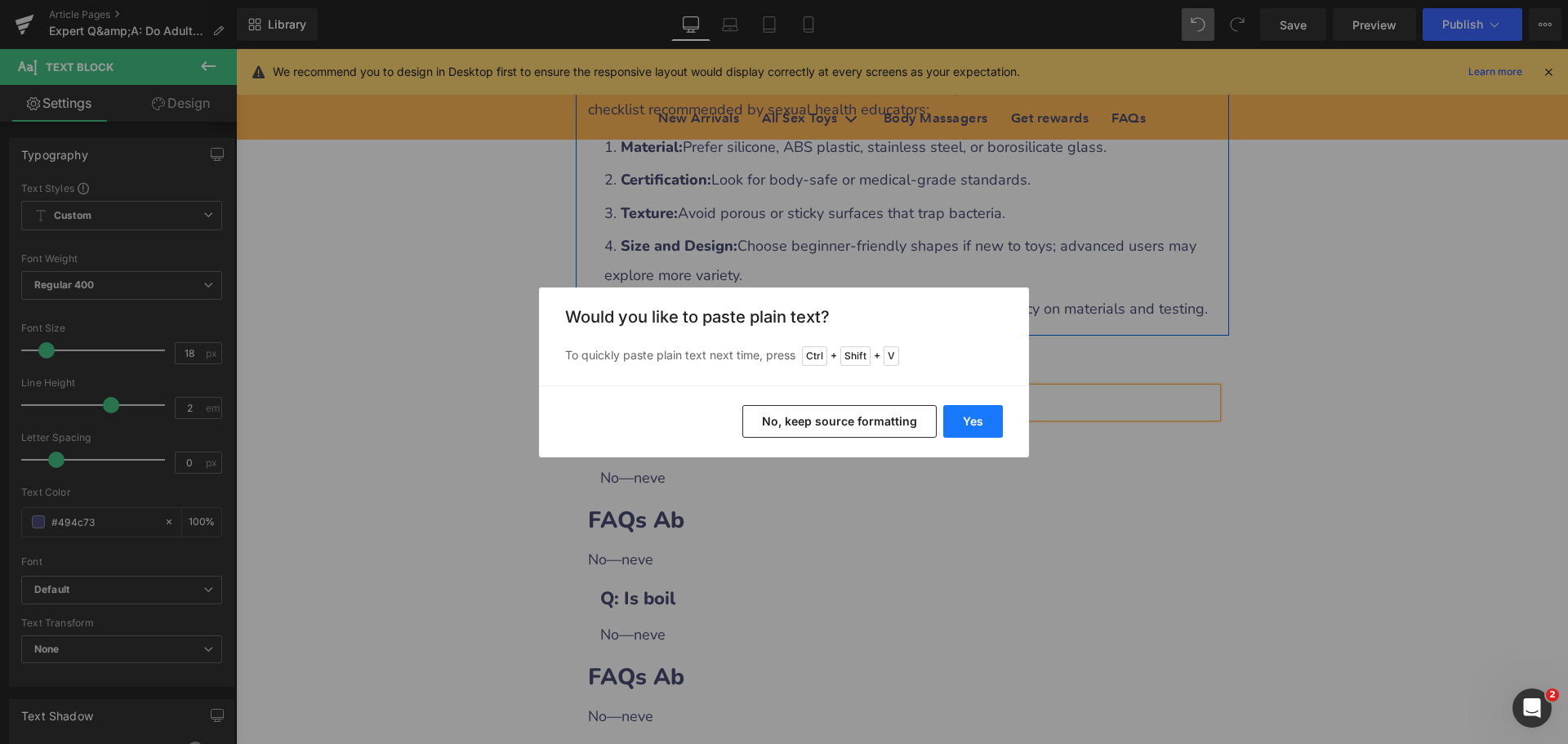
click at [960, 424] on button "Yes" at bounding box center [973, 422] width 60 height 33
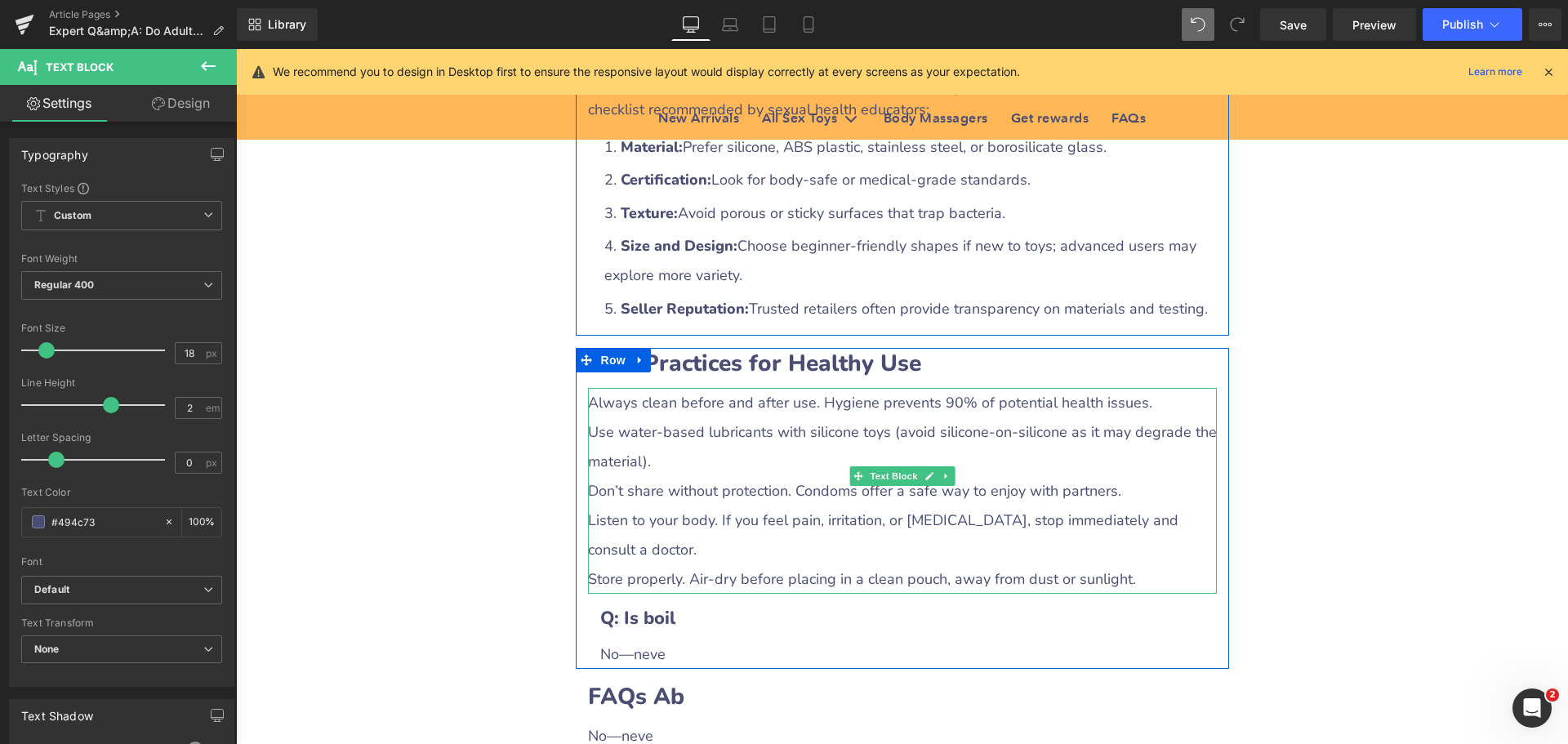
click at [658, 478] on div "Don’t share without protection. Condoms offer a safe way to enjoy with partners." at bounding box center [902, 491] width 629 height 29
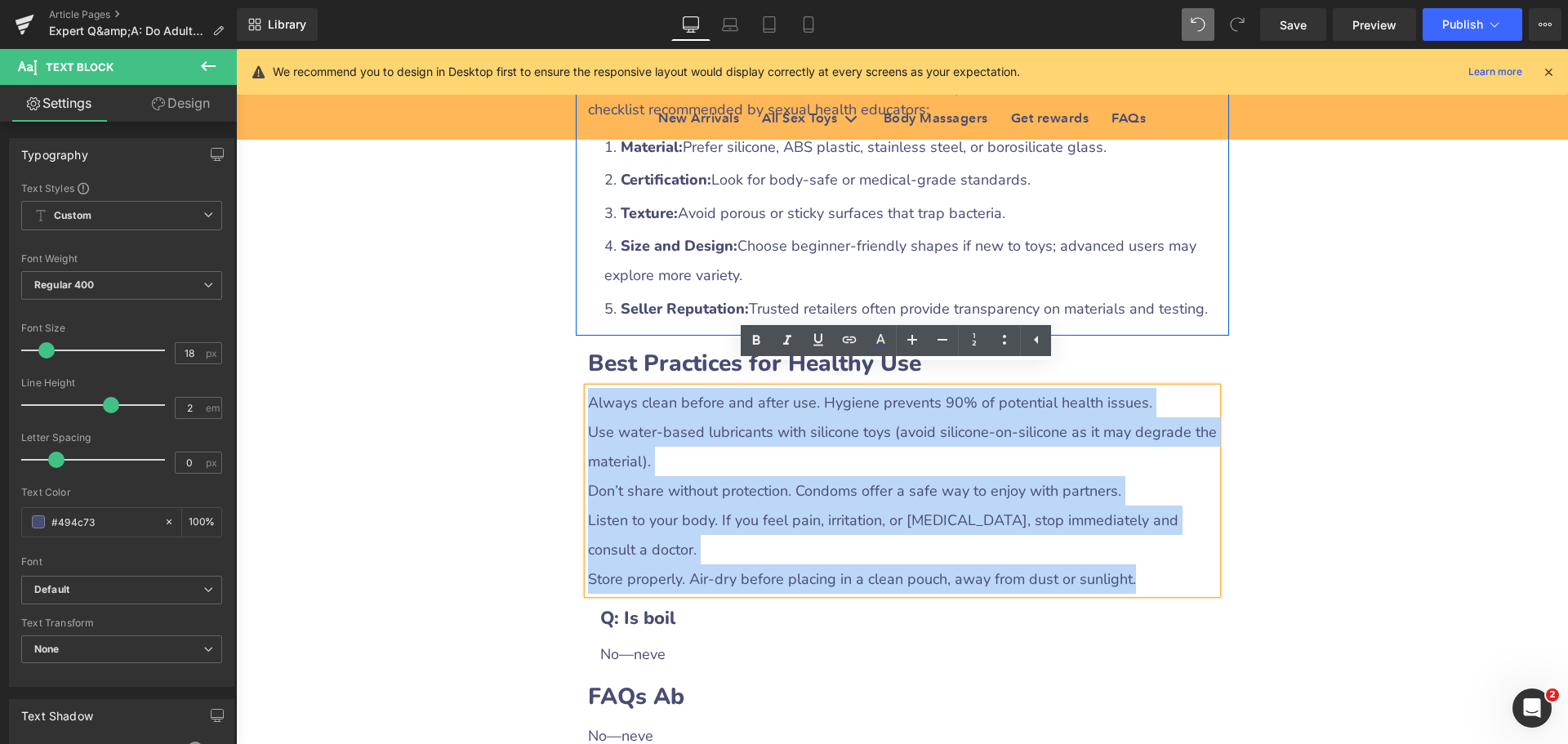
drag, startPoint x: 583, startPoint y: 377, endPoint x: 1149, endPoint y: 524, distance: 584.8
click at [1149, 524] on div "Always clean before and after use. Hygiene prevents 90% of potential health iss…" at bounding box center [902, 491] width 629 height 206
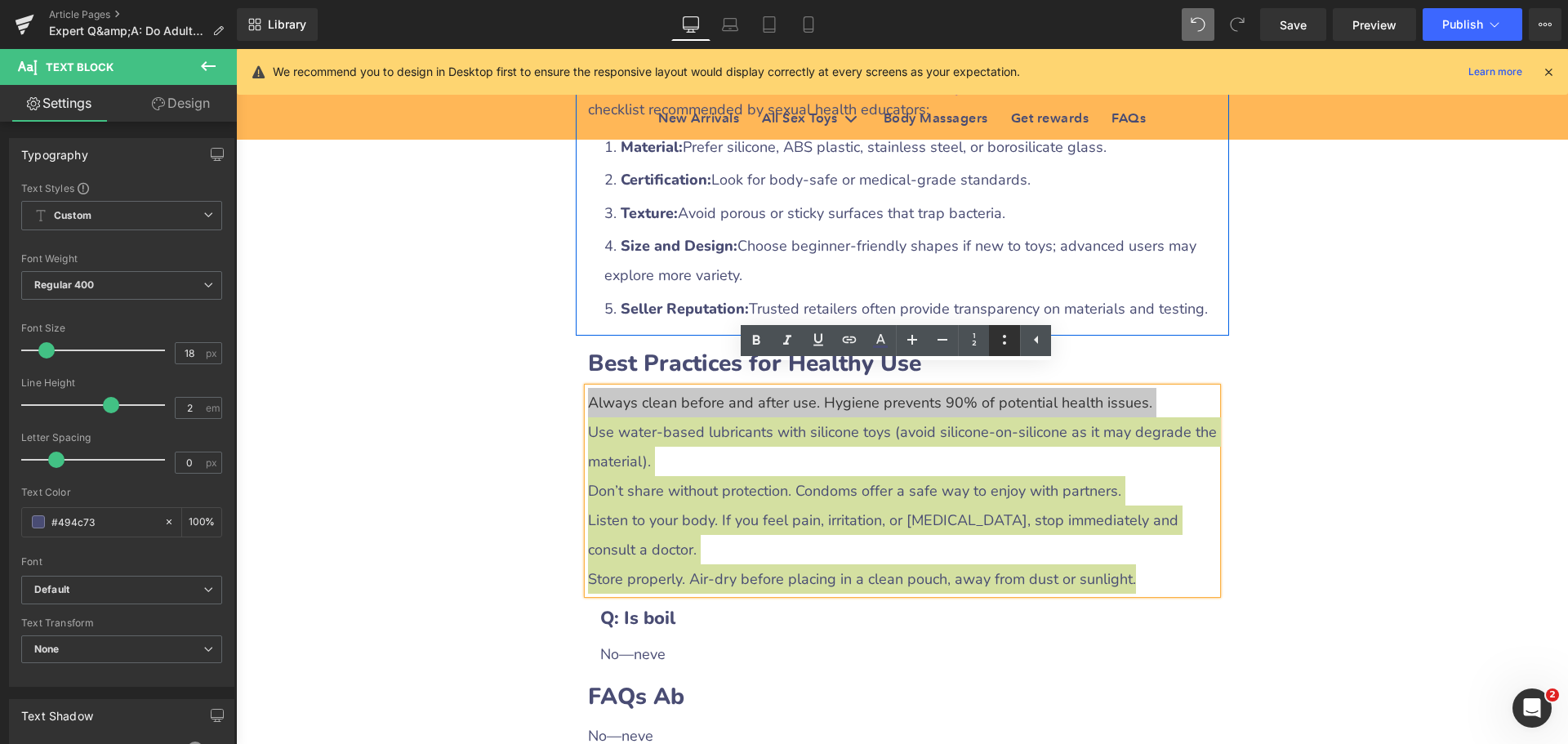
drag, startPoint x: 1006, startPoint y: 339, endPoint x: 989, endPoint y: 352, distance: 21.4
click at [1006, 339] on icon at bounding box center [1005, 340] width 20 height 20
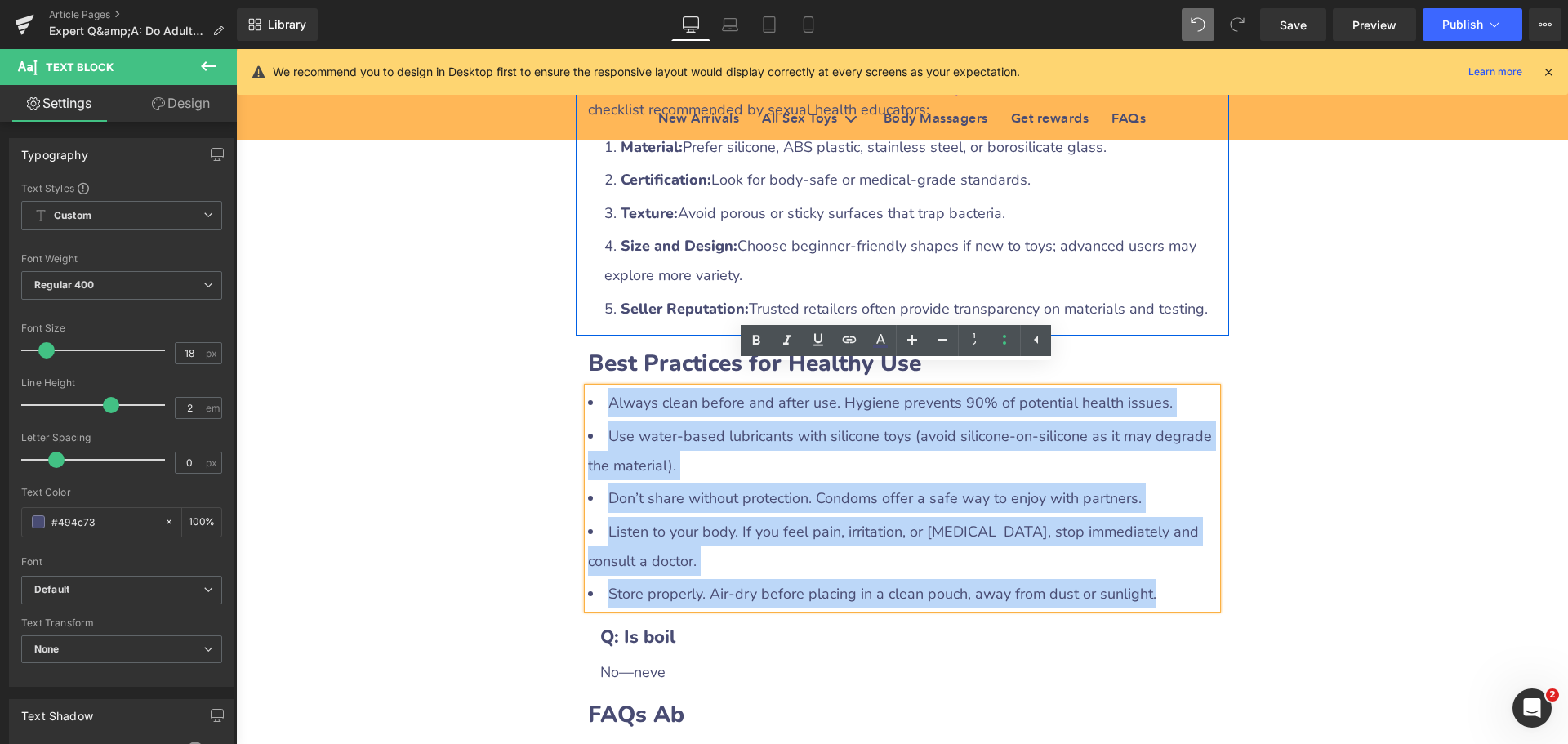
click at [778, 435] on li "Use water‑based lubricants with silicone toys (avoid silicone‑on‑silicone as it…" at bounding box center [902, 451] width 629 height 59
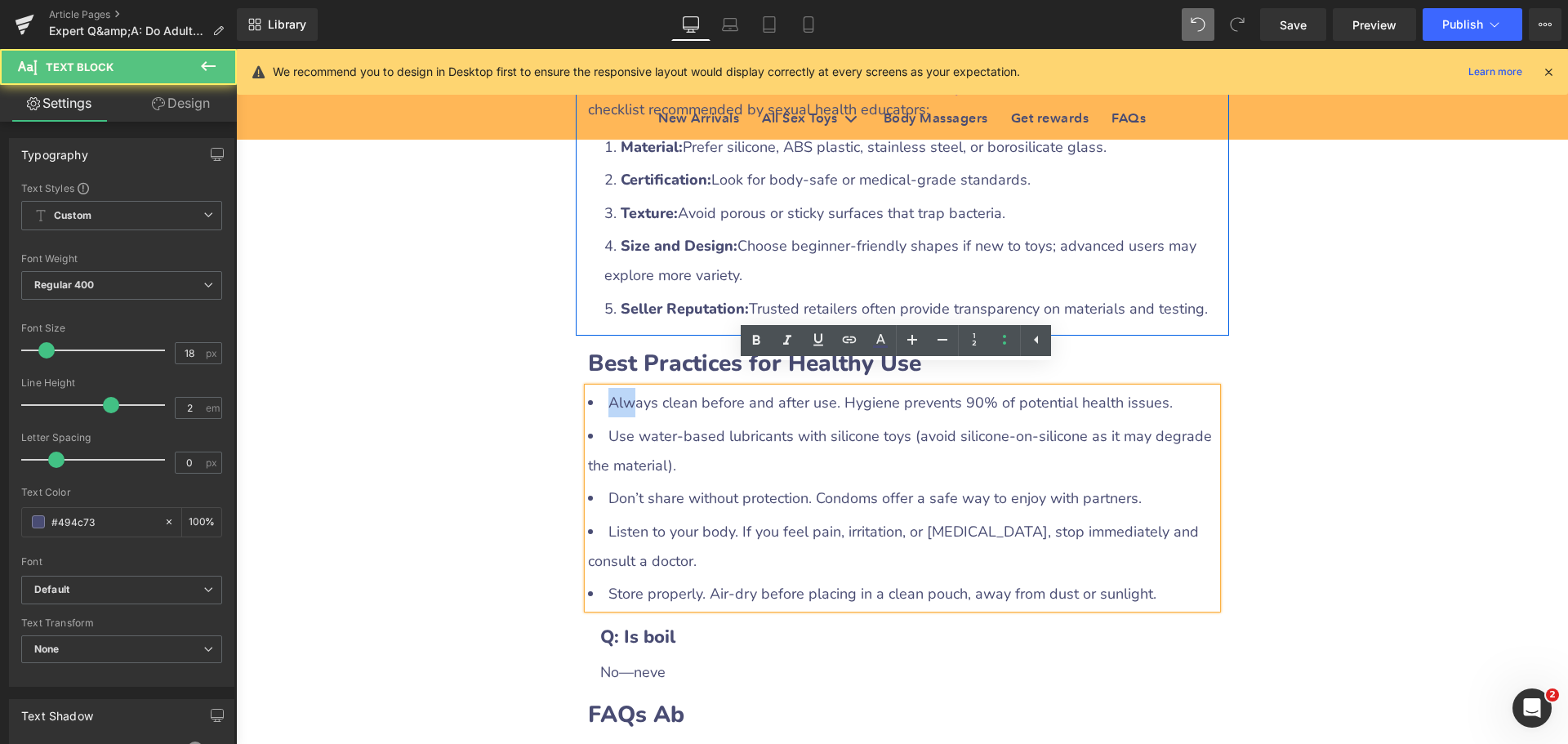
drag, startPoint x: 606, startPoint y: 383, endPoint x: 624, endPoint y: 383, distance: 18.0
click at [624, 388] on li "Always clean before and after use. Hygiene prevents 90% of potential health iss…" at bounding box center [902, 402] width 629 height 29
click at [682, 390] on li "Always clean before and after use. Hygiene prevents 90% of potential health iss…" at bounding box center [902, 402] width 629 height 29
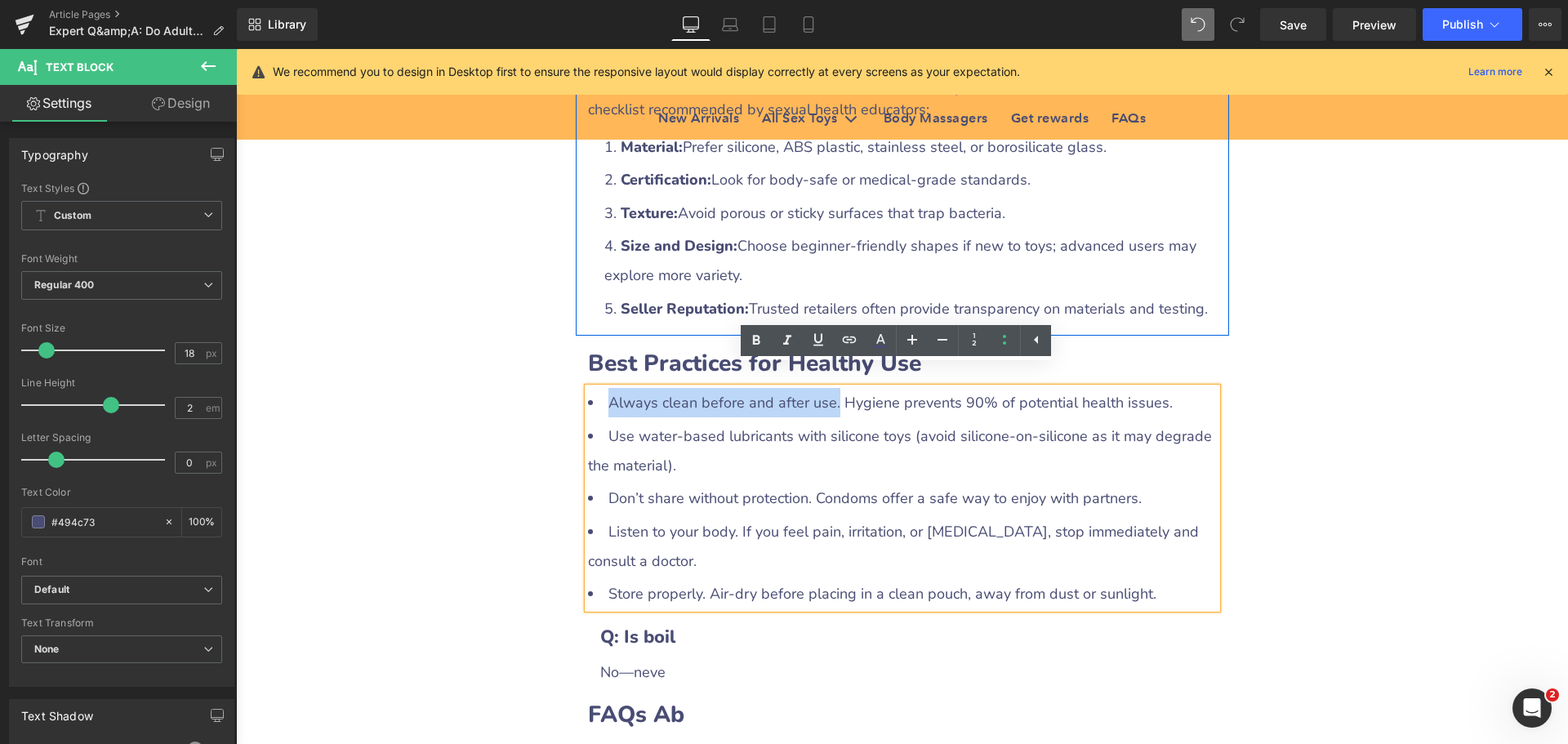
drag, startPoint x: 600, startPoint y: 385, endPoint x: 828, endPoint y: 389, distance: 228.0
click at [828, 389] on li "Always clean before and after use. Hygiene prevents 90% of potential health iss…" at bounding box center [902, 402] width 629 height 29
click at [754, 342] on icon at bounding box center [757, 340] width 7 height 10
drag, startPoint x: 601, startPoint y: 415, endPoint x: 632, endPoint y: 402, distance: 33.6
click at [632, 422] on li "Use water‑based lubricants with silicone toys (avoid silicone‑on‑silicone as it…" at bounding box center [902, 451] width 629 height 59
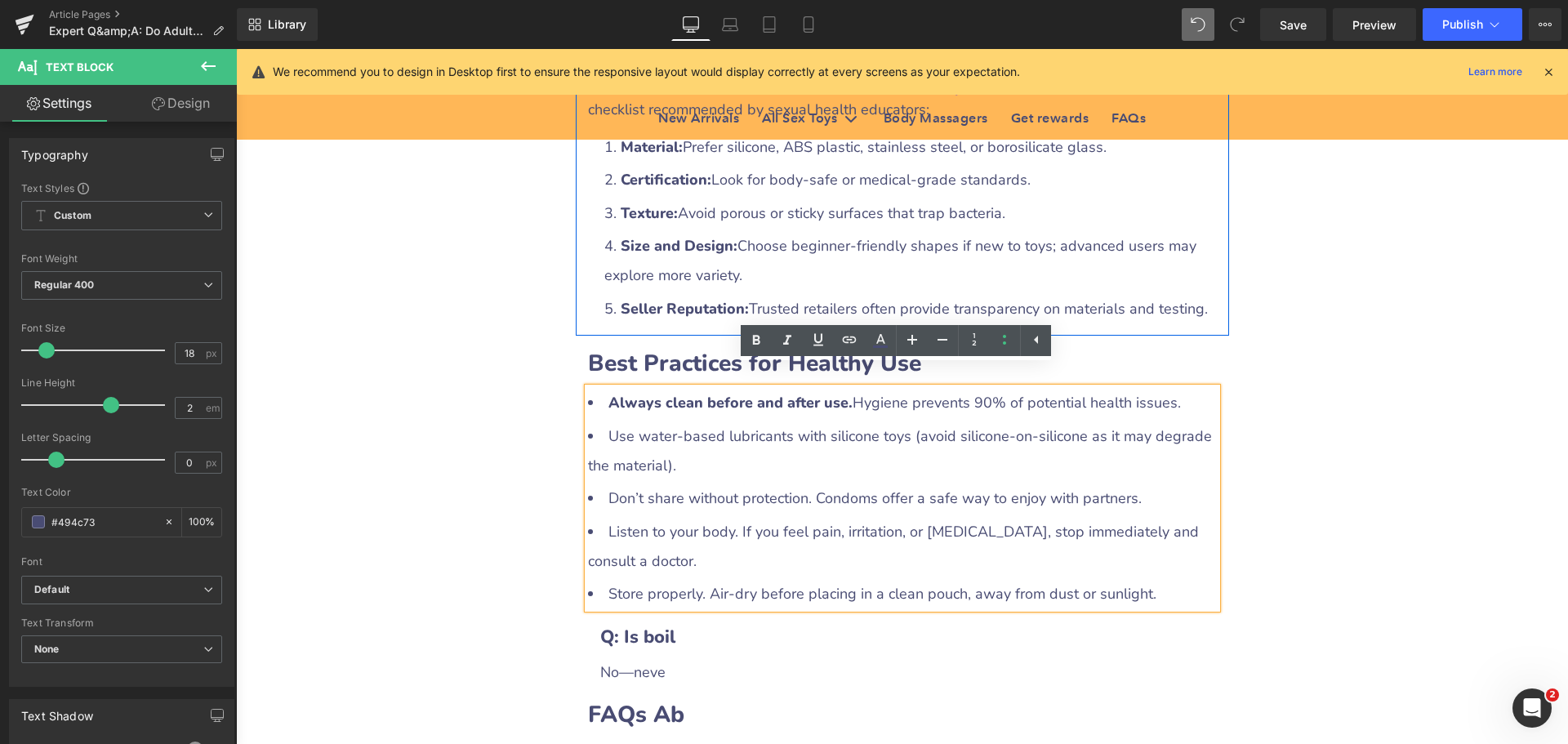
click at [745, 422] on li "Use water‑based lubricants with silicone toys (avoid silicone‑on‑silicone as it…" at bounding box center [902, 451] width 629 height 59
drag, startPoint x: 604, startPoint y: 420, endPoint x: 779, endPoint y: 417, distance: 175.0
click at [779, 422] on li "Use water‑based lubricants with silicone toys (avoid silicone‑on‑silicone as it…" at bounding box center [902, 451] width 629 height 59
click at [755, 334] on icon at bounding box center [757, 341] width 20 height 20
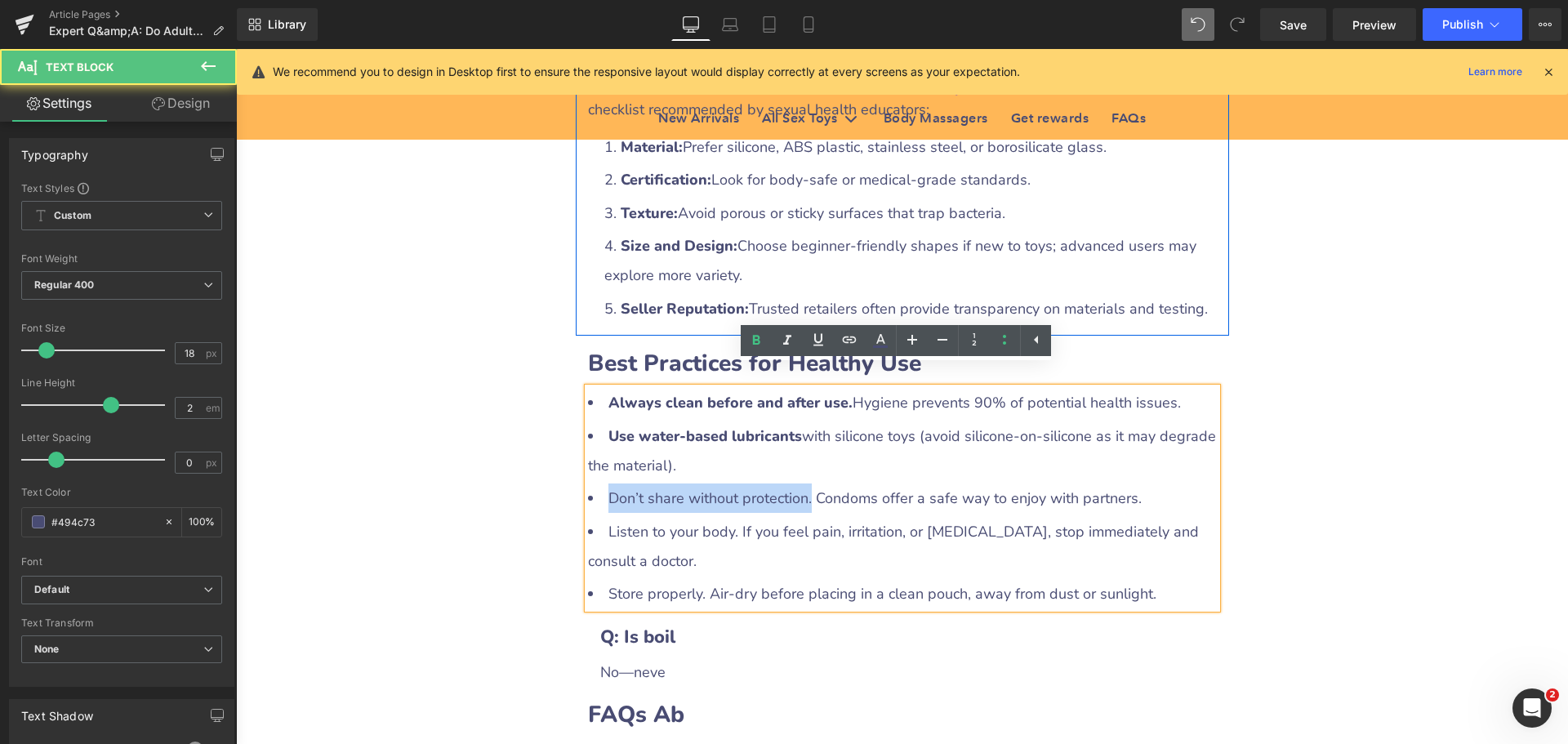
drag, startPoint x: 601, startPoint y: 483, endPoint x: 800, endPoint y: 481, distance: 199.0
click at [800, 483] on li "Don’t share without protection. Condoms offer a safe way to enjoy with partners." at bounding box center [902, 498] width 629 height 29
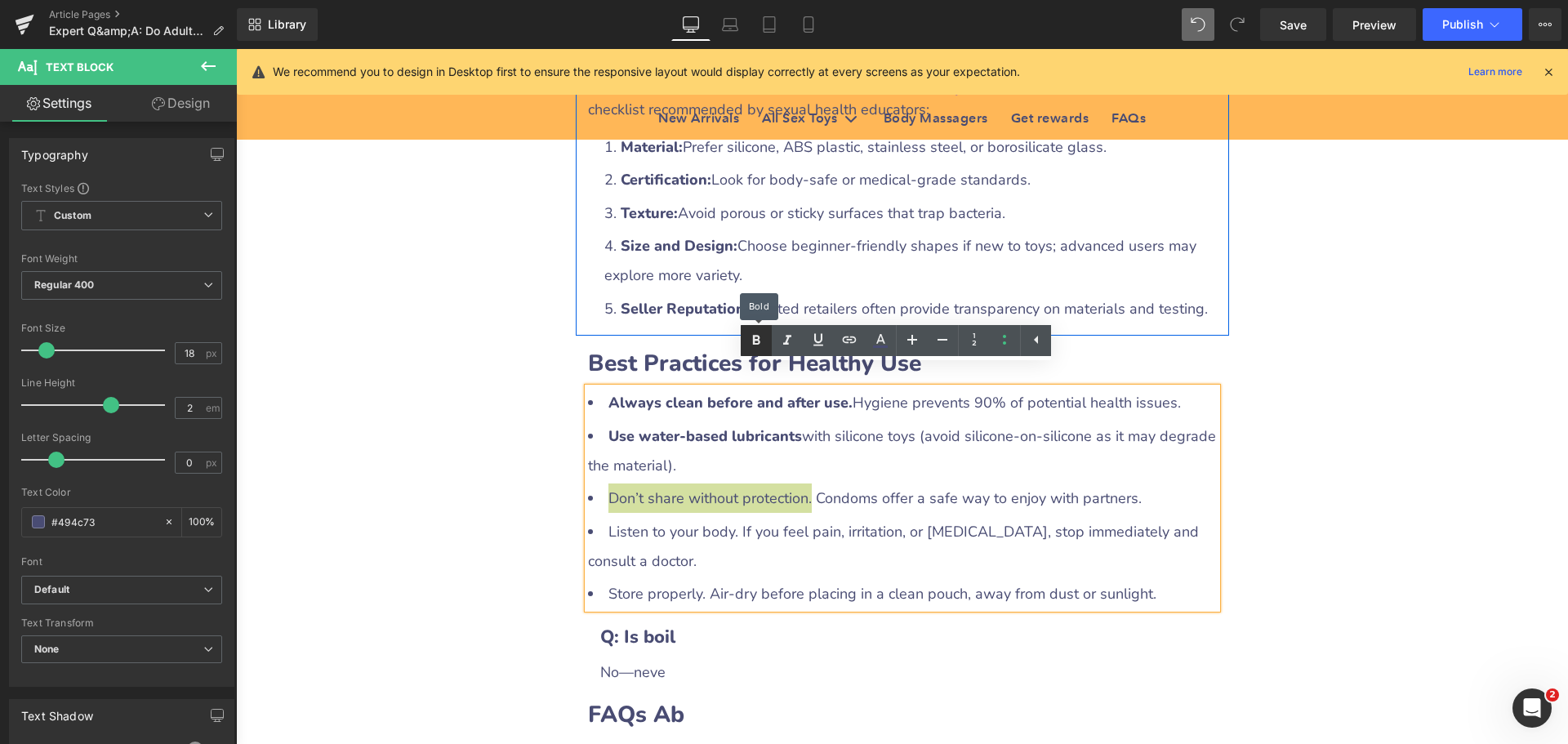
click at [762, 341] on icon at bounding box center [757, 341] width 20 height 20
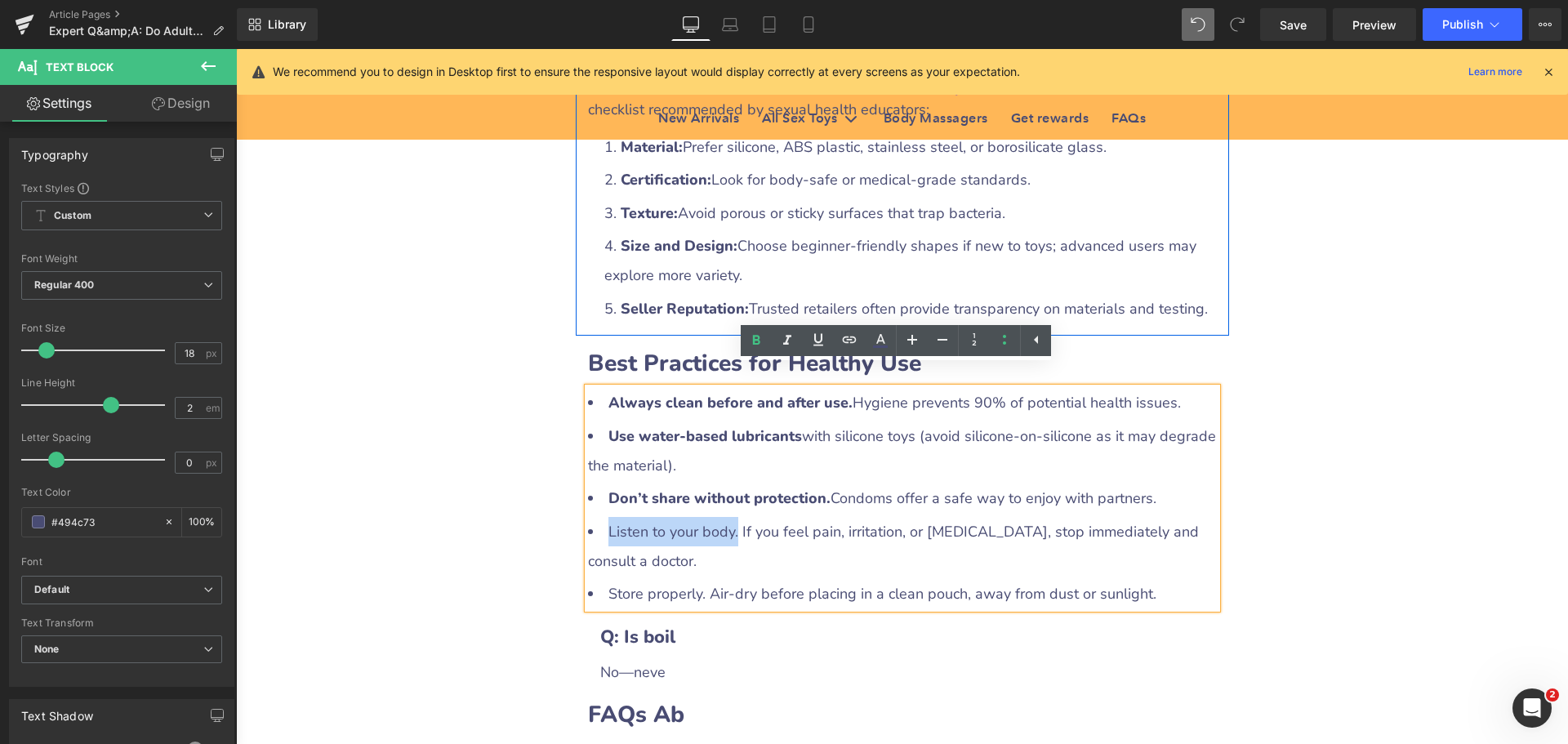
drag, startPoint x: 599, startPoint y: 511, endPoint x: 728, endPoint y: 511, distance: 129.0
click at [728, 517] on li "Listen to your body. If you feel pain, irritation, or [MEDICAL_DATA], stop imme…" at bounding box center [902, 546] width 629 height 59
click at [757, 343] on icon at bounding box center [757, 340] width 7 height 10
drag, startPoint x: 600, startPoint y: 570, endPoint x: 695, endPoint y: 570, distance: 95.0
click at [695, 579] on li "Store properly. Air‑dry before placing in a clean pouch, away from dust or sunl…" at bounding box center [902, 593] width 629 height 29
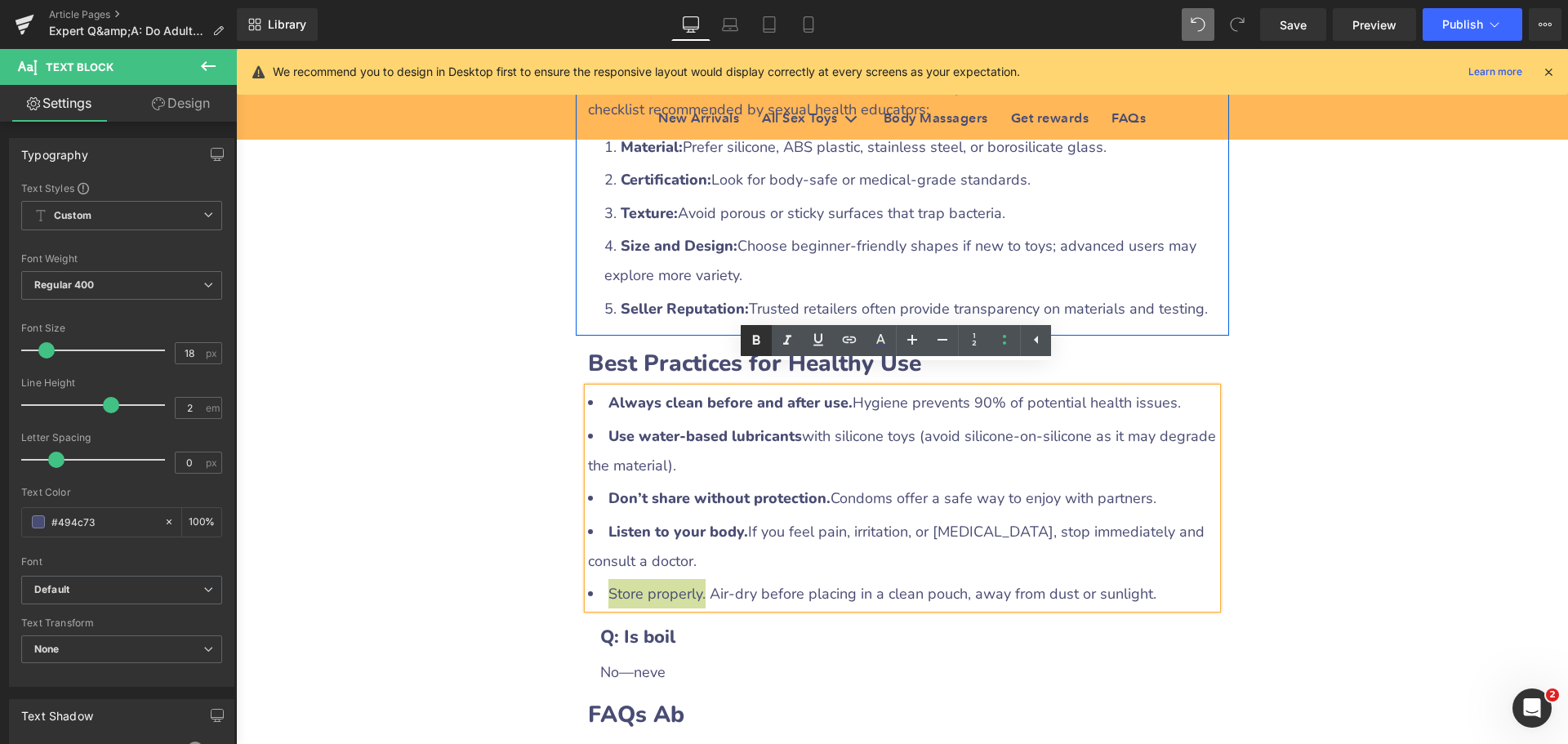
click at [753, 344] on icon at bounding box center [757, 340] width 7 height 10
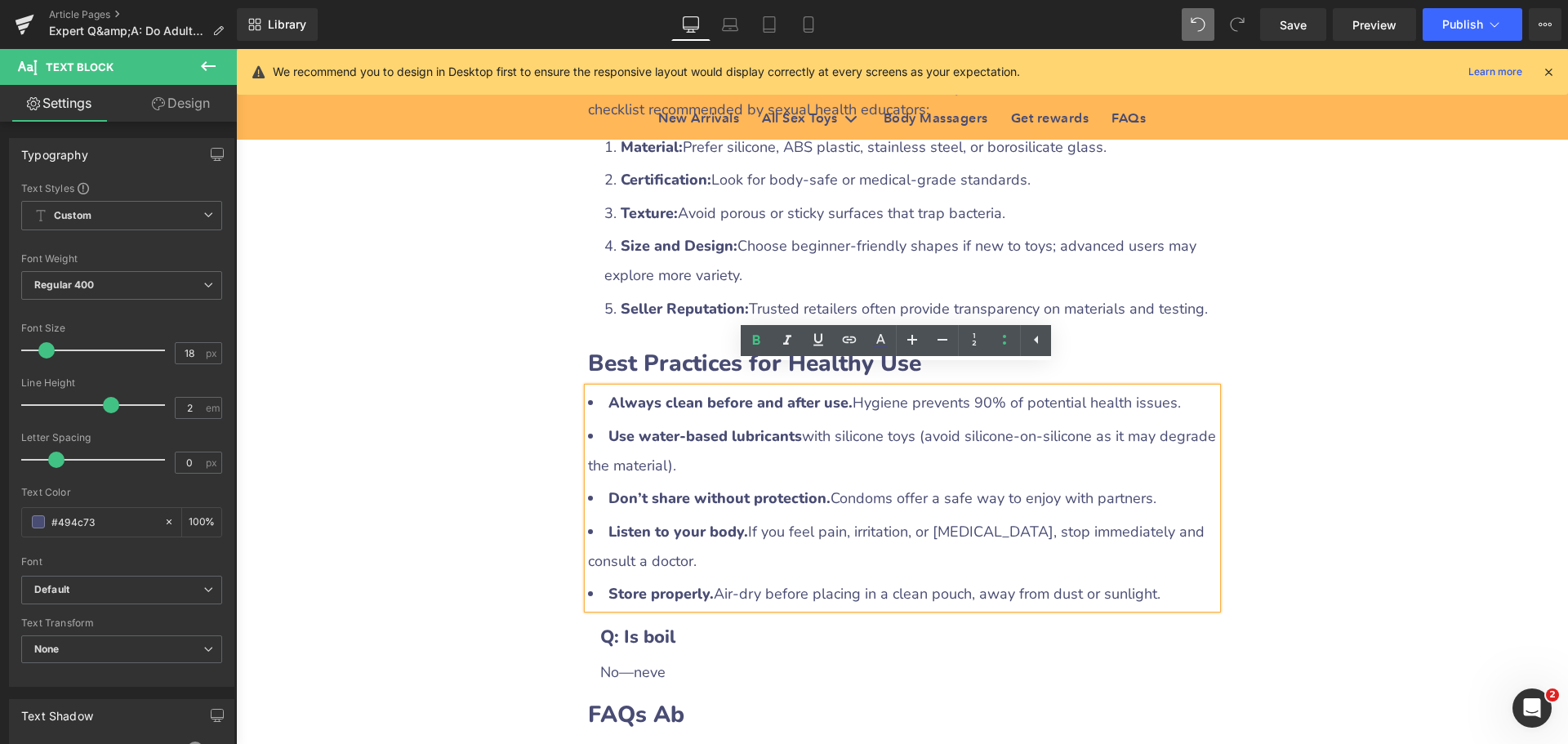
click at [731, 426] on strong "Use water‑based lubricants" at bounding box center [705, 436] width 194 height 20
drag, startPoint x: 636, startPoint y: 415, endPoint x: 789, endPoint y: 414, distance: 153.0
click at [789, 426] on strong "Use water‑based lubricants" at bounding box center [705, 436] width 194 height 20
click at [850, 346] on icon at bounding box center [849, 340] width 20 height 20
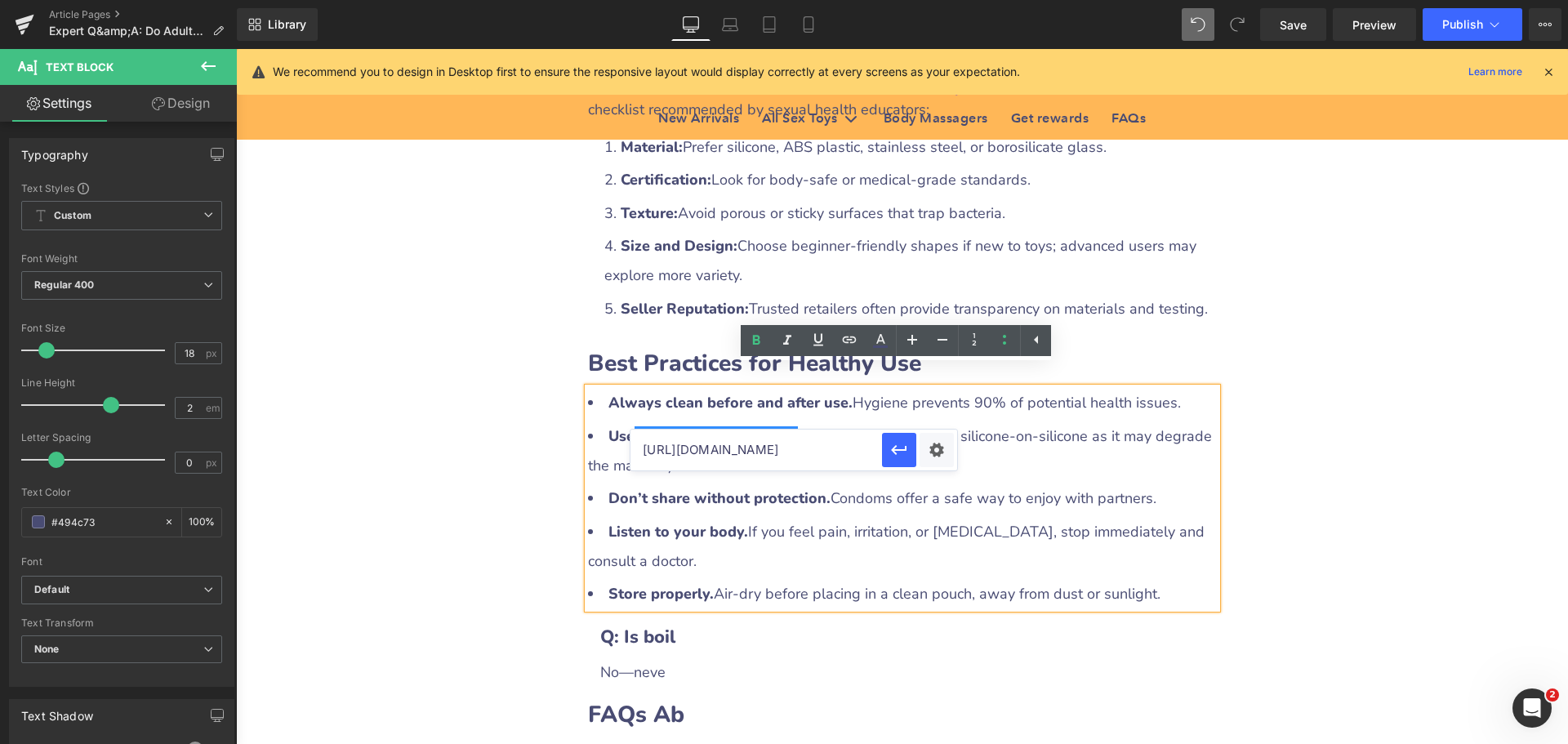
click at [750, 451] on input "[URL][DOMAIN_NAME]" at bounding box center [756, 450] width 252 height 41
paste input "[URL][DOMAIN_NAME]"
type input "[URL][DOMAIN_NAME]"
click at [944, 0] on div "Text Color Highlight Color #333333 Edit or remove link: Edit - Unlink - Cancel …" at bounding box center [784, 0] width 1568 height 0
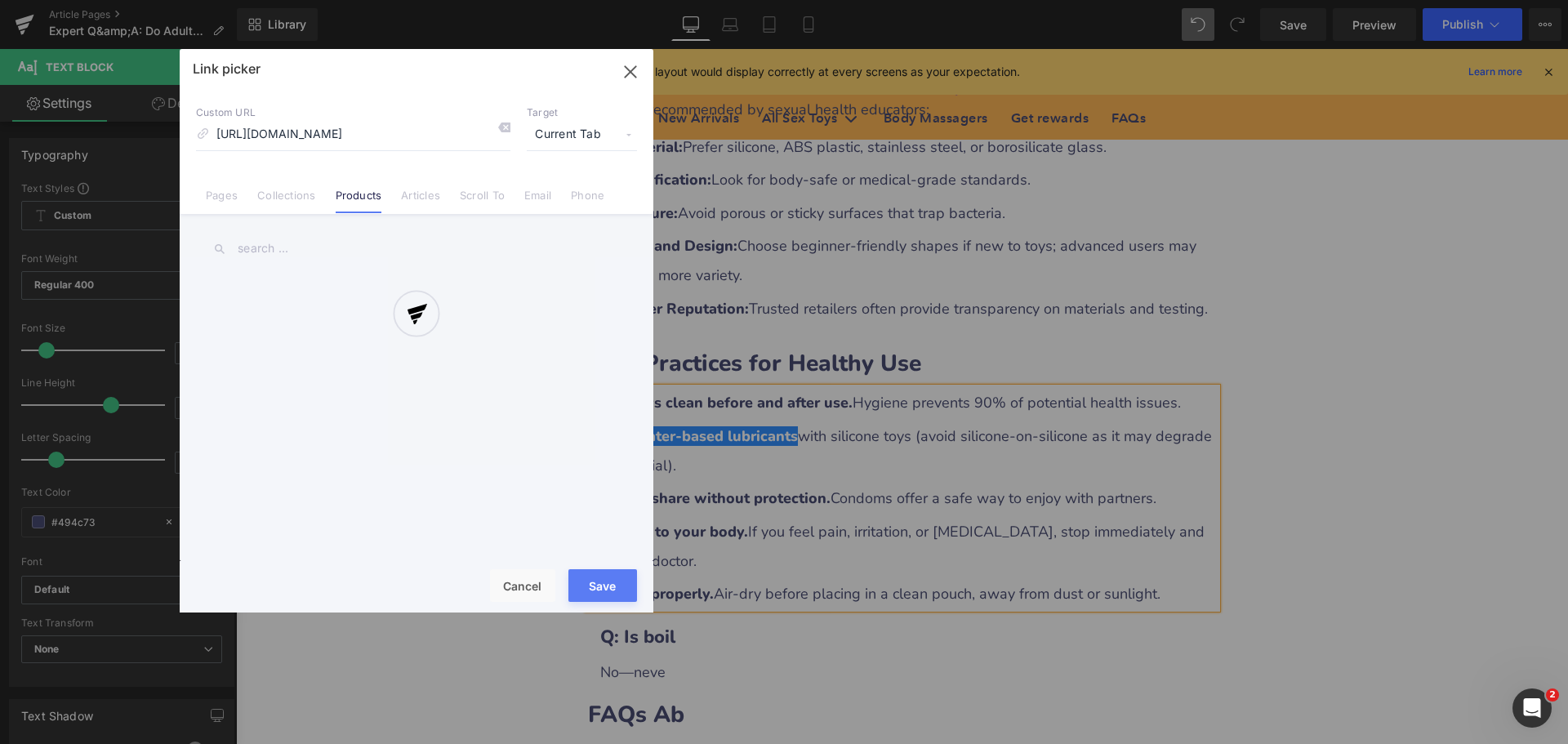
scroll to position [0, 0]
click at [578, 134] on div at bounding box center [416, 331] width 473 height 563
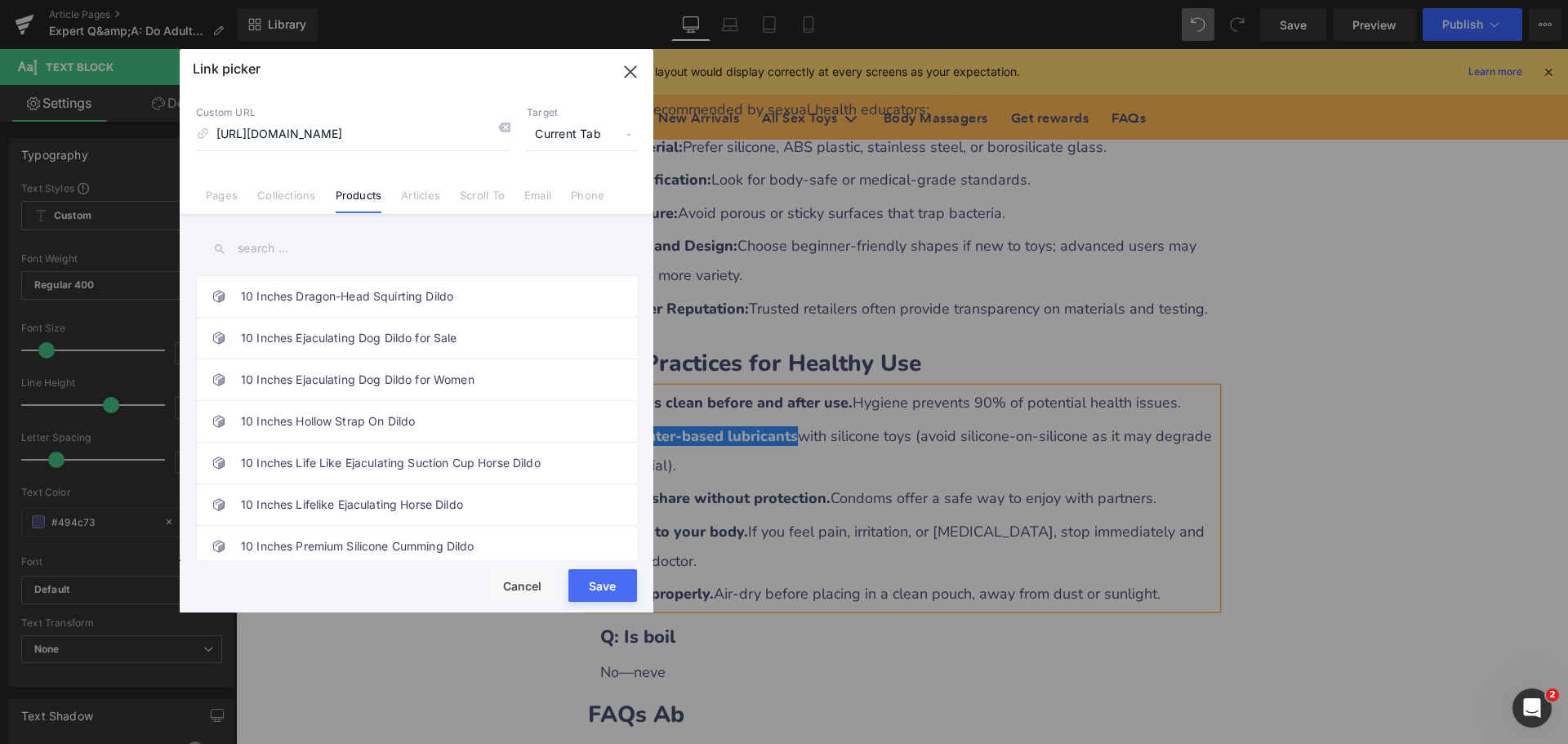
click at [570, 135] on span "Current Tab" at bounding box center [581, 134] width 110 height 31
click at [553, 190] on li "New Tab" at bounding box center [581, 193] width 126 height 28
drag, startPoint x: 603, startPoint y: 585, endPoint x: 815, endPoint y: 409, distance: 275.5
click at [603, 585] on button "Save" at bounding box center [603, 586] width 69 height 33
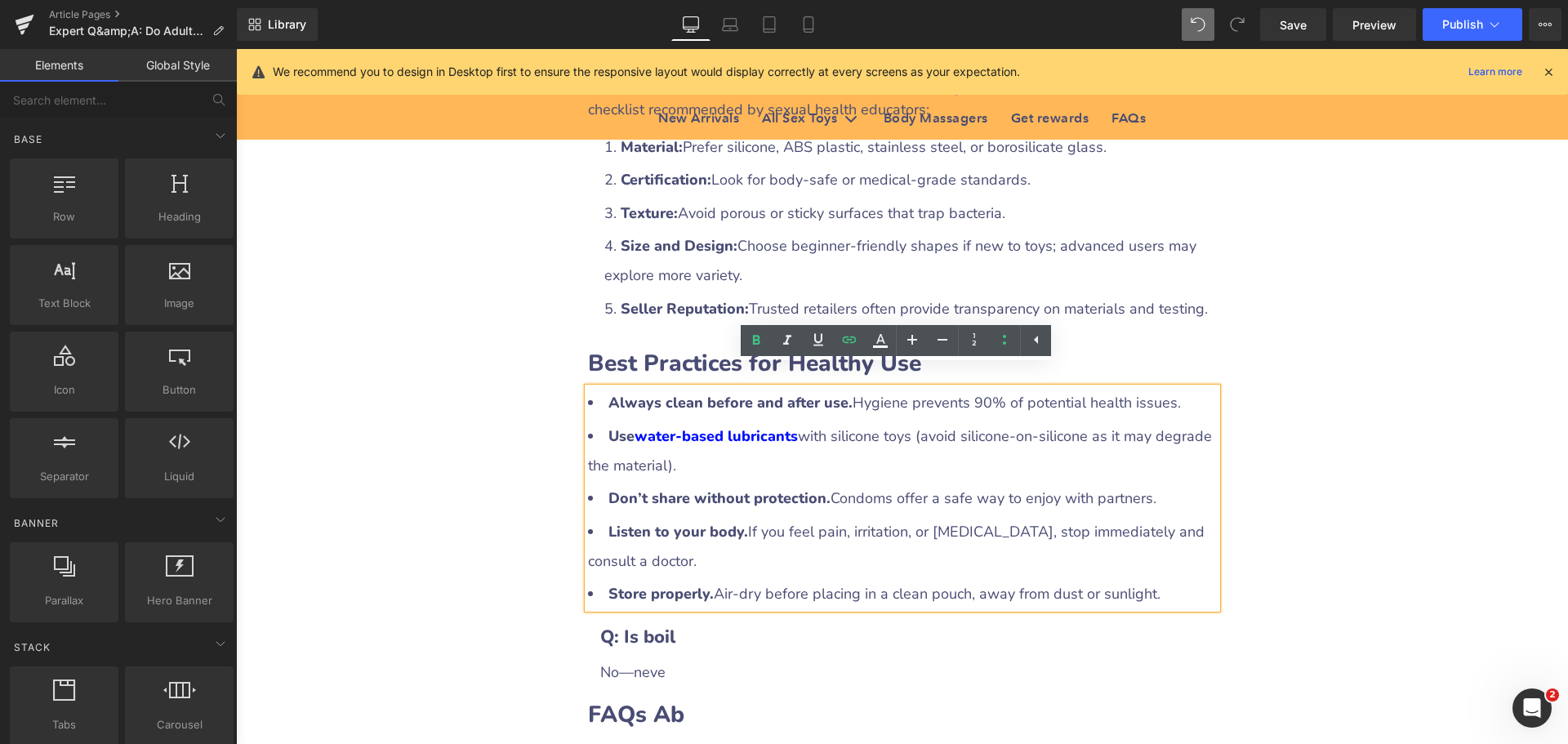
click at [1337, 433] on div "Expert Q&A: Do Adult Toys Affect Your Health? Heading Row Liquid Row Could you …" at bounding box center [902, 84] width 1332 height 6120
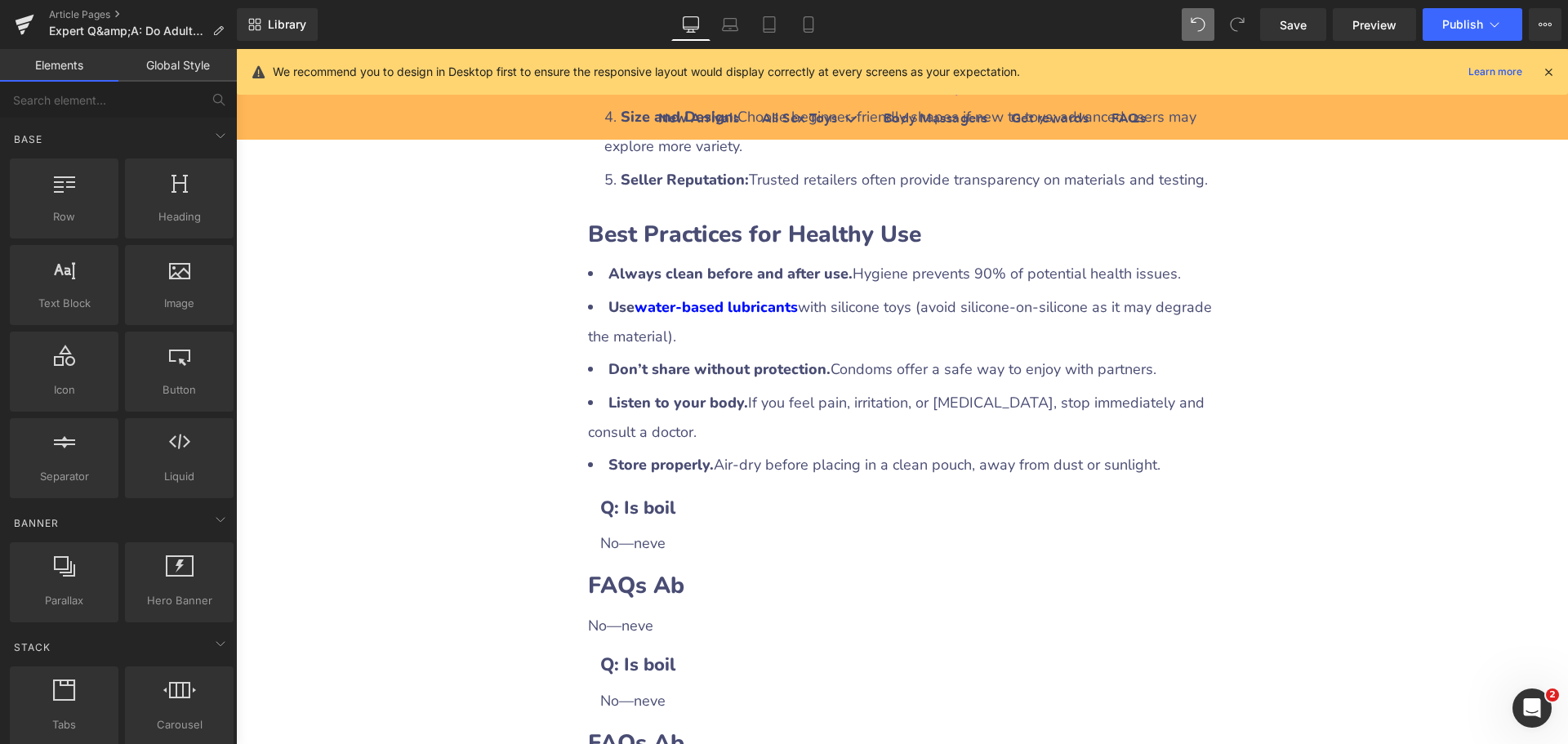
scroll to position [3348, 0]
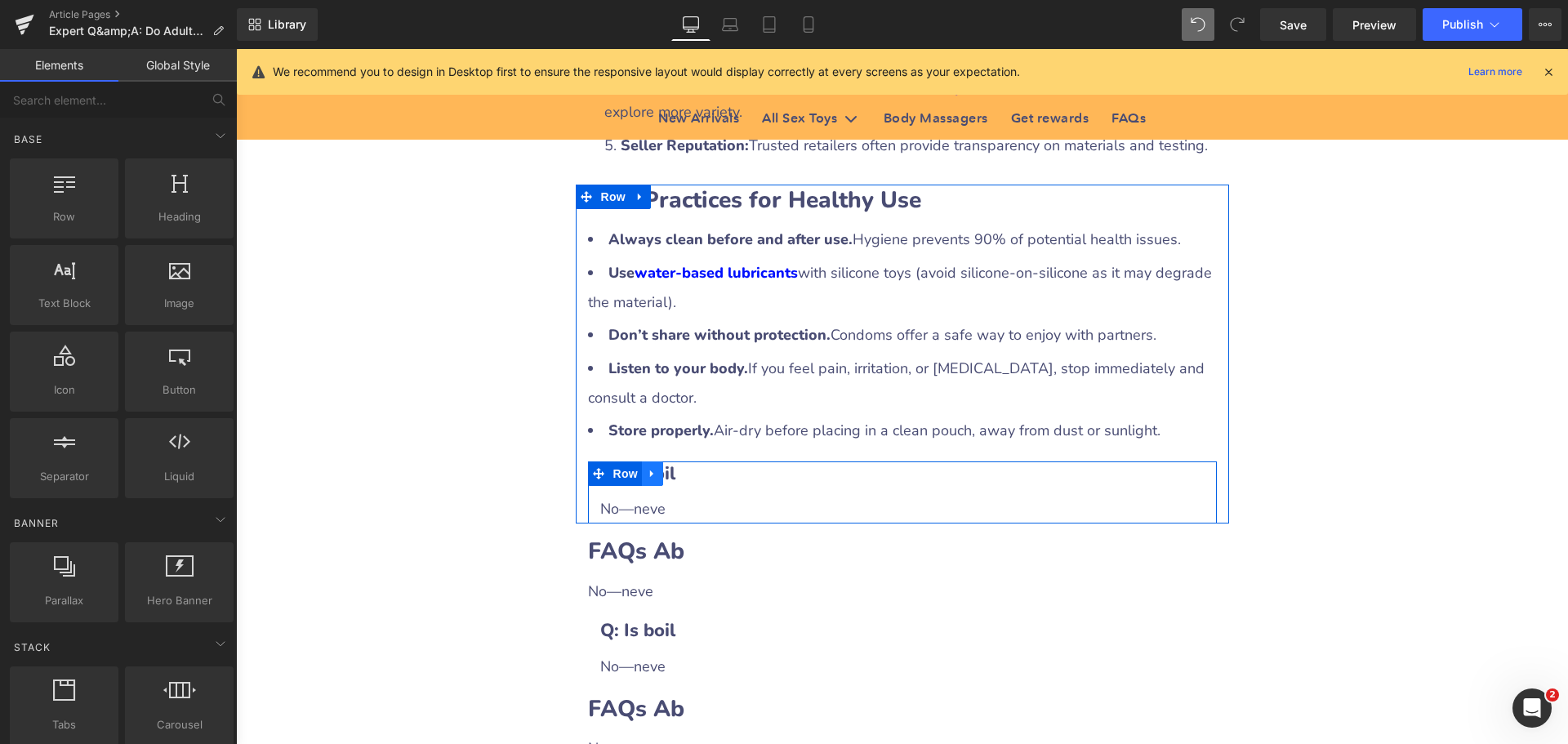
click at [648, 467] on icon at bounding box center [652, 472] width 12 height 12
click at [690, 468] on icon at bounding box center [695, 473] width 12 height 12
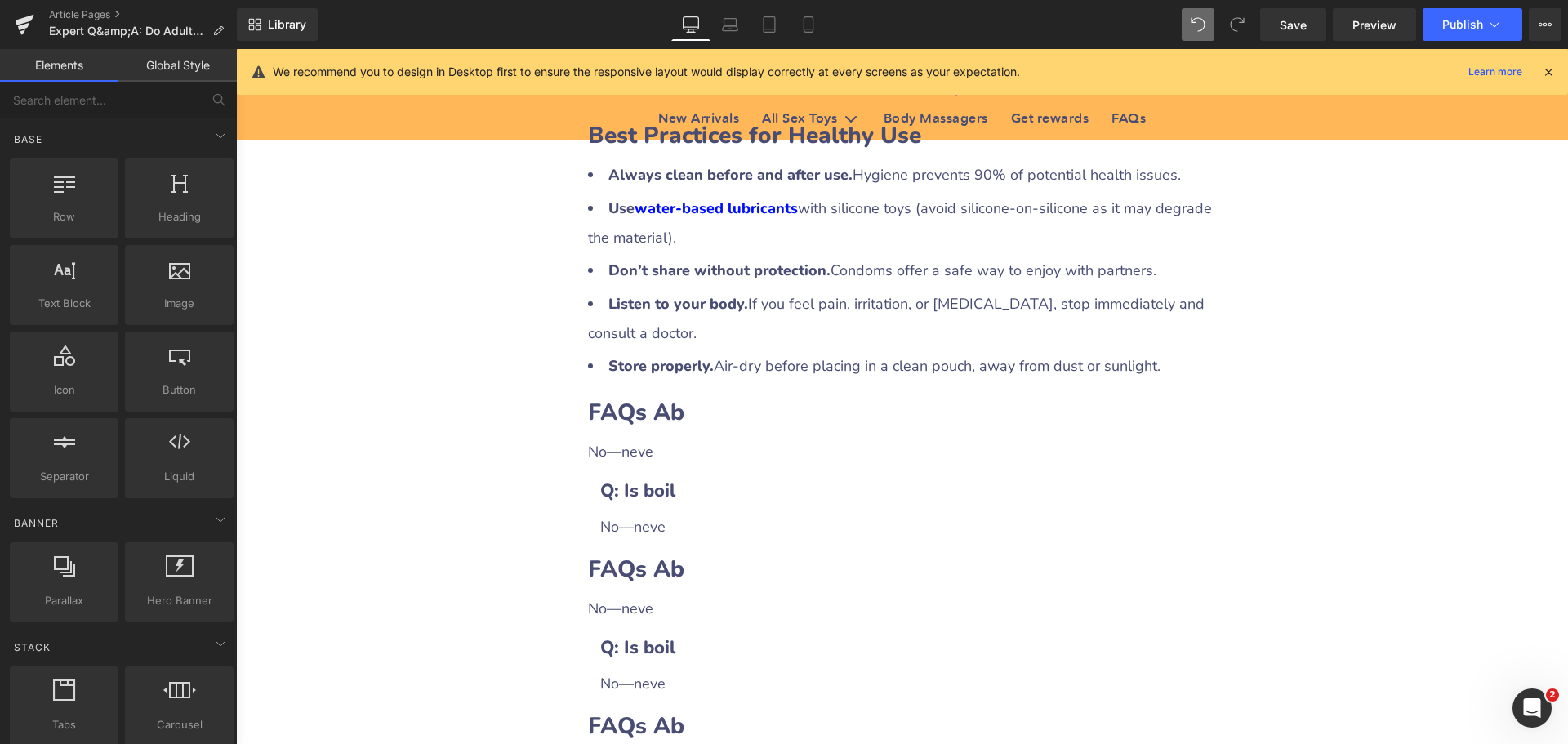
scroll to position [3511, 0]
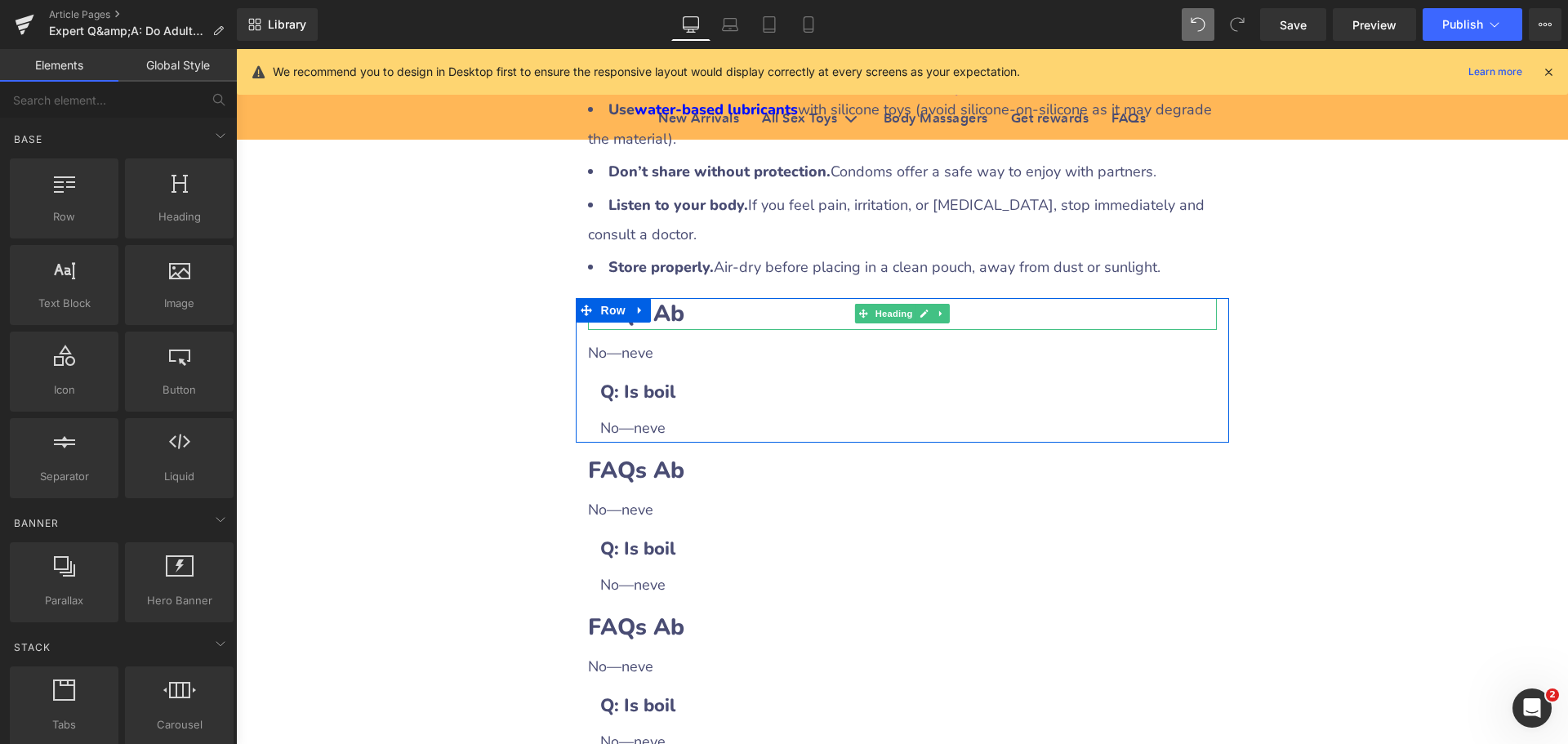
click at [679, 298] on h2 "FAQs Ab" at bounding box center [902, 313] width 629 height 32
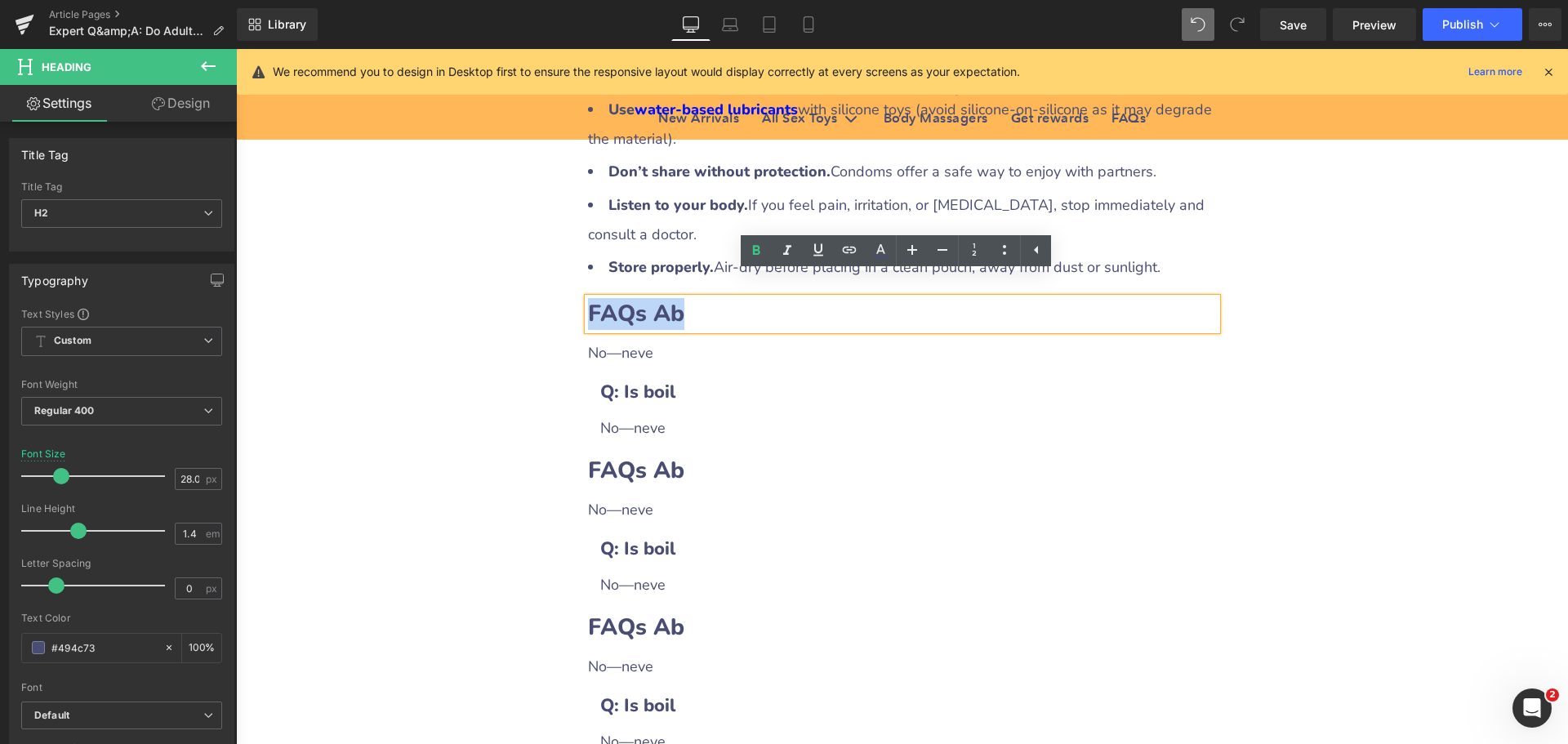
drag, startPoint x: 585, startPoint y: 293, endPoint x: 707, endPoint y: 292, distance: 122.0
click at [707, 298] on h2 "FAQs Ab" at bounding box center [902, 313] width 629 height 32
paste div
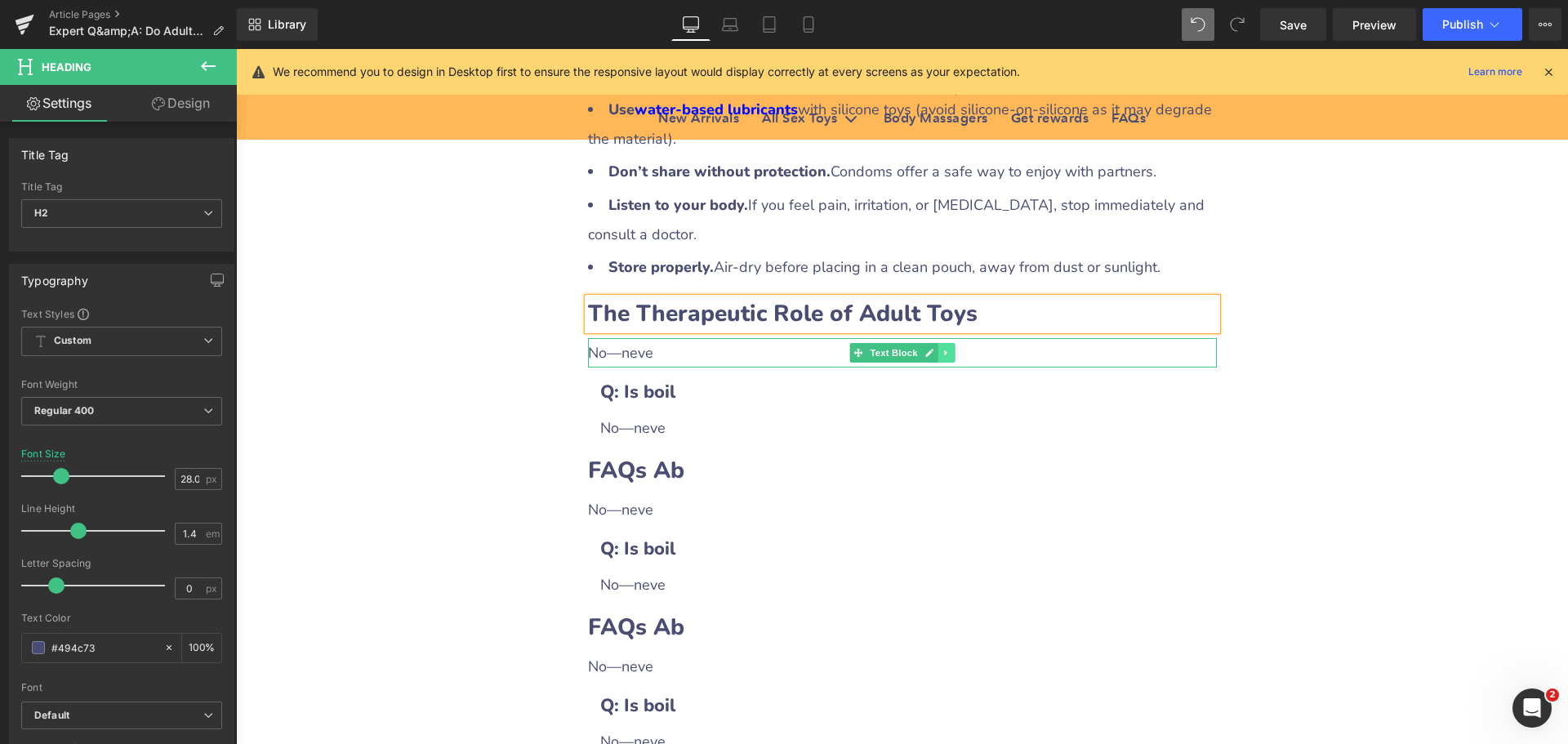
click at [941, 348] on icon at bounding box center [946, 352] width 9 height 10
click at [933, 348] on icon at bounding box center [938, 352] width 9 height 9
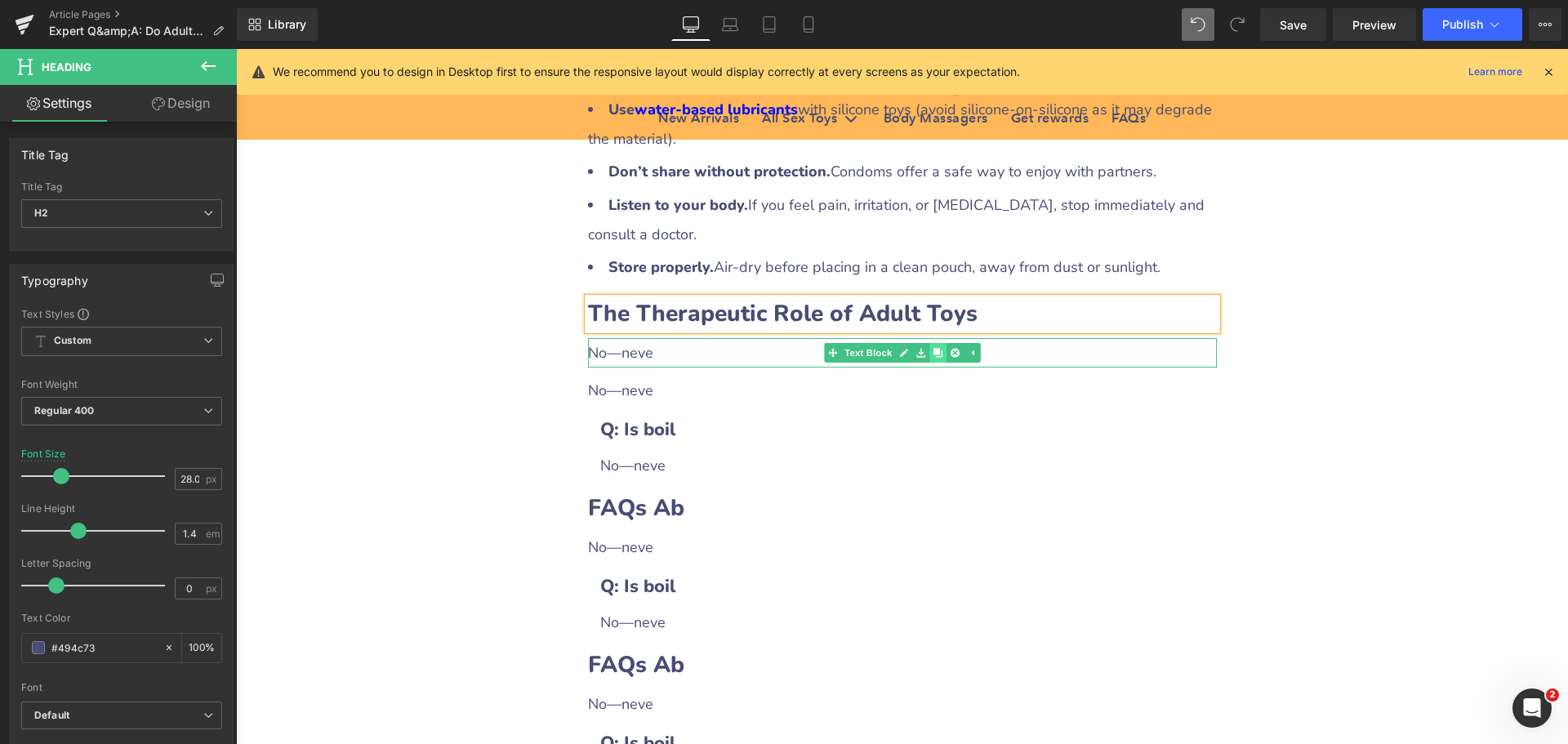
click at [933, 348] on icon at bounding box center [938, 352] width 9 height 9
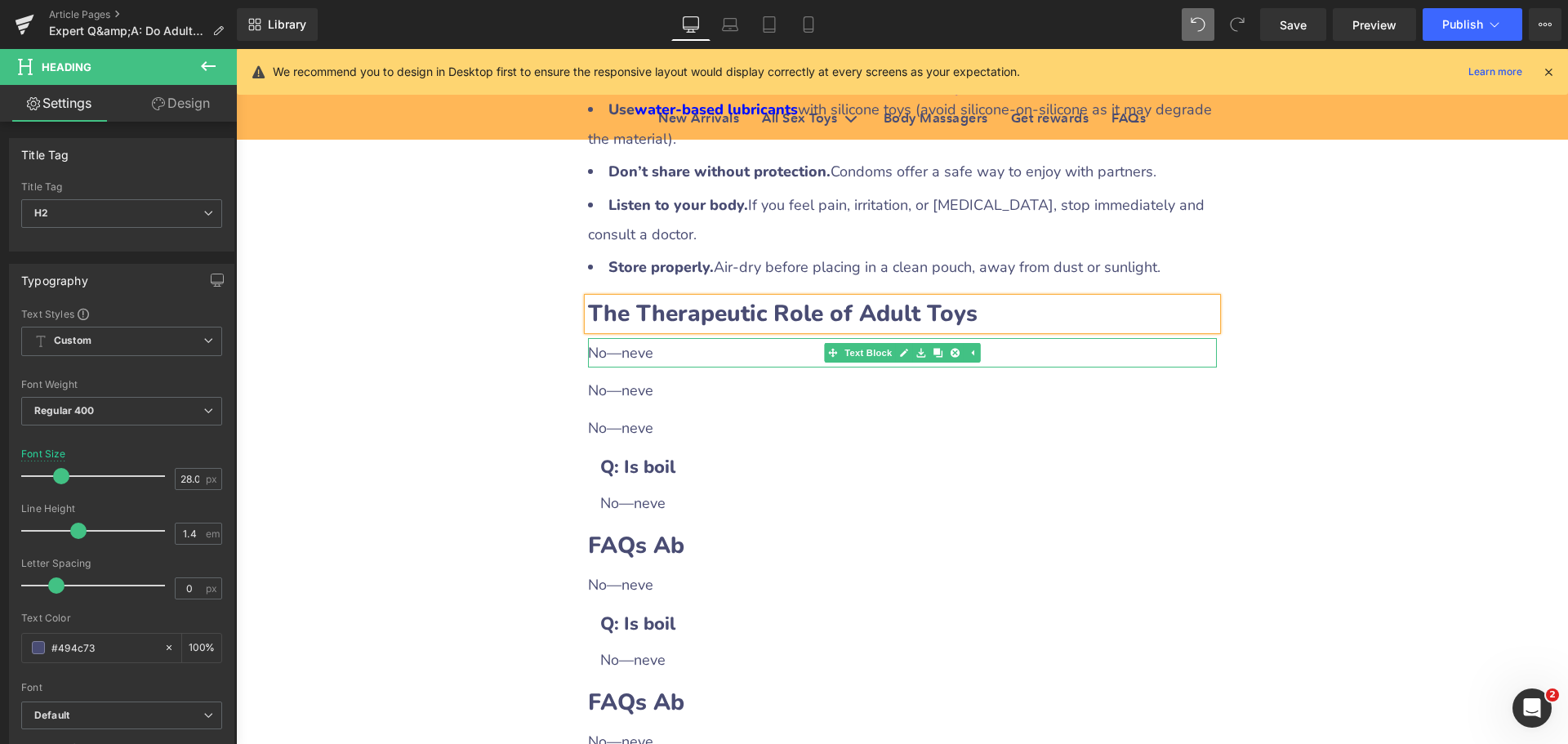
click at [667, 338] on div "No—neve" at bounding box center [902, 352] width 629 height 29
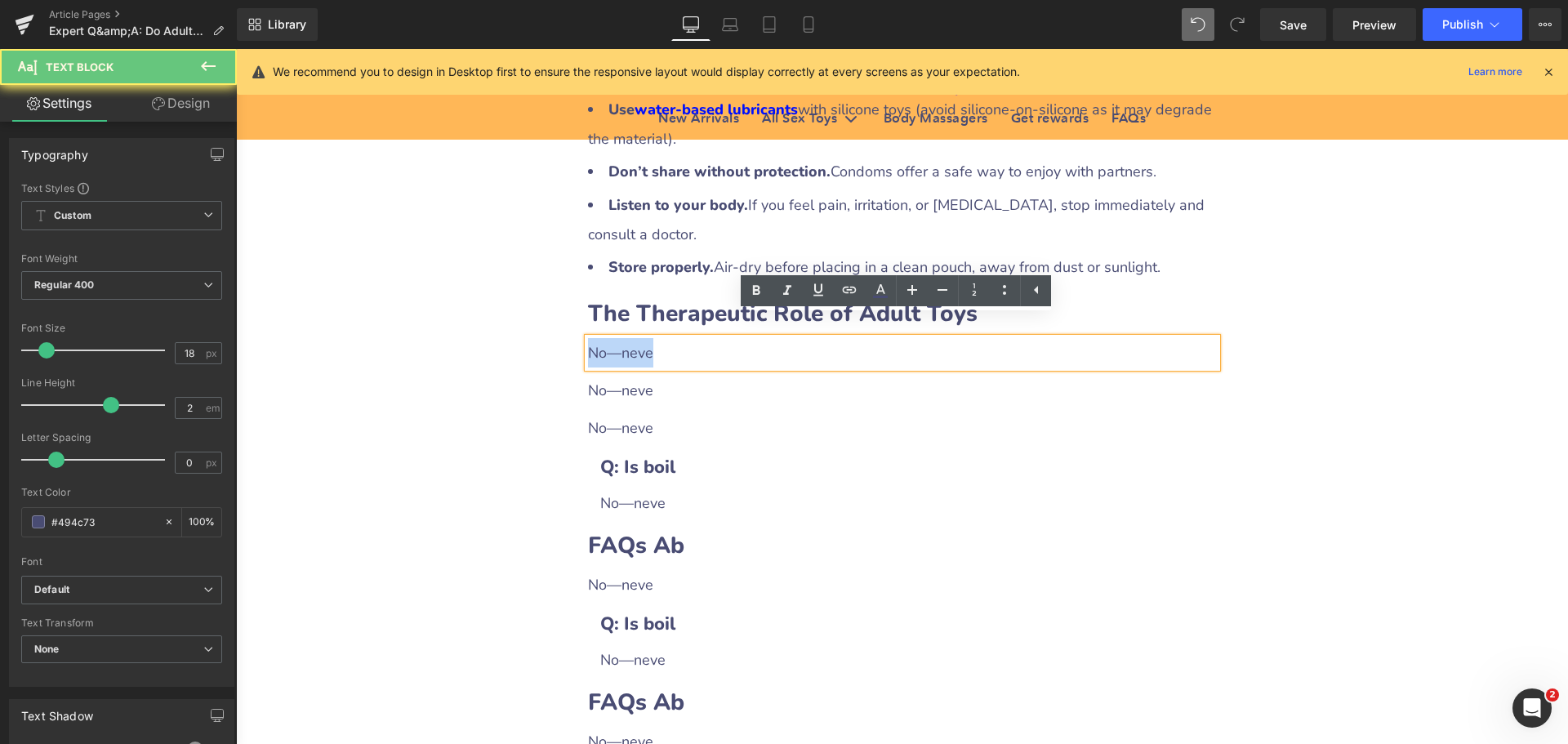
drag, startPoint x: 584, startPoint y: 333, endPoint x: 683, endPoint y: 334, distance: 99.0
click at [683, 338] on div "No—neve" at bounding box center [902, 352] width 629 height 29
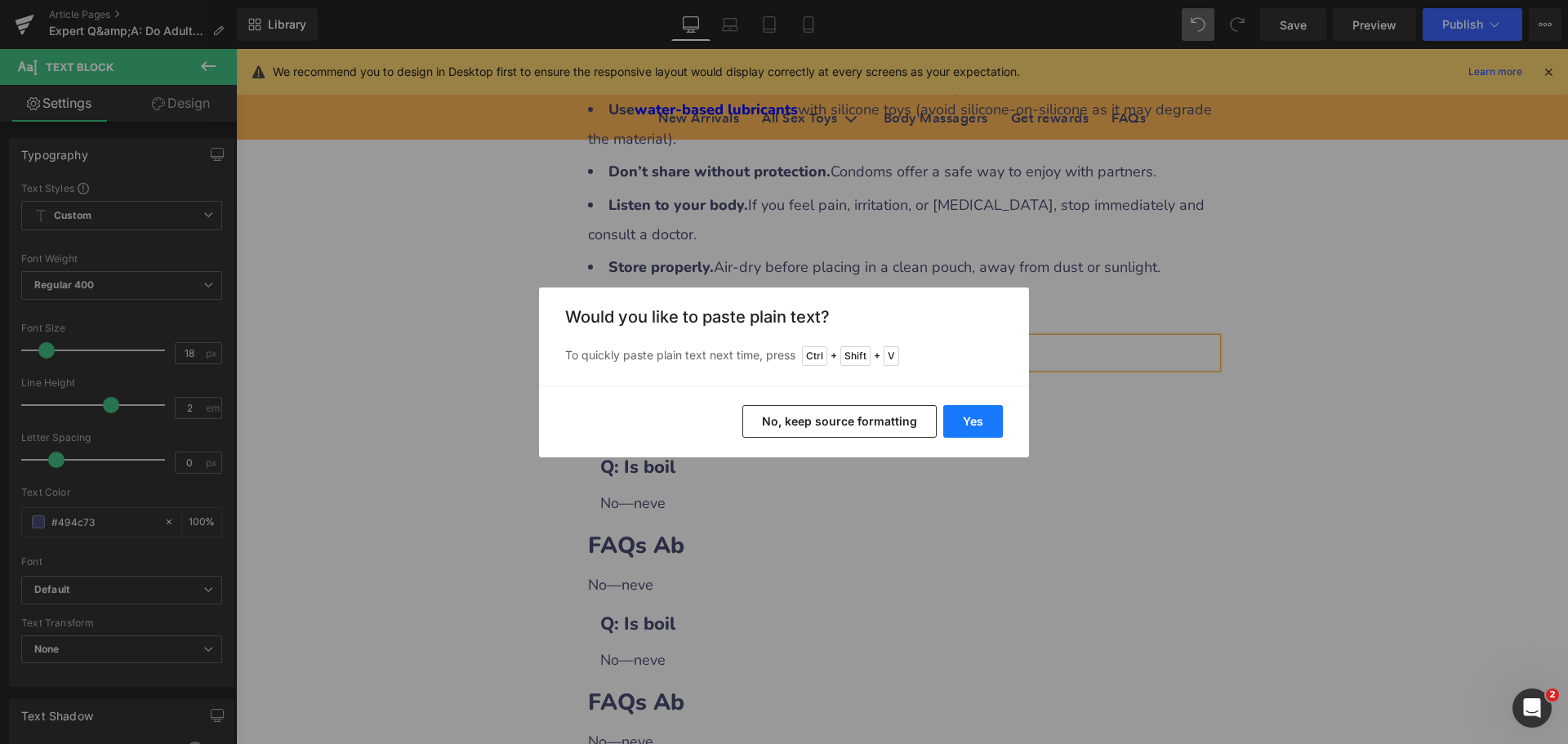
click at [958, 416] on button "Yes" at bounding box center [973, 422] width 60 height 33
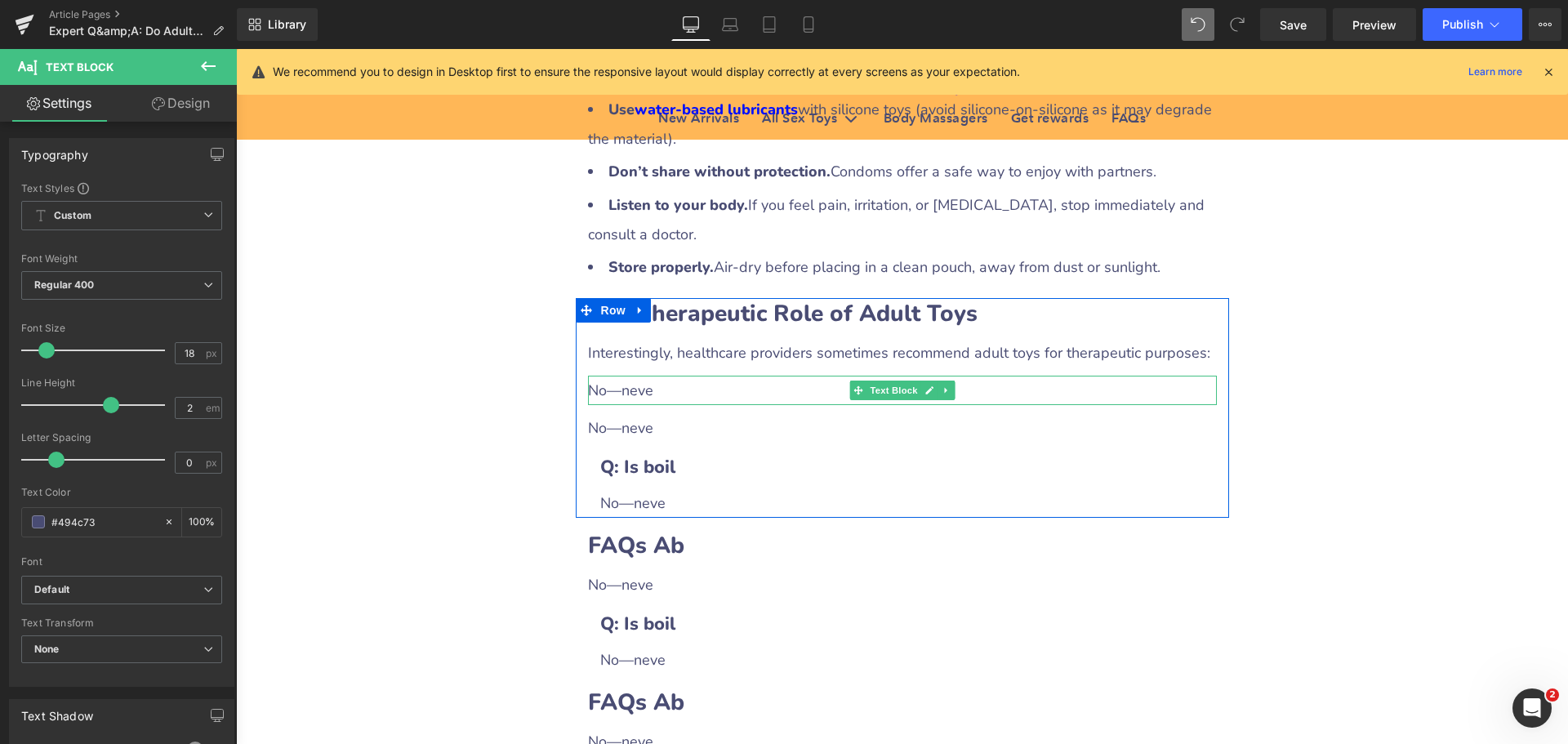
click at [640, 376] on div "No—neve" at bounding box center [902, 391] width 629 height 29
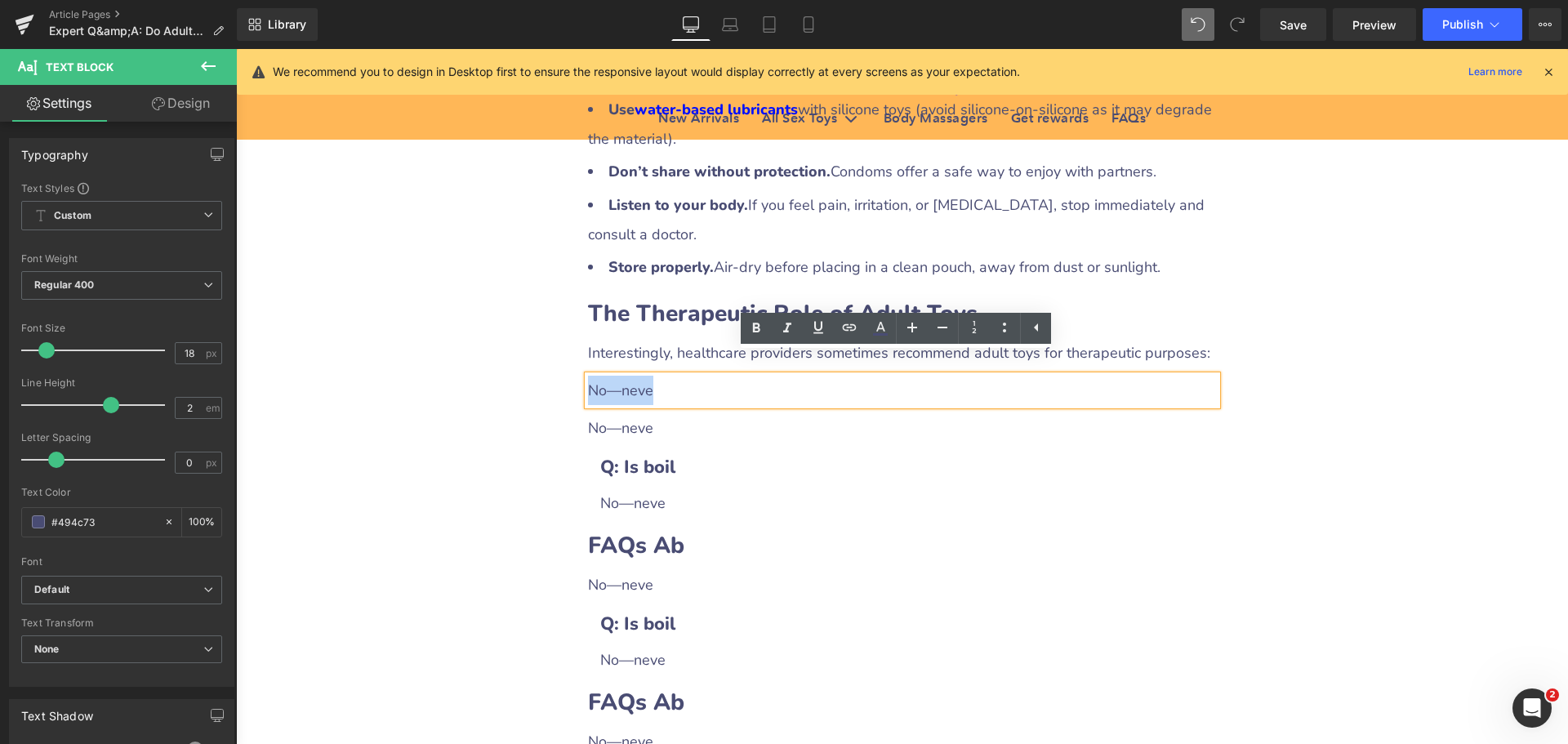
drag, startPoint x: 584, startPoint y: 368, endPoint x: 719, endPoint y: 367, distance: 135.0
click at [719, 376] on div "No—neve" at bounding box center [902, 391] width 629 height 29
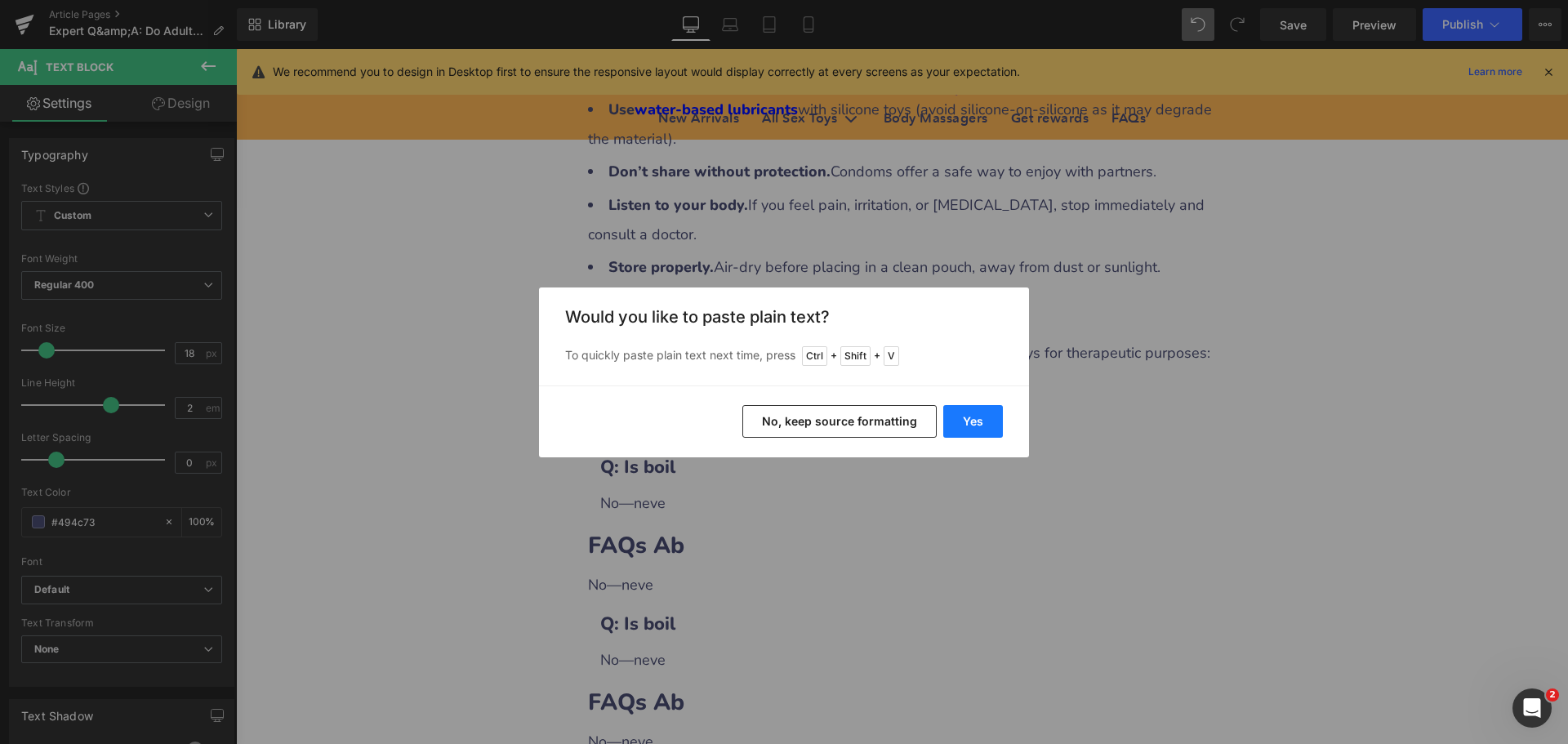
click at [965, 422] on button "Yes" at bounding box center [973, 422] width 60 height 33
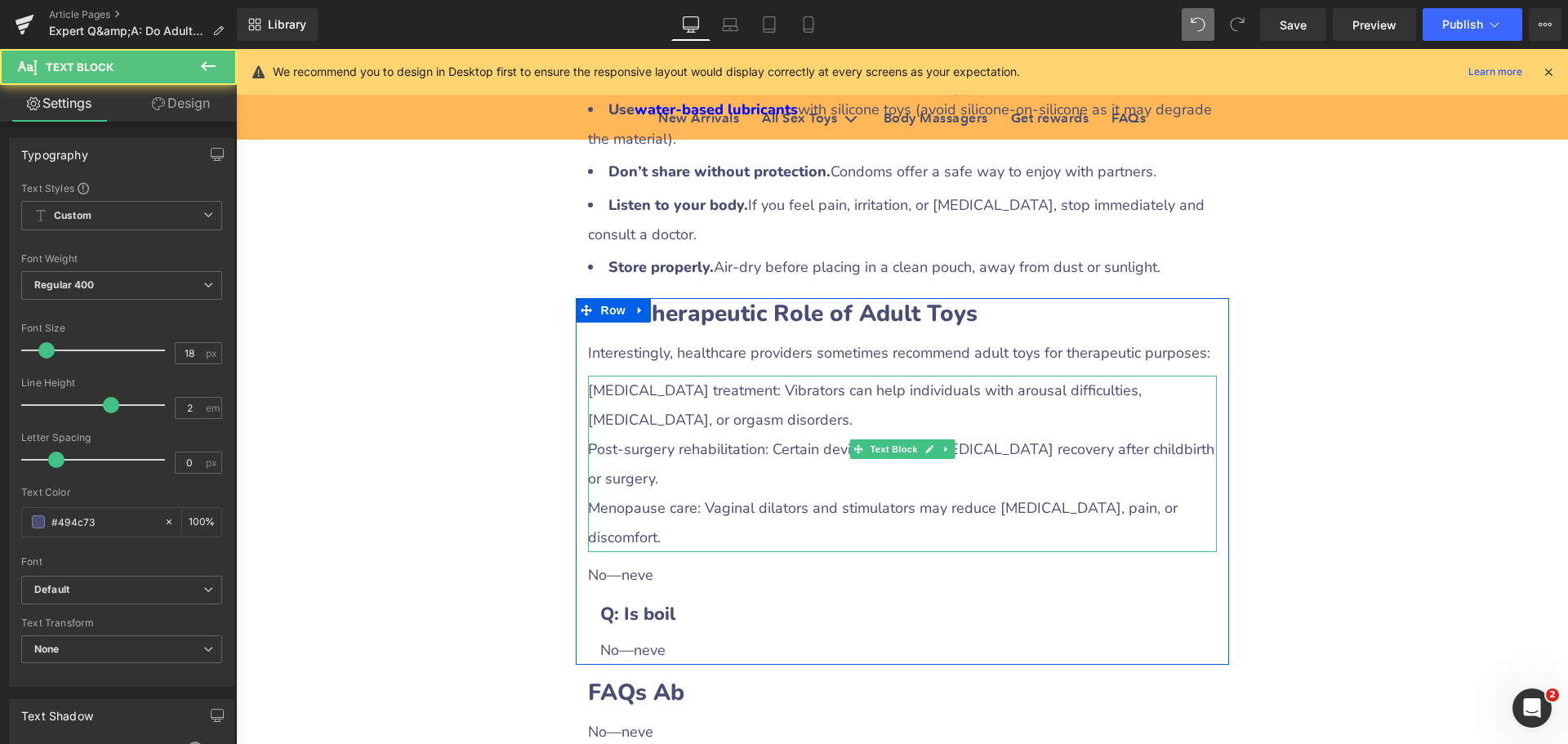
click at [660, 392] on div "[MEDICAL_DATA] treatment: Vibrators can help individuals with arousal difficult…" at bounding box center [902, 464] width 629 height 176
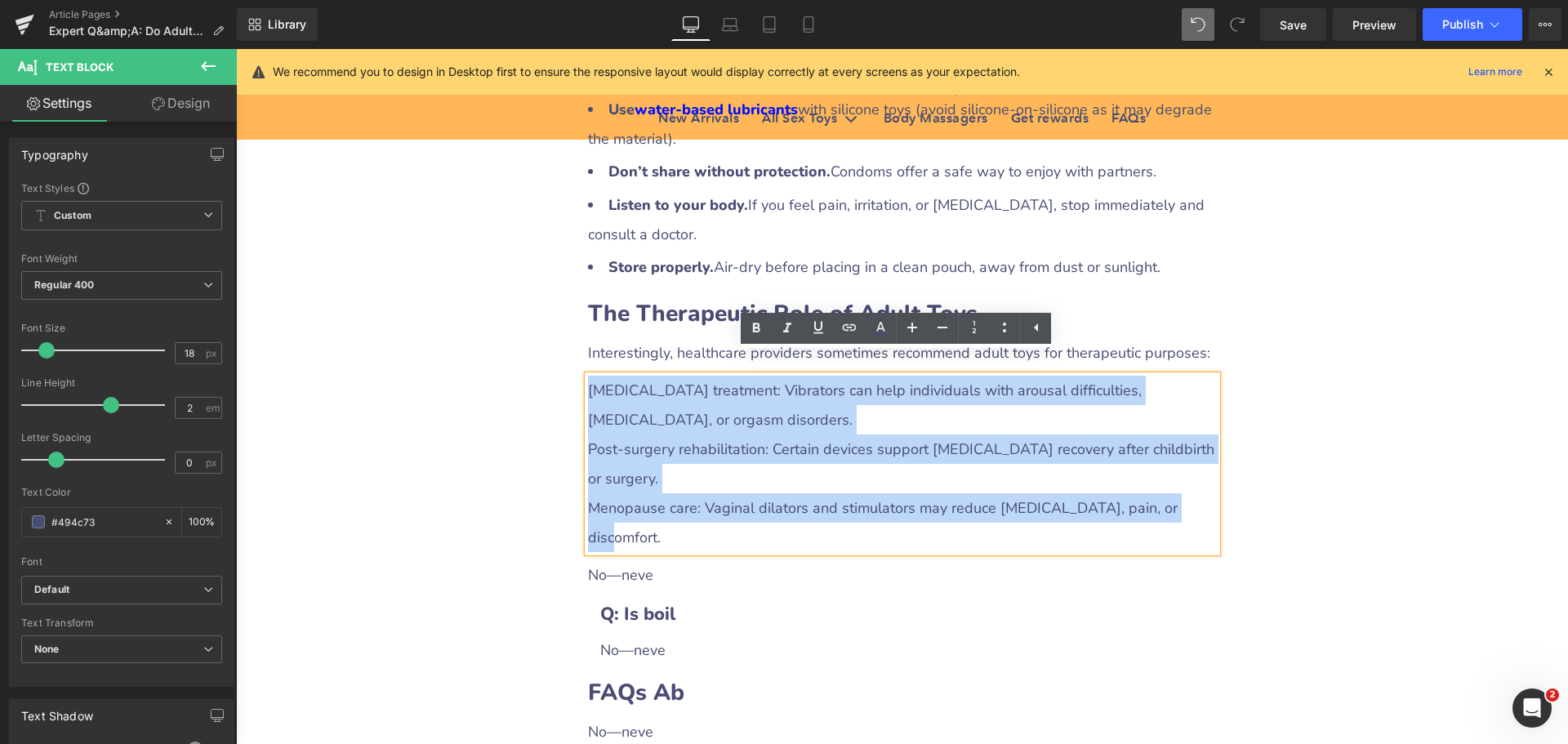
drag, startPoint x: 583, startPoint y: 368, endPoint x: 1216, endPoint y: 476, distance: 642.1
click at [1216, 476] on div "The Therapeutic Role of Adult Toys Heading Interestingly, healthcare providers …" at bounding box center [902, 481] width 653 height 367
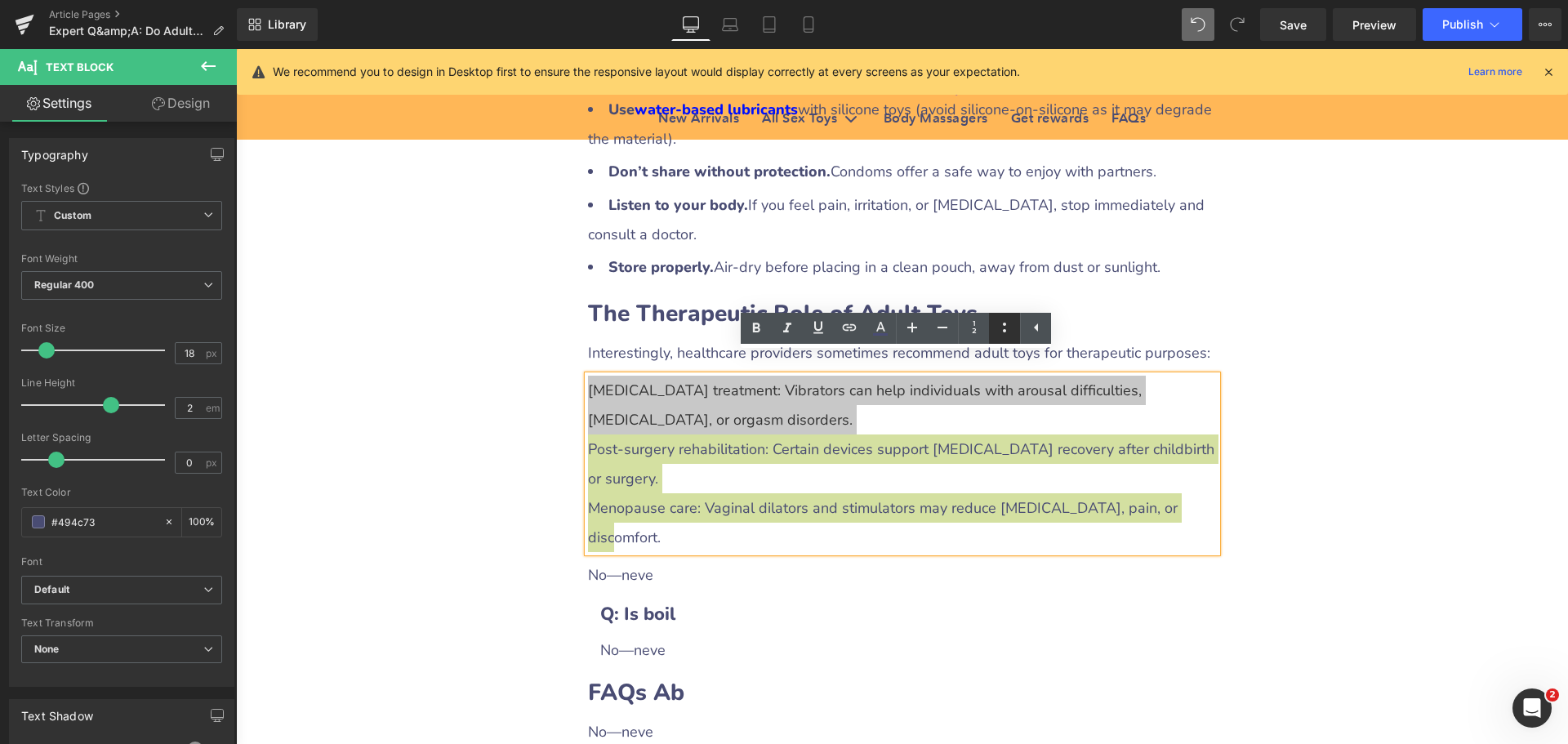
click at [1001, 323] on icon at bounding box center [1005, 328] width 20 height 20
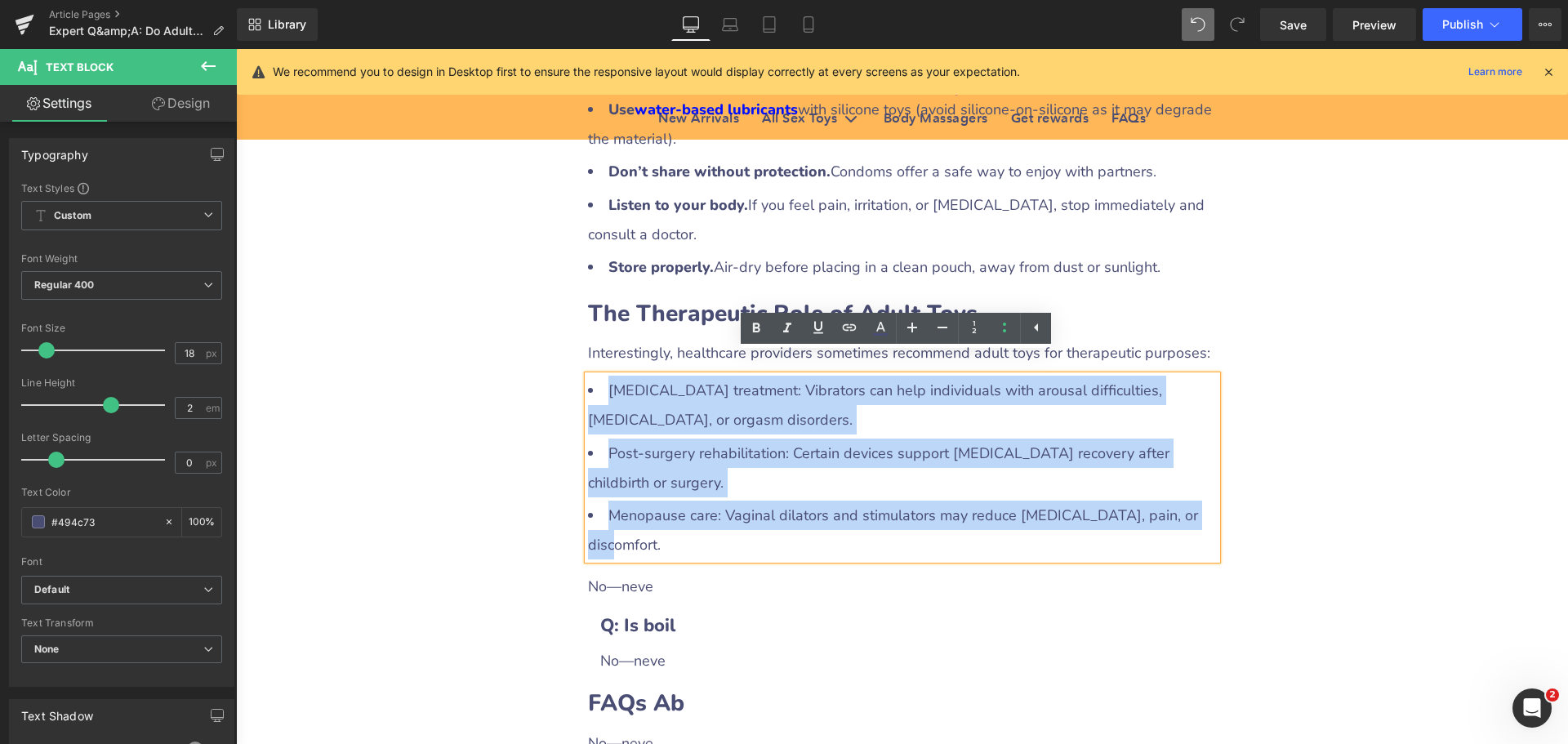
click at [618, 439] on li "Post‑surgery rehabilitation: Certain devices support [MEDICAL_DATA] recovery af…" at bounding box center [902, 468] width 629 height 59
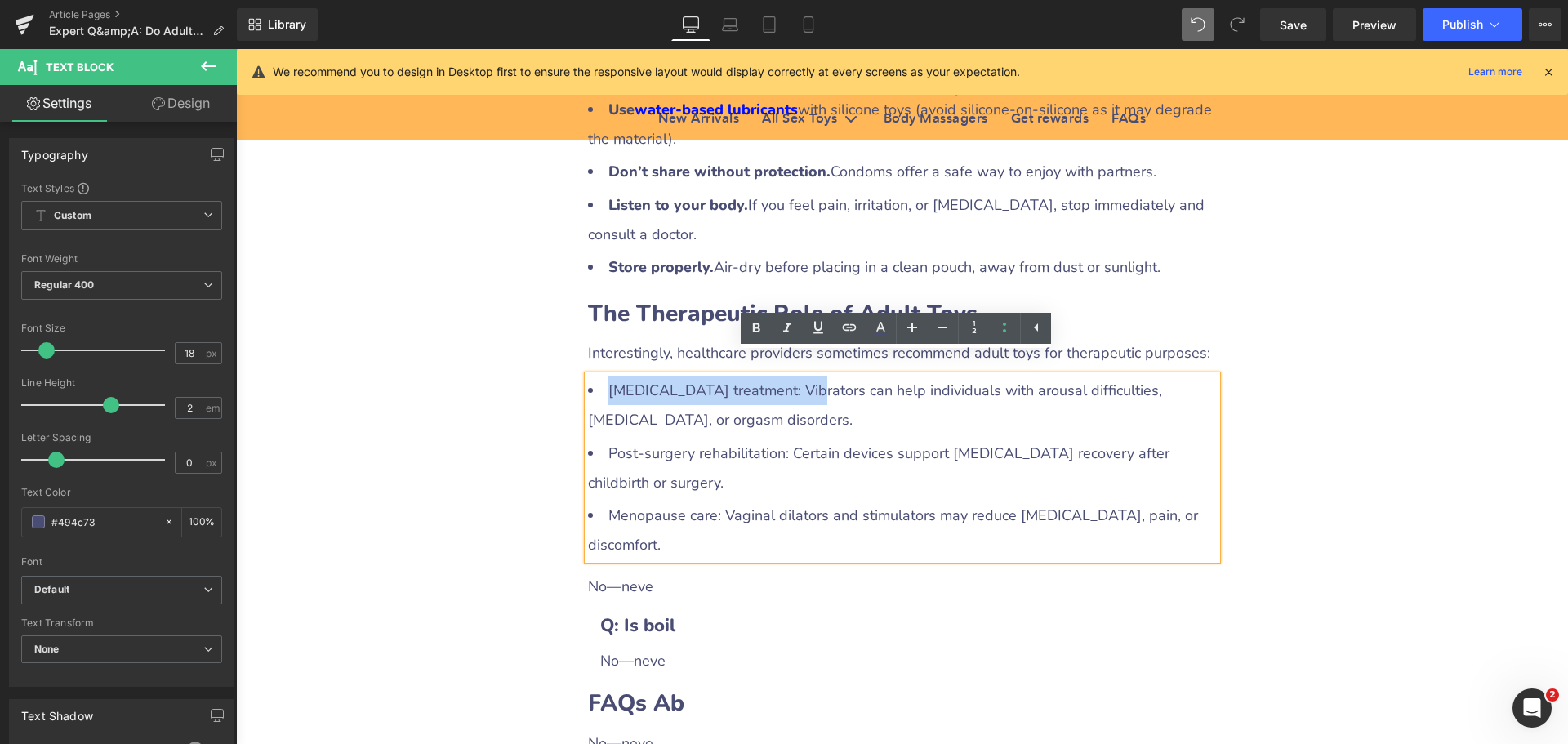
drag, startPoint x: 602, startPoint y: 368, endPoint x: 796, endPoint y: 368, distance: 194.0
click at [796, 376] on li "[MEDICAL_DATA] treatment: Vibrators can help individuals with arousal difficult…" at bounding box center [902, 405] width 629 height 59
click at [755, 331] on icon at bounding box center [757, 329] width 20 height 20
drag, startPoint x: 601, startPoint y: 435, endPoint x: 776, endPoint y: 434, distance: 175.0
click at [776, 439] on li "Post‑surgery rehabilitation: Certain devices support [MEDICAL_DATA] recovery af…" at bounding box center [902, 468] width 629 height 59
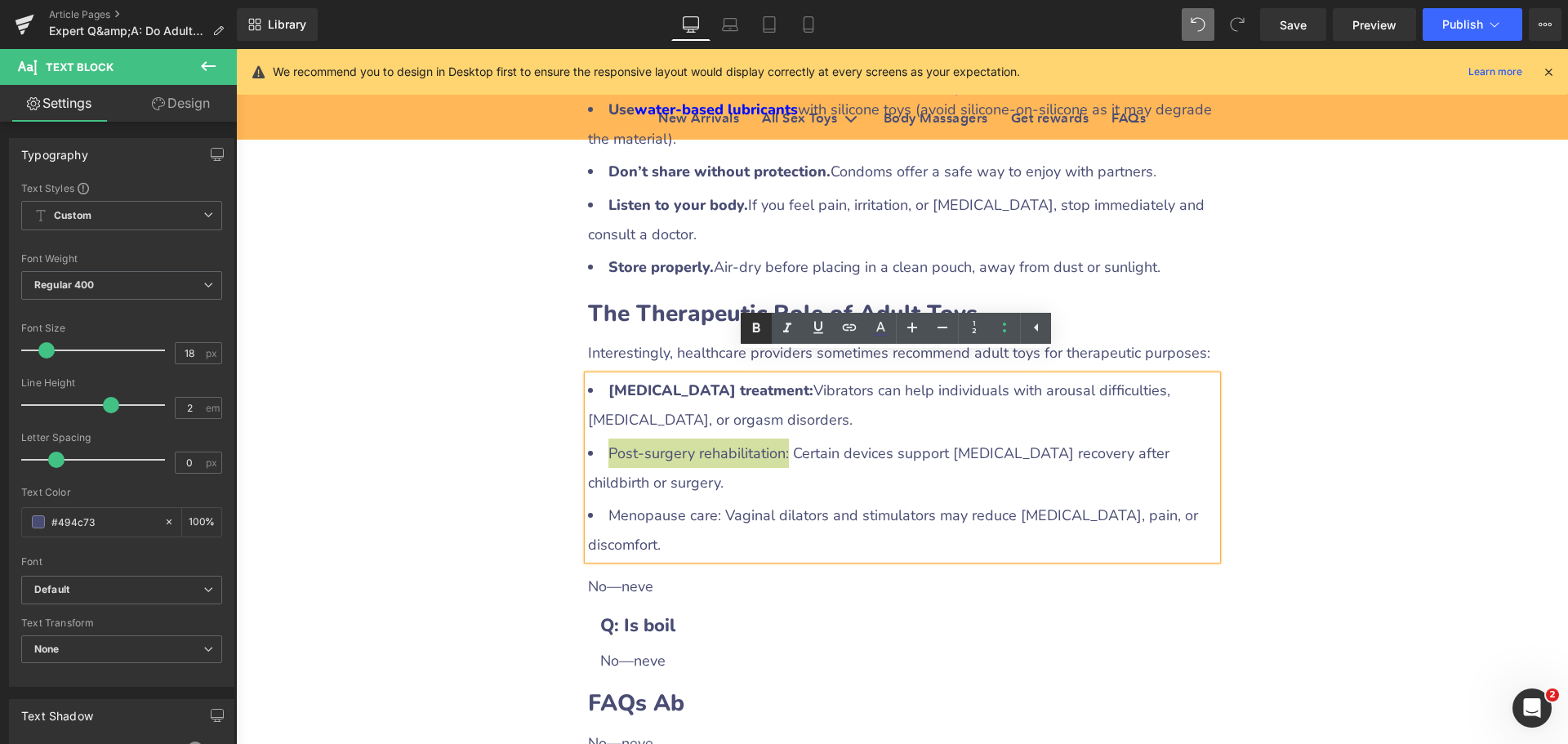
click at [759, 331] on icon at bounding box center [757, 328] width 7 height 10
drag, startPoint x: 601, startPoint y: 494, endPoint x: 714, endPoint y: 494, distance: 113.0
click at [714, 501] on li "Menopause care: Vaginal dilators and stimulators may reduce [MEDICAL_DATA], pai…" at bounding box center [902, 530] width 629 height 59
click at [756, 335] on icon at bounding box center [757, 329] width 20 height 20
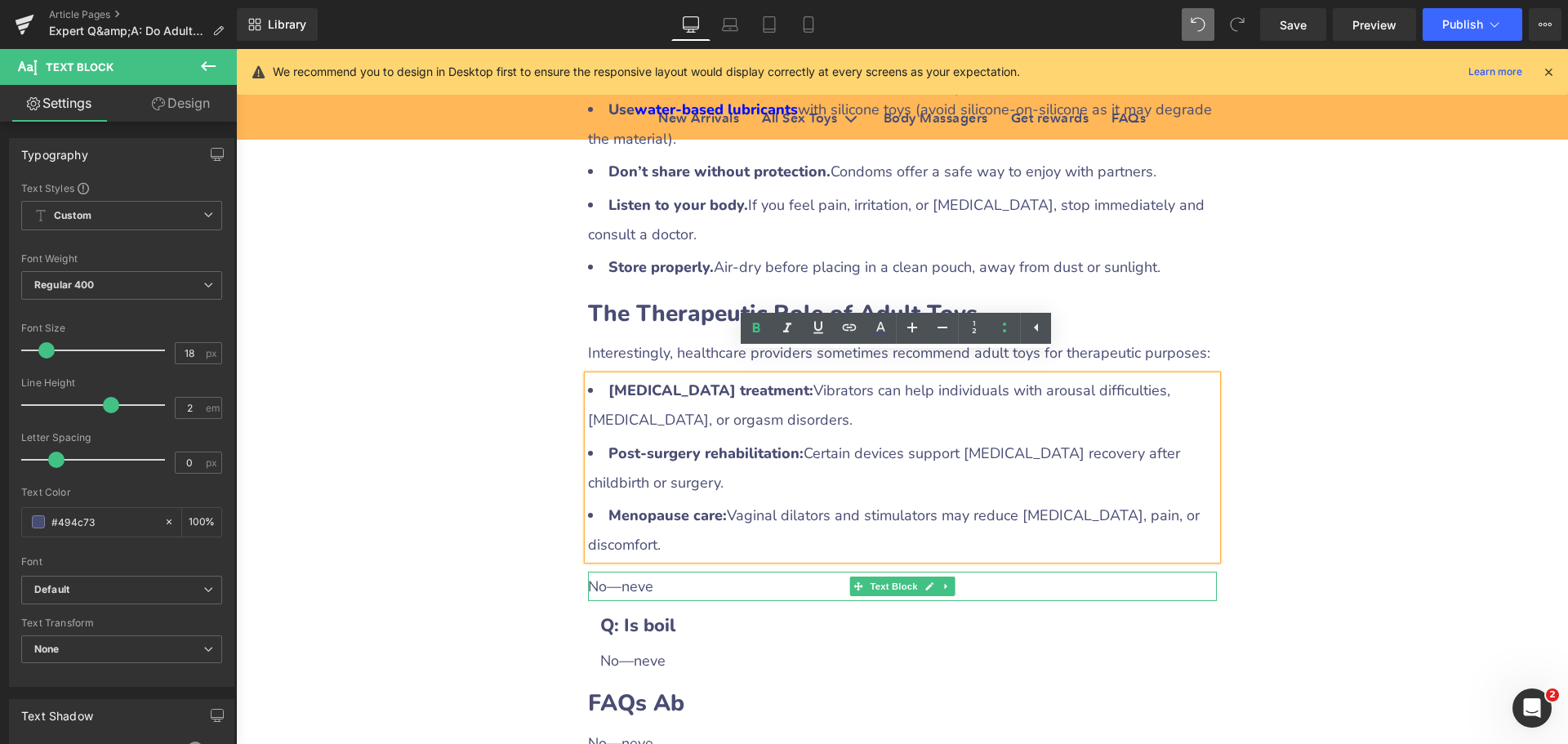
click at [629, 571] on div "No—neve" at bounding box center [902, 586] width 629 height 29
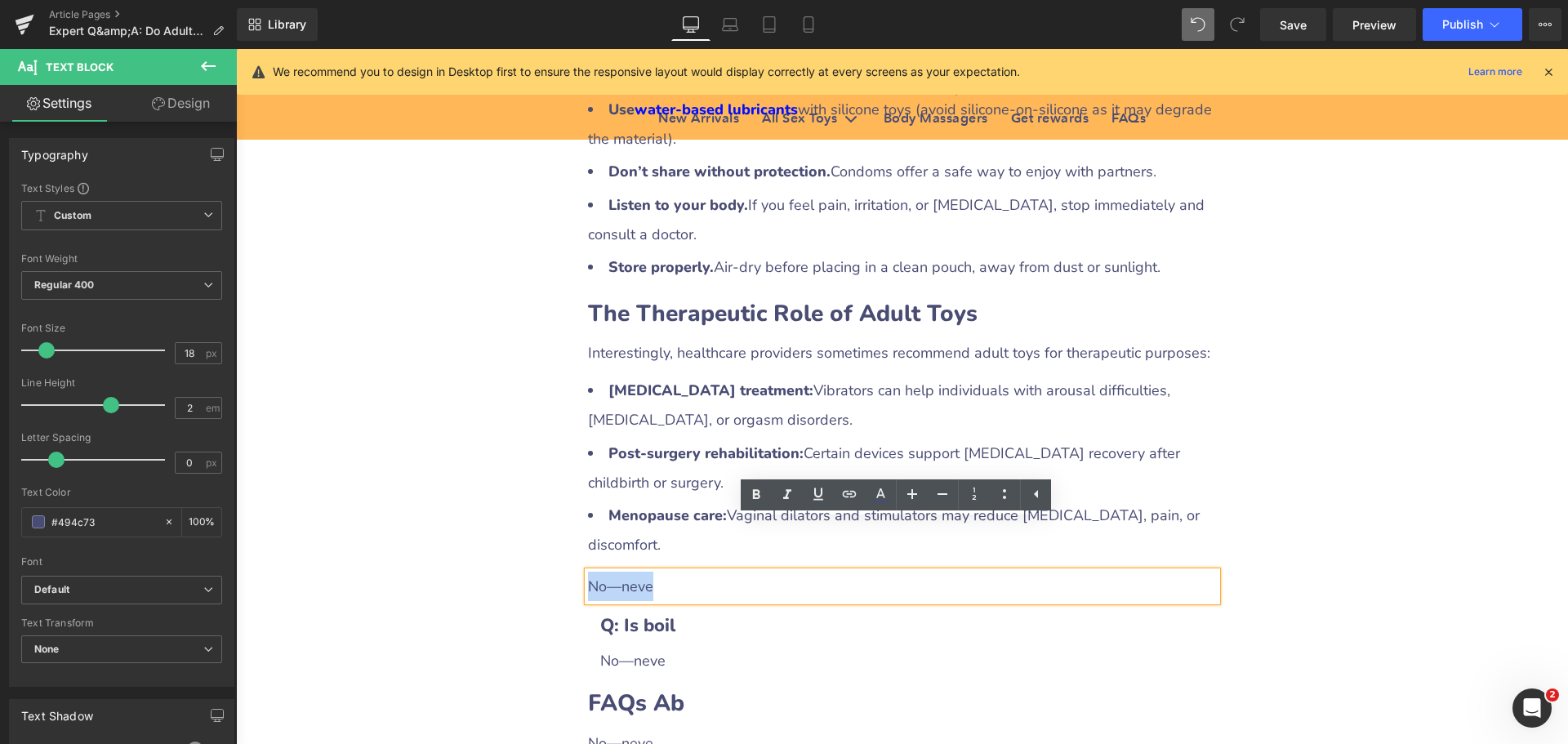
drag, startPoint x: 584, startPoint y: 537, endPoint x: 693, endPoint y: 537, distance: 109.0
click at [693, 571] on div "No—neve" at bounding box center [902, 586] width 629 height 29
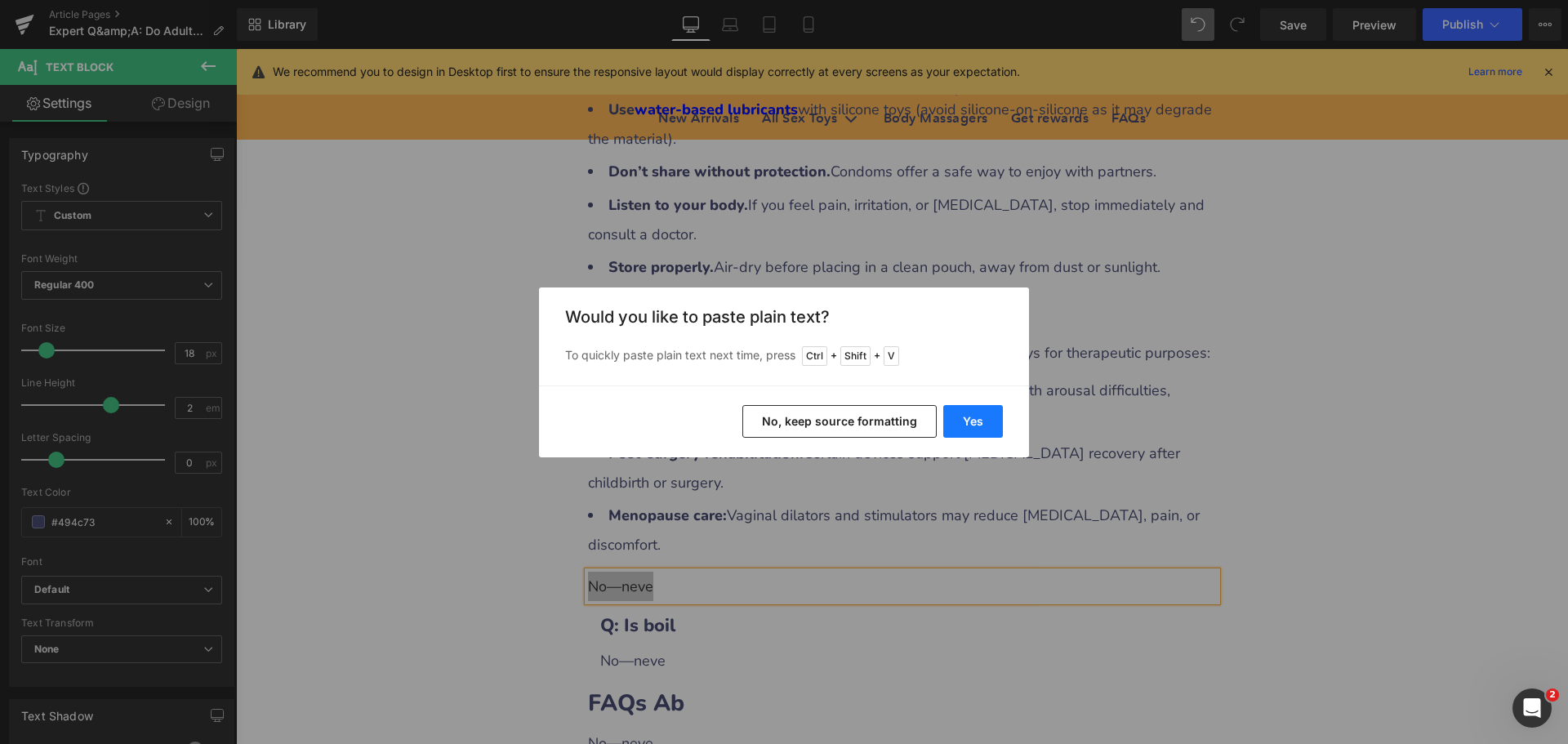
click at [959, 417] on button "Yes" at bounding box center [973, 422] width 60 height 33
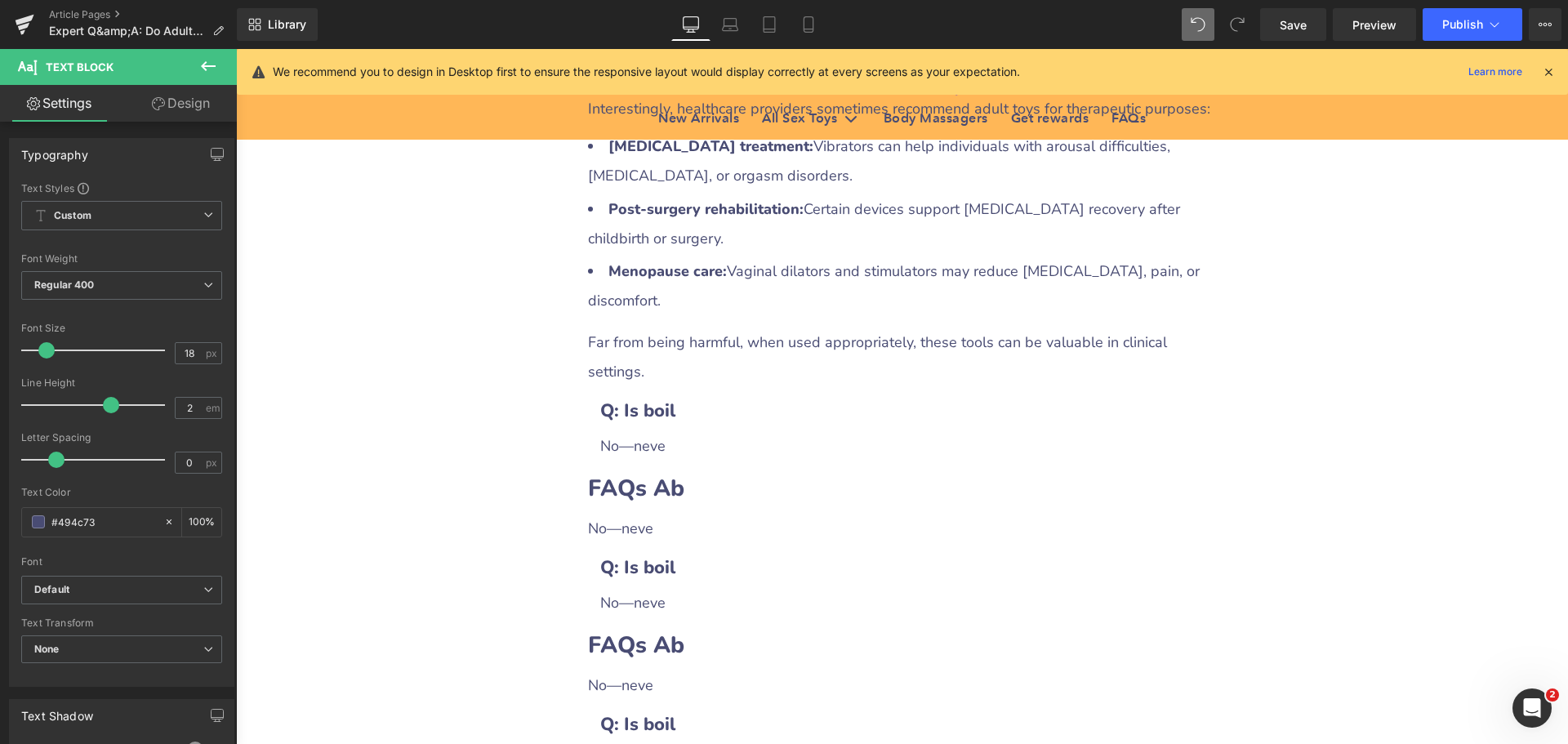
scroll to position [3756, 0]
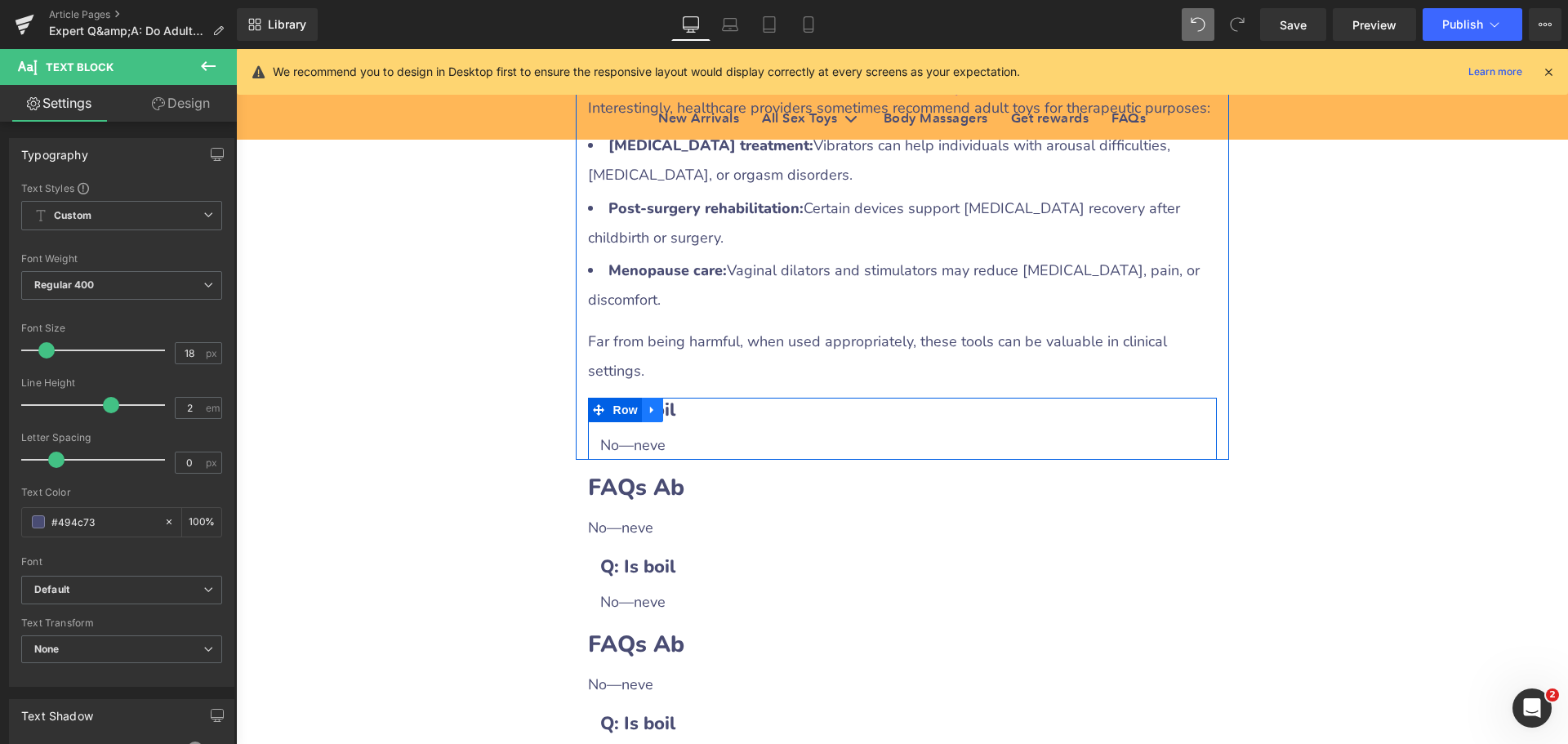
click at [647, 403] on icon at bounding box center [652, 409] width 12 height 12
click at [690, 404] on icon at bounding box center [695, 410] width 12 height 12
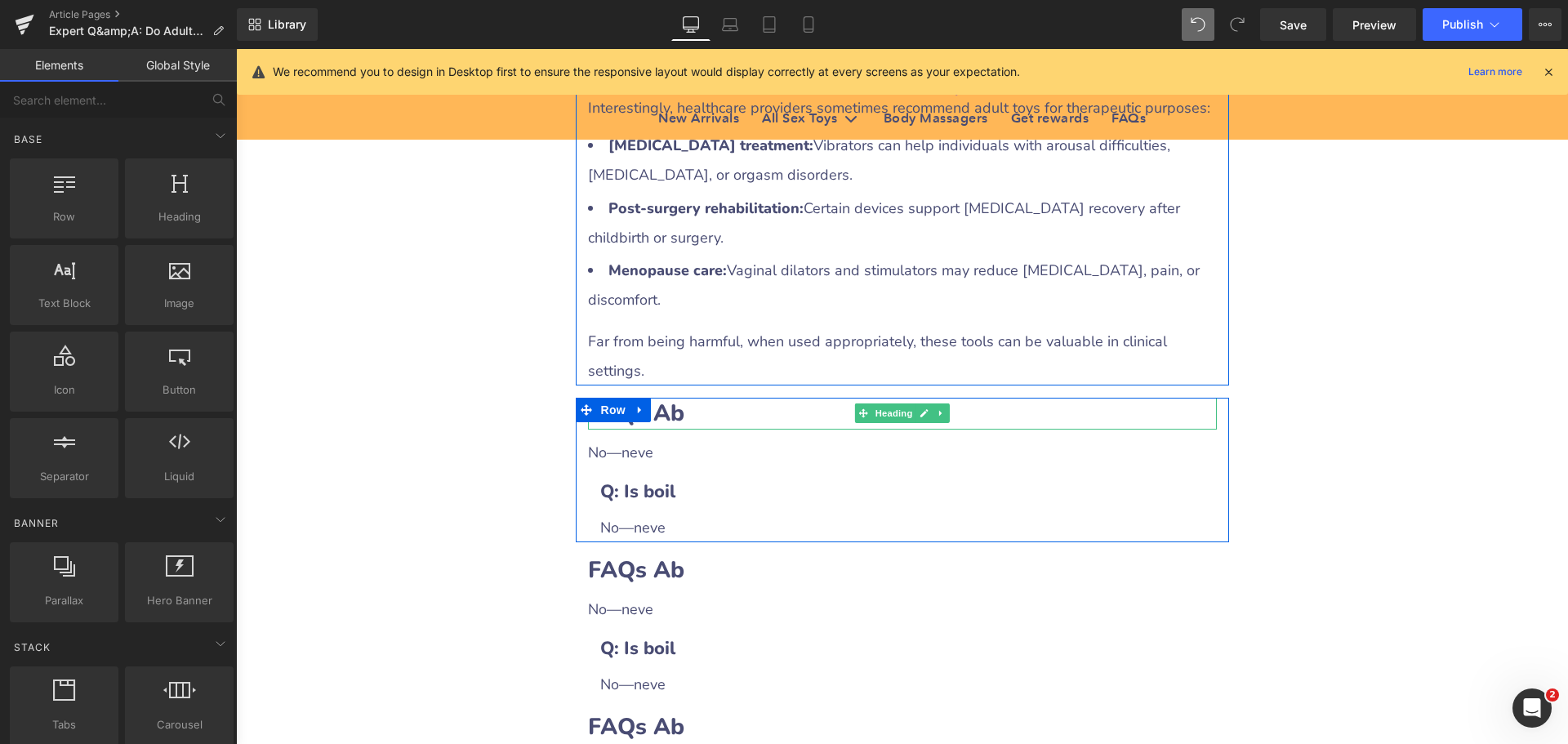
click at [731, 398] on h2 "FAQs Ab" at bounding box center [902, 413] width 629 height 32
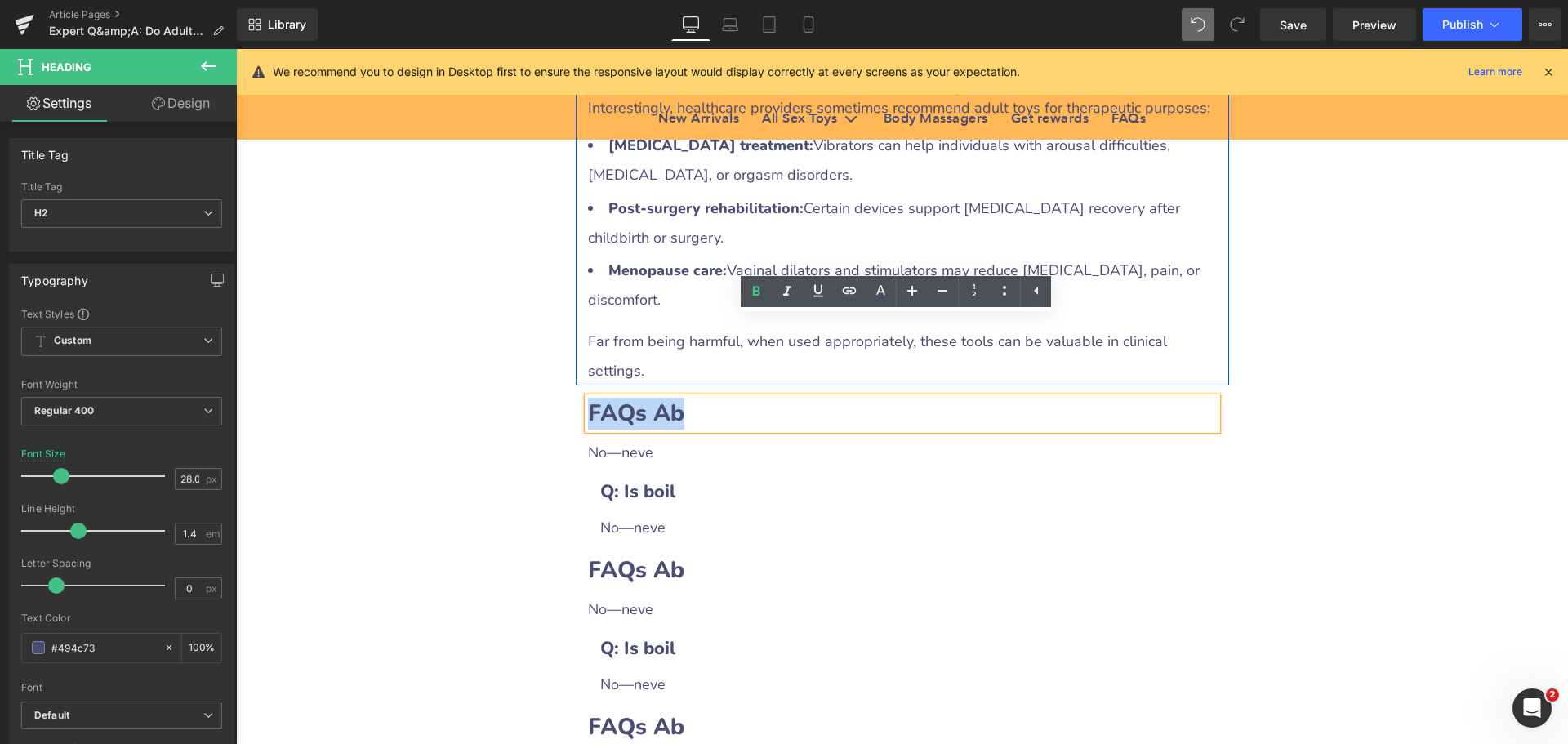
drag, startPoint x: 586, startPoint y: 337, endPoint x: 675, endPoint y: 332, distance: 89.1
click at [675, 398] on b "FAQs Ab" at bounding box center [636, 413] width 96 height 31
paste div
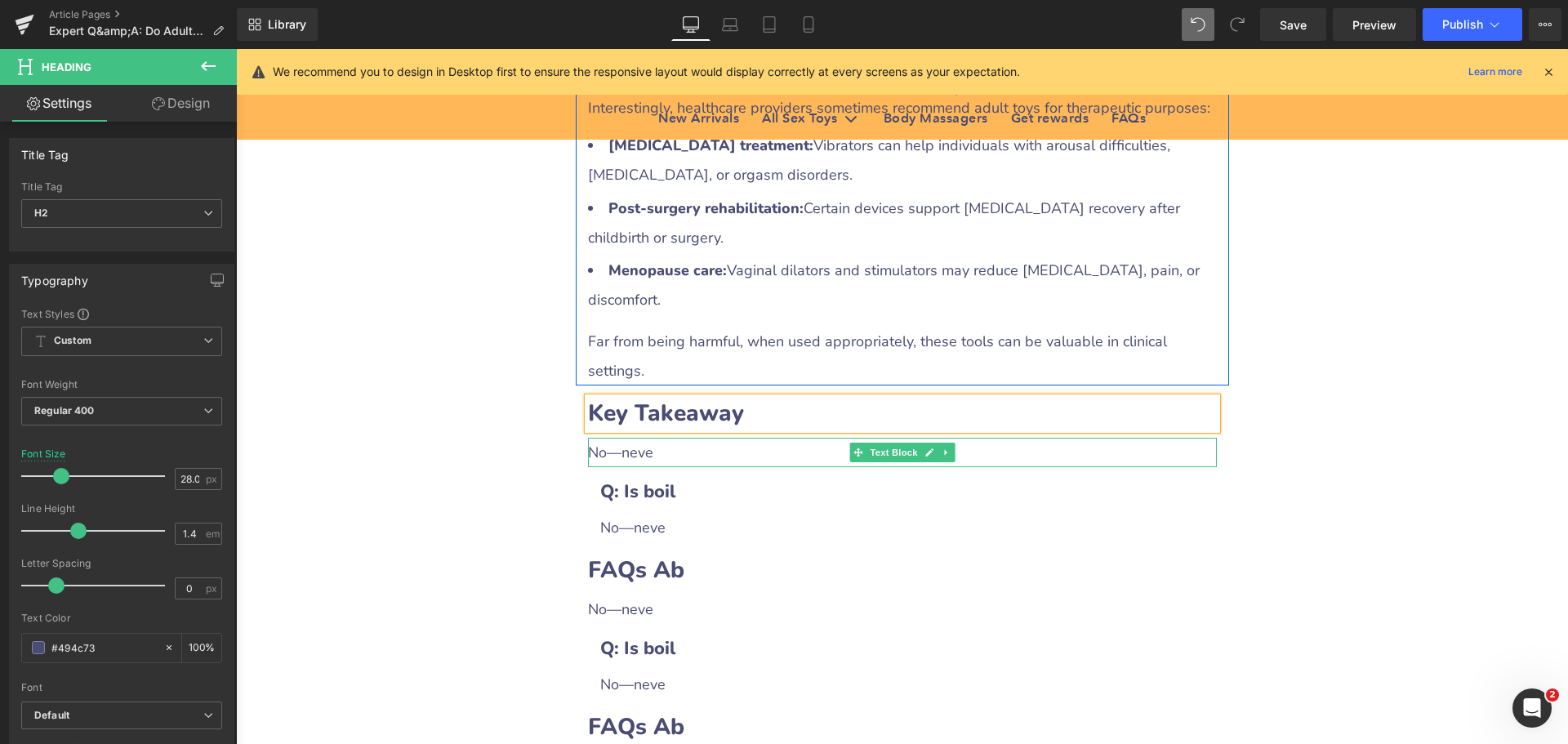
click at [638, 438] on div "No—neve" at bounding box center [902, 452] width 629 height 29
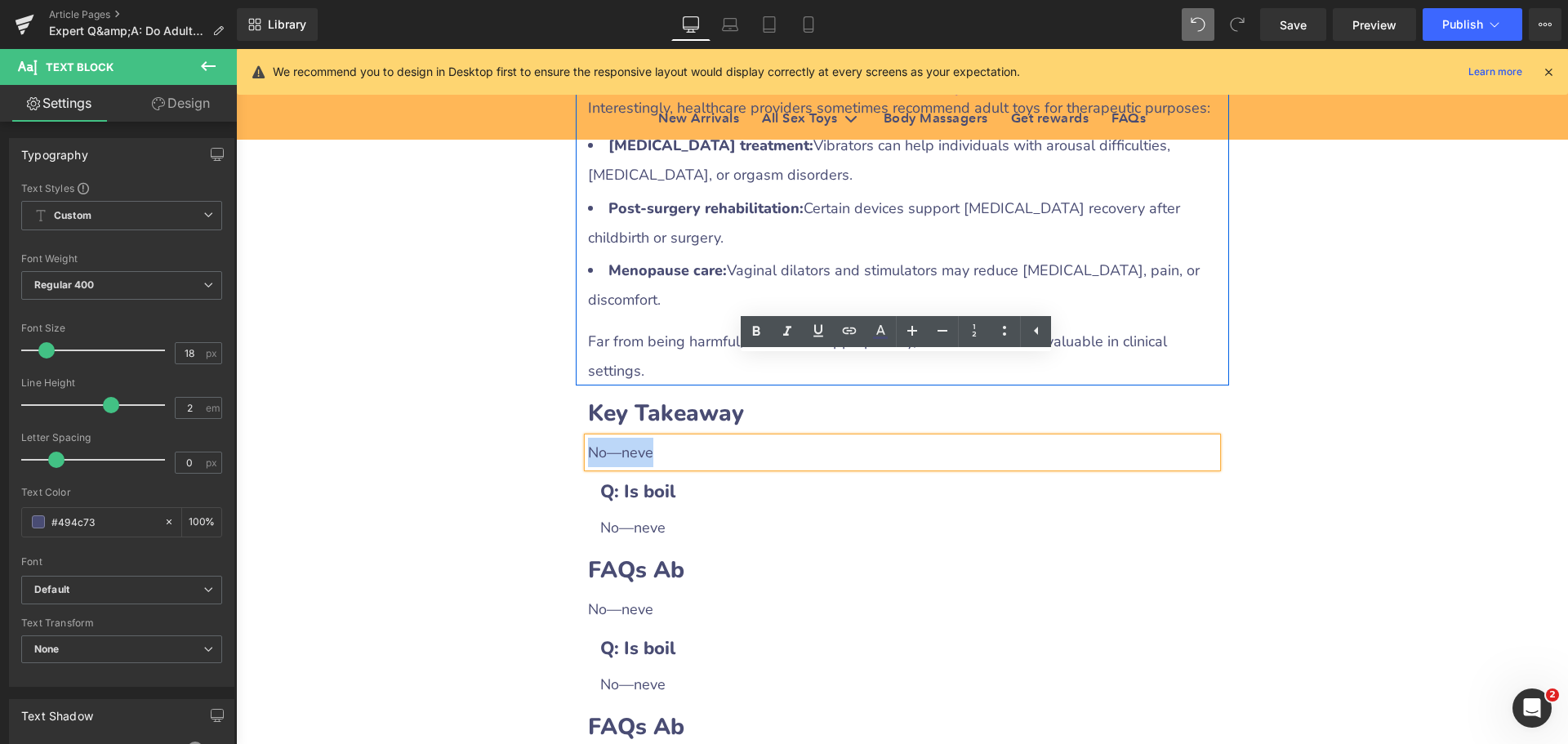
drag, startPoint x: 583, startPoint y: 366, endPoint x: 664, endPoint y: 374, distance: 81.4
click at [664, 438] on div "No—neve" at bounding box center [902, 452] width 629 height 29
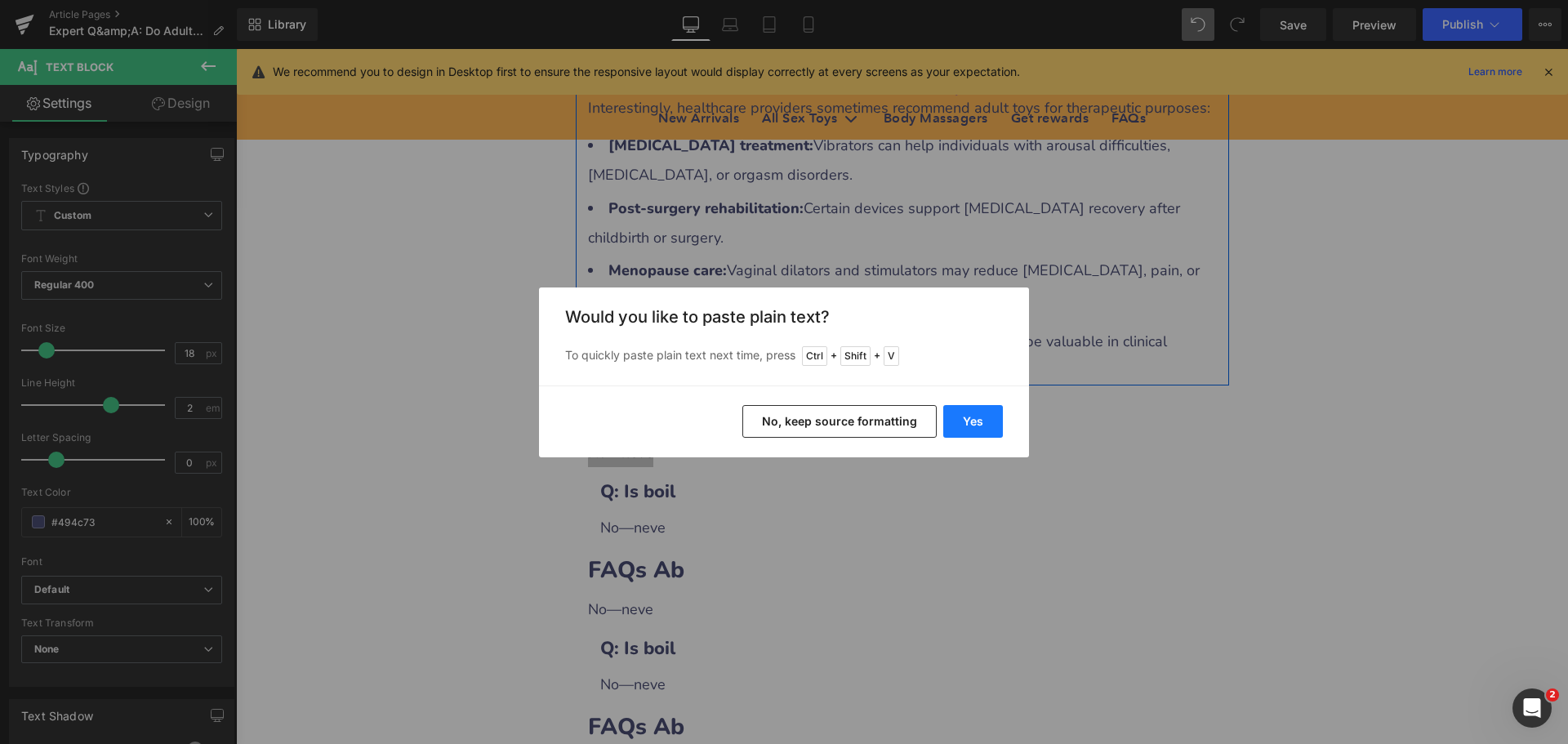
drag, startPoint x: 974, startPoint y: 416, endPoint x: 808, endPoint y: 437, distance: 167.3
click at [974, 416] on button "Yes" at bounding box center [973, 422] width 60 height 33
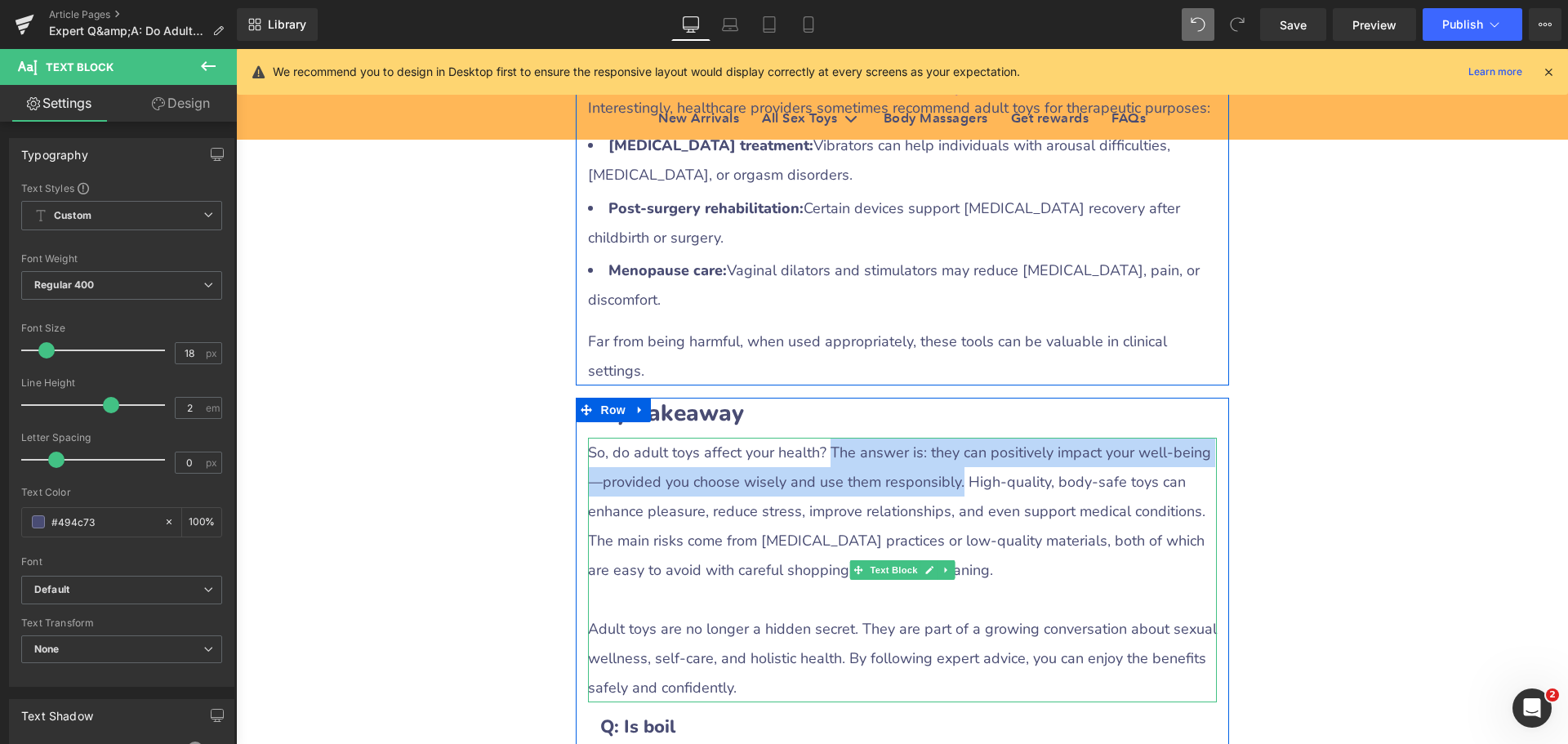
drag, startPoint x: 820, startPoint y: 369, endPoint x: 936, endPoint y: 404, distance: 121.2
click at [936, 438] on div "So, do adult toys affect your health? The answer is: they can positively impact…" at bounding box center [902, 570] width 629 height 264
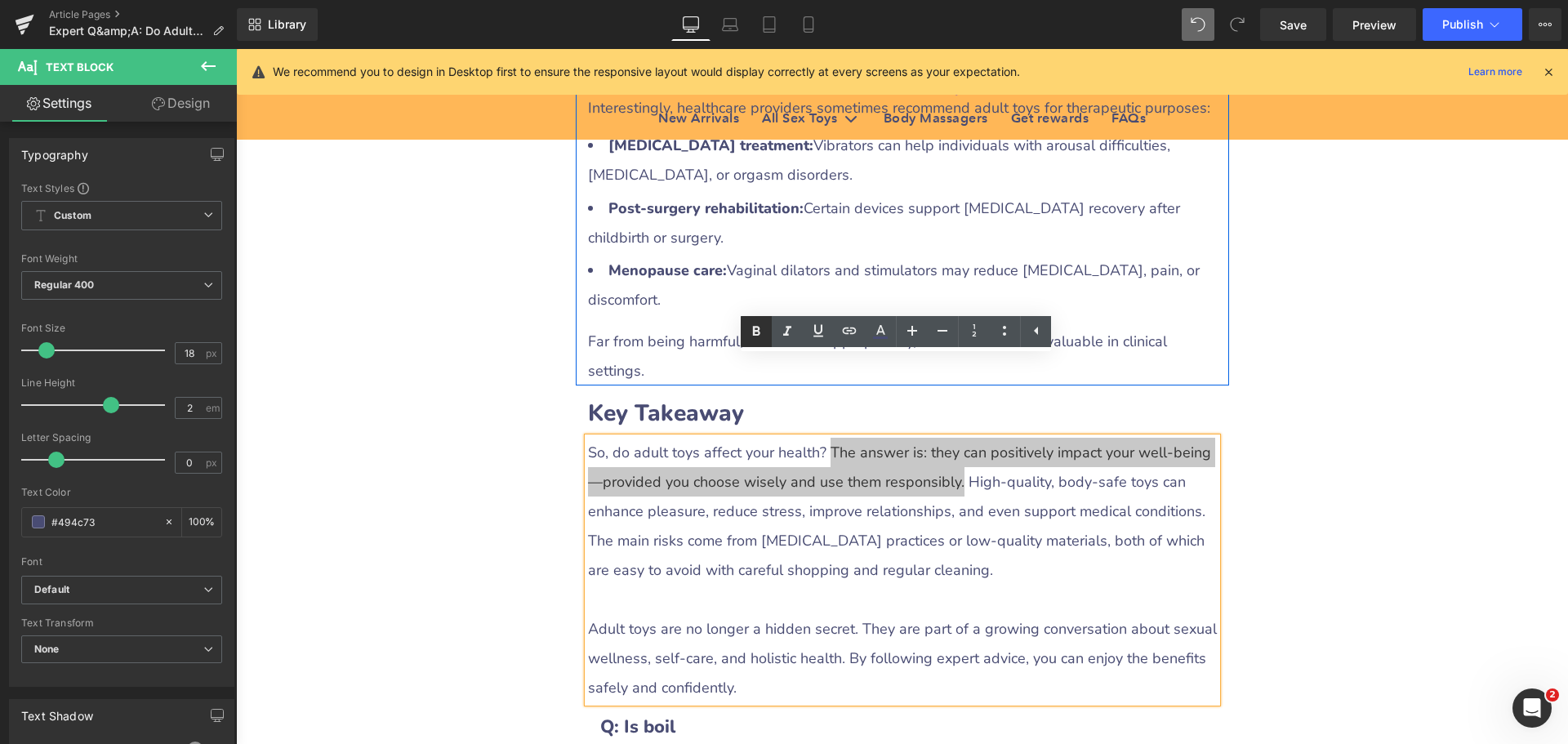
click at [755, 335] on icon at bounding box center [757, 331] width 7 height 10
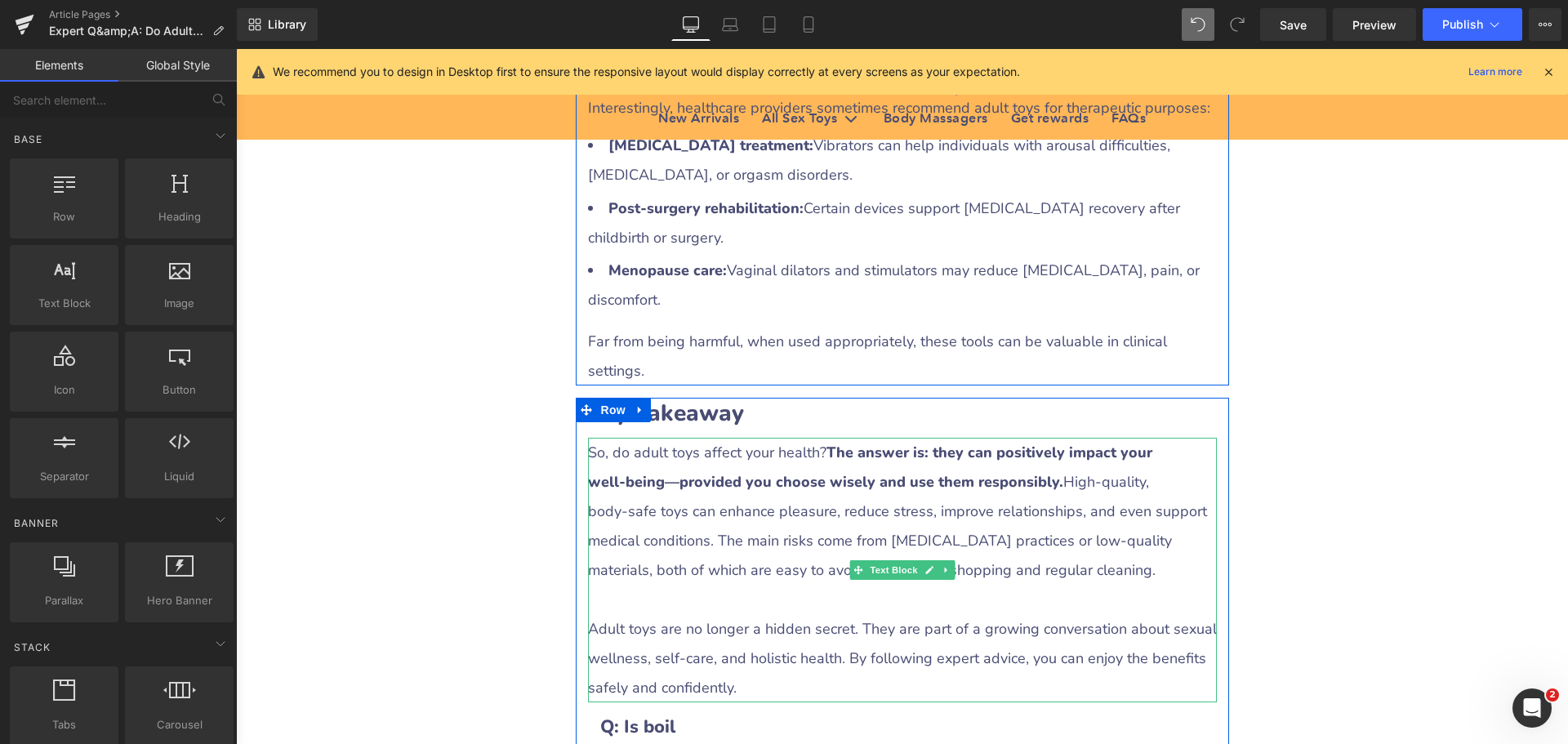
click at [690, 585] on div at bounding box center [902, 600] width 629 height 29
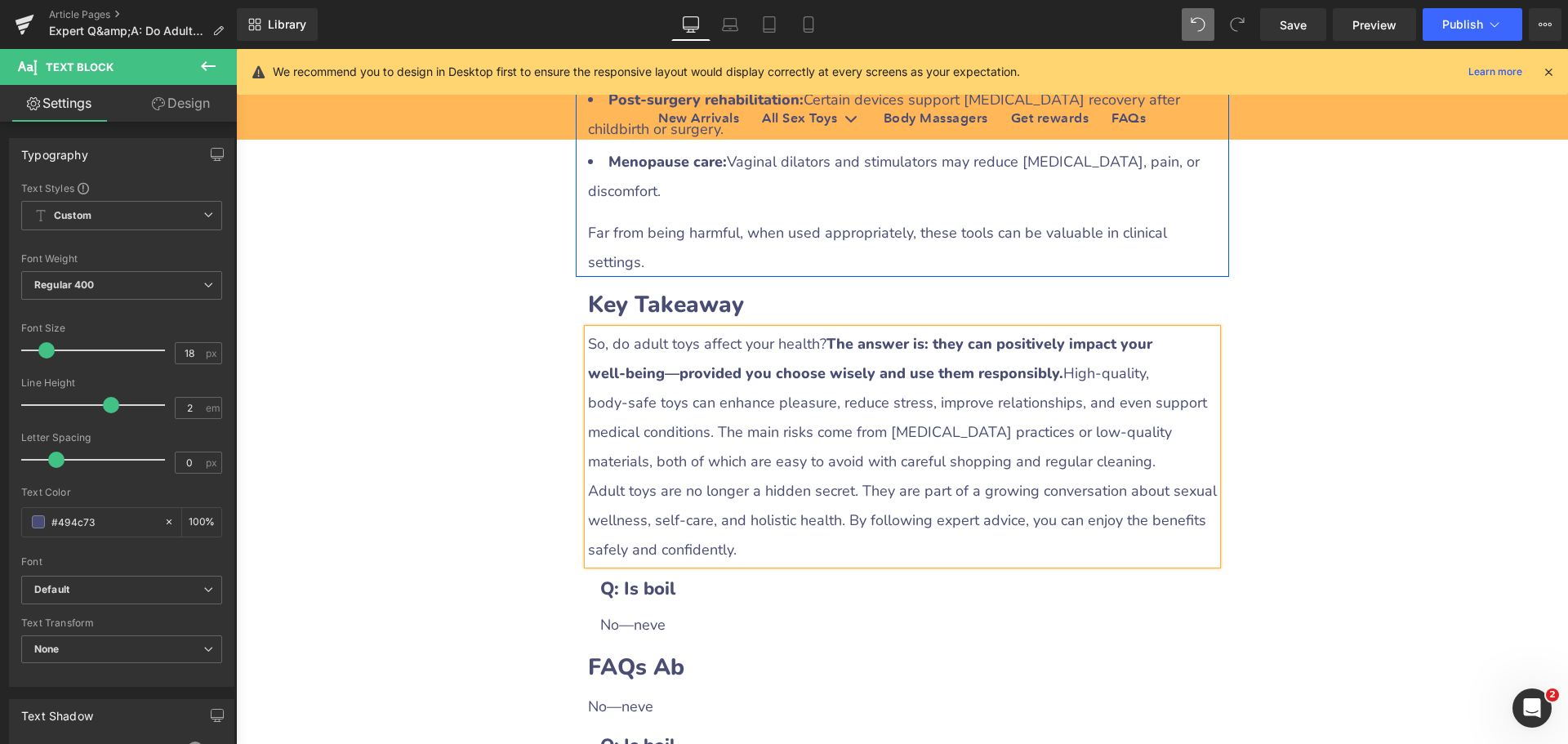
scroll to position [4083, 0]
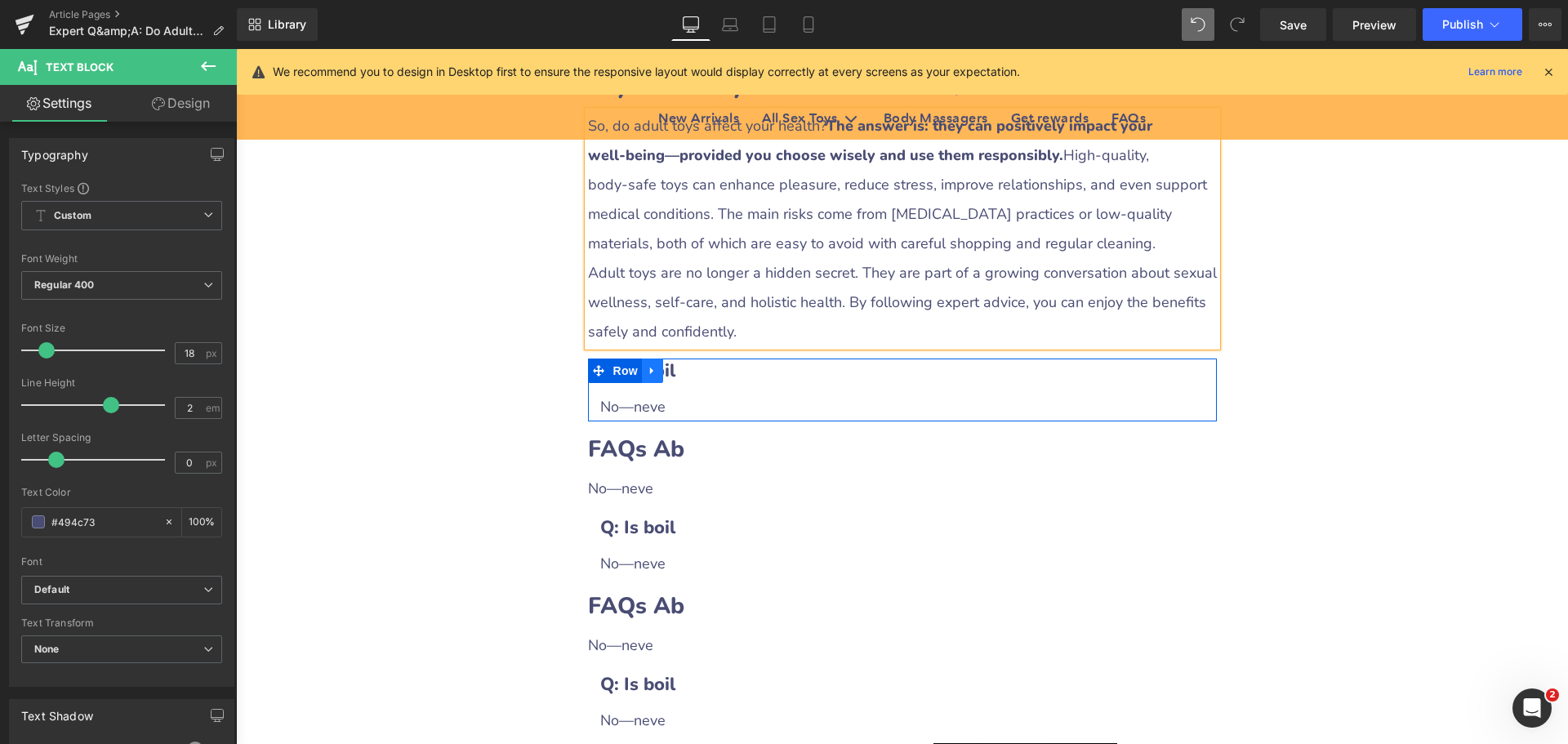
click at [642, 359] on link at bounding box center [652, 371] width 21 height 25
click at [690, 365] on icon at bounding box center [695, 371] width 12 height 12
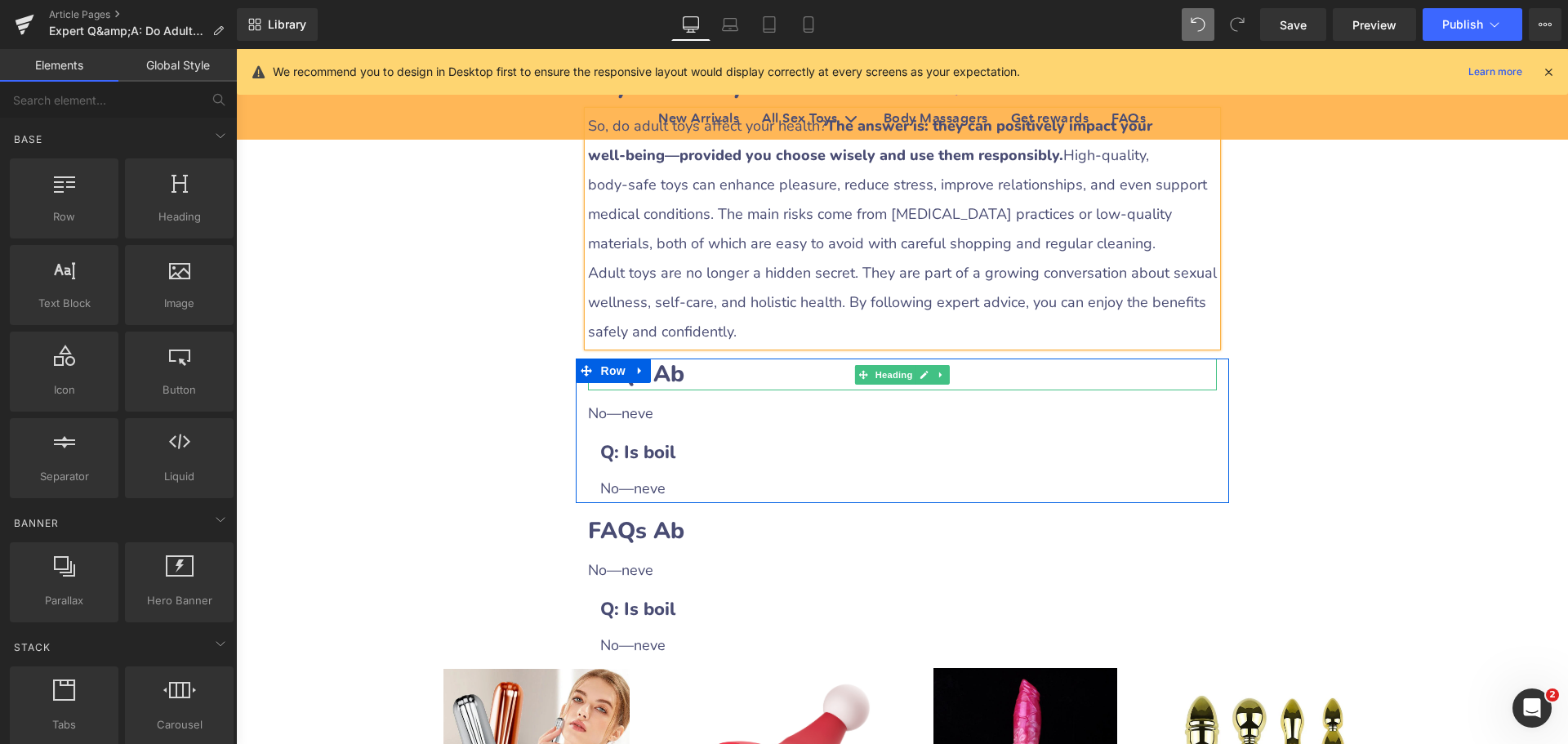
click at [659, 359] on b "FAQs Ab" at bounding box center [636, 374] width 96 height 31
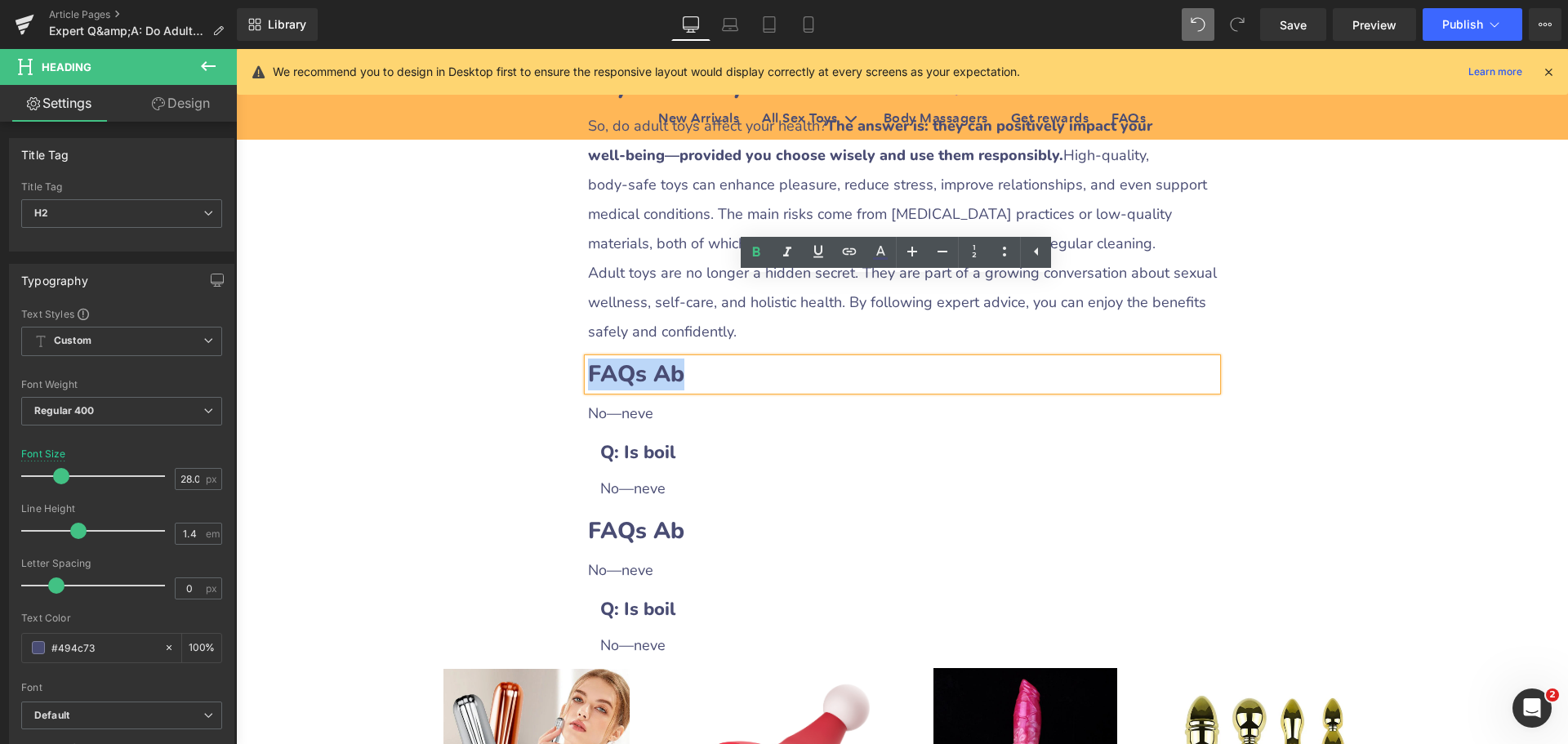
drag, startPoint x: 585, startPoint y: 291, endPoint x: 677, endPoint y: 294, distance: 92.0
click at [677, 359] on b "FAQs Ab" at bounding box center [636, 374] width 96 height 31
paste div
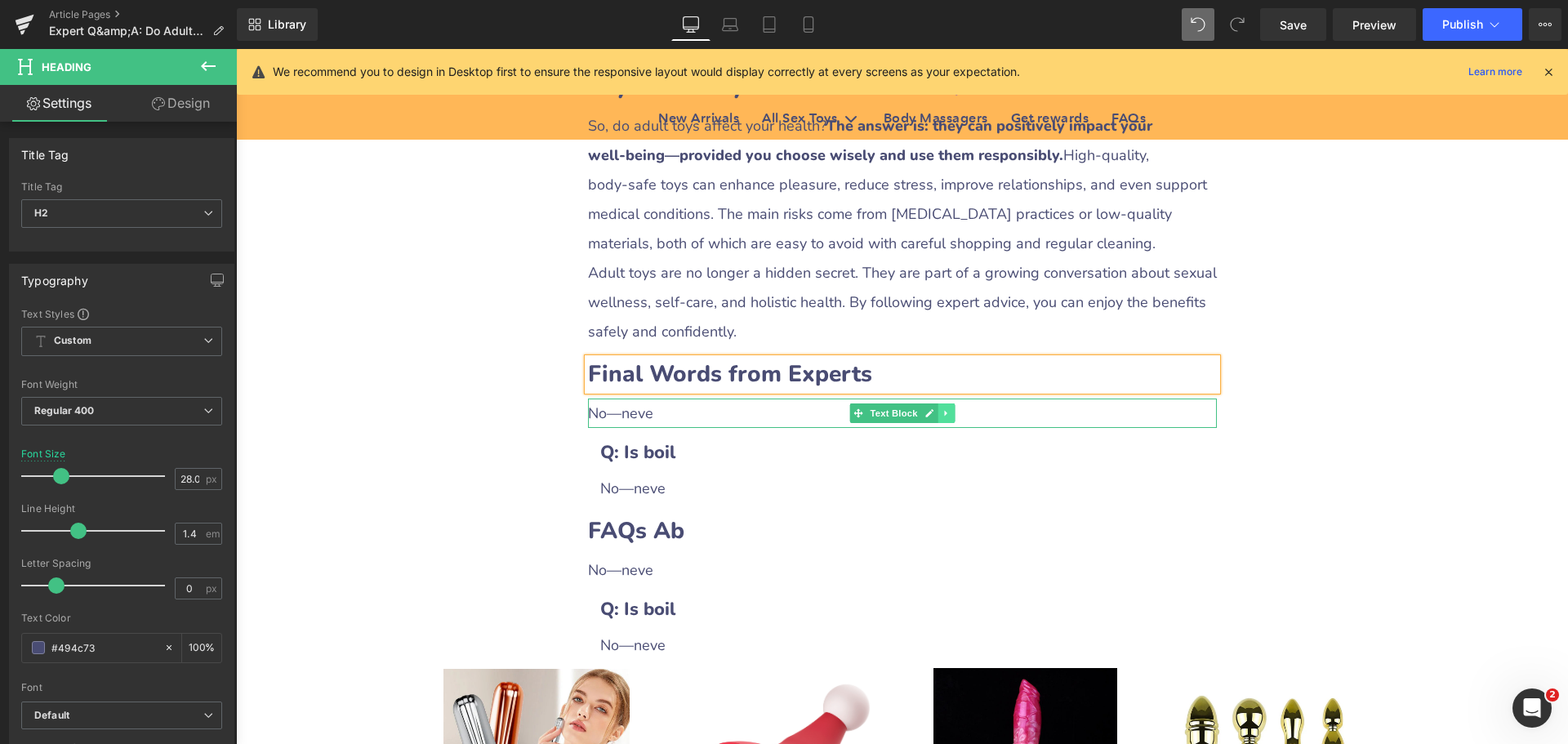
click at [938, 403] on link at bounding box center [946, 413] width 17 height 20
click at [933, 409] on icon at bounding box center [938, 413] width 9 height 9
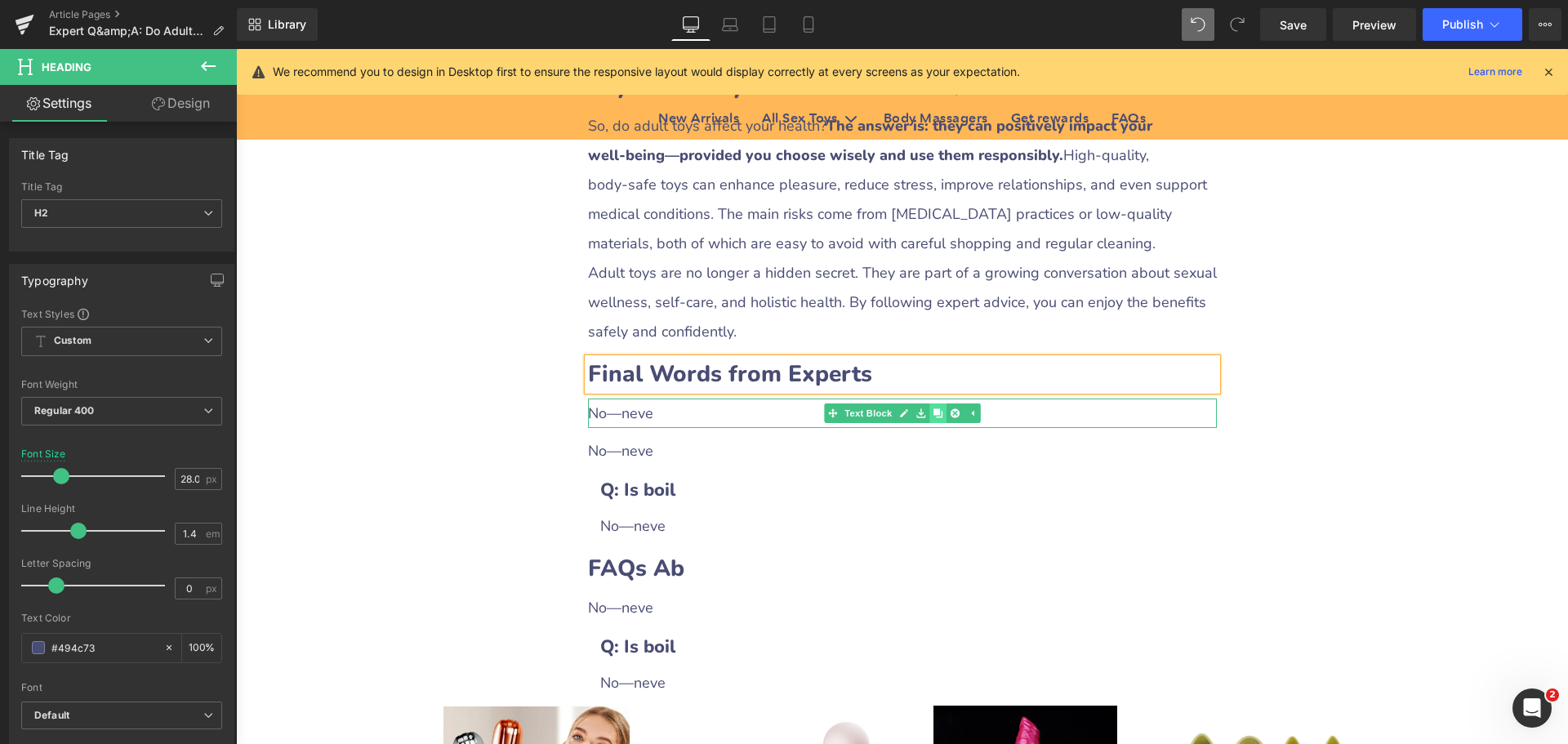
click at [933, 409] on icon at bounding box center [938, 413] width 9 height 9
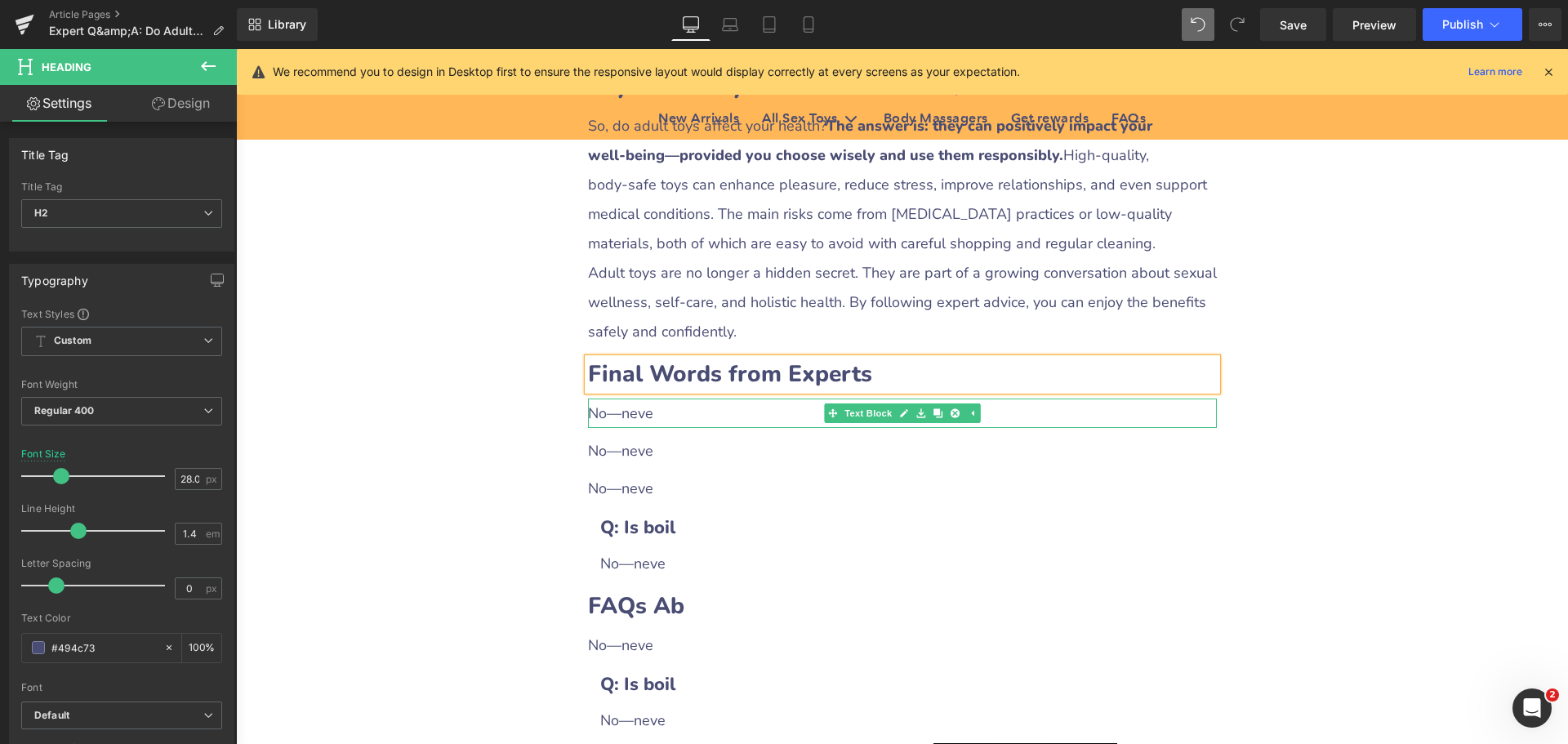
click at [667, 399] on div "No—neve" at bounding box center [902, 413] width 629 height 29
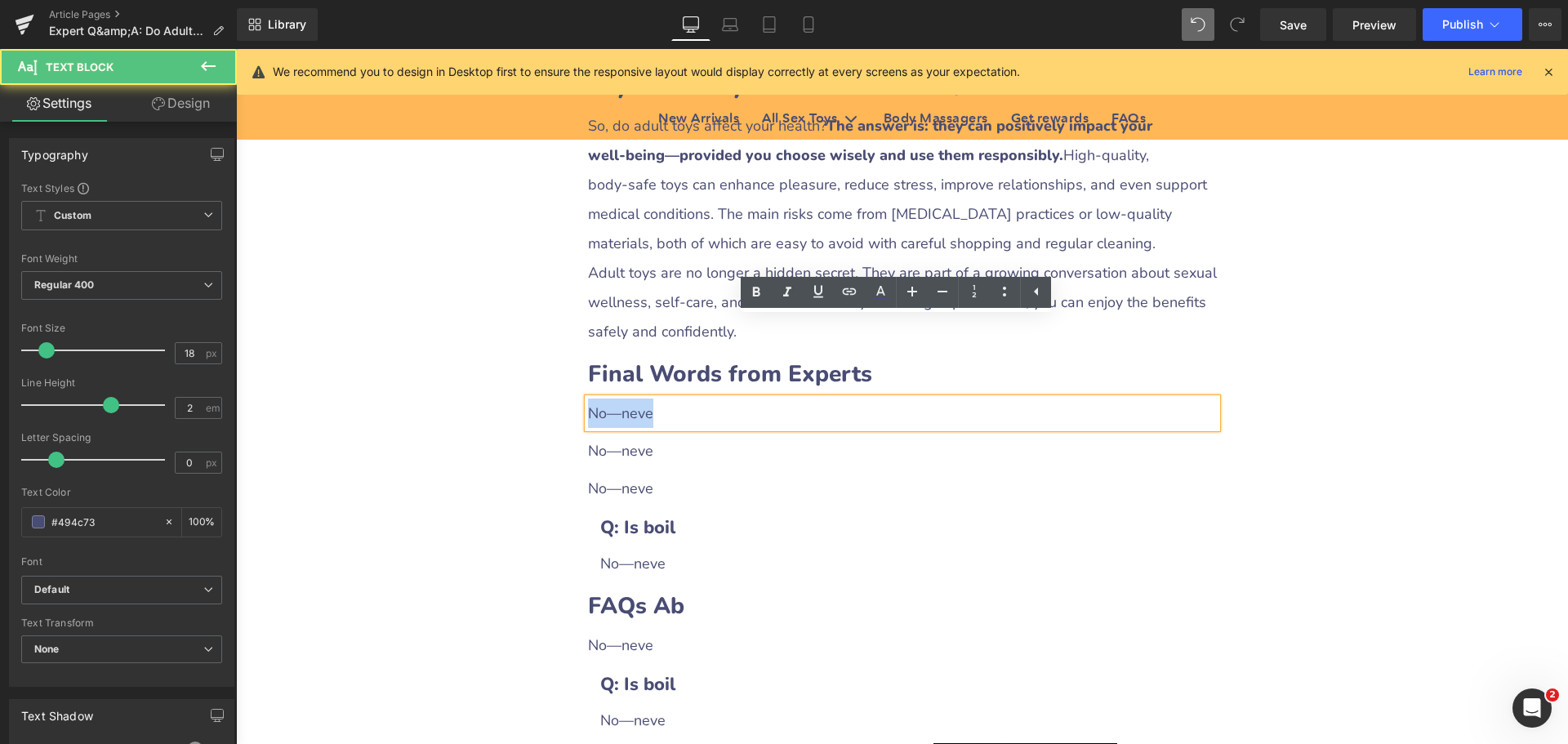
drag, startPoint x: 586, startPoint y: 330, endPoint x: 675, endPoint y: 332, distance: 89.0
click at [675, 399] on div "No—neve" at bounding box center [902, 413] width 629 height 29
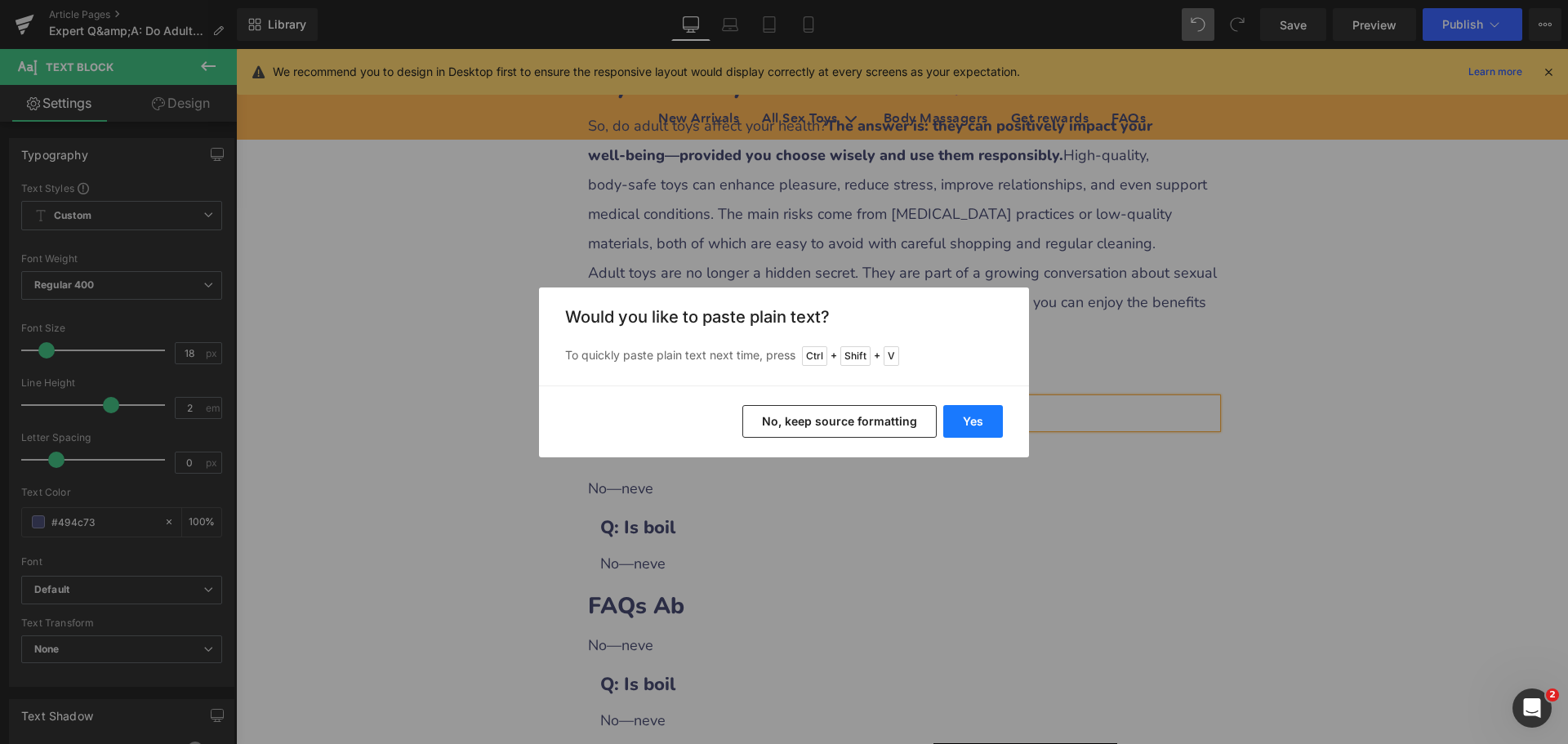
click at [987, 427] on button "Yes" at bounding box center [973, 422] width 60 height 33
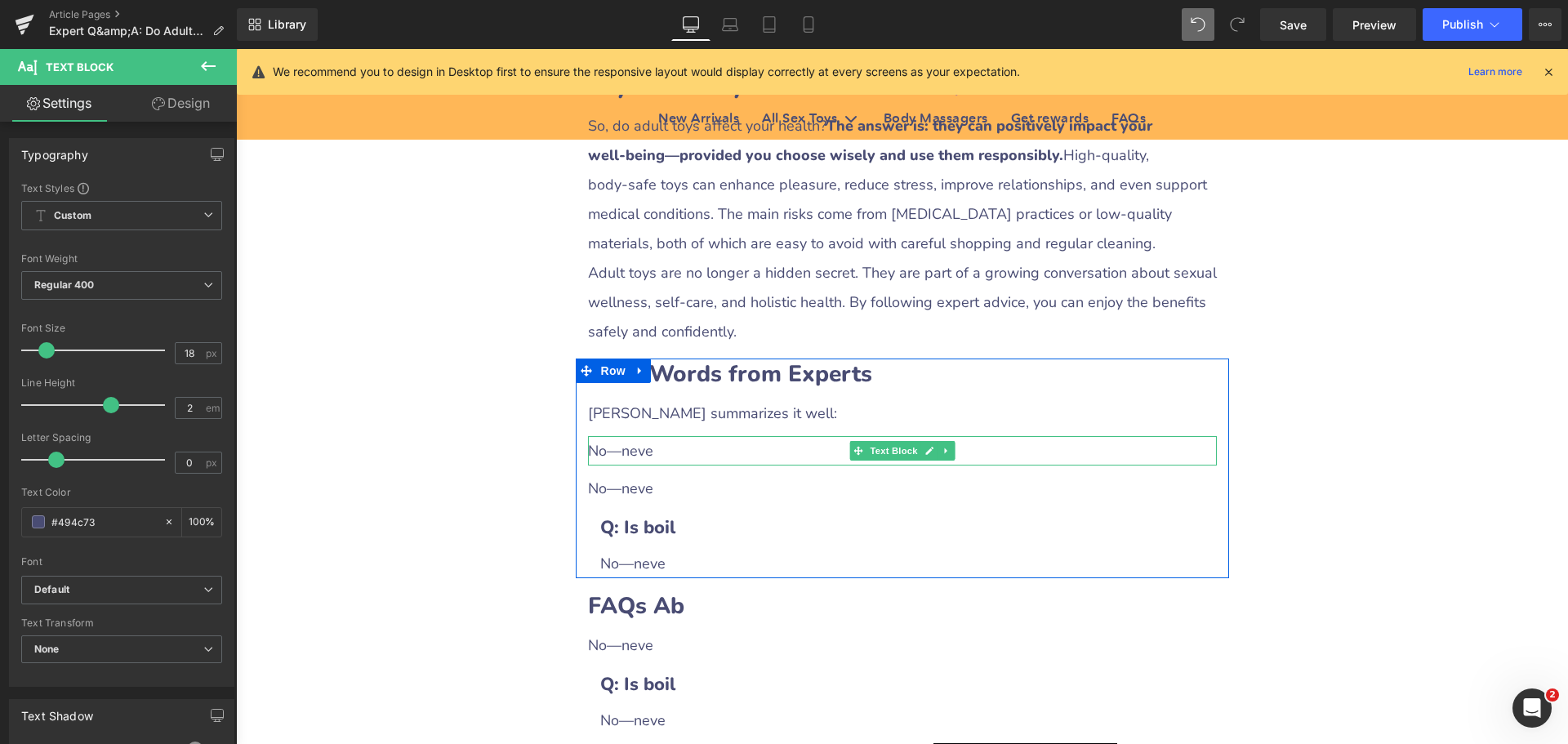
click at [626, 436] on div "No—neve" at bounding box center [902, 451] width 629 height 29
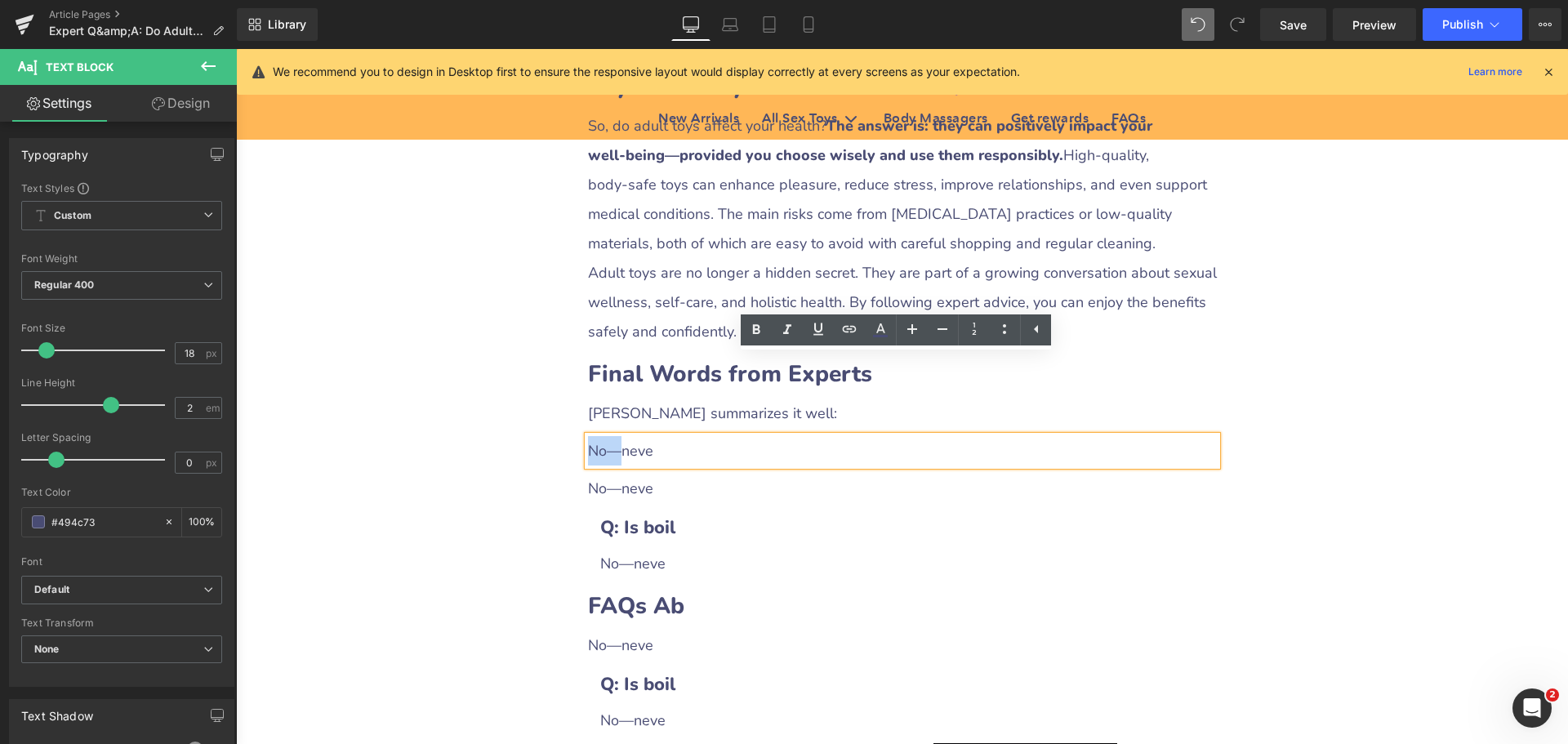
drag, startPoint x: 583, startPoint y: 372, endPoint x: 615, endPoint y: 371, distance: 32.0
click at [615, 436] on div "No—neve" at bounding box center [902, 451] width 629 height 29
click at [644, 436] on div "No—neve" at bounding box center [902, 451] width 629 height 29
drag, startPoint x: 583, startPoint y: 376, endPoint x: 684, endPoint y: 375, distance: 101.0
click at [684, 436] on div "No—neve" at bounding box center [902, 451] width 629 height 29
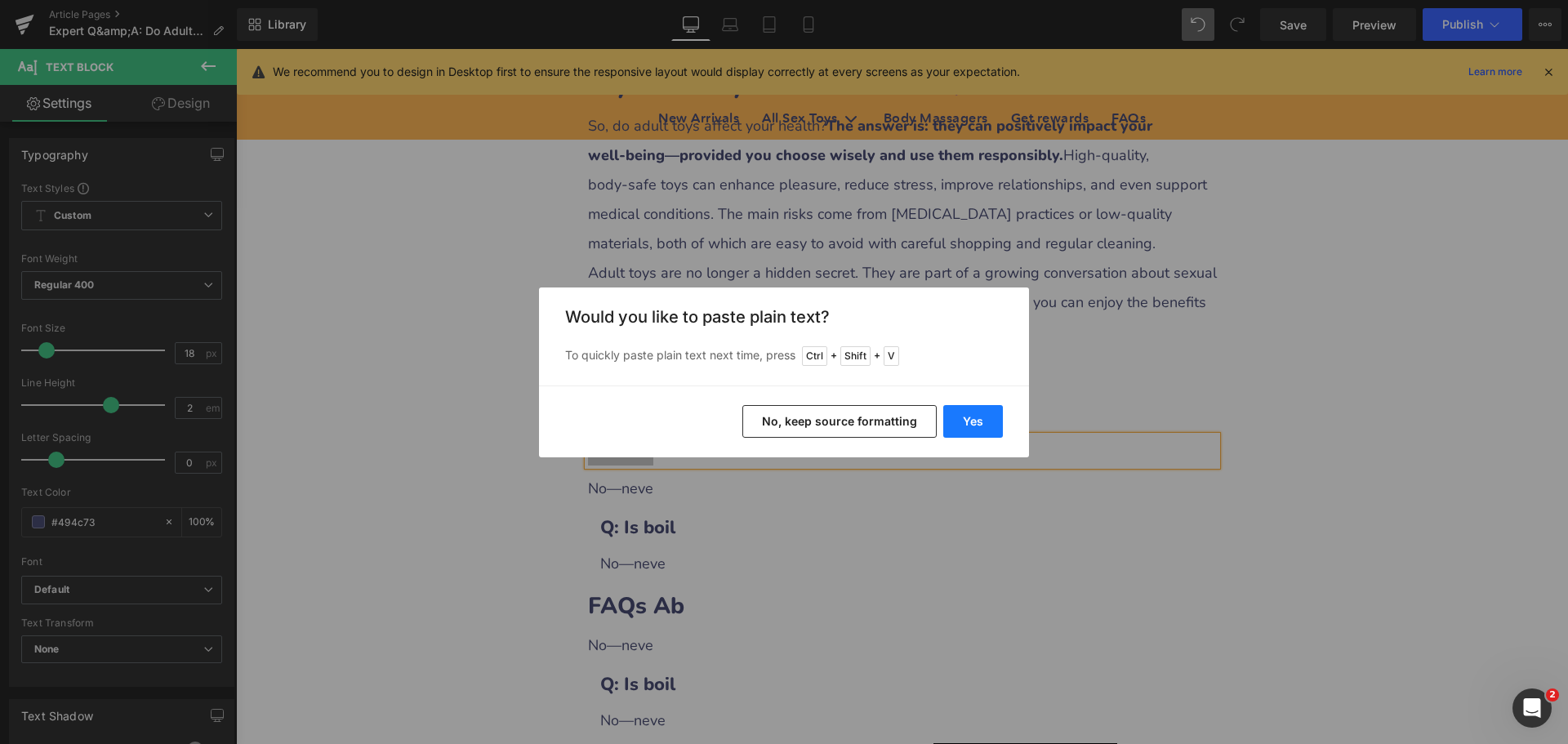
click at [950, 421] on button "Yes" at bounding box center [973, 422] width 60 height 33
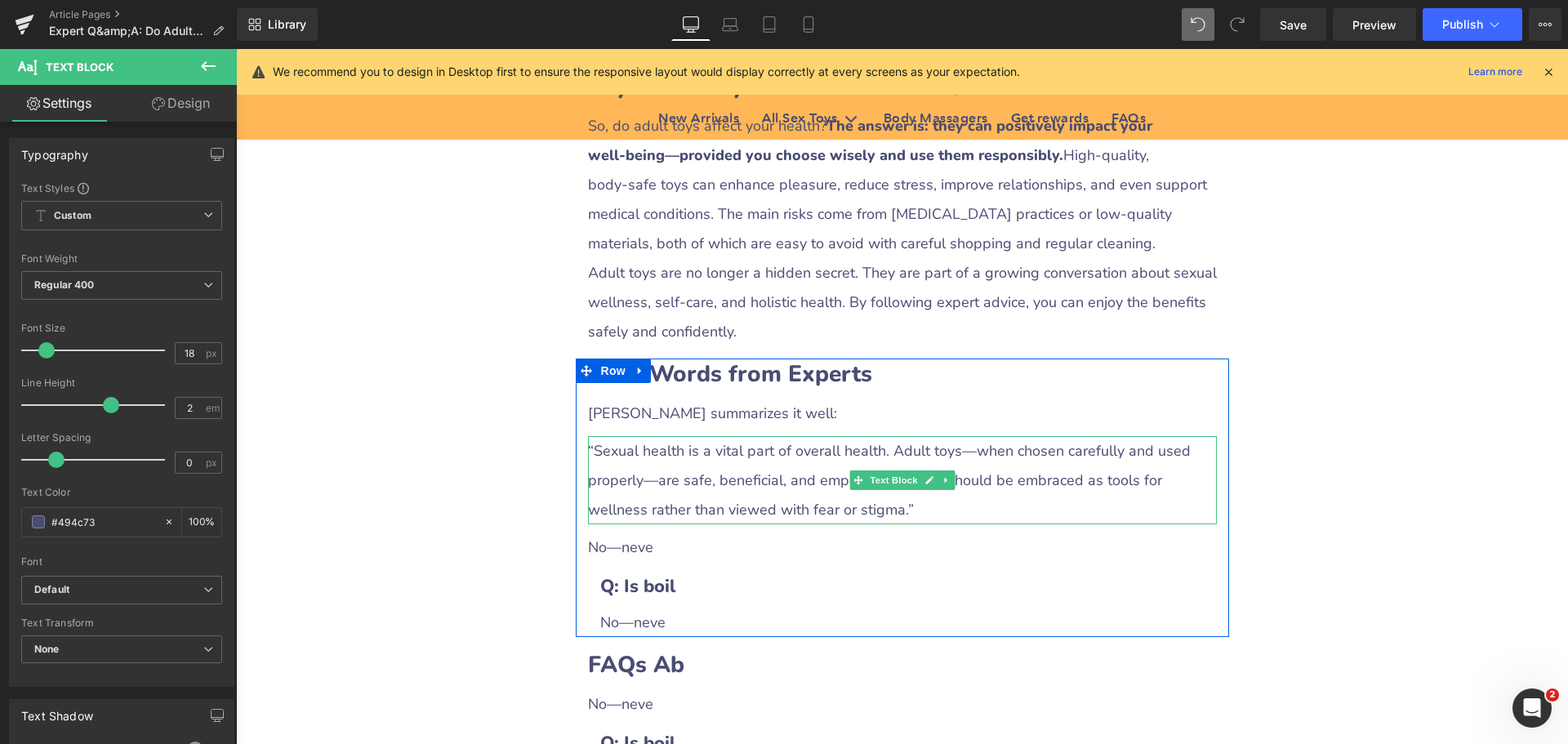
click at [639, 436] on div "“Sexual health is a vital part of overall health. Adult toys—when chosen carefu…" at bounding box center [902, 480] width 629 height 88
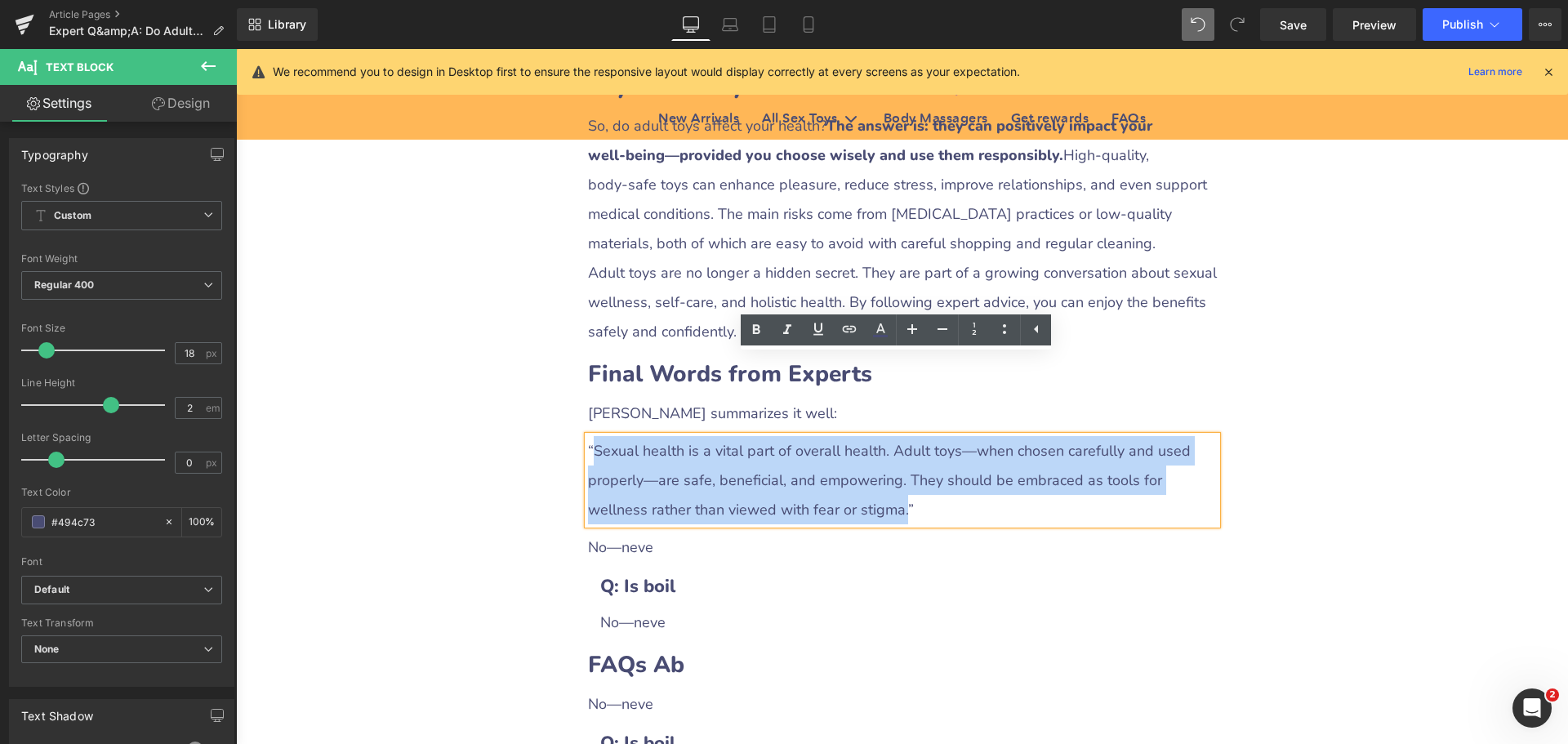
drag, startPoint x: 585, startPoint y: 376, endPoint x: 829, endPoint y: 432, distance: 250.3
click at [829, 436] on div "“Sexual health is a vital part of overall health. Adult toys—when chosen carefu…" at bounding box center [902, 480] width 629 height 88
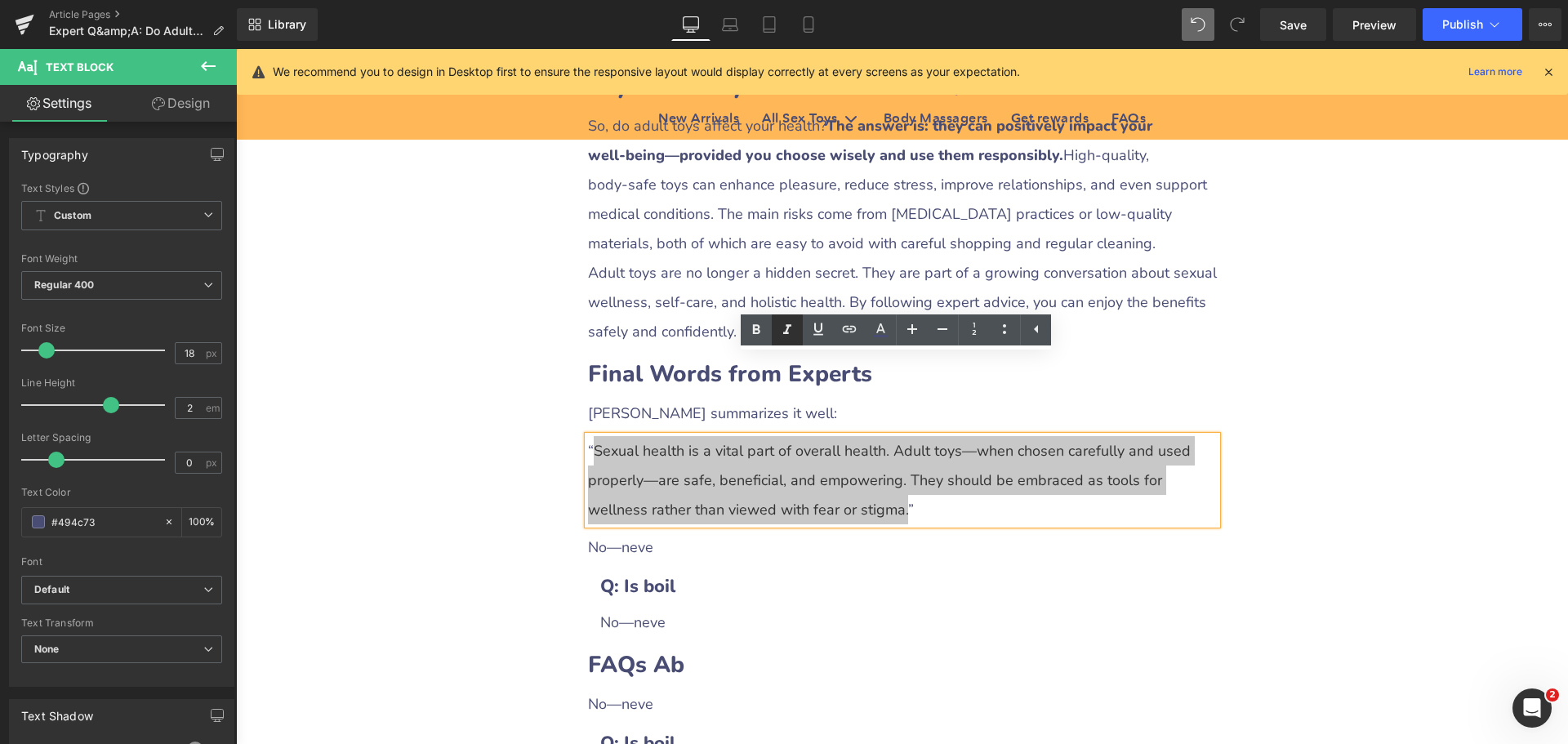
click at [784, 330] on icon at bounding box center [788, 330] width 20 height 20
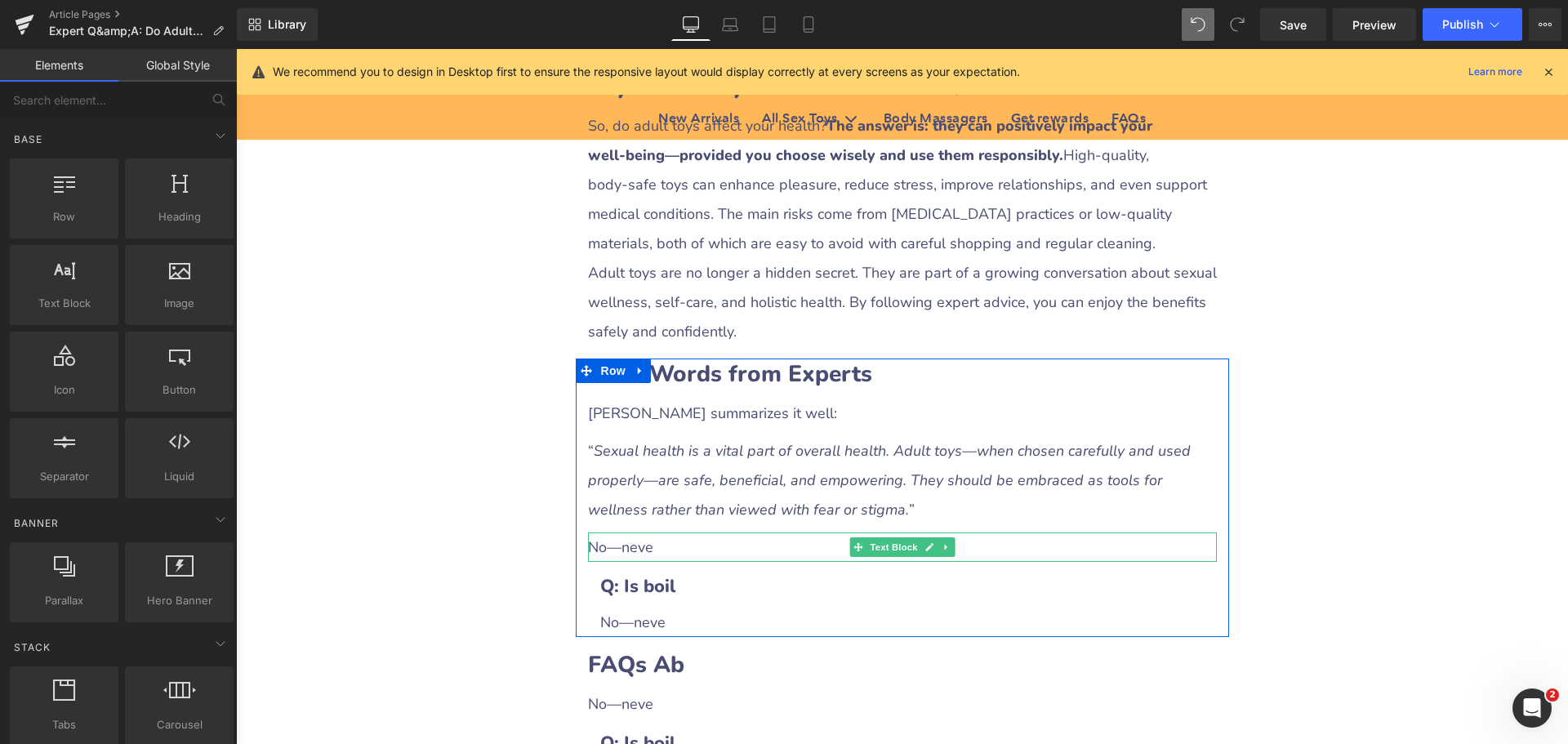
click at [640, 532] on div "No—neve" at bounding box center [902, 547] width 629 height 29
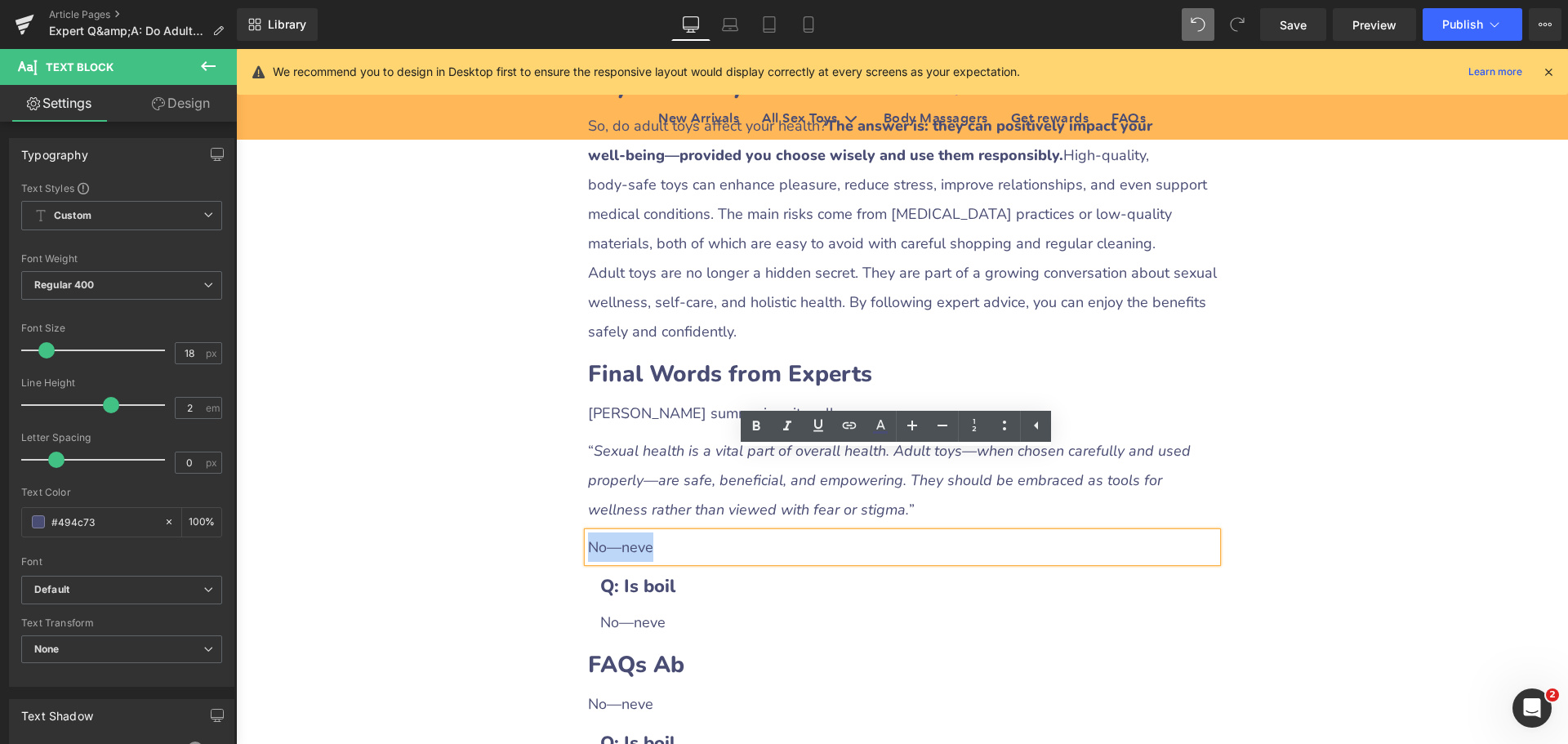
drag, startPoint x: 583, startPoint y: 468, endPoint x: 671, endPoint y: 472, distance: 88.1
click at [671, 532] on div "No—neve" at bounding box center [902, 547] width 629 height 29
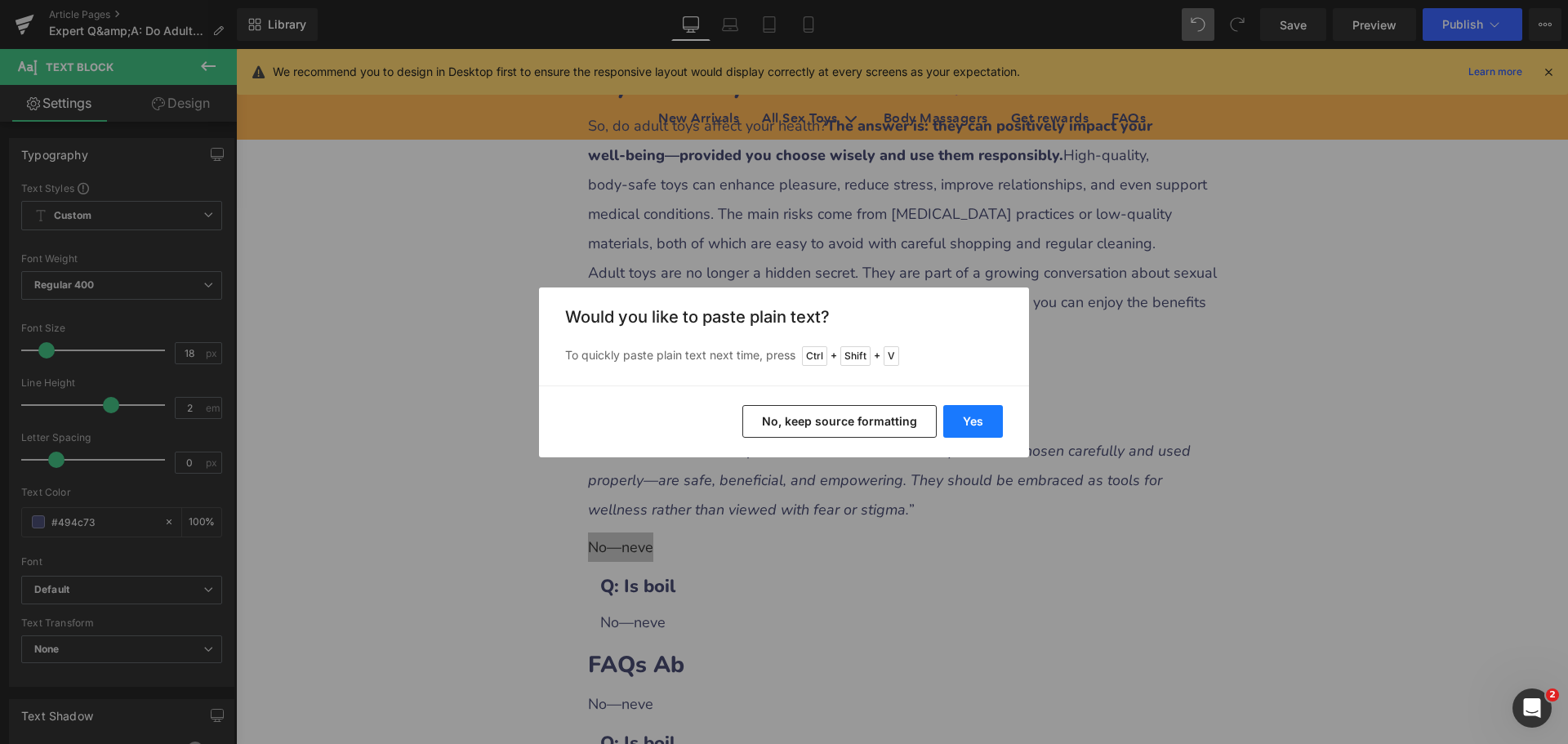
click at [972, 432] on button "Yes" at bounding box center [973, 422] width 60 height 33
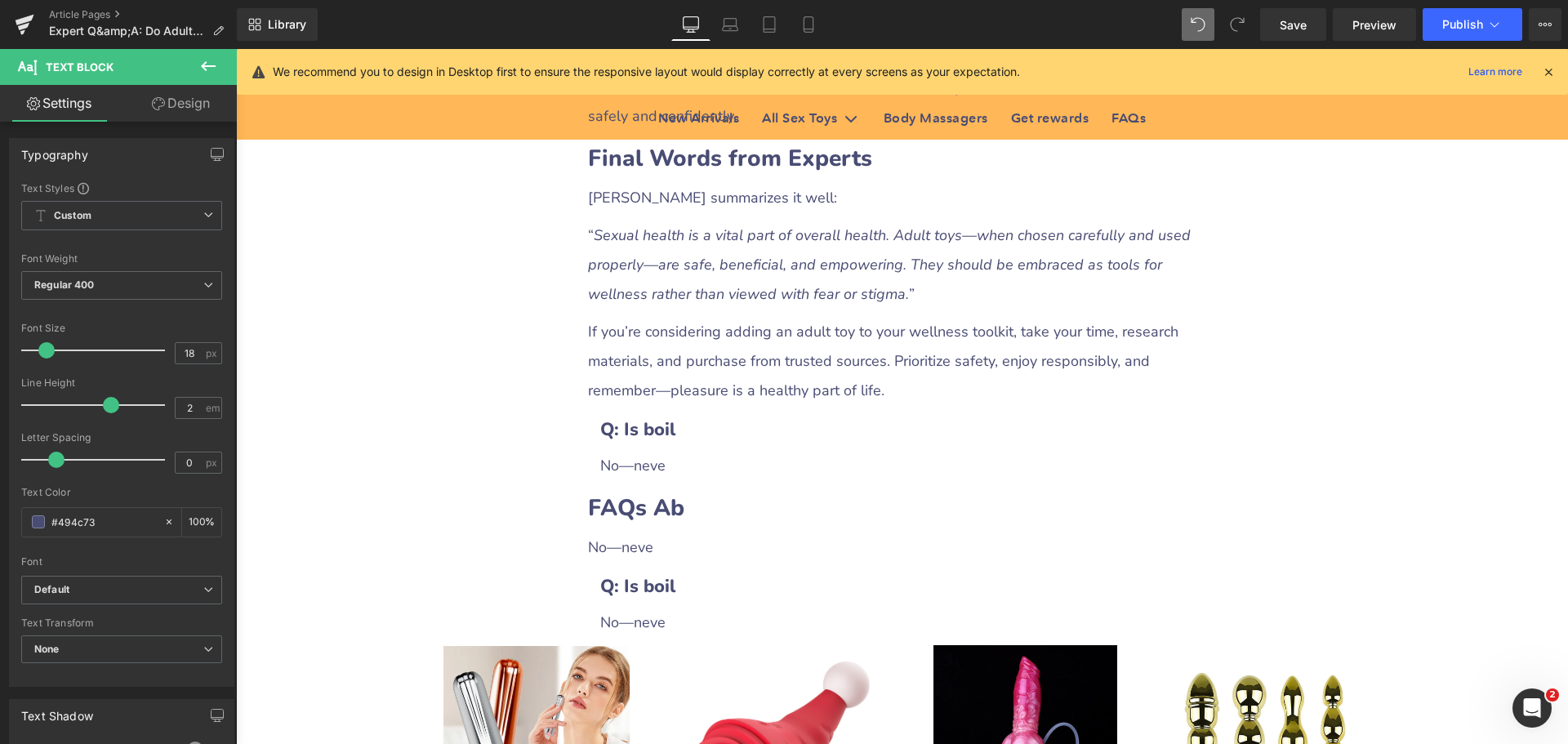
scroll to position [4328, 0]
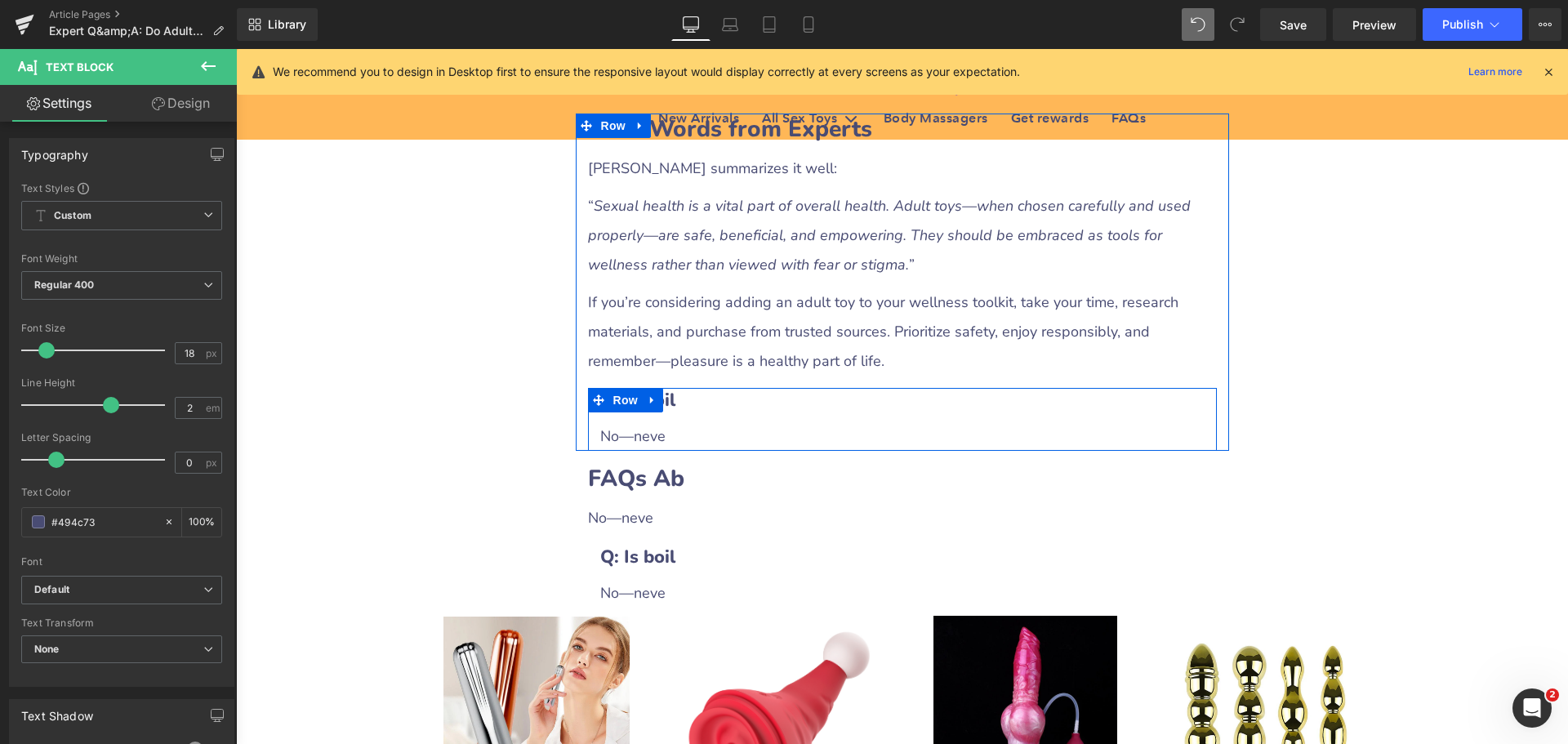
drag, startPoint x: 650, startPoint y: 324, endPoint x: 661, endPoint y: 324, distance: 11.0
click at [650, 394] on icon at bounding box center [652, 400] width 12 height 12
click at [692, 394] on icon at bounding box center [695, 400] width 12 height 12
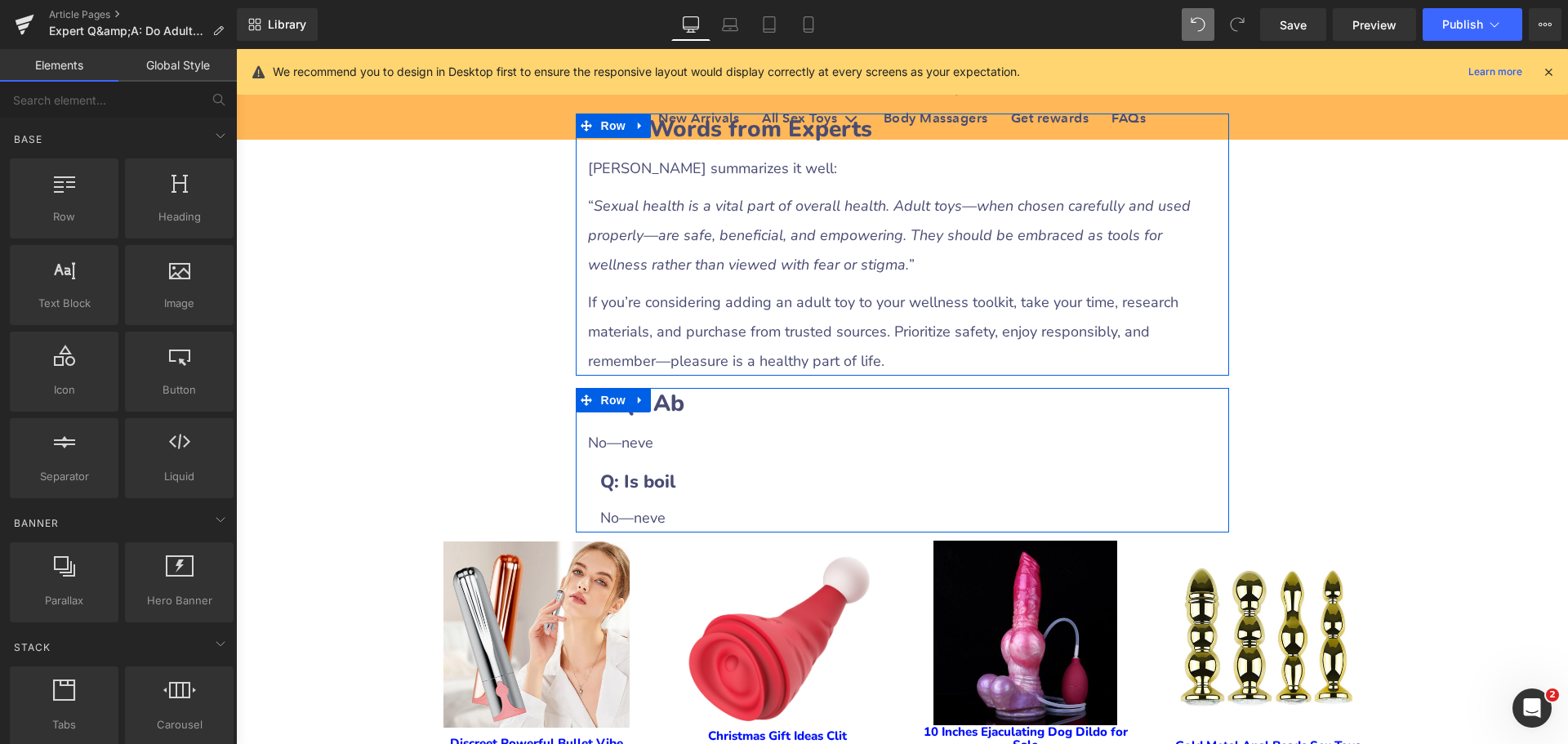
click at [677, 388] on b "FAQs Ab" at bounding box center [636, 403] width 96 height 31
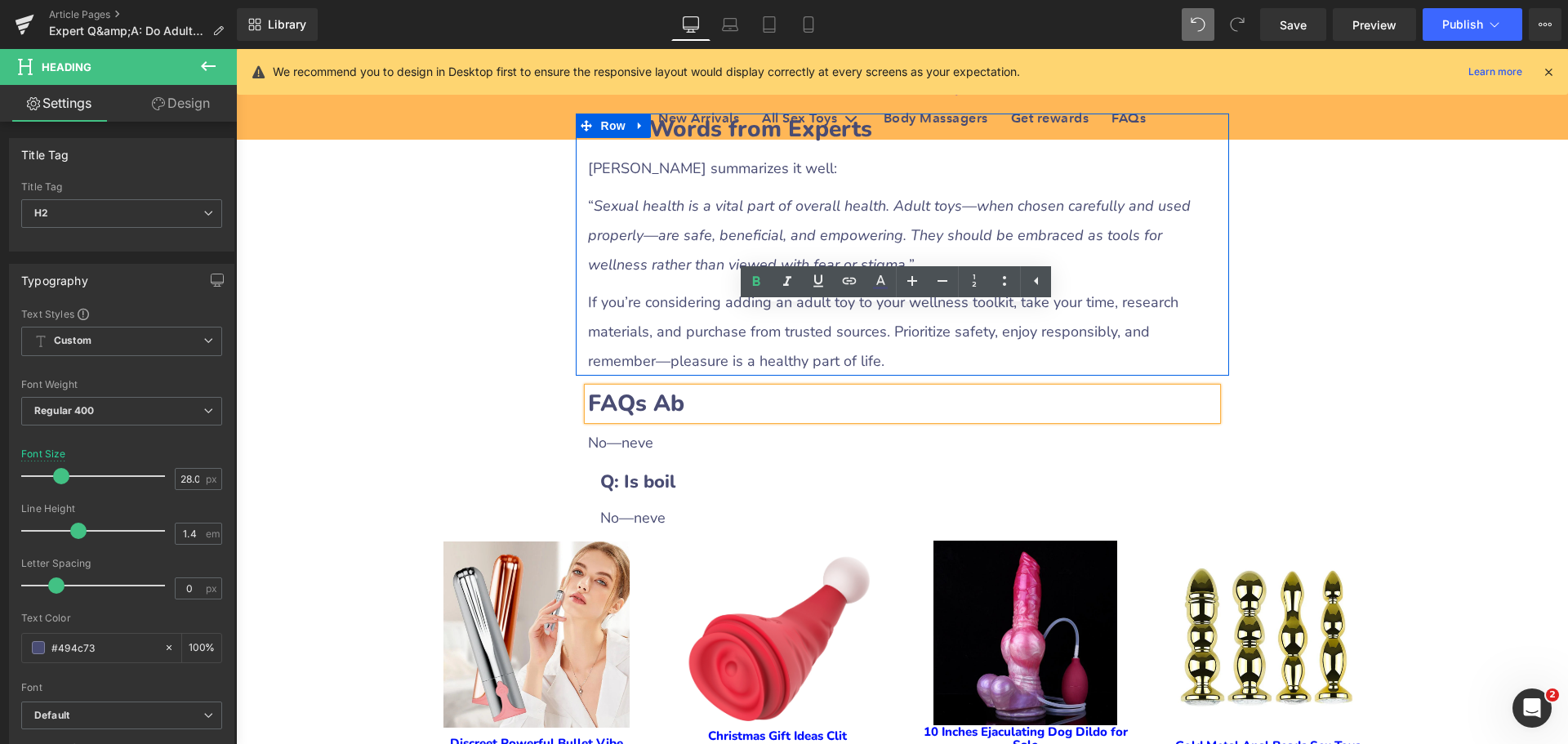
click at [651, 388] on b "FAQs Ab" at bounding box center [636, 403] width 96 height 31
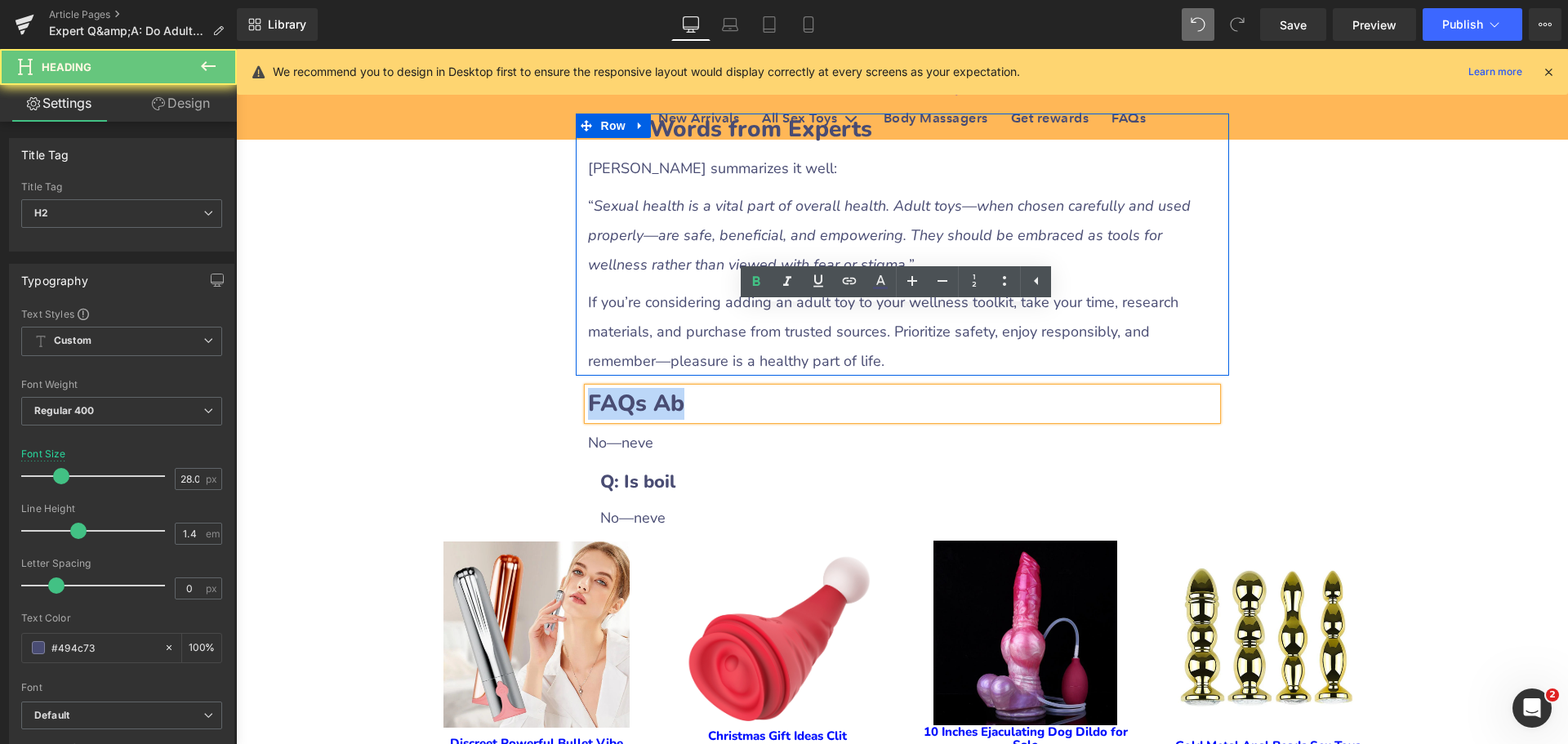
drag, startPoint x: 583, startPoint y: 321, endPoint x: 739, endPoint y: 323, distance: 156.0
click at [739, 388] on h2 "FAQs Ab" at bounding box center [902, 403] width 629 height 32
paste div
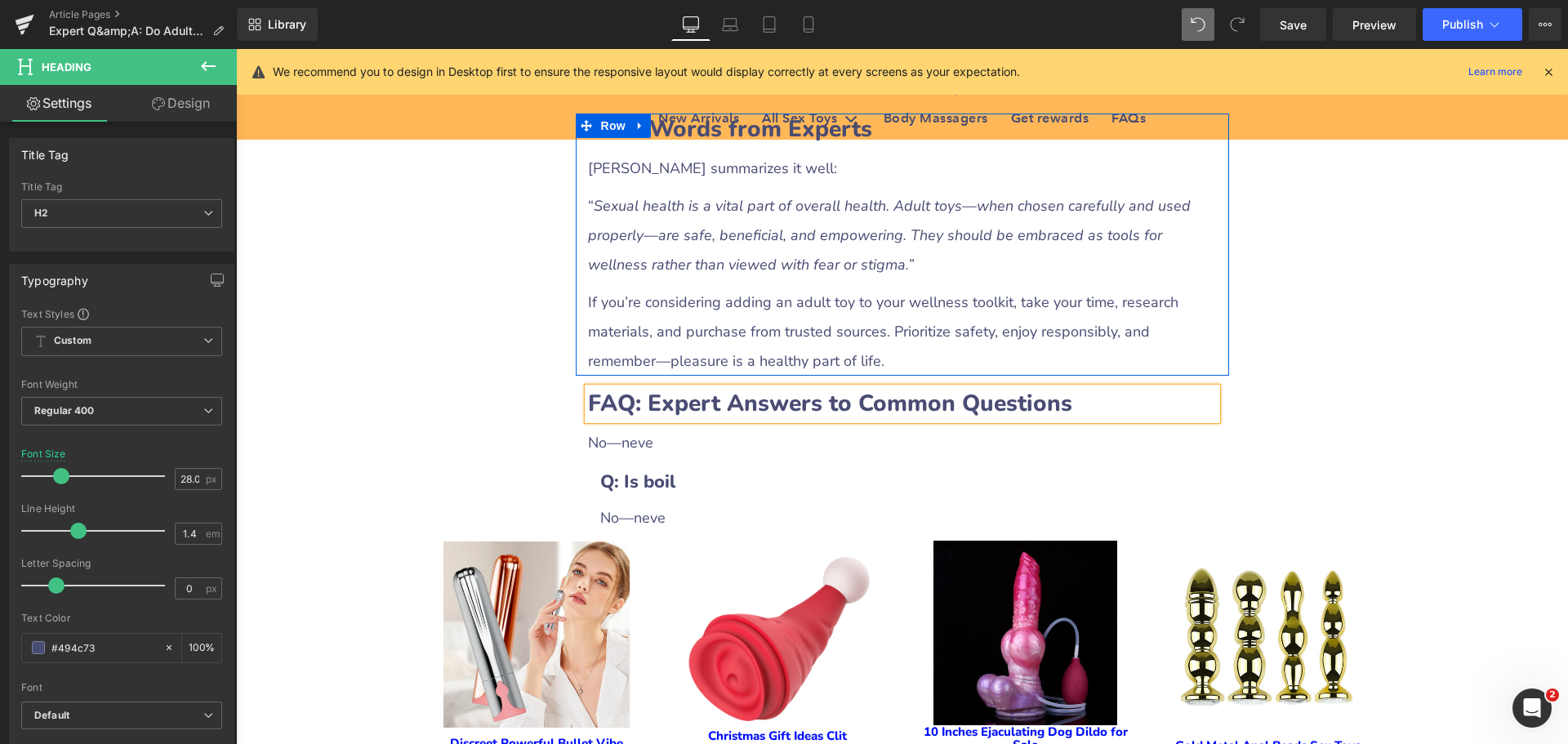
click at [623, 388] on b "FAQ: Expert Answers to Common Questions" at bounding box center [829, 403] width 484 height 31
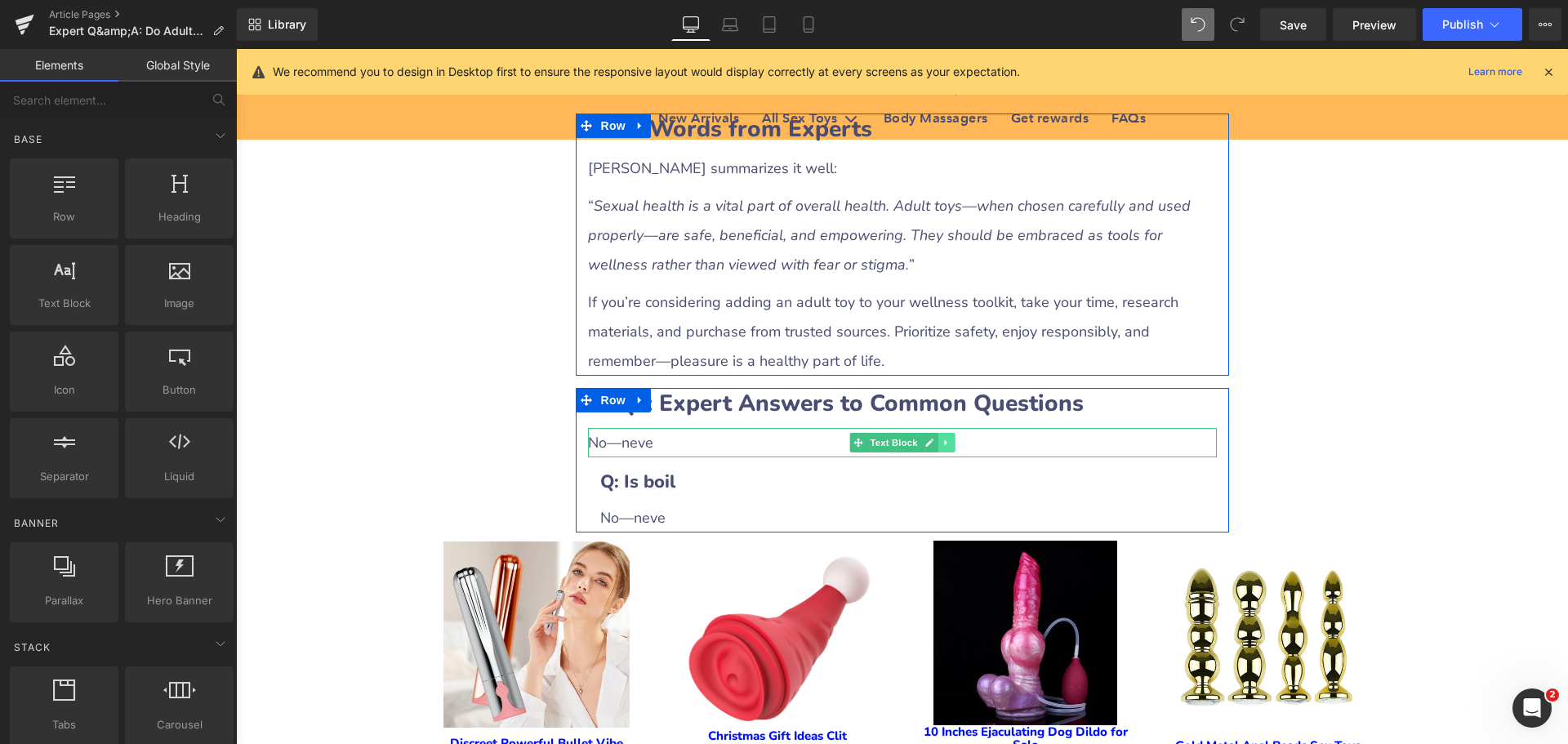
click at [941, 438] on icon at bounding box center [946, 442] width 9 height 10
click at [956, 432] on link at bounding box center [954, 442] width 17 height 20
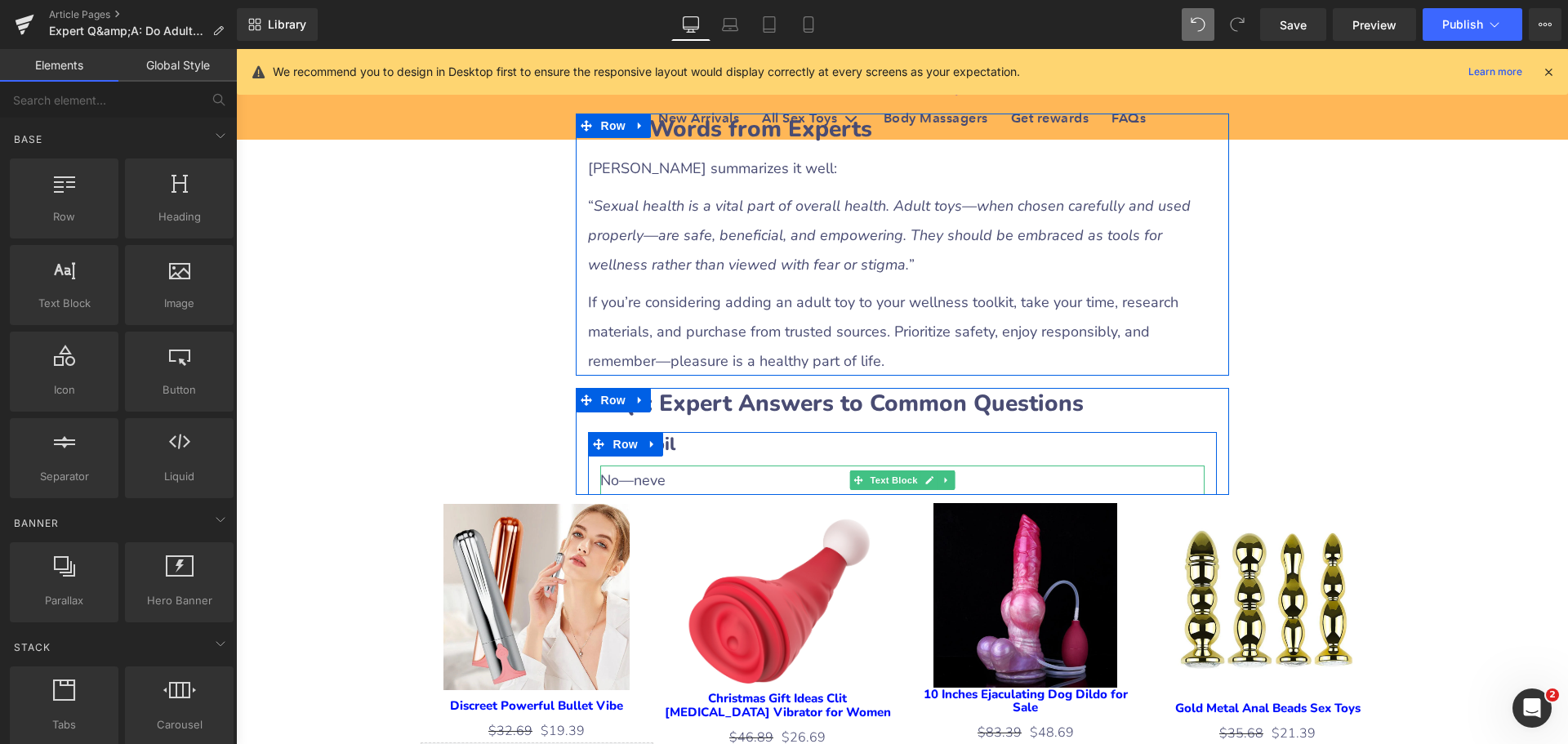
drag, startPoint x: 719, startPoint y: 400, endPoint x: 659, endPoint y: 402, distance: 60.0
click at [719, 465] on div "No—neve" at bounding box center [902, 480] width 604 height 29
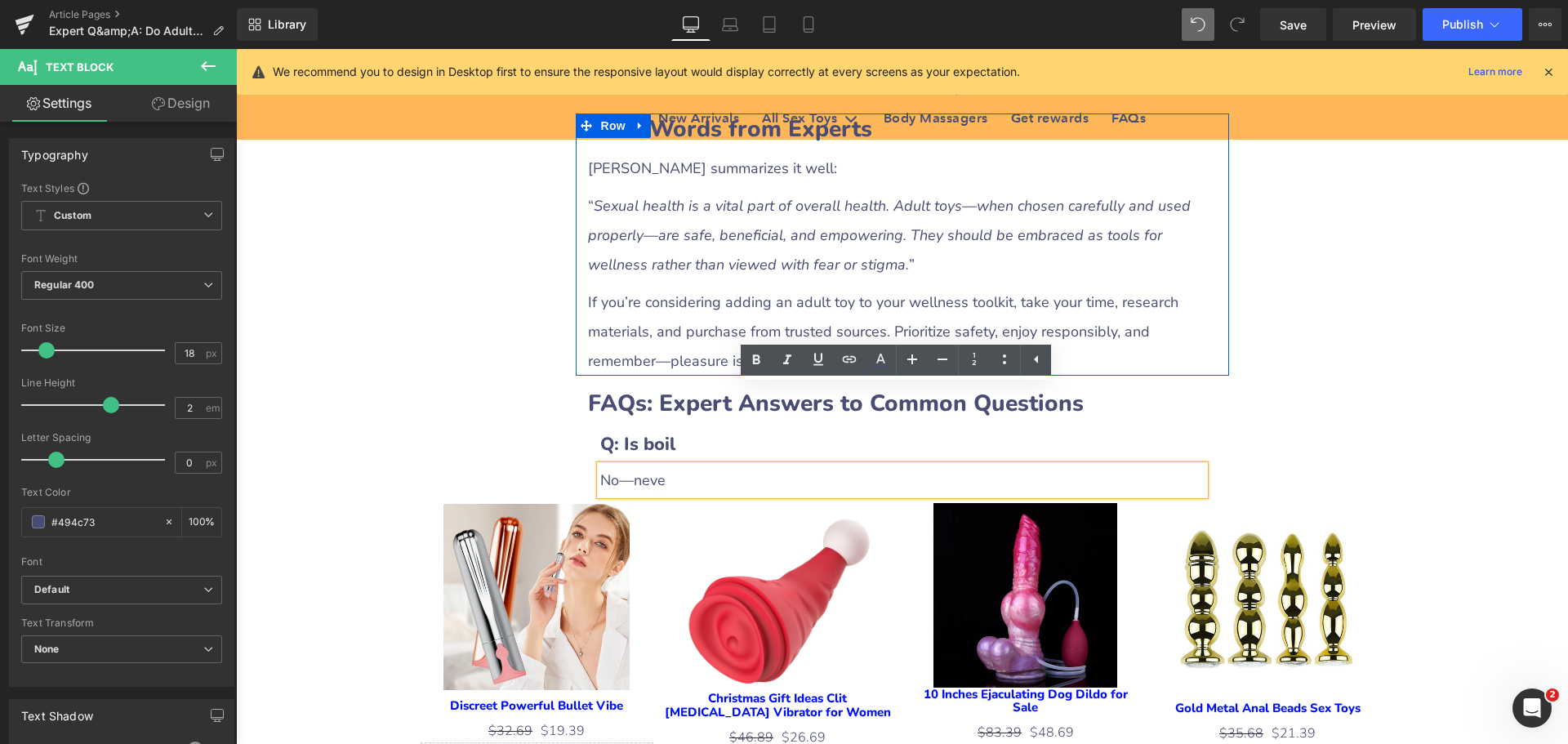
click at [600, 465] on div "No—neve" at bounding box center [902, 480] width 604 height 29
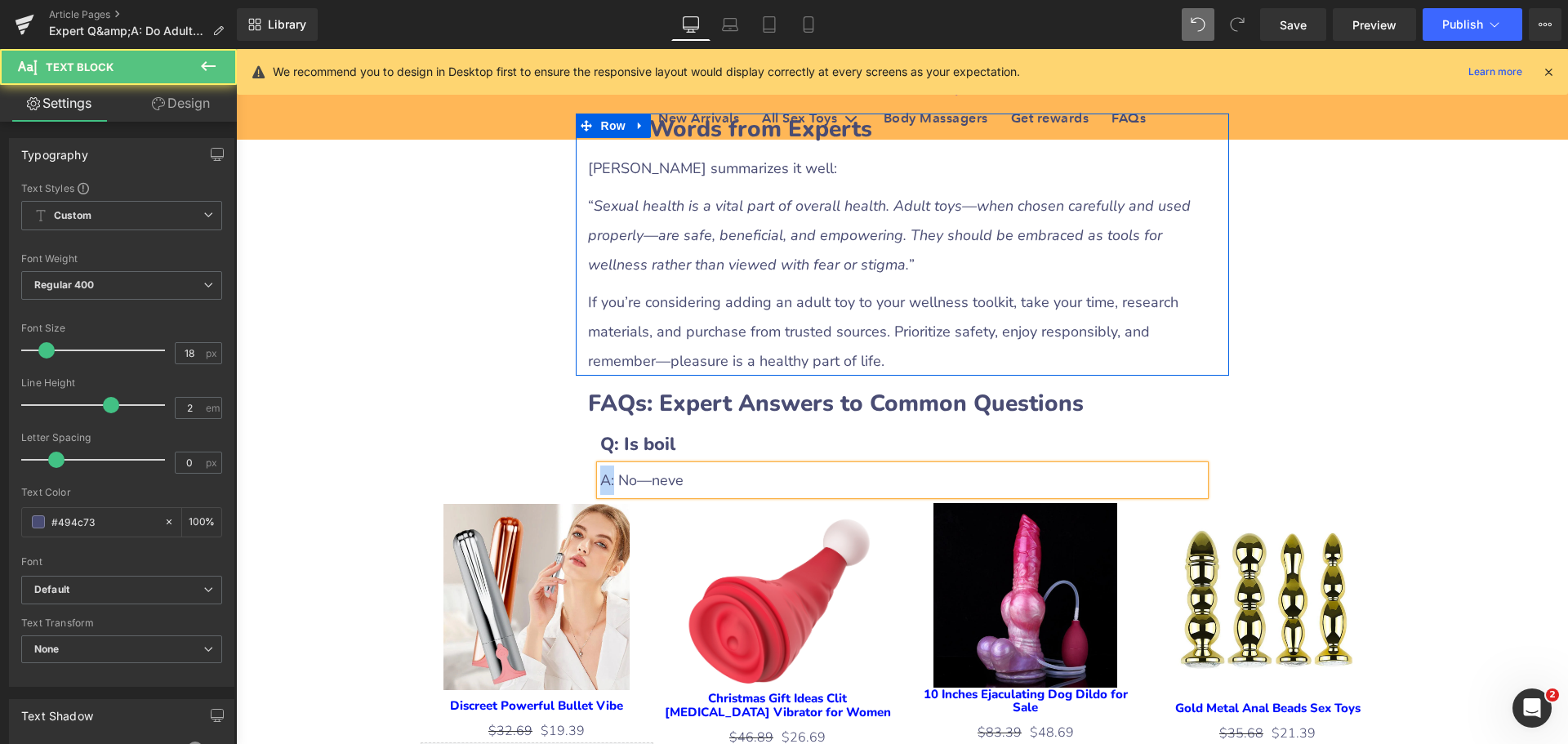
drag, startPoint x: 599, startPoint y: 401, endPoint x: 609, endPoint y: 401, distance: 10.0
click at [609, 465] on div "A: No—neve" at bounding box center [902, 480] width 604 height 29
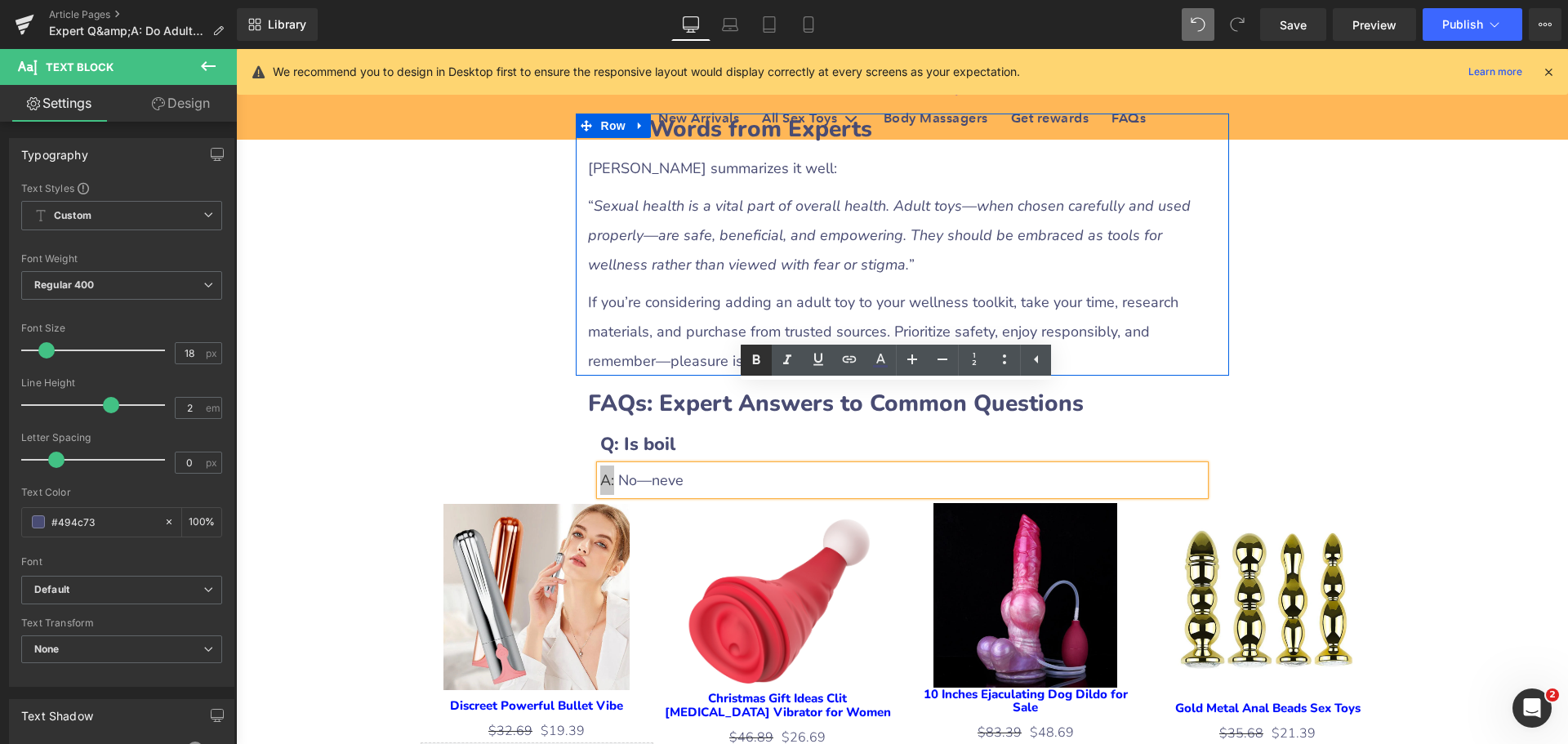
click at [755, 366] on icon at bounding box center [757, 361] width 20 height 20
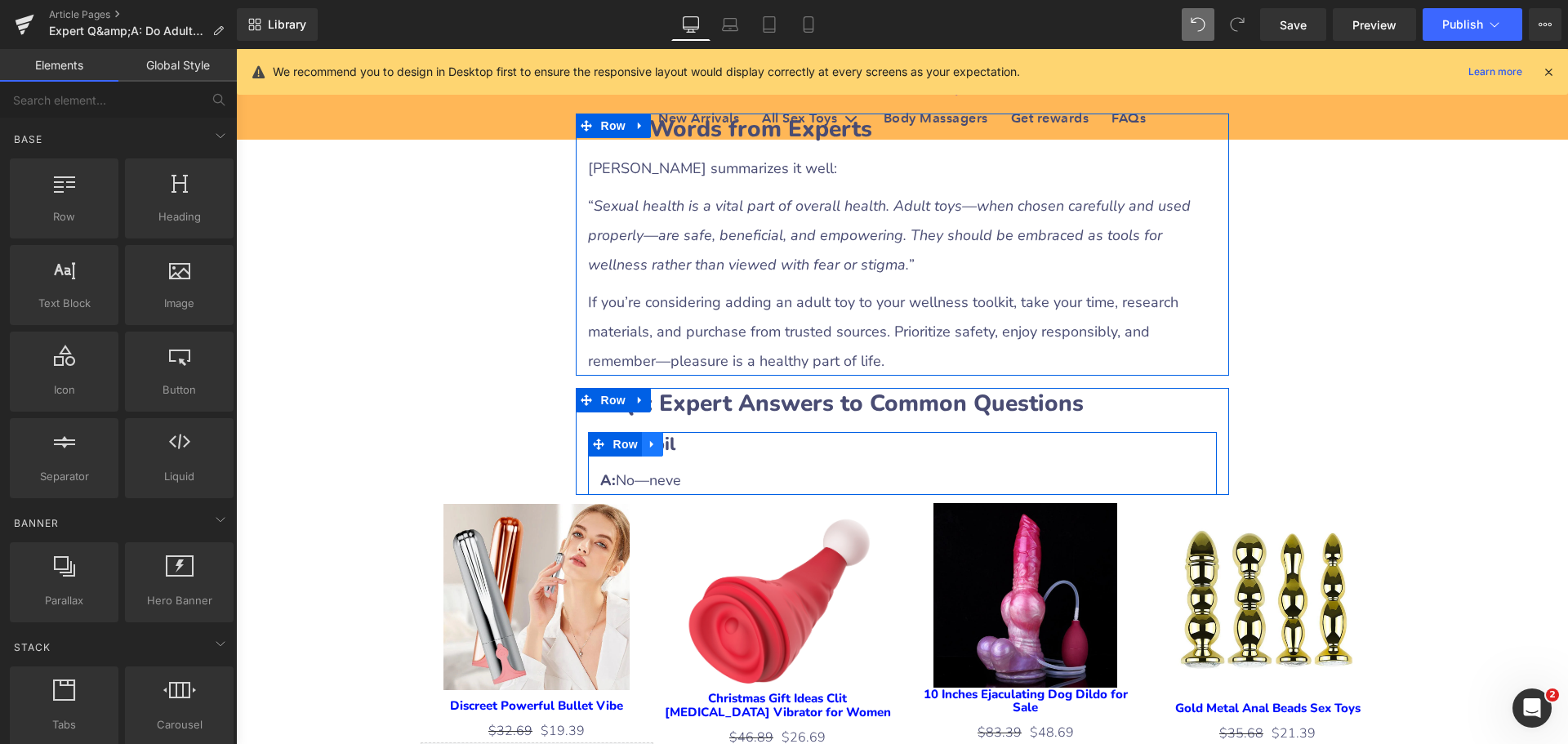
click at [647, 439] on icon at bounding box center [652, 444] width 12 height 12
click at [668, 439] on icon at bounding box center [673, 444] width 12 height 12
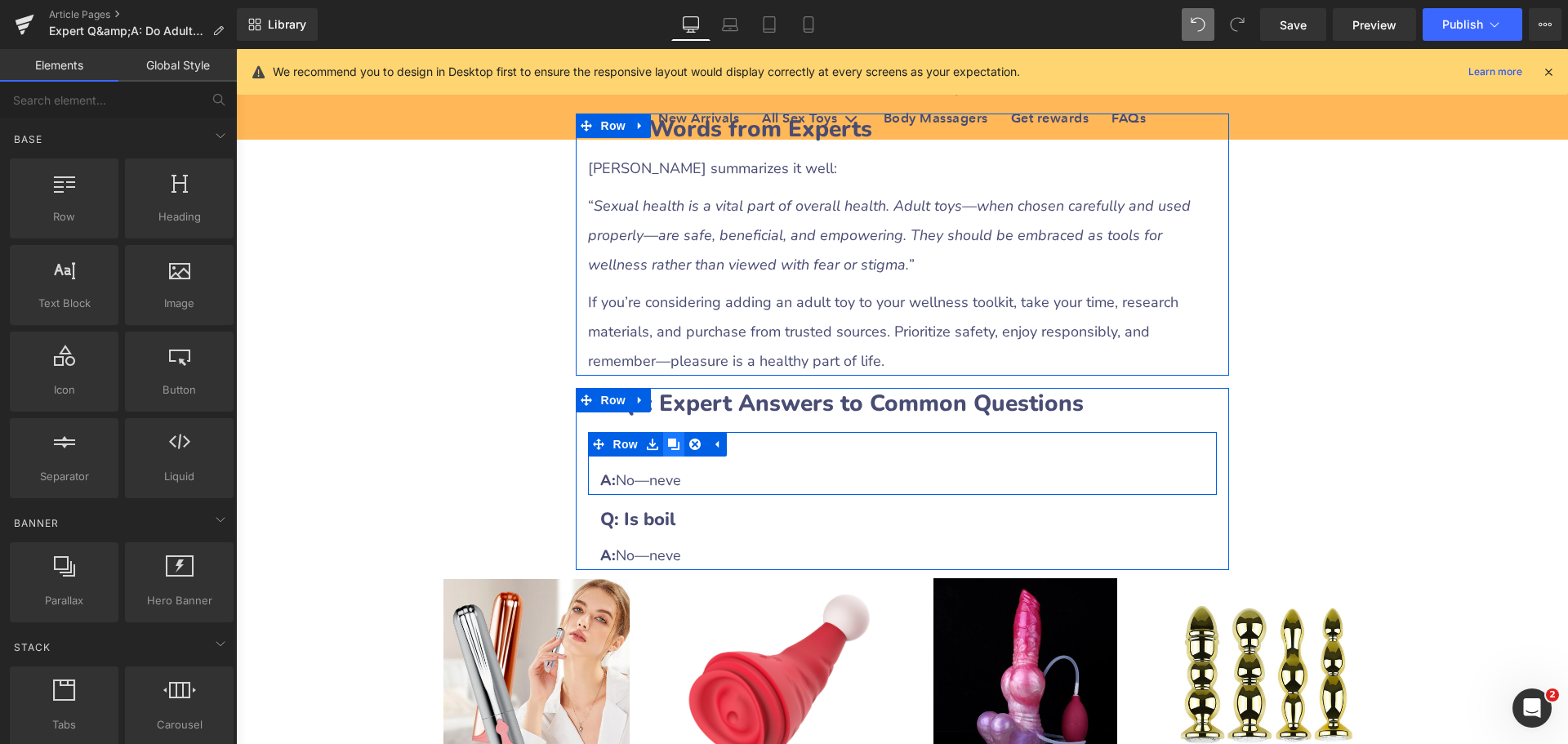
click at [668, 439] on icon at bounding box center [673, 444] width 12 height 12
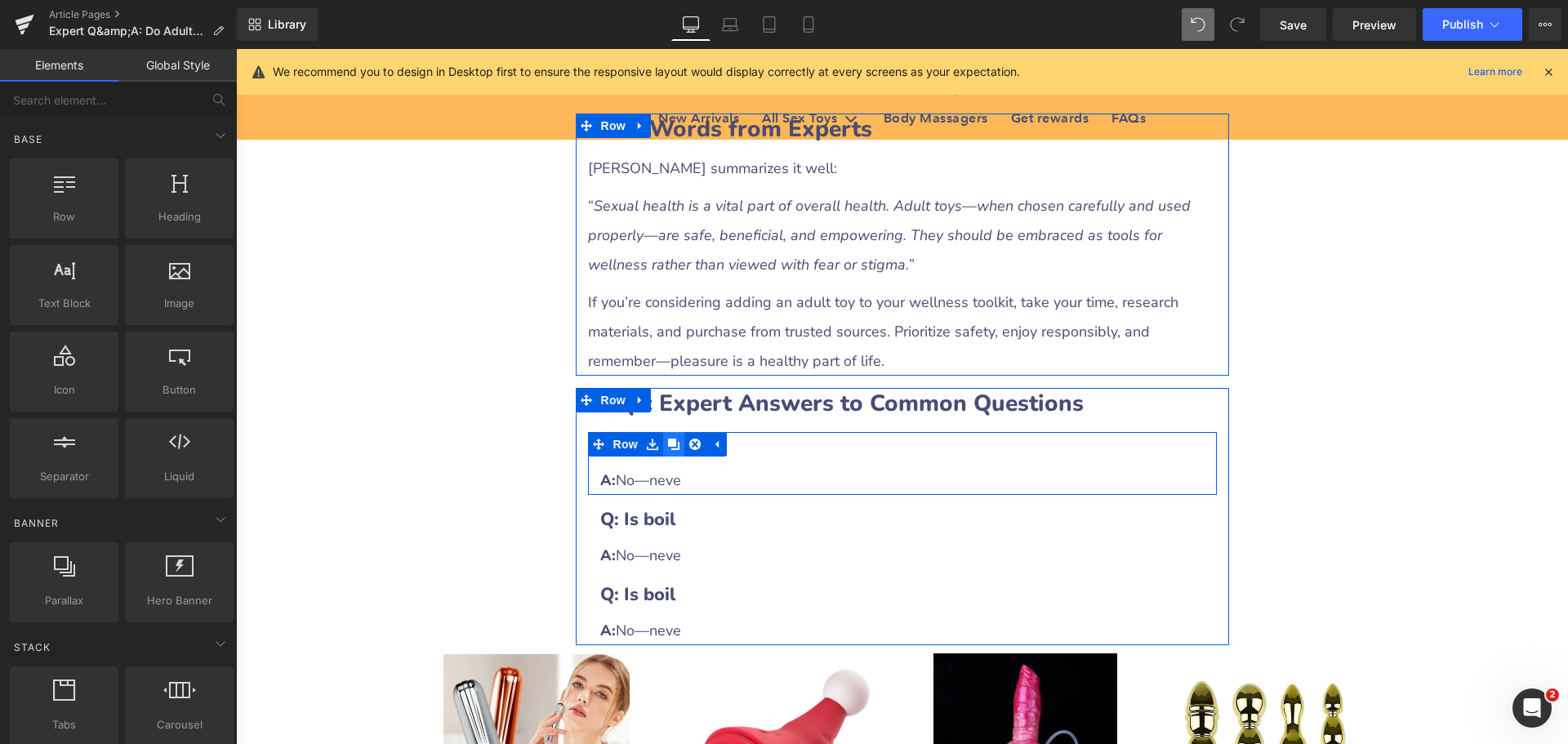
click at [668, 439] on icon at bounding box center [673, 444] width 12 height 12
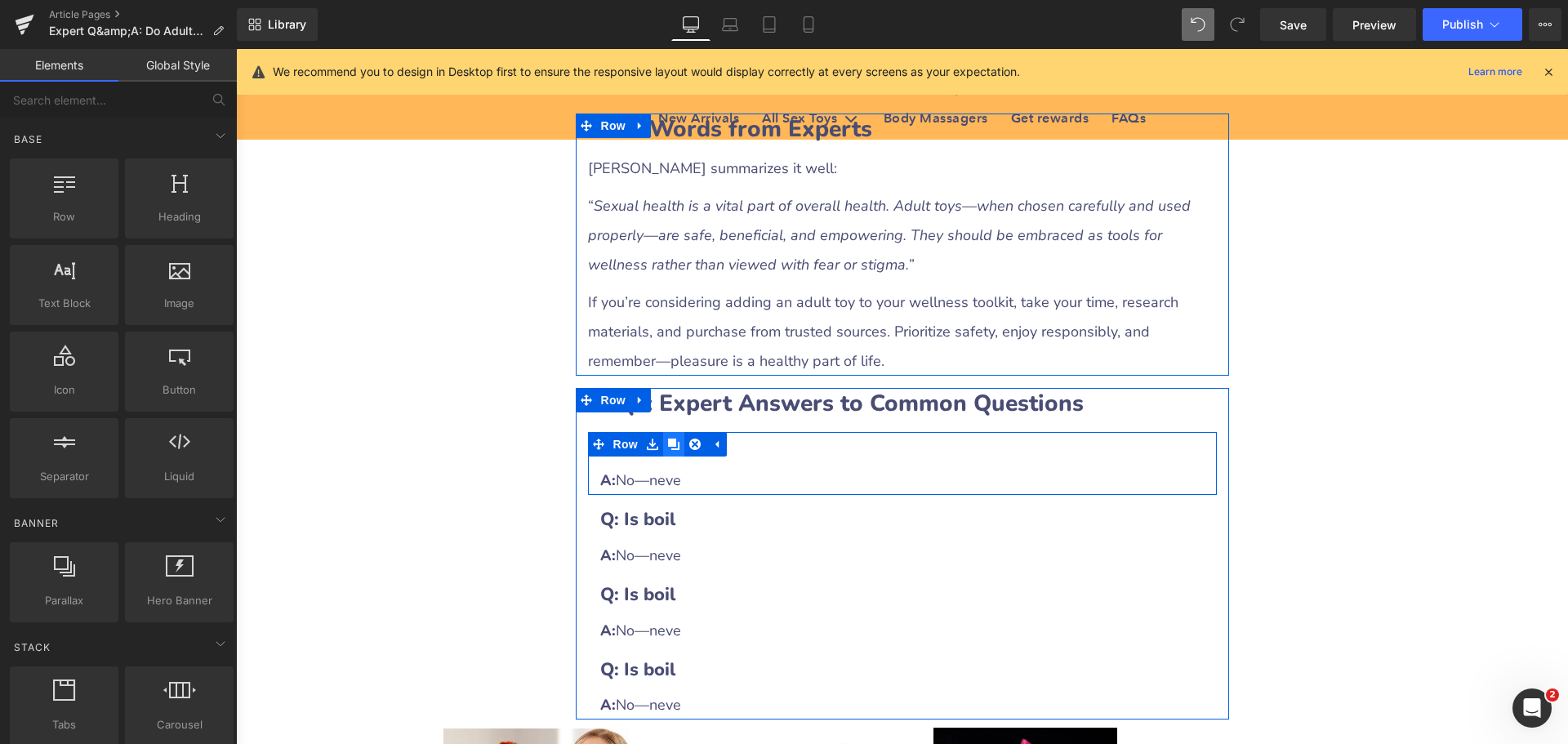
click at [668, 439] on icon at bounding box center [673, 444] width 12 height 12
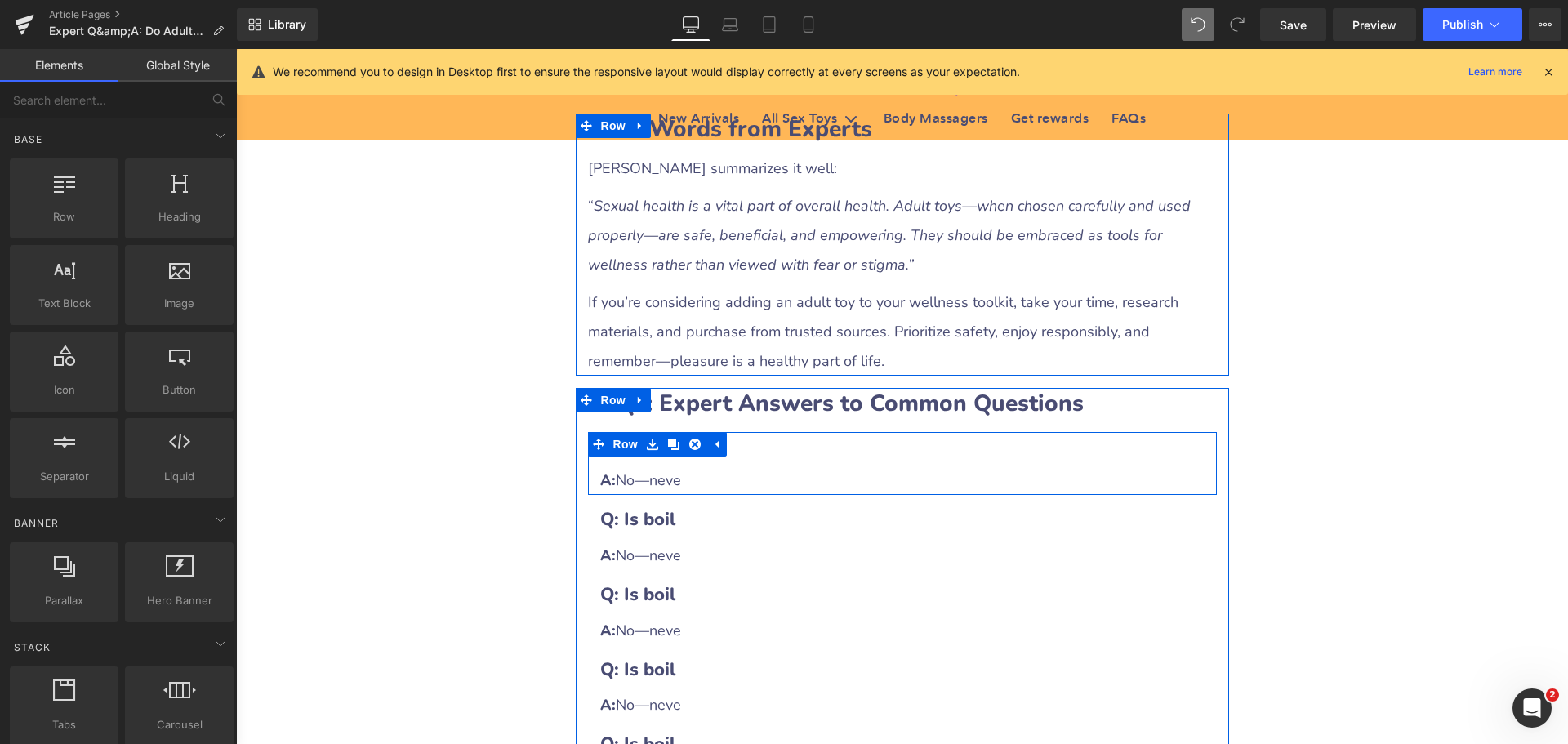
click at [745, 432] on h3 "Q: Is boil" at bounding box center [902, 445] width 604 height 25
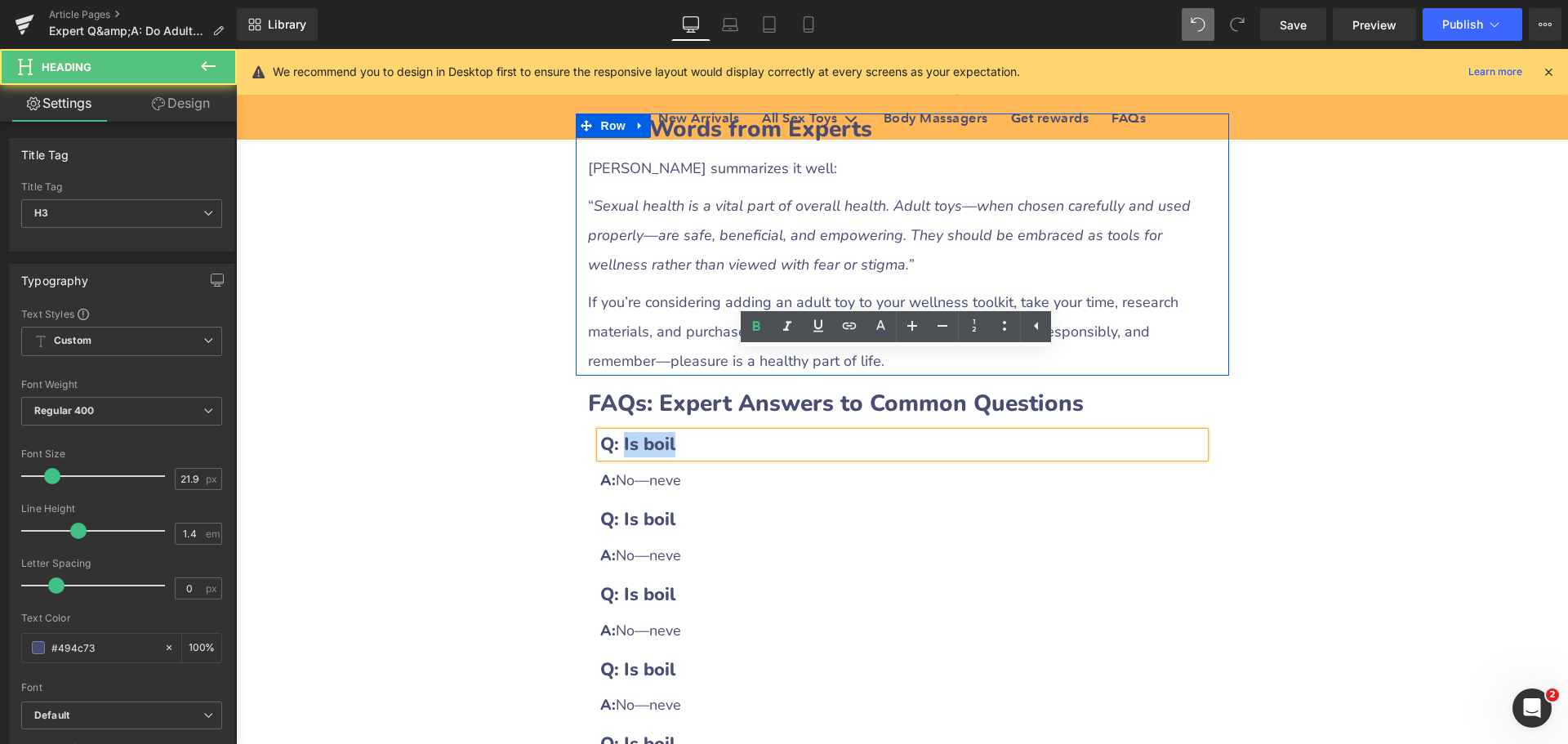
drag, startPoint x: 620, startPoint y: 363, endPoint x: 670, endPoint y: 360, distance: 50.1
click at [670, 432] on b "Q: Is boil" at bounding box center [638, 444] width 75 height 25
paste div
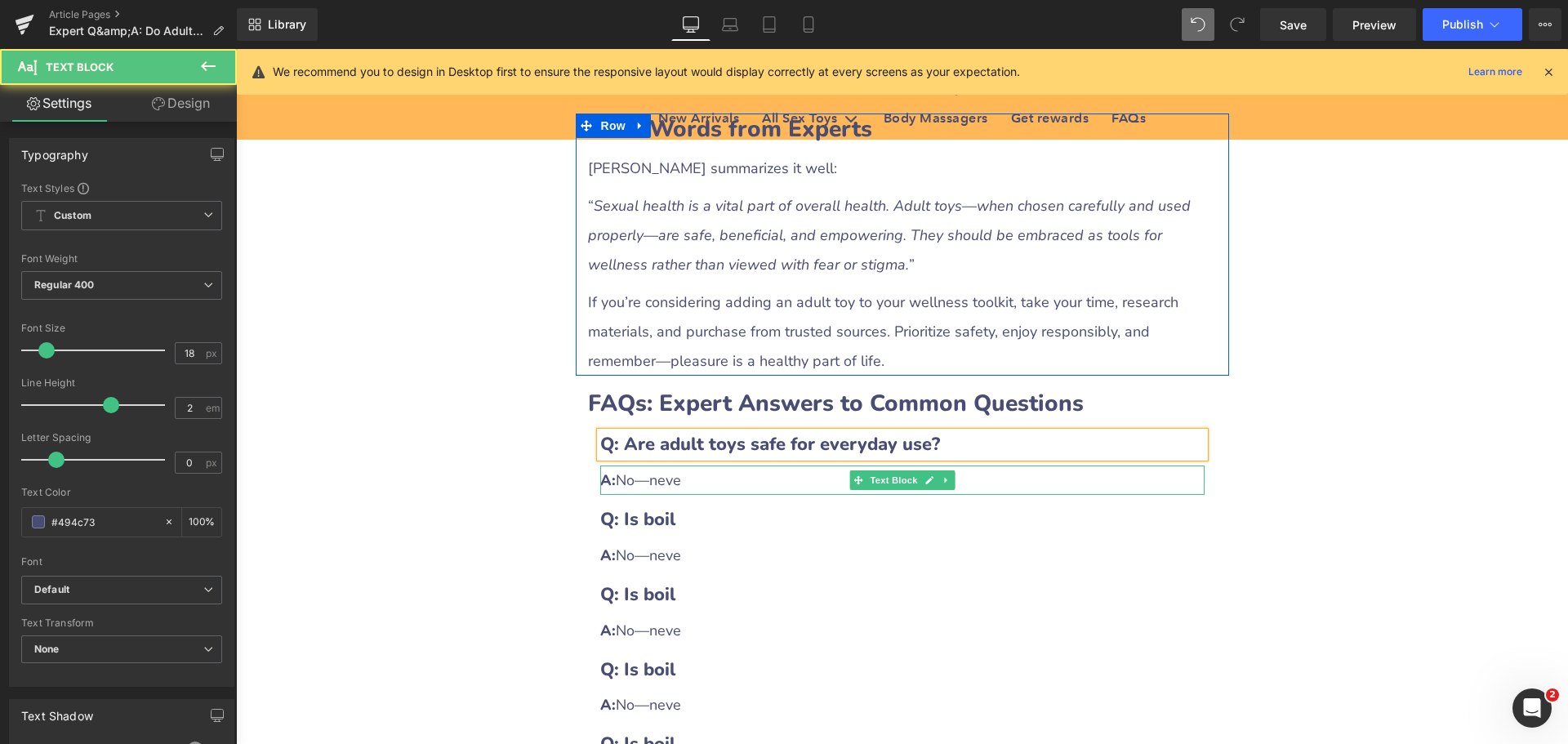
drag, startPoint x: 615, startPoint y: 397, endPoint x: 731, endPoint y: 402, distance: 116.1
click at [731, 465] on div "A: No—neve" at bounding box center [902, 480] width 604 height 29
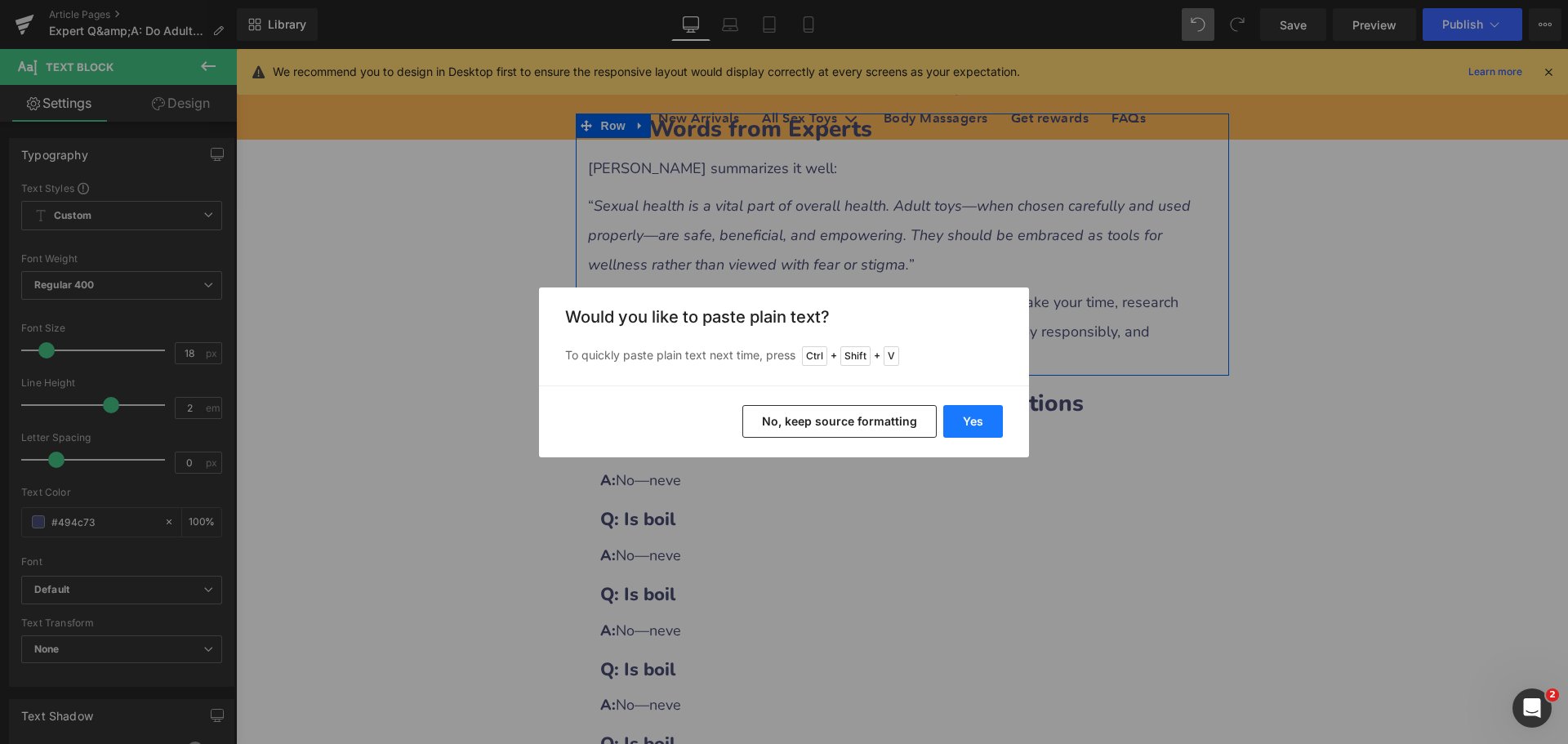
click at [974, 424] on button "Yes" at bounding box center [973, 422] width 60 height 33
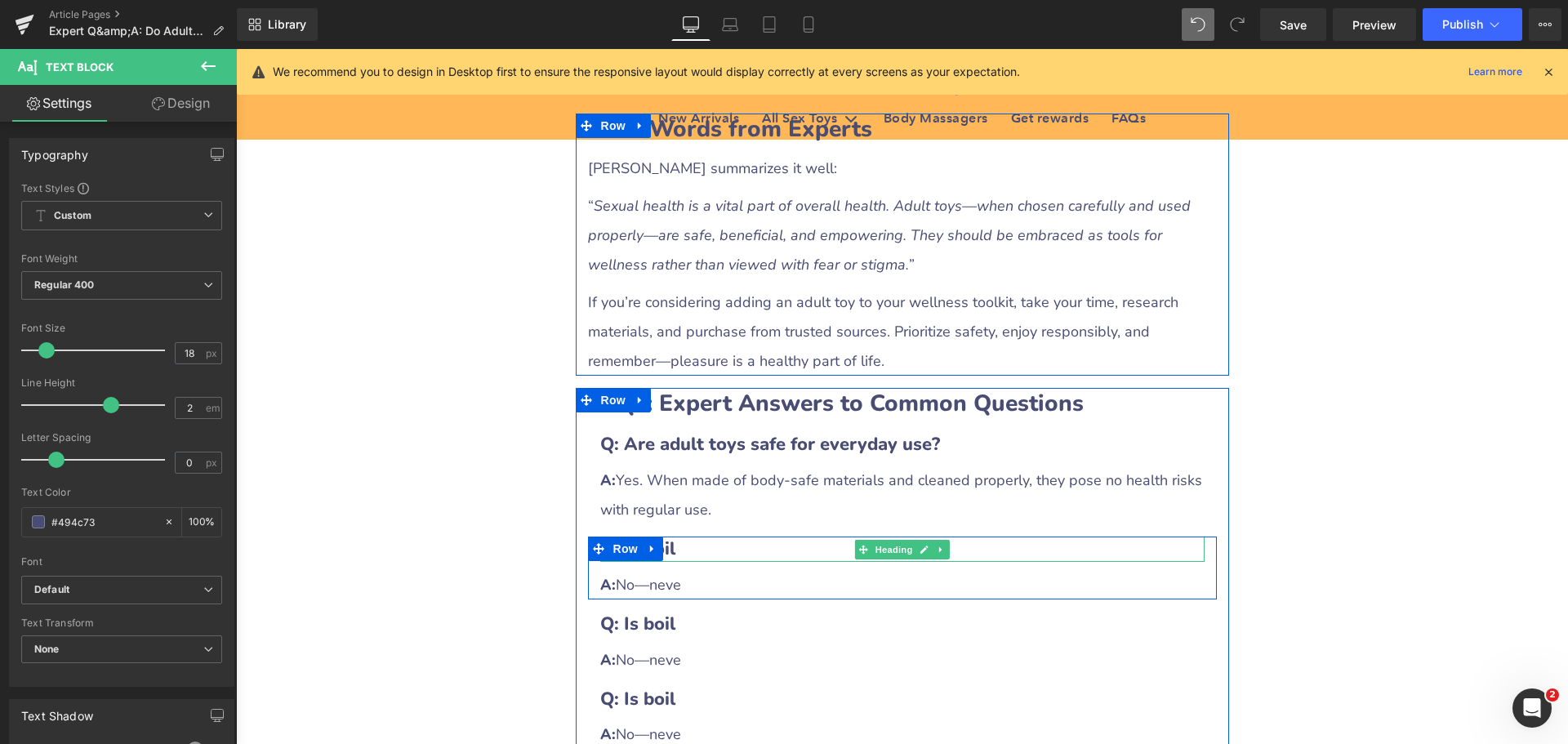
click at [680, 537] on h3 "Q: Is boil" at bounding box center [902, 550] width 604 height 25
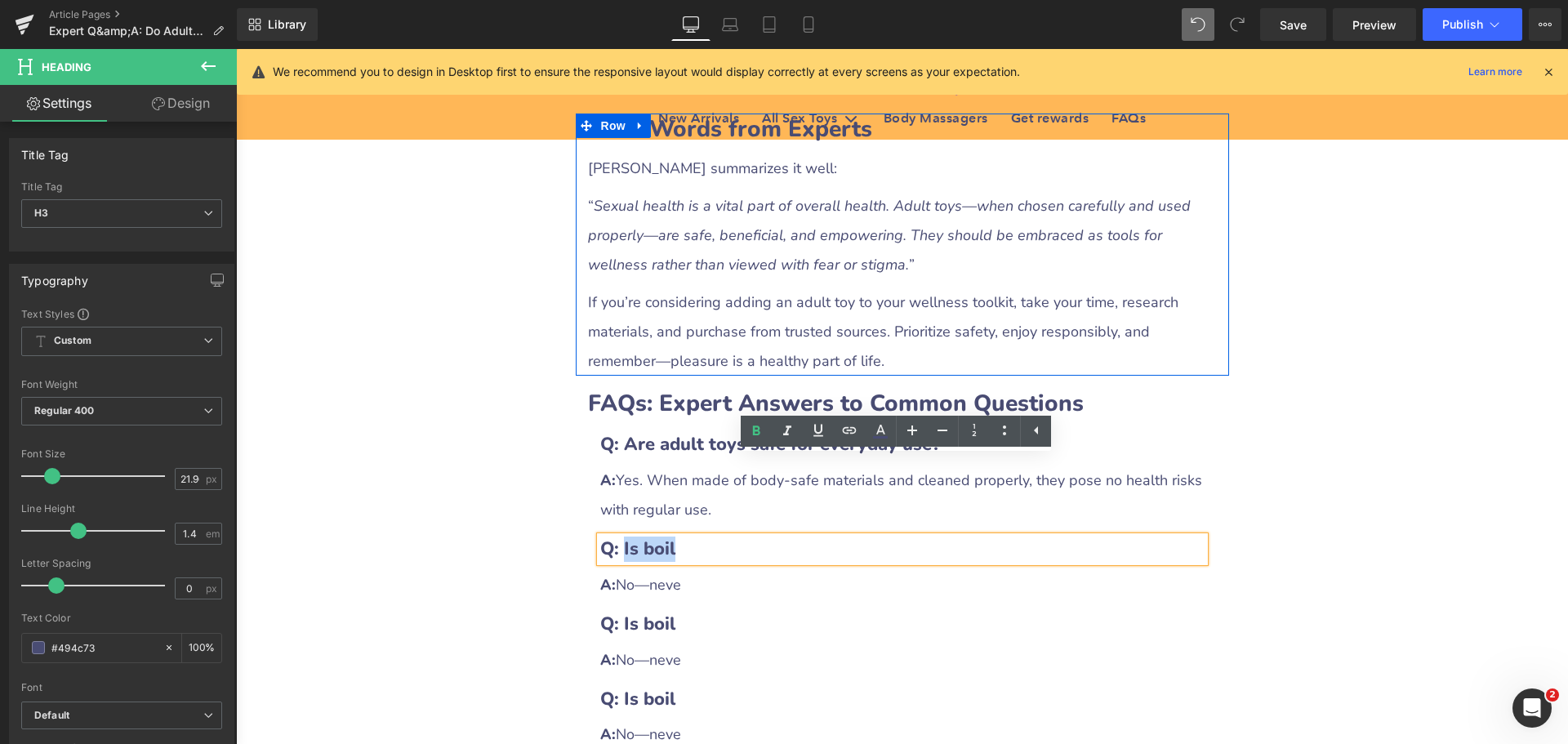
drag, startPoint x: 619, startPoint y: 472, endPoint x: 696, endPoint y: 472, distance: 77.0
click at [685, 537] on h3 "Q: Is boil" at bounding box center [902, 550] width 604 height 25
paste div
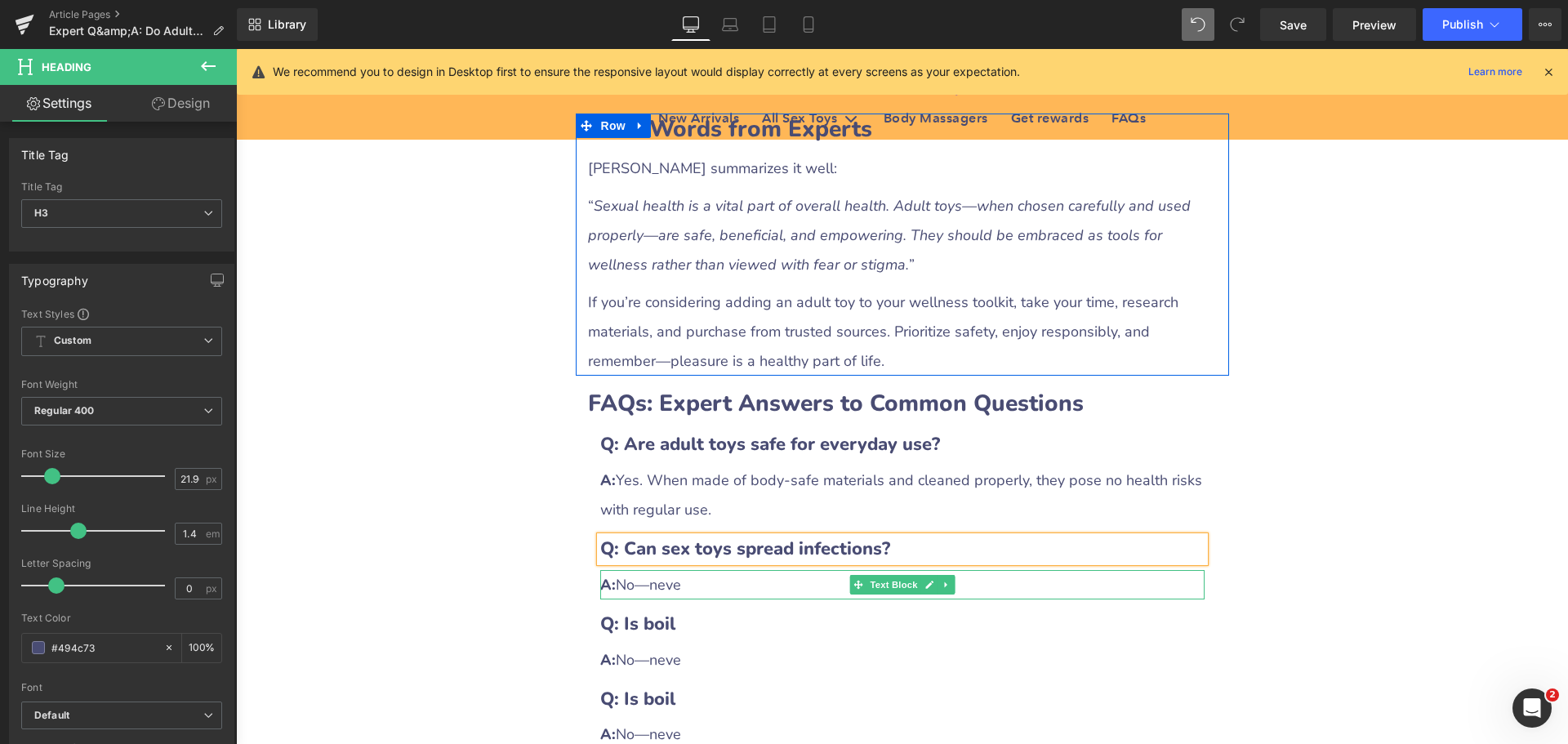
click at [659, 570] on div "A: No—neve" at bounding box center [902, 584] width 604 height 29
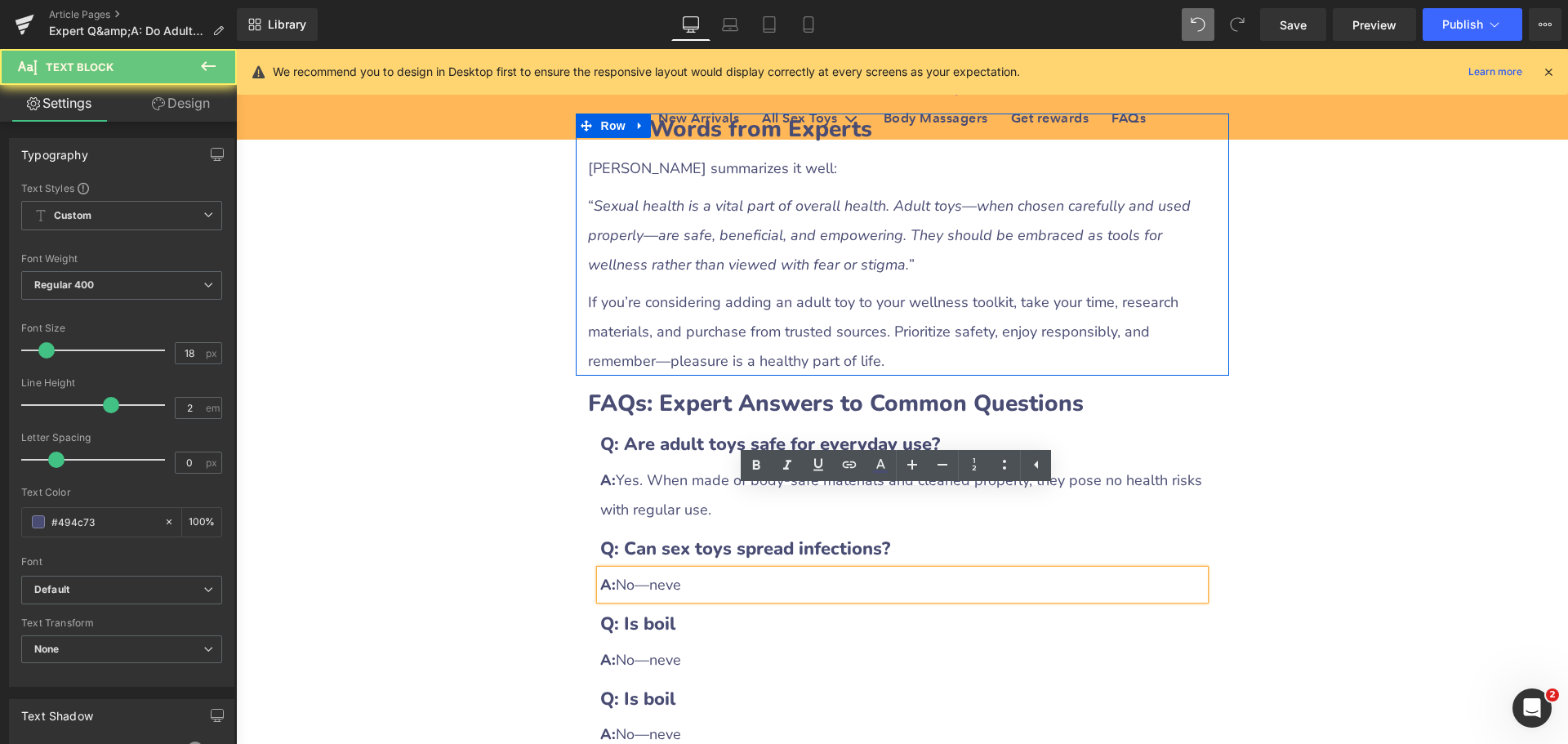
drag, startPoint x: 612, startPoint y: 509, endPoint x: 724, endPoint y: 507, distance: 112.0
click at [724, 570] on div "A: No—neve" at bounding box center [902, 584] width 604 height 29
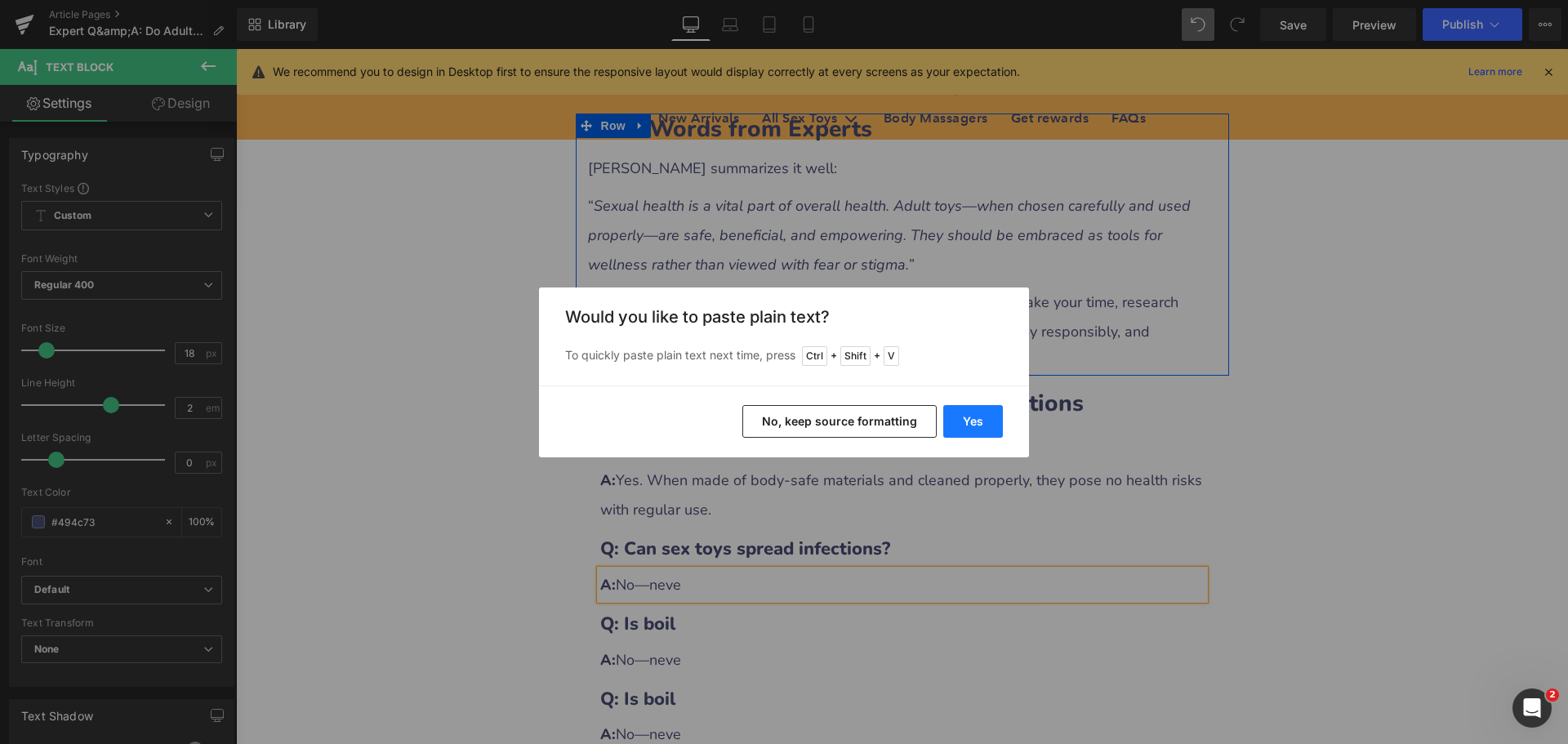
click at [957, 430] on button "Yes" at bounding box center [973, 422] width 60 height 33
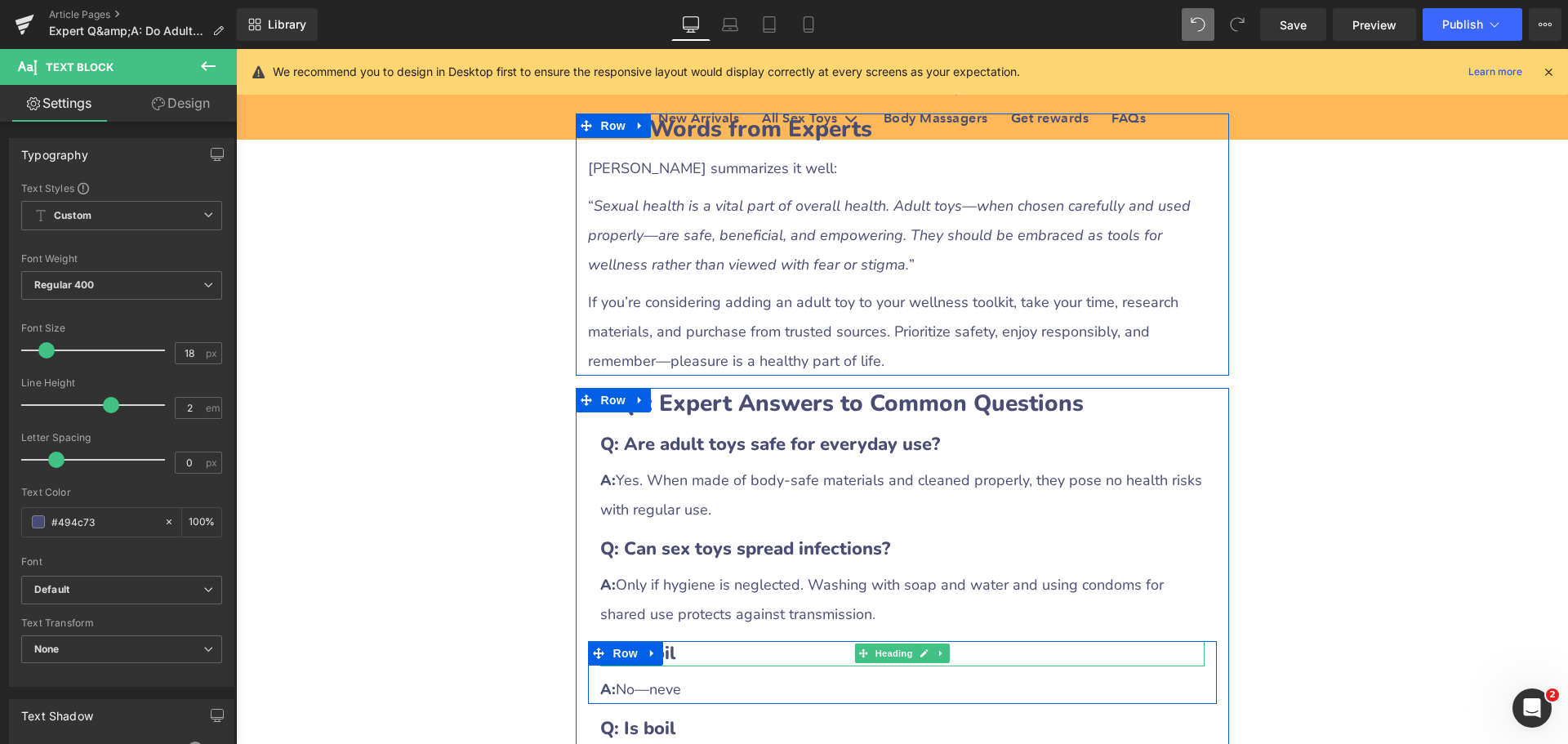
click at [705, 641] on h3 "Q: Is boil" at bounding box center [902, 654] width 604 height 25
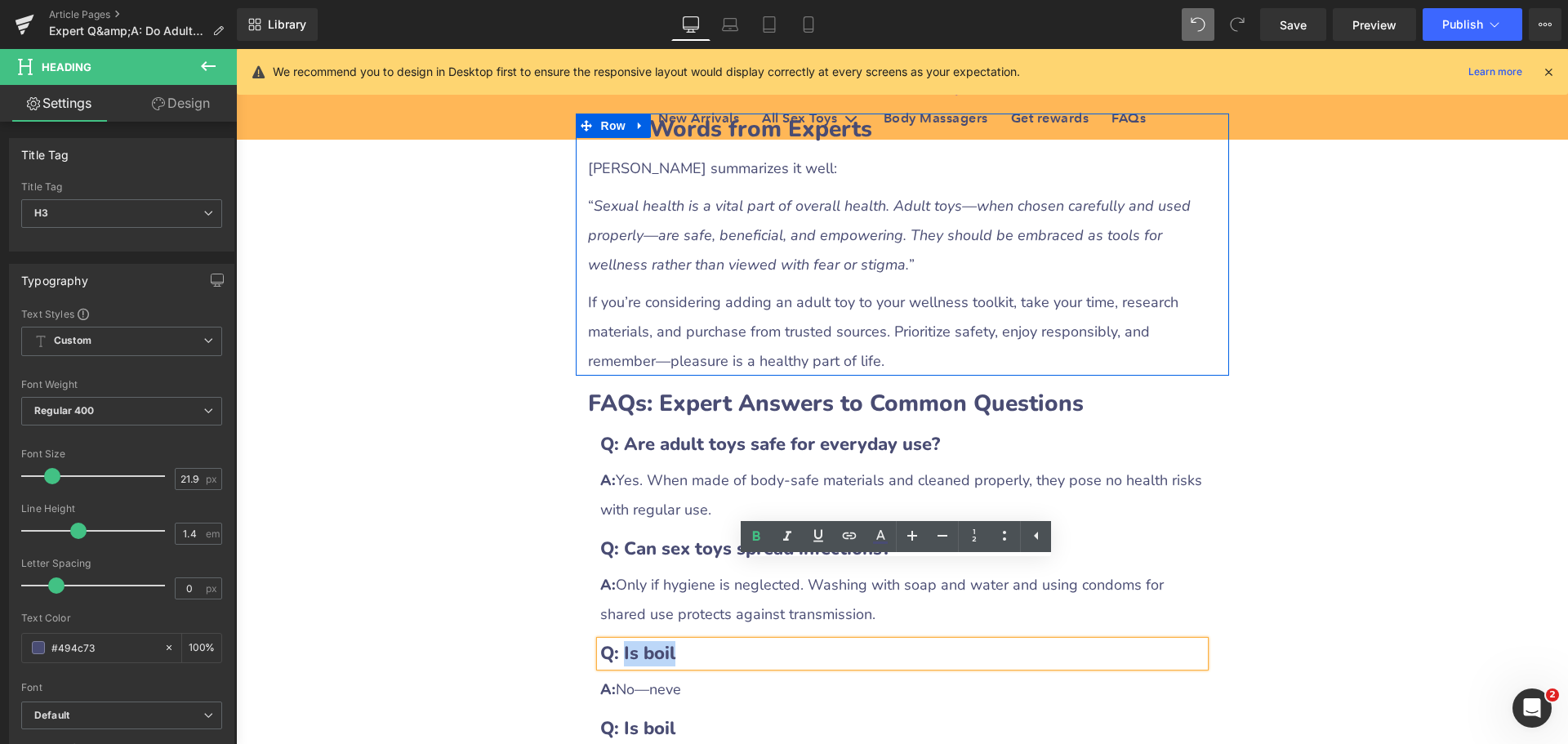
drag, startPoint x: 619, startPoint y: 578, endPoint x: 718, endPoint y: 575, distance: 99.0
click at [718, 641] on h3 "Q: Is boil" at bounding box center [902, 654] width 604 height 25
paste div
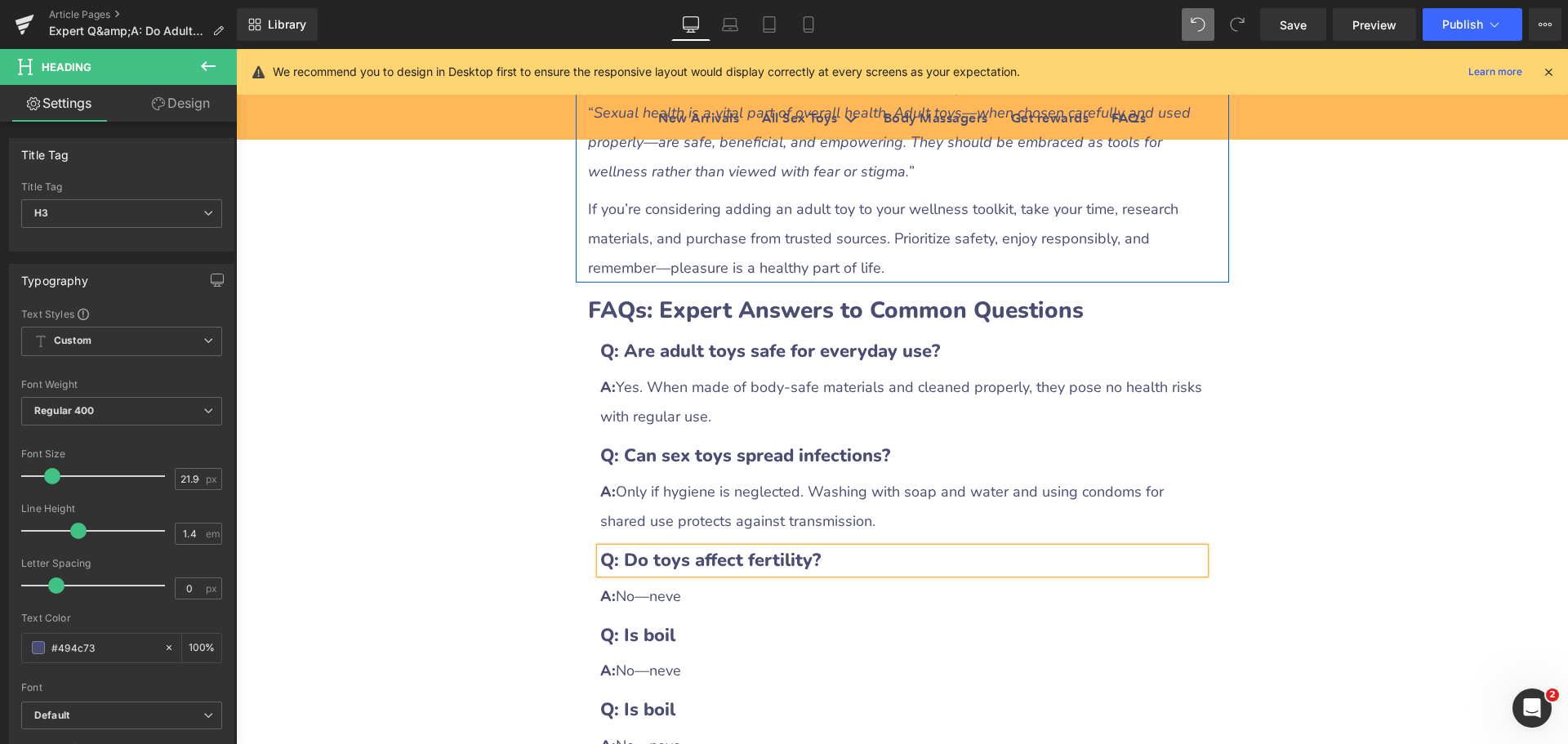
scroll to position [4491, 0]
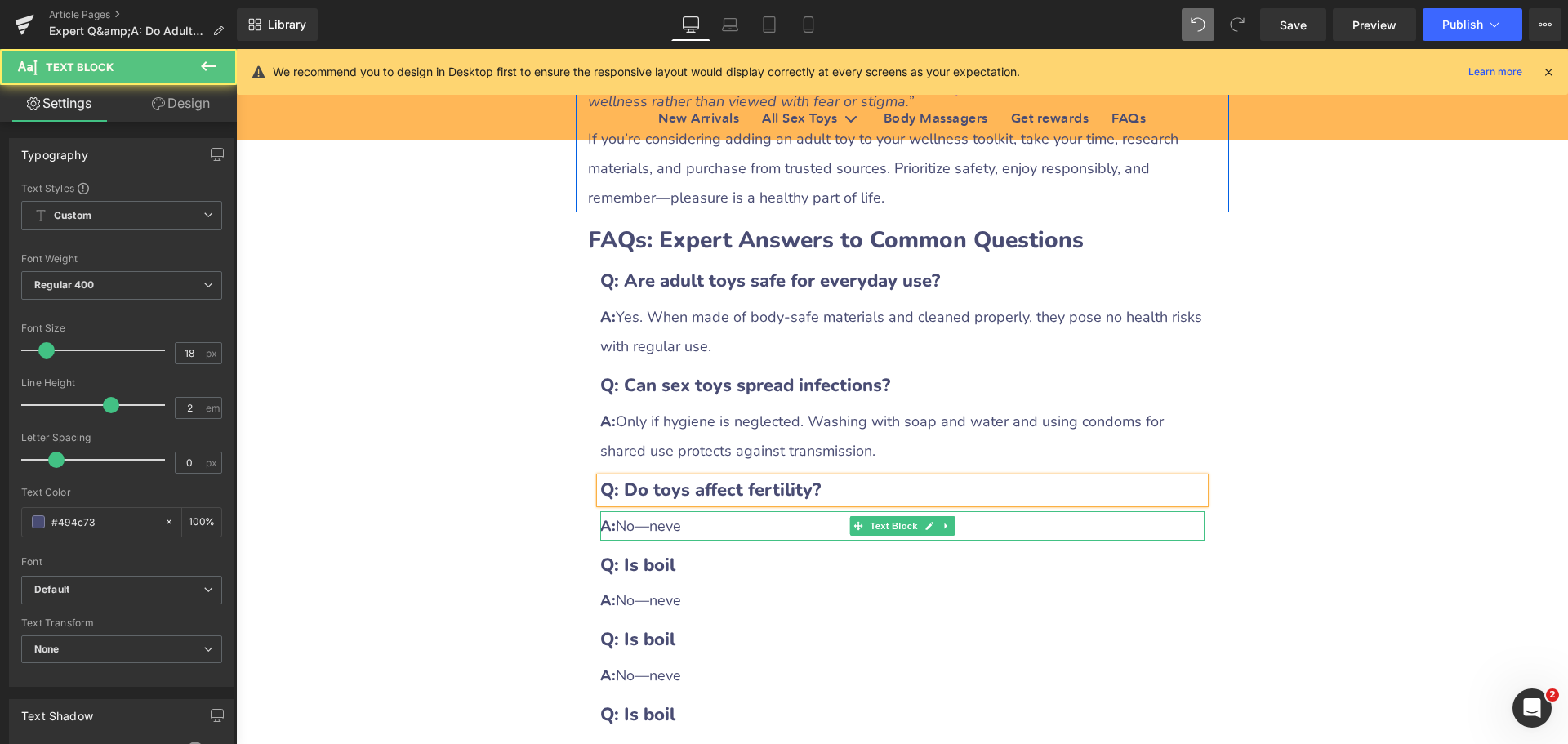
drag, startPoint x: 617, startPoint y: 449, endPoint x: 730, endPoint y: 455, distance: 113.2
click at [730, 511] on div "A: No—neve" at bounding box center [902, 526] width 604 height 29
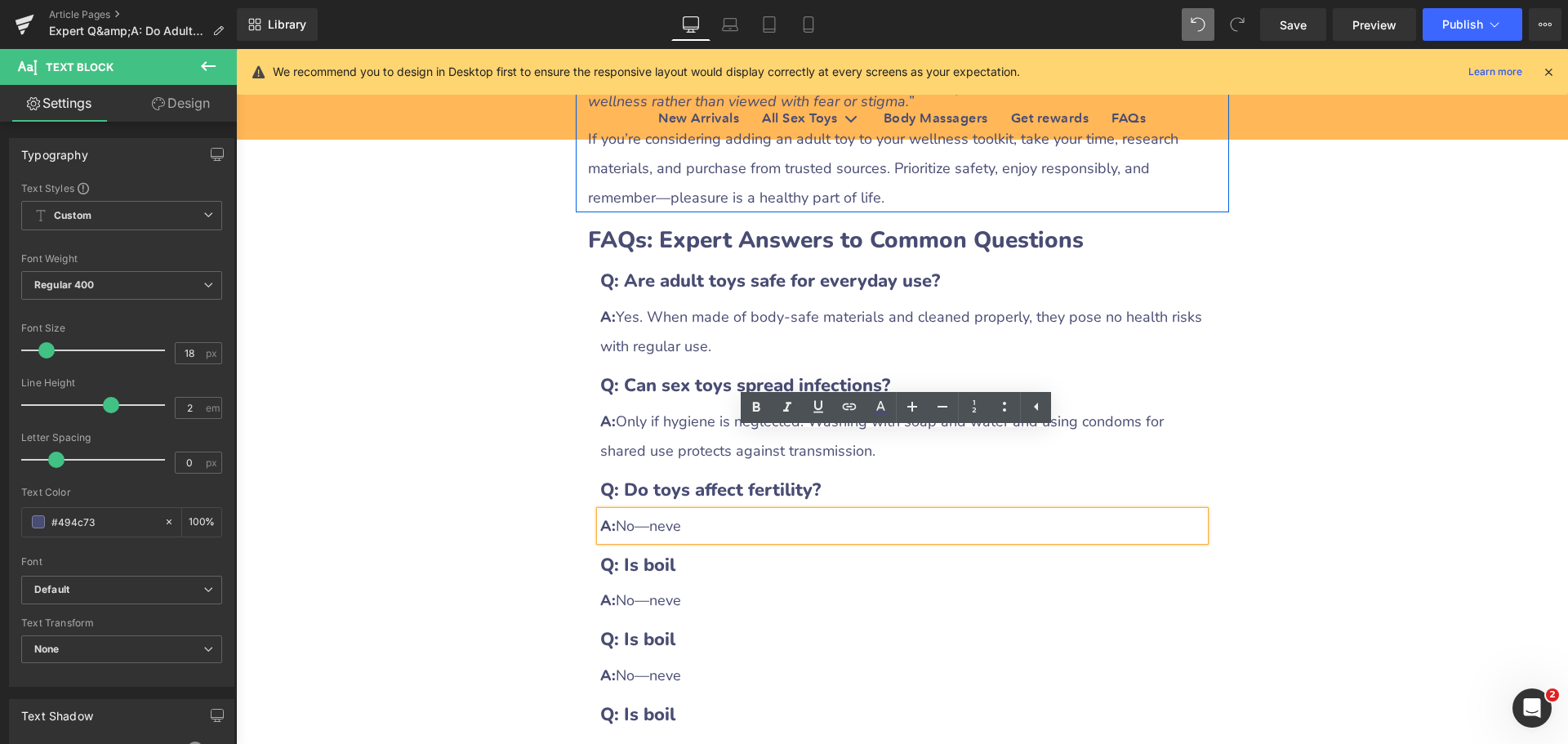
click at [680, 511] on div "A: No—neve" at bounding box center [902, 526] width 604 height 29
click at [656, 511] on div "A: No—neve" at bounding box center [902, 526] width 604 height 29
drag, startPoint x: 613, startPoint y: 448, endPoint x: 731, endPoint y: 448, distance: 118.0
click at [731, 511] on div "A: No—neve" at bounding box center [902, 526] width 604 height 29
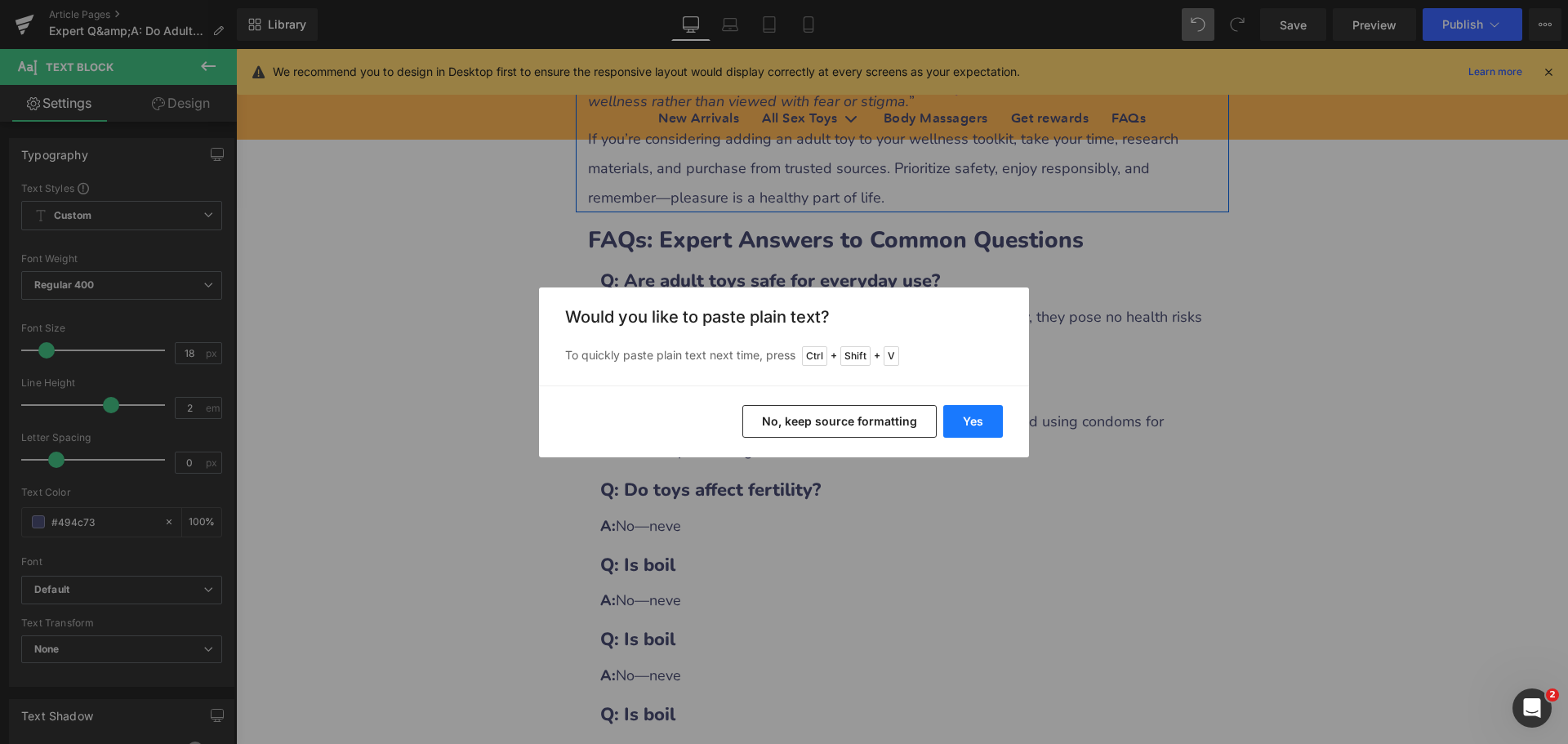
click at [967, 416] on button "Yes" at bounding box center [973, 422] width 60 height 33
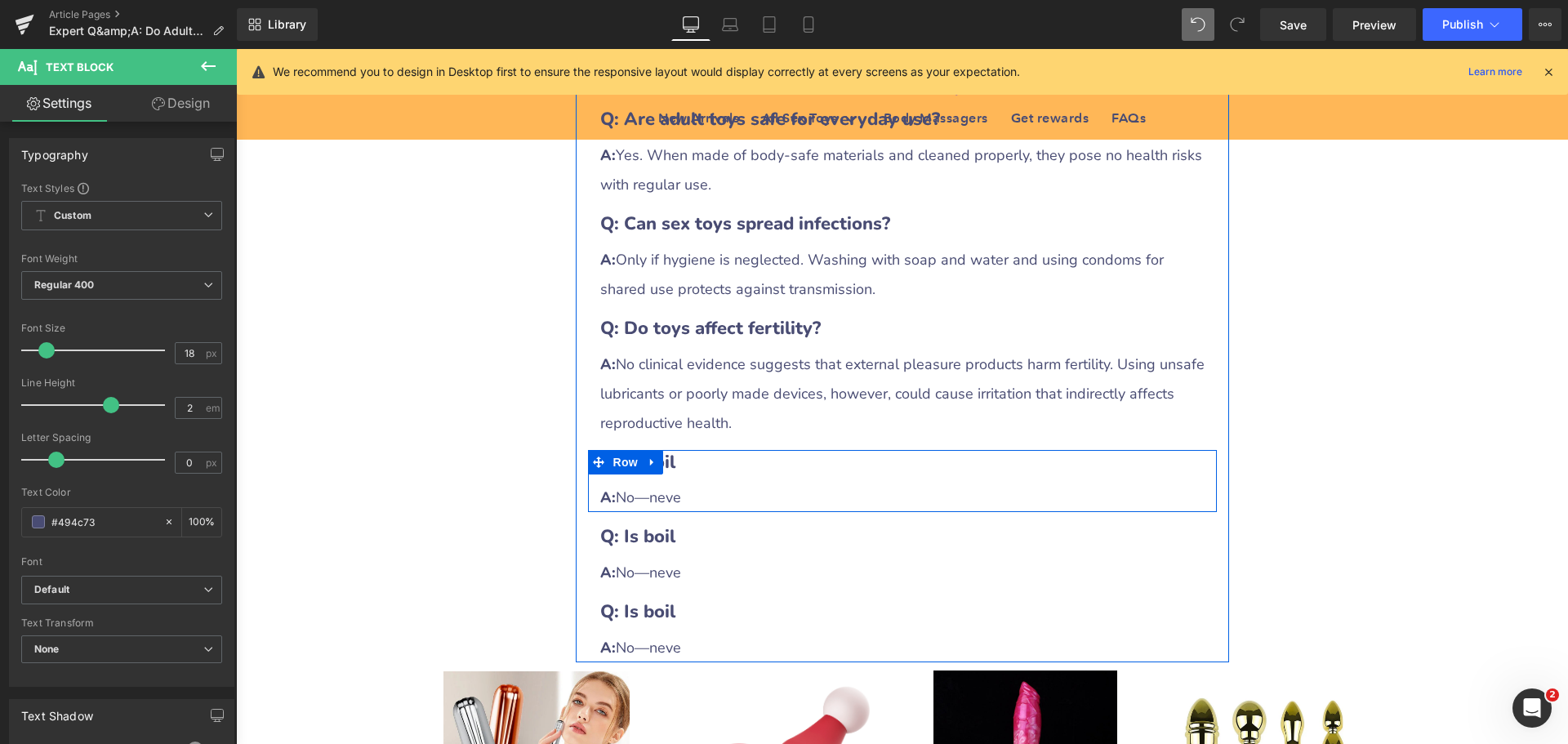
scroll to position [4655, 0]
click at [710, 449] on h3 "Q: Is boil" at bounding box center [902, 461] width 604 height 25
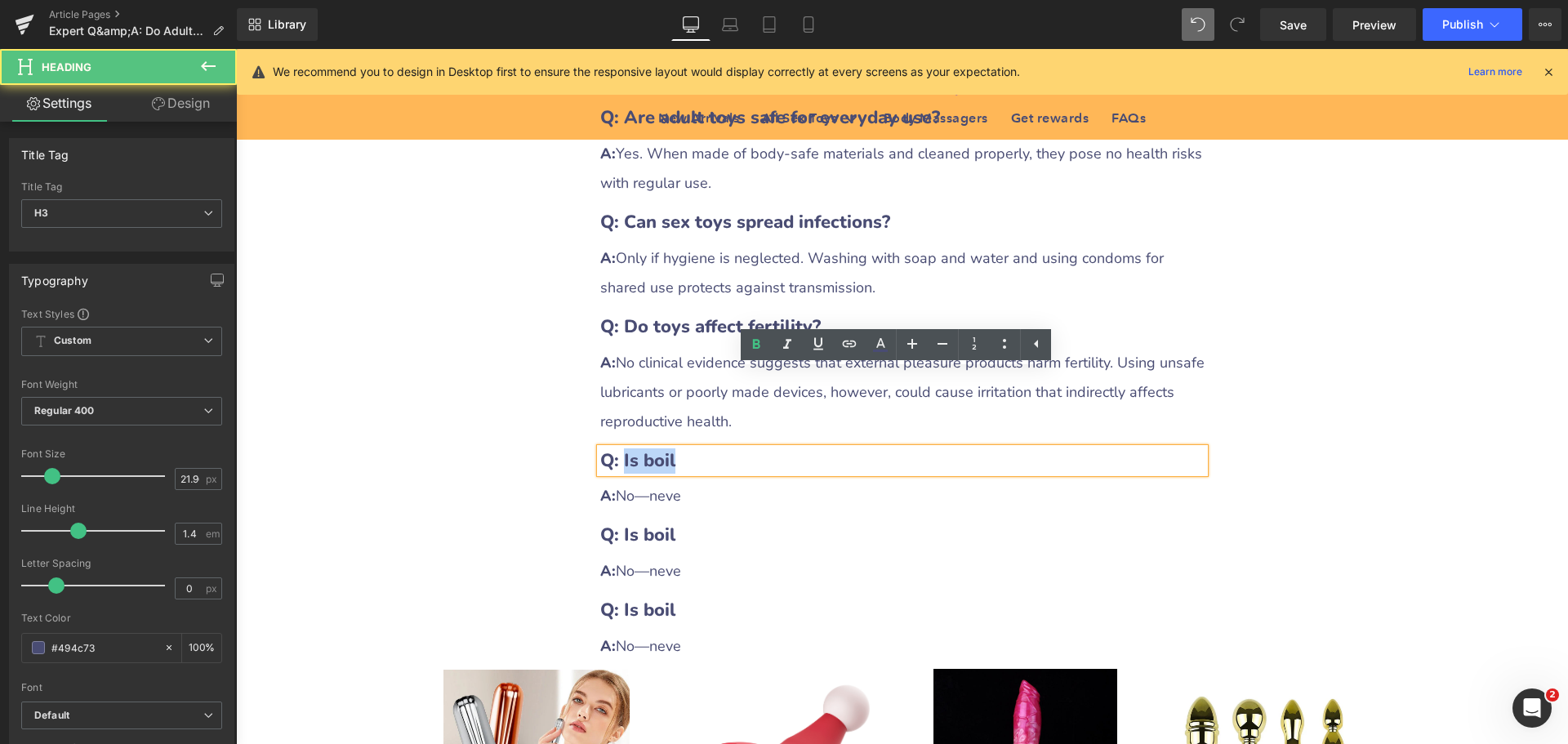
drag, startPoint x: 618, startPoint y: 382, endPoint x: 710, endPoint y: 383, distance: 92.0
click at [710, 449] on h3 "Q: Is boil" at bounding box center [902, 461] width 604 height 25
paste div
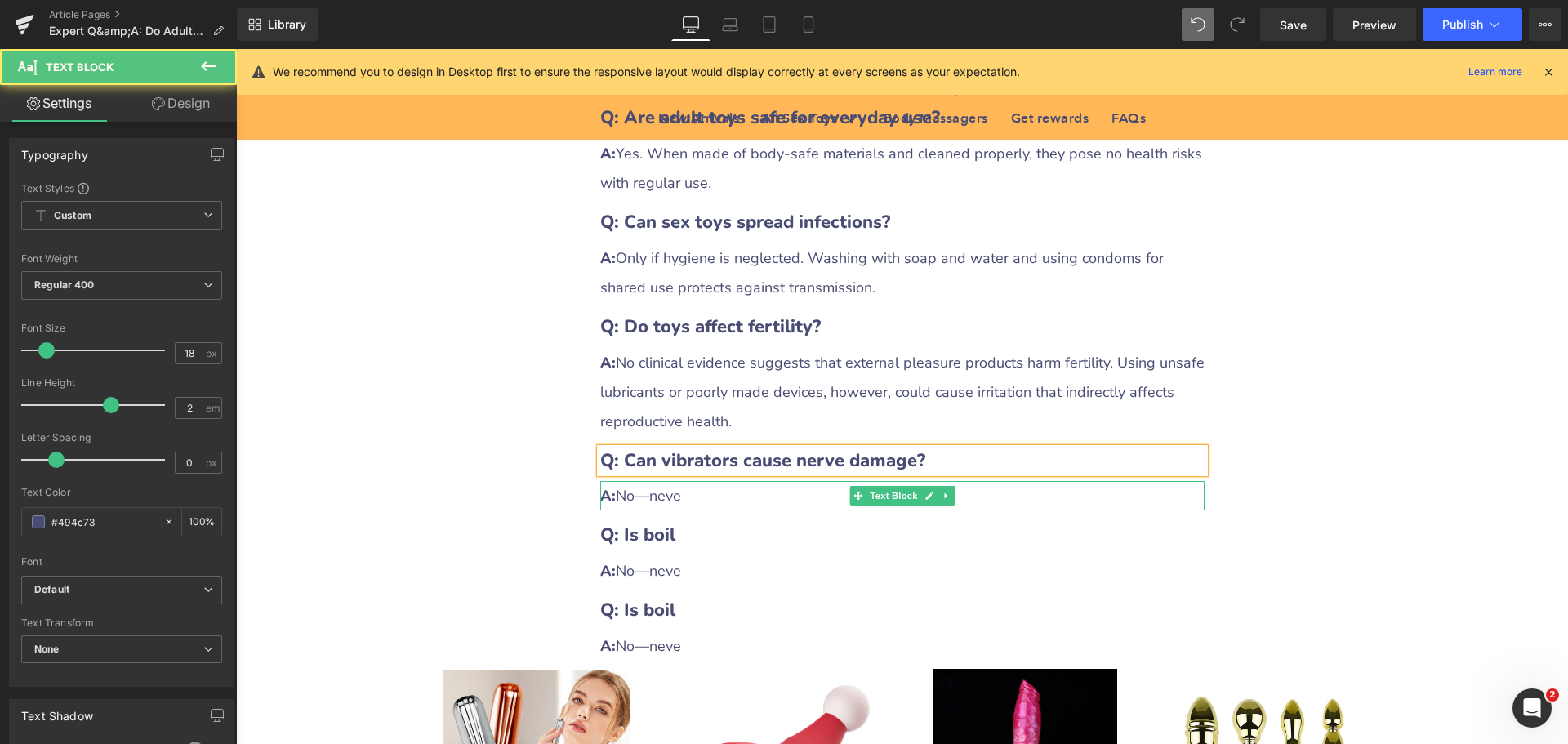
drag, startPoint x: 617, startPoint y: 422, endPoint x: 747, endPoint y: 421, distance: 130.0
click at [747, 481] on div "A: No—neve" at bounding box center [902, 495] width 604 height 29
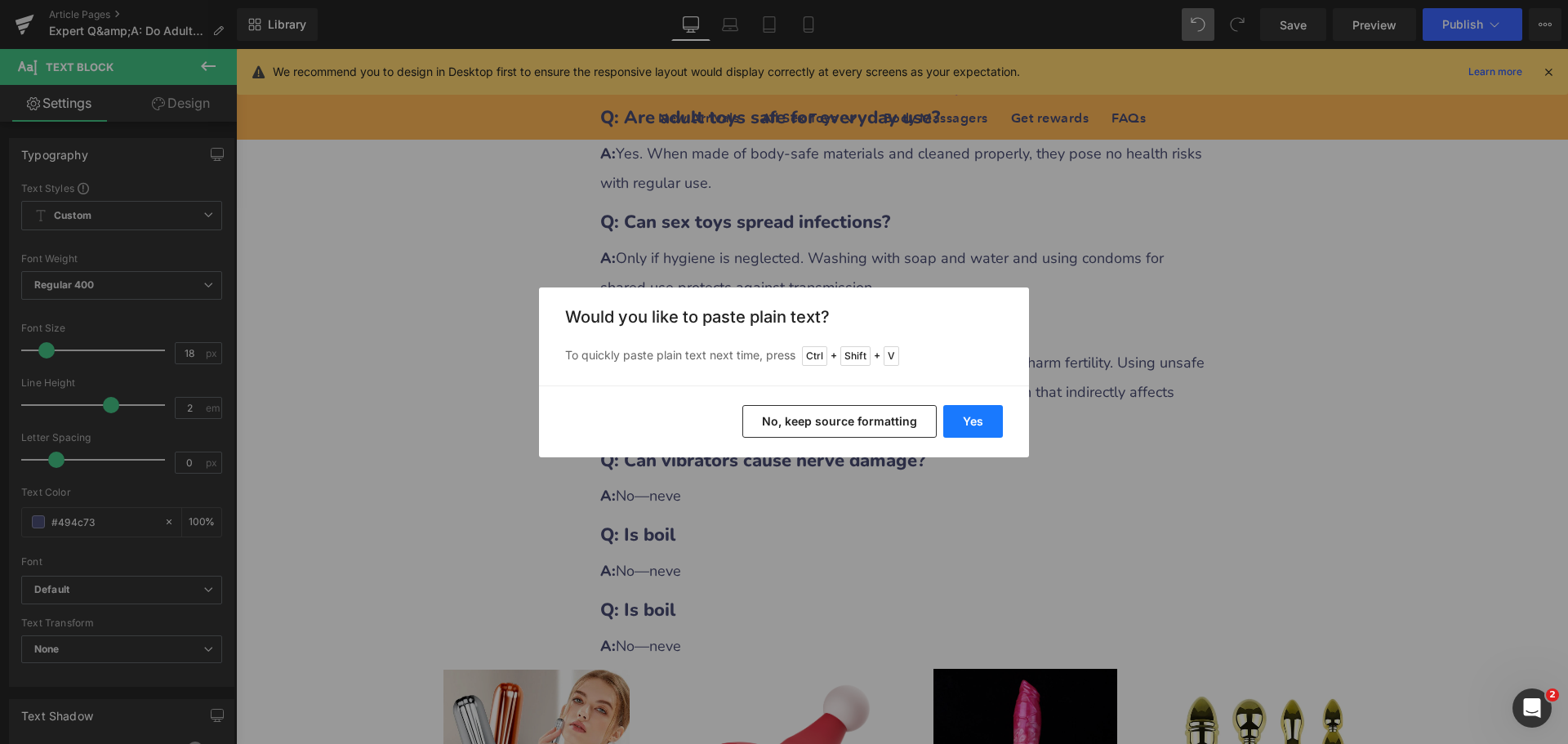
click at [988, 423] on button "Yes" at bounding box center [973, 422] width 60 height 33
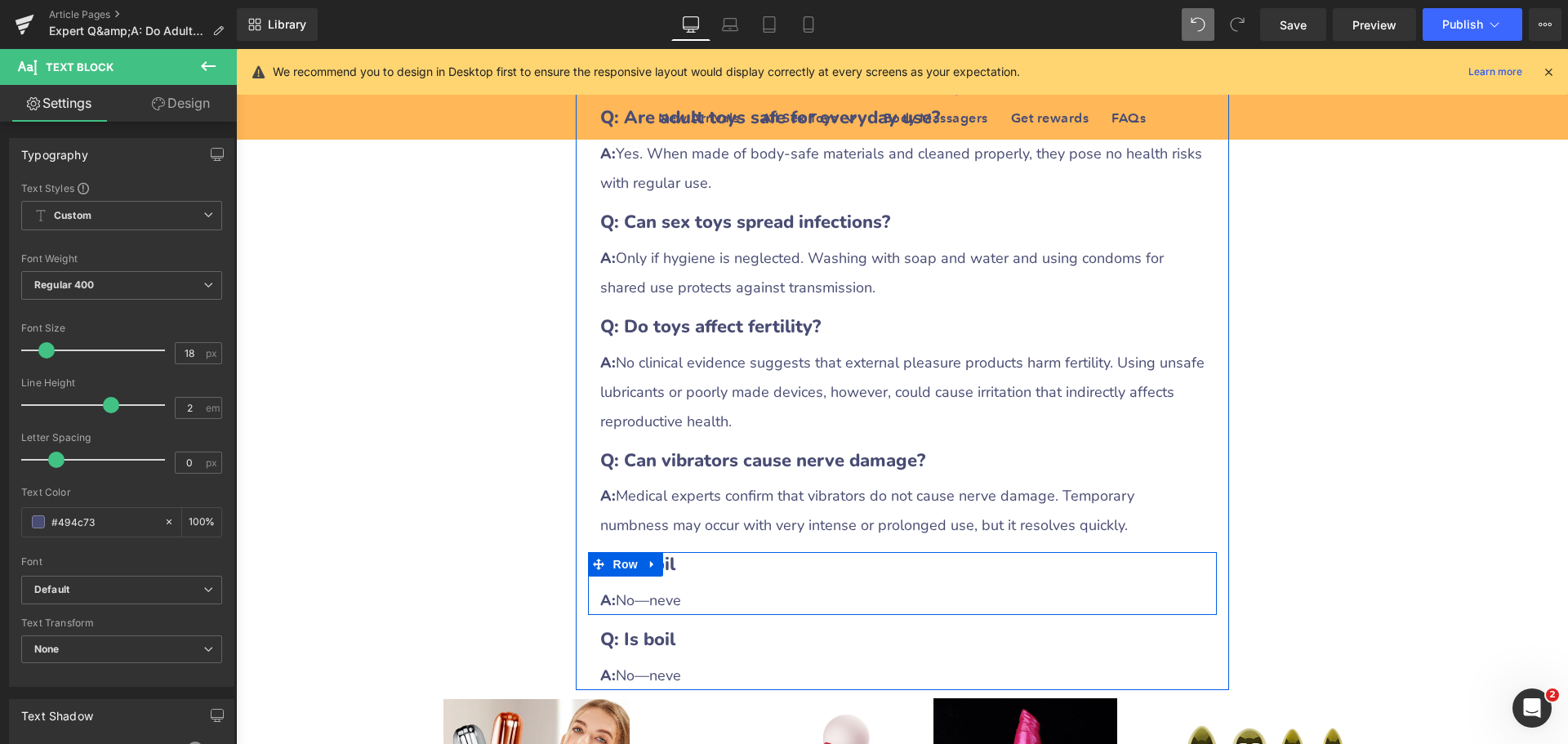
click at [668, 552] on b "Q: Is boil" at bounding box center [638, 564] width 75 height 25
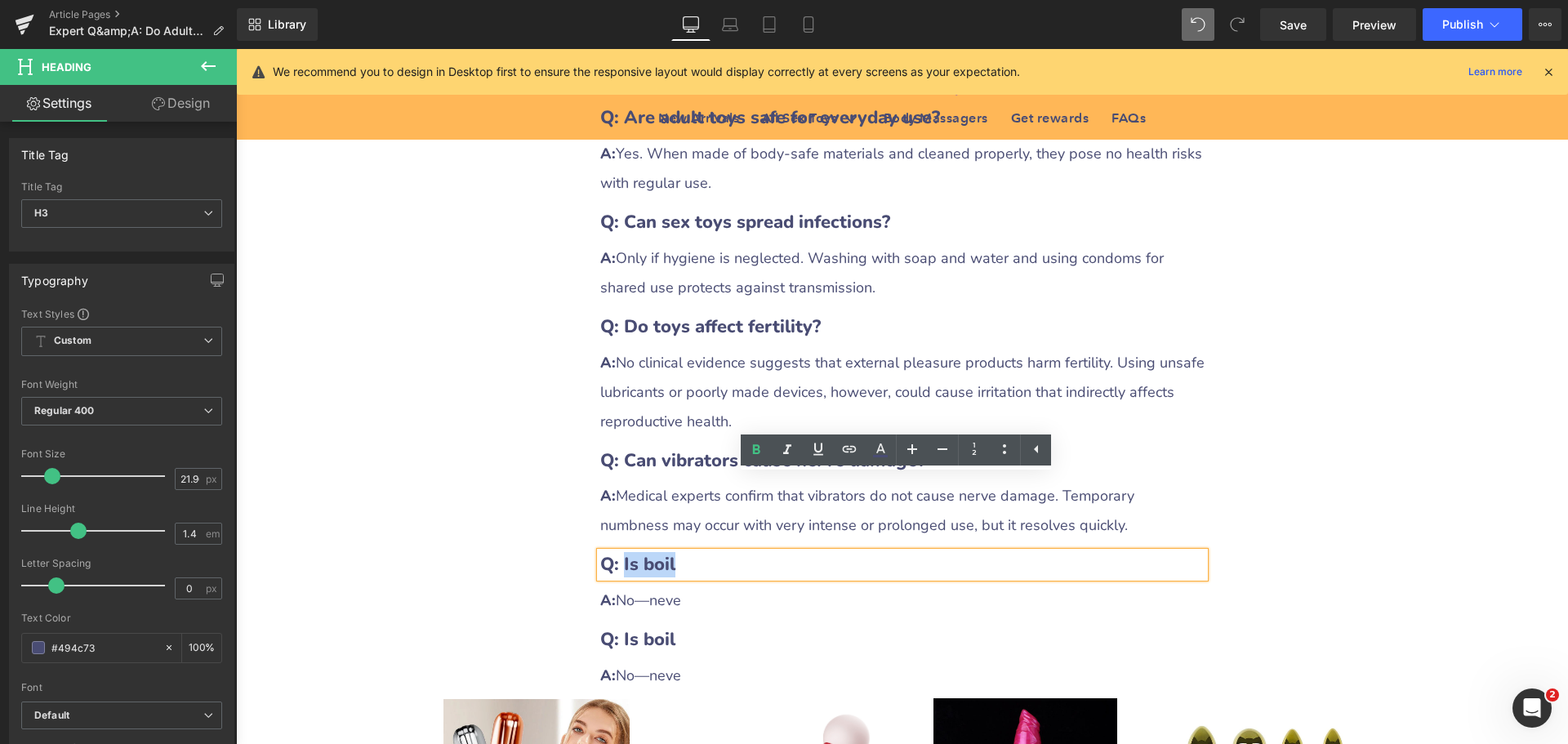
drag, startPoint x: 618, startPoint y: 489, endPoint x: 738, endPoint y: 486, distance: 120.0
click at [738, 552] on h3 "Q: Is boil" at bounding box center [902, 565] width 604 height 25
paste div
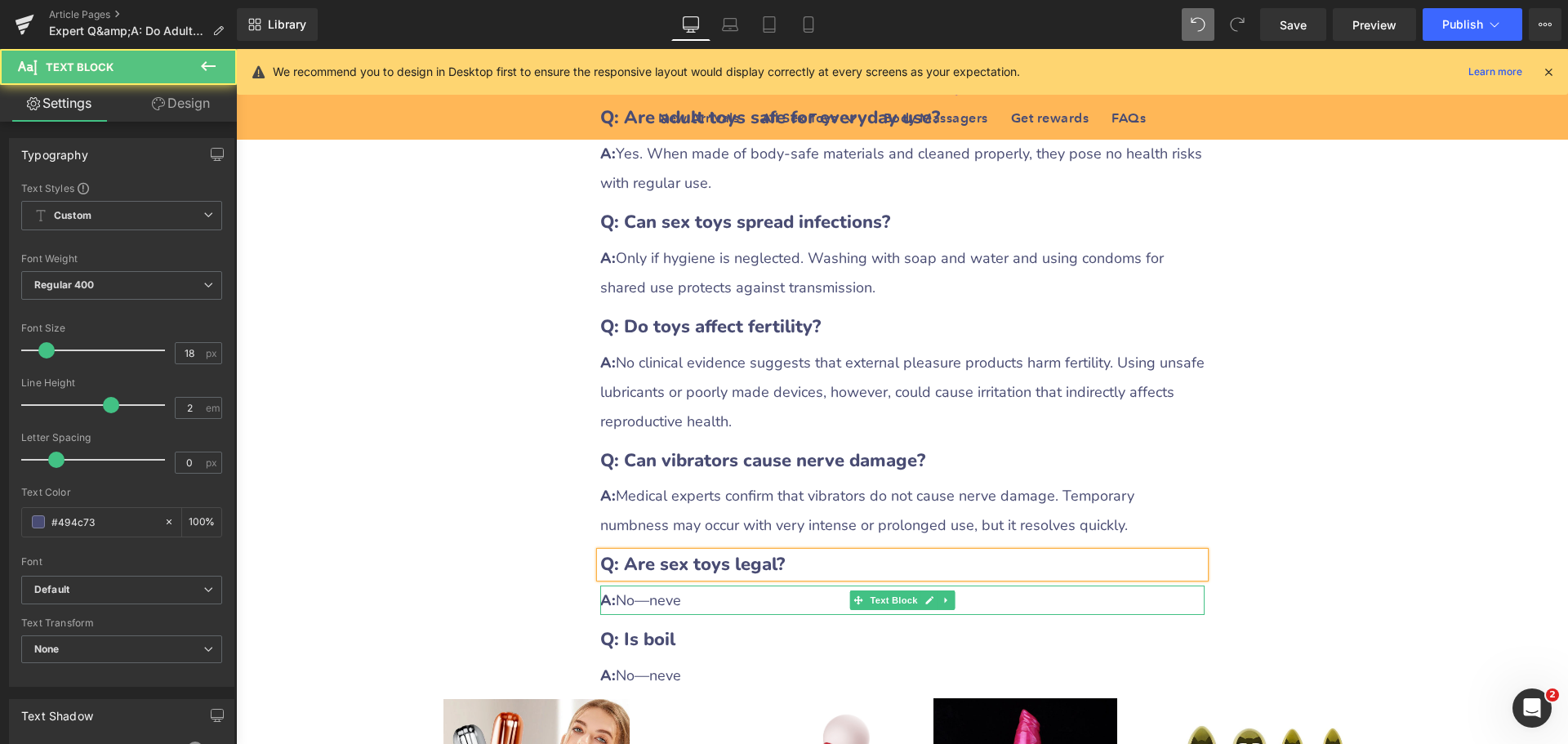
drag, startPoint x: 616, startPoint y: 521, endPoint x: 723, endPoint y: 523, distance: 107.0
click at [723, 586] on div "A: No—neve" at bounding box center [902, 600] width 604 height 29
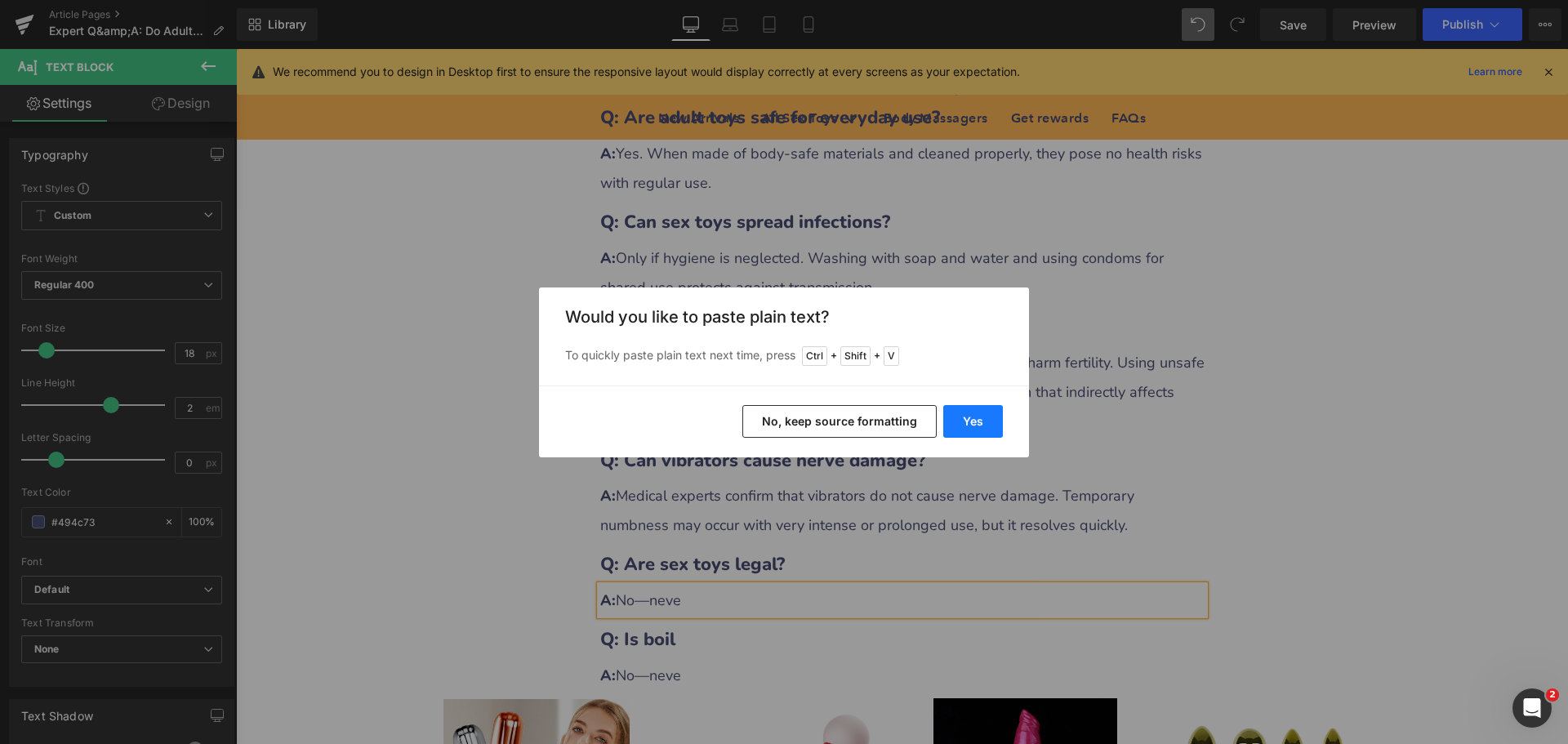
click at [958, 424] on button "Yes" at bounding box center [973, 422] width 60 height 33
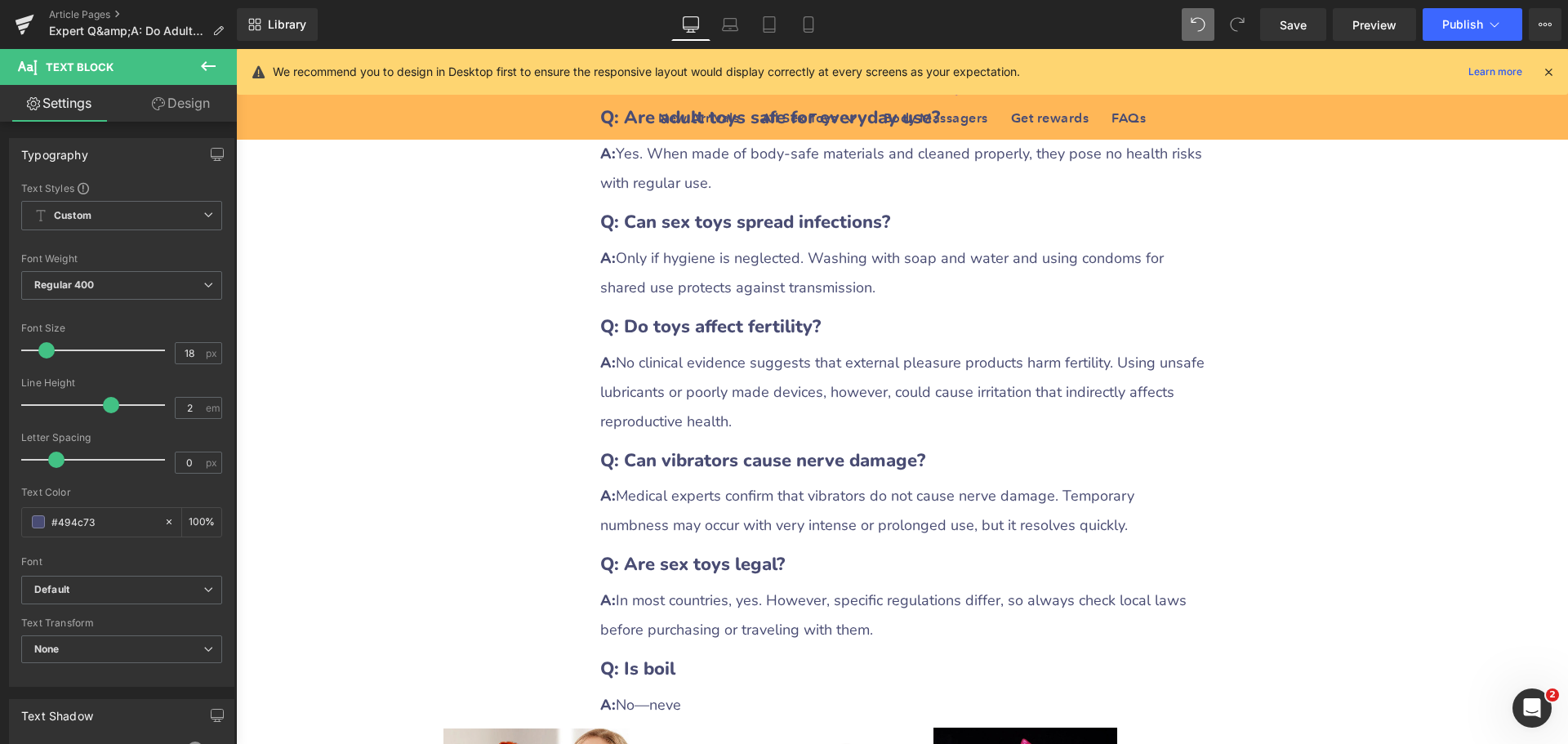
scroll to position [4737, 0]
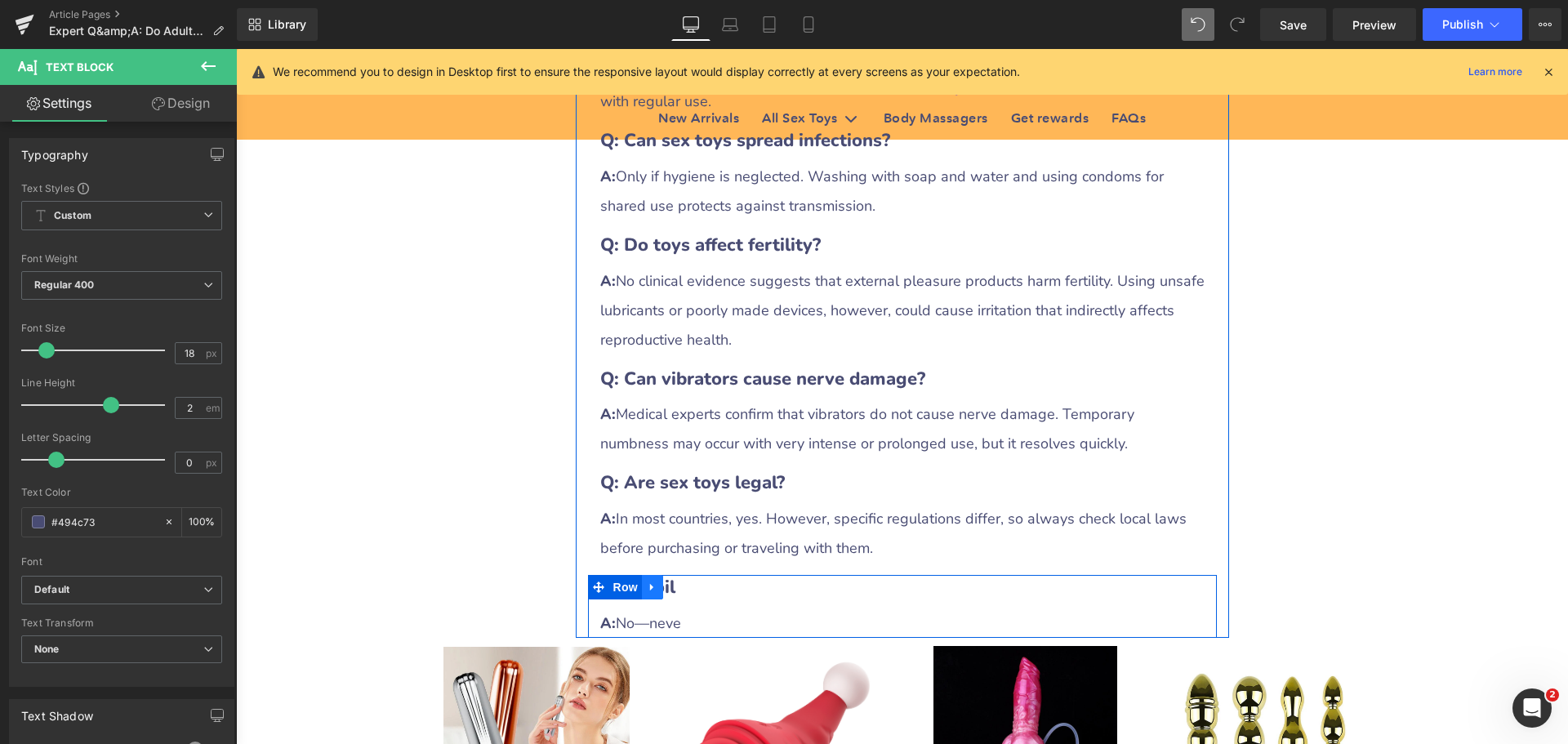
click at [647, 581] on icon at bounding box center [652, 587] width 12 height 12
click at [684, 575] on link at bounding box center [694, 587] width 21 height 25
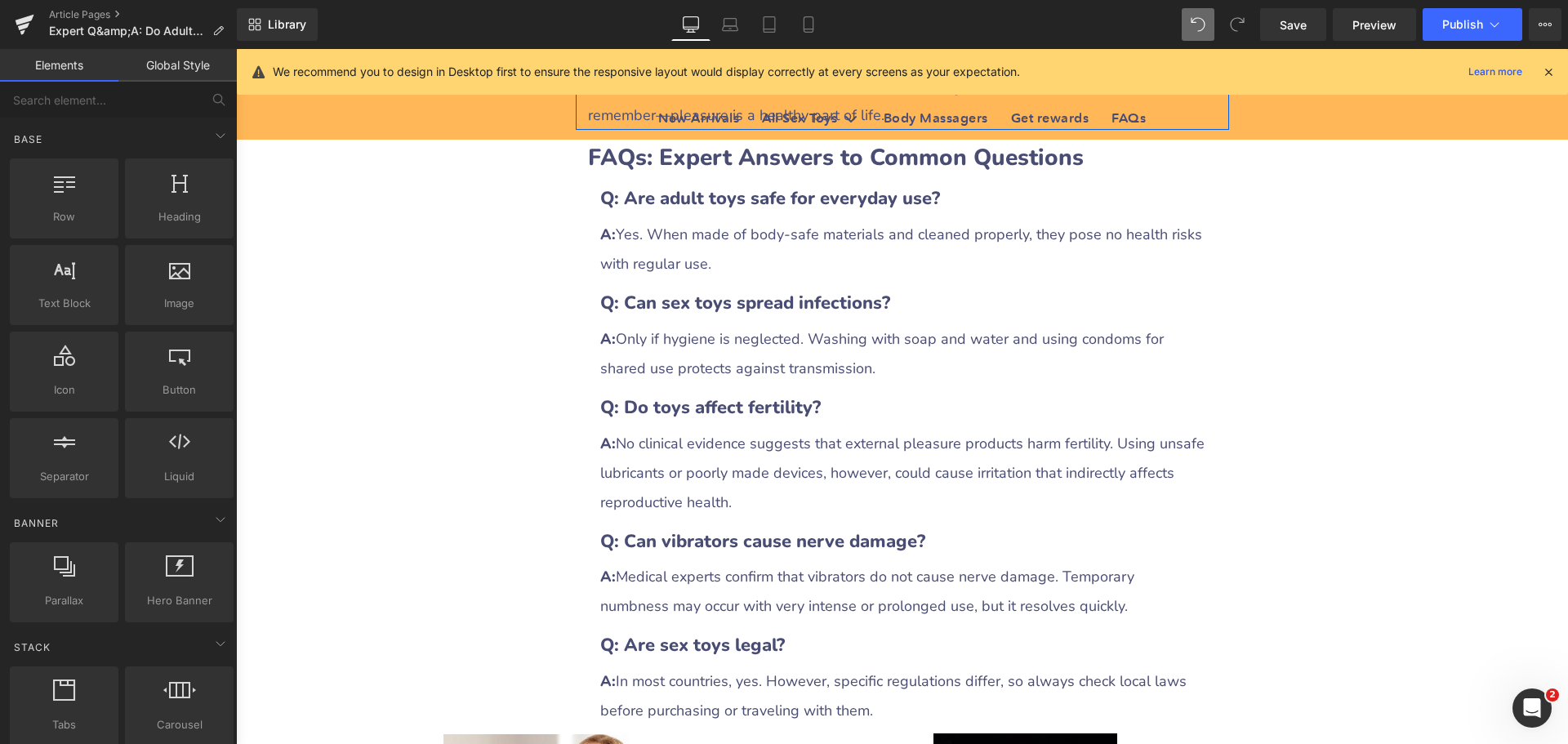
scroll to position [4573, 0]
click at [1301, 26] on span "Save" at bounding box center [1294, 25] width 27 height 17
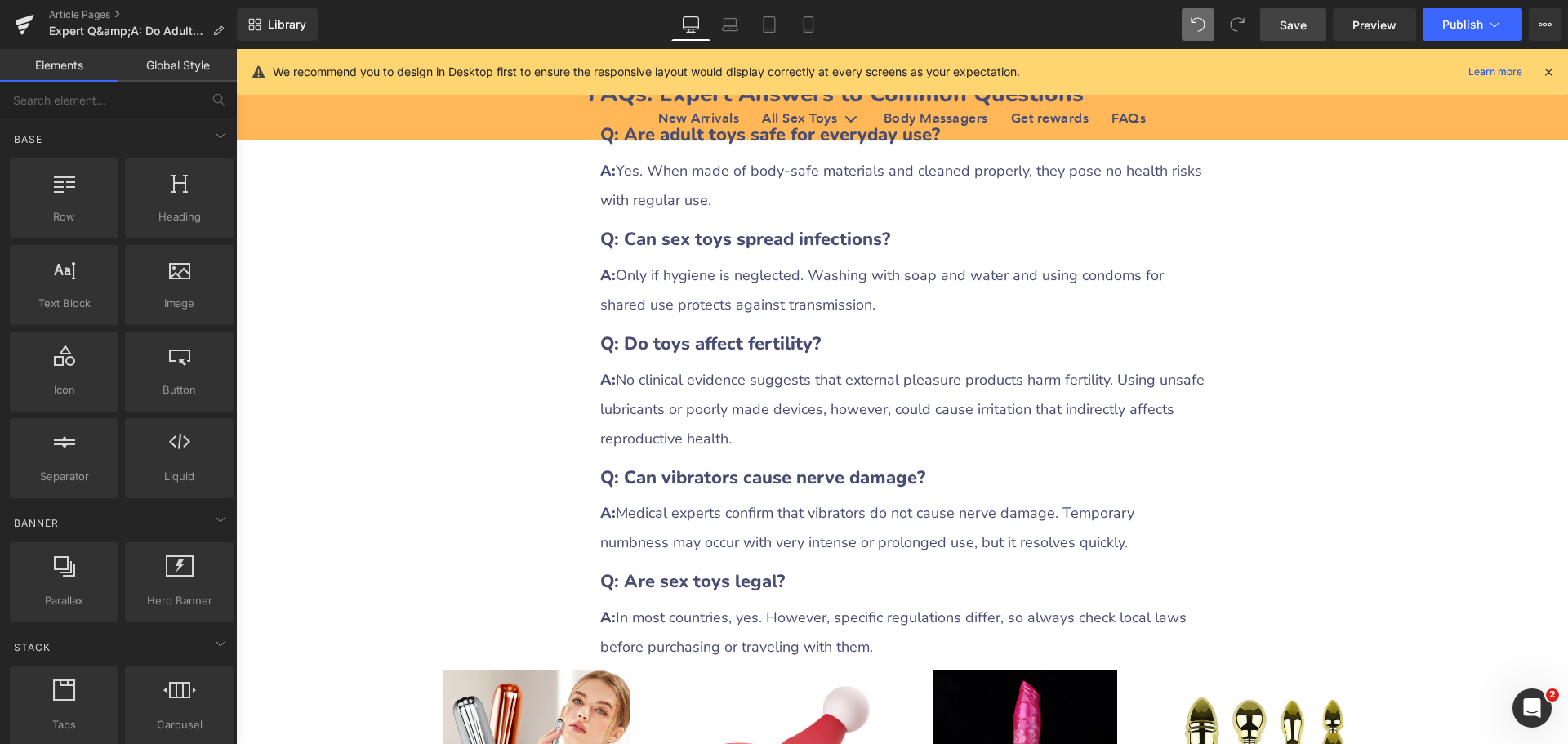
scroll to position [4737, 0]
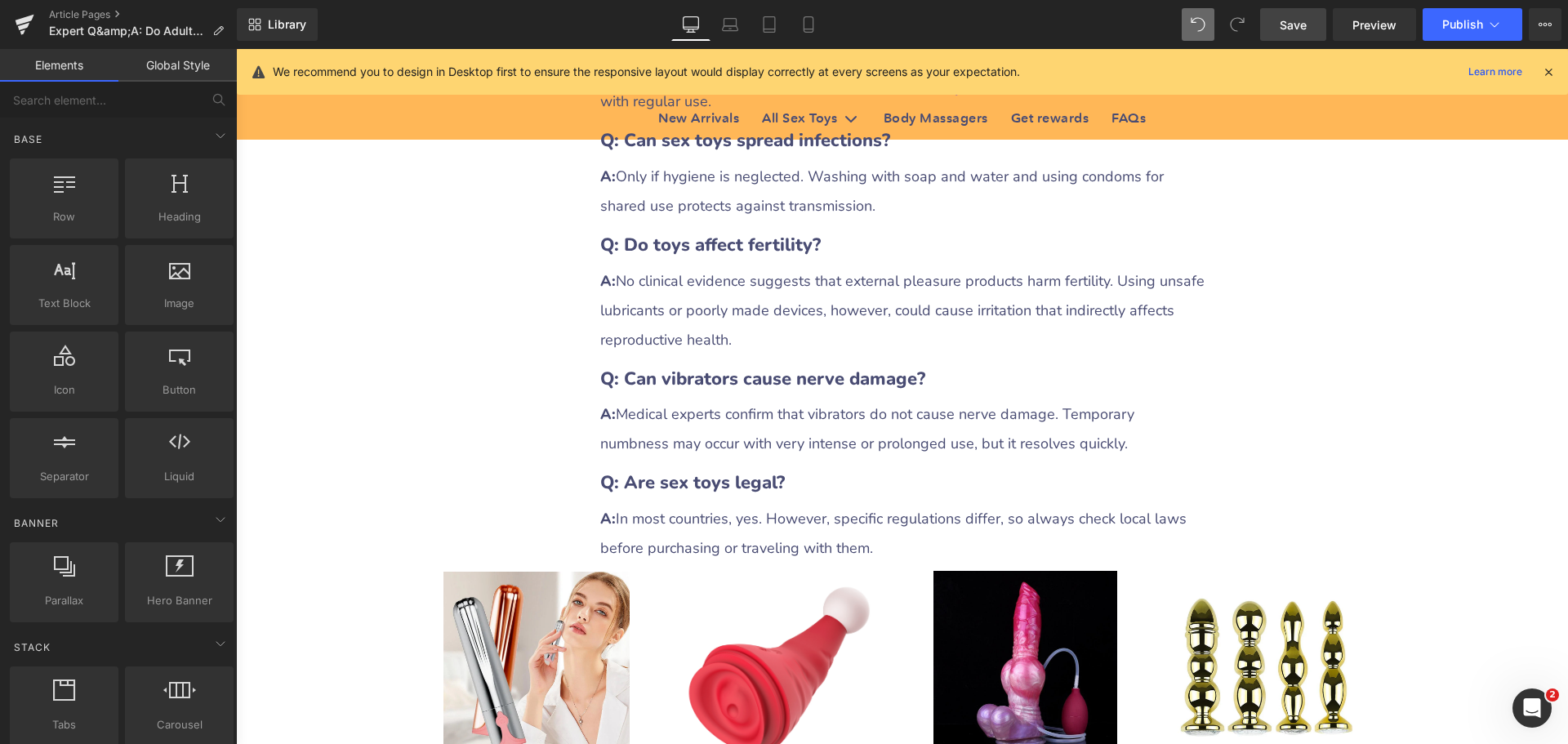
click at [1296, 19] on span "Save" at bounding box center [1294, 25] width 27 height 17
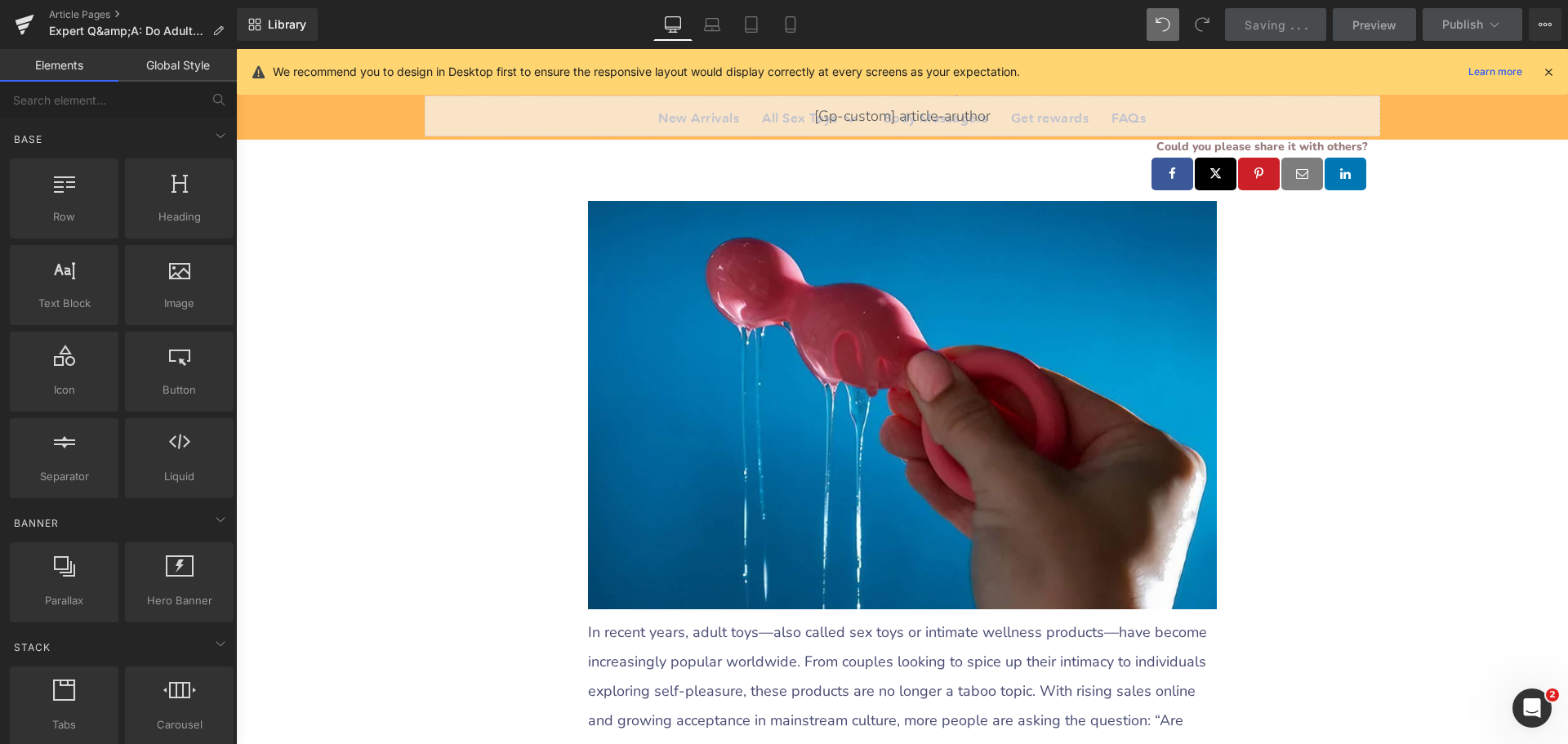
scroll to position [0, 0]
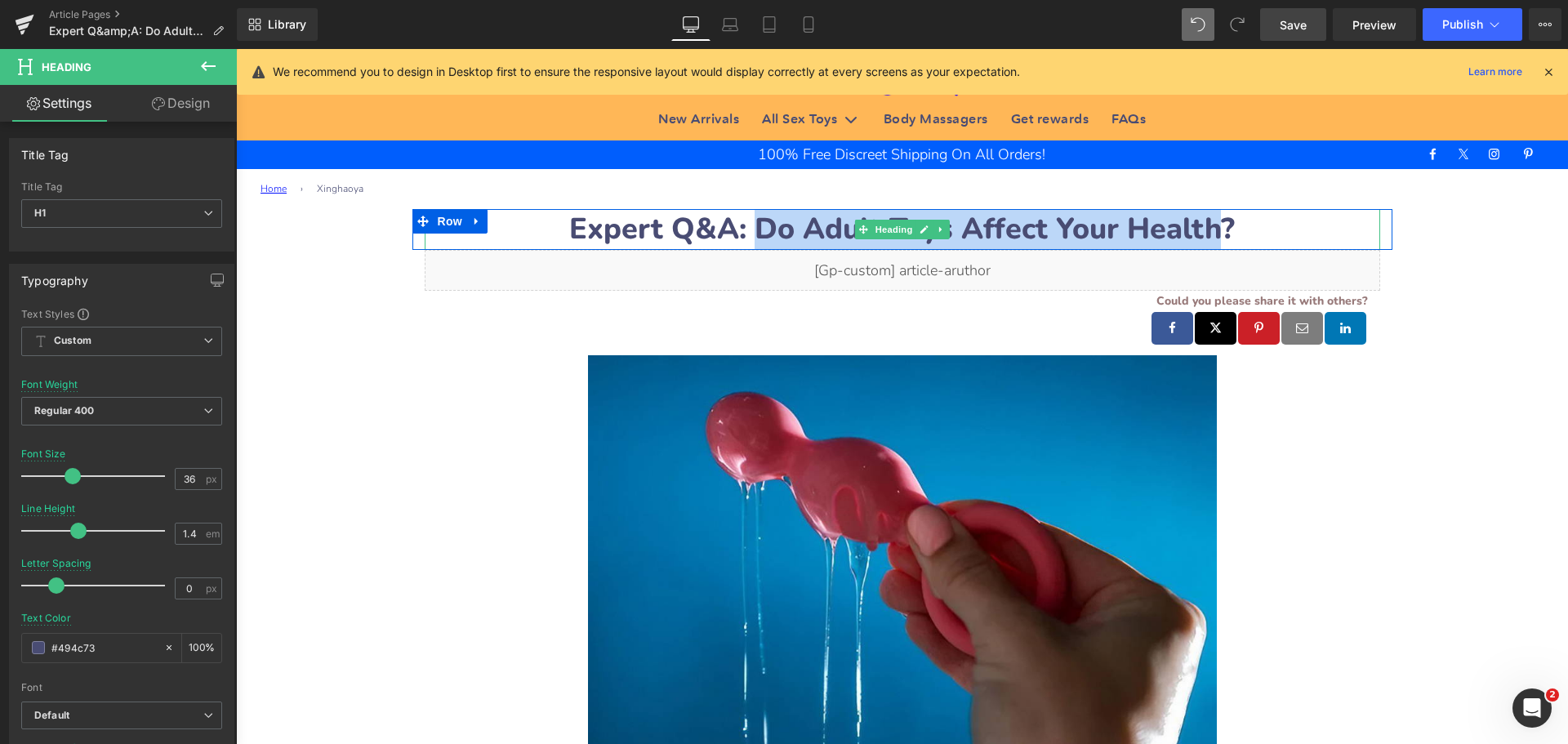
drag, startPoint x: 756, startPoint y: 223, endPoint x: 1204, endPoint y: 223, distance: 448.0
click at [1204, 223] on strong "Expert Q&A: Do Adult Toys Affect Your Health?" at bounding box center [902, 229] width 666 height 40
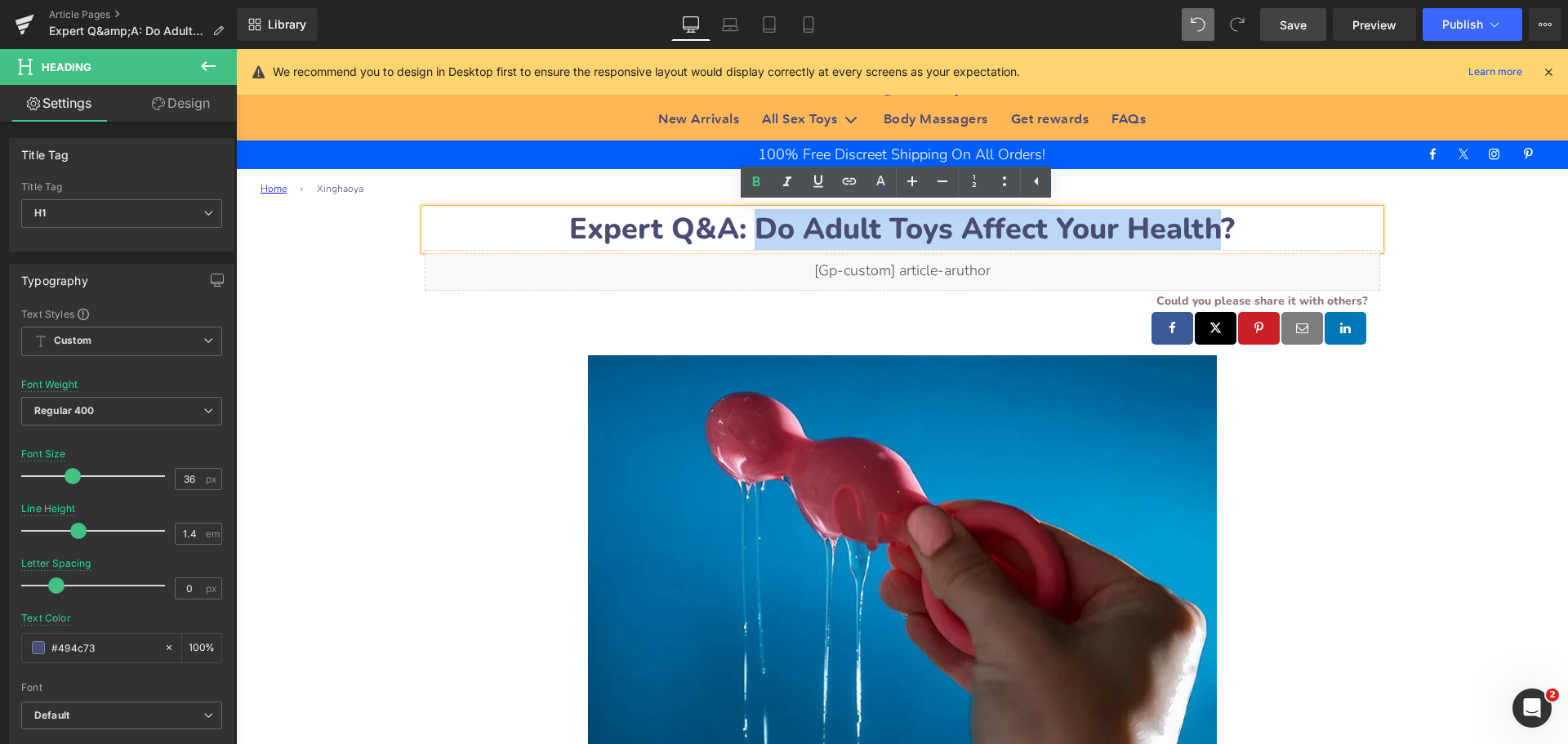
copy strong "Do Adult Toys Affect Your Health"
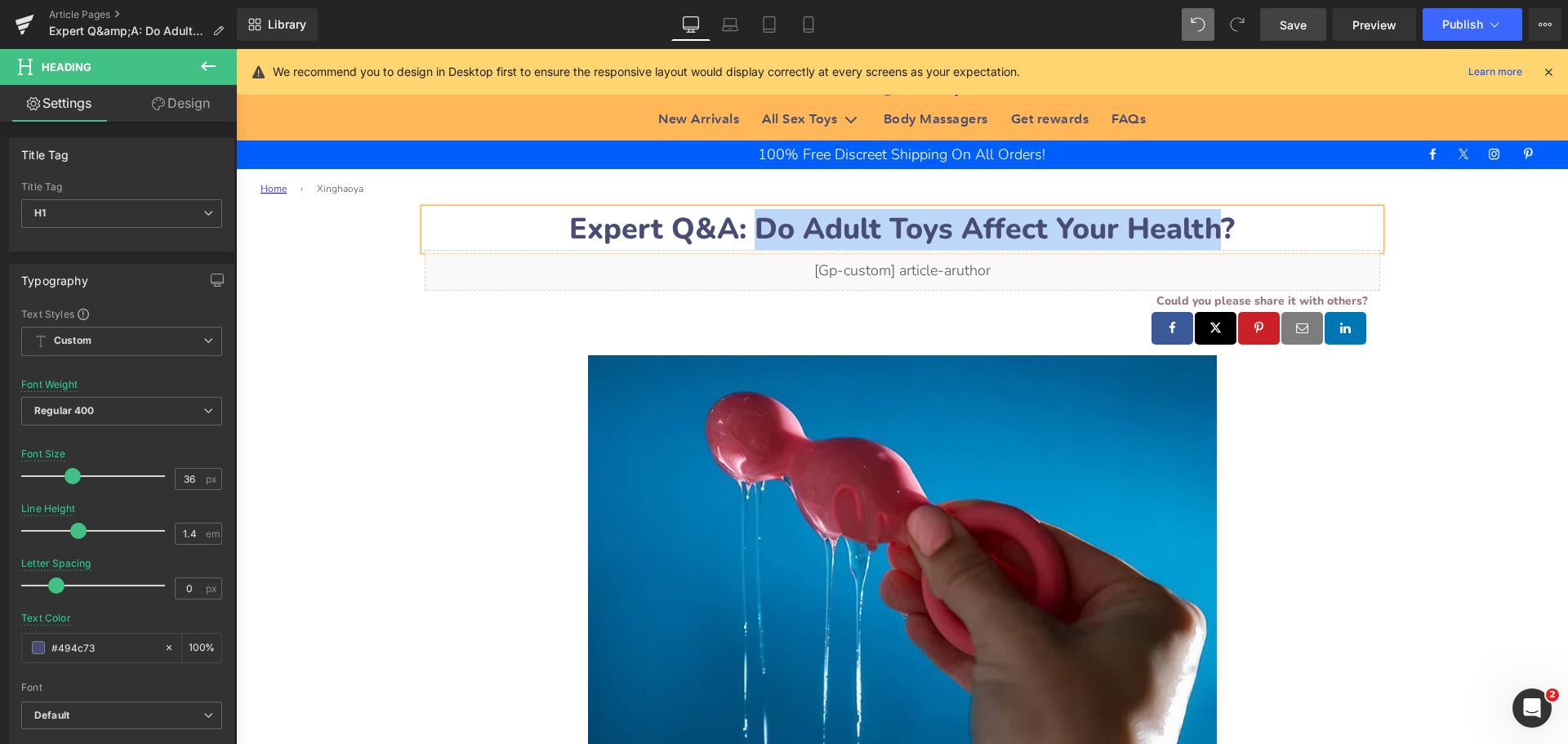
copy strong "Do Adult Toys Affect Your Health"
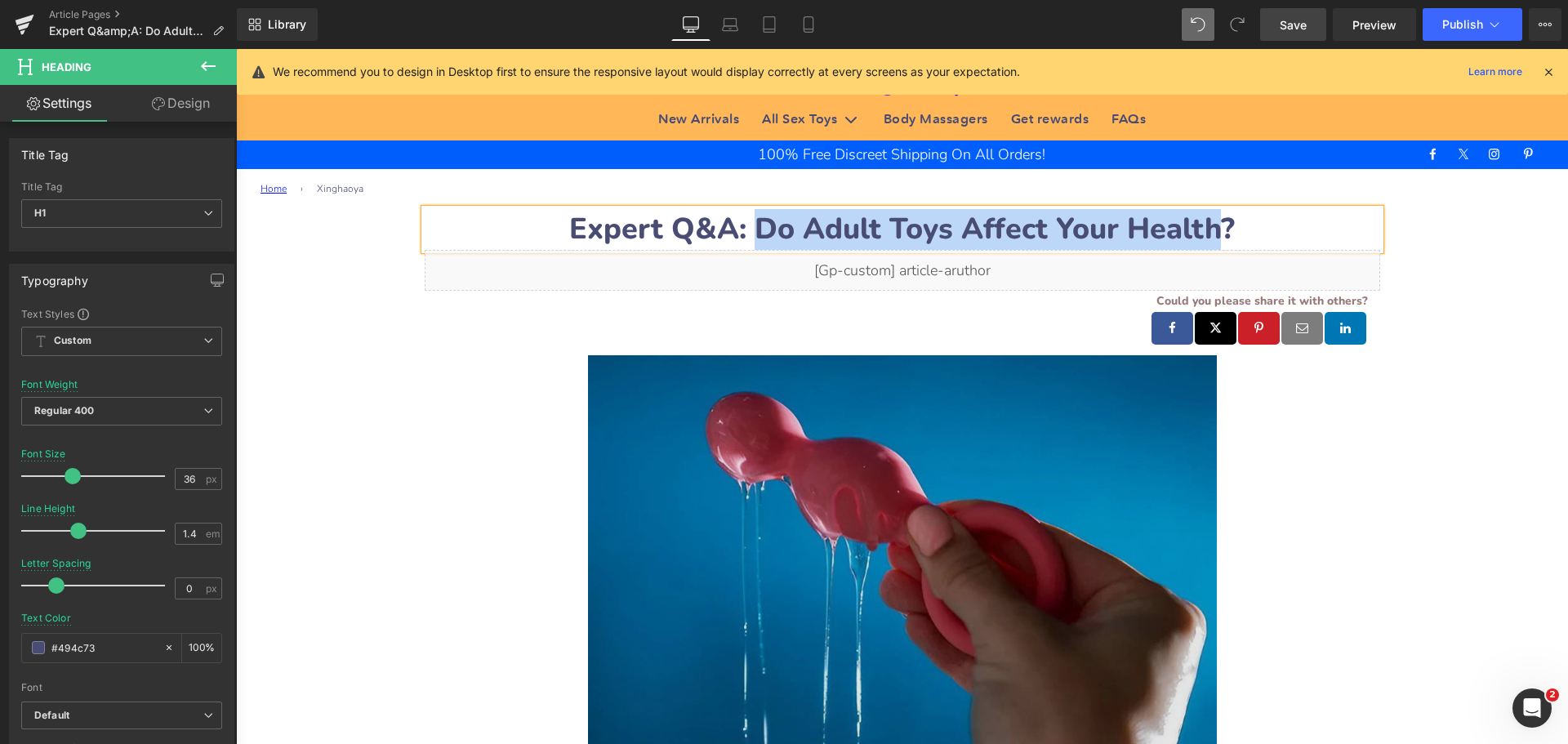
drag, startPoint x: 760, startPoint y: 532, endPoint x: 747, endPoint y: 529, distance: 13.3
click at [760, 532] on img at bounding box center [902, 560] width 629 height 409
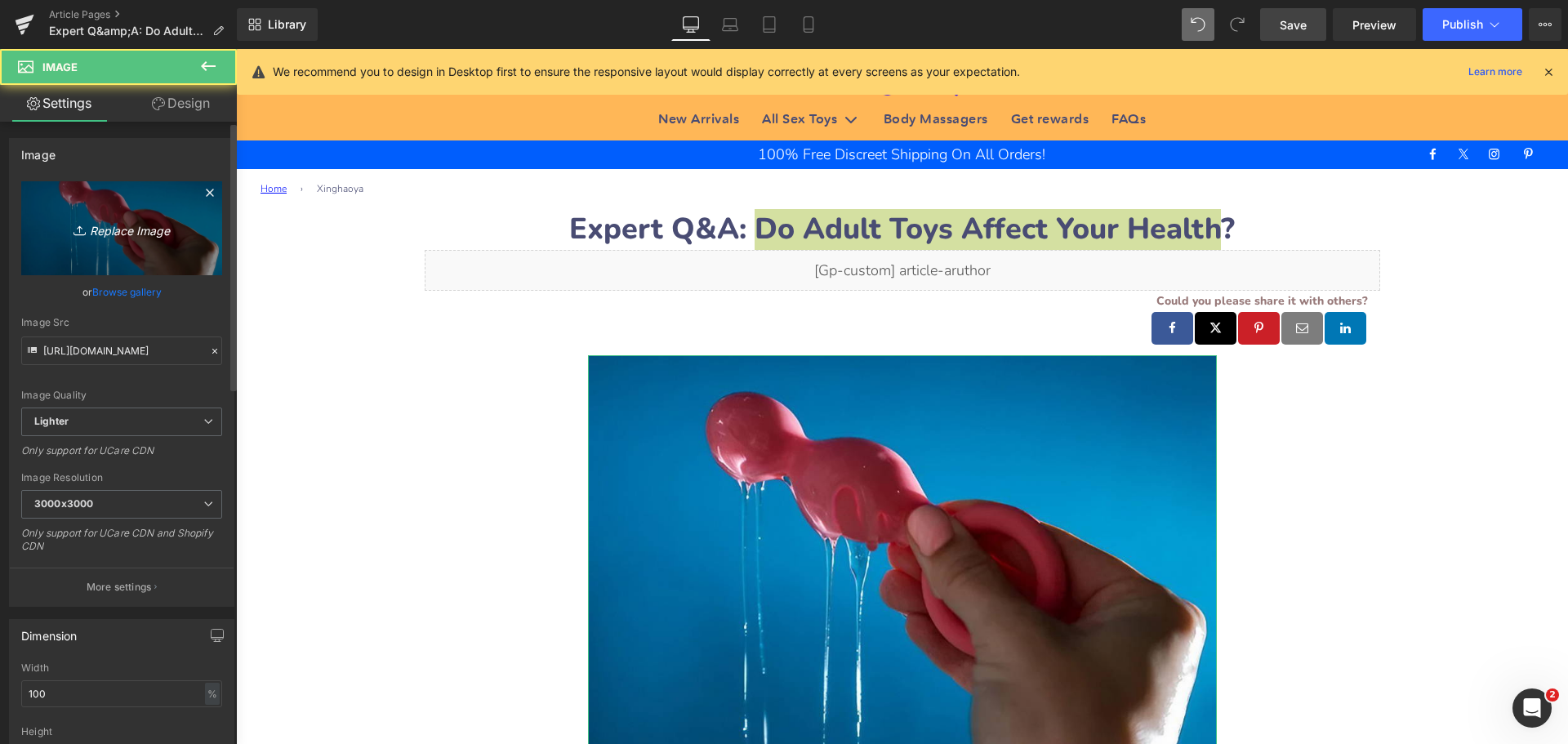
click at [100, 223] on icon "Replace Image" at bounding box center [122, 228] width 131 height 20
type input "C:\fakepath\Do-Adult-Toys-Affect-Your-Health.jpeg"
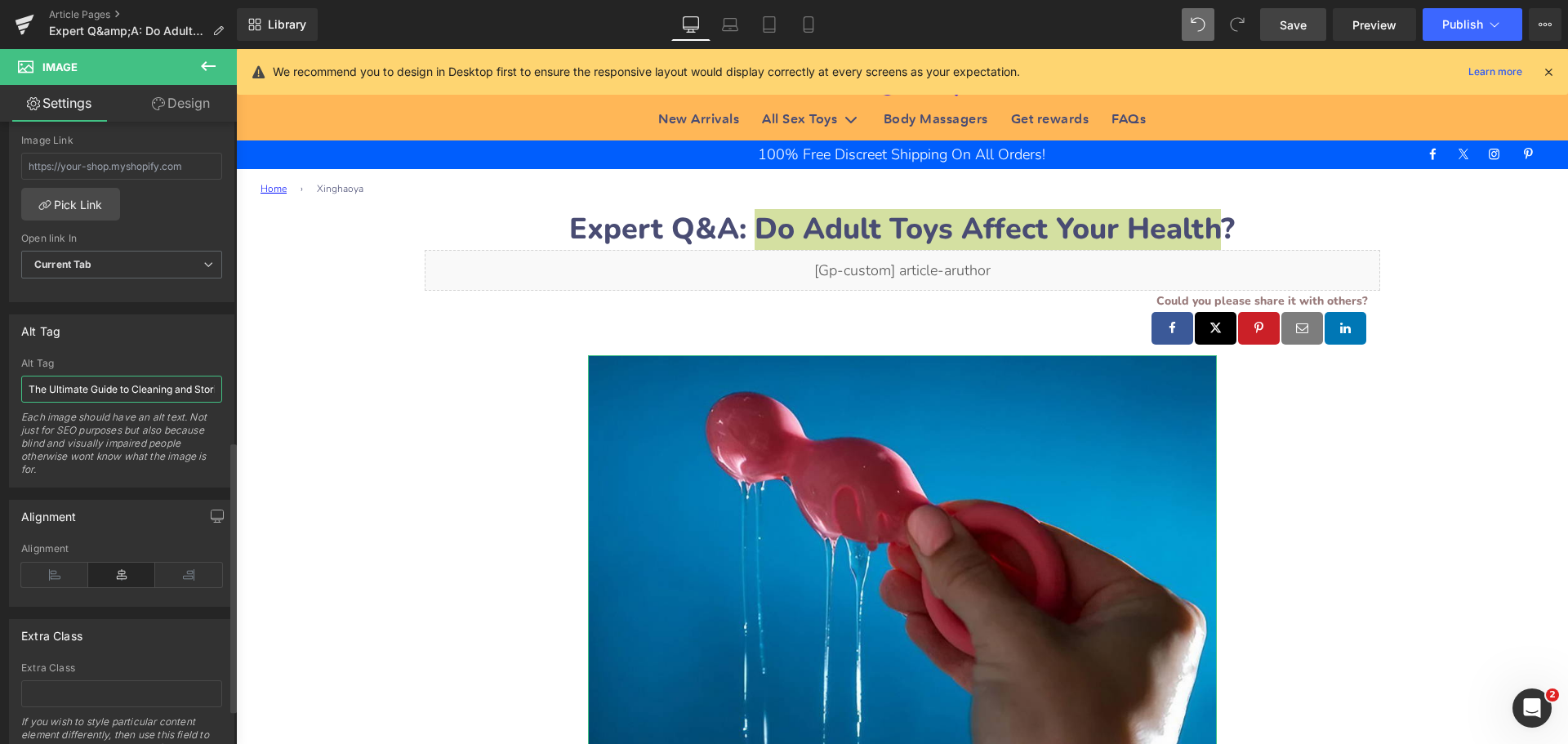
scroll to position [0, 65]
drag, startPoint x: 25, startPoint y: 391, endPoint x: 220, endPoint y: 397, distance: 195.1
click at [220, 397] on div "The Ultimate Guide to Cleaning and Storing Sex Toys Alt Tag The Ultimate Guide …" at bounding box center [122, 422] width 223 height 129
paste input "Do Adult Toys Affect Your Health"
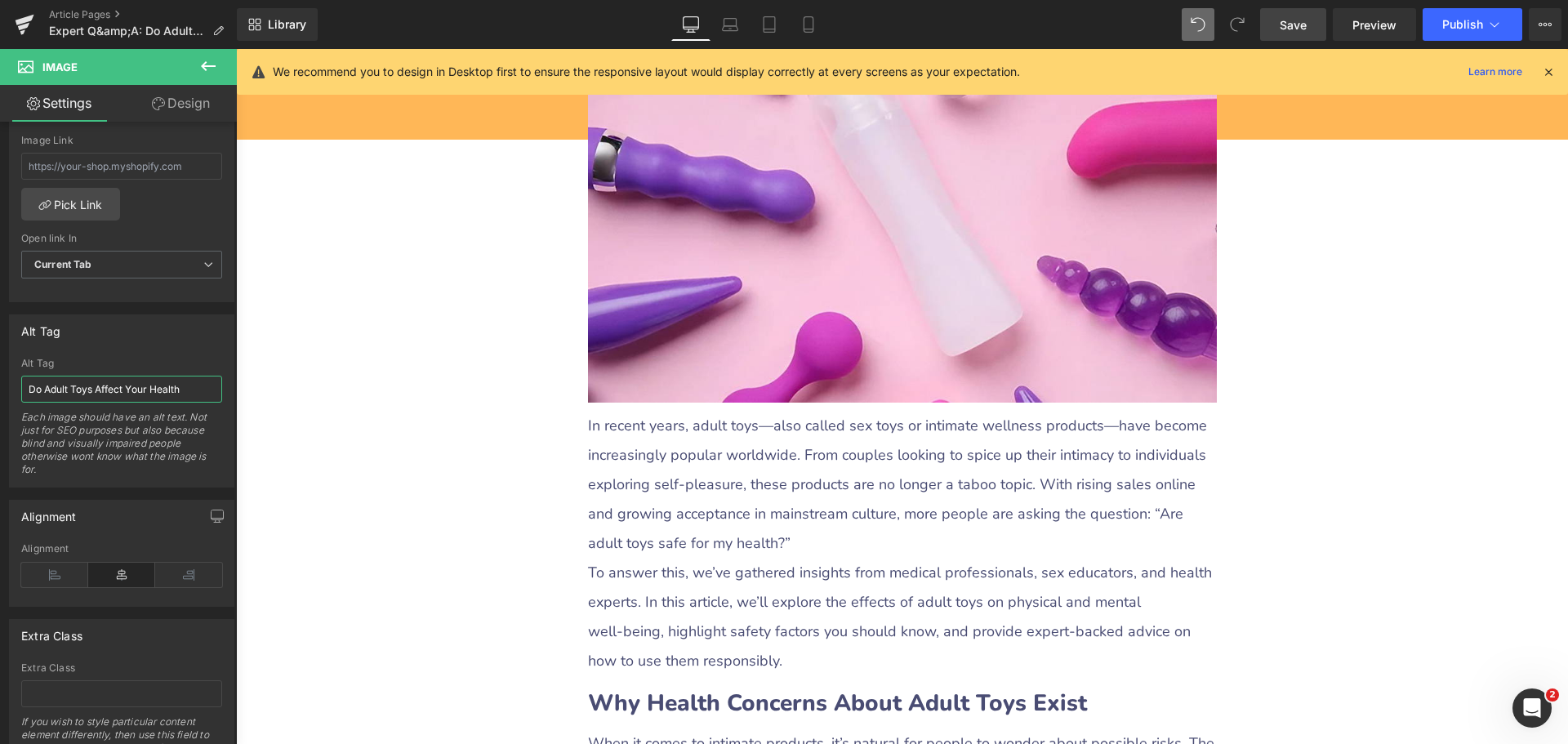
scroll to position [327, 0]
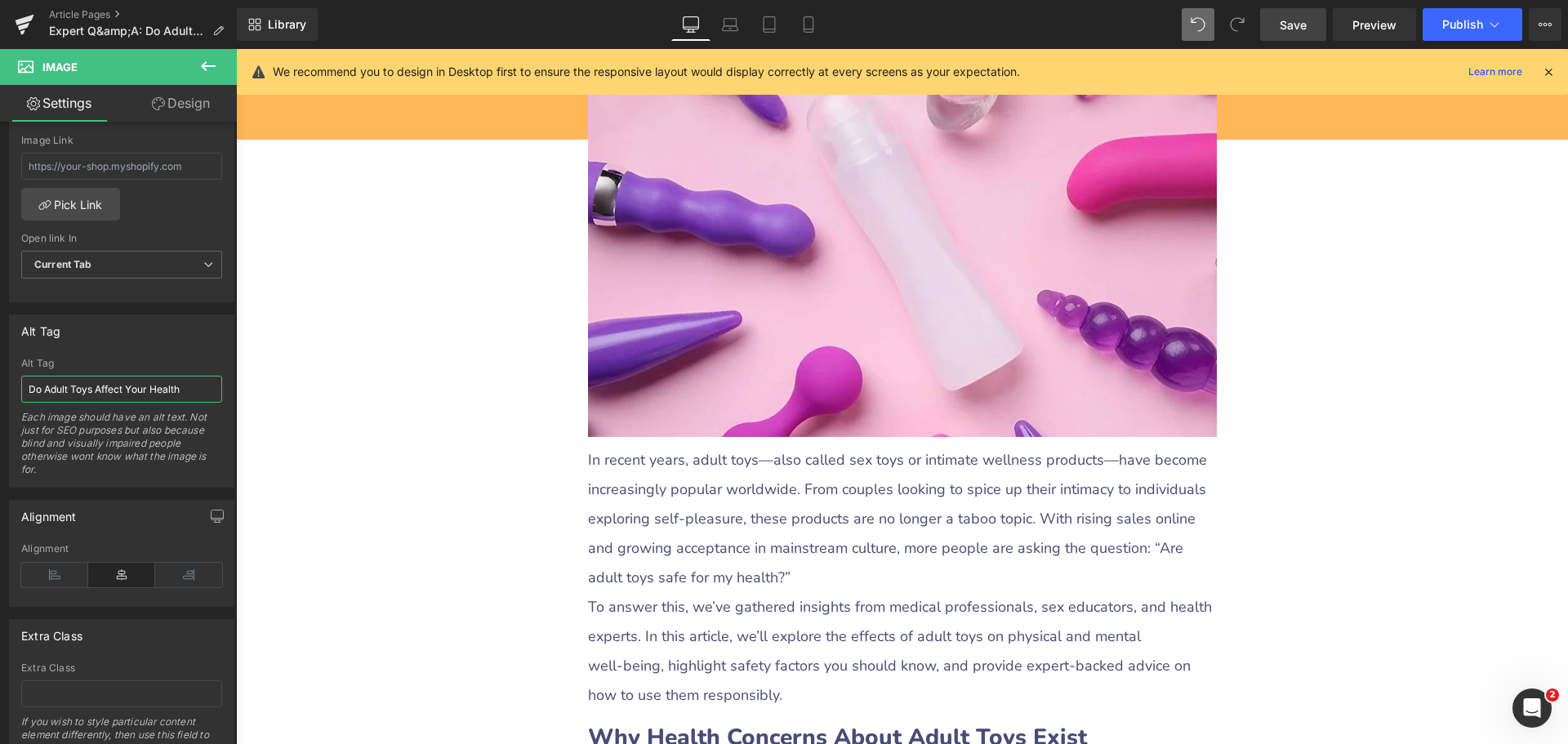
type input "Do Adult Toys Affect Your Health"
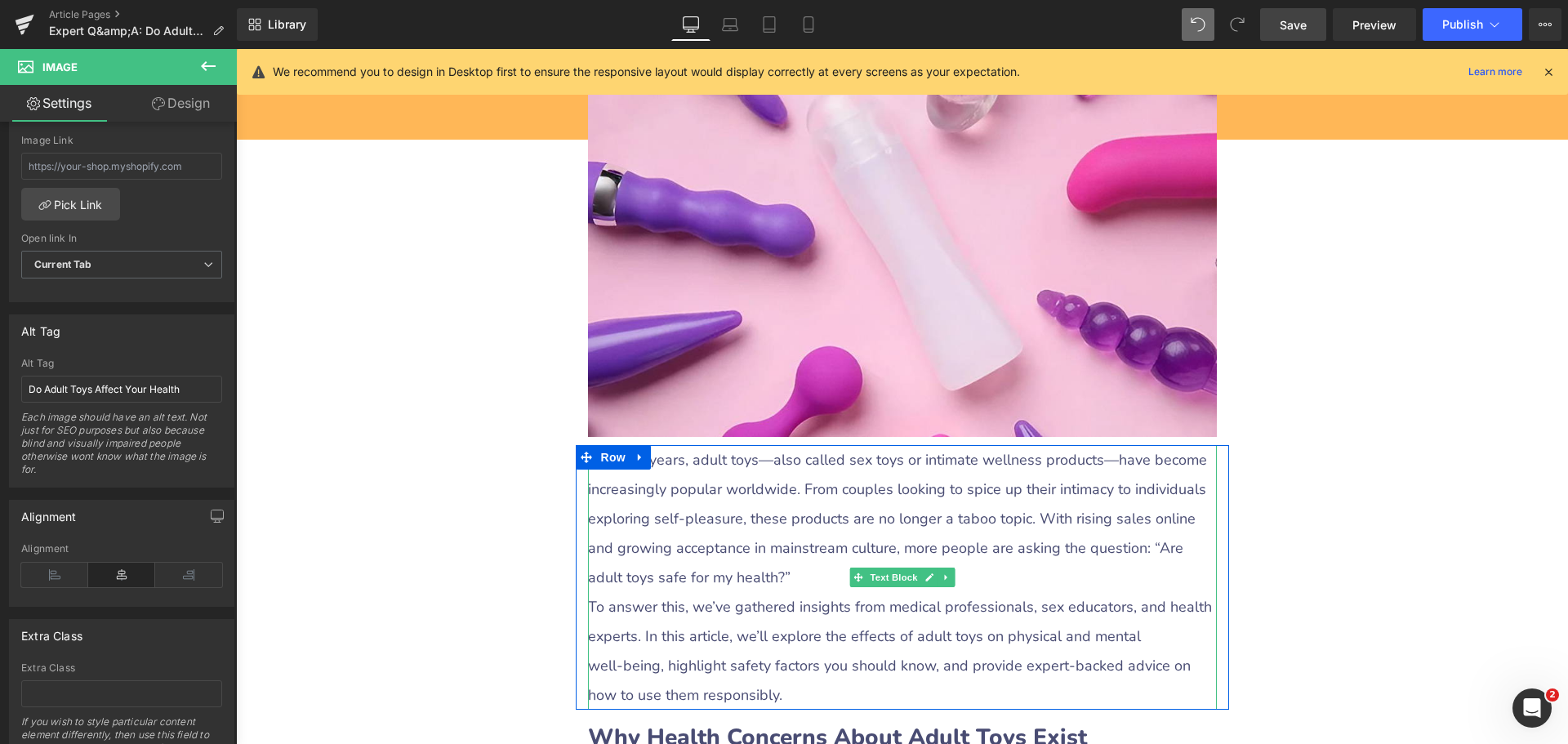
click at [713, 483] on p "In recent years, adult toys—also called sex toys or intimate wellness products—…" at bounding box center [902, 519] width 629 height 147
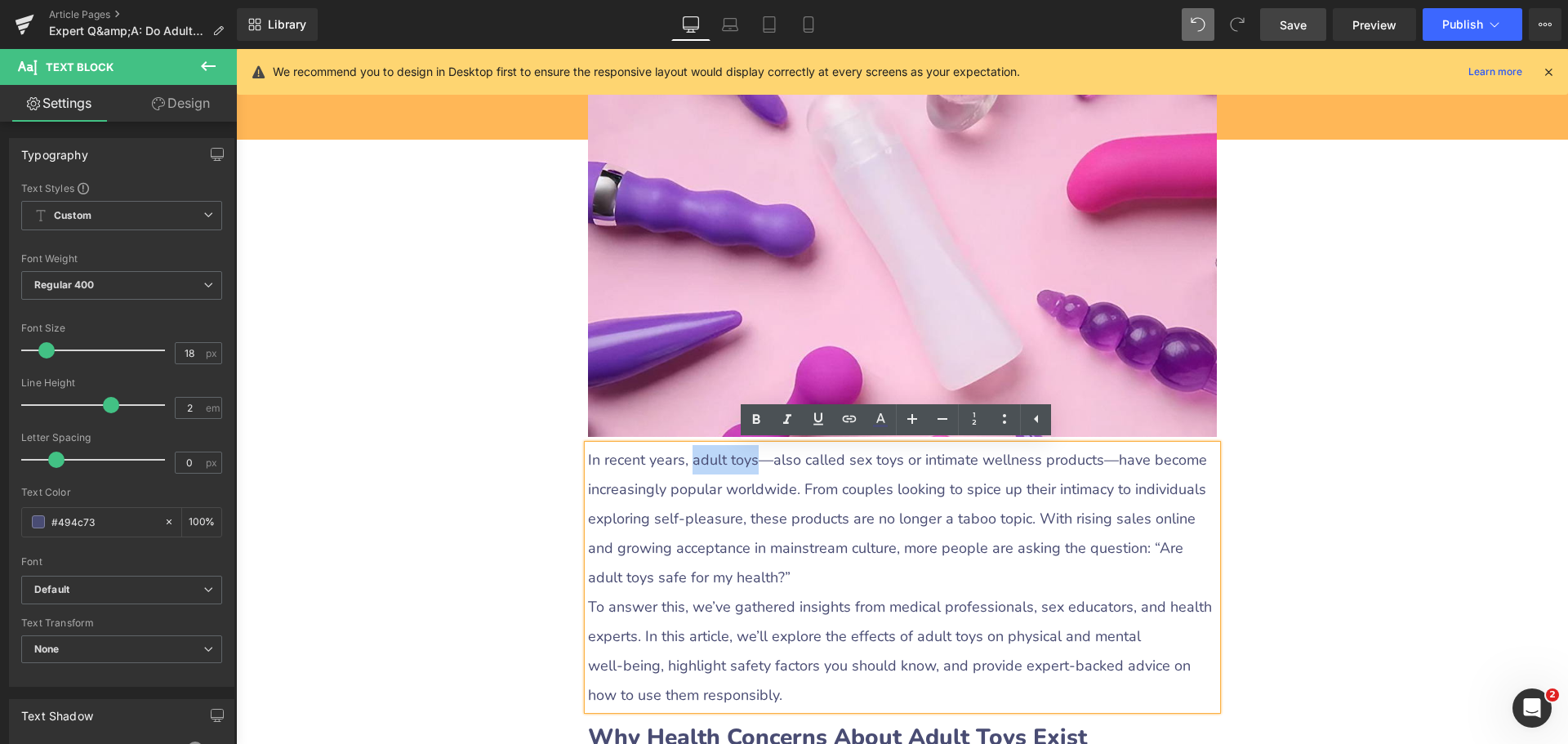
drag, startPoint x: 688, startPoint y: 461, endPoint x: 748, endPoint y: 462, distance: 60.0
click at [748, 462] on p "In recent years, adult toys—also called sex toys or intimate wellness products—…" at bounding box center [902, 519] width 629 height 147
click at [848, 421] on icon at bounding box center [849, 419] width 20 height 20
click at [771, 504] on input "[URL][DOMAIN_NAME]" at bounding box center [762, 495] width 252 height 41
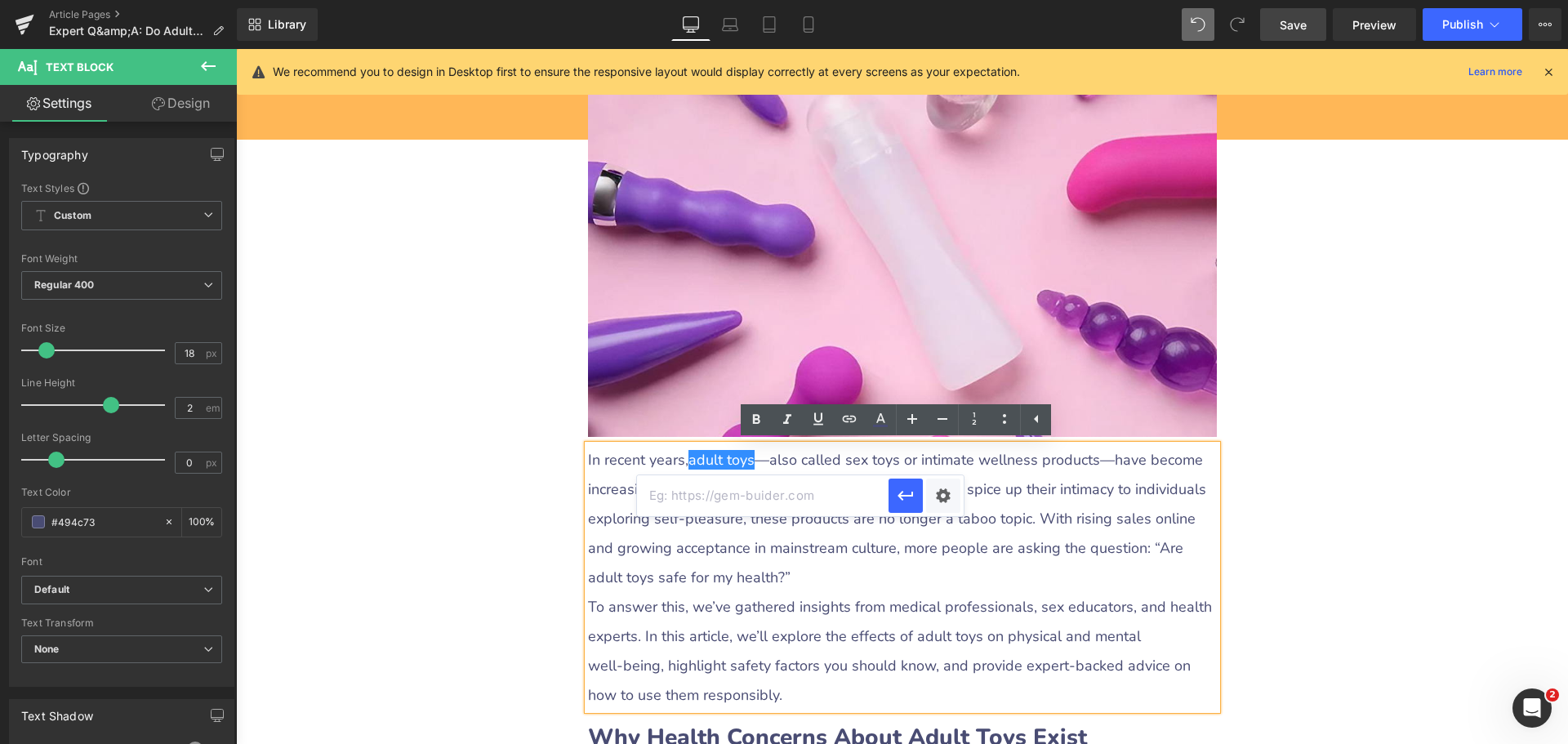
paste input "[URL][DOMAIN_NAME]"
type input "[URL][DOMAIN_NAME]"
click at [929, 0] on div "Text Color Highlight Color #333333 Edit or remove link: Edit - Unlink - Cancel …" at bounding box center [784, 0] width 1568 height 0
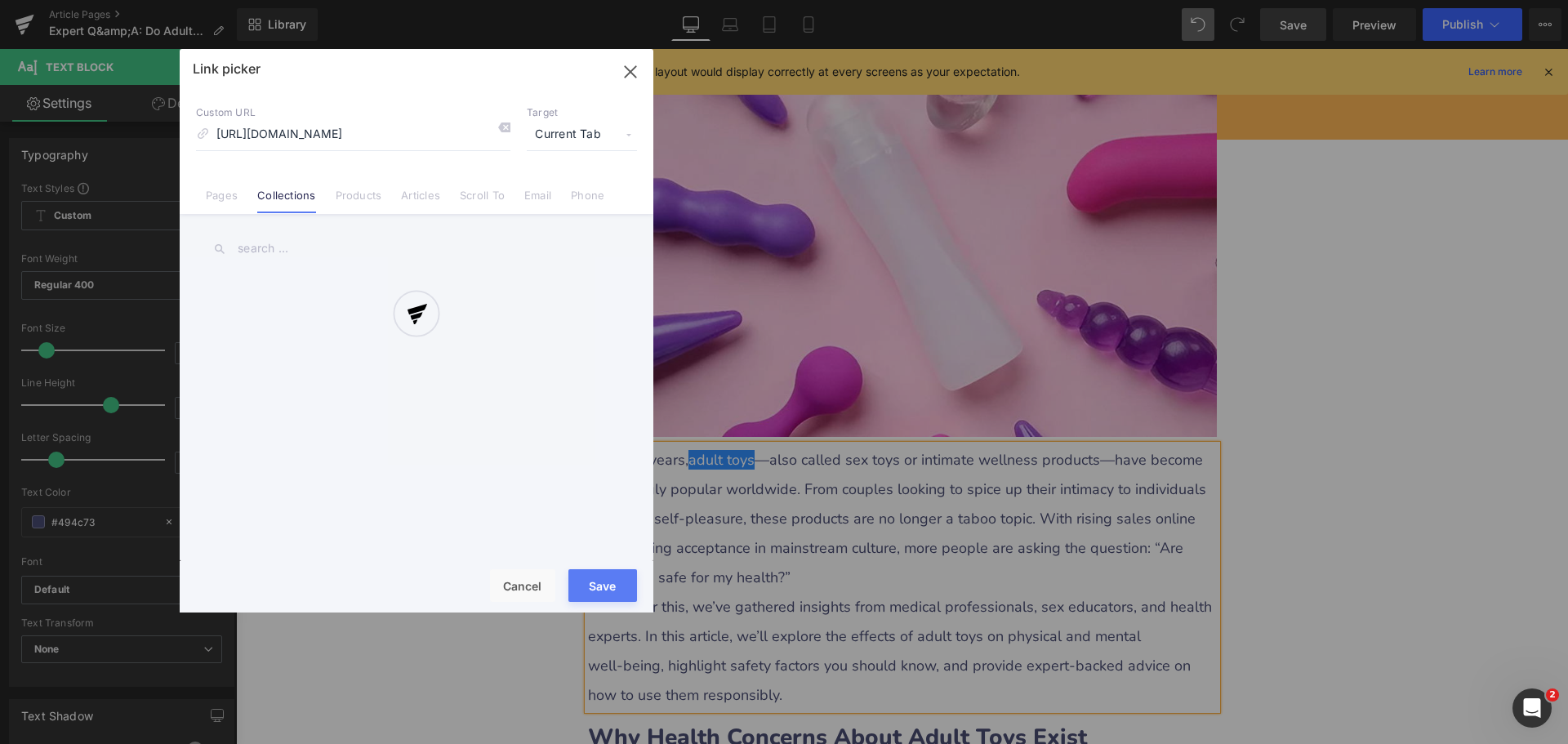
click at [553, 135] on div at bounding box center [416, 331] width 473 height 563
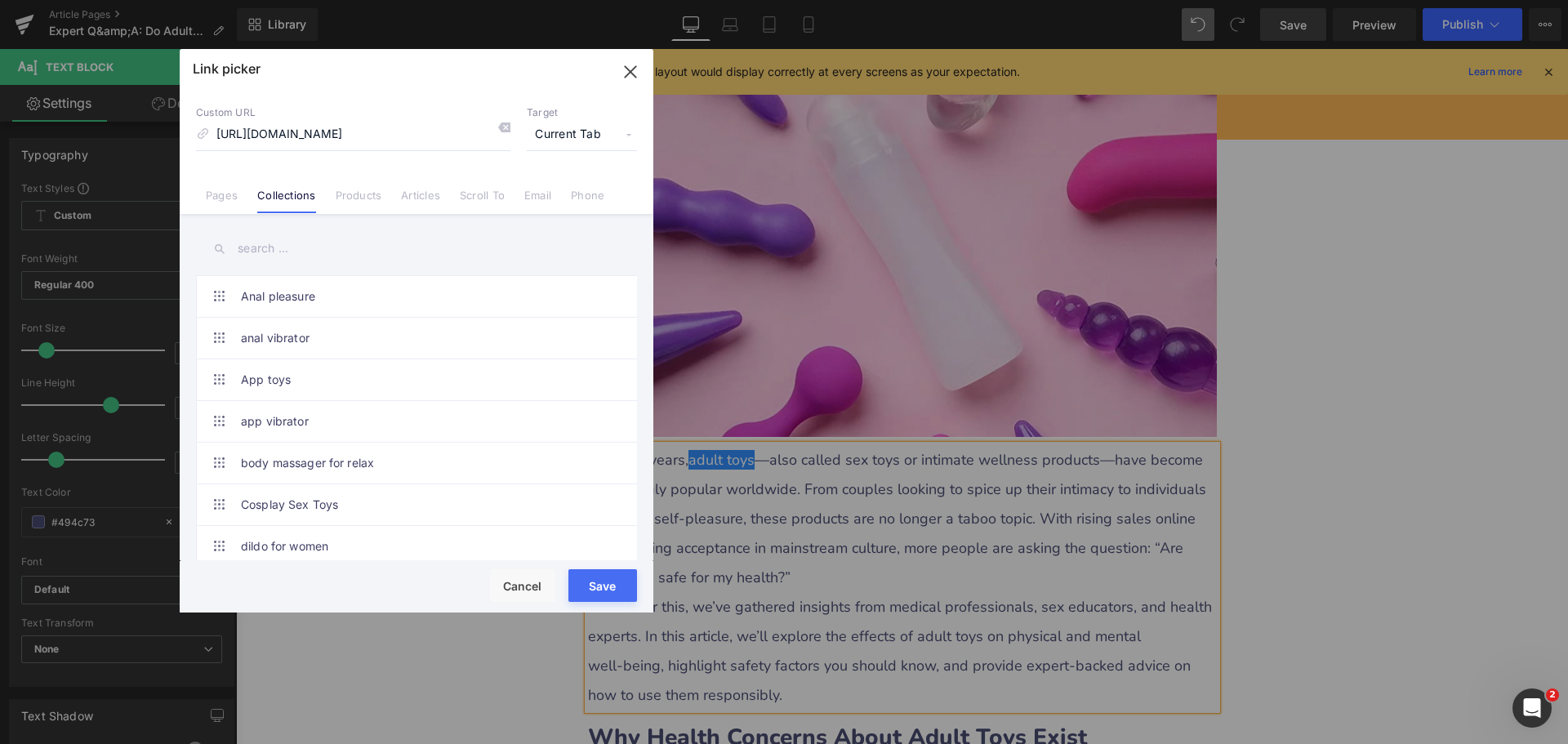
click at [561, 132] on span "Current Tab" at bounding box center [581, 134] width 110 height 31
click at [541, 191] on li "New Tab" at bounding box center [581, 193] width 126 height 28
click at [617, 593] on button "Save" at bounding box center [603, 586] width 69 height 33
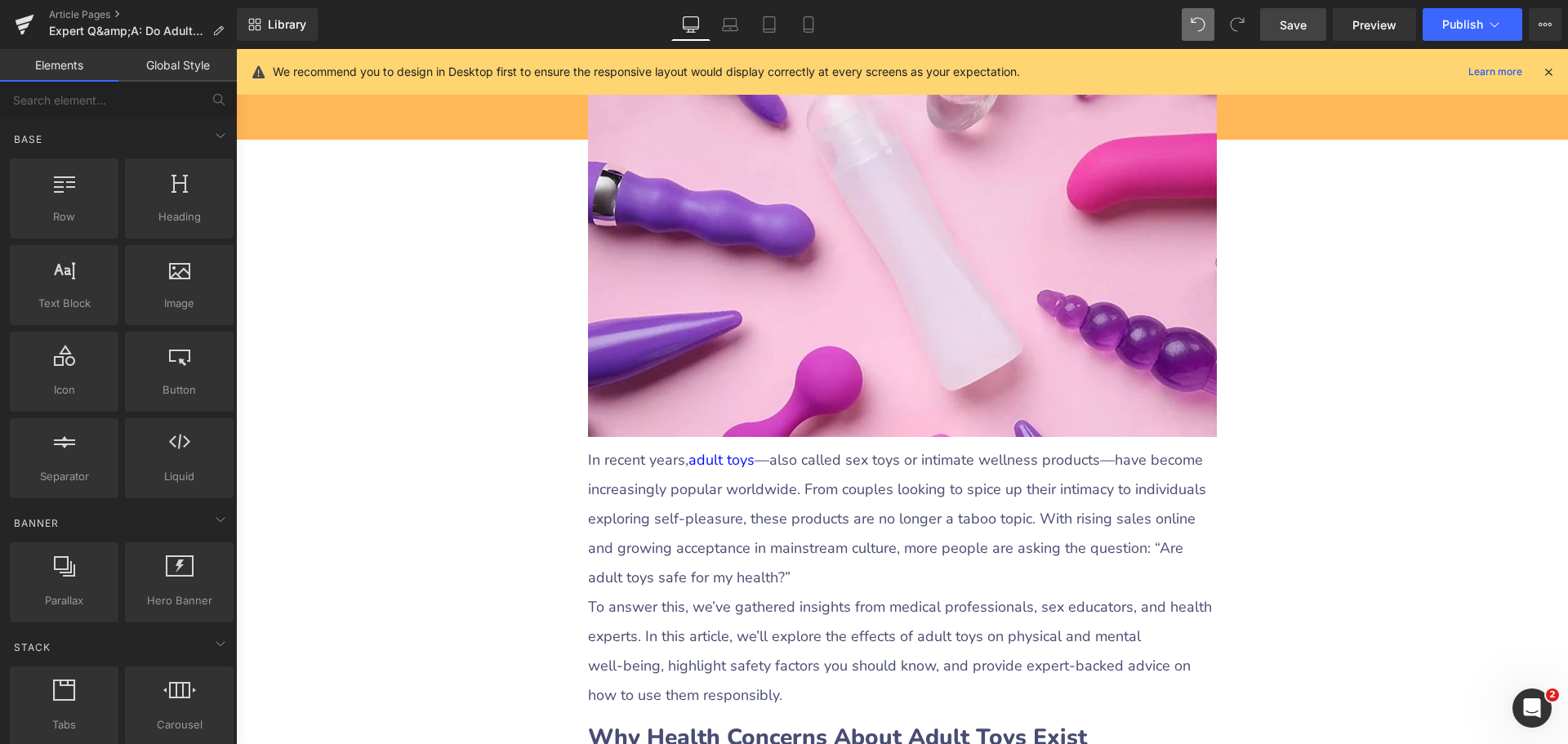
scroll to position [408, 0]
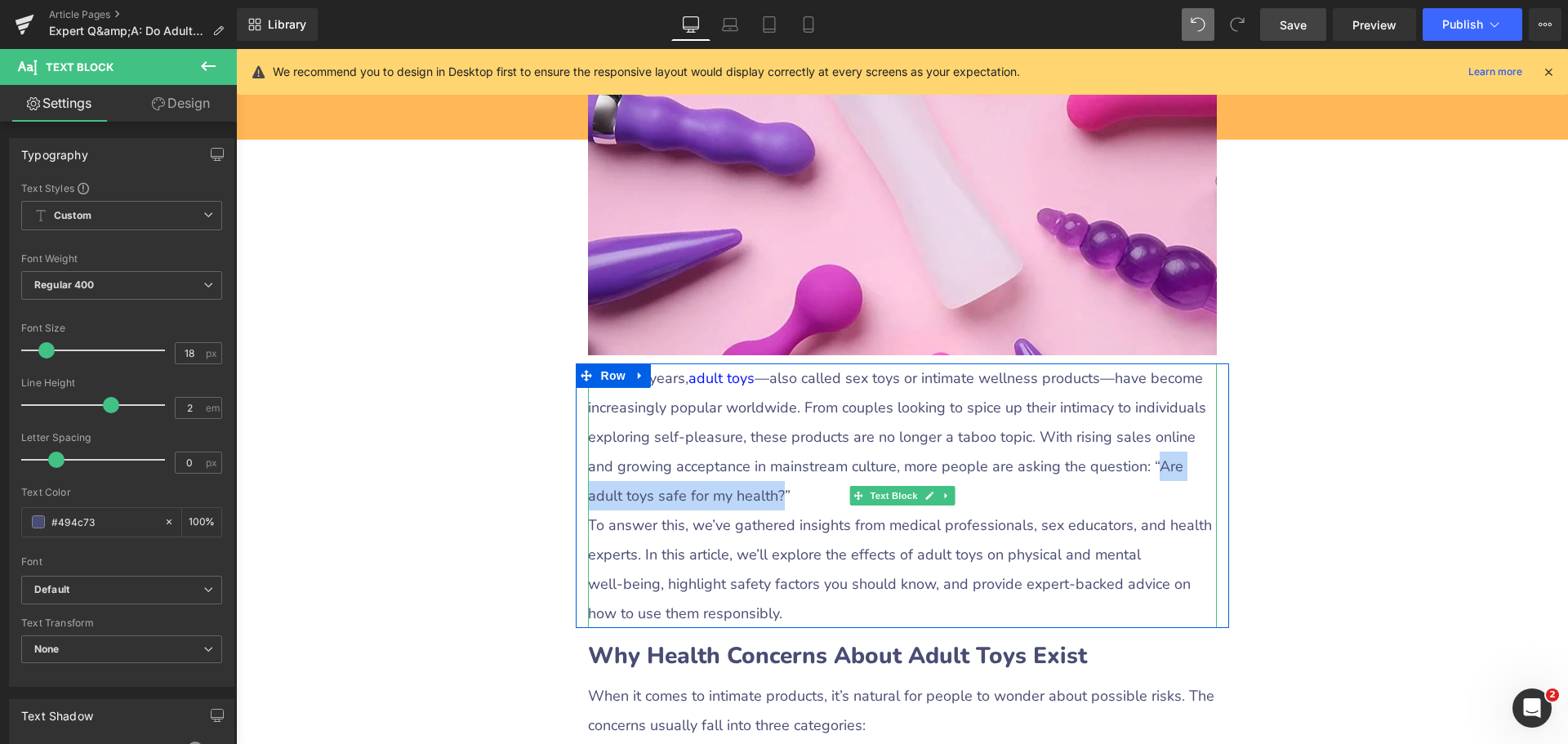
drag, startPoint x: 1116, startPoint y: 464, endPoint x: 707, endPoint y: 495, distance: 410.2
click at [707, 495] on p "In recent years, adult toys —also called sex toys or intimate wellness products…" at bounding box center [902, 437] width 629 height 147
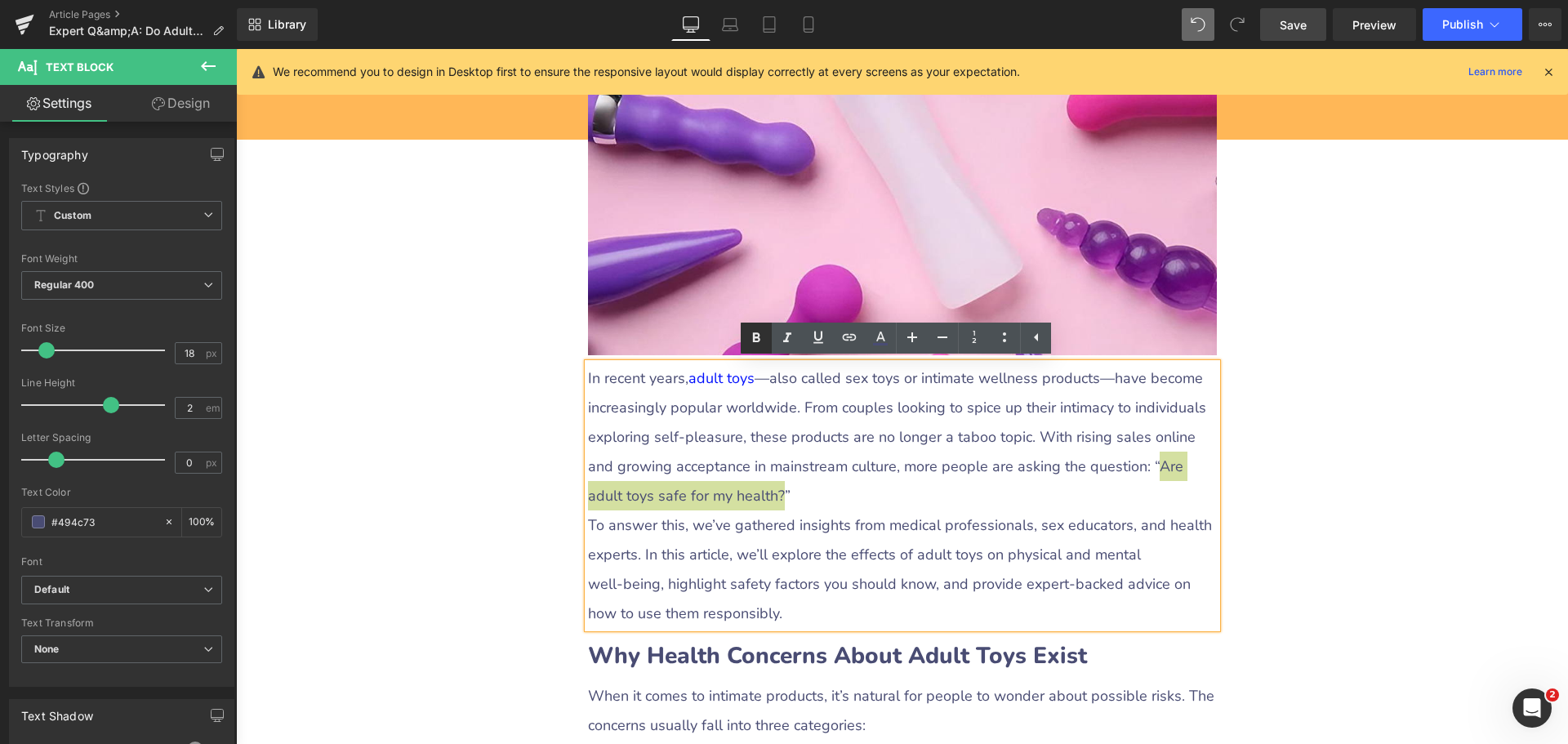
click at [757, 337] on icon at bounding box center [757, 338] width 7 height 10
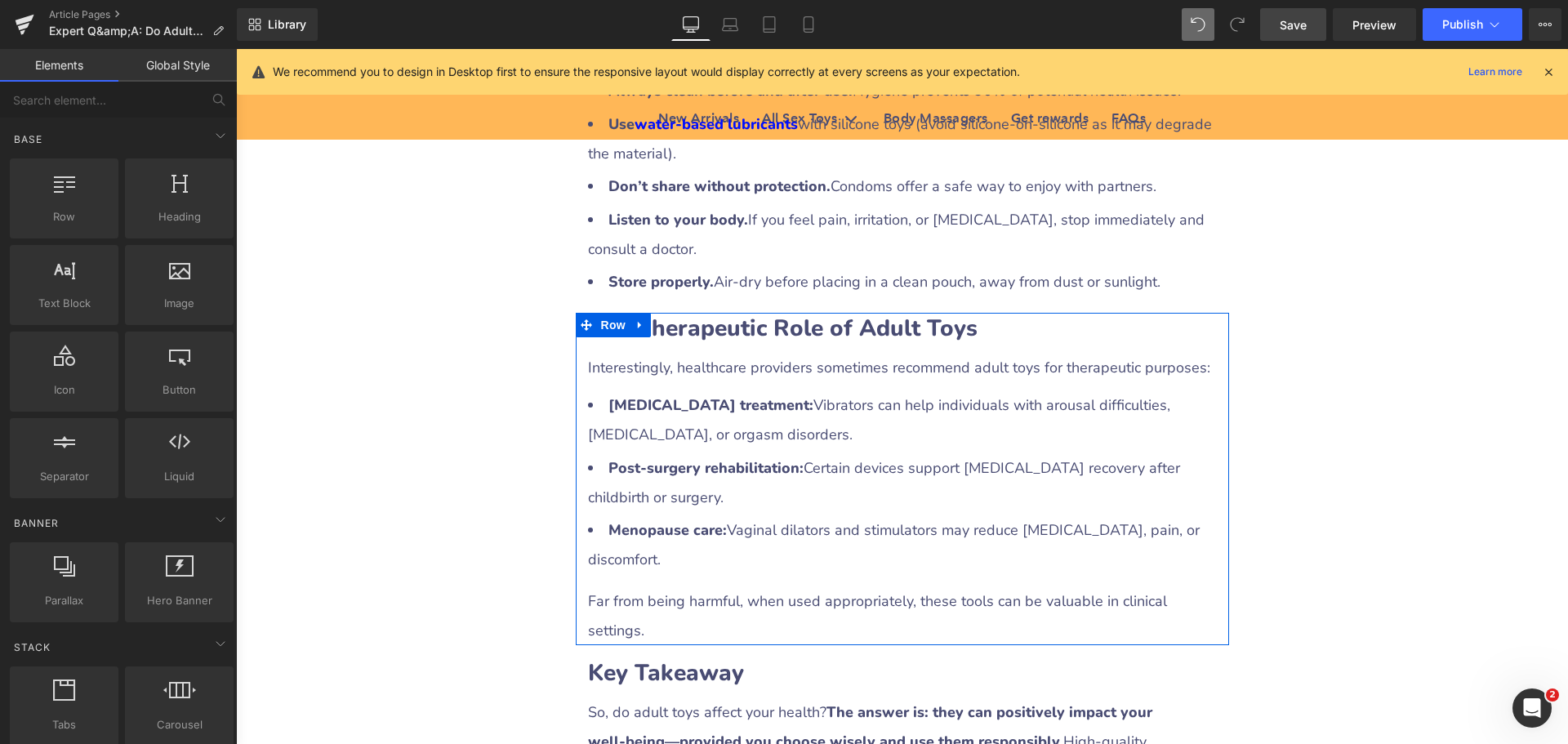
scroll to position [3511, 0]
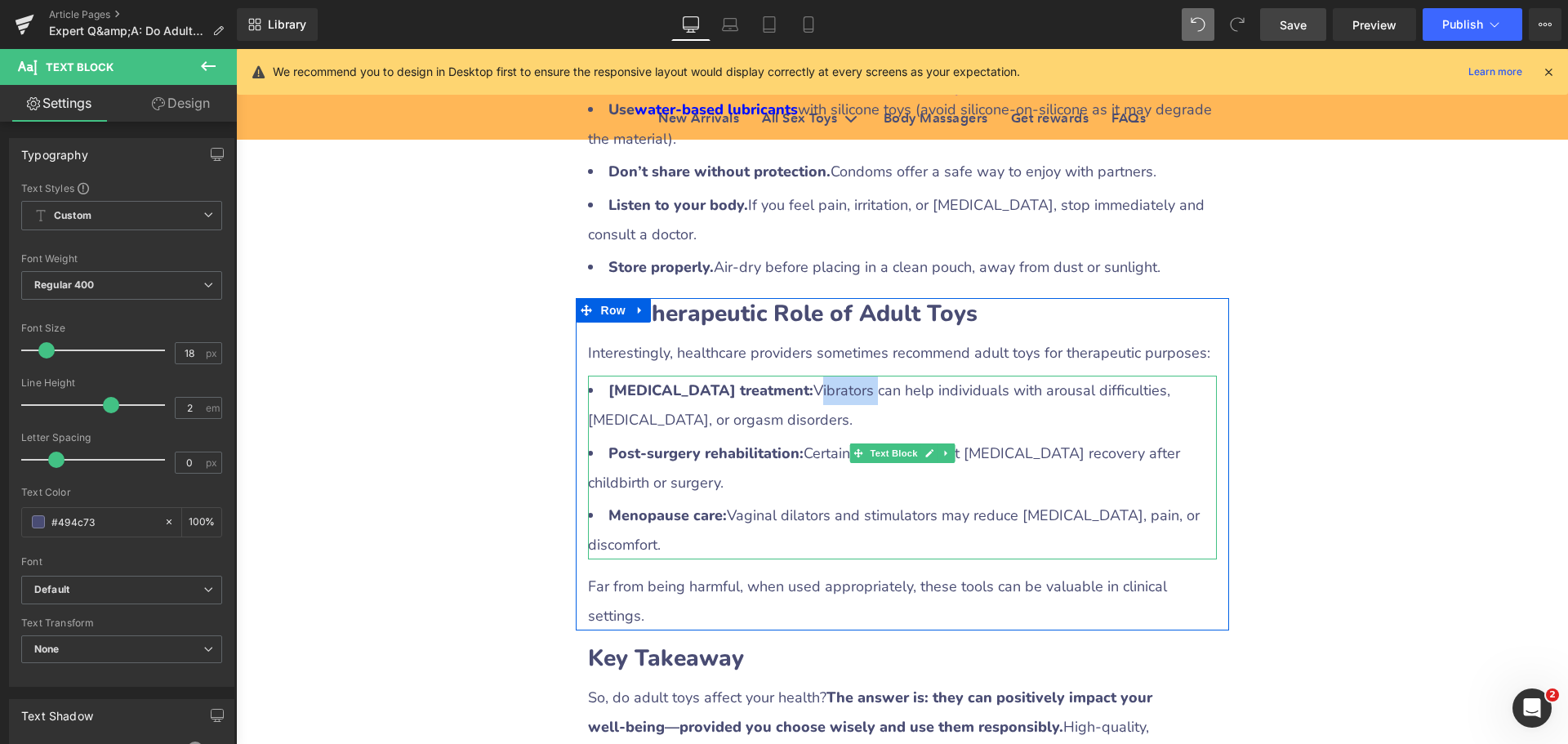
drag, startPoint x: 824, startPoint y: 363, endPoint x: 871, endPoint y: 372, distance: 47.9
click at [871, 376] on li "[MEDICAL_DATA] treatment: Vibrators can help individuals with arousal difficult…" at bounding box center [902, 405] width 629 height 59
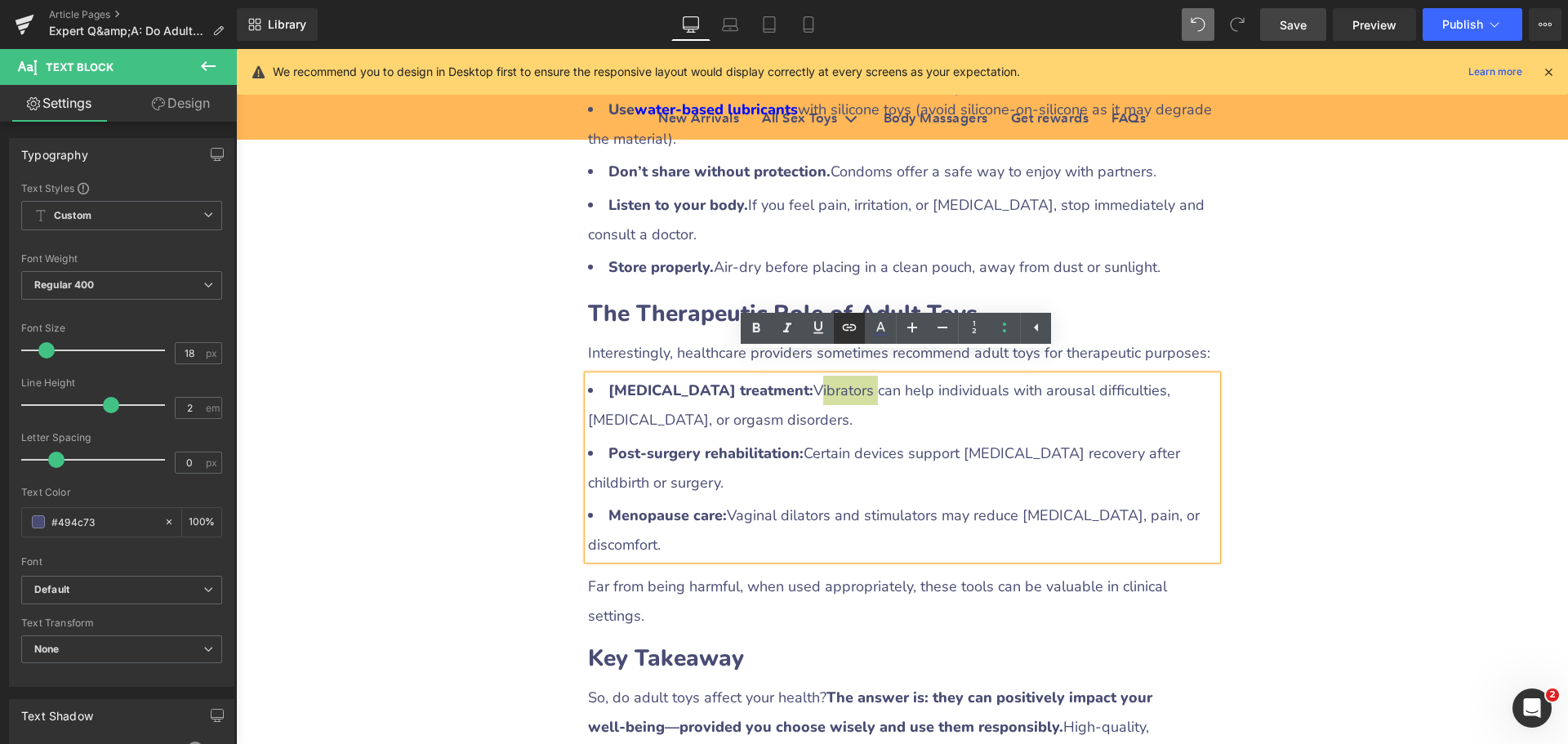
click at [844, 324] on icon at bounding box center [849, 328] width 20 height 20
click at [847, 407] on input "[URL][DOMAIN_NAME]" at bounding box center [888, 403] width 252 height 41
paste input "[URL][DOMAIN_NAME]"
type input "[URL][DOMAIN_NAME]"
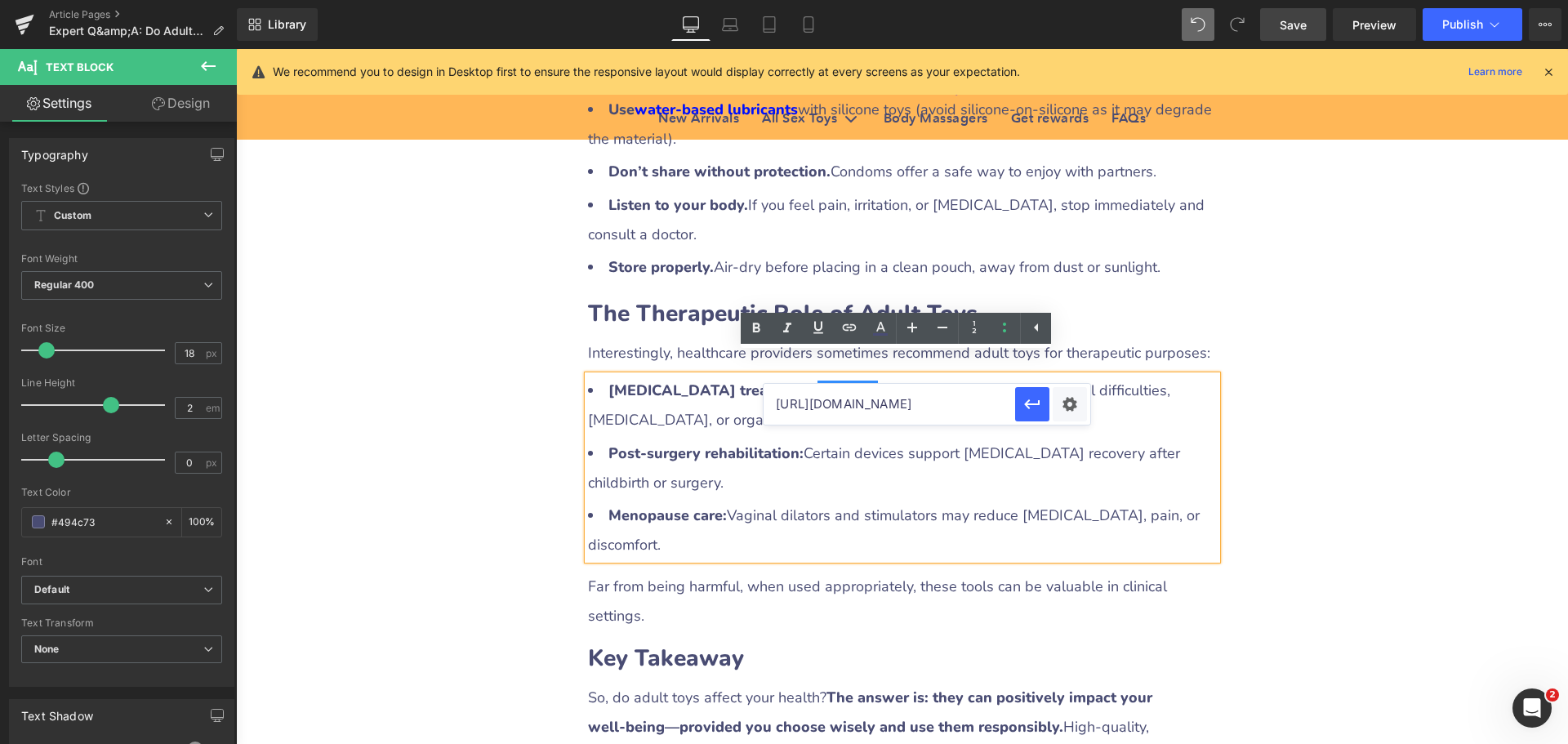
scroll to position [0, 64]
click at [1073, 0] on div "Text Color Highlight Color #333333 Edit or remove link: Edit - Unlink - Cancel …" at bounding box center [784, 0] width 1568 height 0
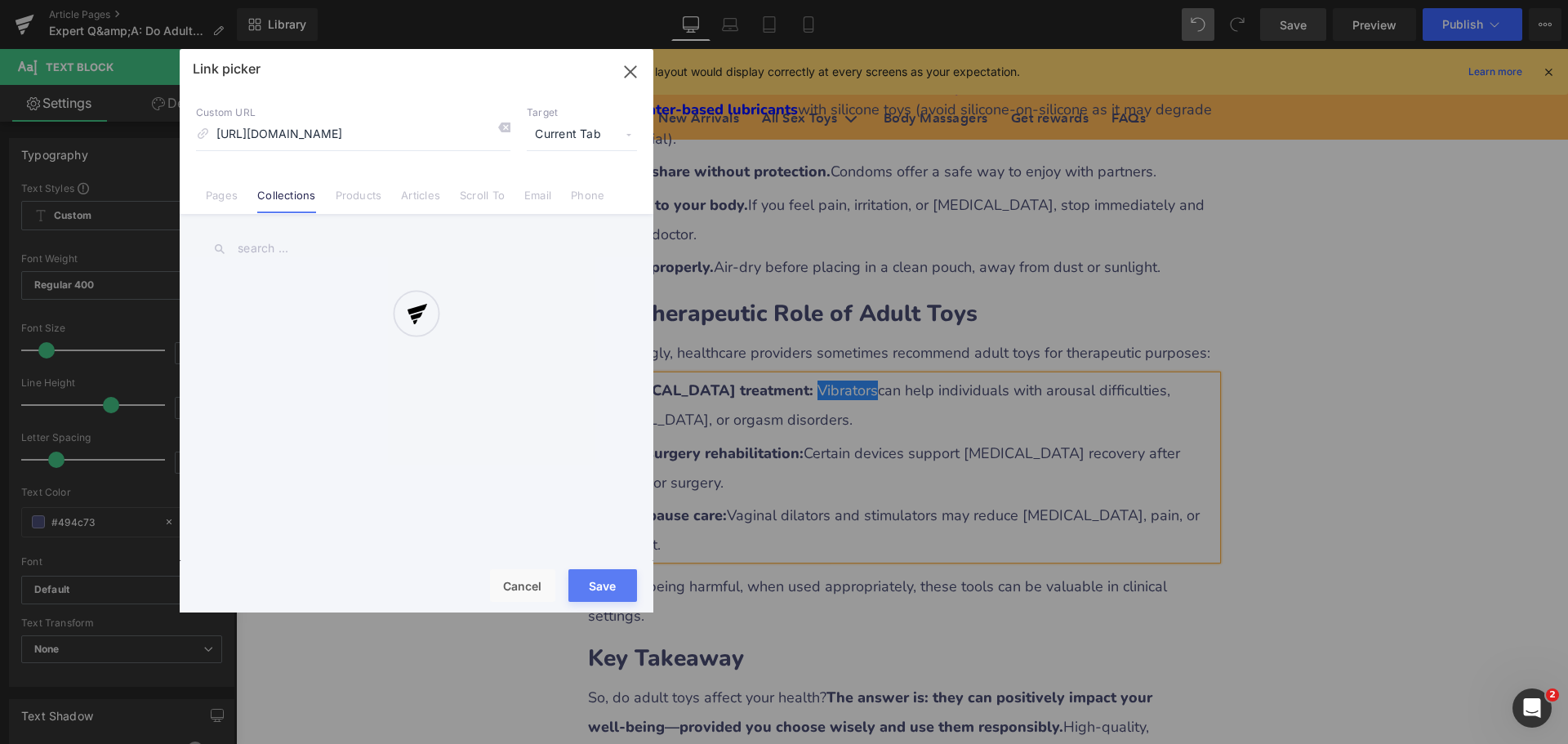
click at [554, 131] on div at bounding box center [416, 331] width 473 height 563
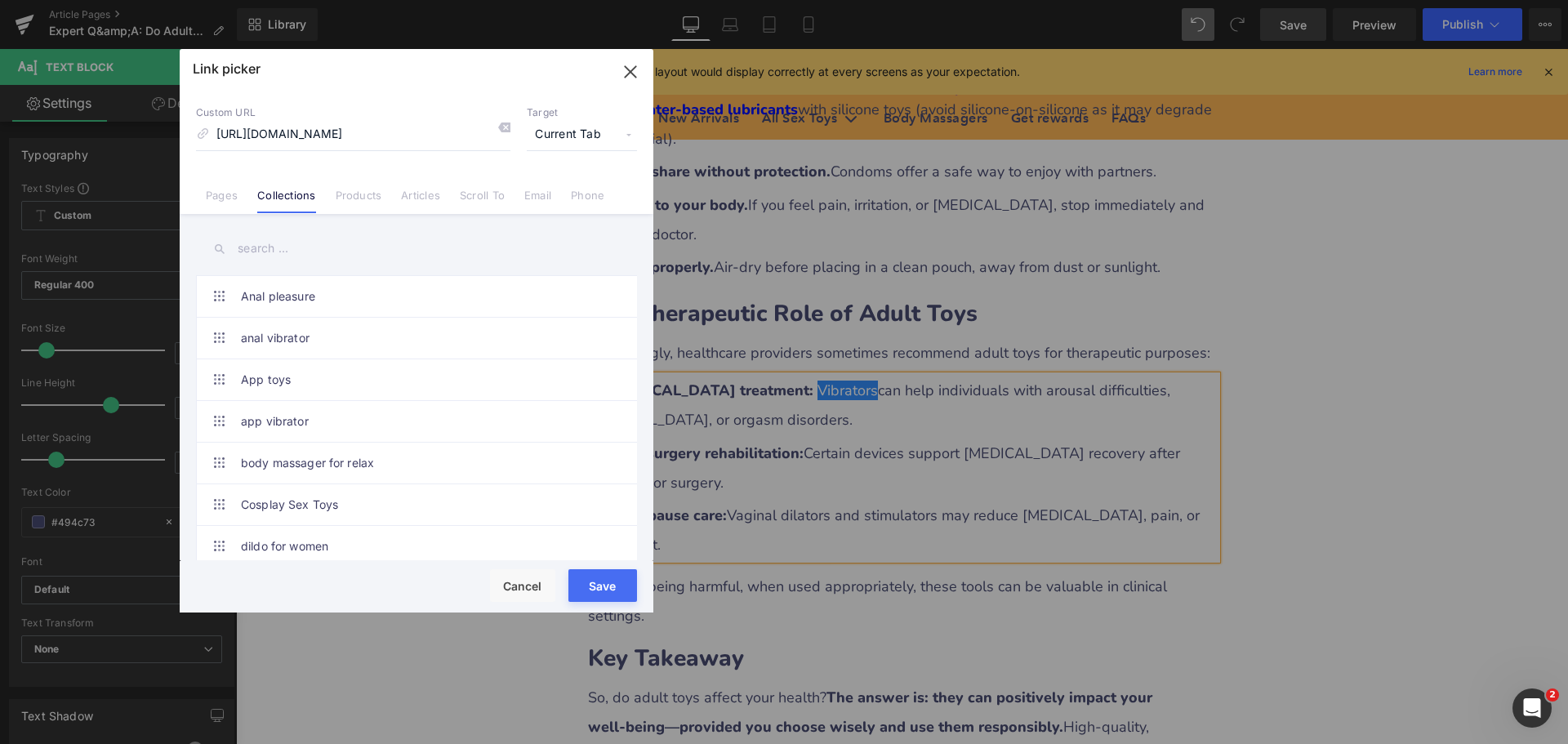
click at [560, 135] on span "Current Tab" at bounding box center [581, 134] width 110 height 31
click at [544, 192] on li "New Tab" at bounding box center [581, 193] width 126 height 28
click at [584, 578] on button "Save" at bounding box center [603, 586] width 69 height 33
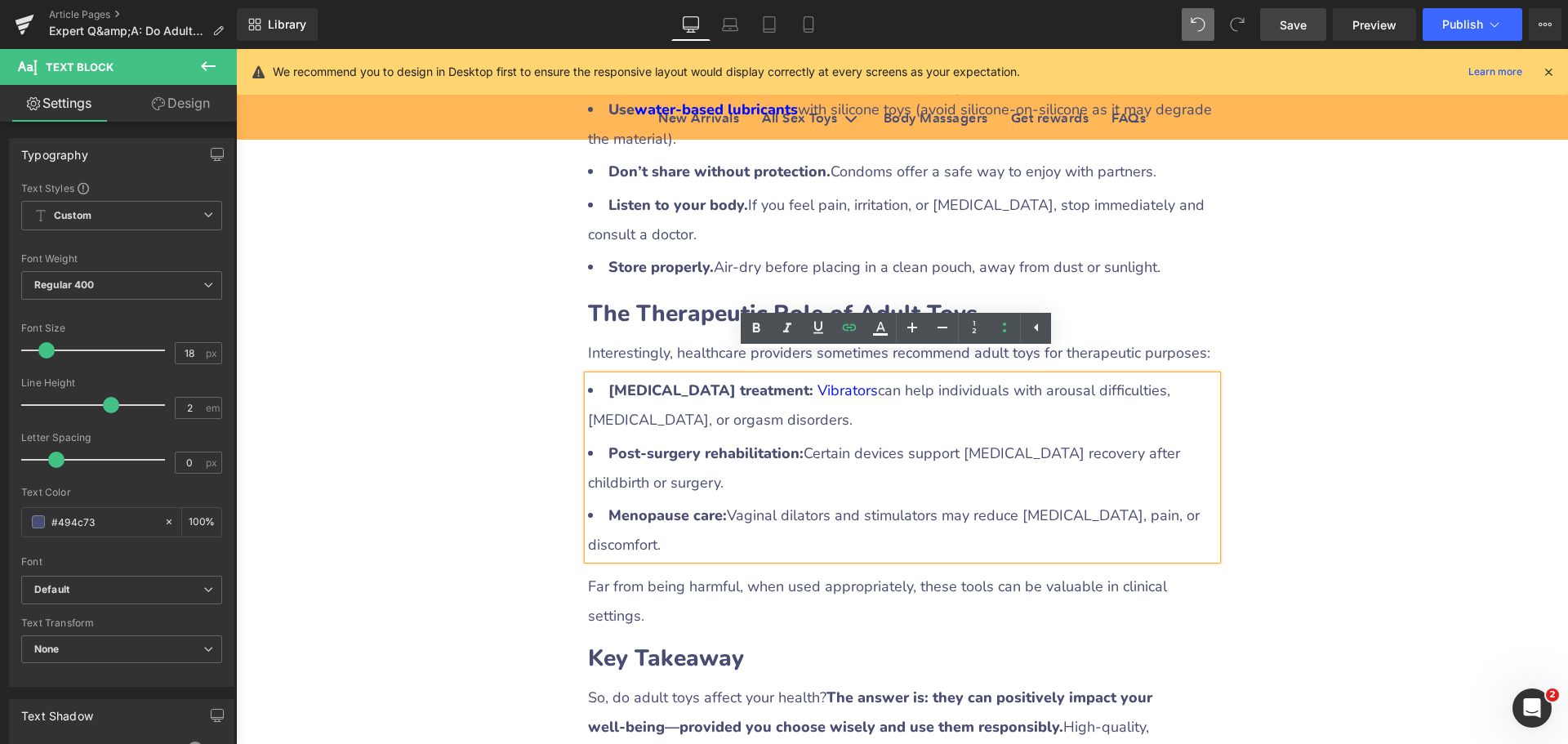
click at [1287, 539] on div "Expert Q&A: Do Adult Toys Affect Your Health? Heading Row Liquid Row Could you …" at bounding box center [902, 157] width 1332 height 6919
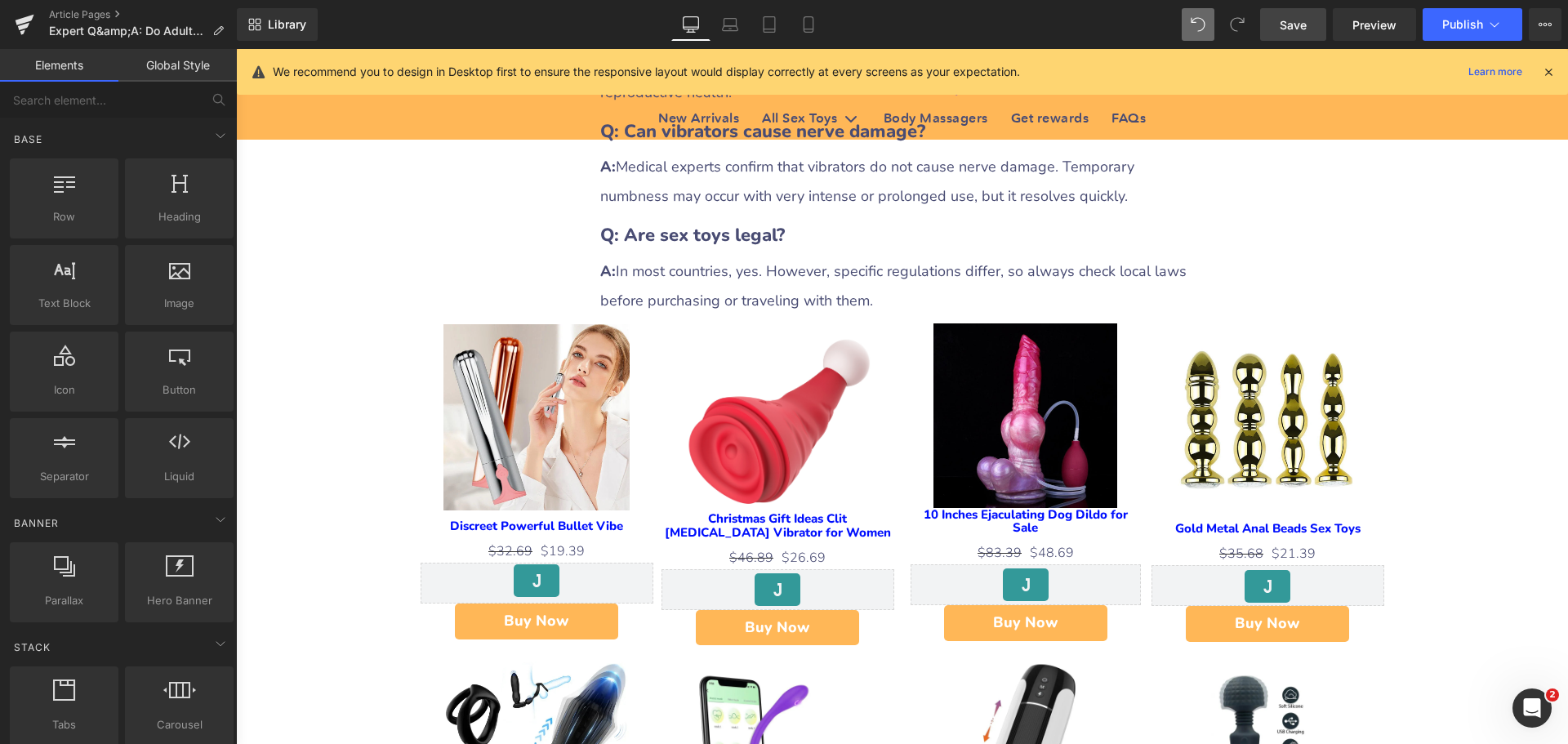
scroll to position [4899, 0]
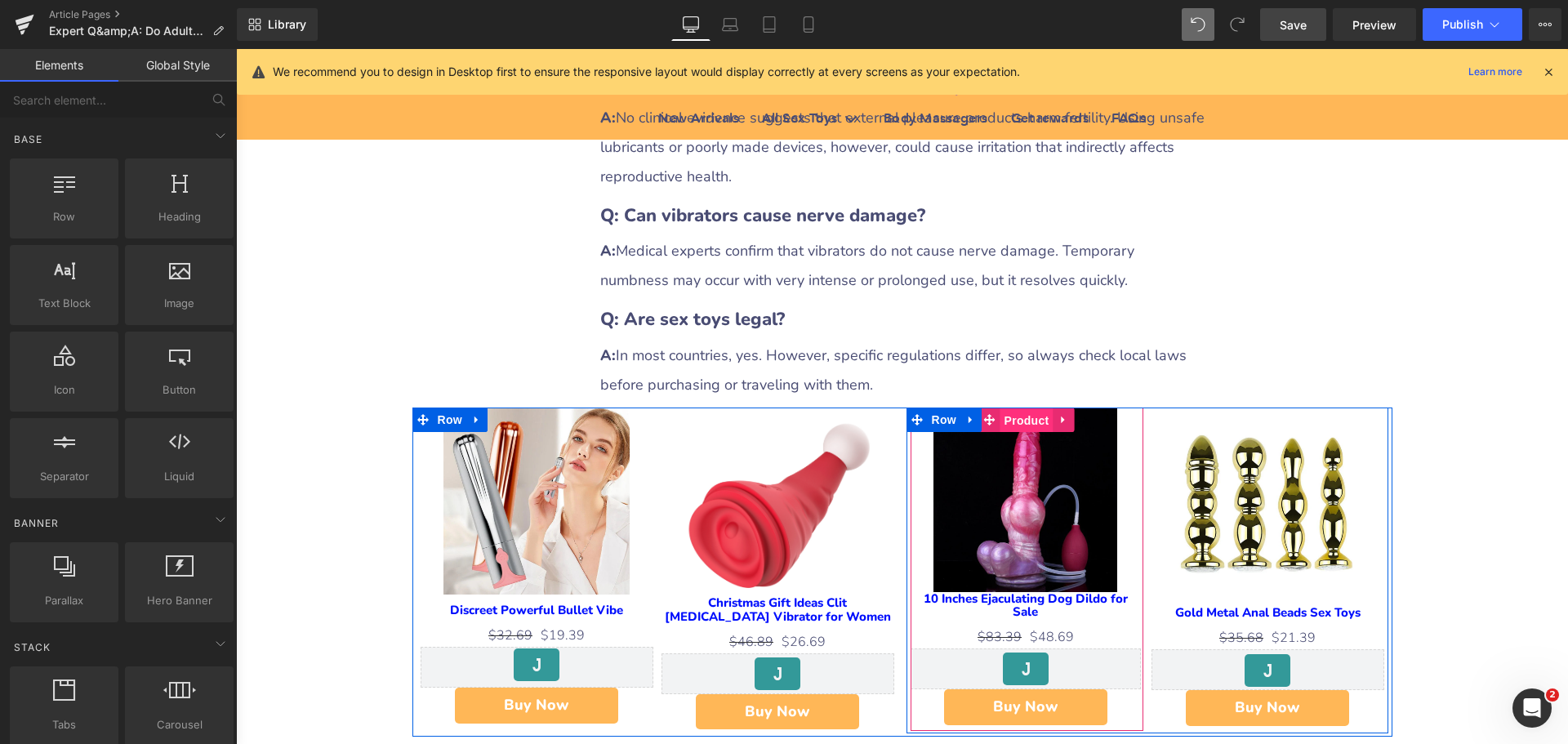
click at [1015, 408] on span "Product" at bounding box center [1027, 420] width 53 height 25
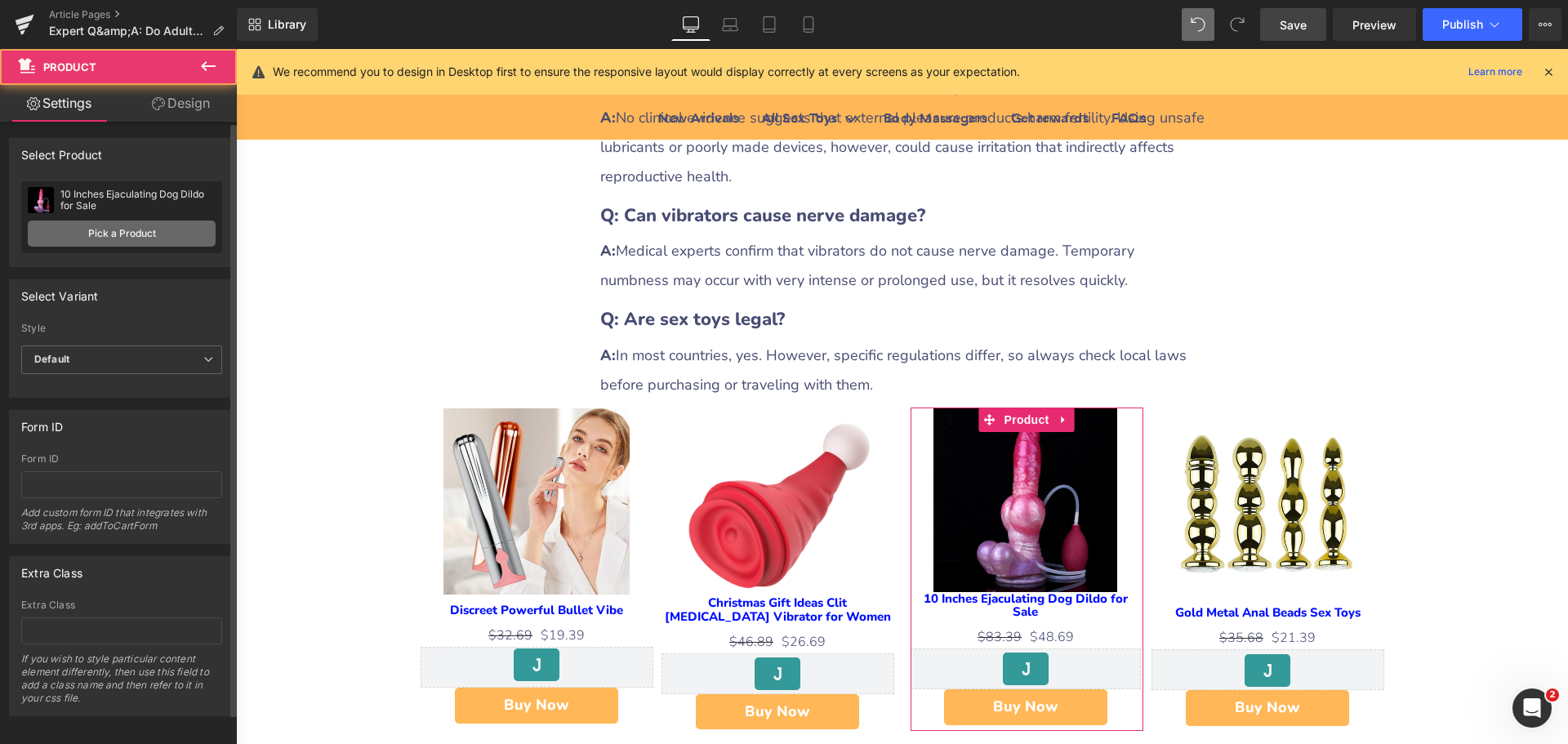
click at [100, 232] on link "Pick a Product" at bounding box center [122, 233] width 188 height 26
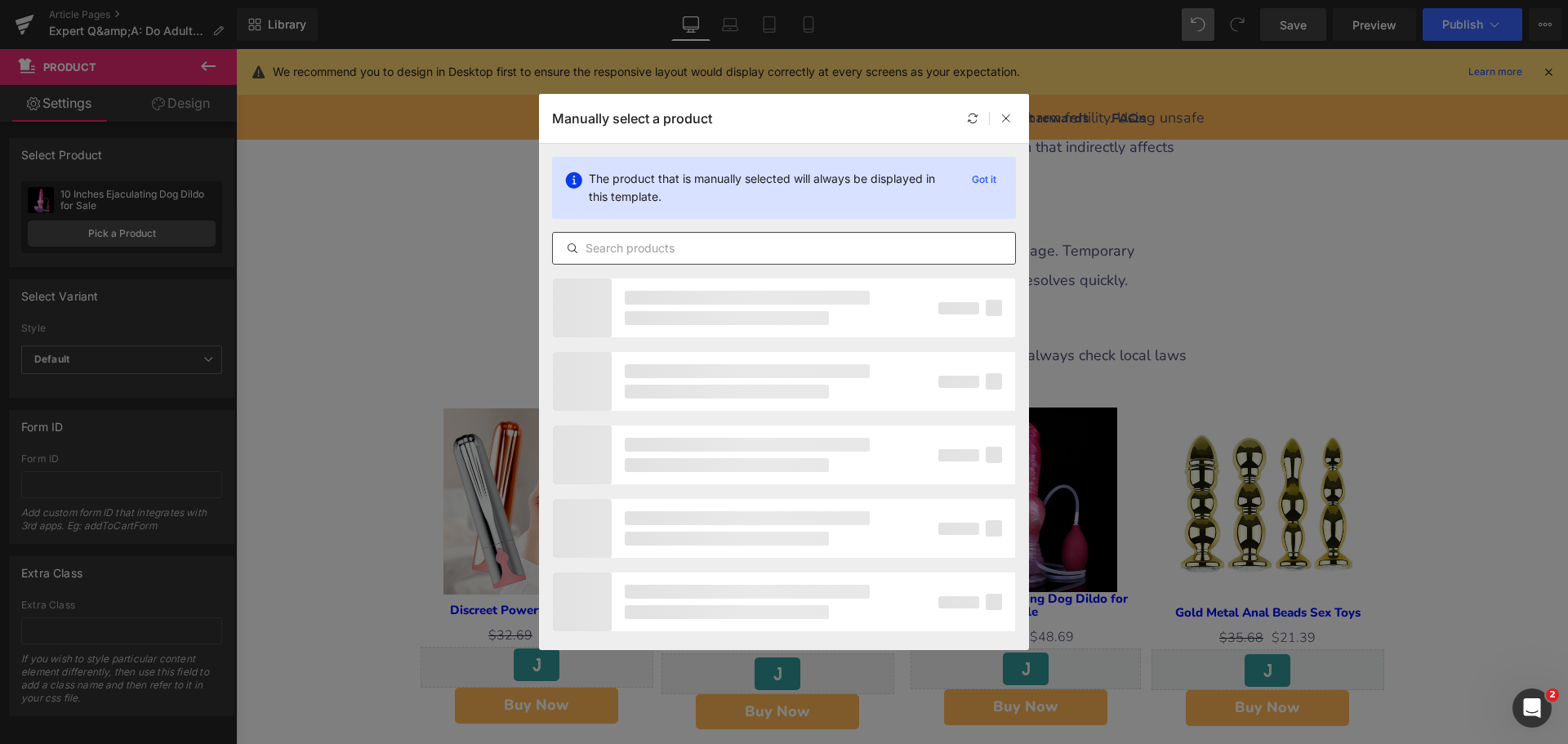
click at [663, 255] on input "text" at bounding box center [784, 248] width 462 height 20
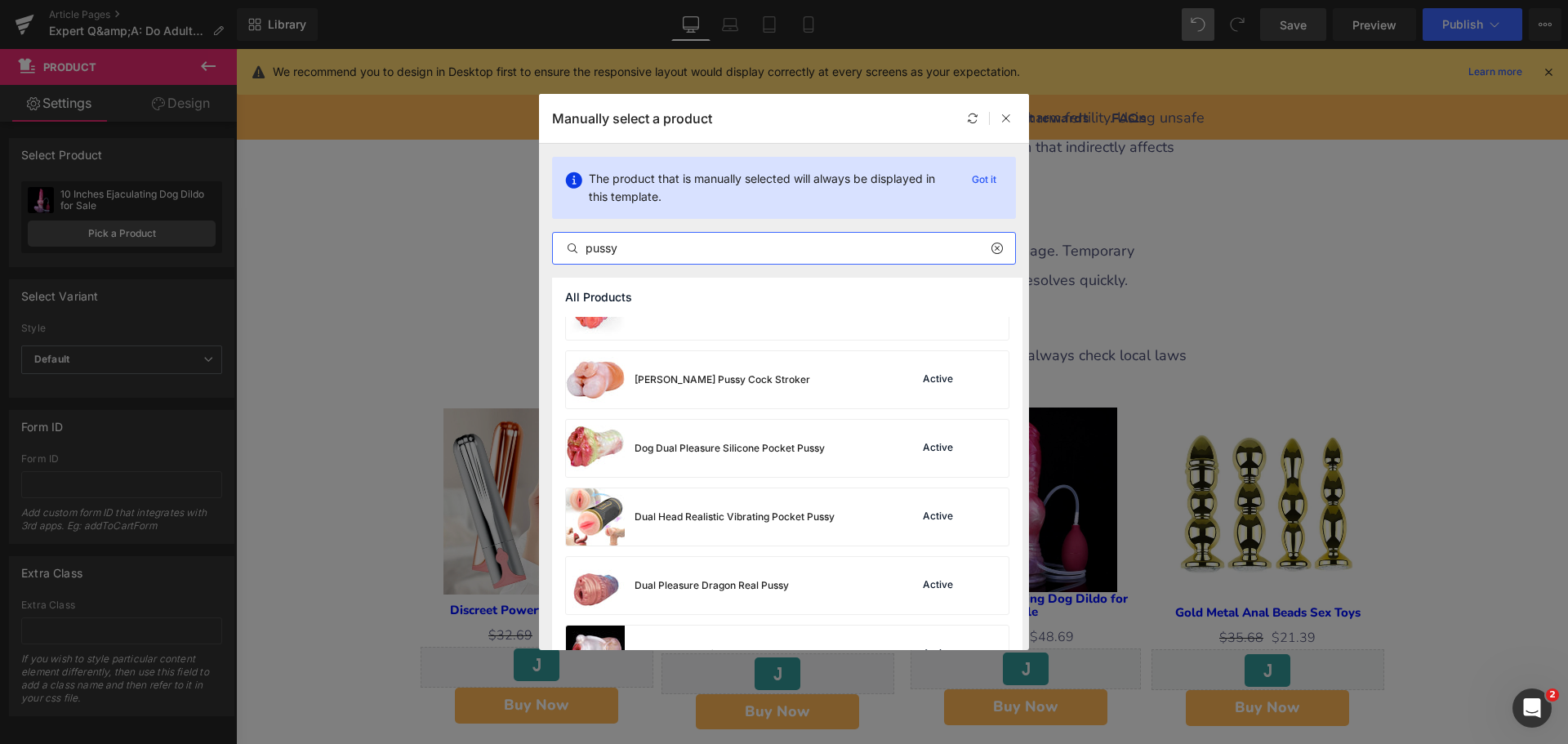
scroll to position [653, 0]
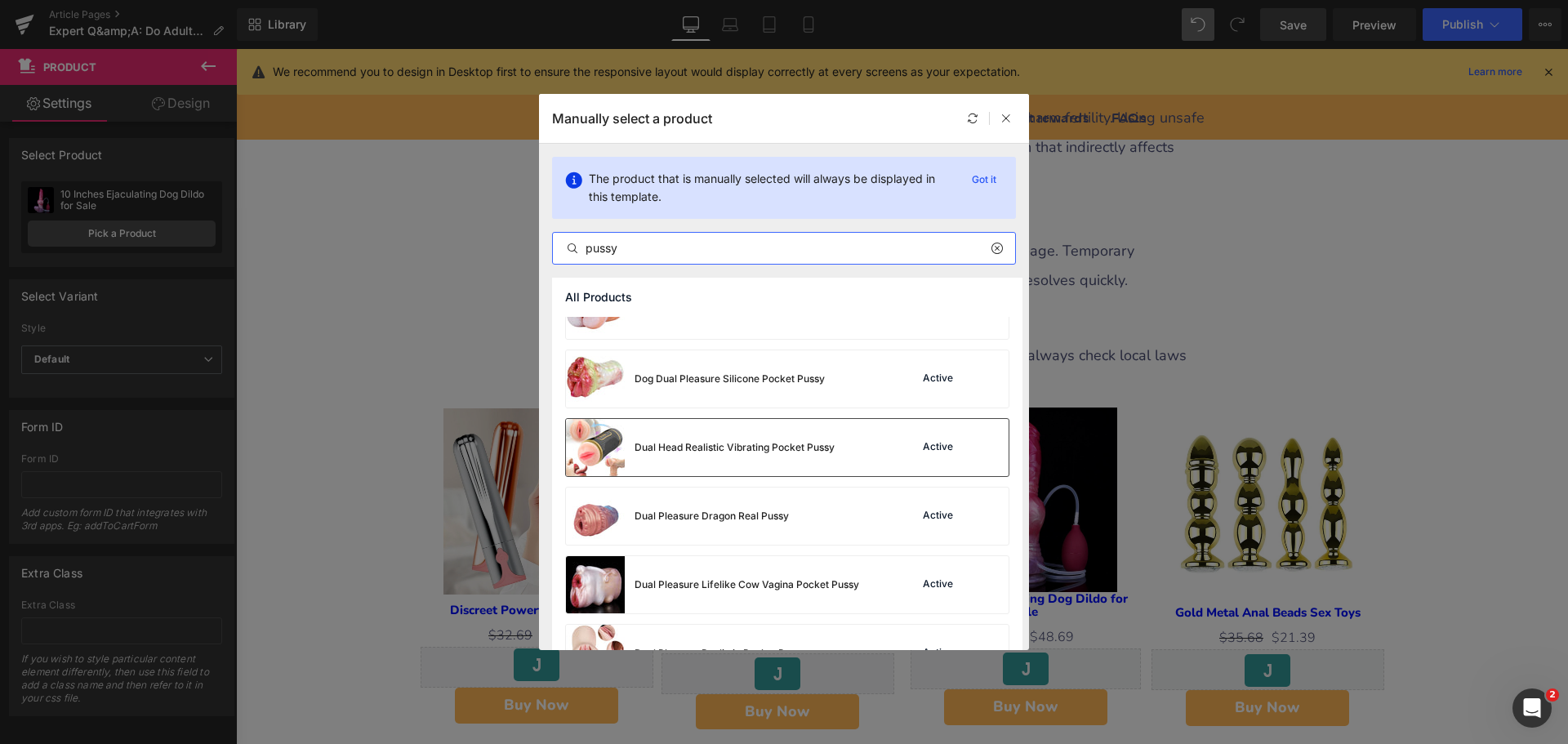
type input "pussy"
click at [739, 461] on div "Dual Head Realistic Vibrating Pocket Pussy" at bounding box center [700, 447] width 269 height 57
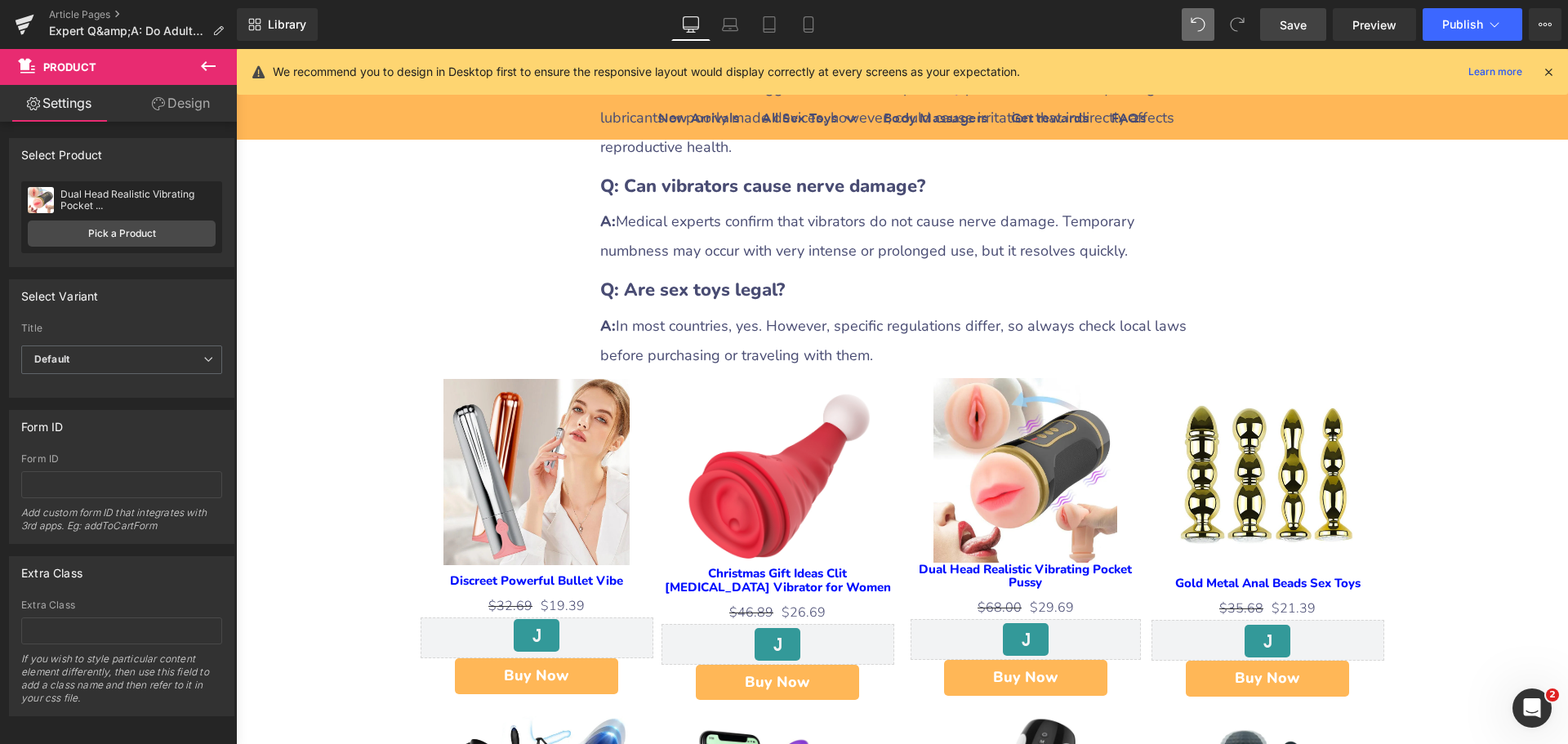
scroll to position [4899, 0]
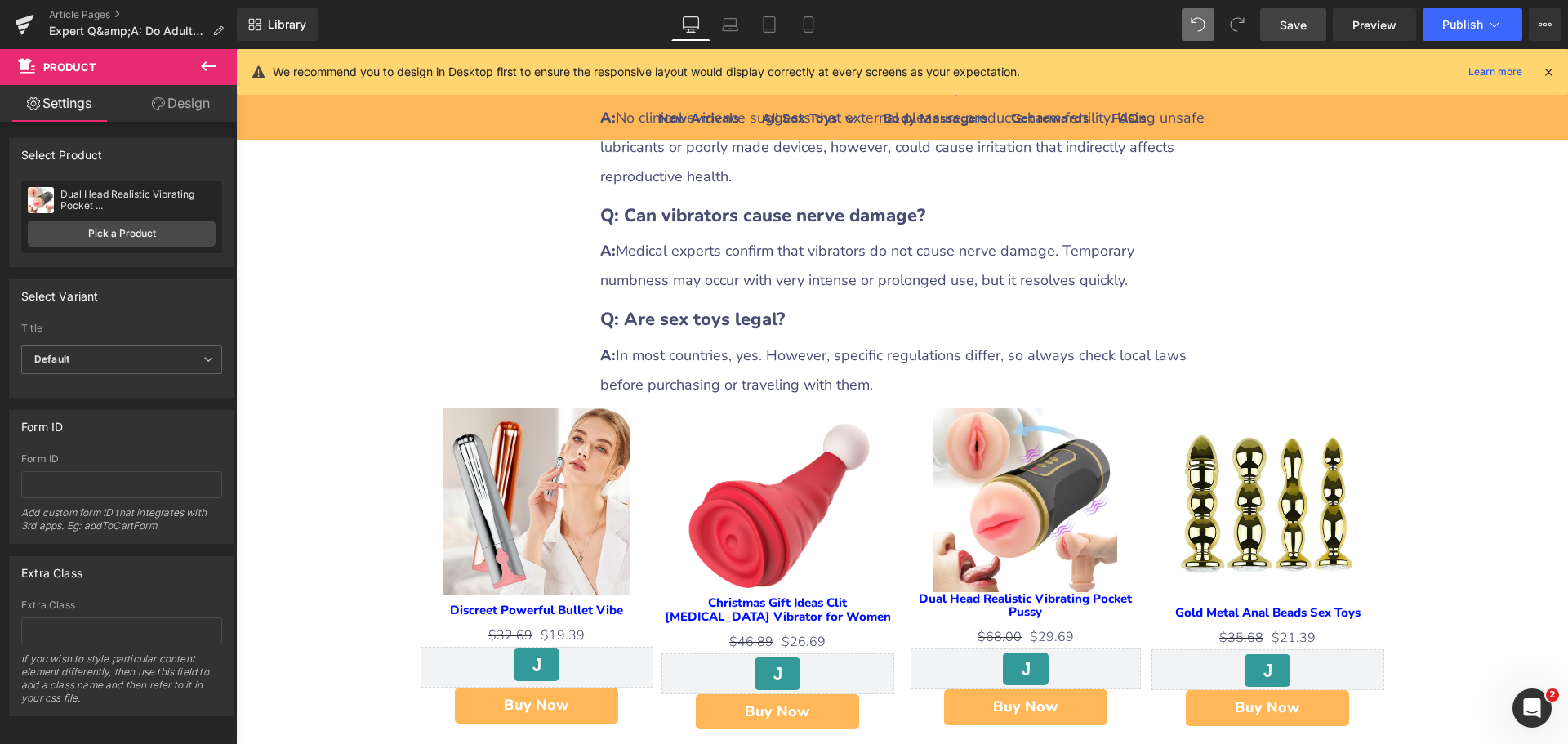
drag, startPoint x: 508, startPoint y: 362, endPoint x: 513, endPoint y: 368, distance: 7.8
click at [508, 408] on img at bounding box center [536, 501] width 186 height 186
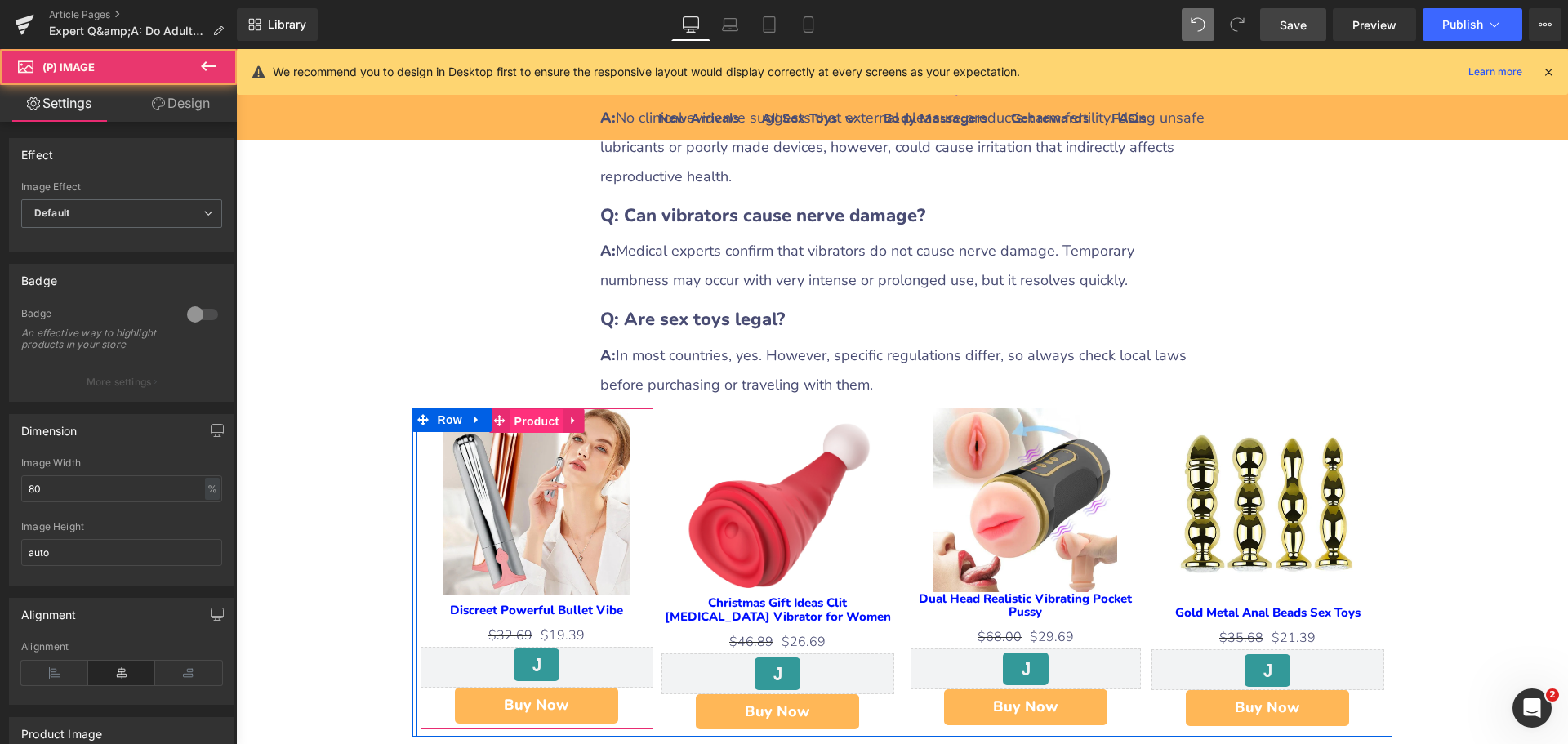
click at [530, 409] on span "Product" at bounding box center [537, 421] width 53 height 25
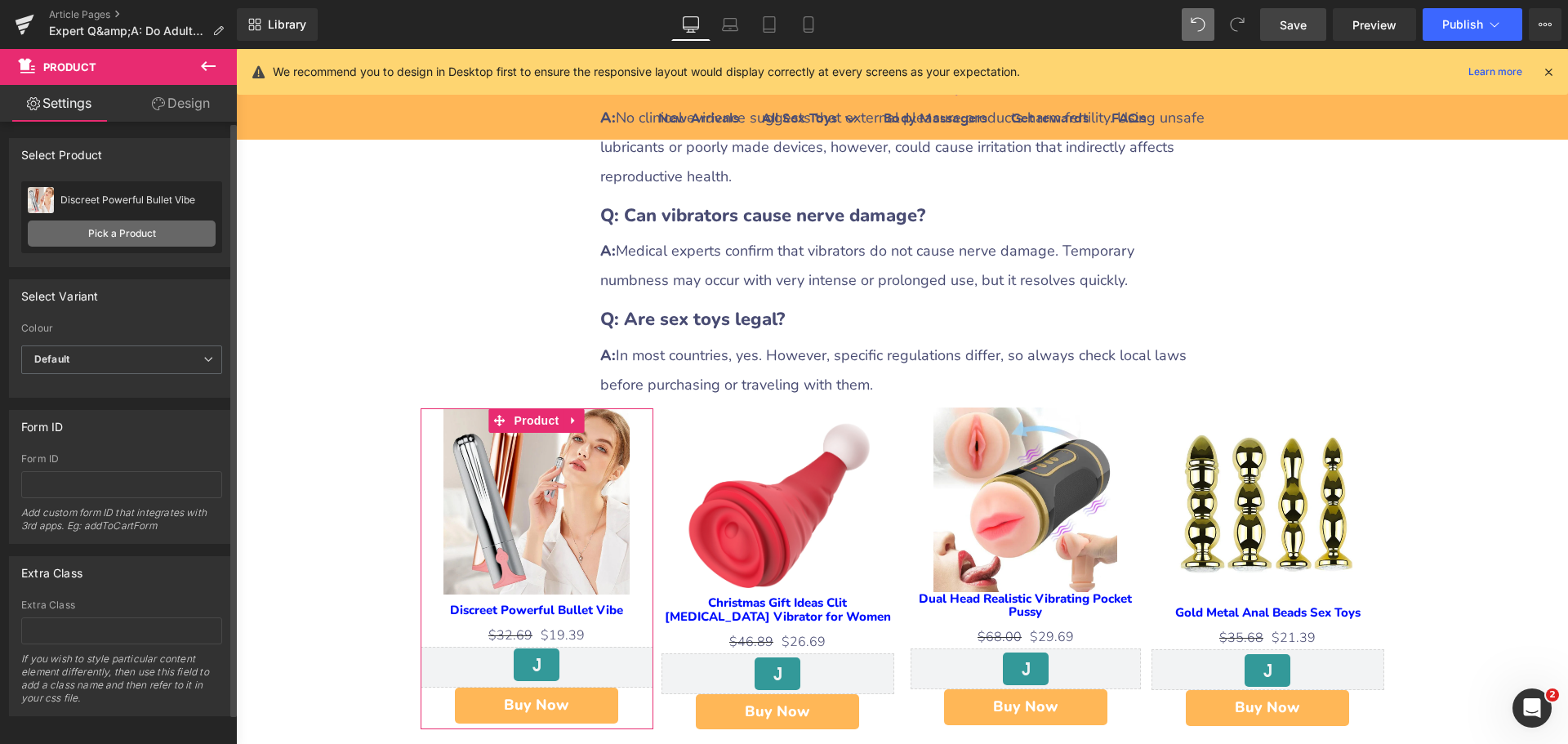
click at [130, 232] on link "Pick a Product" at bounding box center [122, 233] width 188 height 26
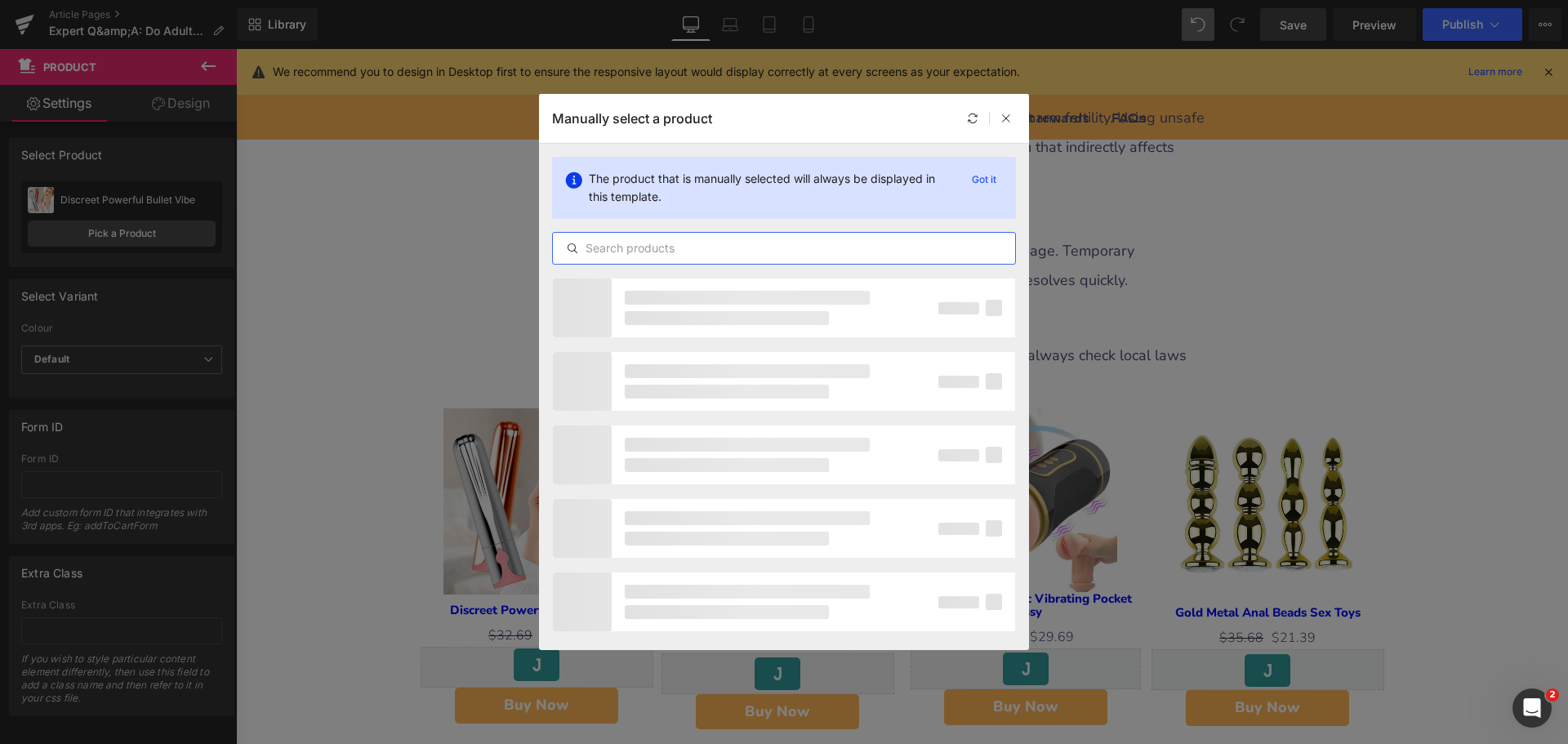
click at [659, 246] on input "text" at bounding box center [784, 248] width 462 height 20
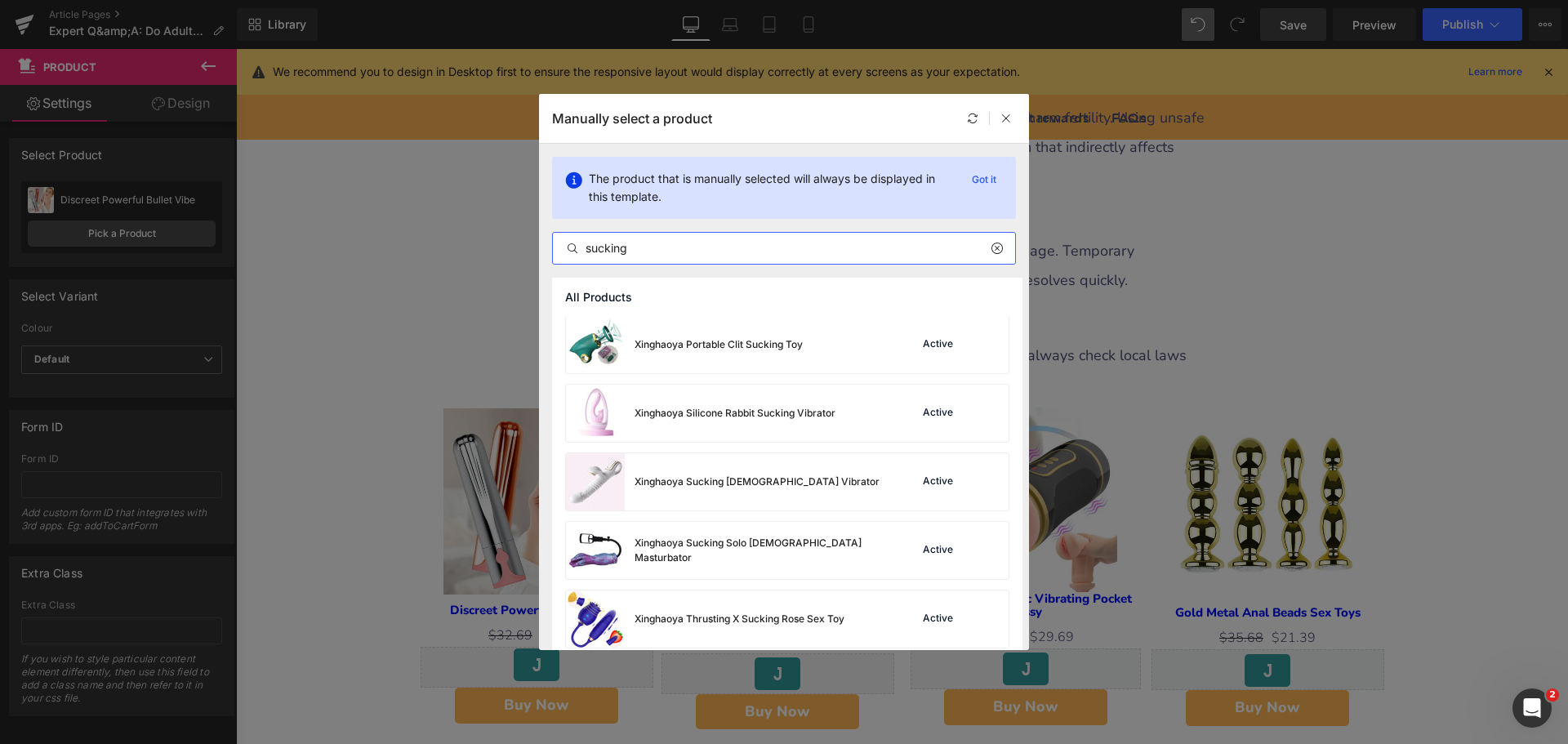
scroll to position [3443, 0]
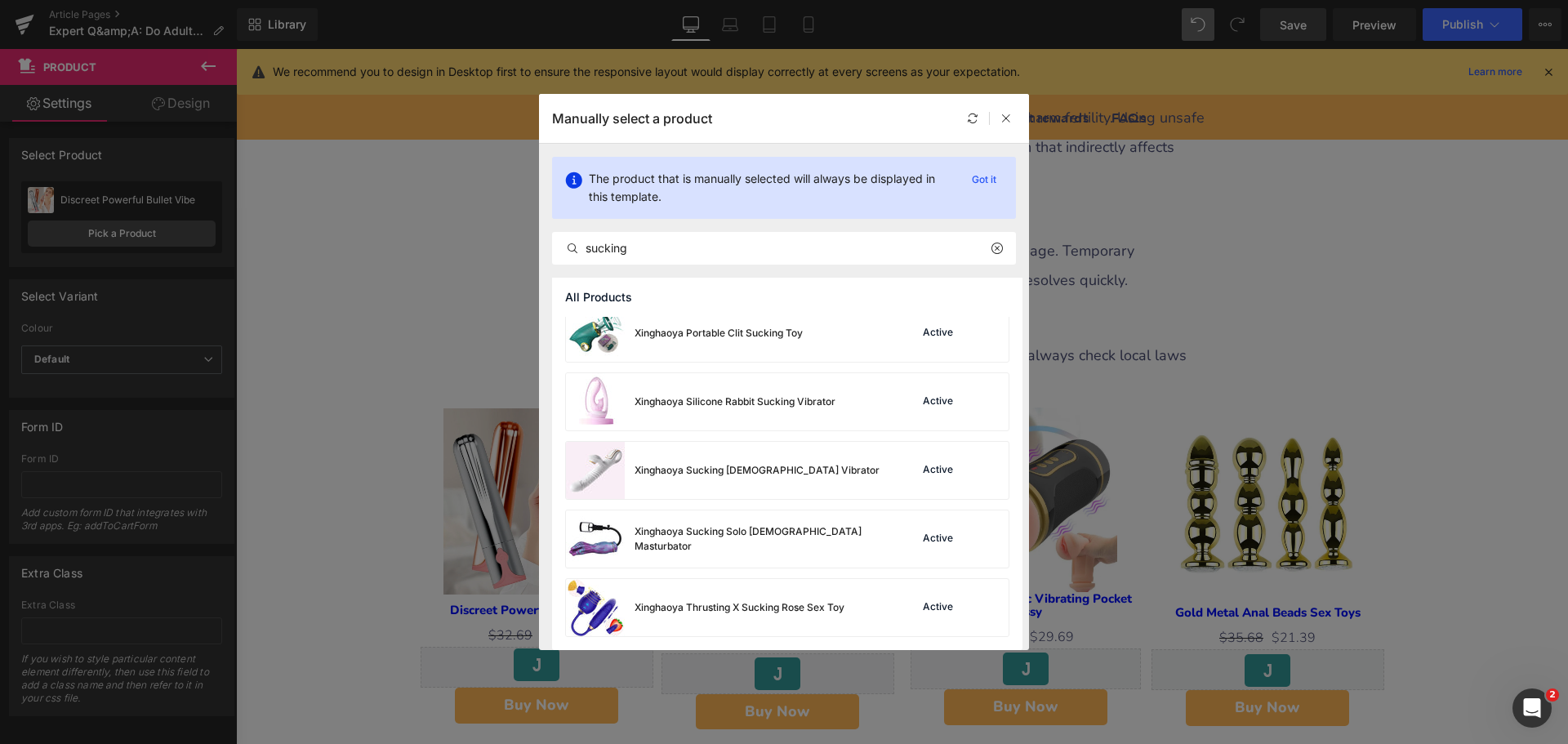
drag, startPoint x: 631, startPoint y: 235, endPoint x: 550, endPoint y: 279, distance: 92.2
click at [550, 279] on section "The product that is manually selected will always be displayed in this template…" at bounding box center [783, 396] width 490 height 506
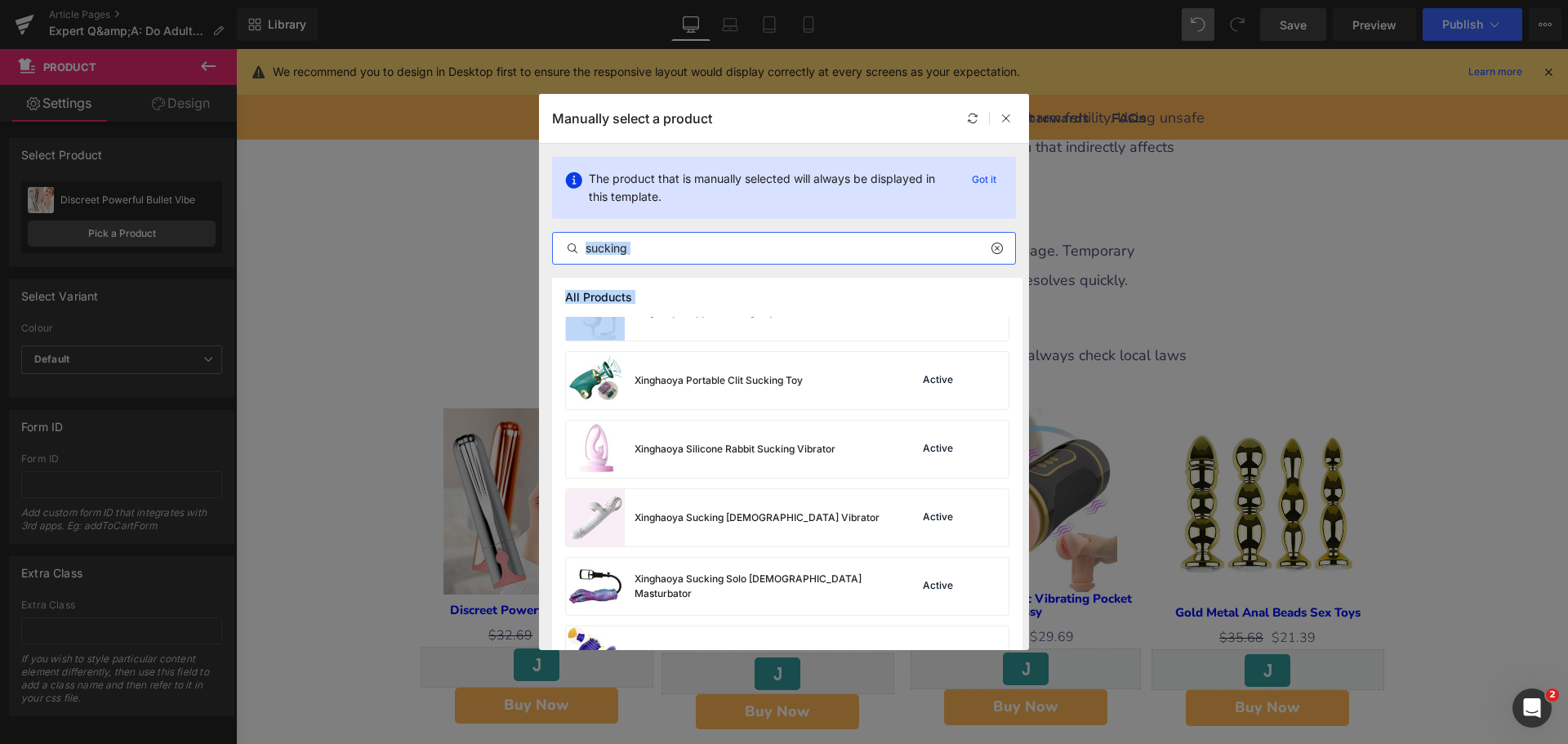
click at [650, 251] on input "sucking" at bounding box center [784, 248] width 462 height 20
drag, startPoint x: 680, startPoint y: 250, endPoint x: 573, endPoint y: 266, distance: 108.2
click at [573, 266] on div "The product that is manually selected will always be displayed in this template…" at bounding box center [783, 210] width 490 height 134
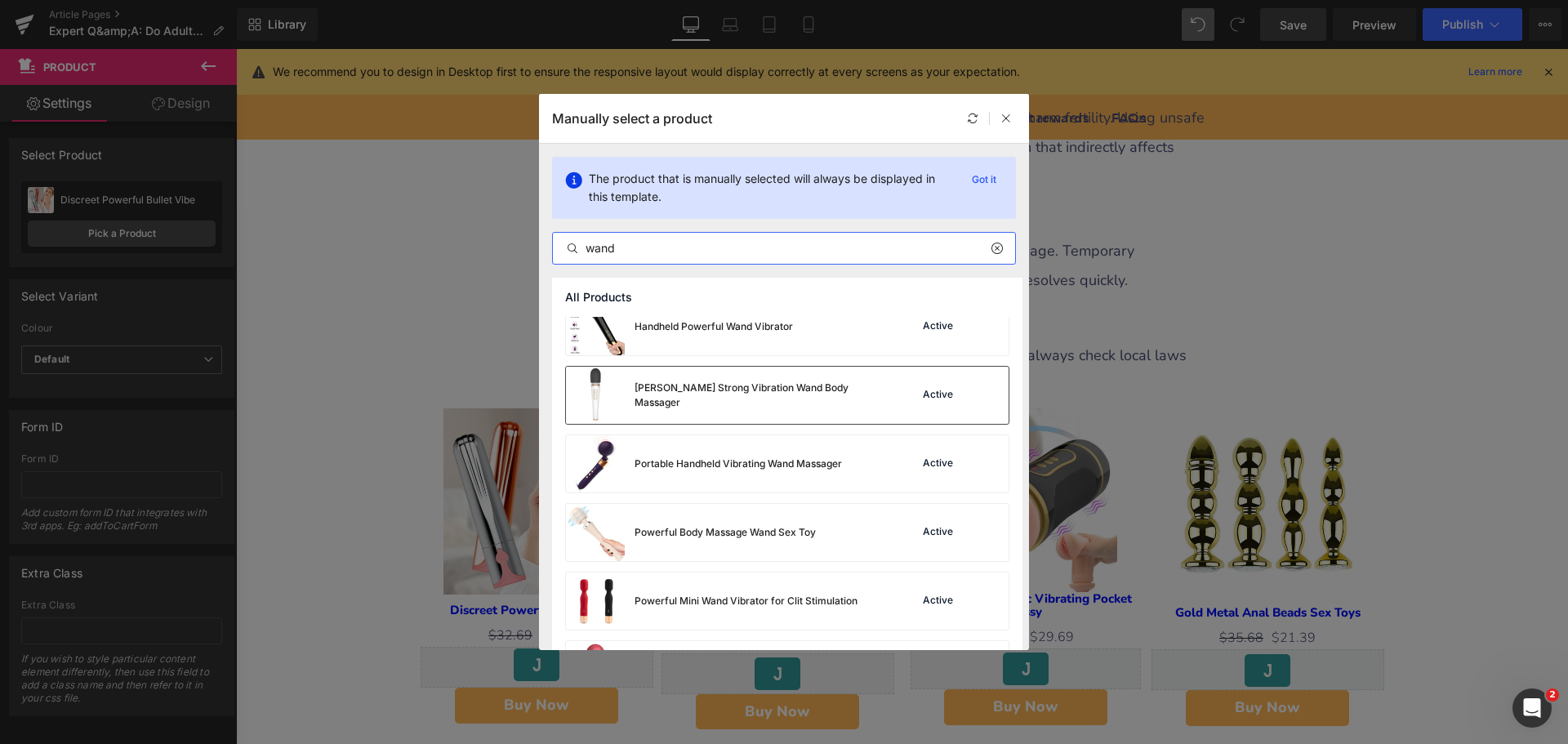
scroll to position [473, 0]
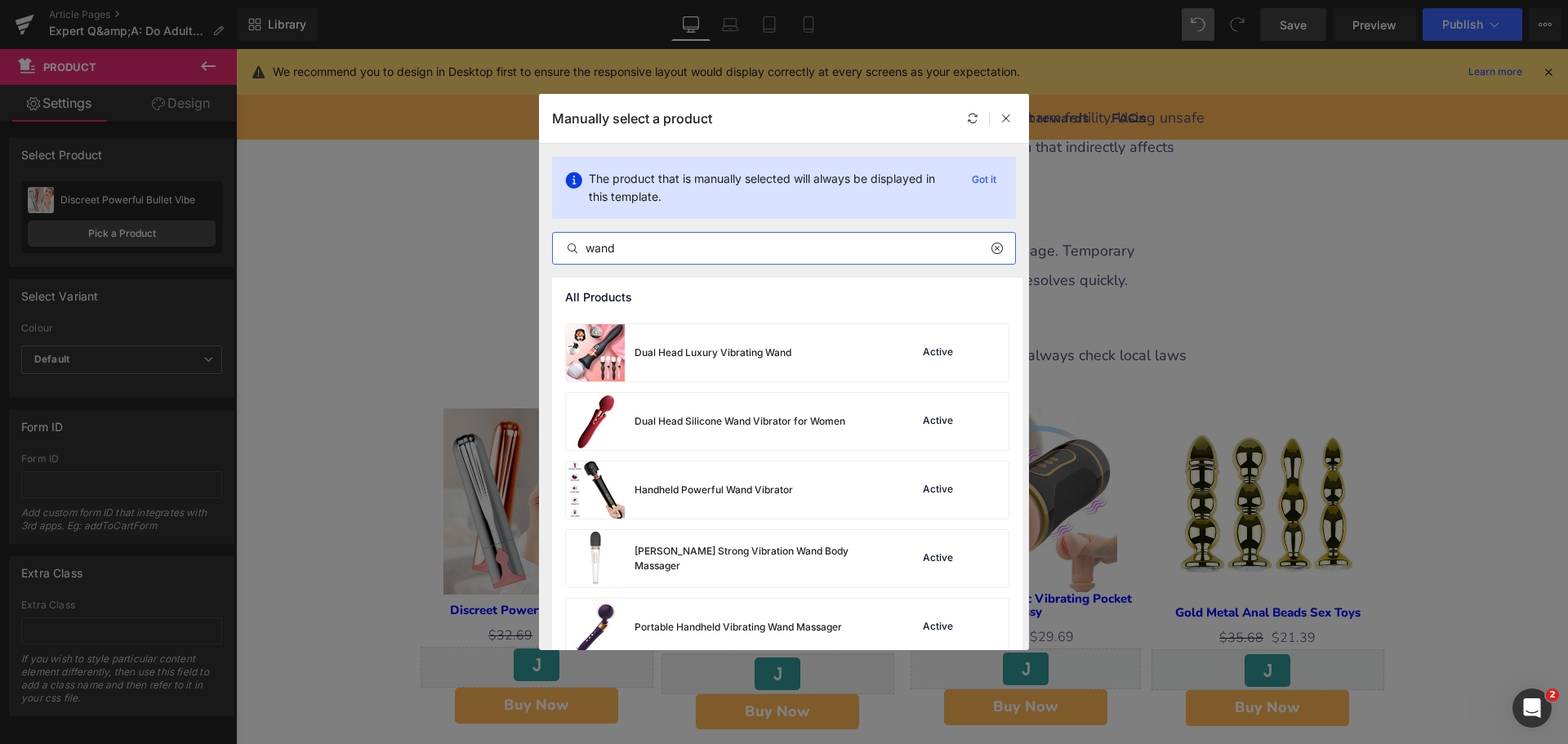
drag, startPoint x: 590, startPoint y: 247, endPoint x: 541, endPoint y: 256, distance: 49.8
click at [541, 256] on div "The product that is manually selected will always be displayed in this template…" at bounding box center [783, 210] width 490 height 134
click at [654, 252] on input "wand" at bounding box center [784, 248] width 462 height 20
drag, startPoint x: 650, startPoint y: 244, endPoint x: 533, endPoint y: 260, distance: 118.1
click at [533, 260] on div "Manually select a product The product that is manually selected will always be …" at bounding box center [784, 372] width 1568 height 744
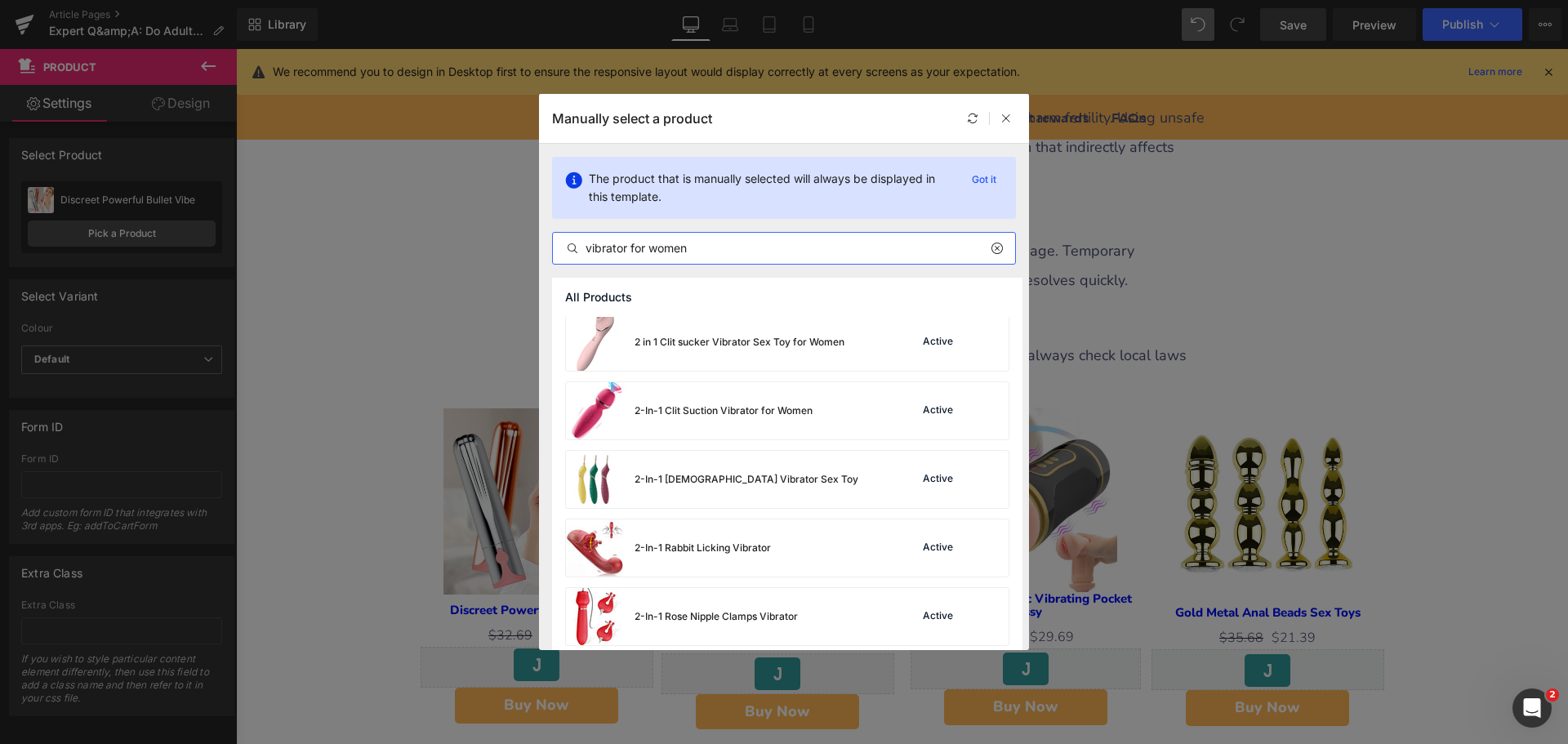
scroll to position [972, 0]
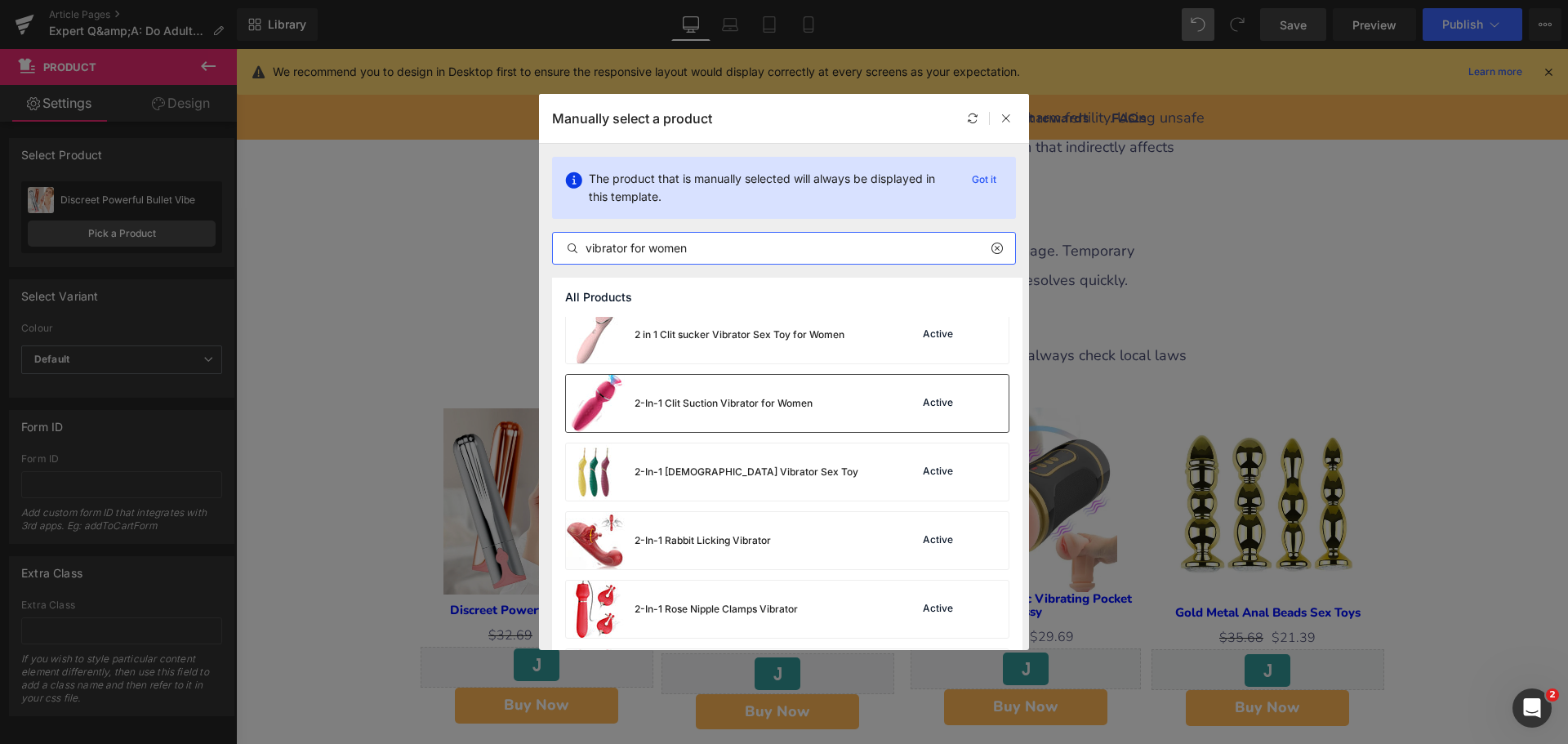
type input "vibrator for women"
drag, startPoint x: 791, startPoint y: 410, endPoint x: 570, endPoint y: 366, distance: 225.3
click at [791, 410] on div "2-In-1 Clit Suction Vibrator for Women" at bounding box center [723, 403] width 178 height 15
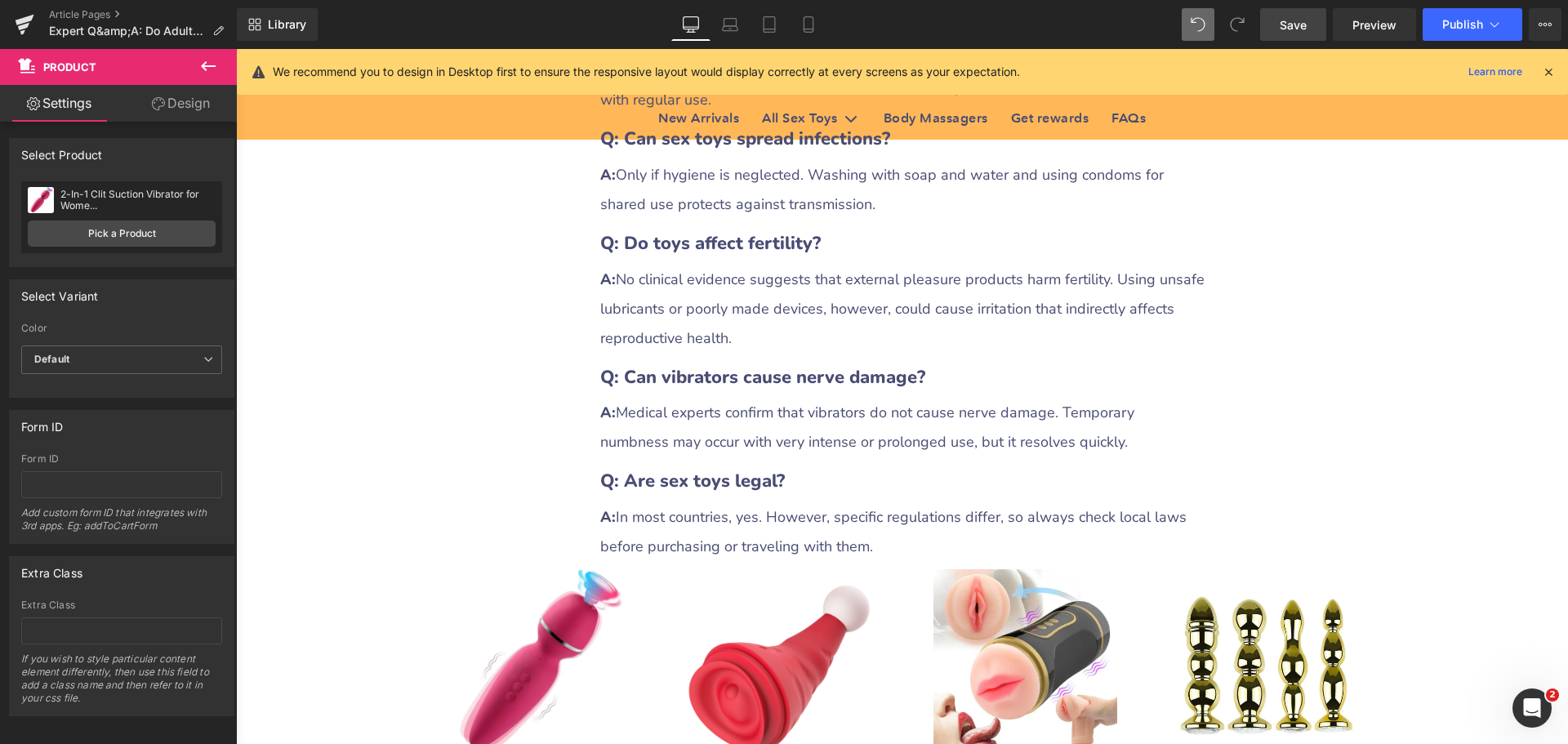
scroll to position [4818, 0]
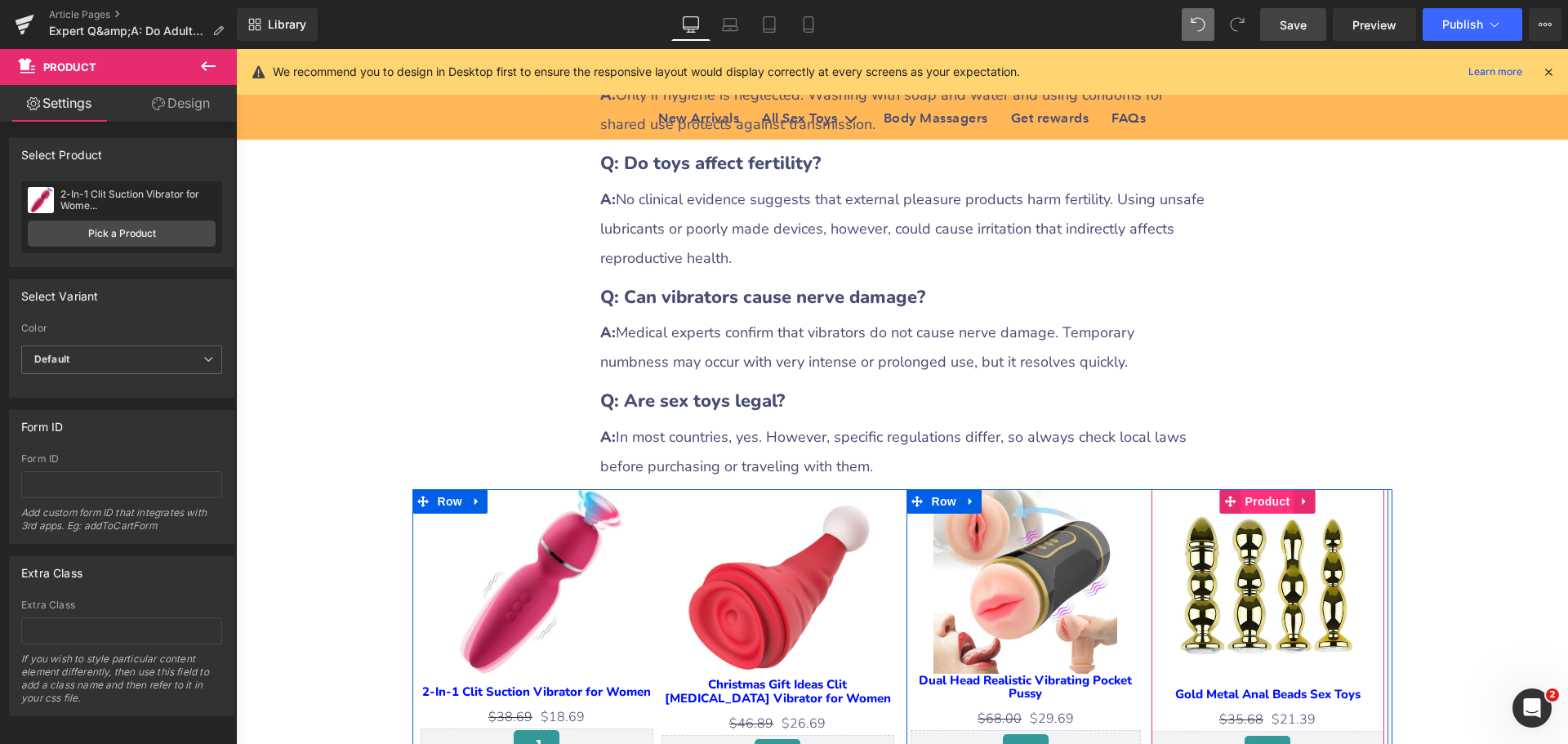
click at [1273, 489] on span "Product" at bounding box center [1267, 501] width 53 height 25
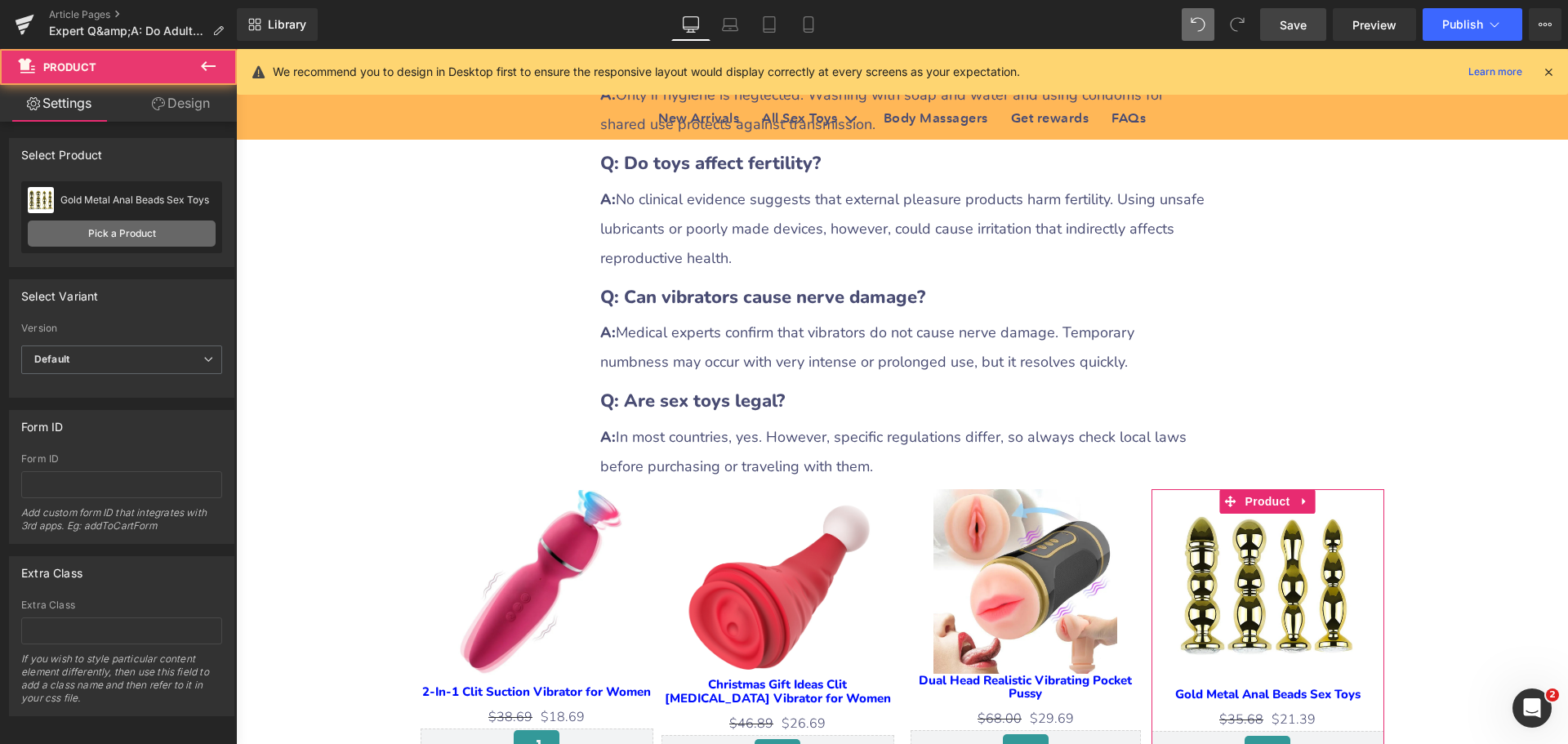
click at [117, 230] on link "Pick a Product" at bounding box center [122, 233] width 188 height 26
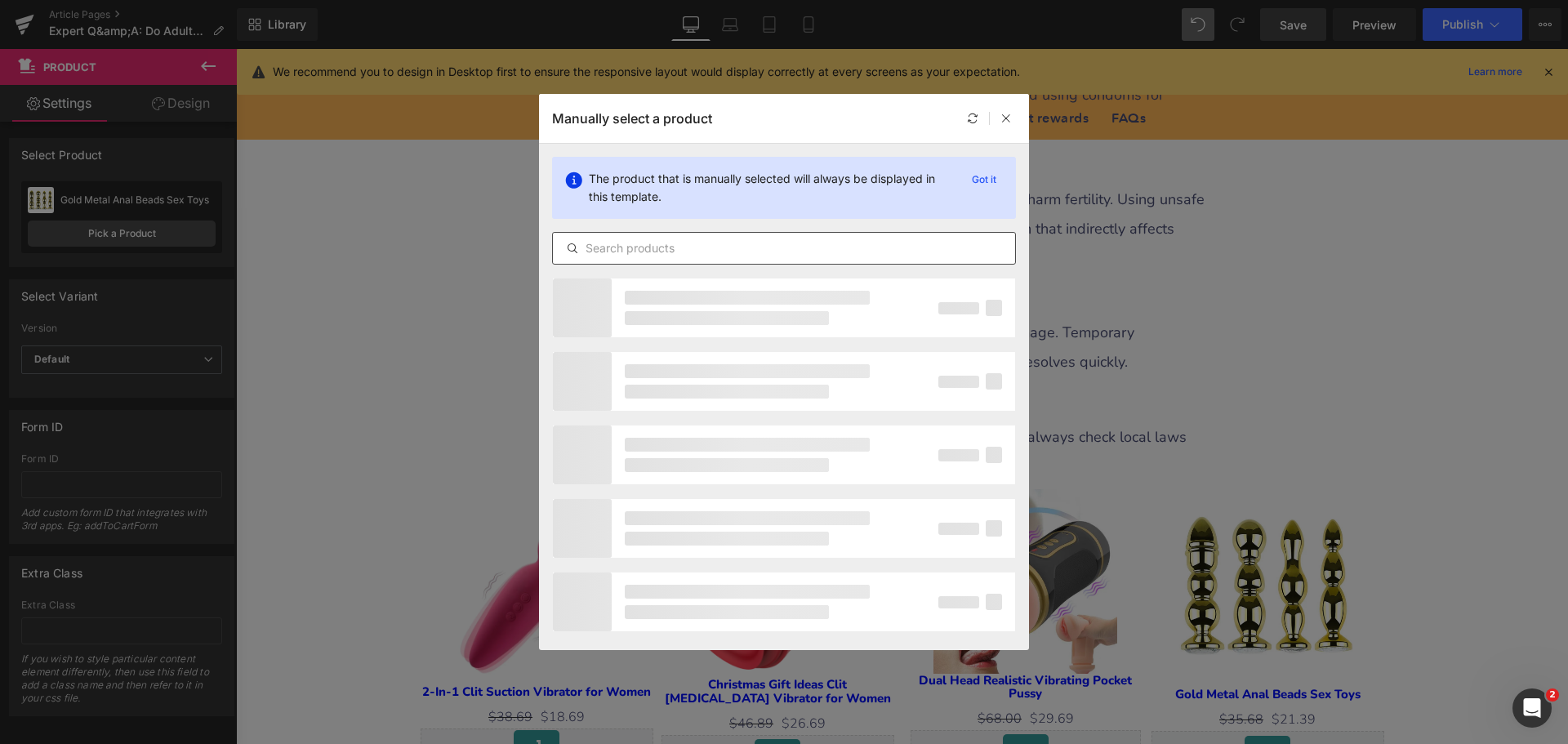
click at [638, 254] on input "text" at bounding box center [784, 248] width 462 height 20
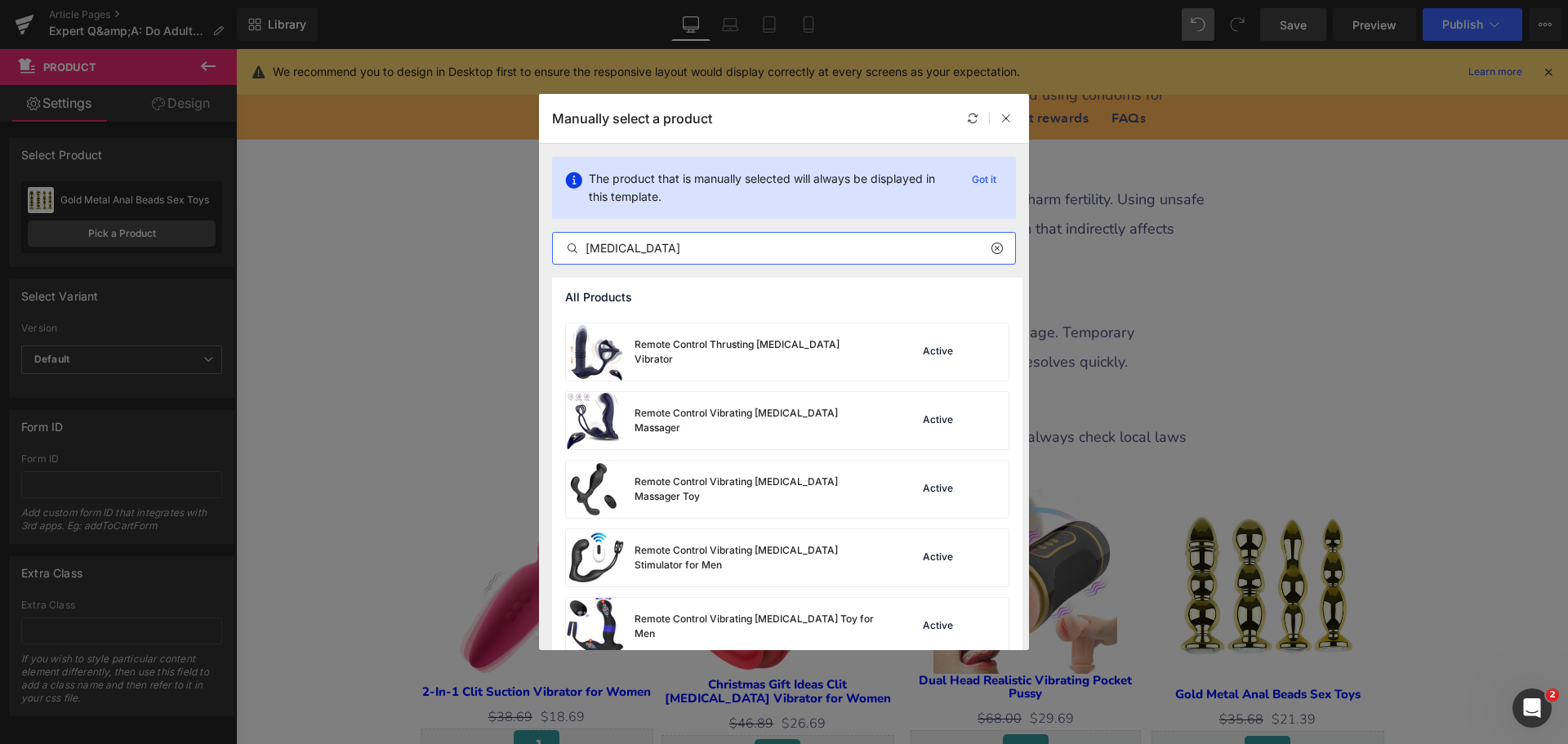
scroll to position [2092, 0]
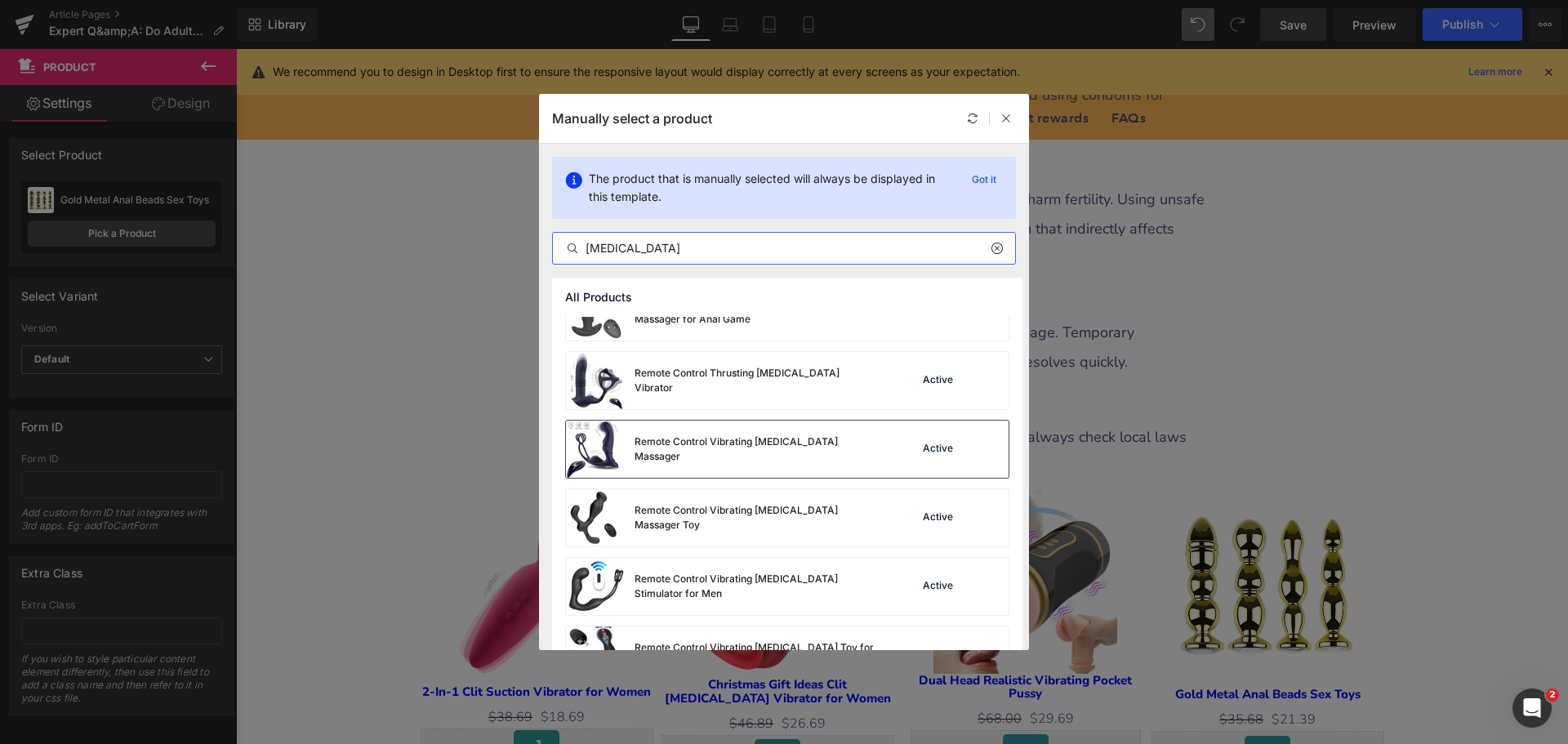
type input "[MEDICAL_DATA]"
click at [809, 453] on div "Remote Control Vibrating [MEDICAL_DATA] Massager" at bounding box center [757, 449] width 245 height 29
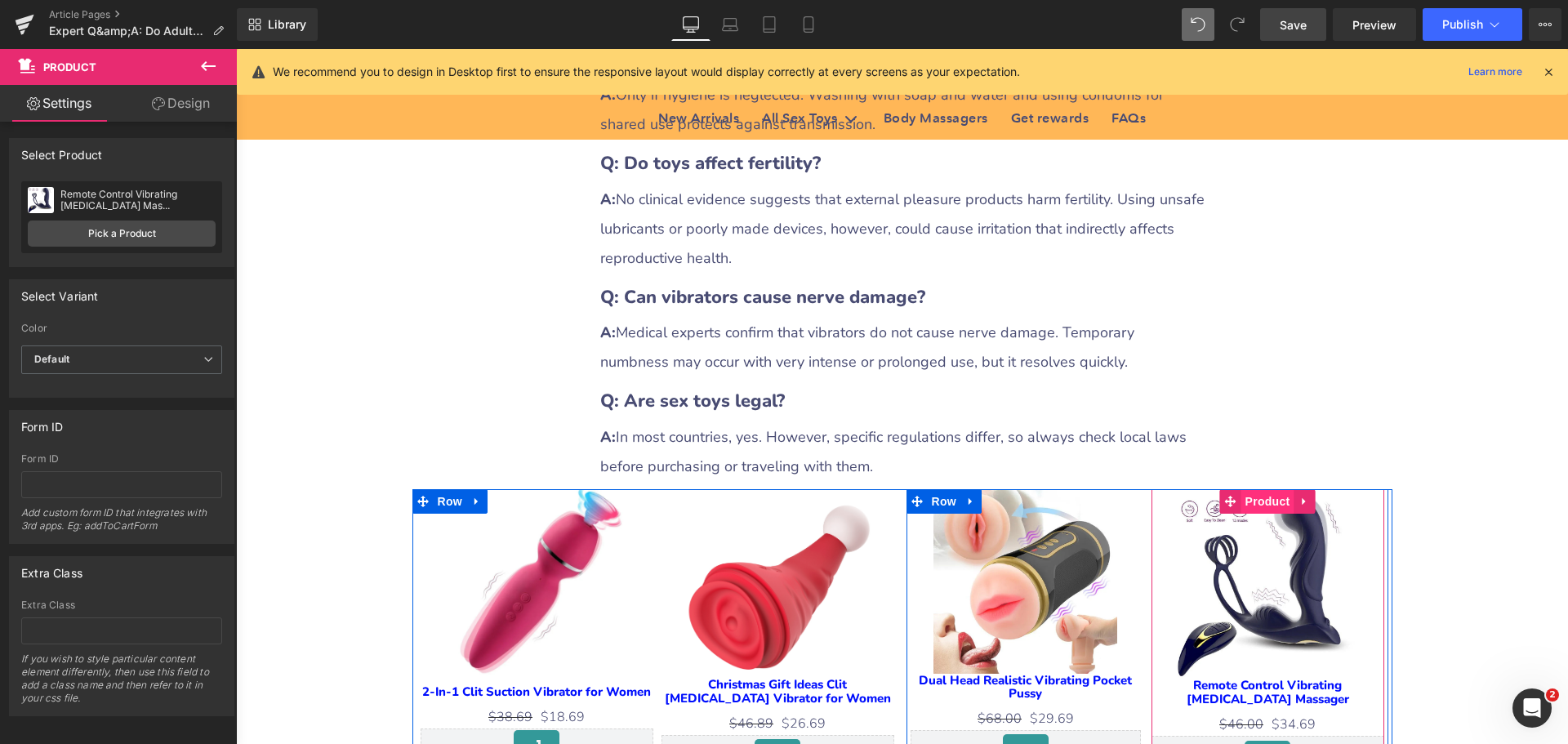
drag, startPoint x: 1266, startPoint y: 428, endPoint x: 1255, endPoint y: 428, distance: 11.0
click at [1266, 489] on span "Product" at bounding box center [1267, 501] width 53 height 25
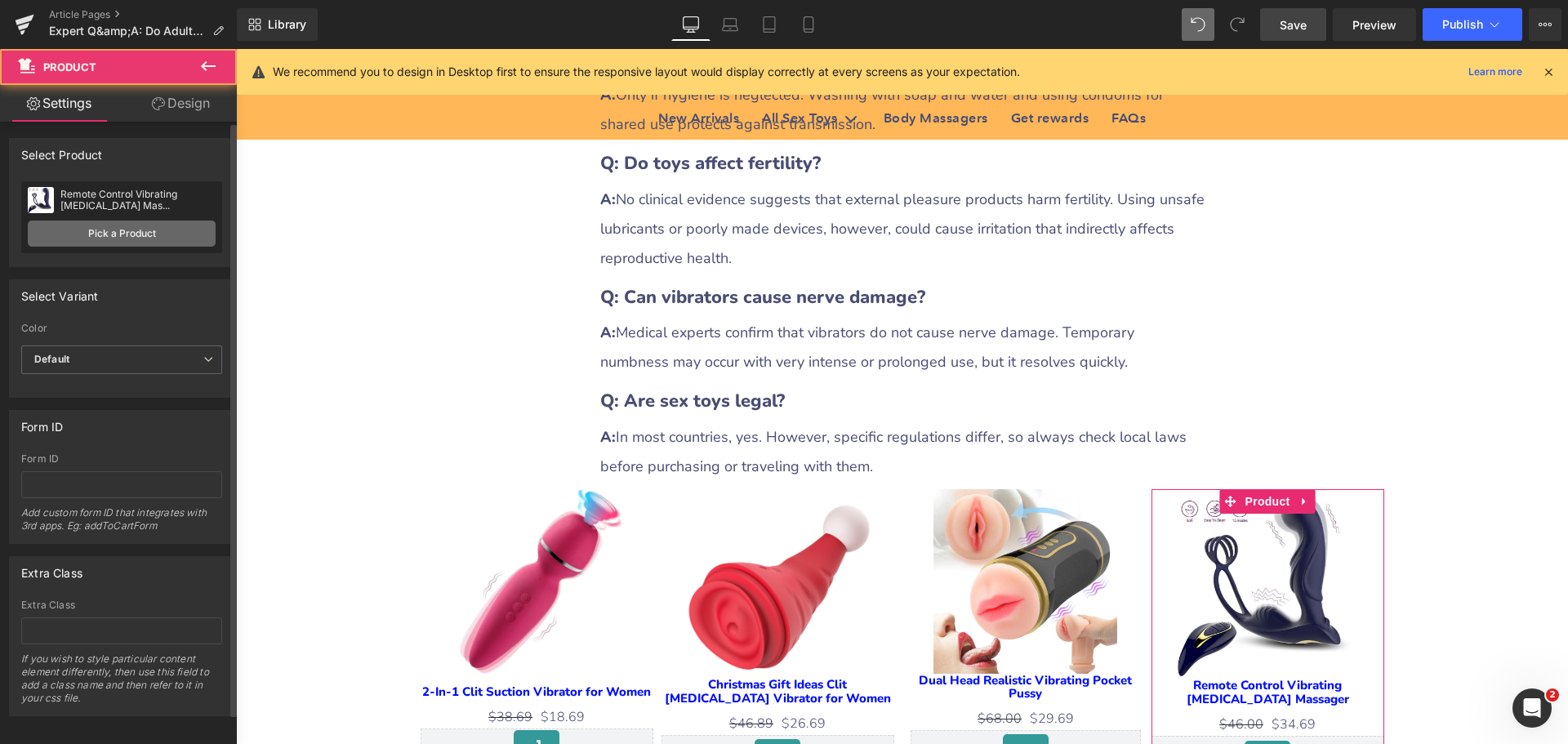
click at [127, 225] on link "Pick a Product" at bounding box center [122, 233] width 188 height 26
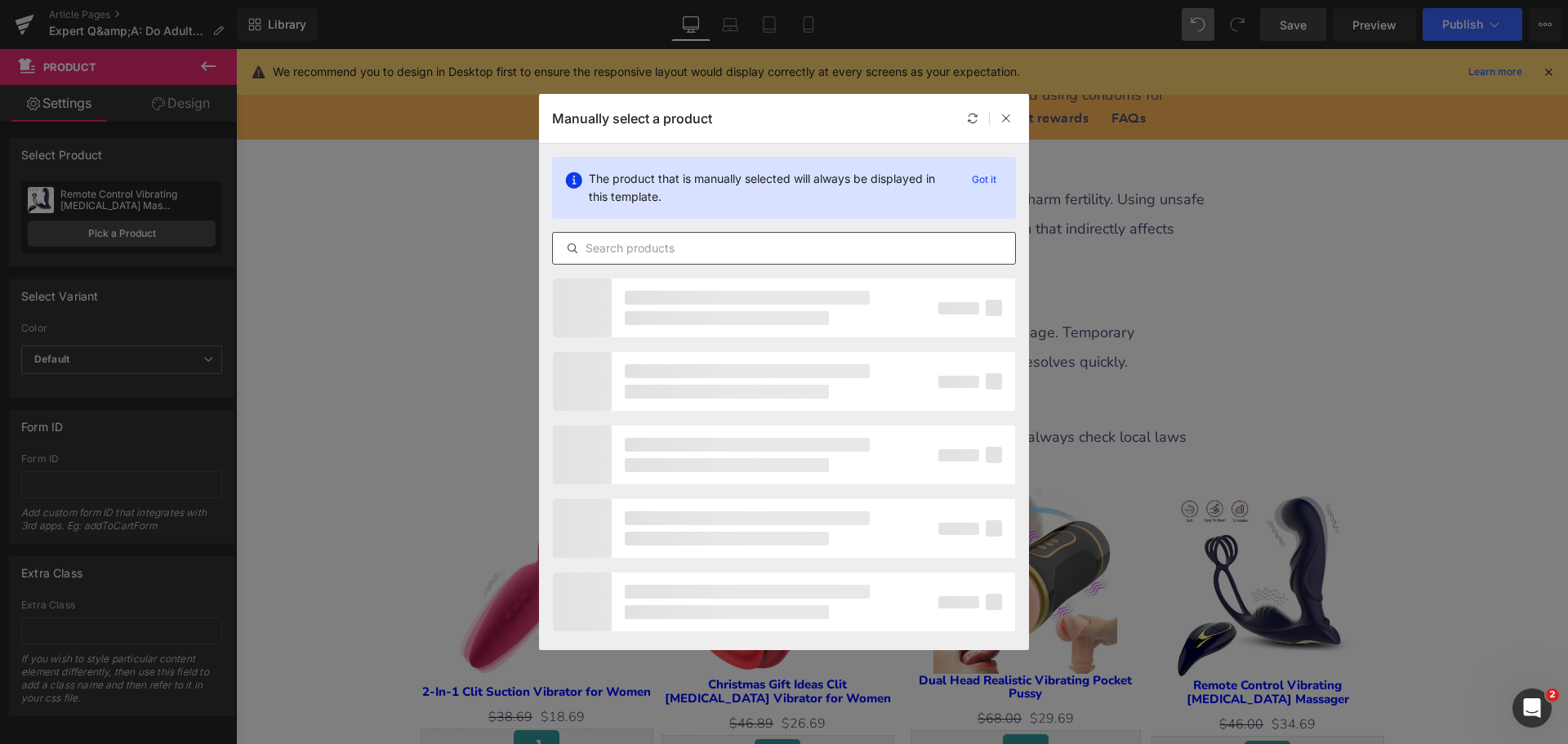
click at [640, 241] on input "text" at bounding box center [784, 248] width 462 height 20
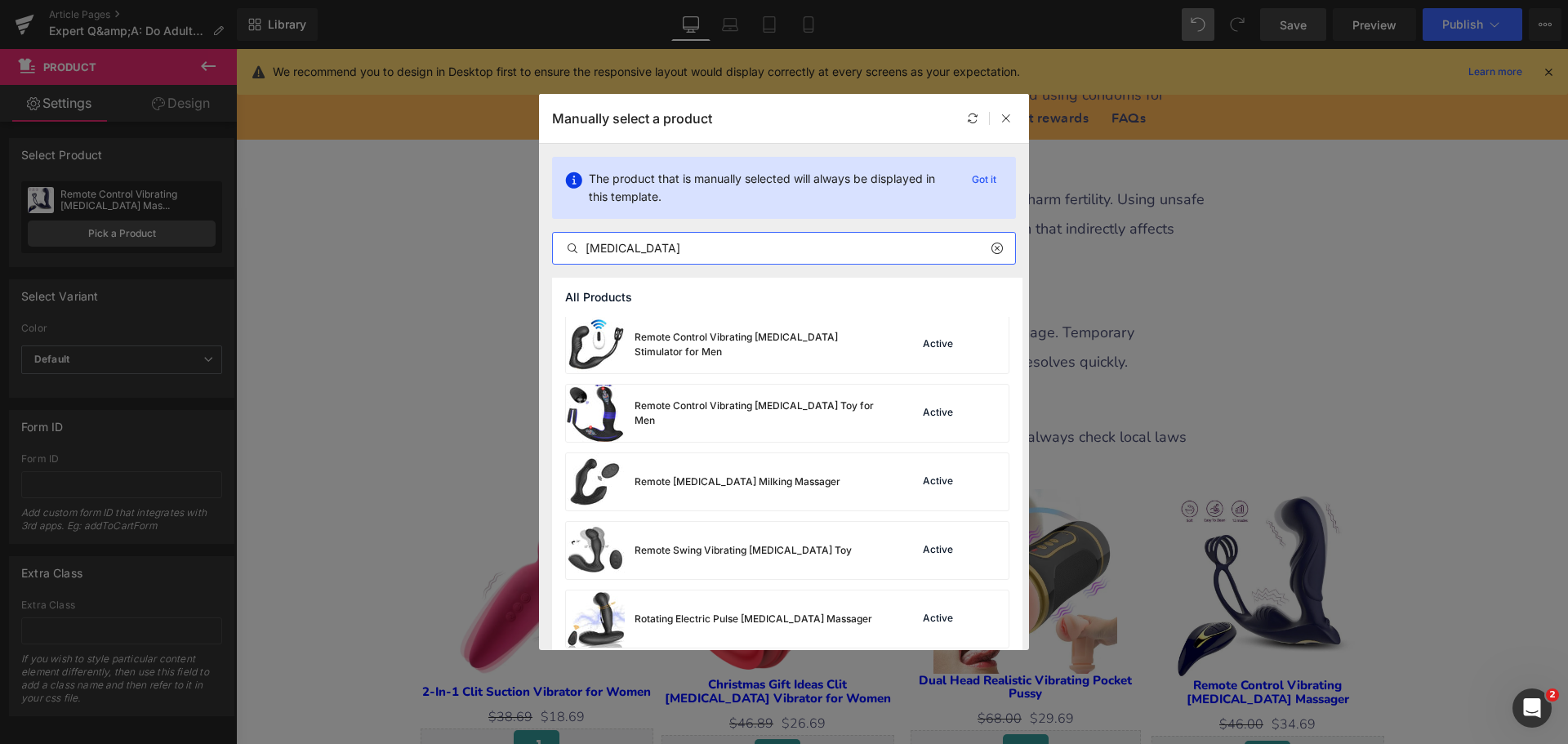
scroll to position [2239, 0]
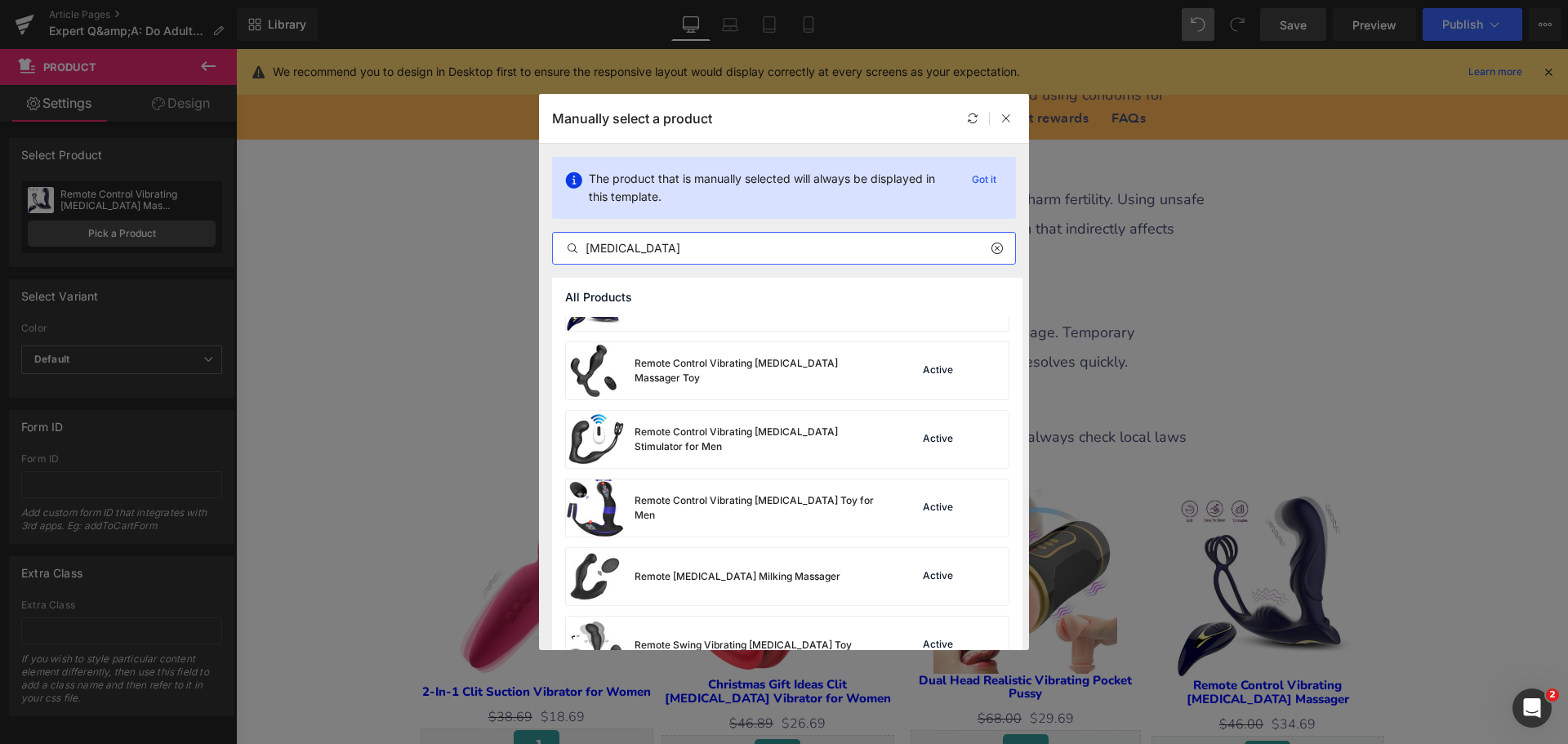
drag, startPoint x: 642, startPoint y: 248, endPoint x: 513, endPoint y: 271, distance: 131.0
click at [513, 271] on div "Manually select a product The product that is manually selected will always be …" at bounding box center [784, 372] width 1568 height 744
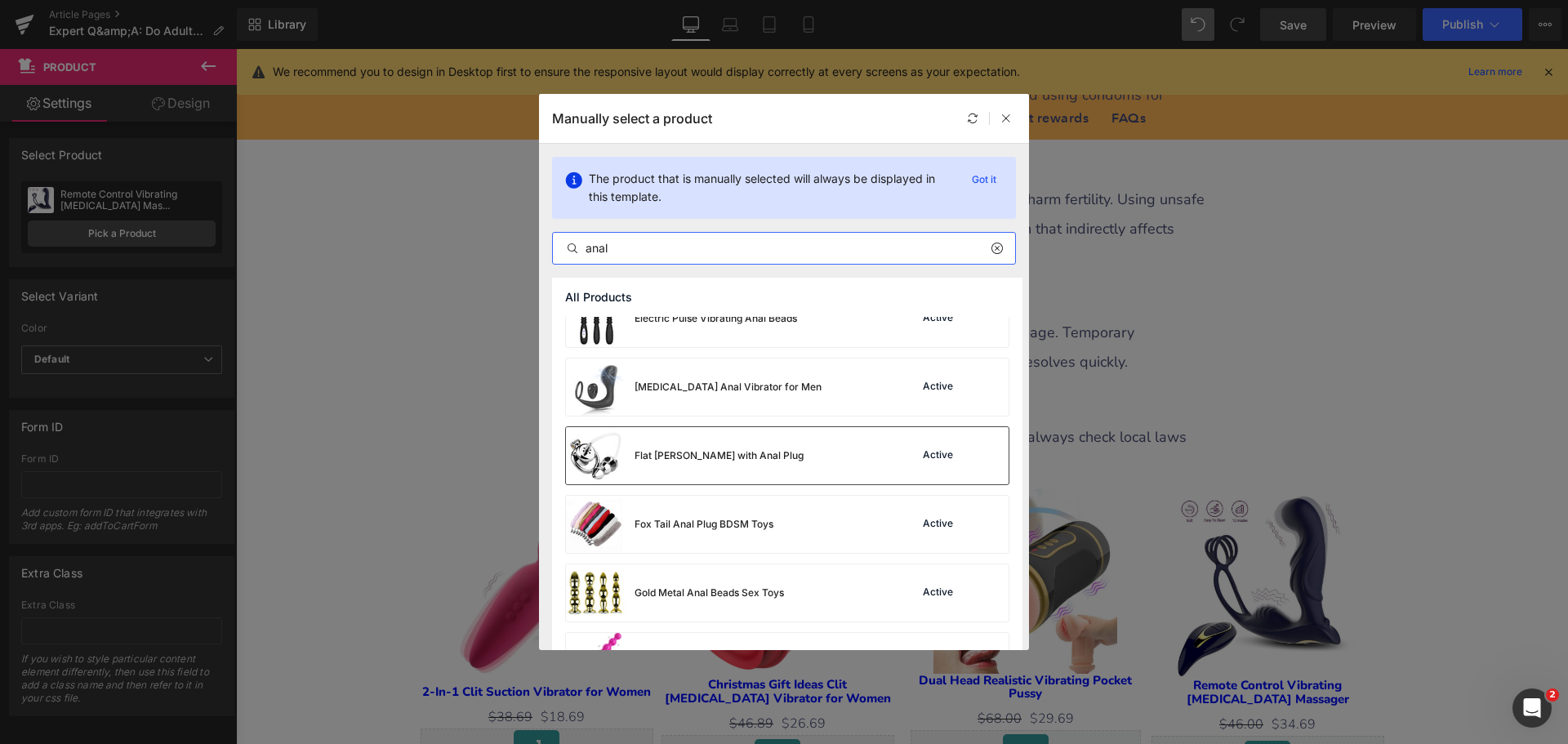
scroll to position [1249, 0]
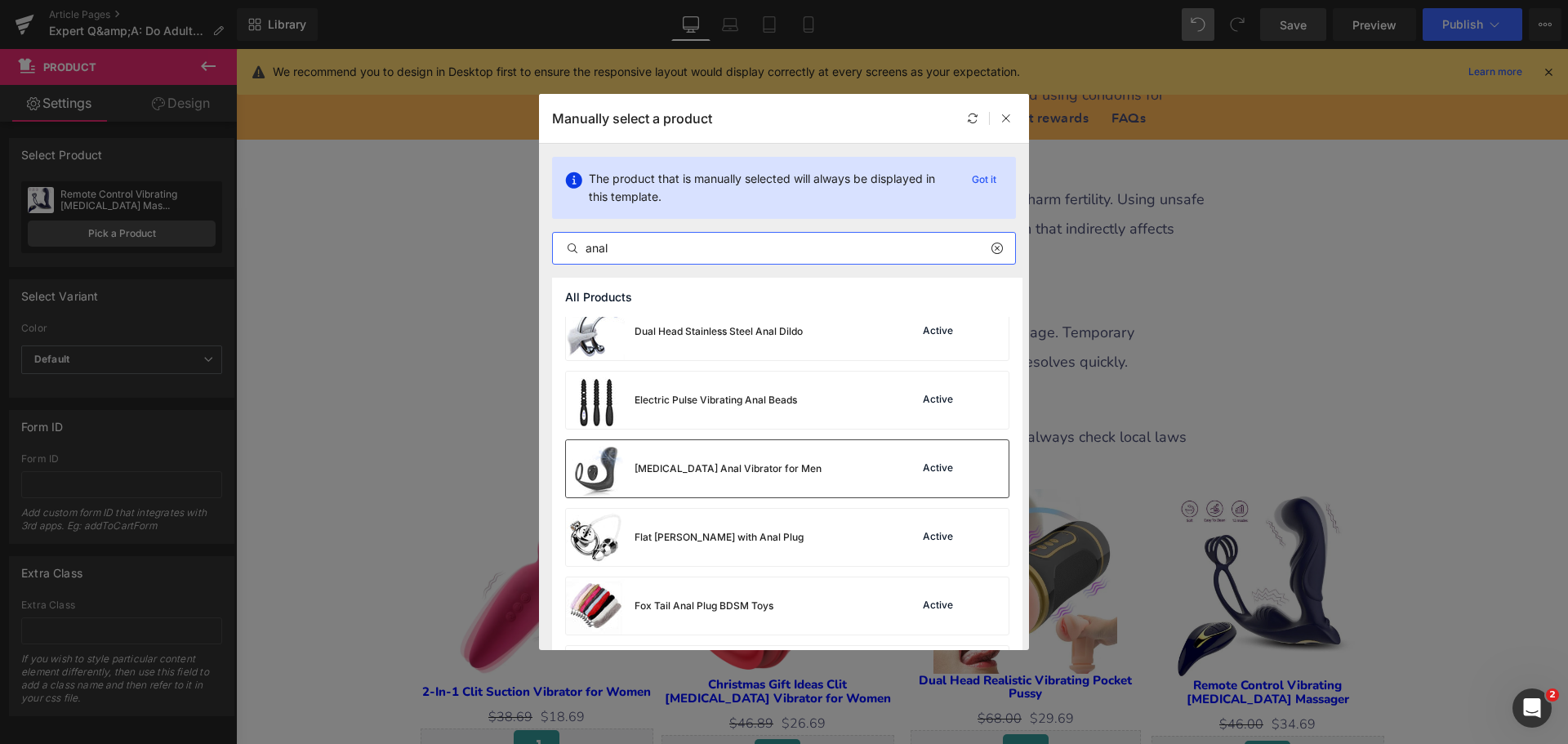
type input "anal"
click at [804, 477] on div "[MEDICAL_DATA] Anal Vibrator for Men Active" at bounding box center [787, 469] width 442 height 57
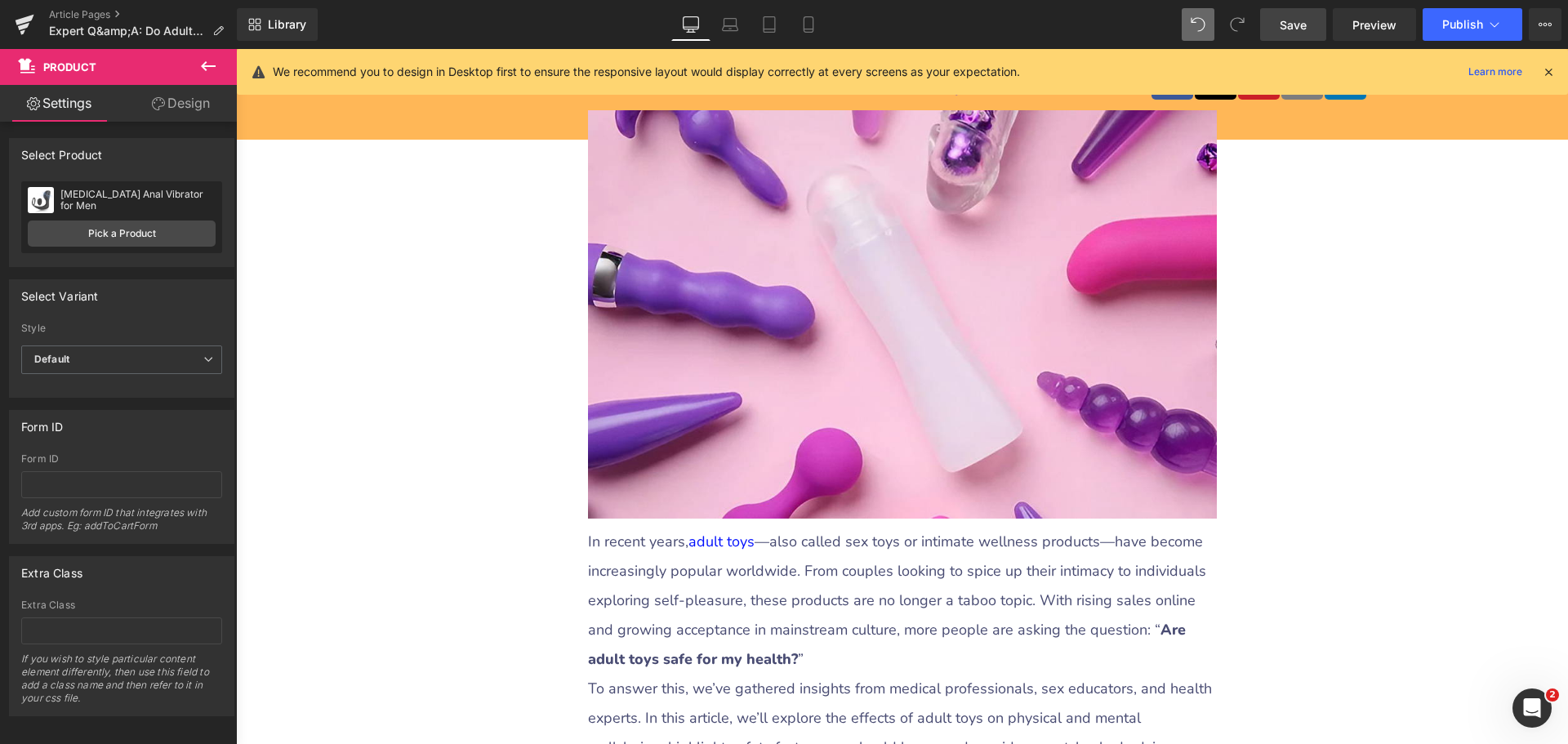
scroll to position [653, 0]
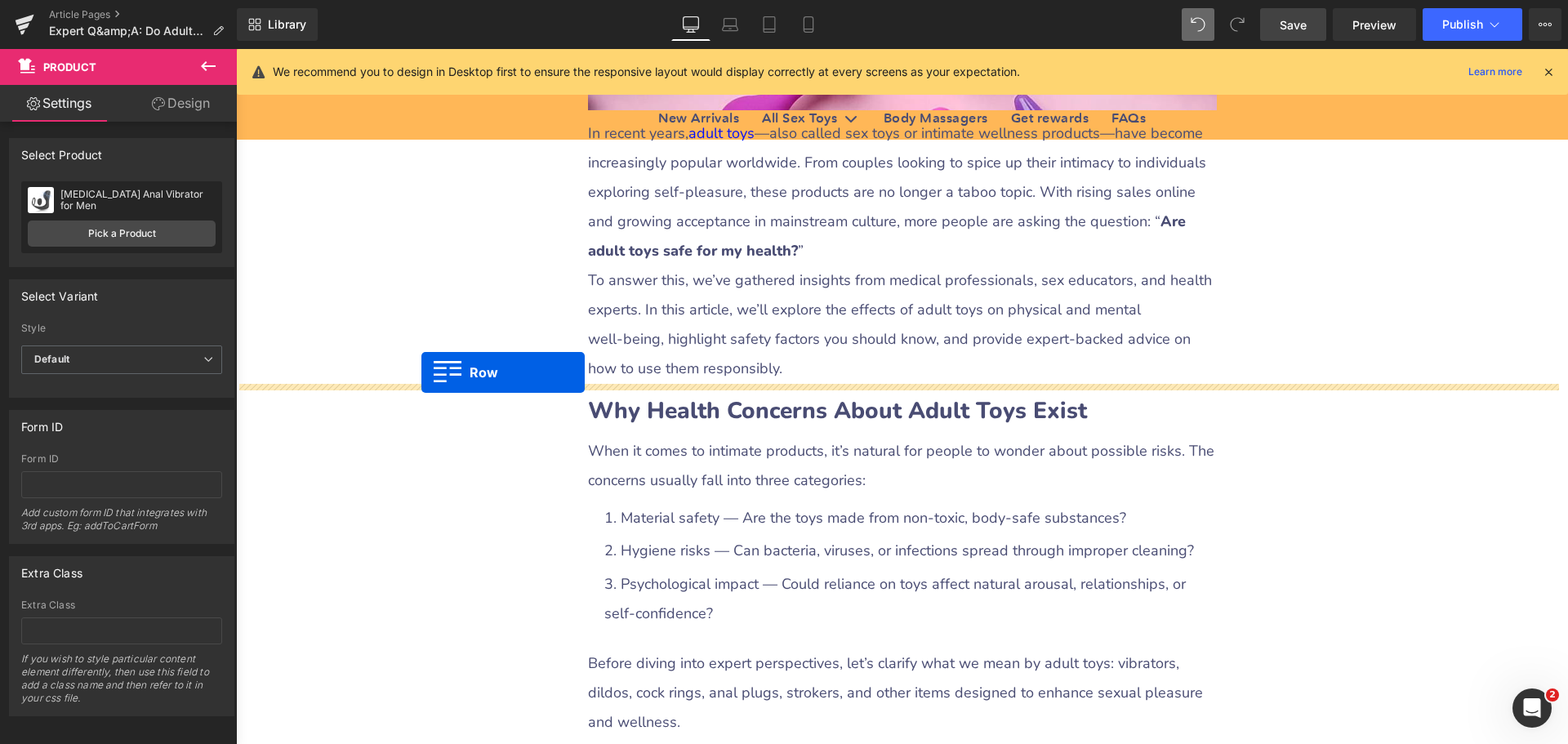
drag, startPoint x: 414, startPoint y: 424, endPoint x: 422, endPoint y: 372, distance: 52.6
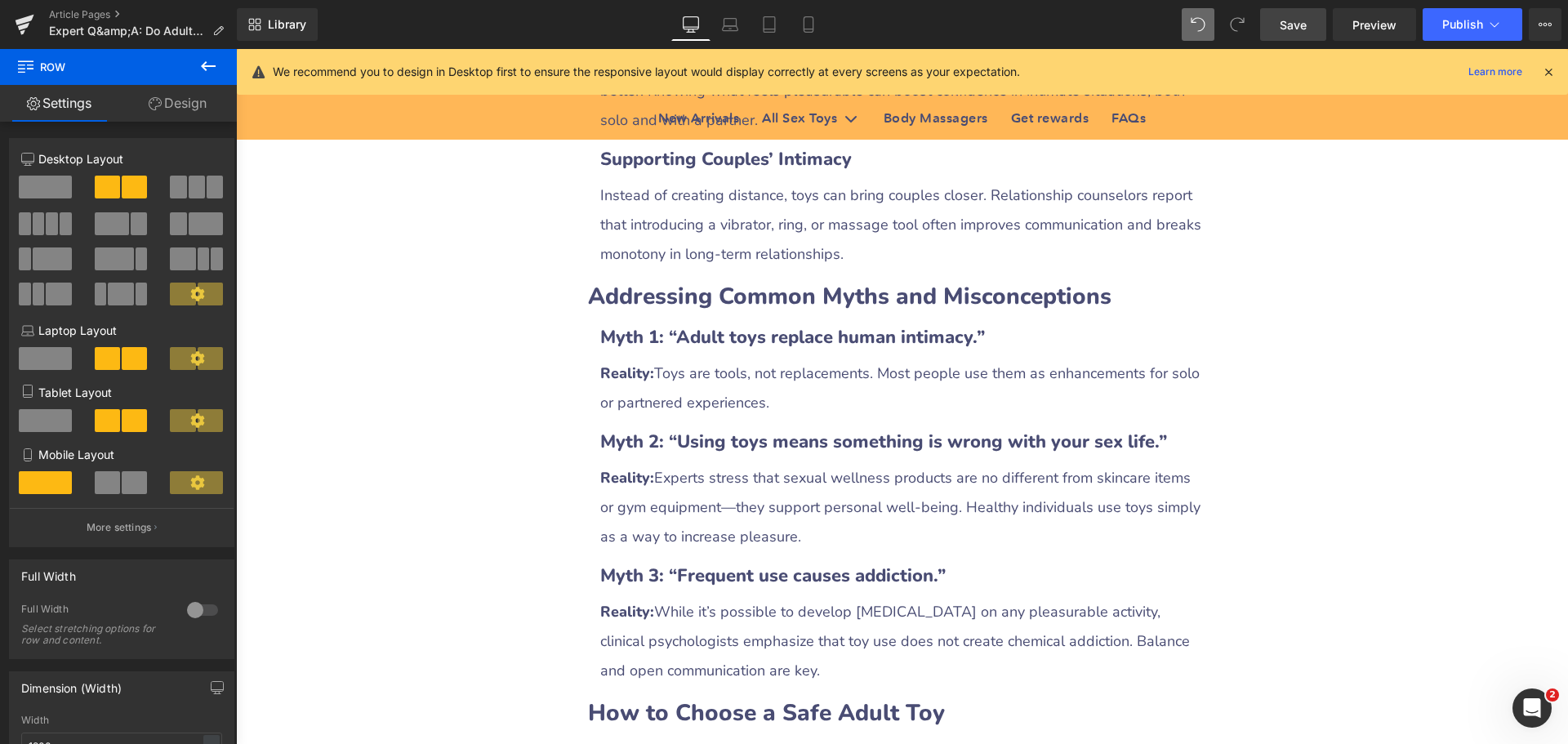
scroll to position [2858, 0]
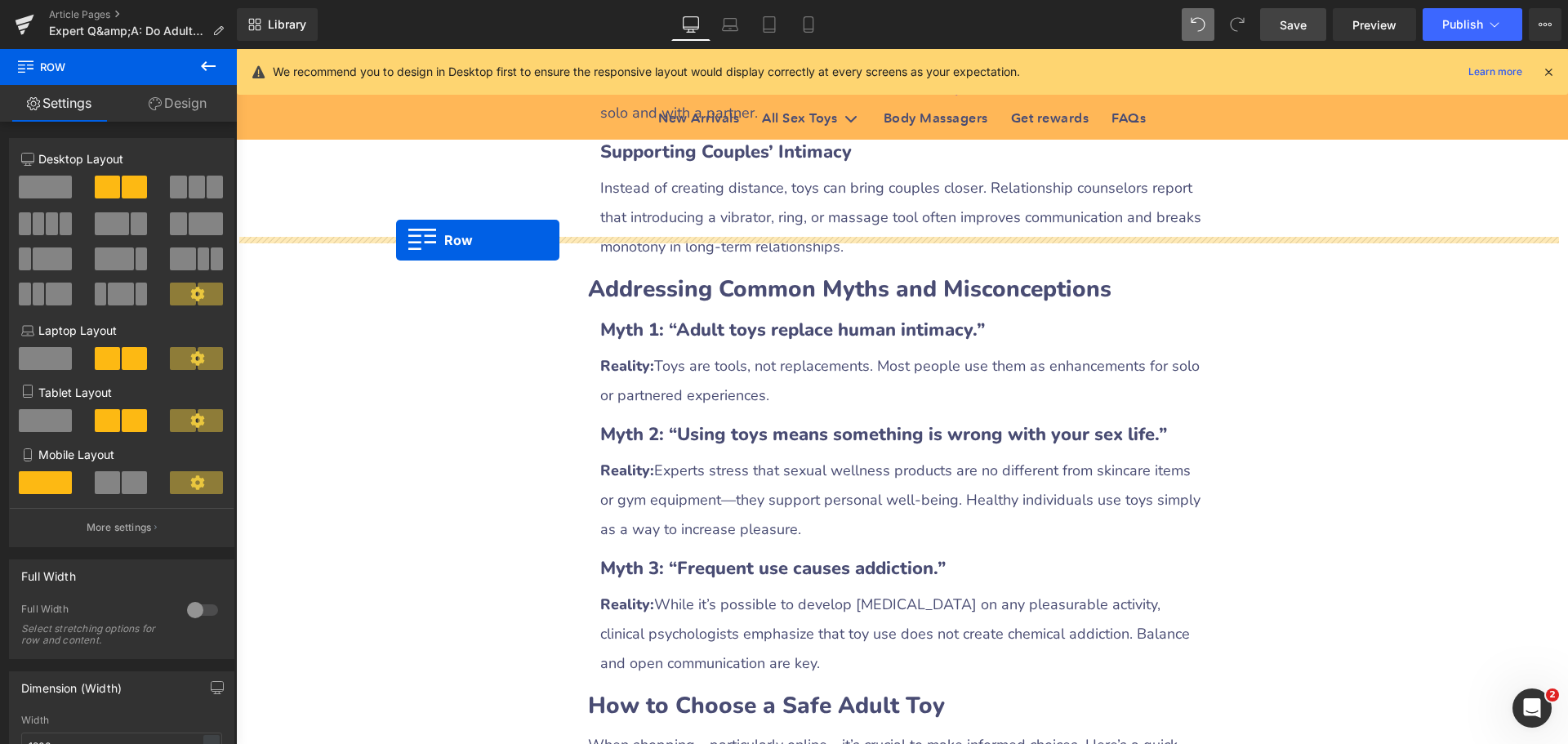
drag, startPoint x: 416, startPoint y: 513, endPoint x: 396, endPoint y: 240, distance: 273.7
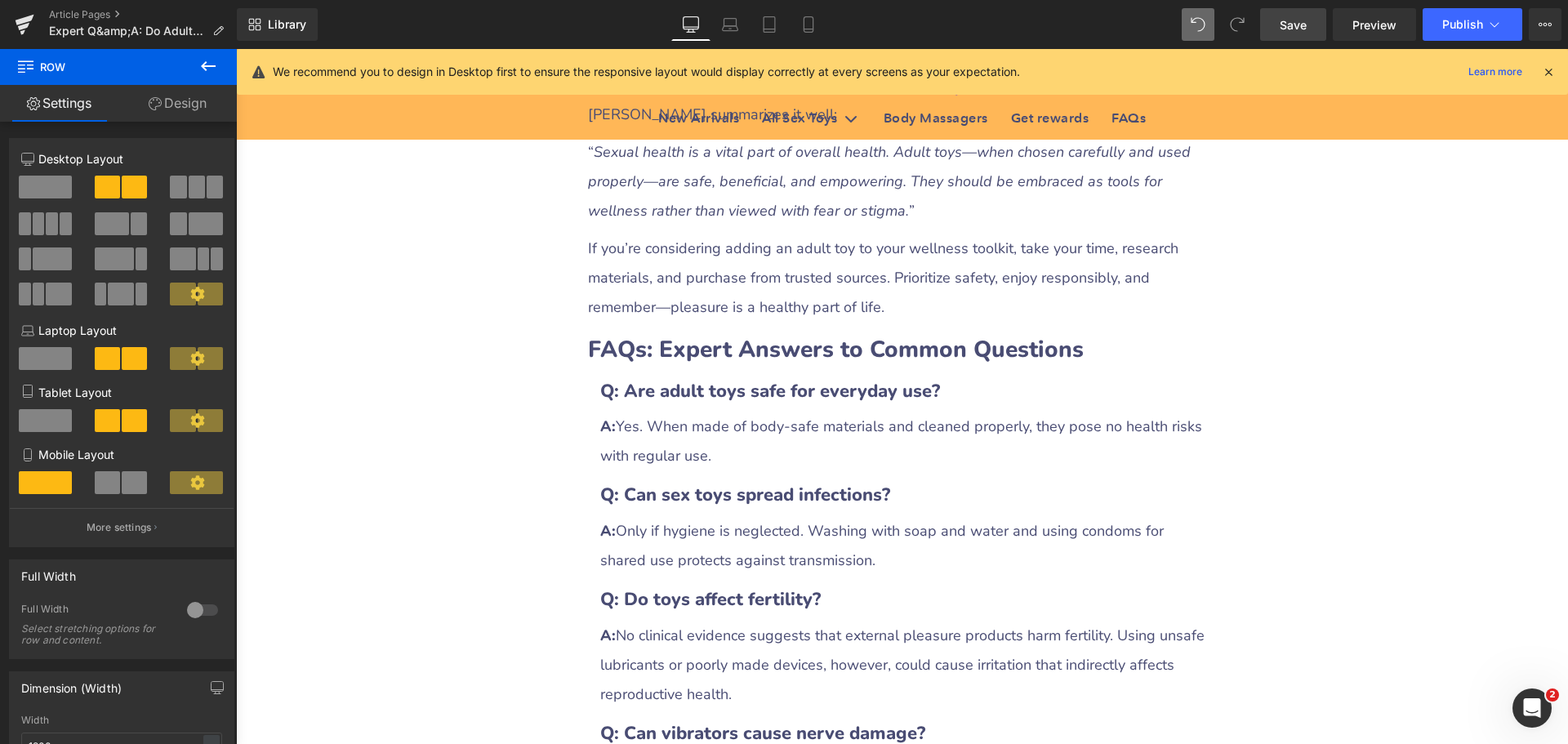
scroll to position [5063, 0]
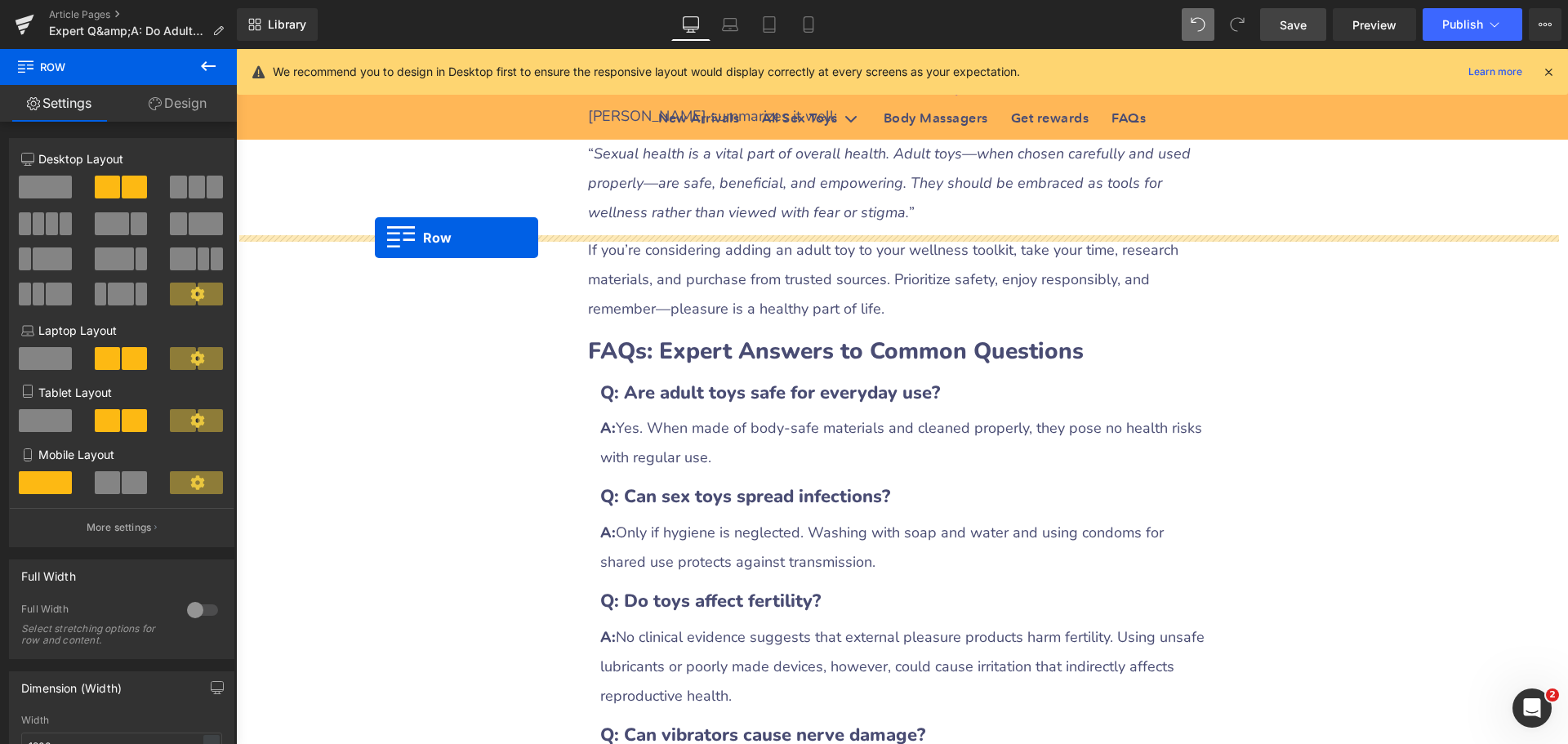
drag, startPoint x: 415, startPoint y: 529, endPoint x: 375, endPoint y: 238, distance: 293.7
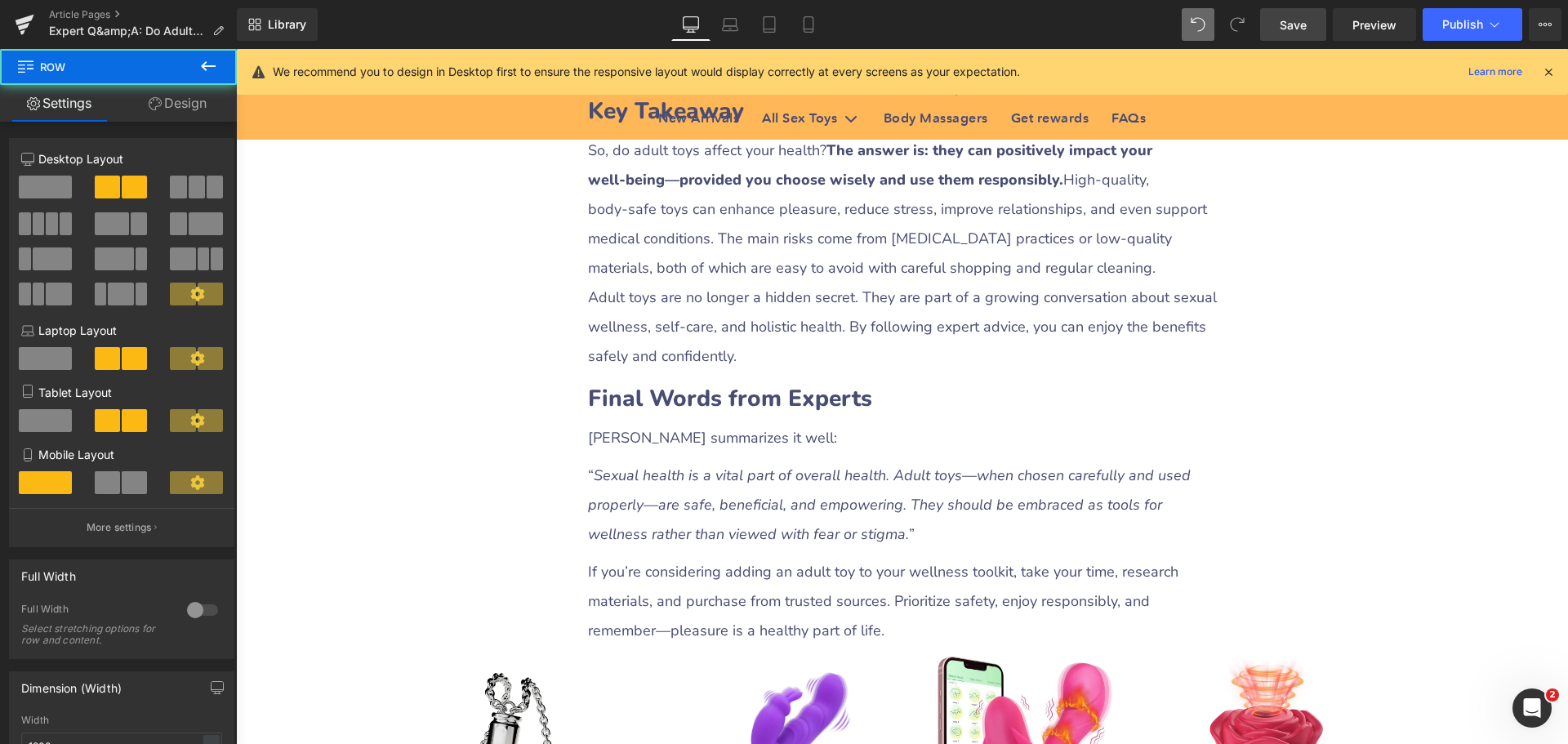
scroll to position [4737, 0]
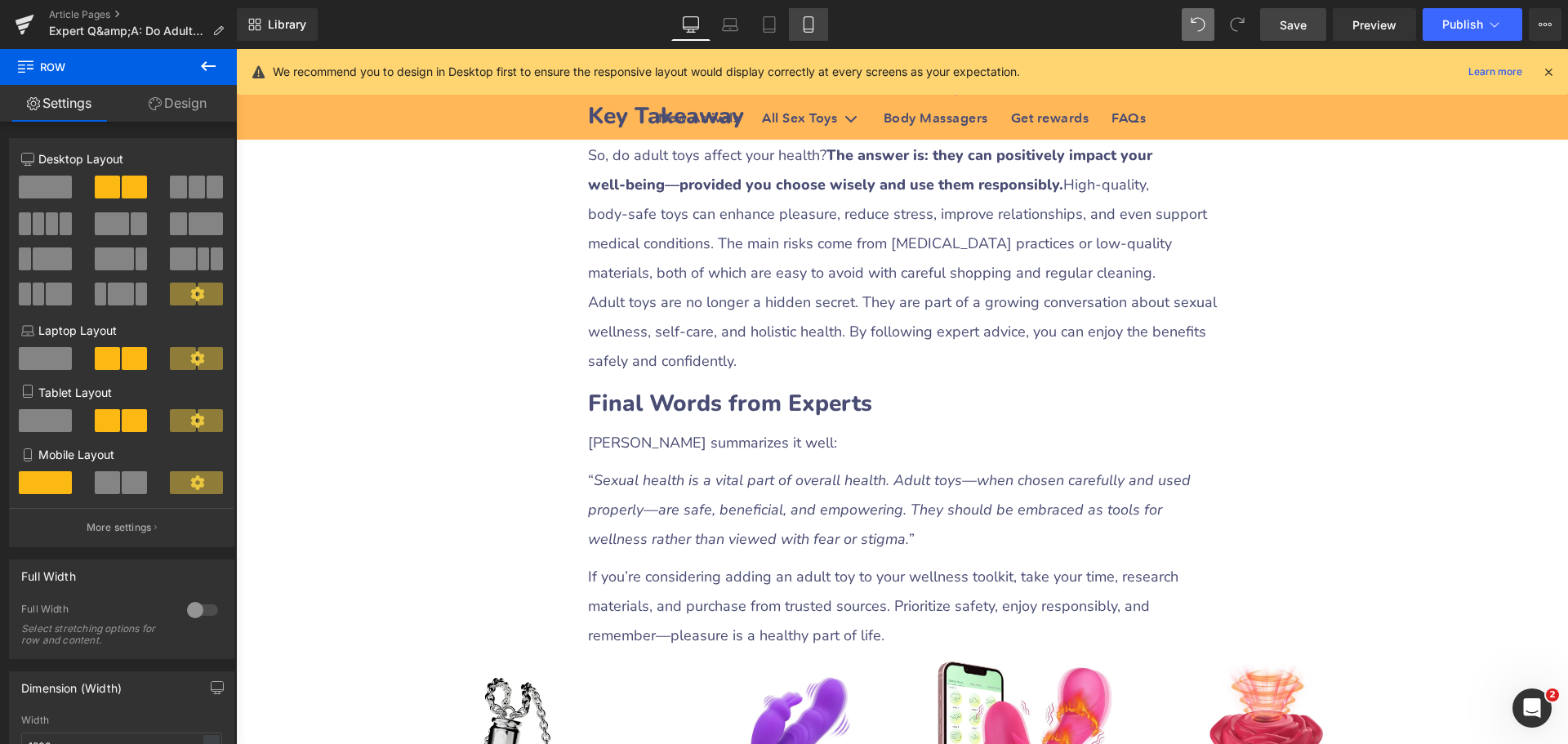
drag, startPoint x: 812, startPoint y: 23, endPoint x: 277, endPoint y: 656, distance: 828.8
click at [812, 23] on icon at bounding box center [809, 25] width 16 height 16
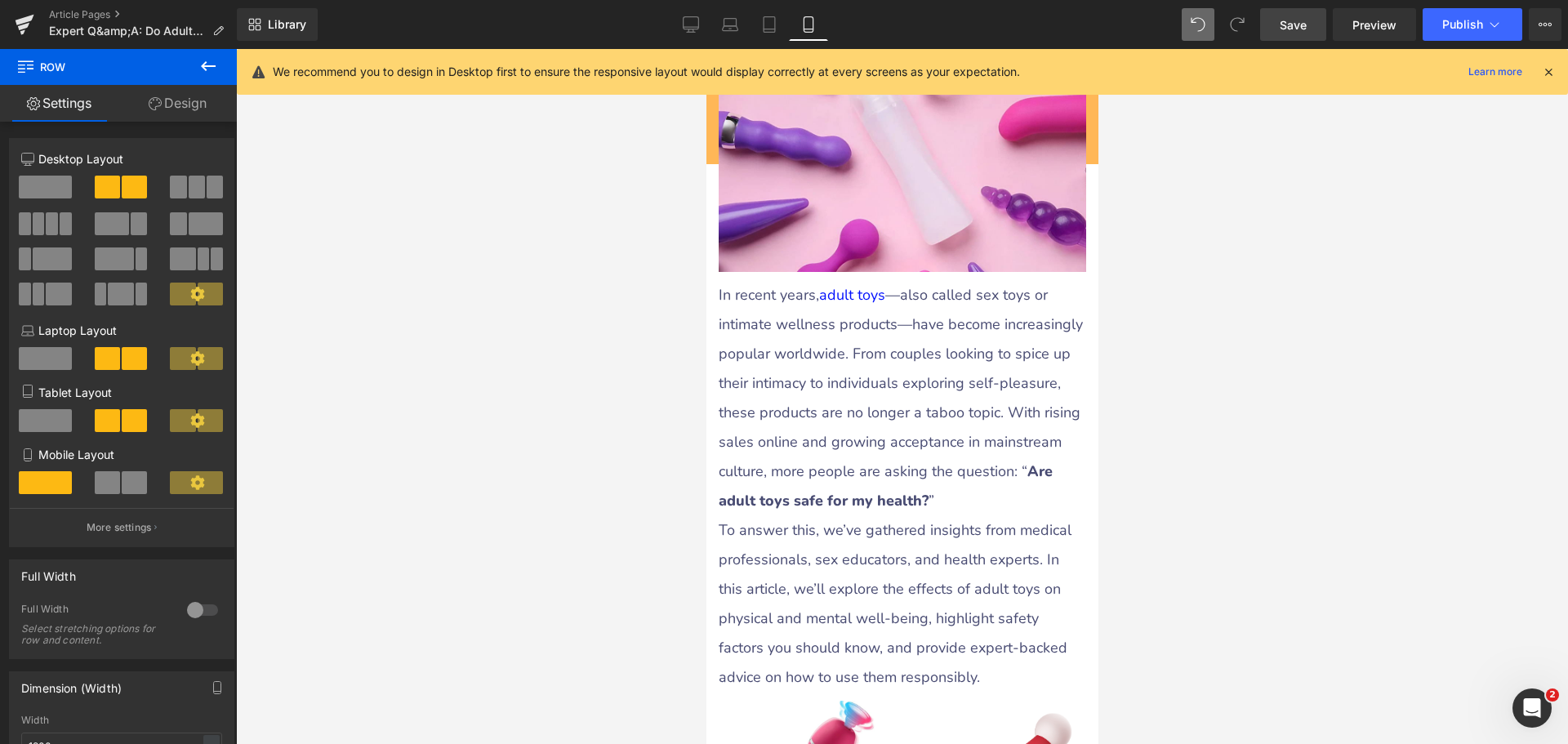
scroll to position [0, 0]
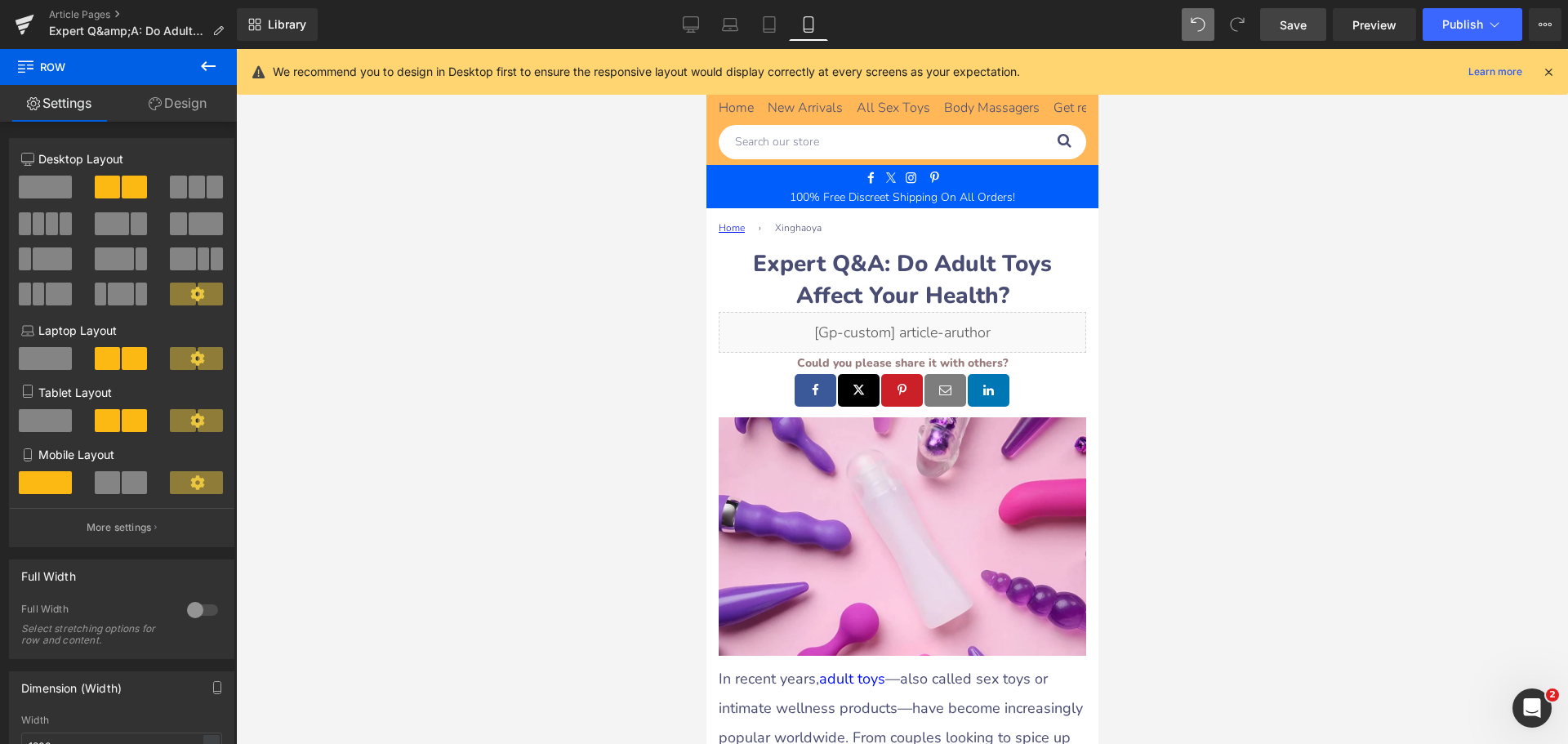
drag, startPoint x: 1087, startPoint y: 496, endPoint x: 1833, endPoint y: 124, distance: 833.6
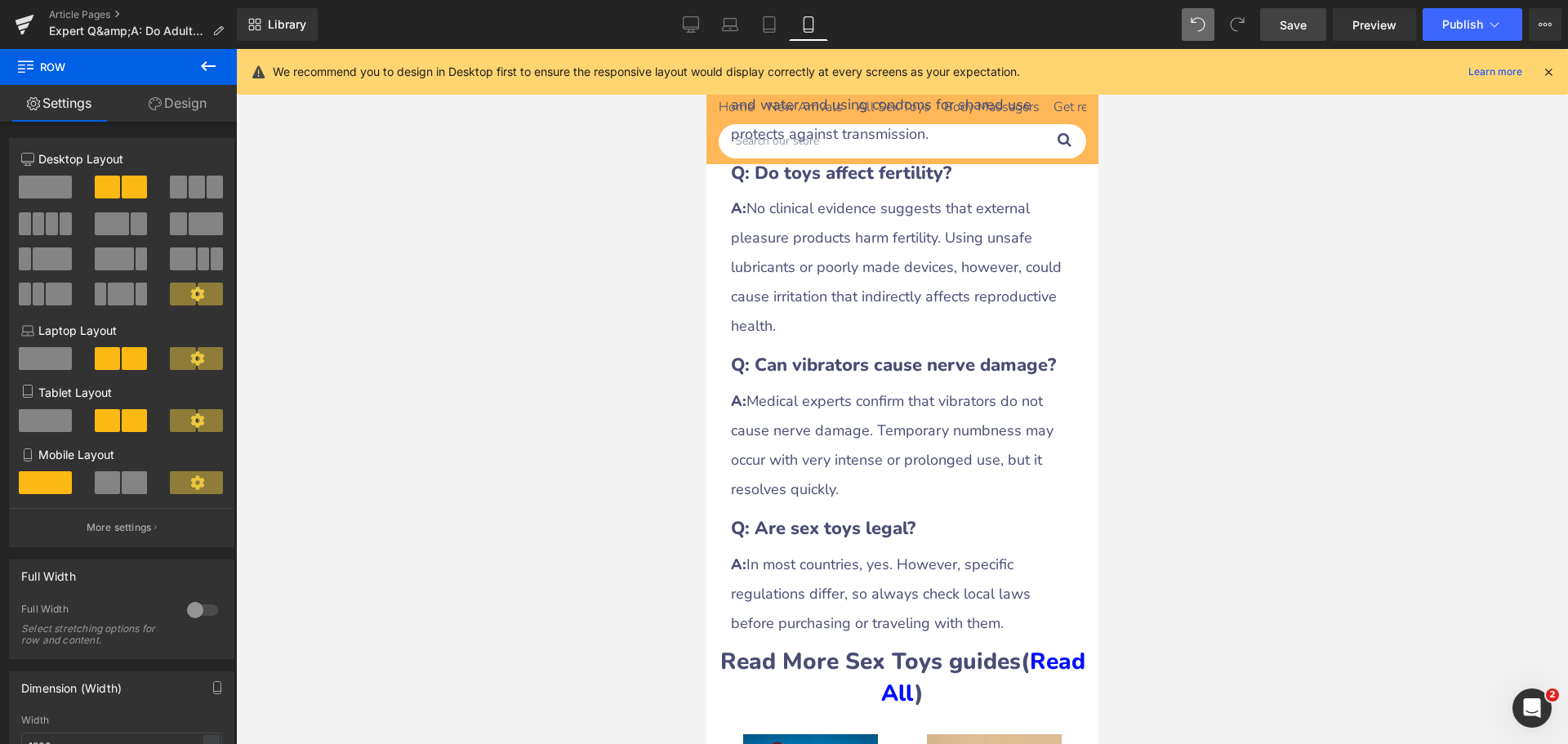
scroll to position [8737, 0]
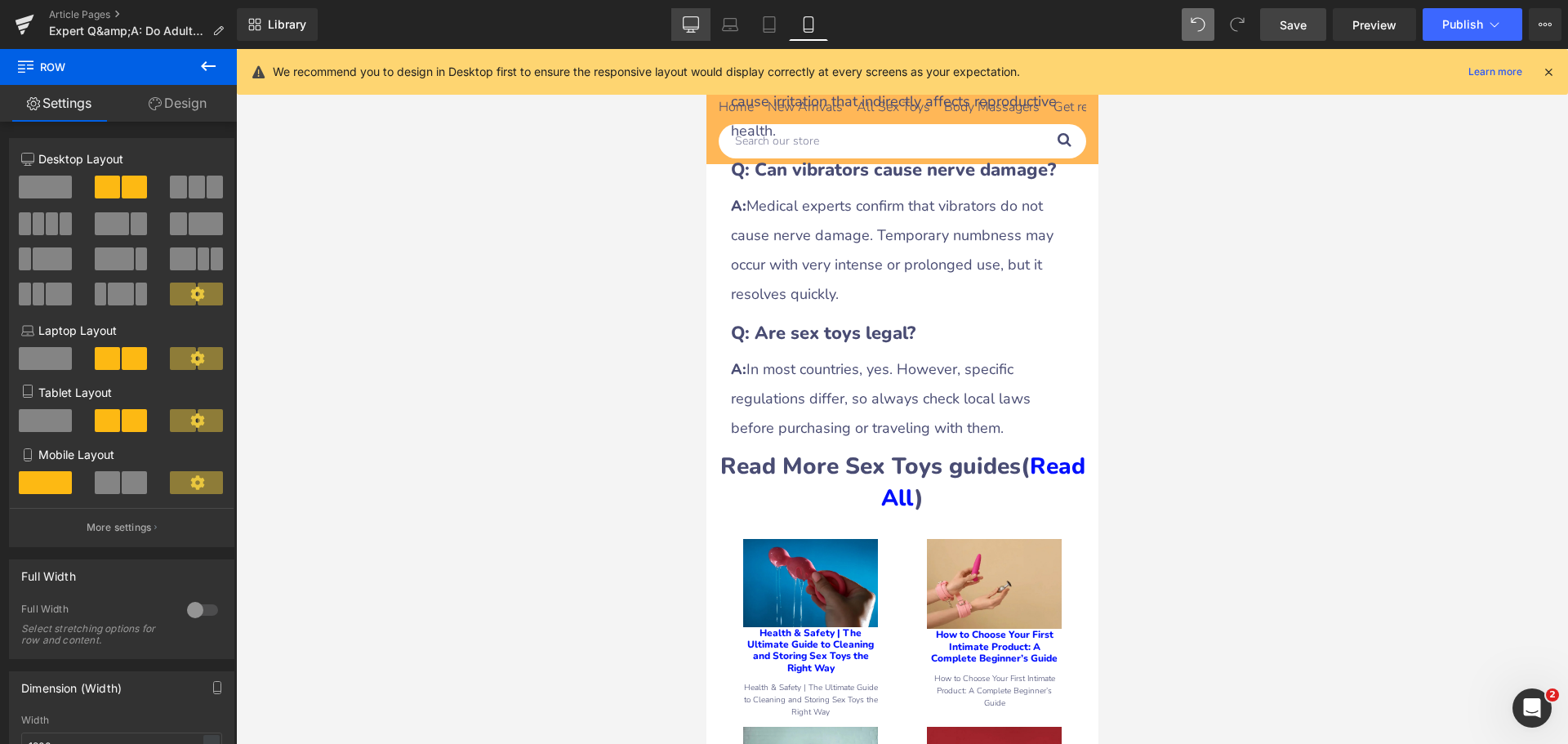
click at [685, 29] on icon at bounding box center [690, 23] width 15 height 12
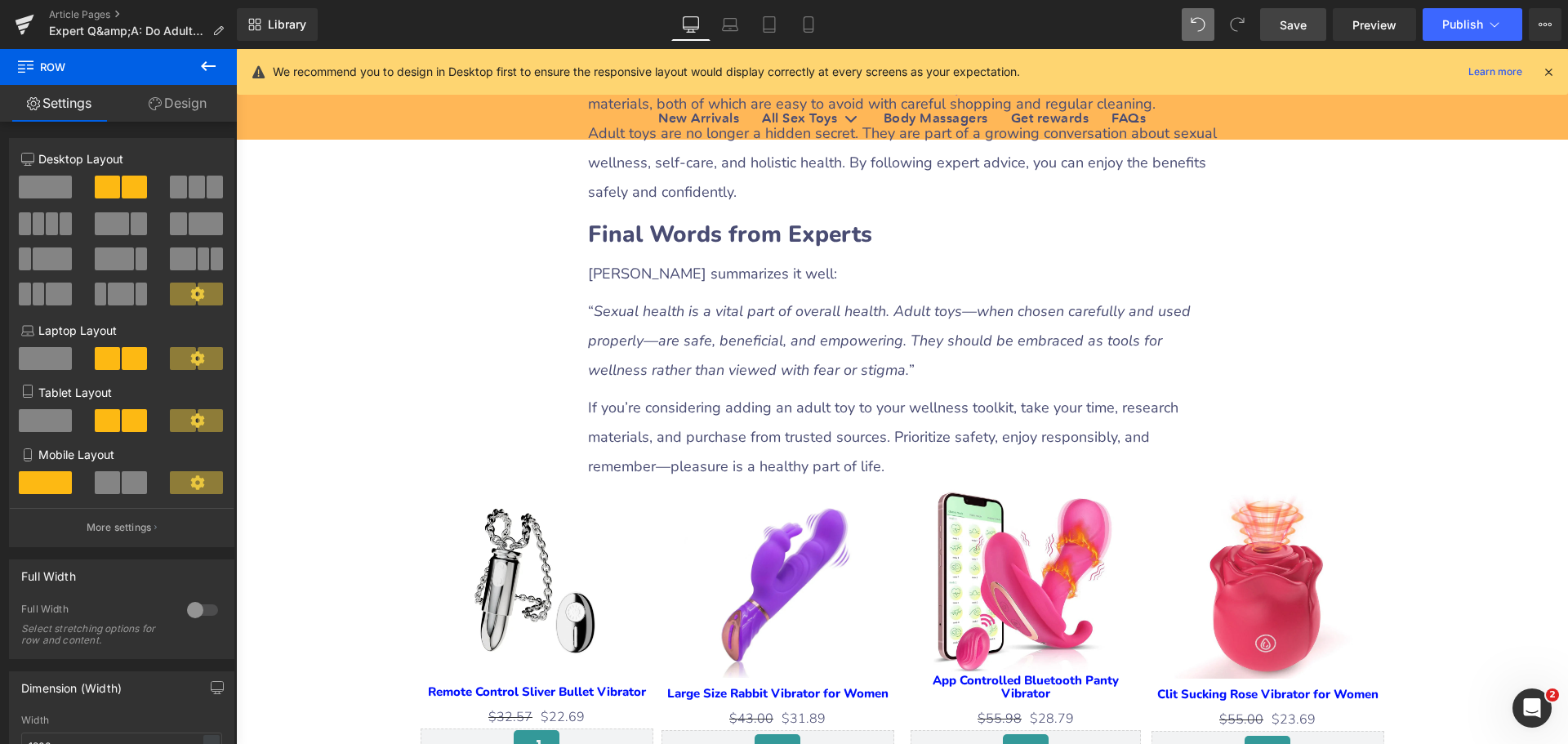
scroll to position [4778, 0]
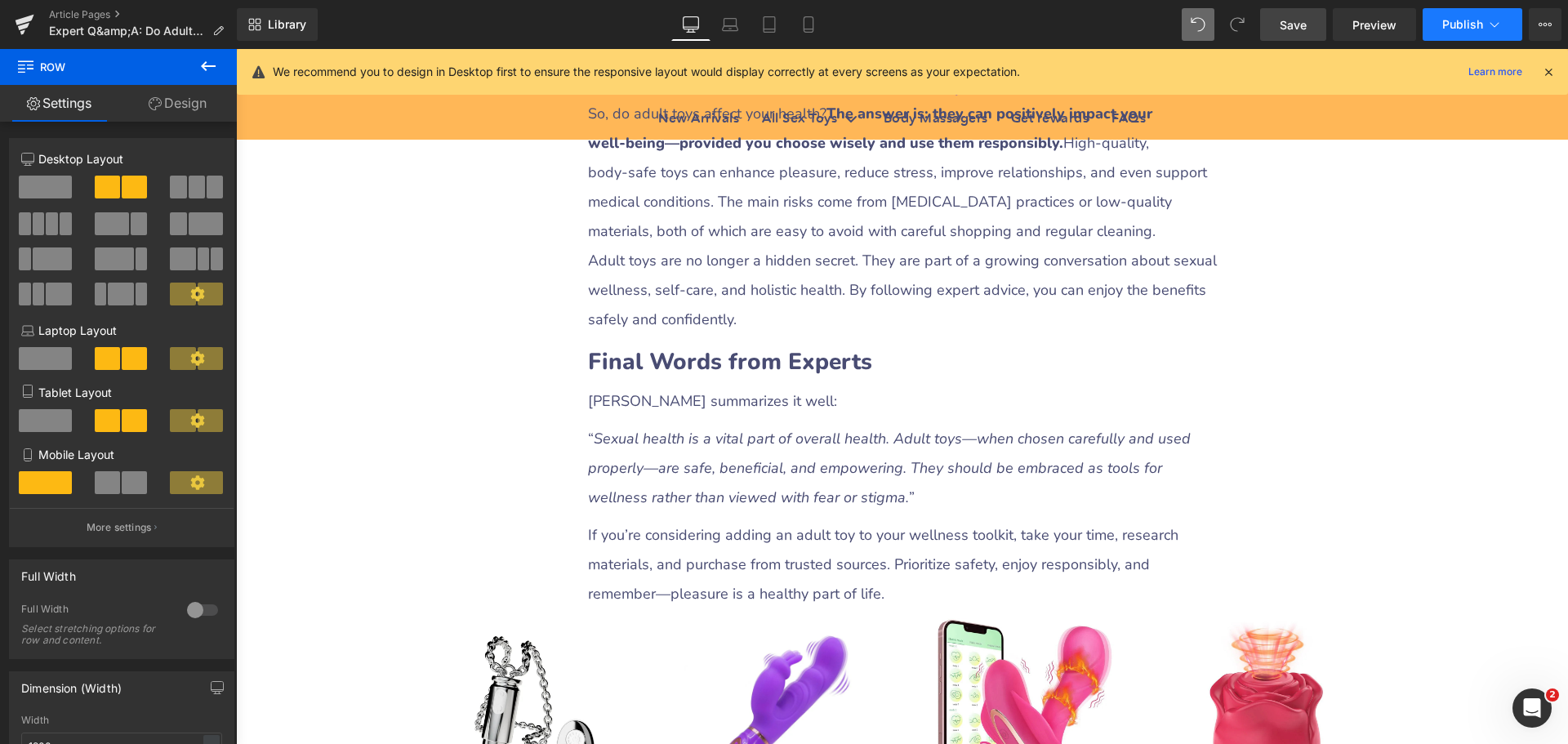
click at [1474, 15] on button "Publish" at bounding box center [1473, 25] width 100 height 33
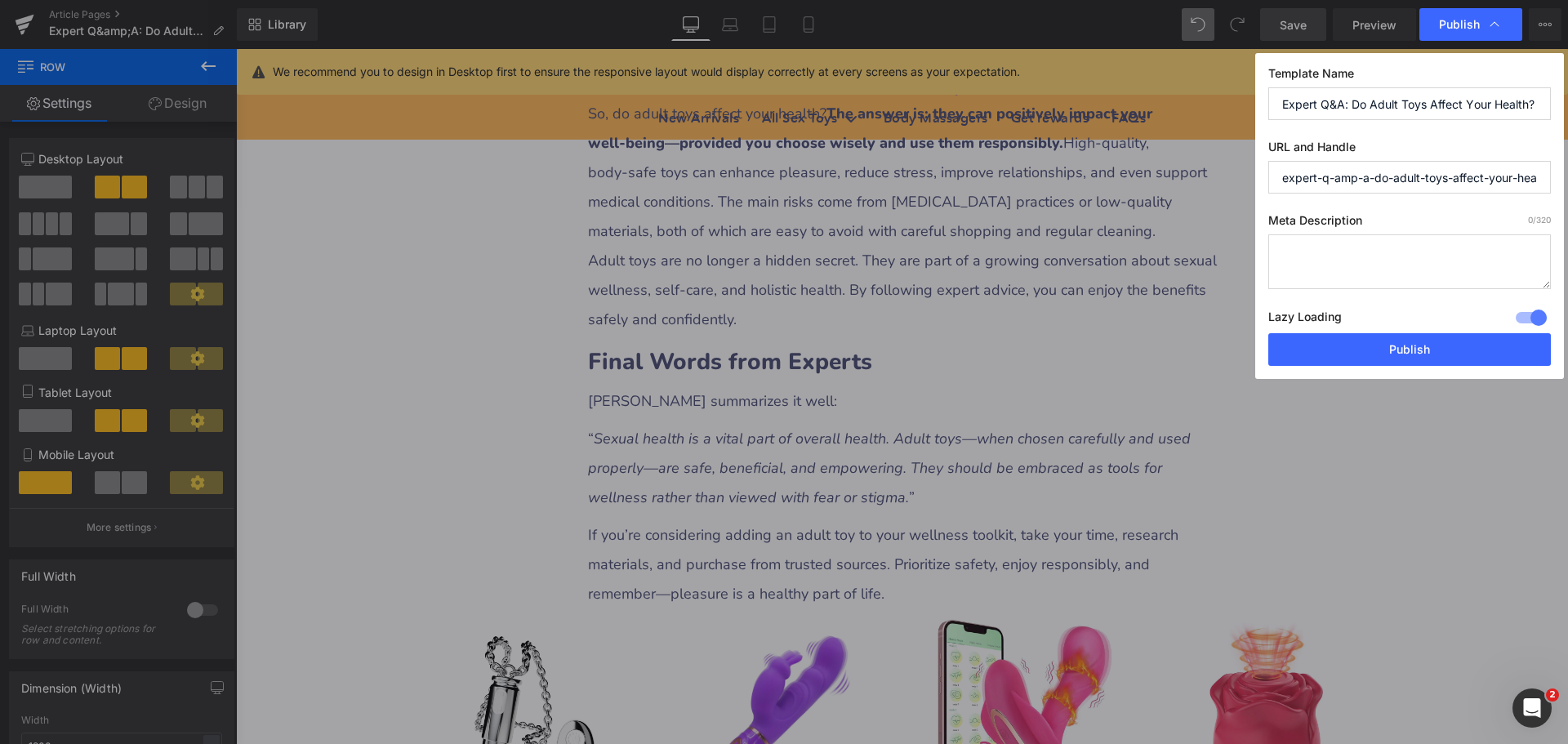
click at [1329, 256] on textarea at bounding box center [1409, 262] width 283 height 55
paste textarea "Discover expert advice on sex toy safety. Learn about health risks, benefits, s…"
type textarea "Discover expert advice on sex toy safety. Learn about health risks, benefits, s…"
drag, startPoint x: 1378, startPoint y: 177, endPoint x: 1292, endPoint y: 180, distance: 86.1
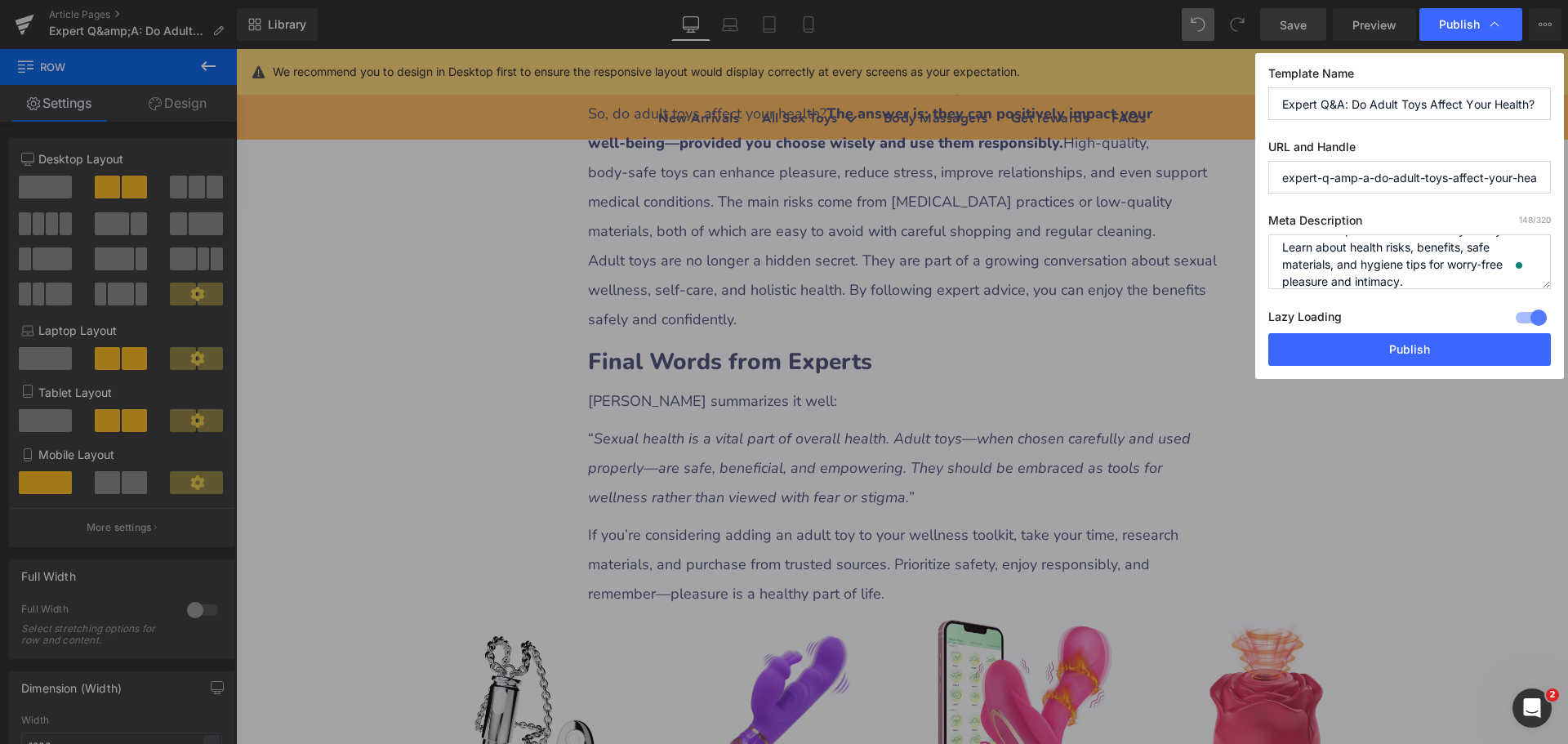
click at [1292, 180] on input "expert-q-amp-a-do-adult-toys-affect-your-health" at bounding box center [1409, 177] width 283 height 33
click at [1370, 184] on input "expert-q-amp-a-do-adult-toys-affect-your-health" at bounding box center [1409, 177] width 283 height 33
drag, startPoint x: 1376, startPoint y: 177, endPoint x: 1240, endPoint y: 179, distance: 136.0
click at [1240, 179] on div "Publish Template Name Expert Q&A: Do Adult Toys Affect Your Health? URL and Han…" at bounding box center [784, 372] width 1568 height 744
type input "do-adult-toys-affect-your-health"
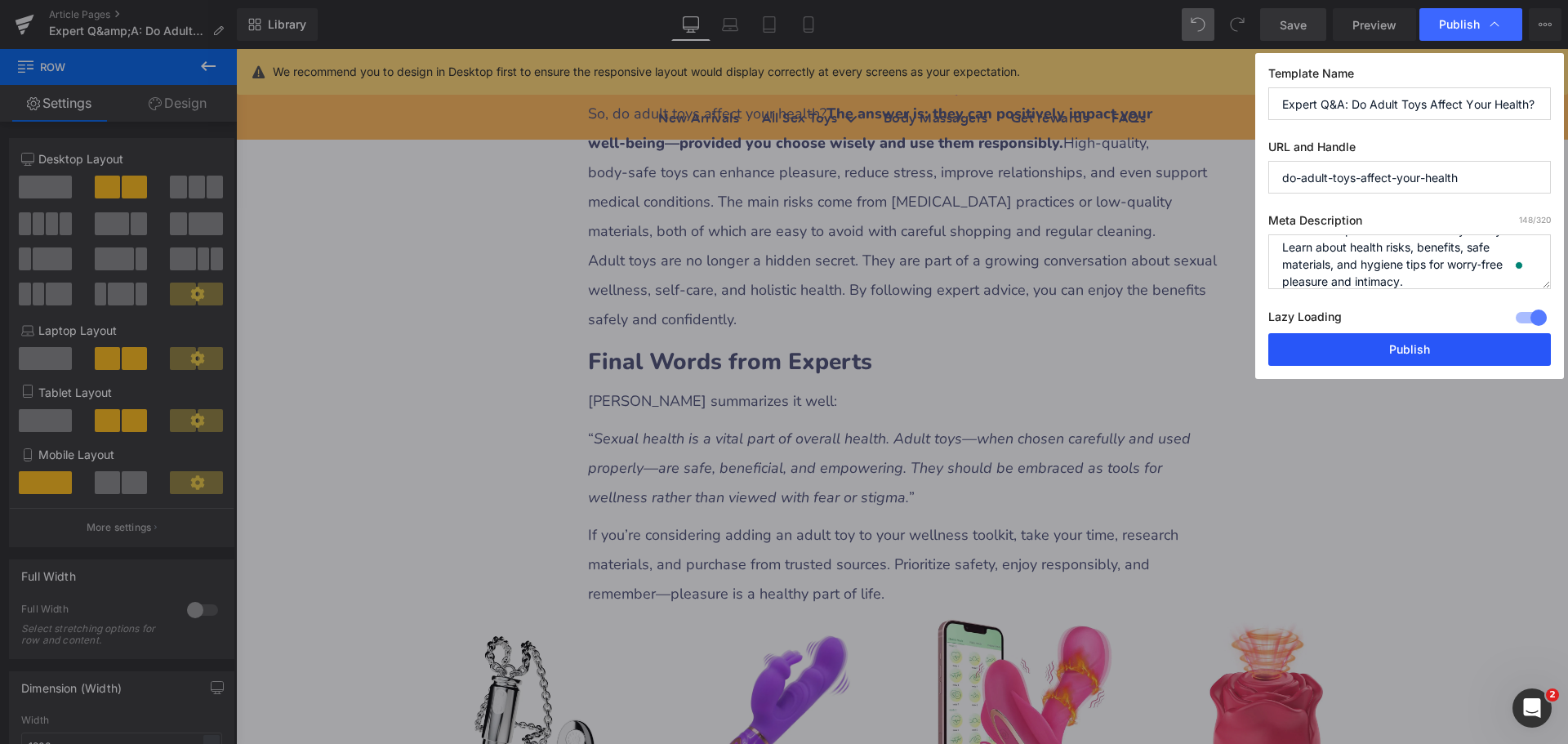
drag, startPoint x: 1414, startPoint y: 350, endPoint x: 1166, endPoint y: 298, distance: 253.4
click at [1414, 349] on button "Publish" at bounding box center [1409, 350] width 283 height 33
